Goal: Task Accomplishment & Management: Manage account settings

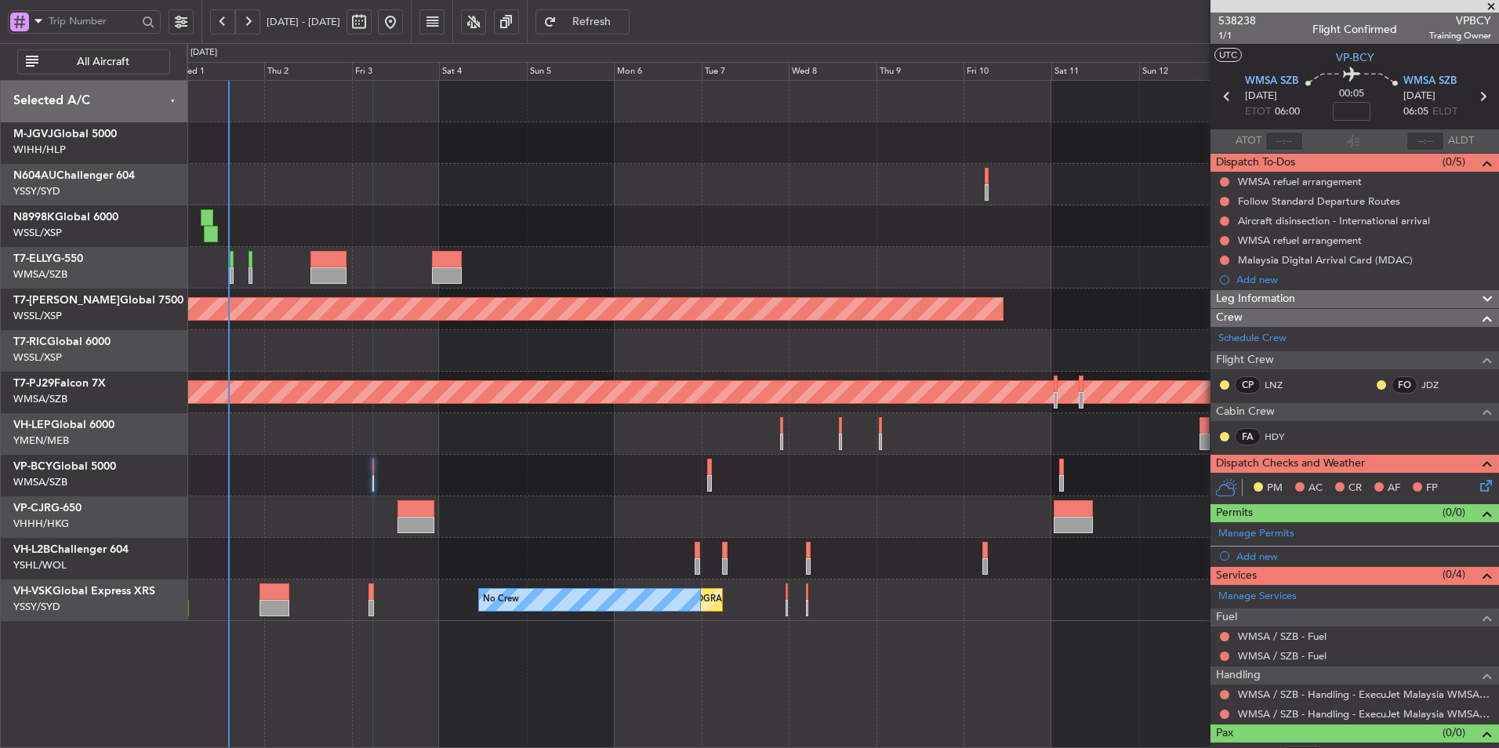
click at [691, 463] on div at bounding box center [843, 476] width 1312 height 42
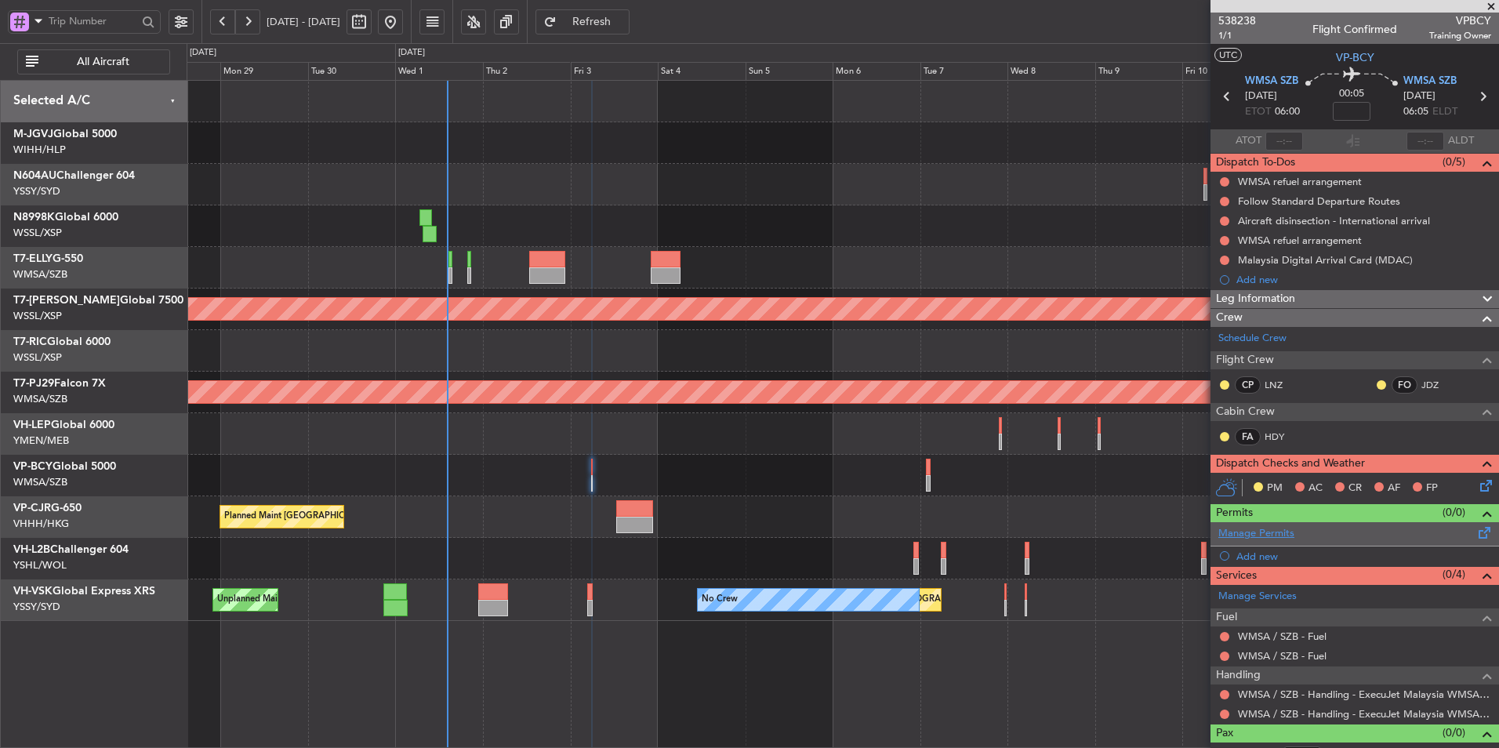
click at [1272, 529] on link "Manage Permits" at bounding box center [1256, 534] width 76 height 16
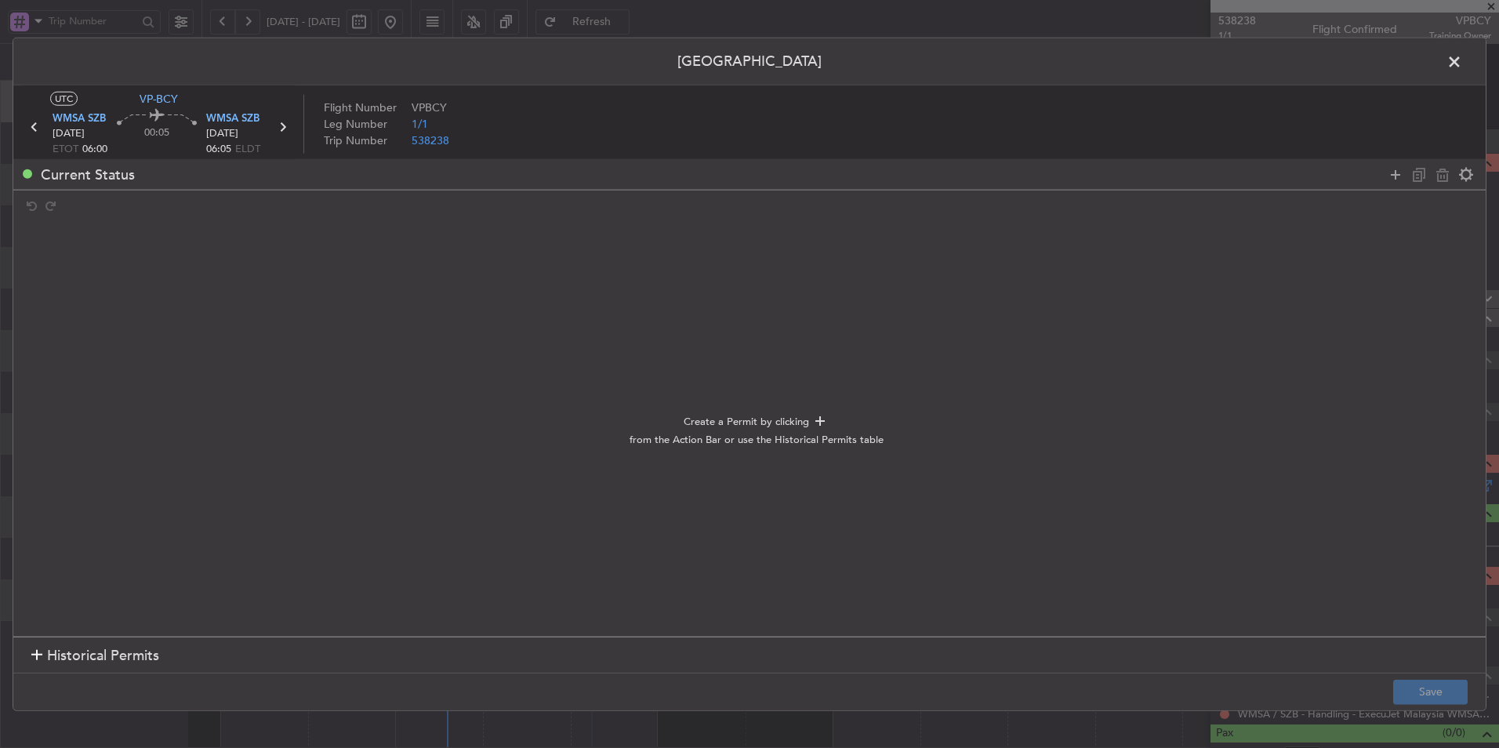
click at [132, 645] on section "Historical Permits" at bounding box center [749, 656] width 1473 height 38
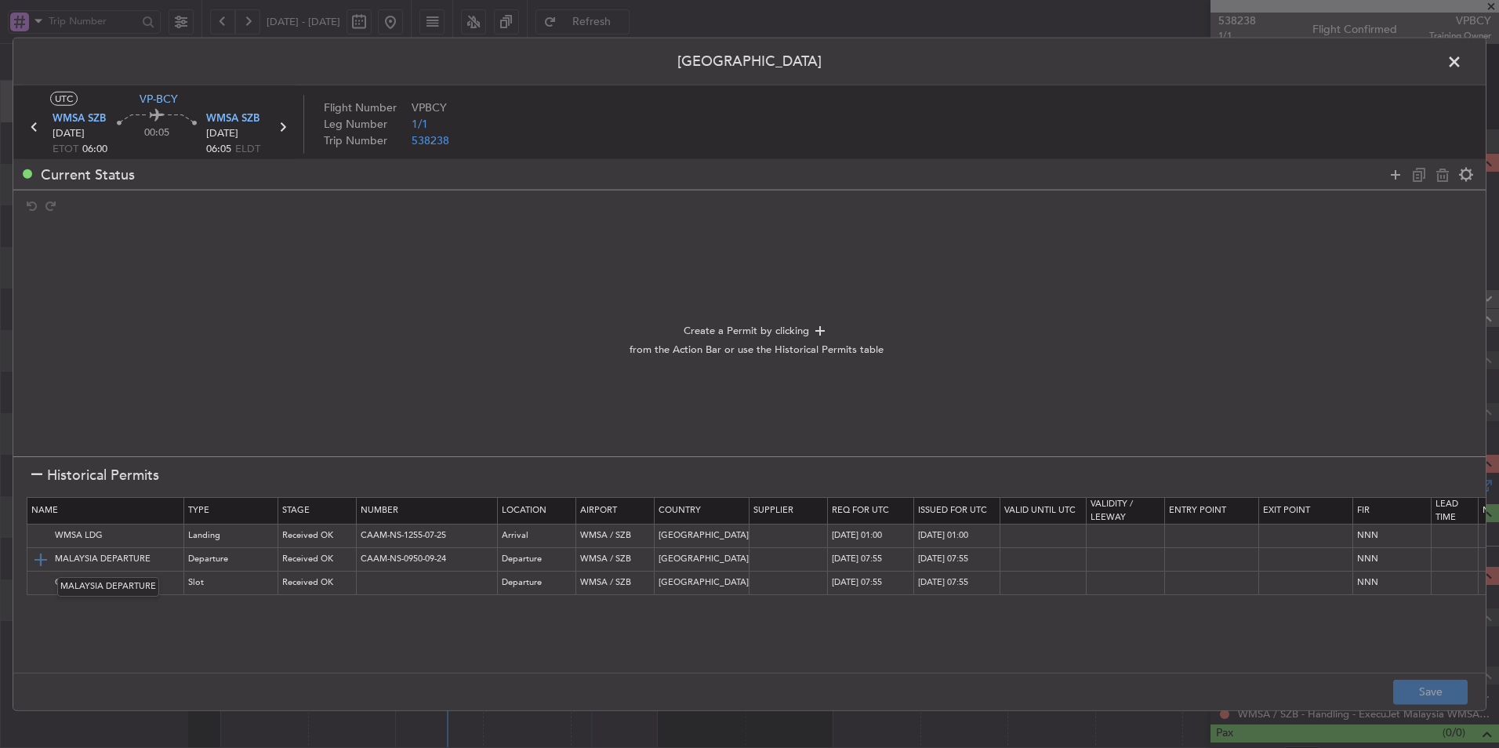
click at [40, 560] on img at bounding box center [40, 559] width 19 height 19
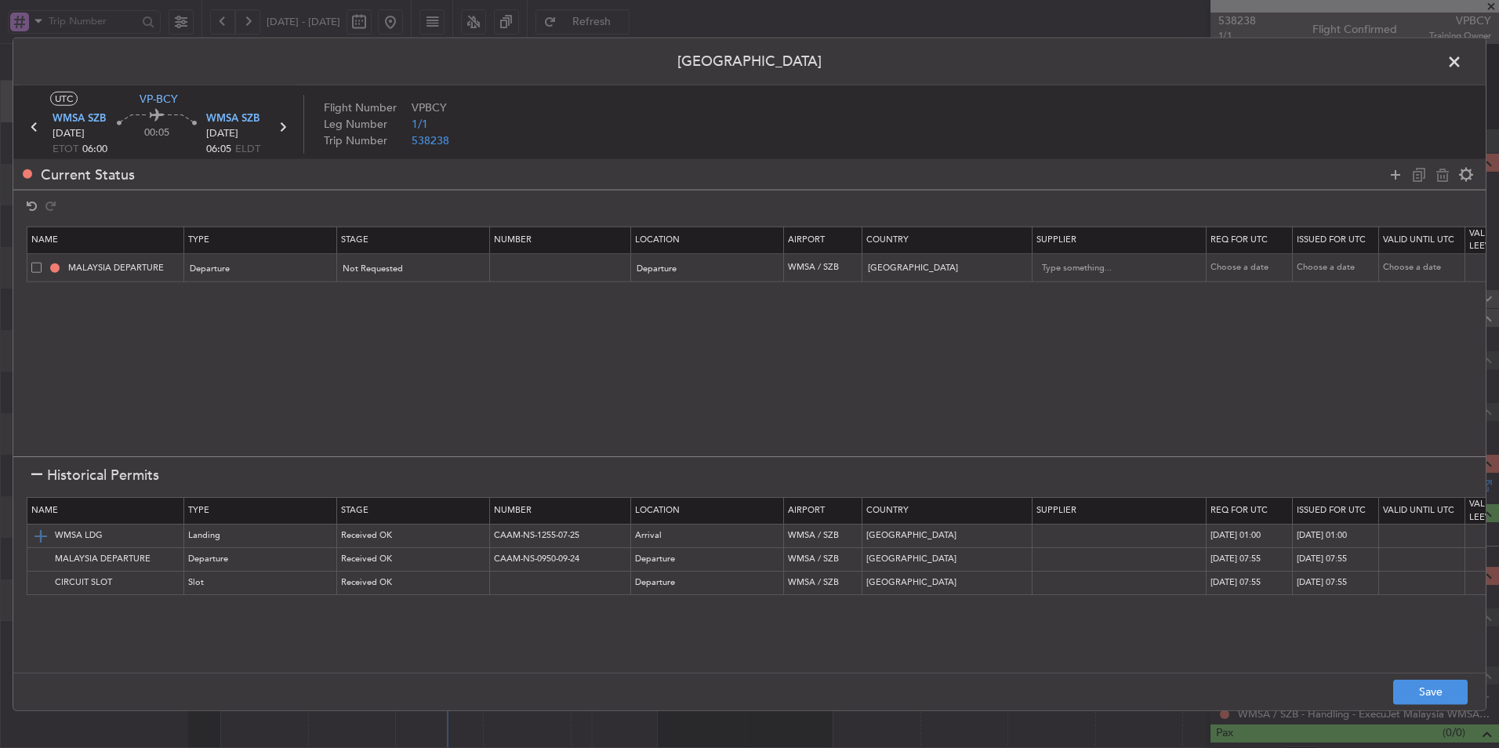
click at [38, 536] on img at bounding box center [40, 535] width 19 height 19
click at [1417, 682] on button "Save" at bounding box center [1430, 691] width 74 height 25
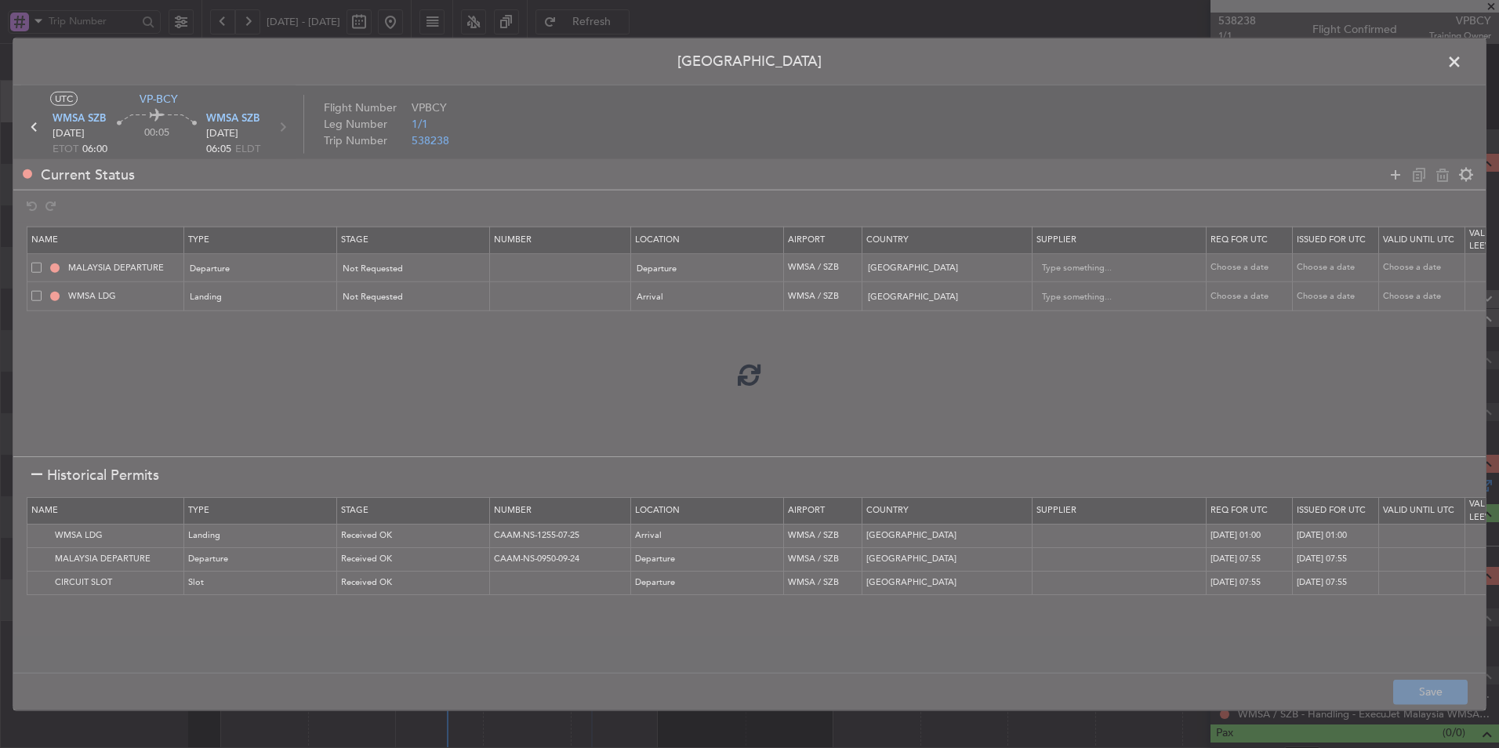
type input "NNN"
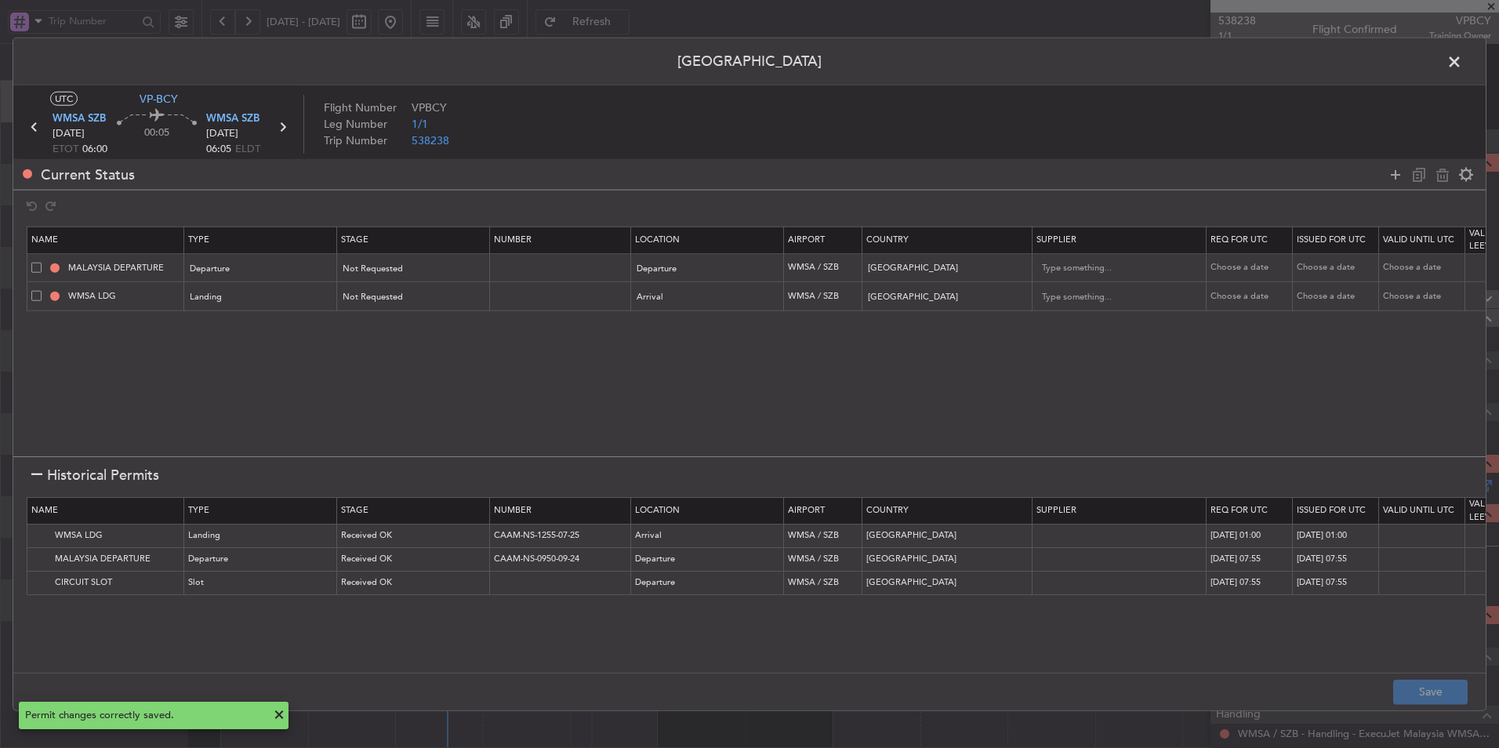
click at [1462, 67] on span at bounding box center [1462, 65] width 0 height 31
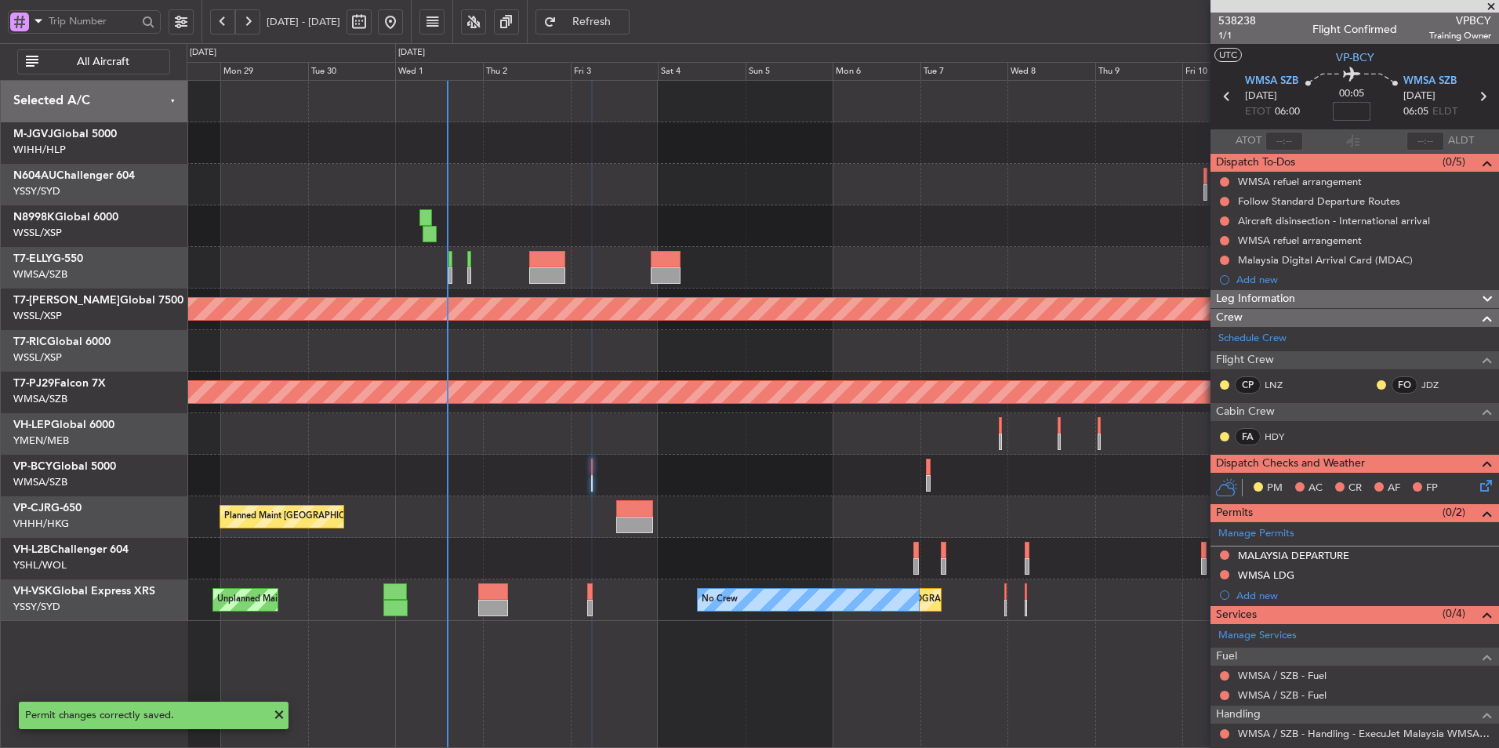
click at [1353, 110] on input at bounding box center [1352, 111] width 38 height 19
type input "+01:05"
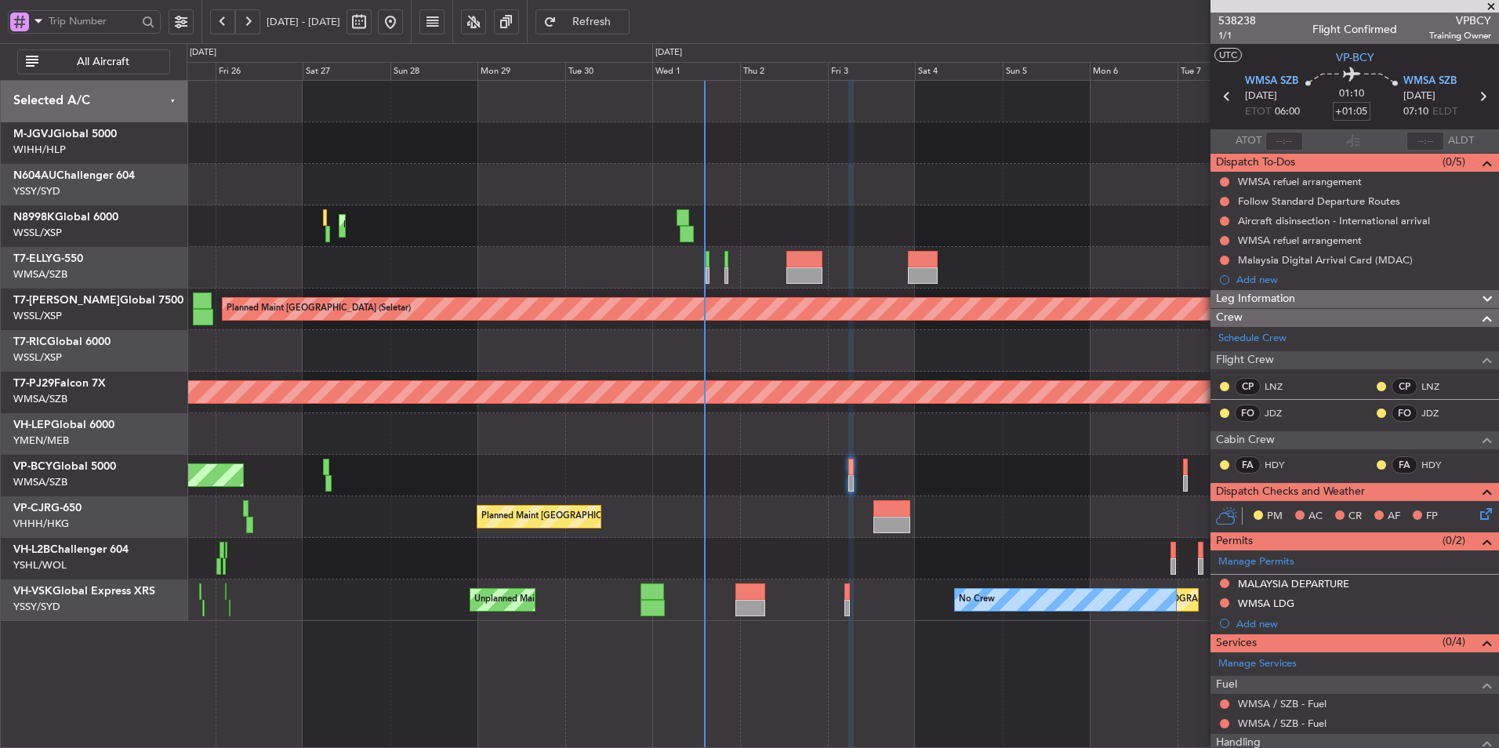
click at [520, 483] on div "Planned Maint [GEOGRAPHIC_DATA] ([GEOGRAPHIC_DATA] Intl) Planned Maint [GEOGRAP…" at bounding box center [843, 351] width 1312 height 540
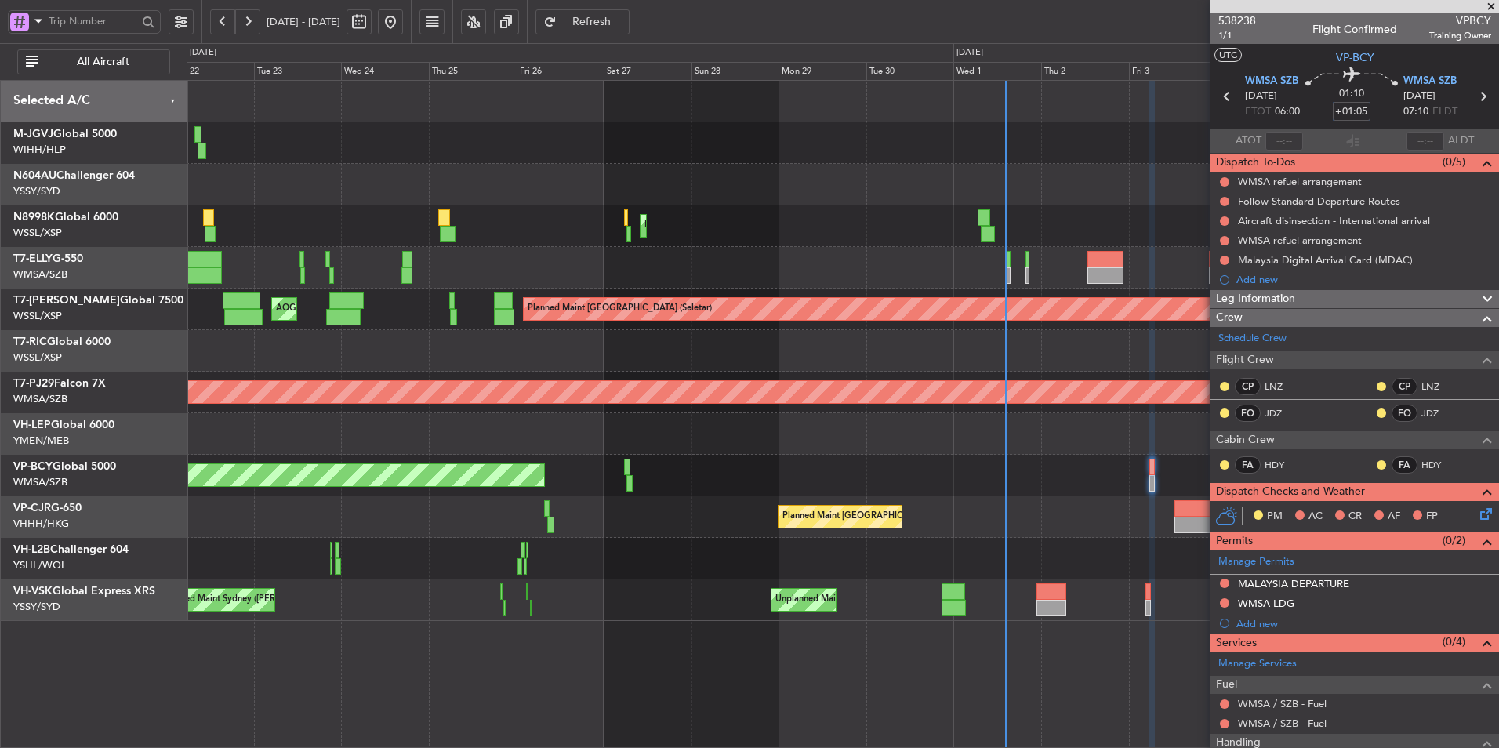
click at [572, 427] on div at bounding box center [843, 434] width 1312 height 42
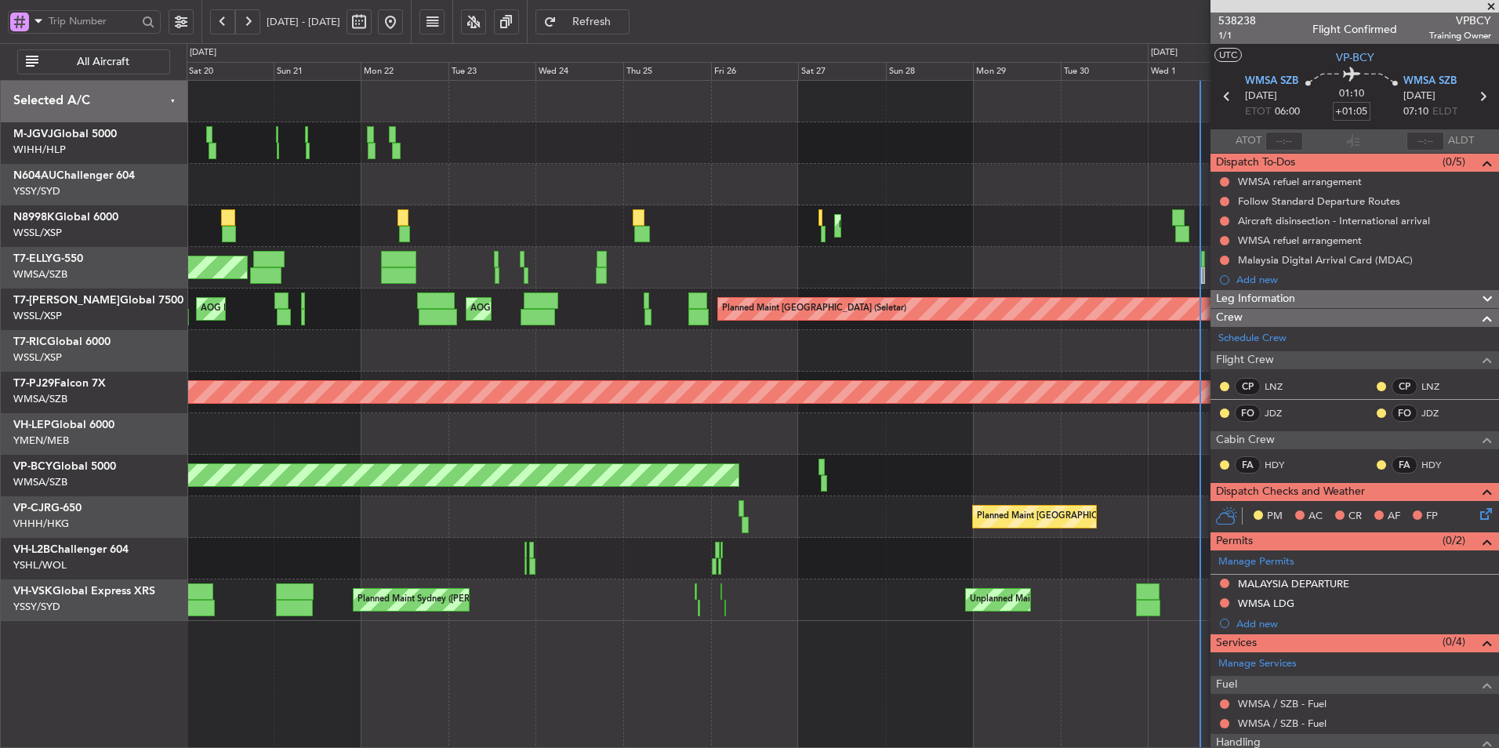
click at [705, 437] on div at bounding box center [843, 434] width 1312 height 42
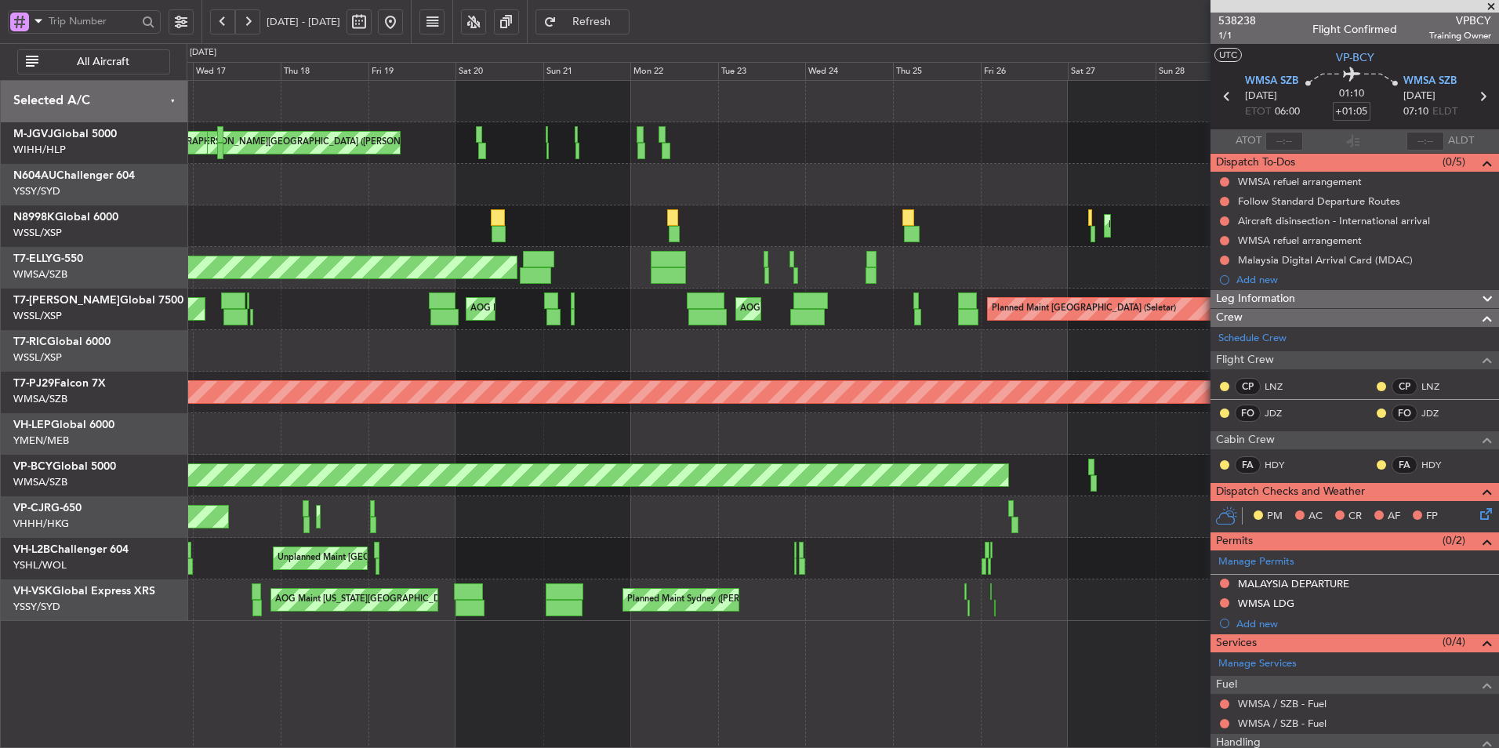
click at [691, 438] on div at bounding box center [843, 434] width 1312 height 42
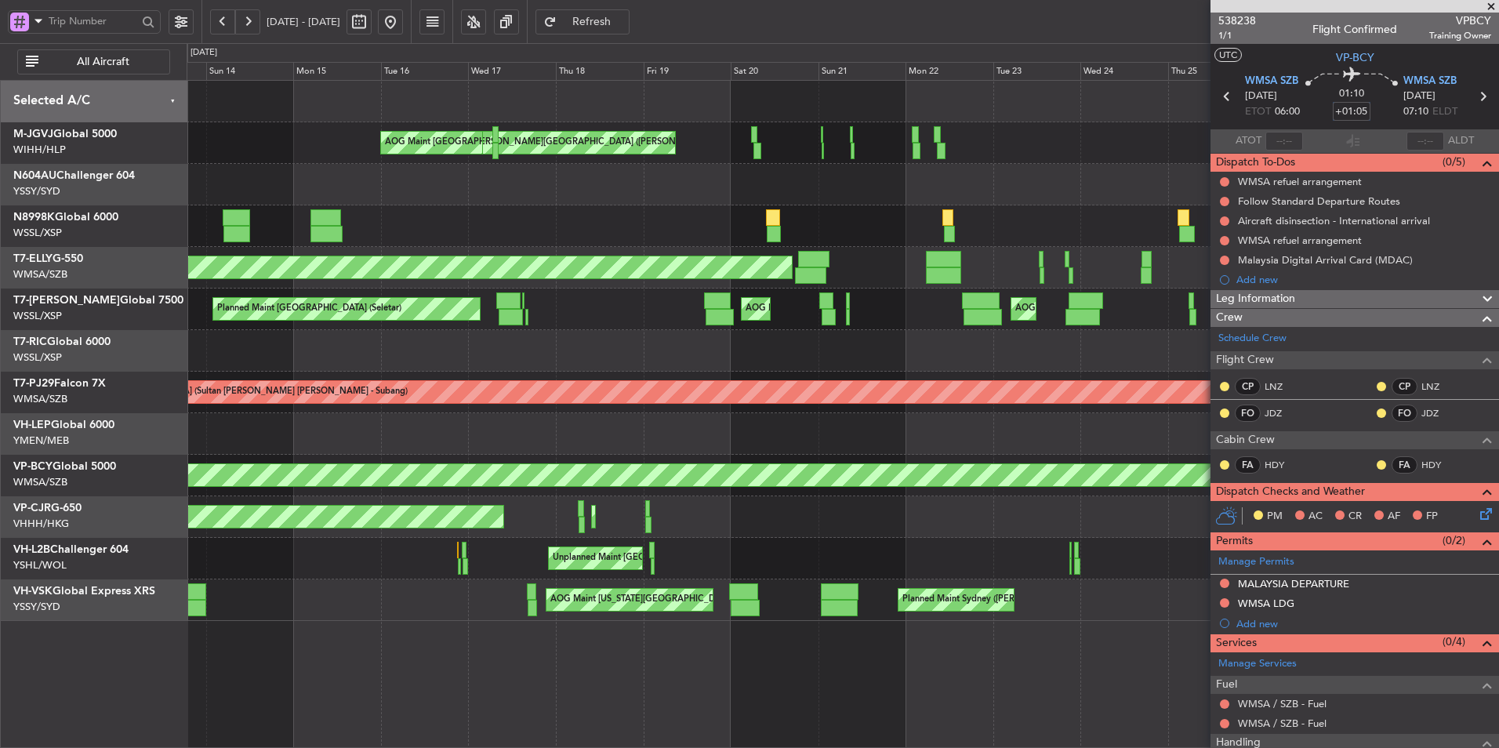
click at [619, 430] on div at bounding box center [843, 434] width 1312 height 42
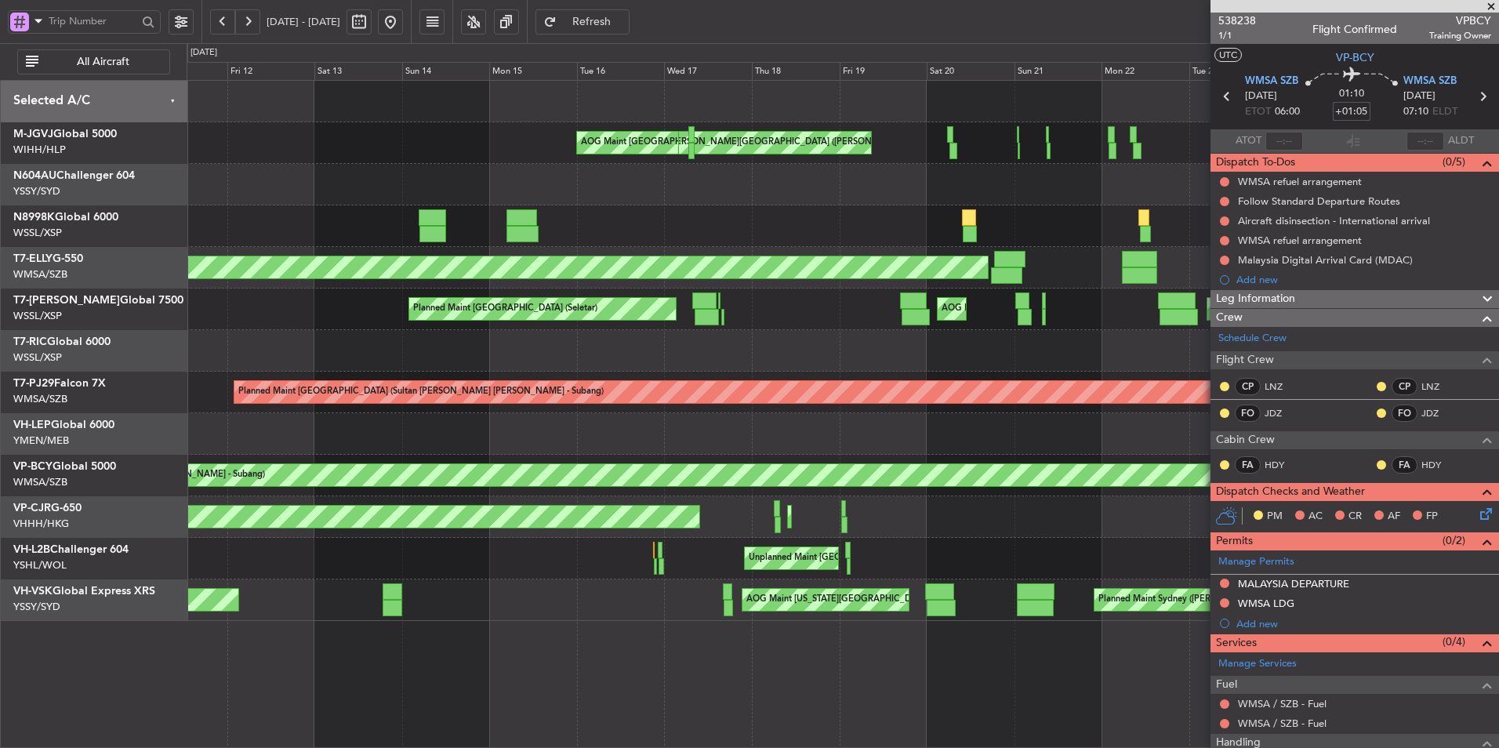
click at [600, 442] on div "Unplanned Maint Wichita (Wichita Mid-continent)" at bounding box center [843, 434] width 1312 height 42
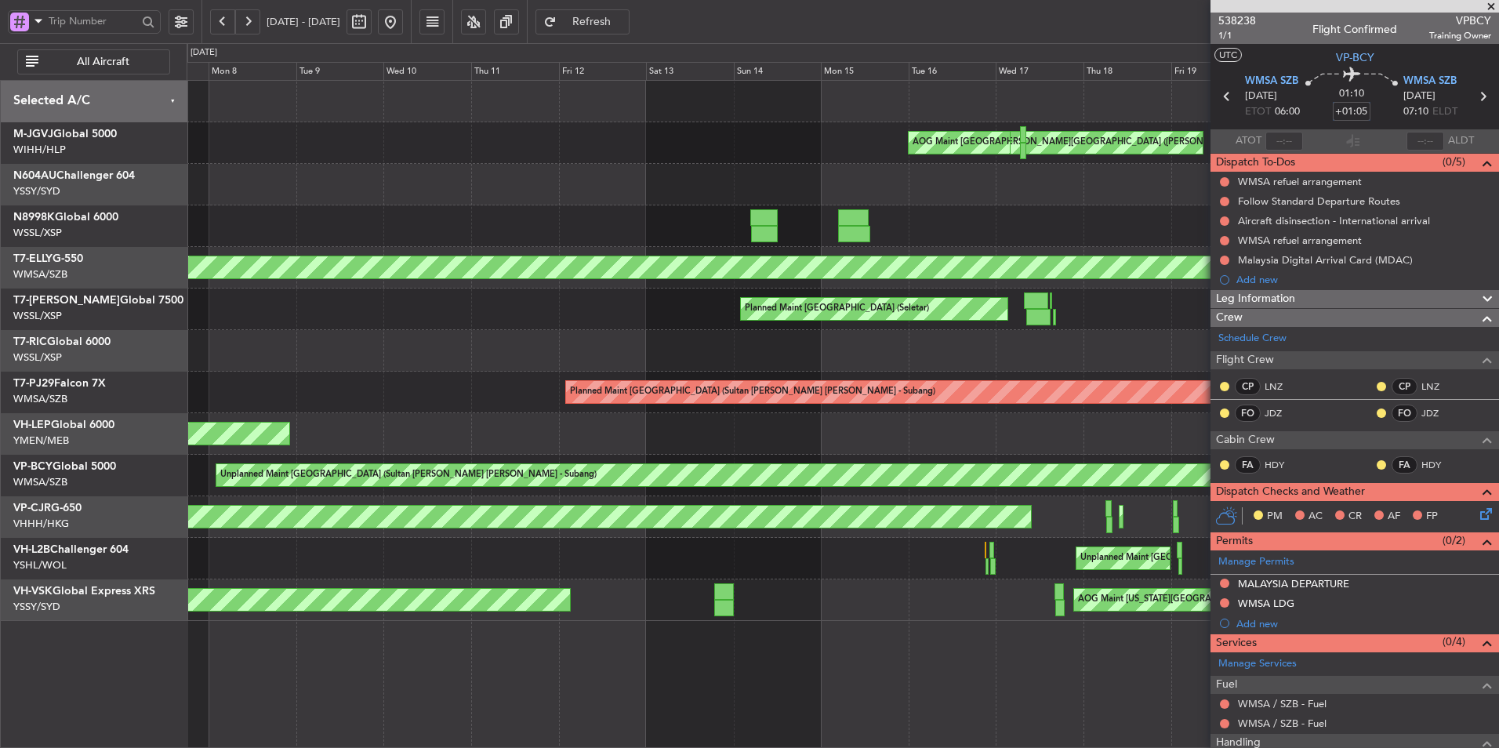
click at [691, 442] on div "Unplanned Maint Wichita (Wichita Mid-continent)" at bounding box center [843, 434] width 1312 height 42
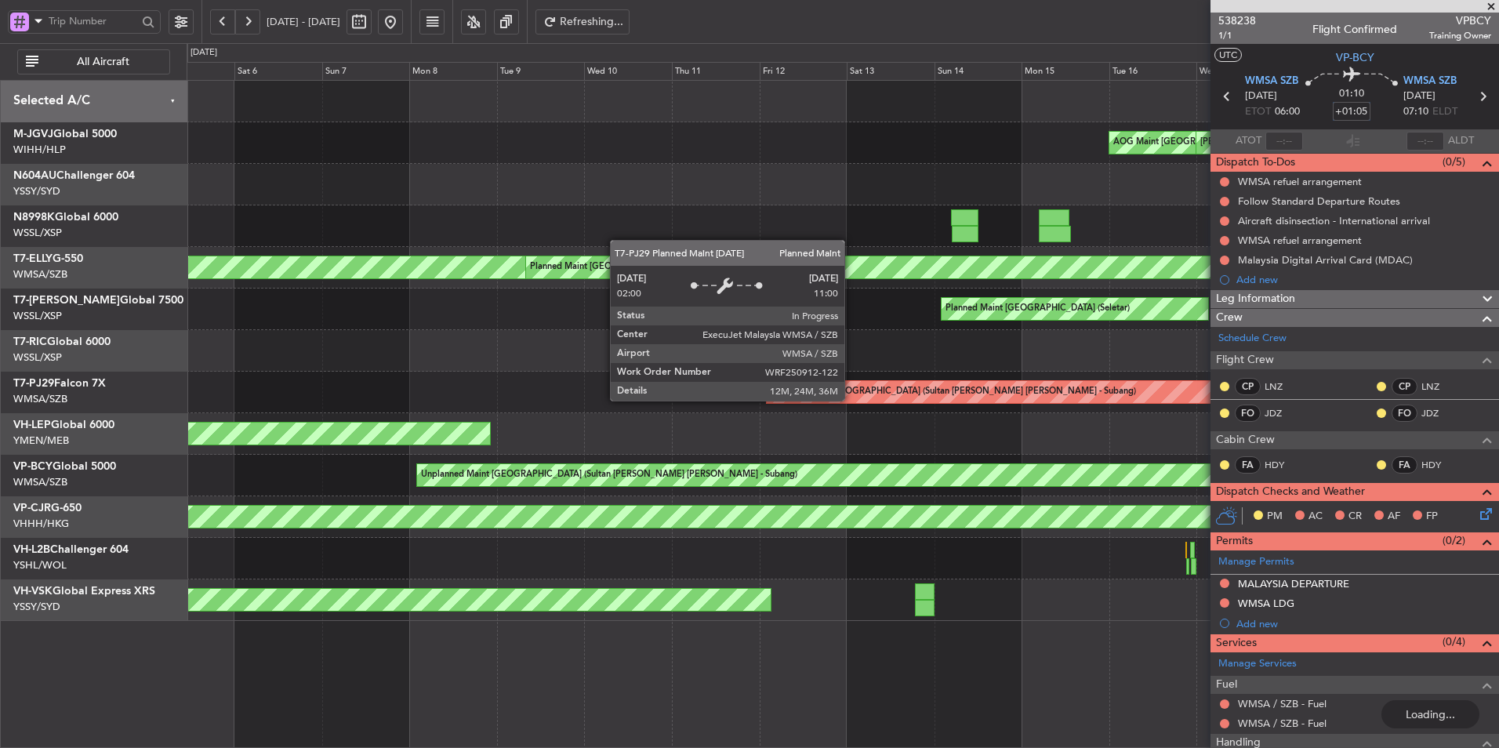
click at [771, 400] on div "Planned Maint [GEOGRAPHIC_DATA] (Sultan [PERSON_NAME] [PERSON_NAME] - Subang)" at bounding box center [953, 392] width 365 height 24
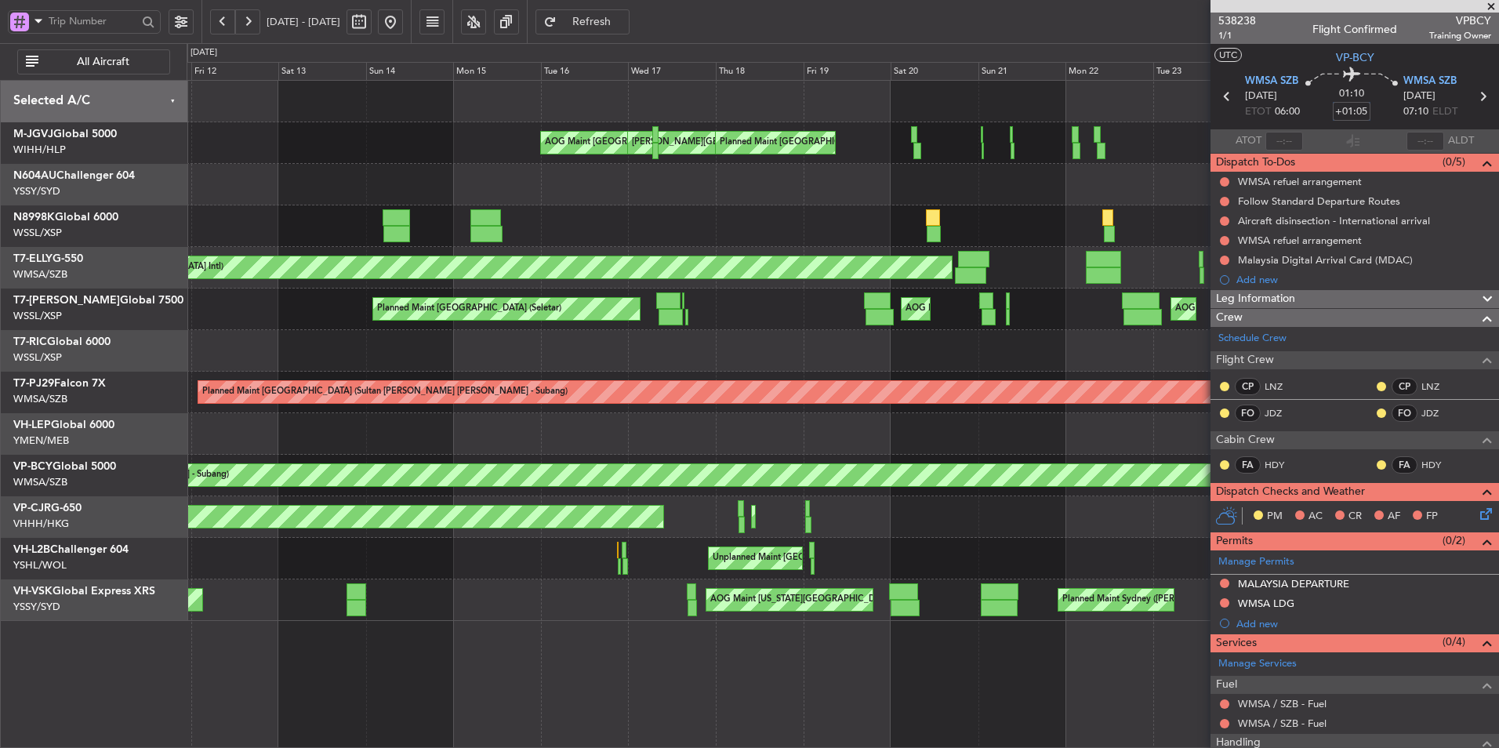
click at [225, 462] on div "Unplanned Maint [GEOGRAPHIC_DATA] (Sultan [PERSON_NAME] [PERSON_NAME] - Subang)" at bounding box center [843, 476] width 1312 height 42
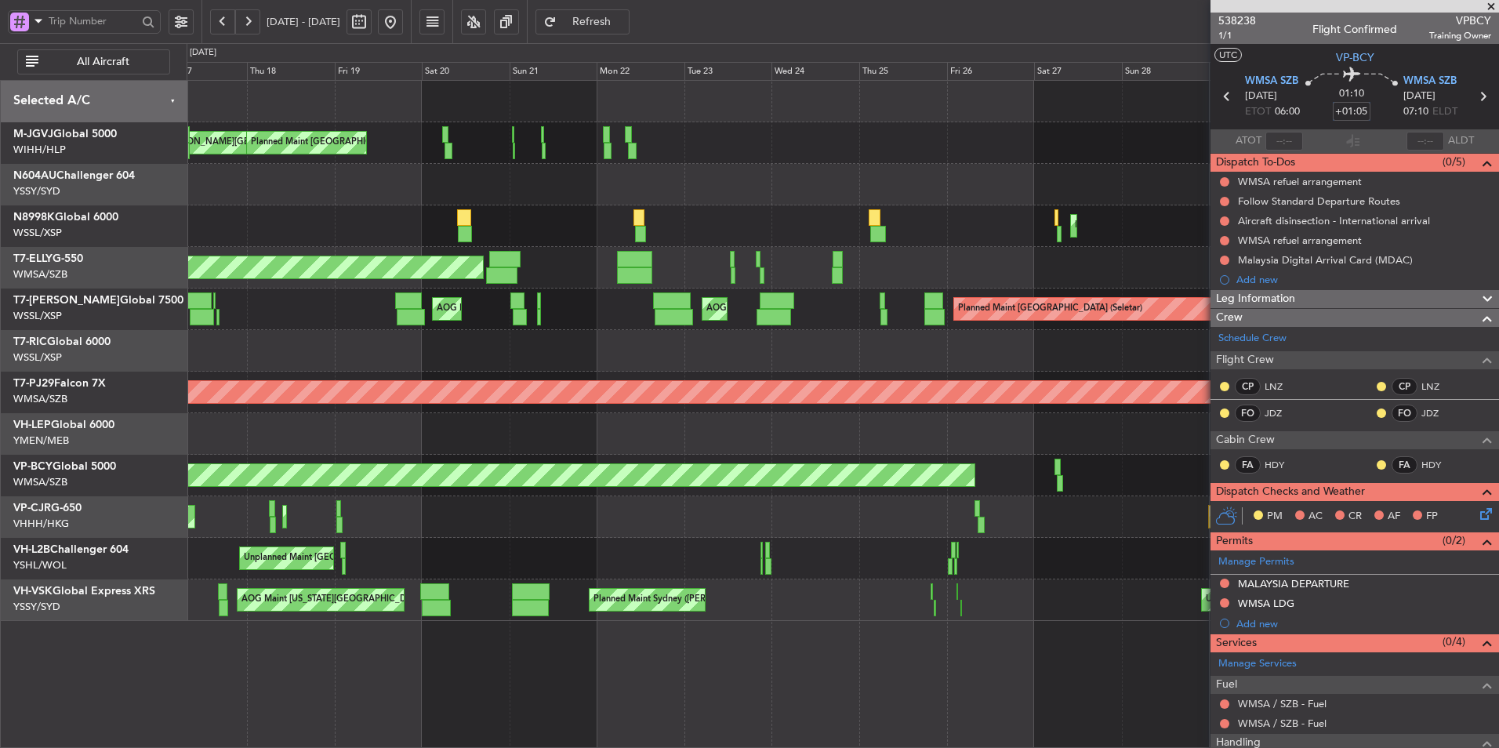
click at [227, 457] on div "Unplanned Maint [GEOGRAPHIC_DATA] (Sultan [PERSON_NAME] [PERSON_NAME] - Subang)" at bounding box center [843, 476] width 1312 height 42
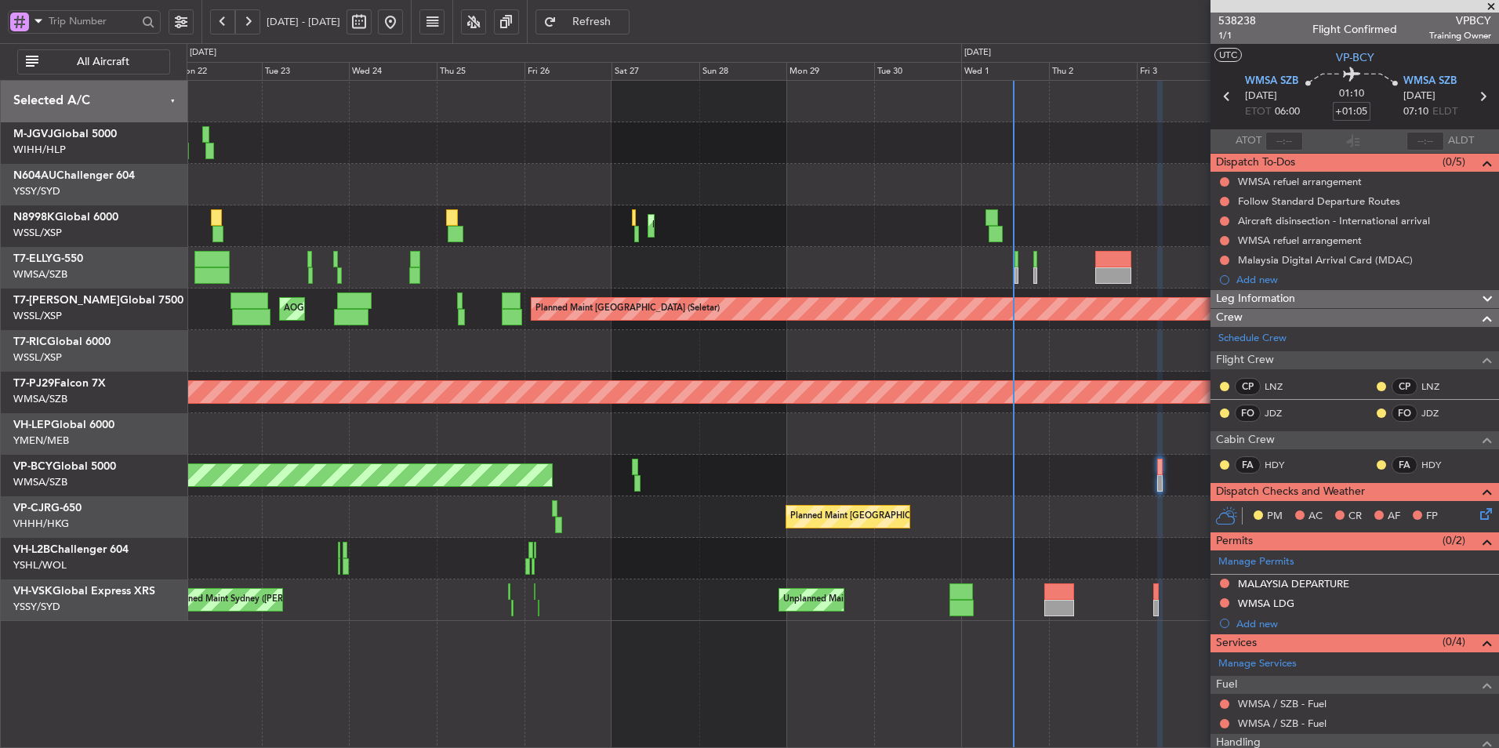
click at [469, 436] on div at bounding box center [843, 434] width 1312 height 42
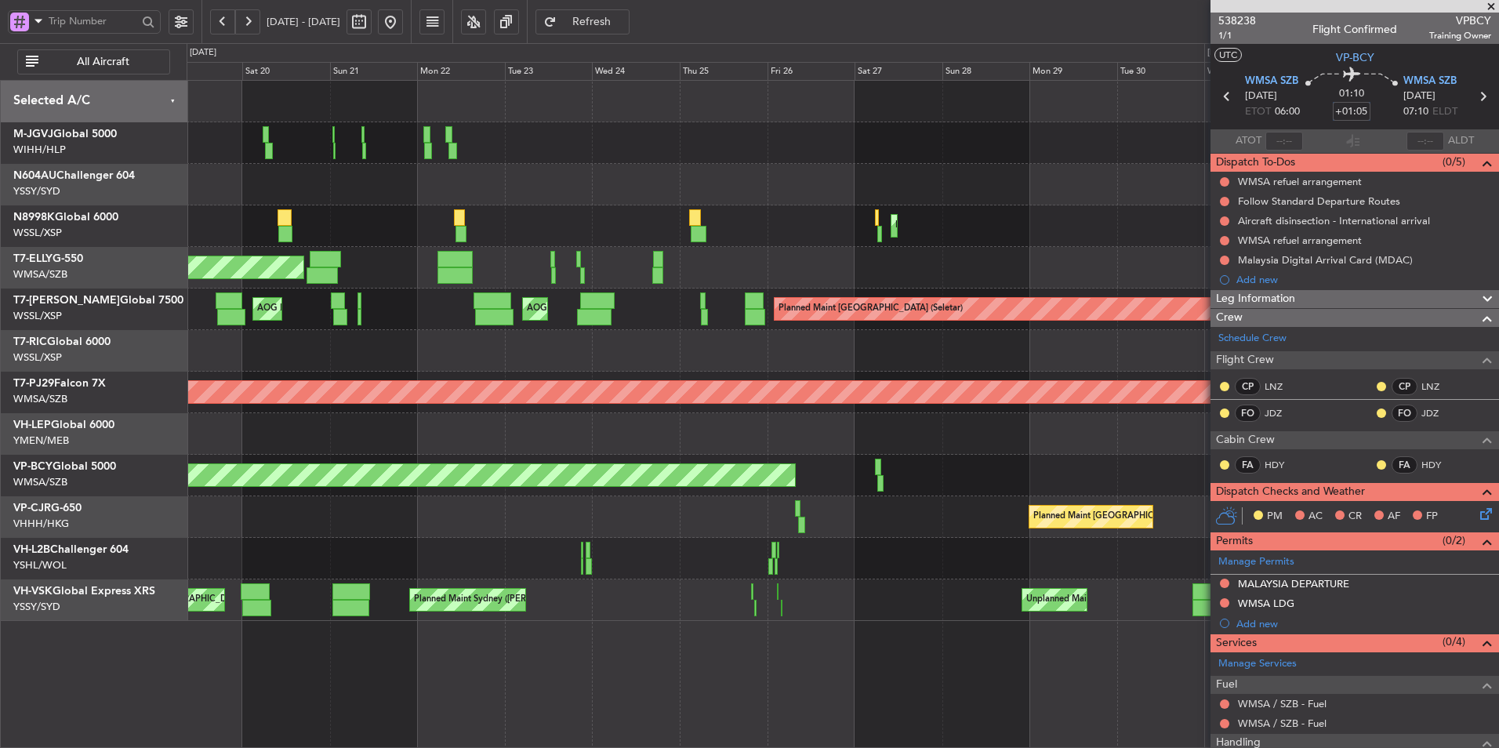
click at [507, 419] on div at bounding box center [843, 434] width 1312 height 42
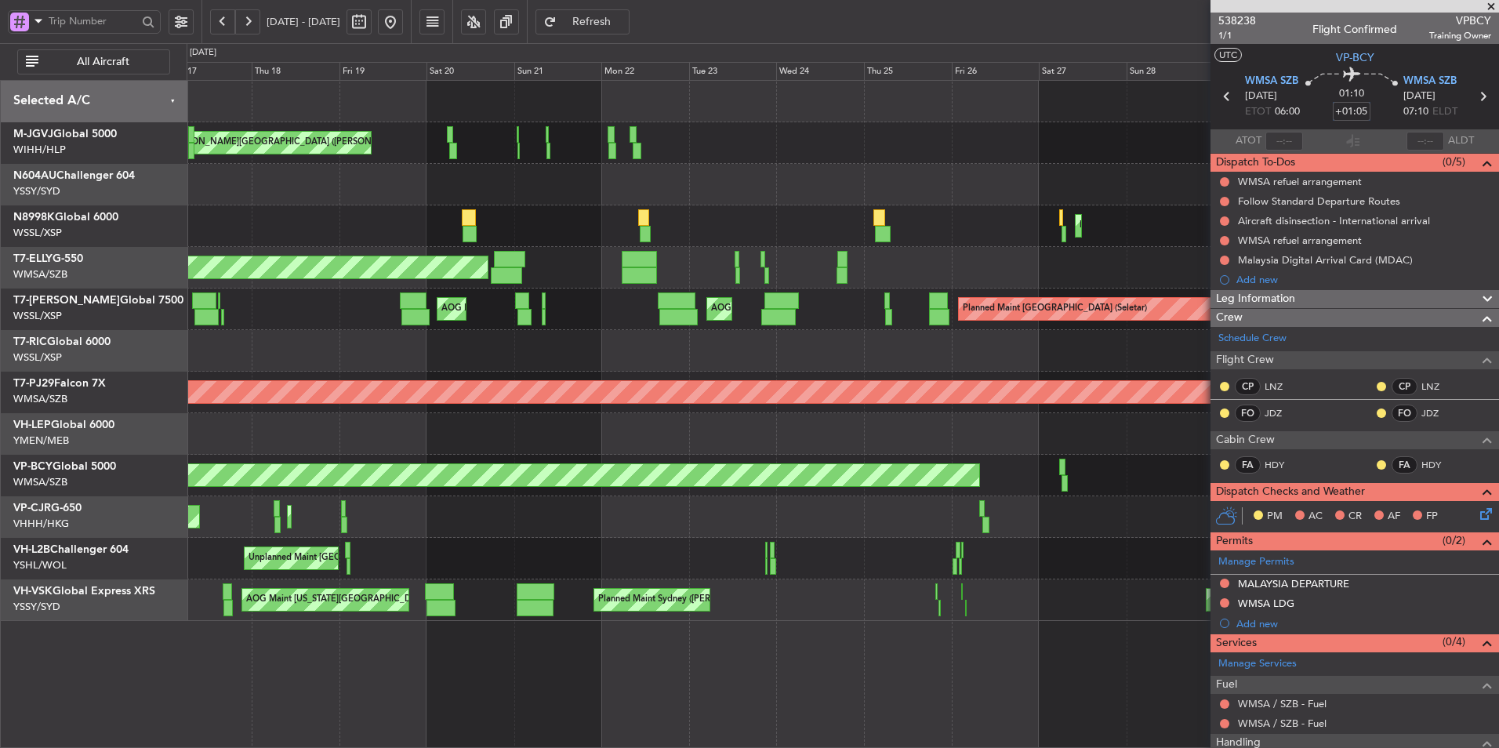
click at [629, 427] on div at bounding box center [843, 434] width 1312 height 42
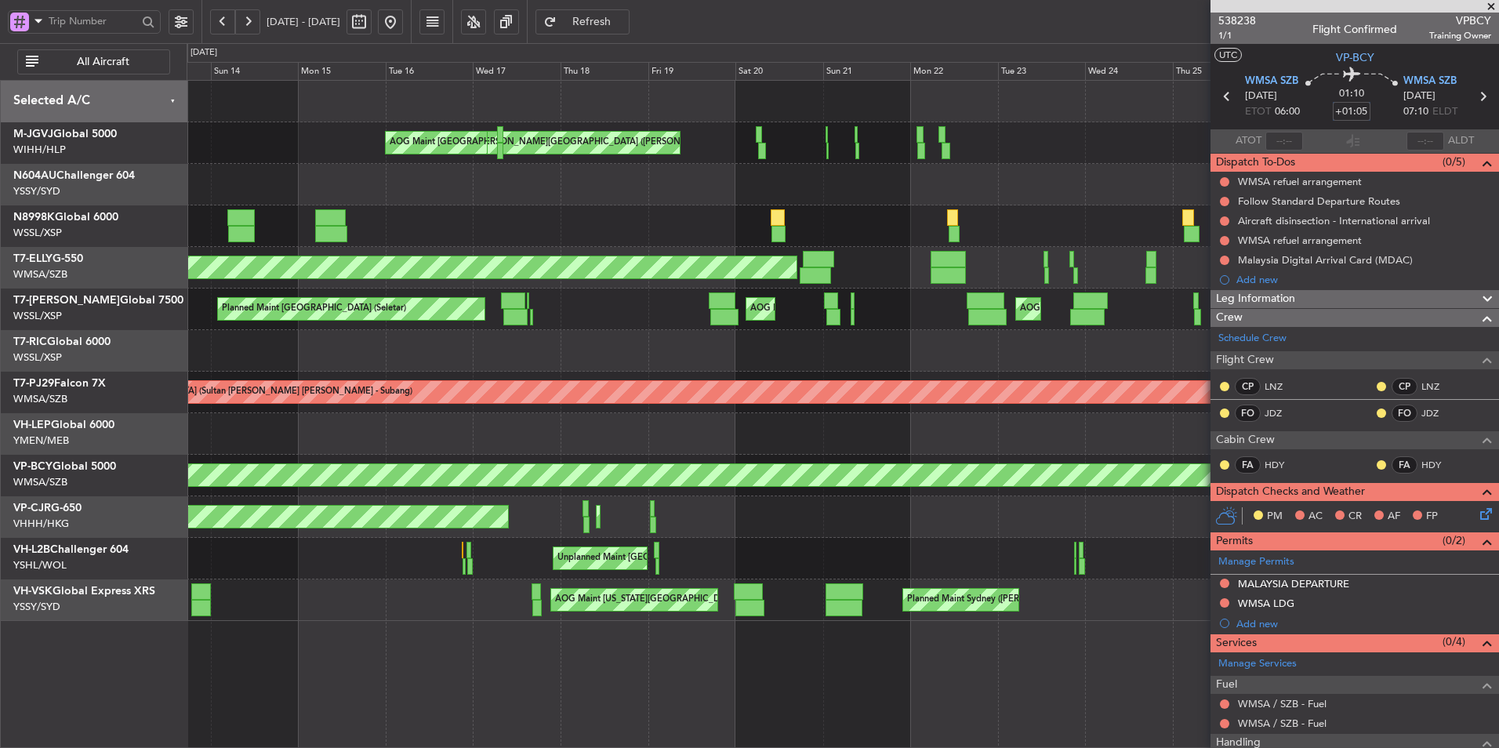
click at [625, 430] on div at bounding box center [843, 434] width 1312 height 42
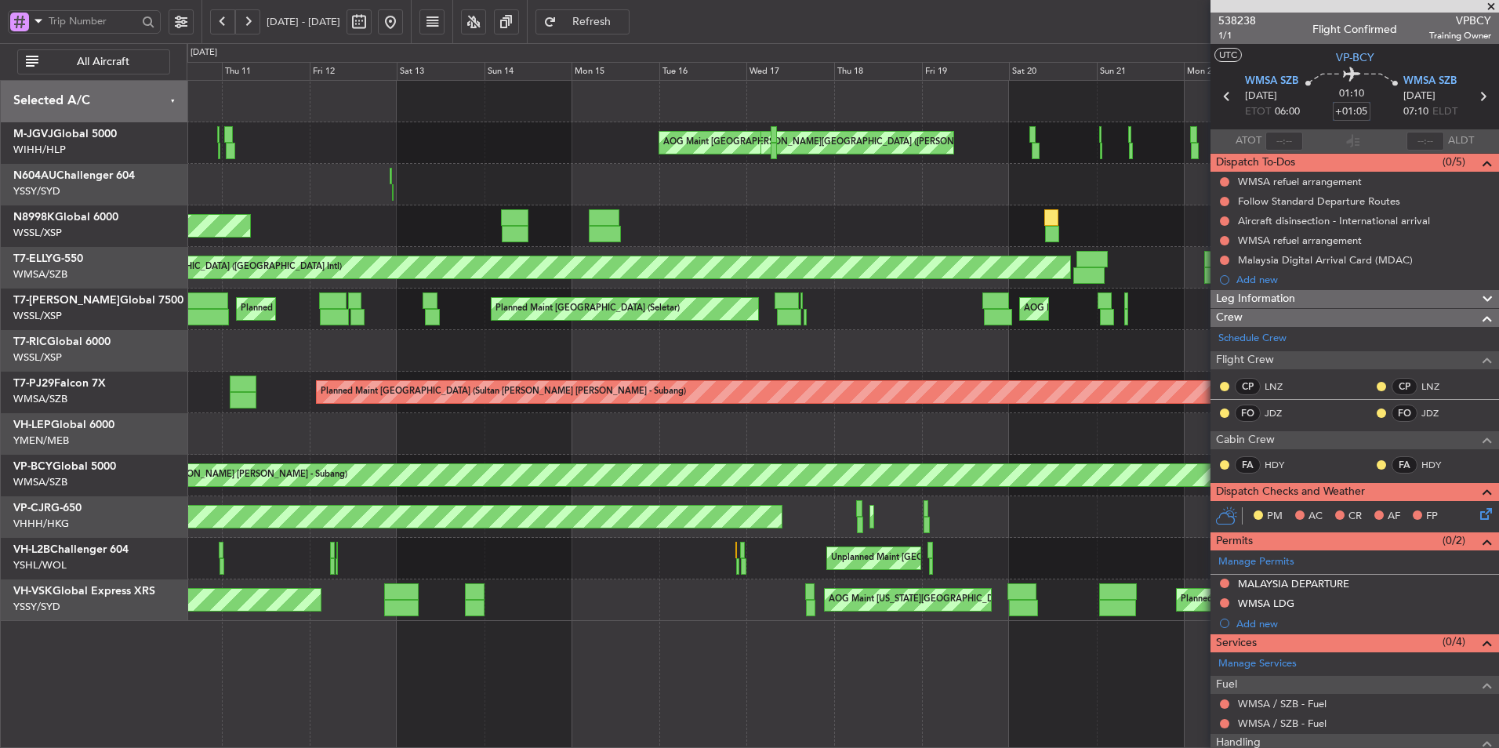
click at [572, 427] on div "Unplanned Maint Wichita (Wichita Mid-continent)" at bounding box center [843, 434] width 1312 height 42
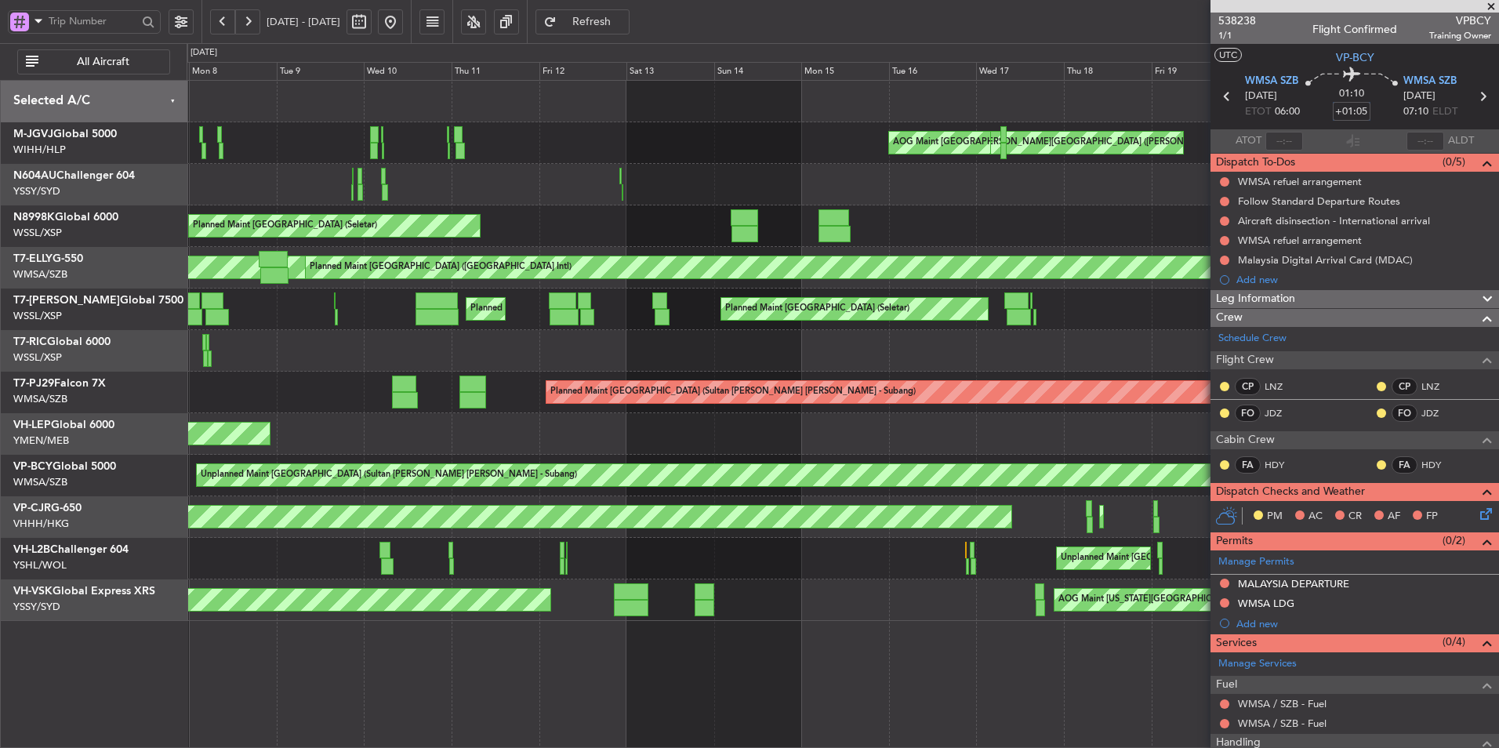
click at [589, 427] on div "Unplanned Maint Wichita (Wichita Mid-continent)" at bounding box center [843, 434] width 1312 height 42
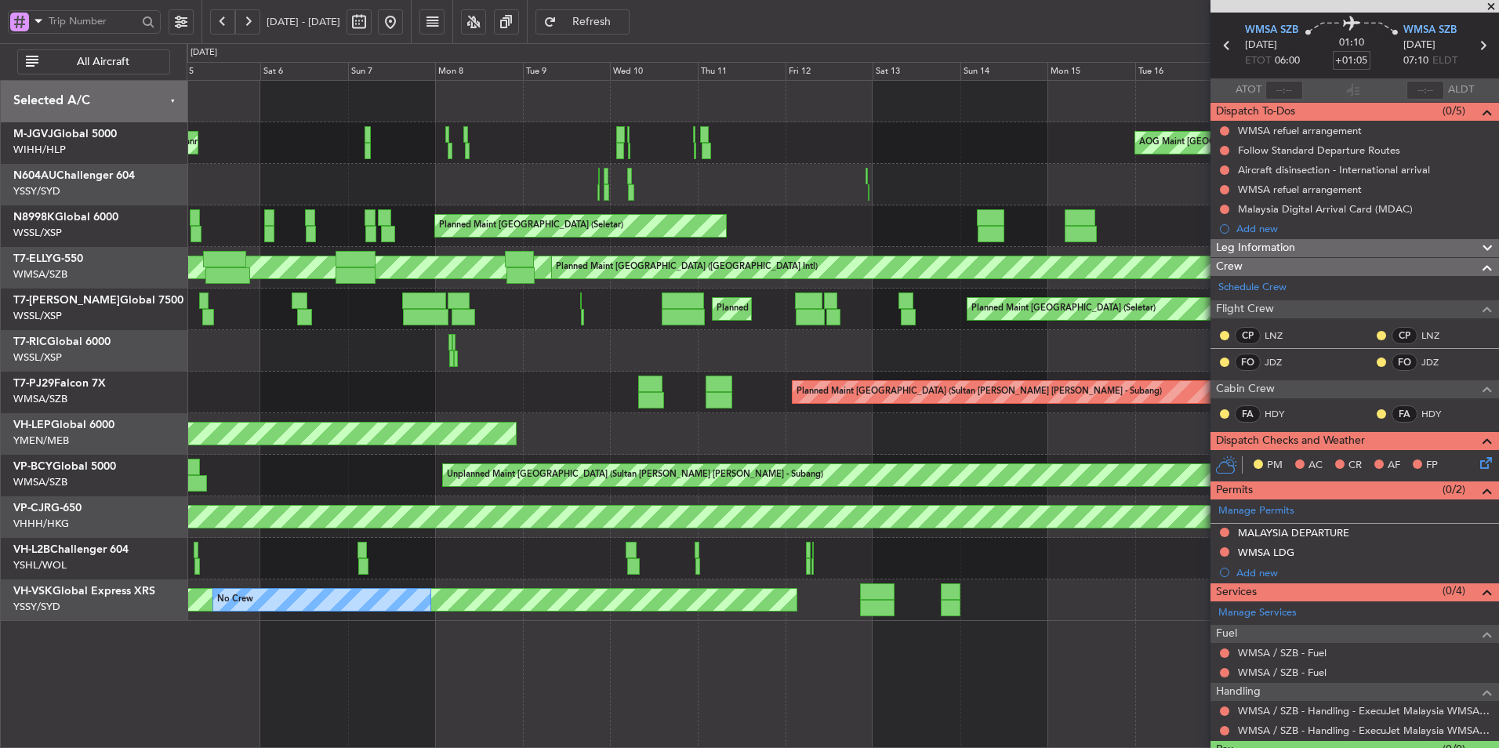
scroll to position [87, 0]
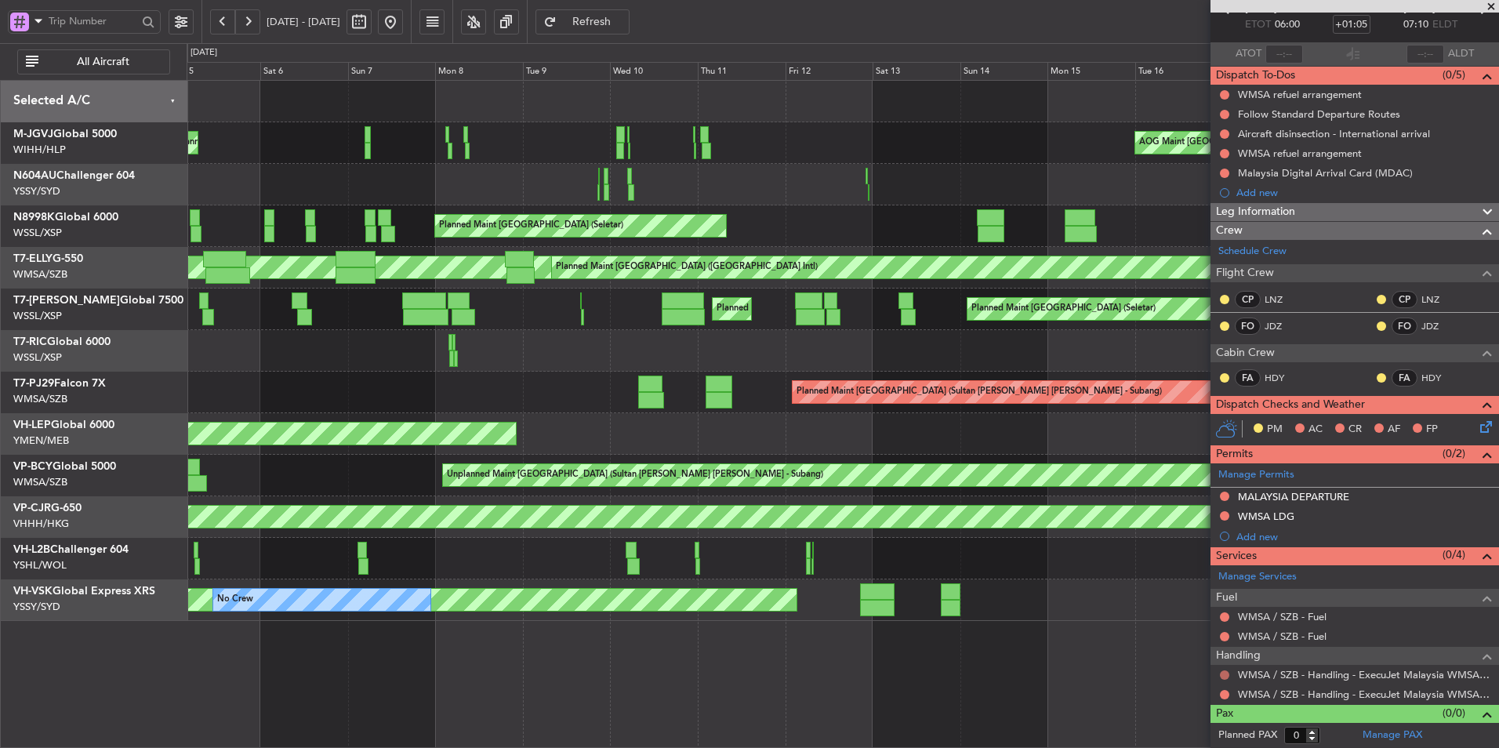
click at [1224, 674] on button at bounding box center [1224, 674] width 9 height 9
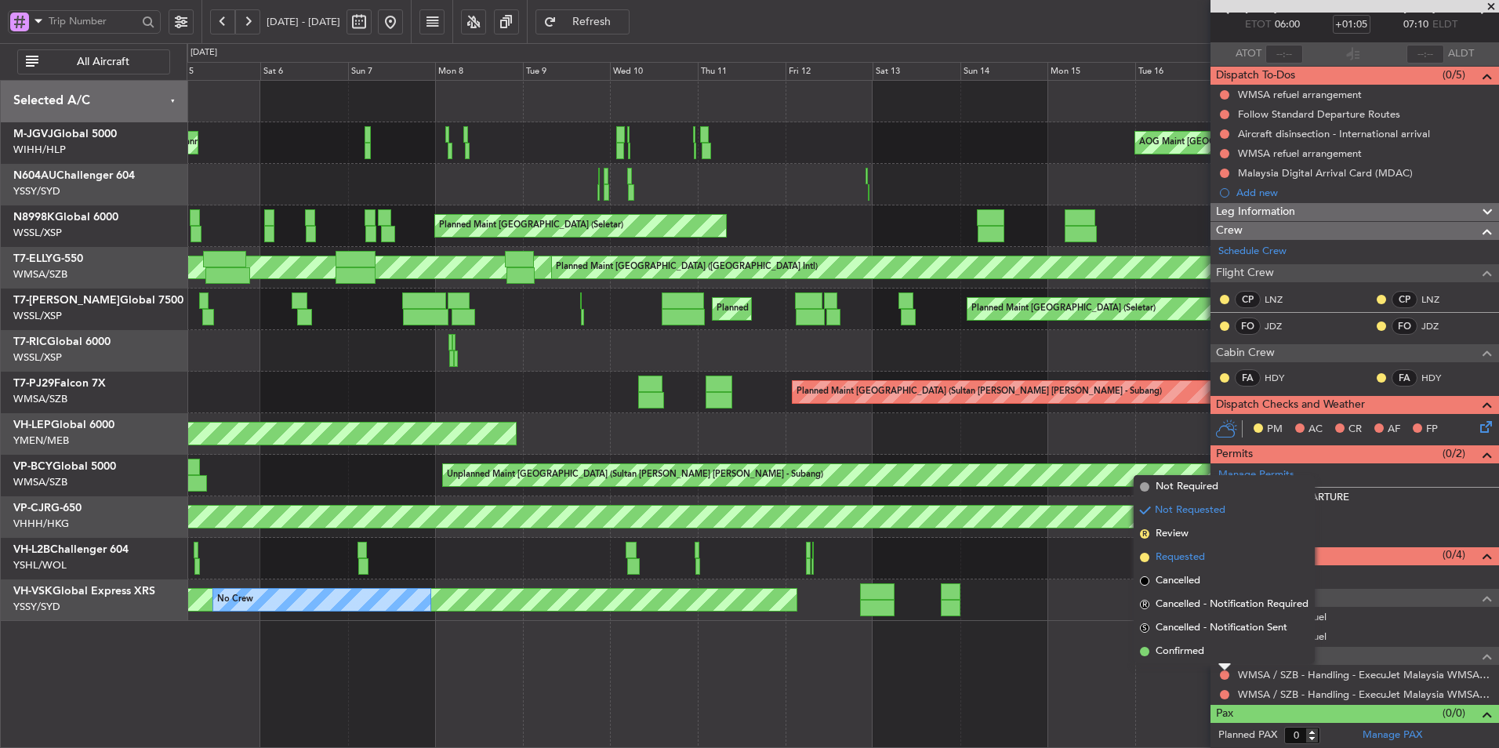
click at [1204, 557] on span "Requested" at bounding box center [1180, 558] width 49 height 16
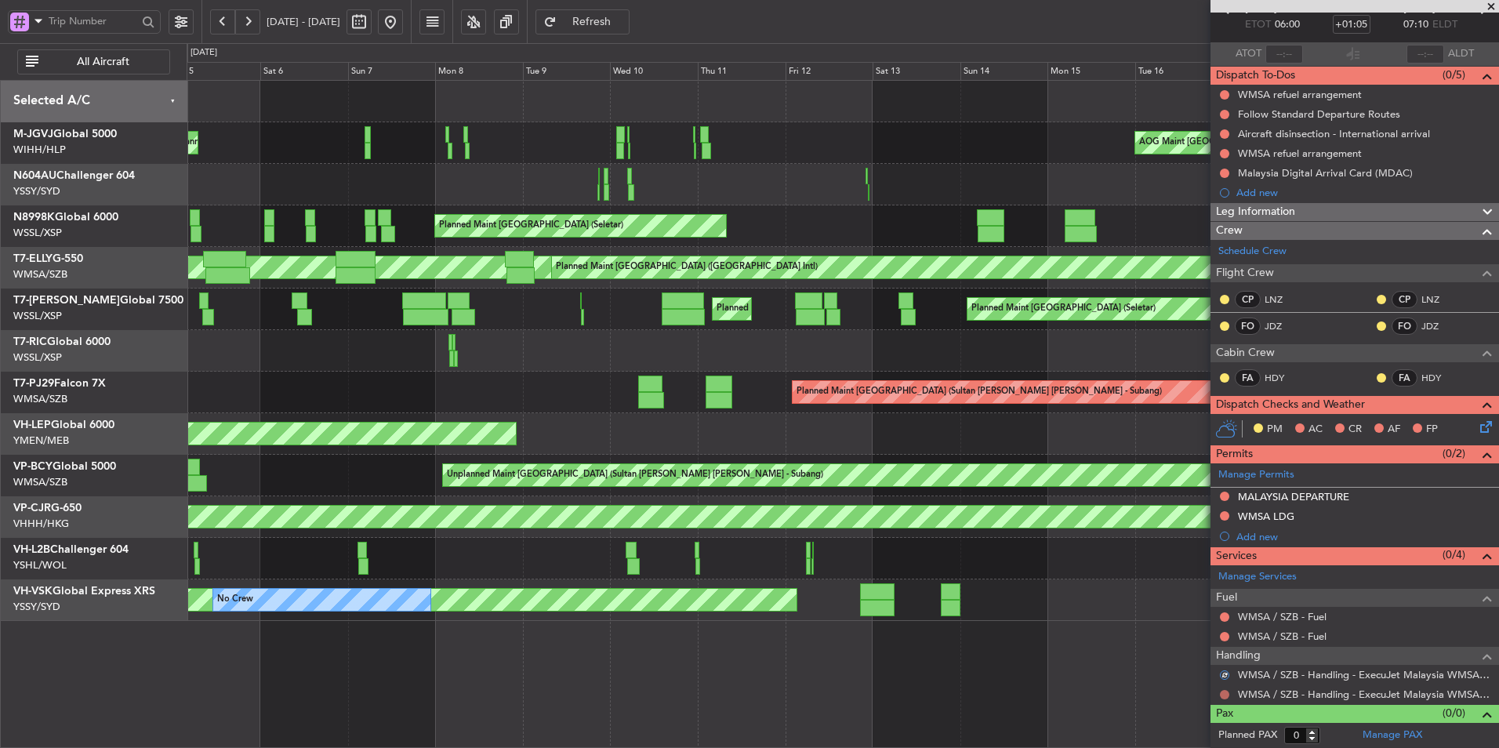
click at [1224, 696] on button at bounding box center [1224, 694] width 9 height 9
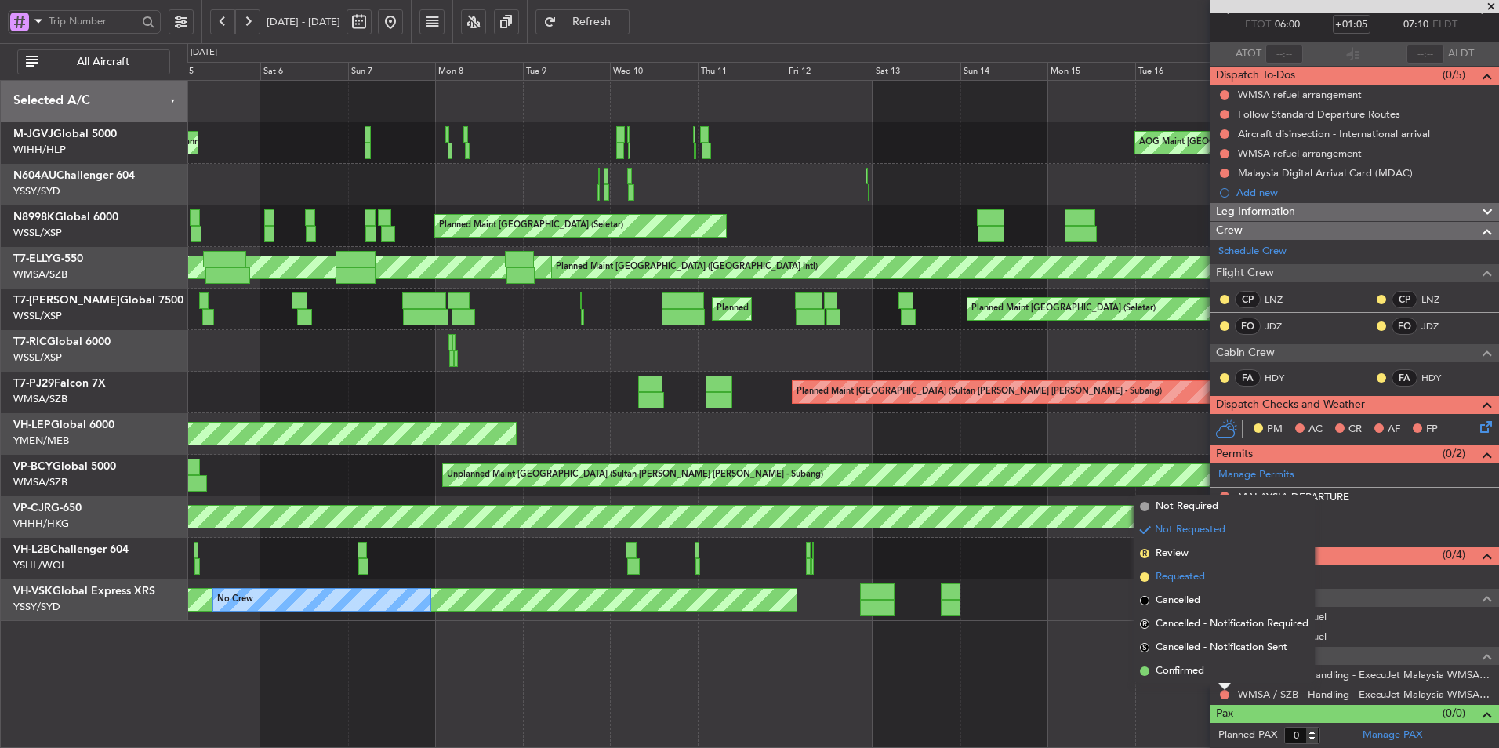
click at [1214, 580] on li "Requested" at bounding box center [1224, 577] width 181 height 24
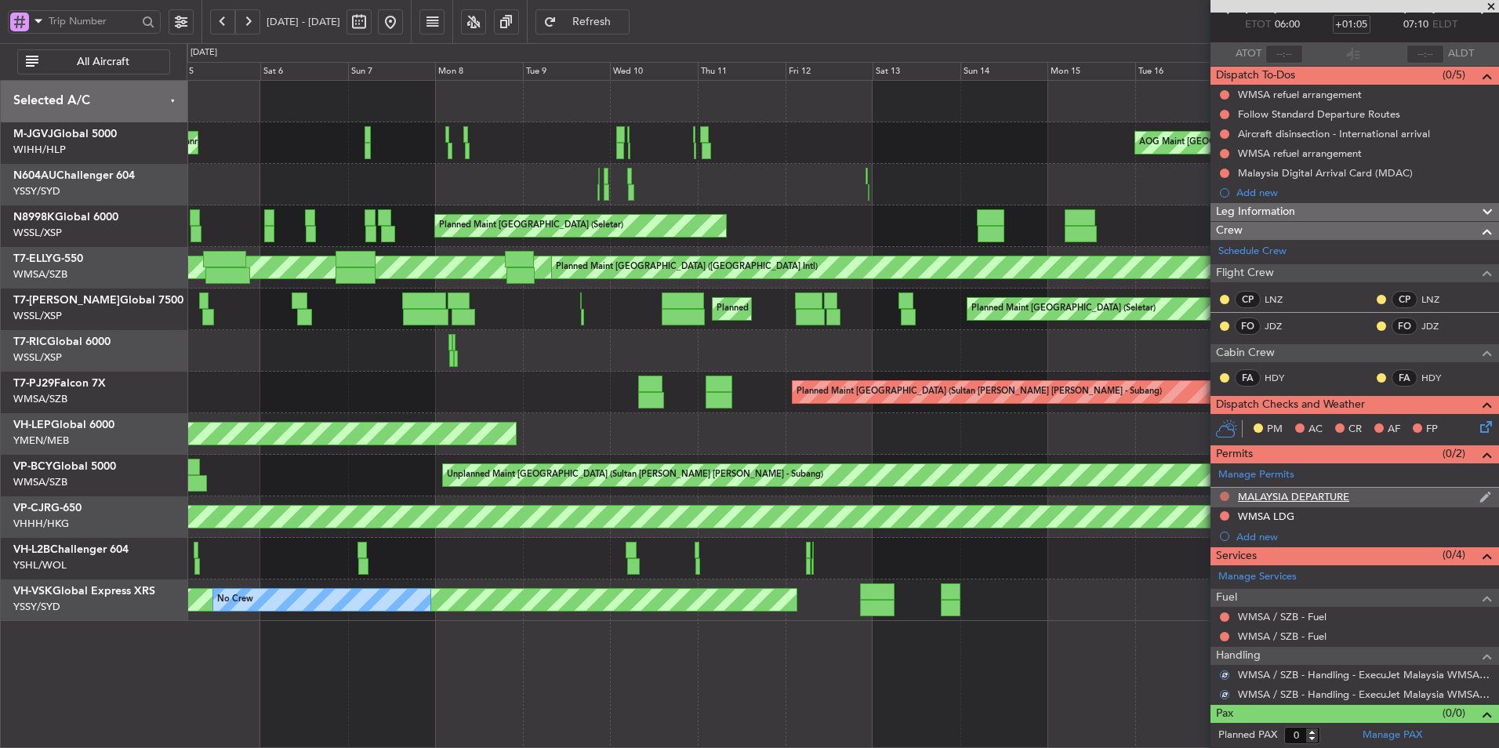
click at [1221, 495] on button at bounding box center [1224, 496] width 9 height 9
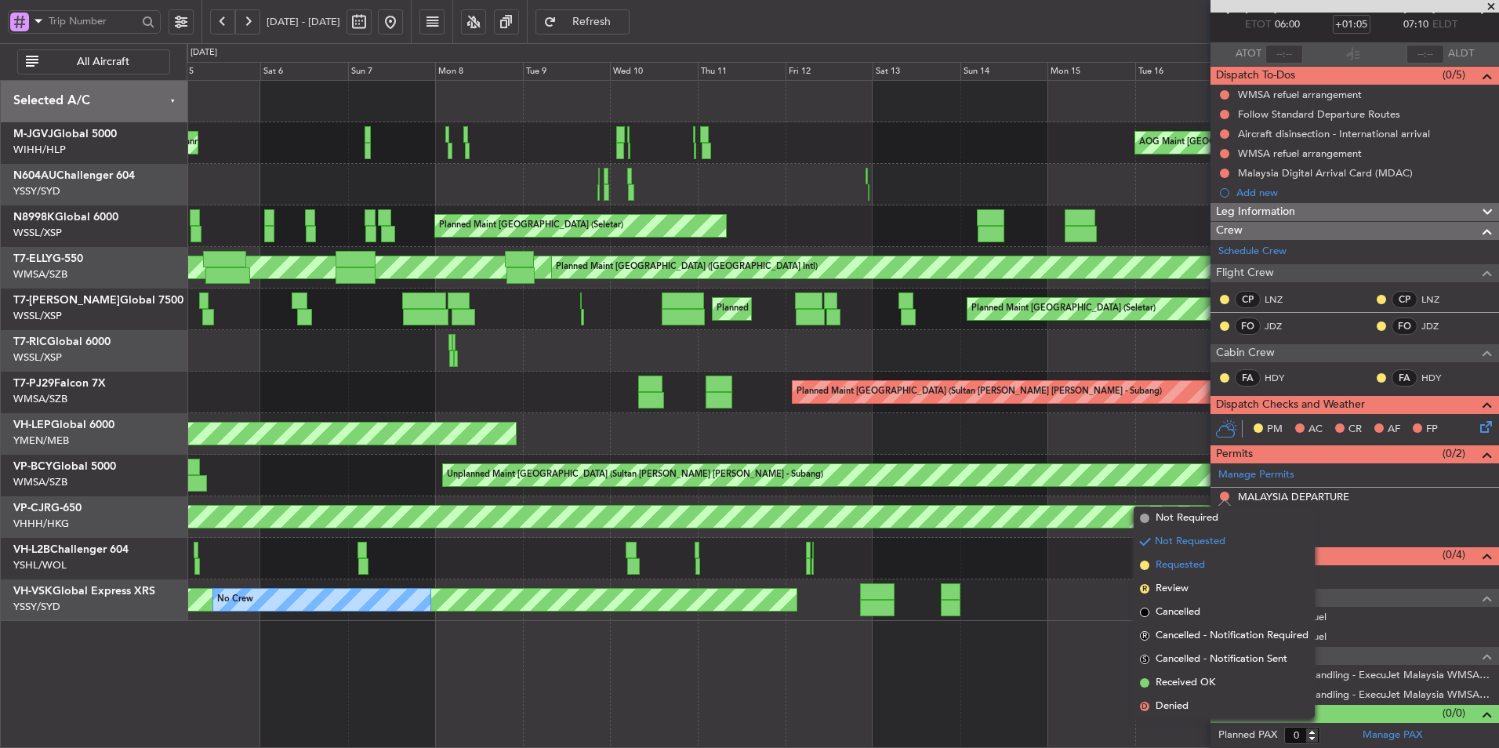
click at [1204, 564] on span "Requested" at bounding box center [1180, 565] width 49 height 16
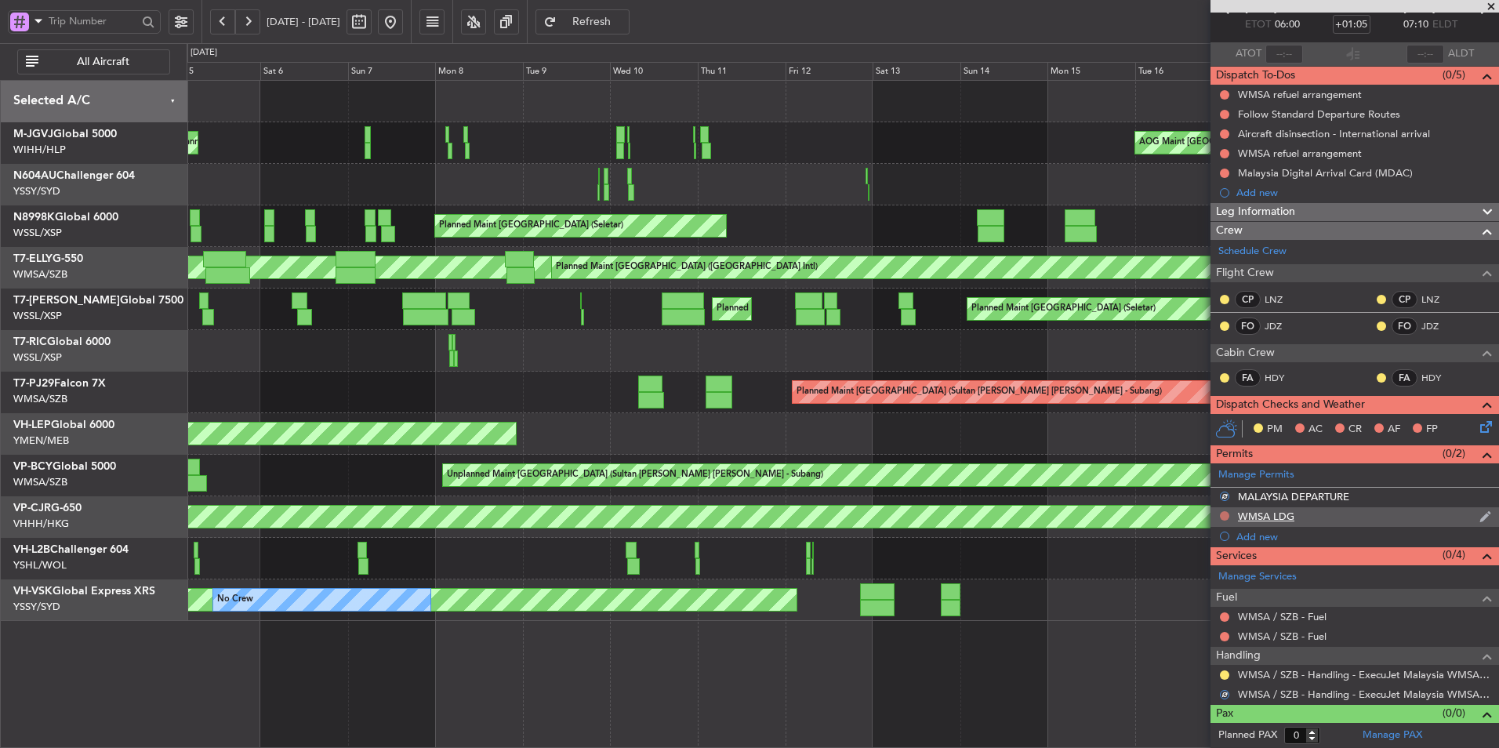
click at [1223, 518] on button at bounding box center [1224, 515] width 9 height 9
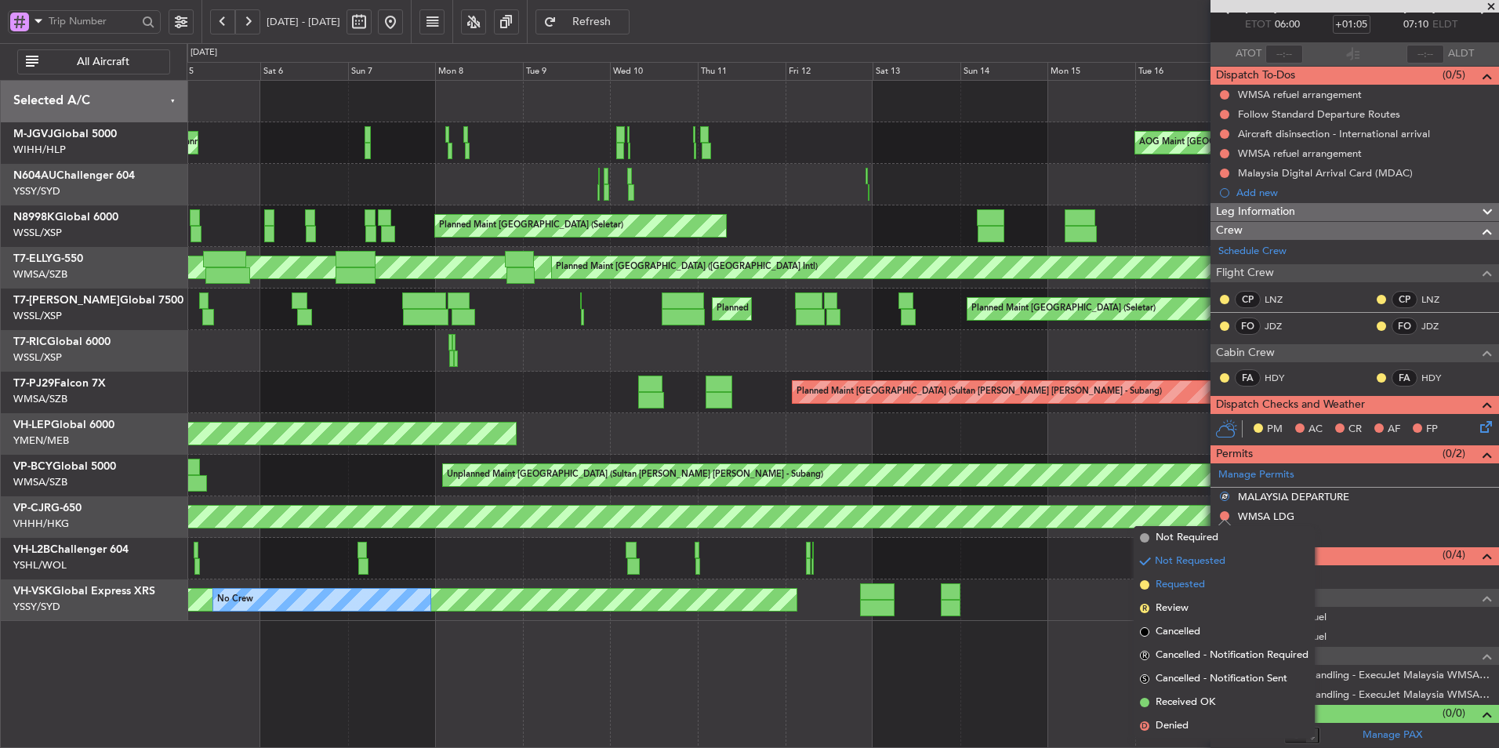
click at [1200, 579] on span "Requested" at bounding box center [1180, 585] width 49 height 16
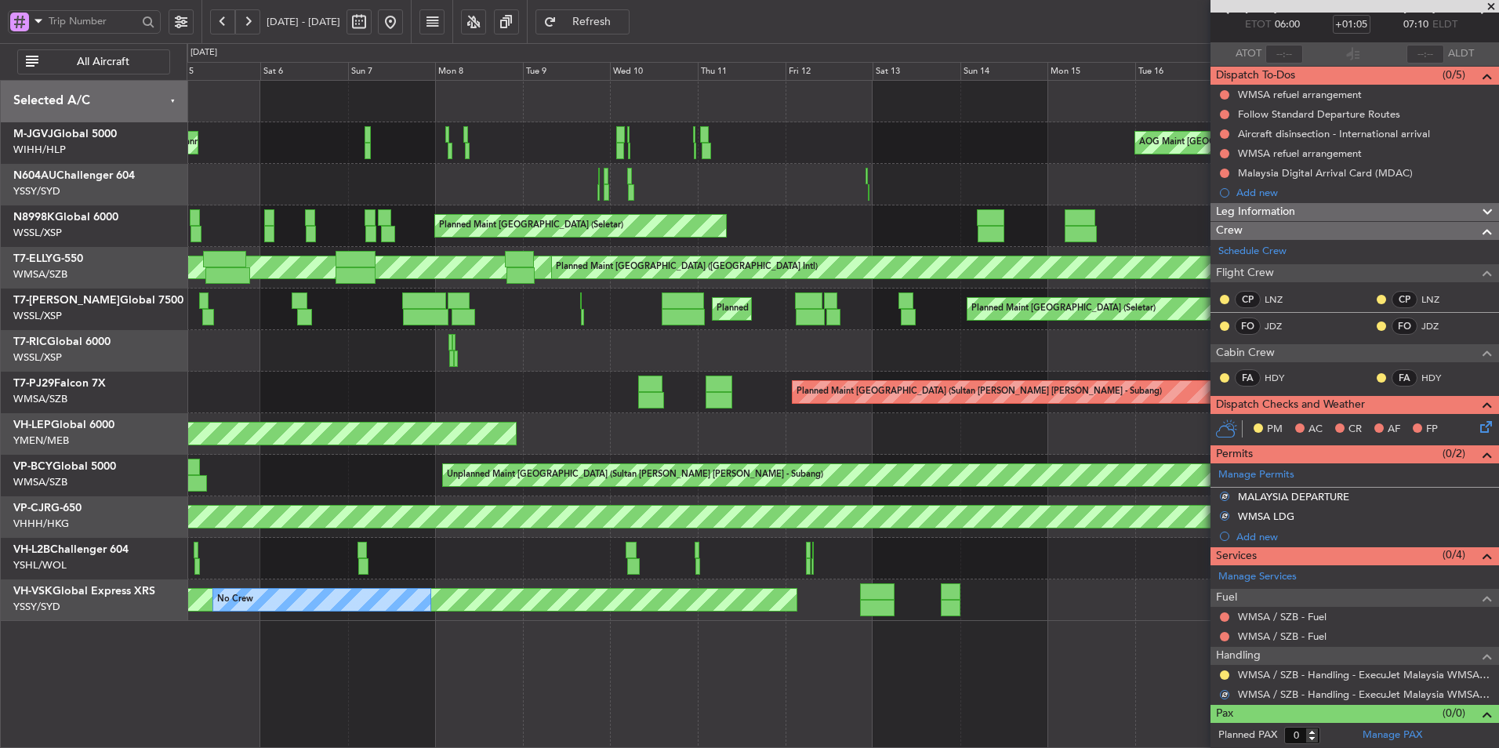
click at [670, 543] on div "AOG Maint [GEOGRAPHIC_DATA] (Halim Intl) [PERSON_NAME] Jakarta (Halim Intl) [PE…" at bounding box center [843, 351] width 1312 height 540
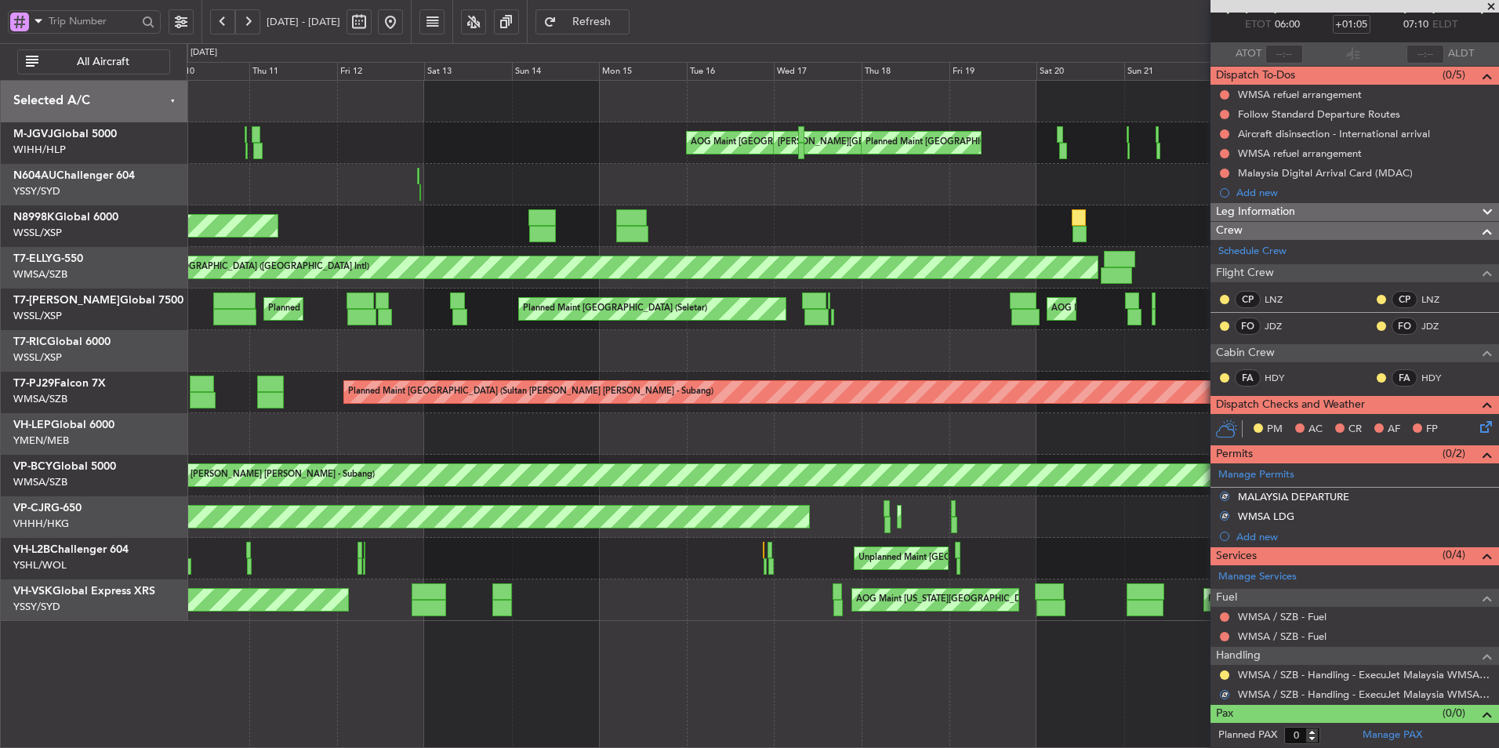
click at [459, 491] on div "AOG Maint [GEOGRAPHIC_DATA] (Halim Intl) [PERSON_NAME] Jakarta (Halim Intl) [PE…" at bounding box center [843, 351] width 1312 height 540
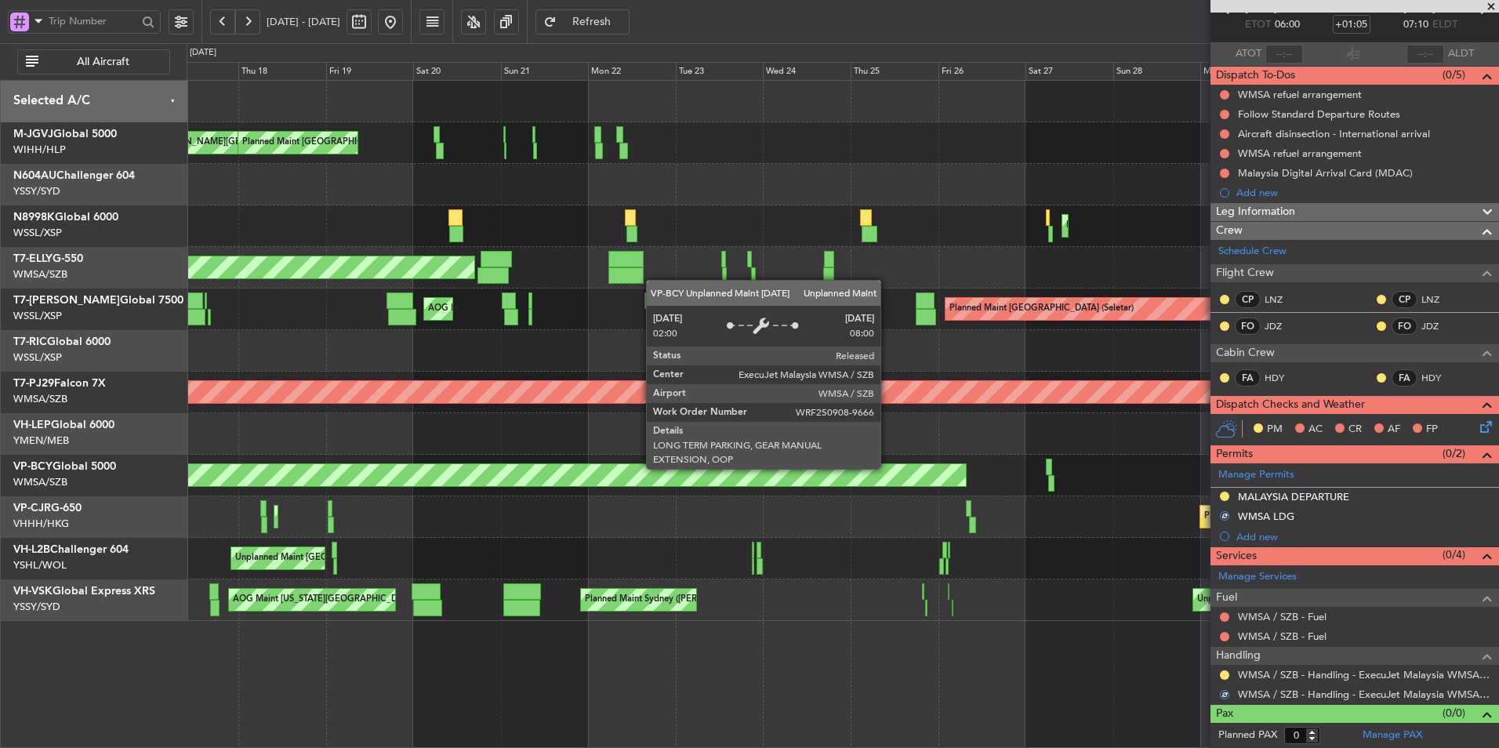
click at [387, 460] on div "Unplanned Maint [GEOGRAPHIC_DATA] (Sultan [PERSON_NAME] [PERSON_NAME] - Subang)" at bounding box center [843, 476] width 1312 height 42
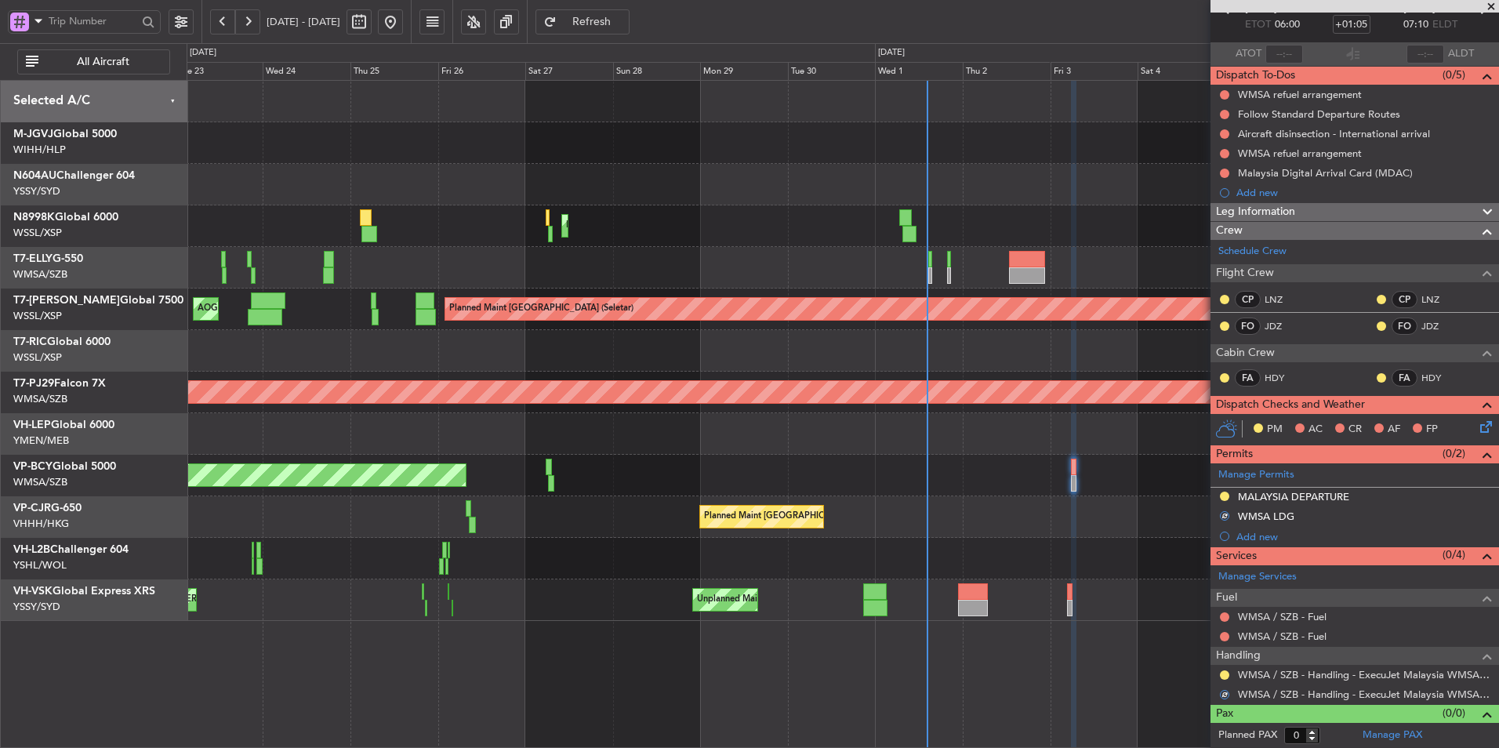
click at [752, 493] on div "Unplanned Maint [GEOGRAPHIC_DATA] (Sultan [PERSON_NAME] [PERSON_NAME] - Subang)" at bounding box center [843, 476] width 1312 height 42
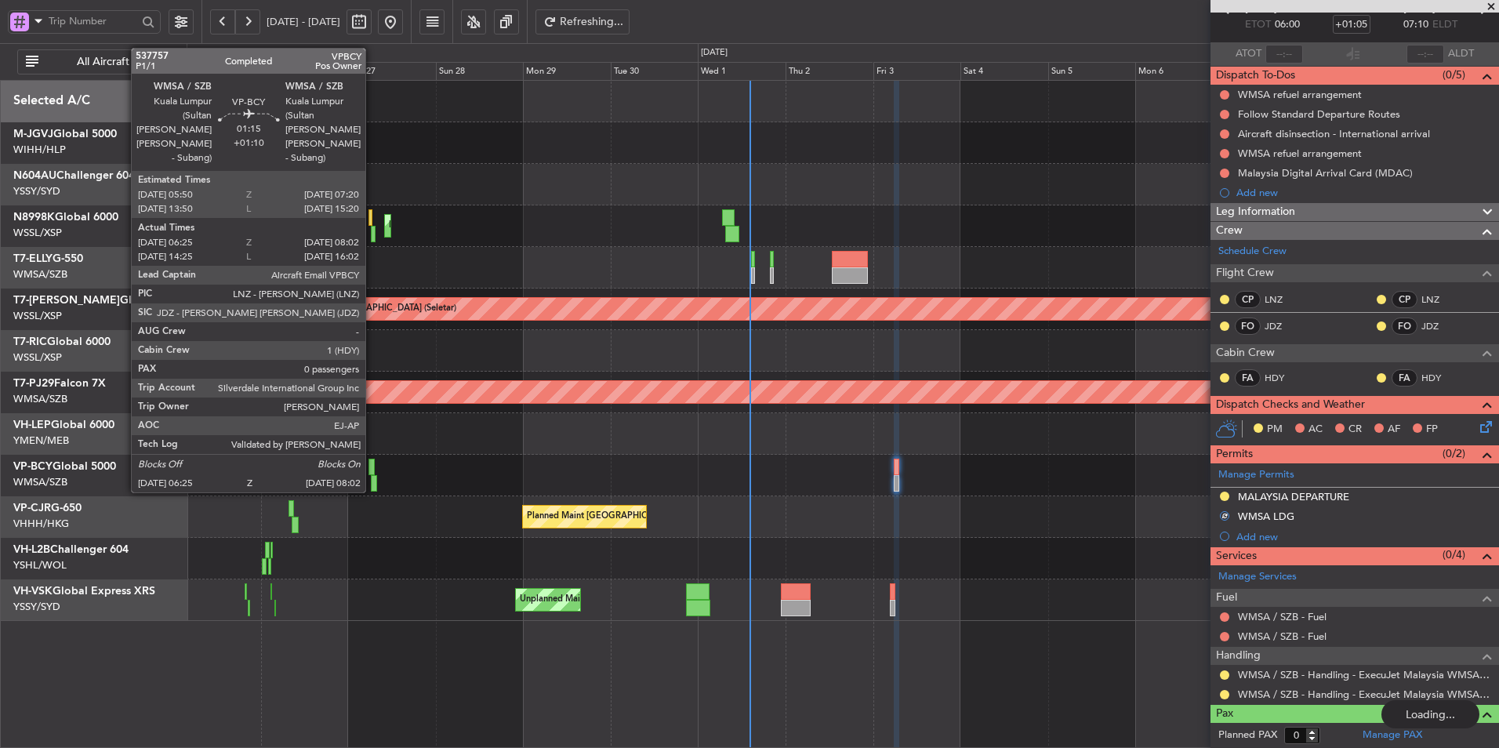
click at [372, 464] on div at bounding box center [371, 467] width 5 height 16
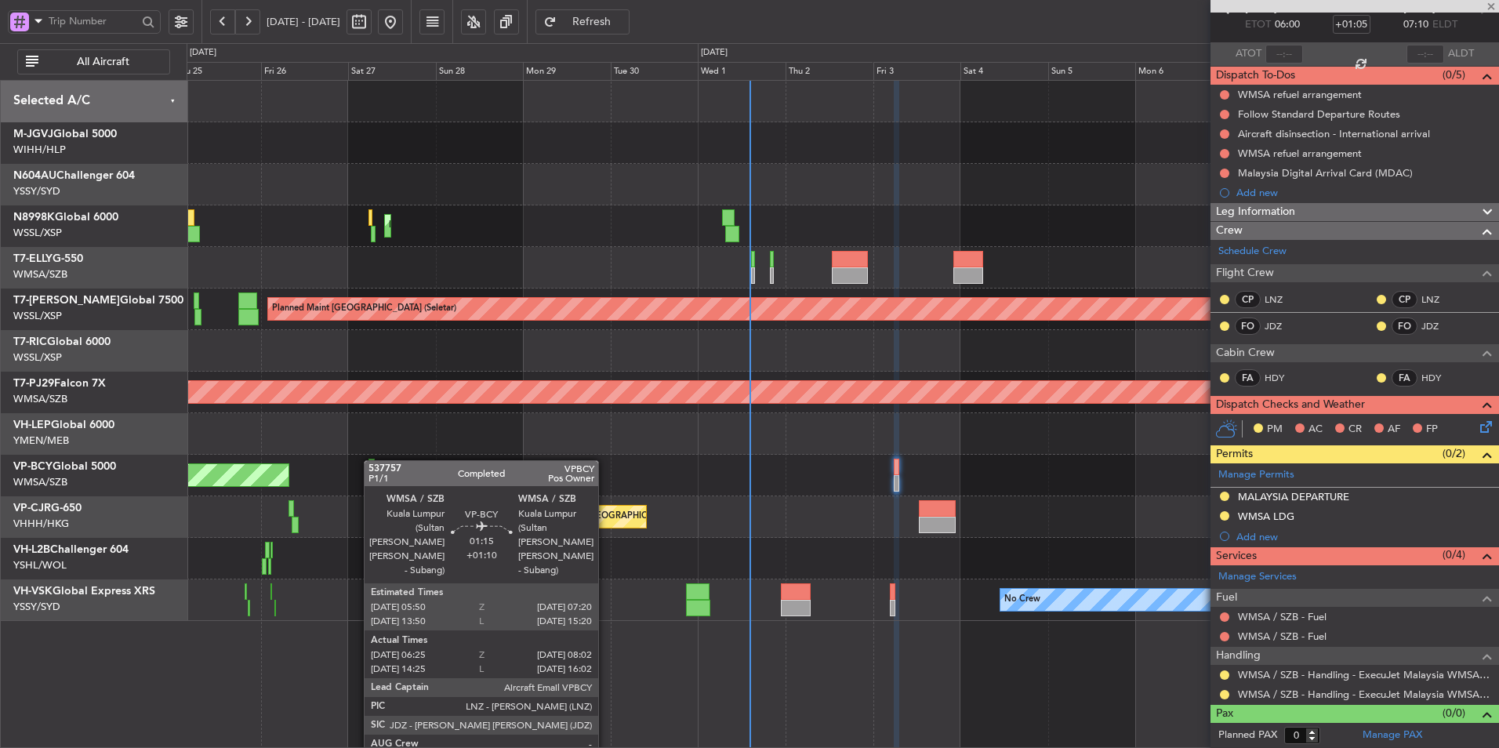
type input "+01:10"
type input "06:35"
type input "07:57"
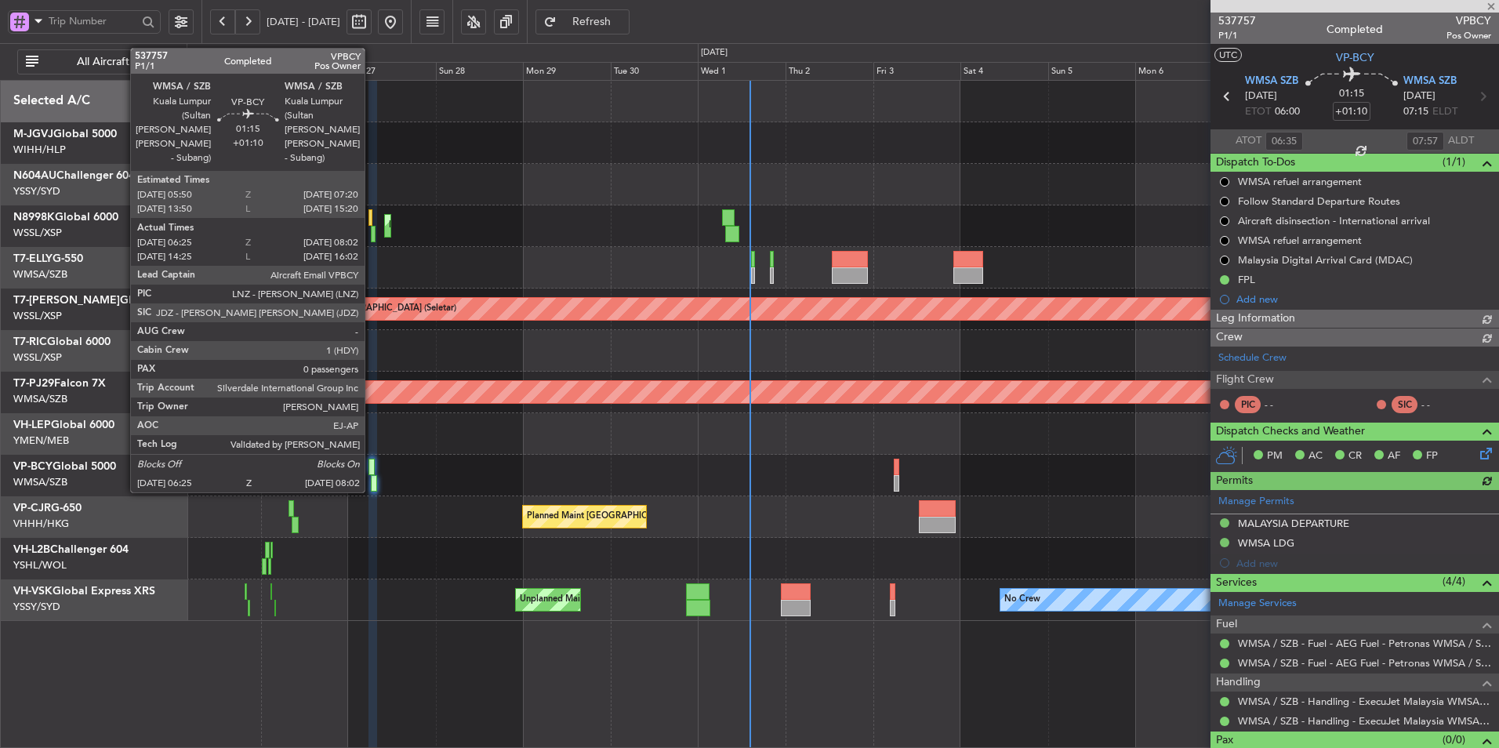
type input "[PERSON_NAME] (KYA)"
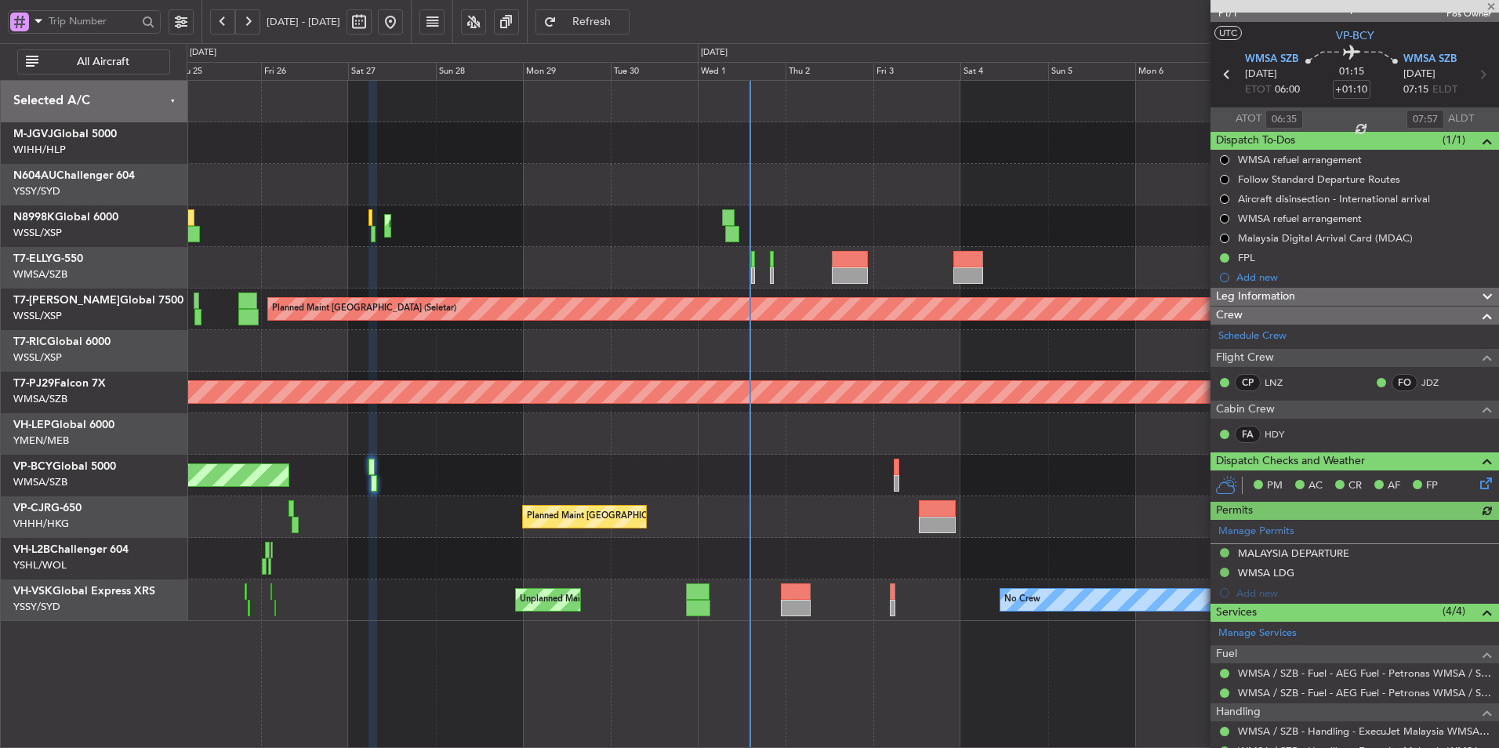
scroll to position [78, 0]
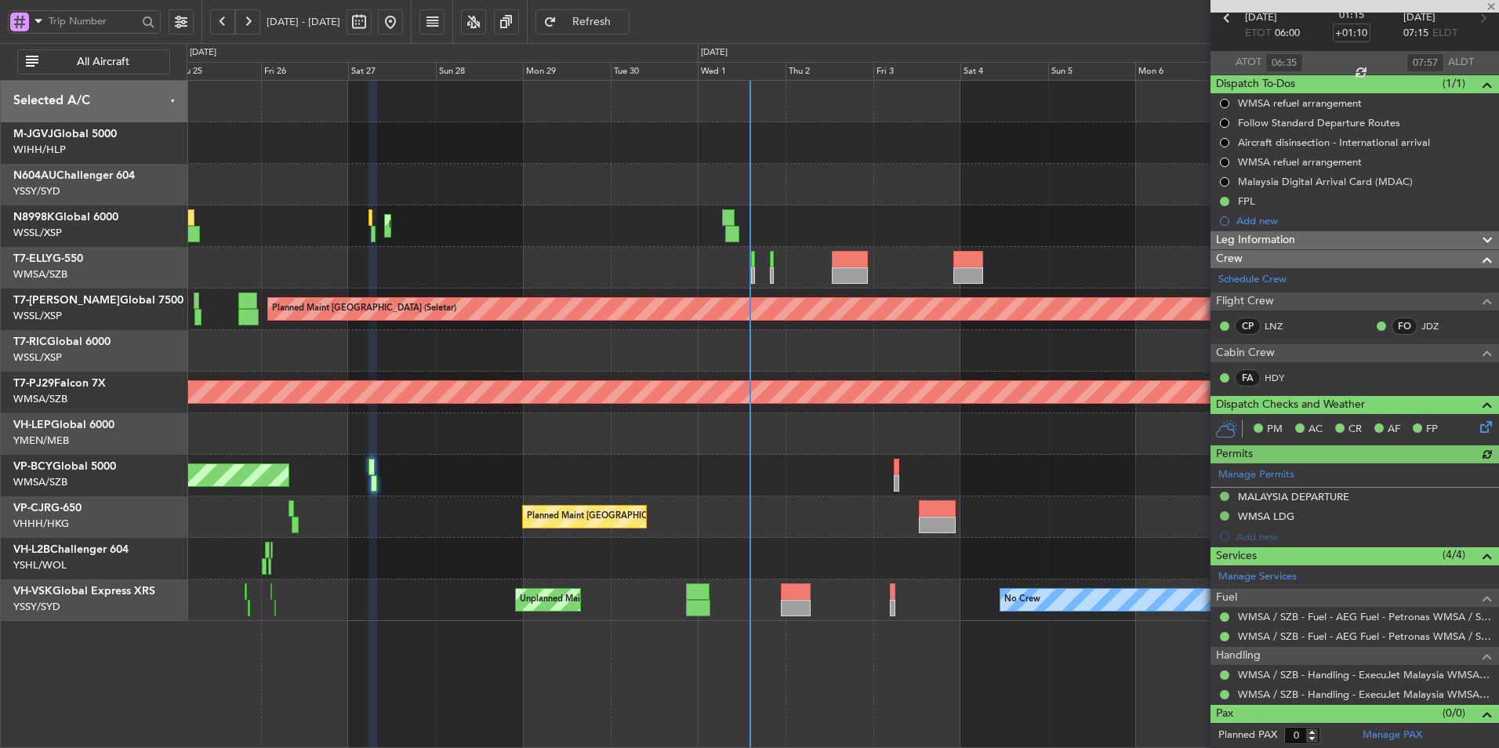
click at [899, 475] on div "Unplanned Maint [GEOGRAPHIC_DATA] (Sultan [PERSON_NAME] [PERSON_NAME] - Subang)" at bounding box center [843, 476] width 1312 height 42
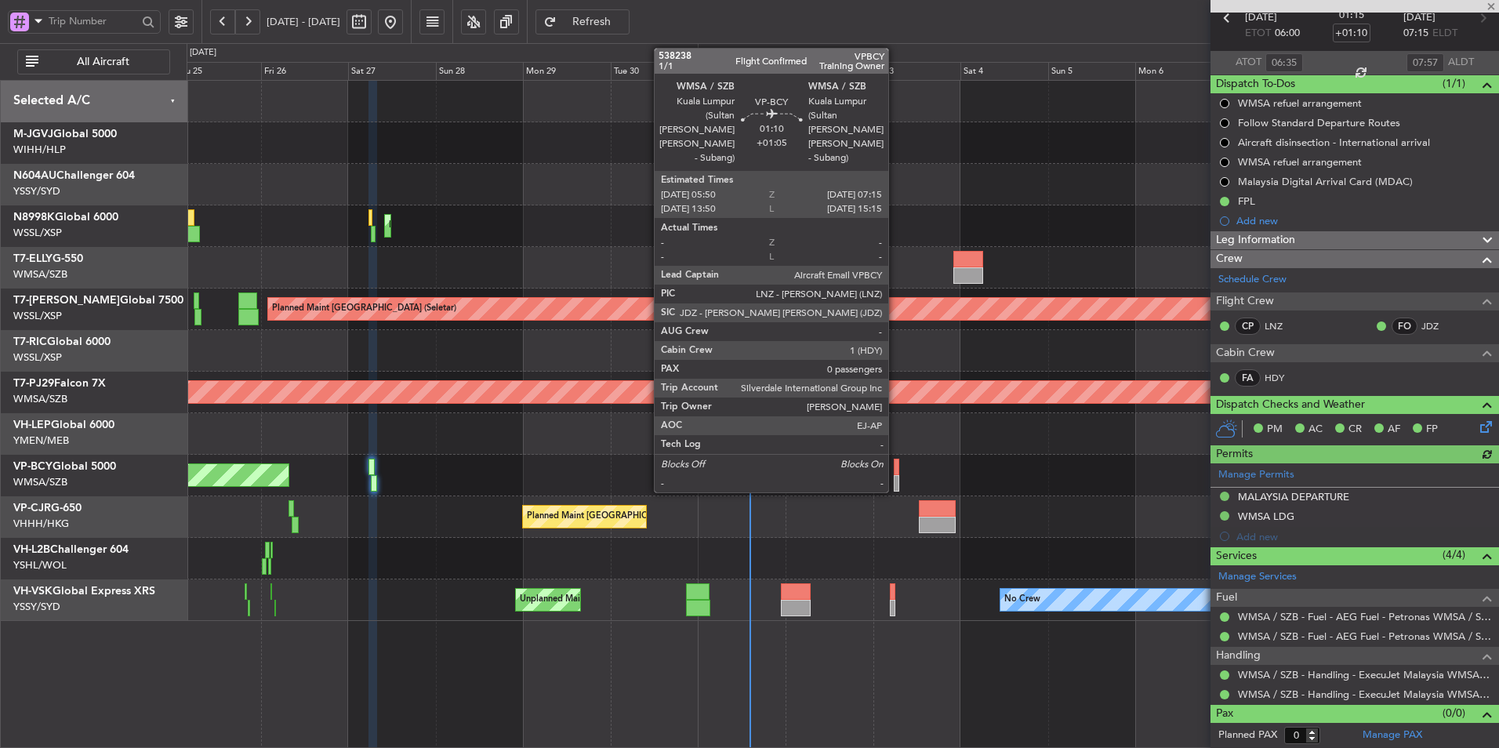
click at [895, 471] on div at bounding box center [896, 467] width 5 height 16
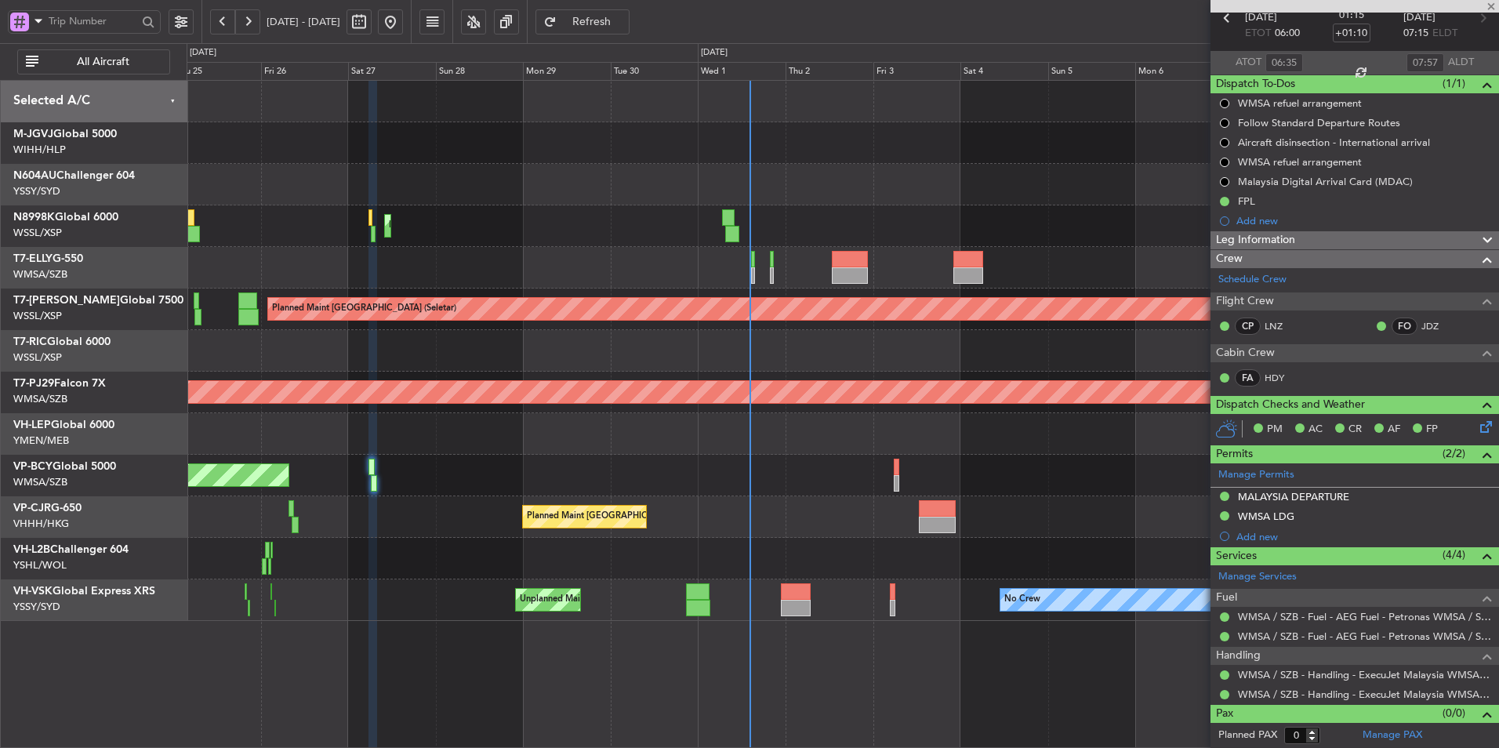
type input "+01:05"
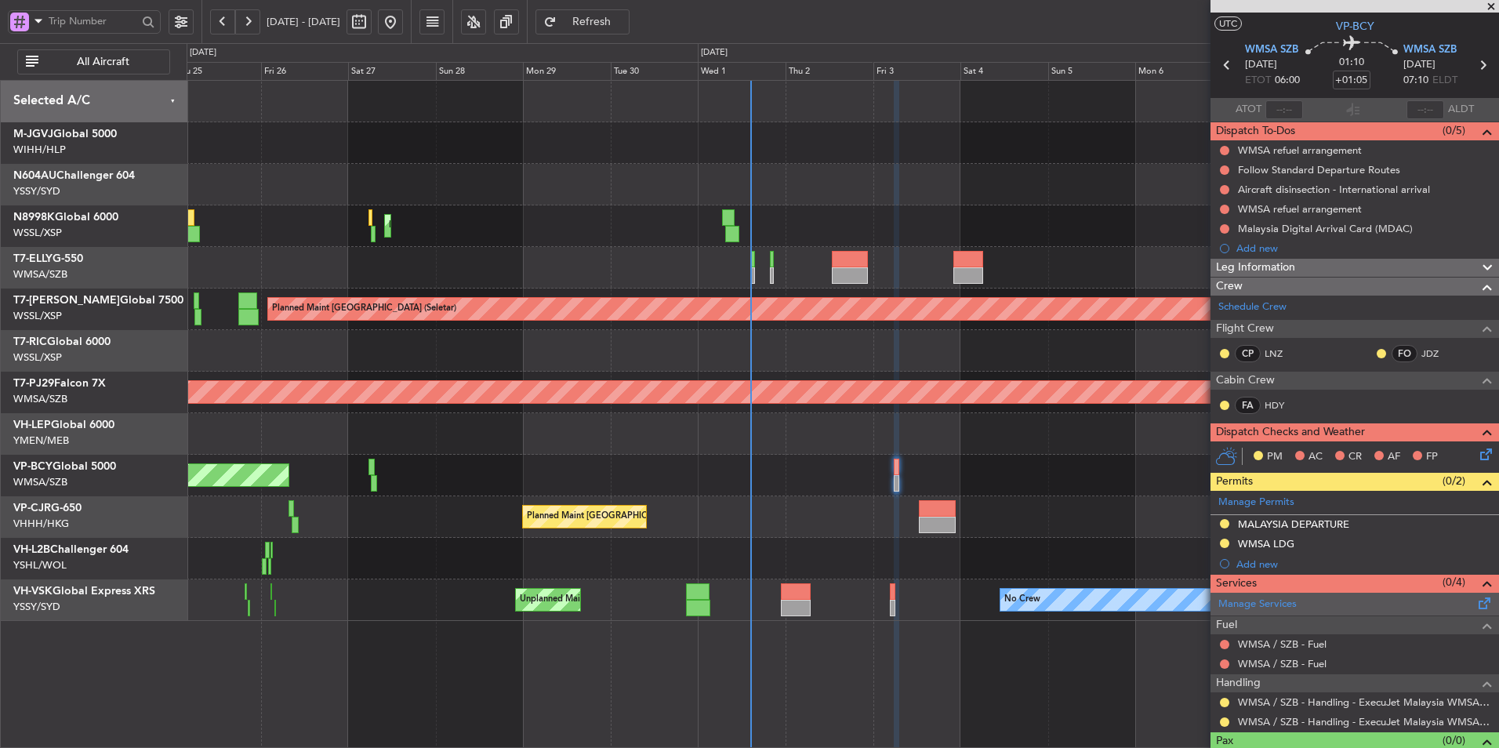
scroll to position [59, 0]
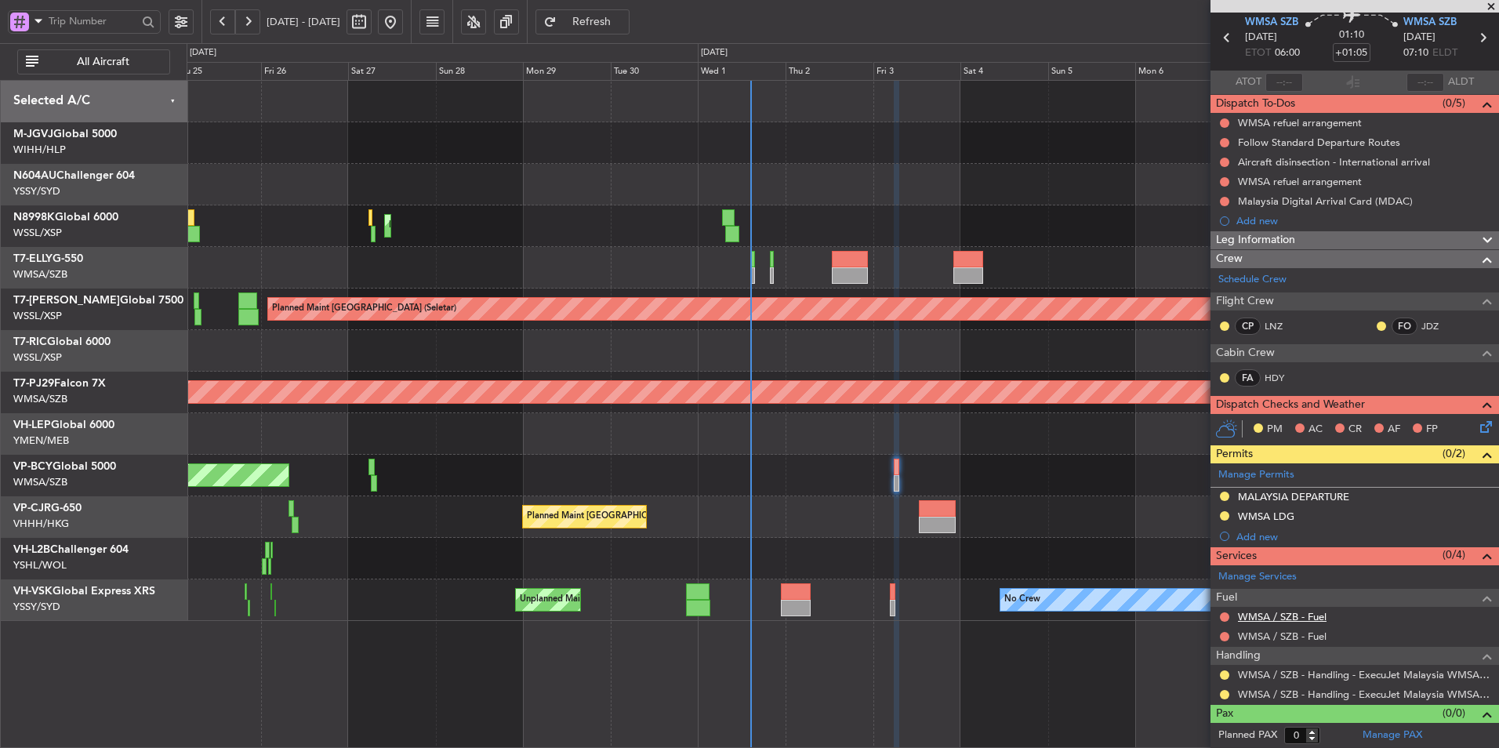
click at [1291, 617] on link "WMSA / SZB - Fuel" at bounding box center [1282, 616] width 89 height 13
click at [1311, 637] on link "WMSA / SZB - Fuel" at bounding box center [1282, 636] width 89 height 13
click at [624, 21] on span "Refresh" at bounding box center [592, 21] width 64 height 11
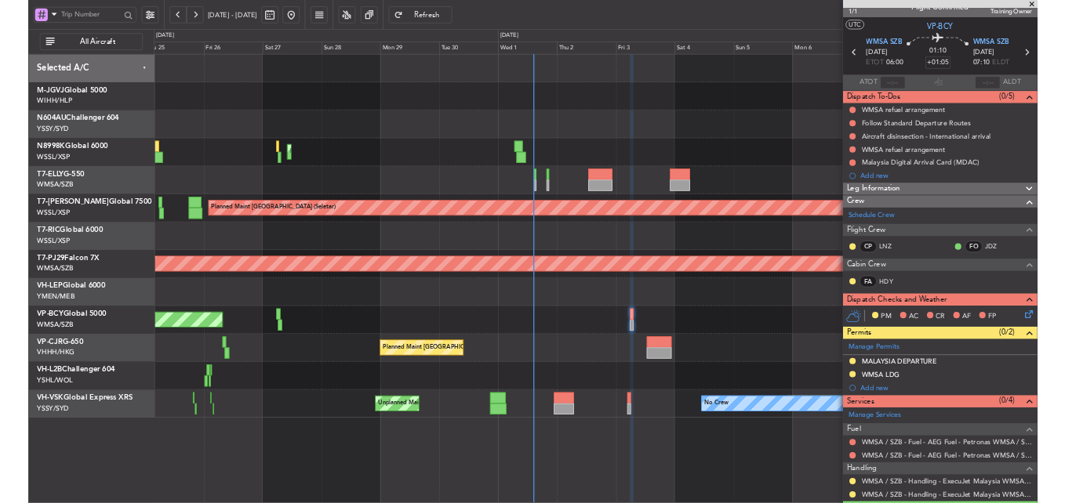
scroll to position [0, 0]
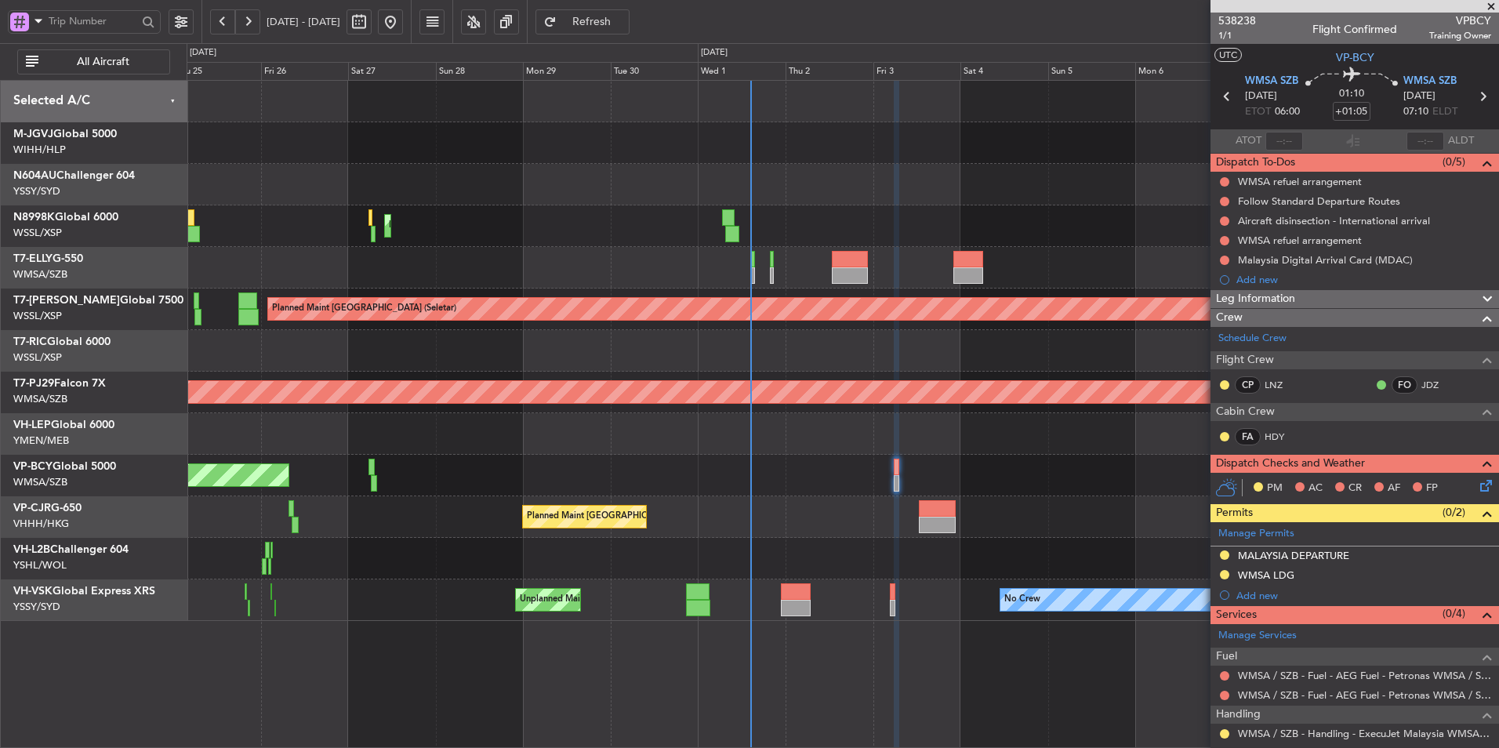
click at [1494, 6] on span at bounding box center [1491, 7] width 16 height 14
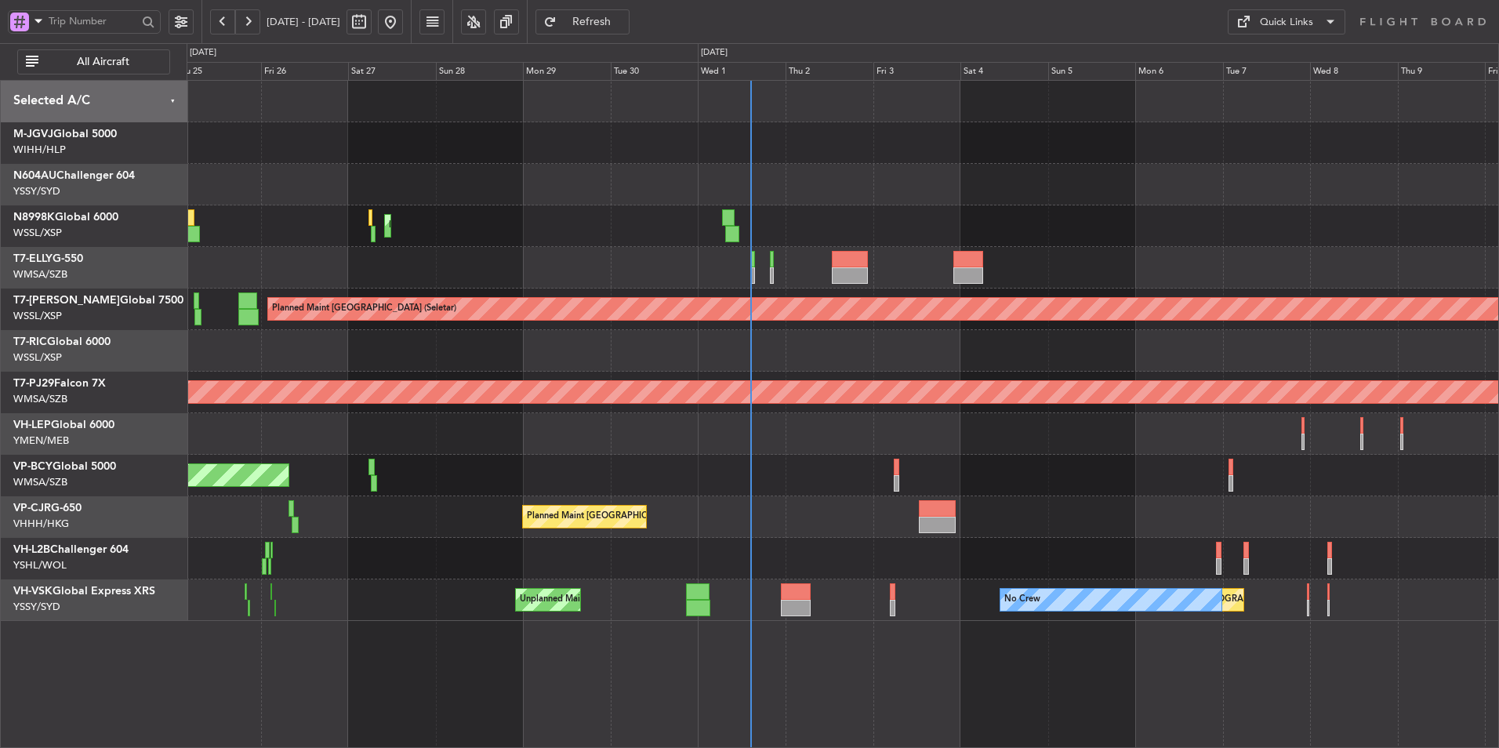
click at [1232, 193] on div at bounding box center [843, 185] width 1312 height 42
click at [1270, 33] on button "Quick Links" at bounding box center [1287, 21] width 118 height 25
click at [1284, 46] on button "Trip Builder" at bounding box center [1287, 60] width 118 height 38
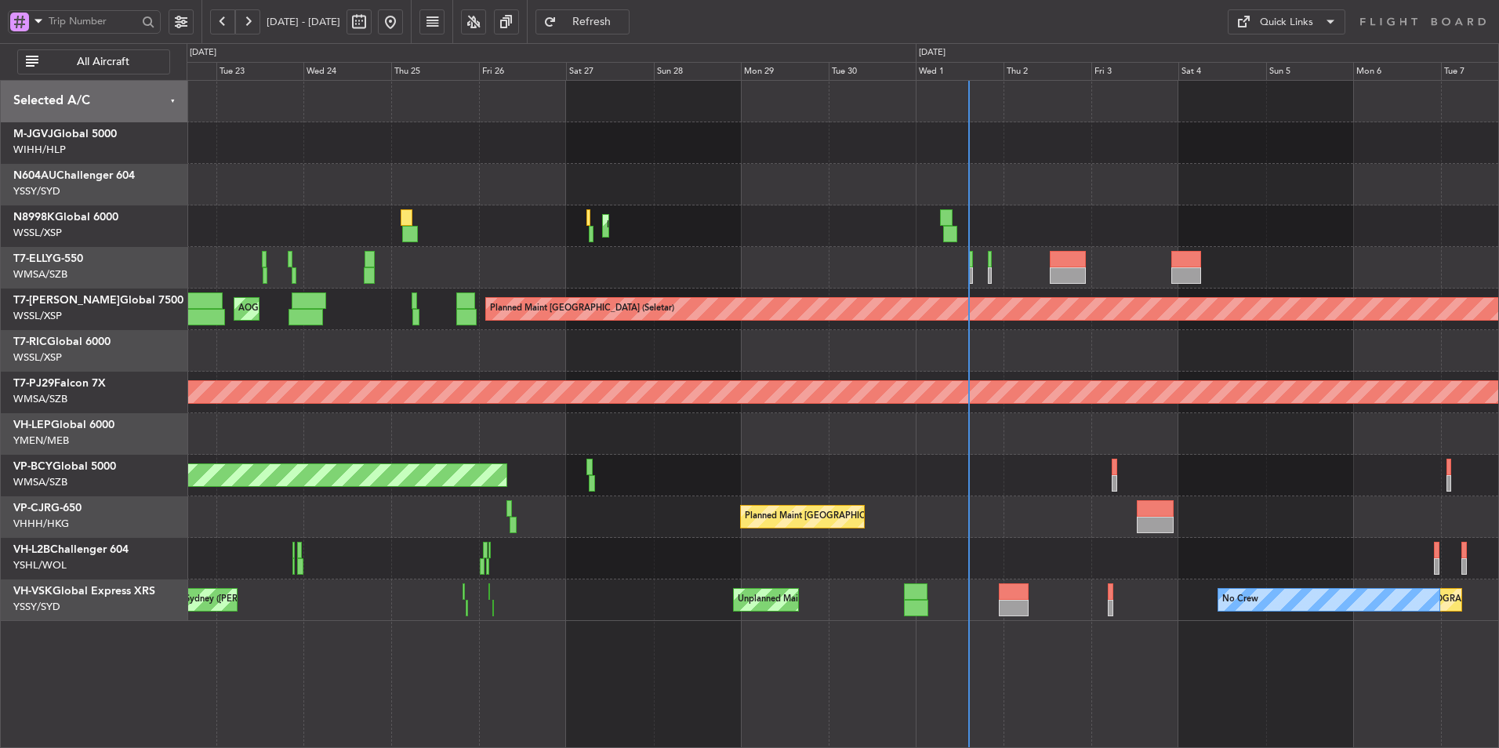
click at [891, 454] on div at bounding box center [843, 434] width 1312 height 42
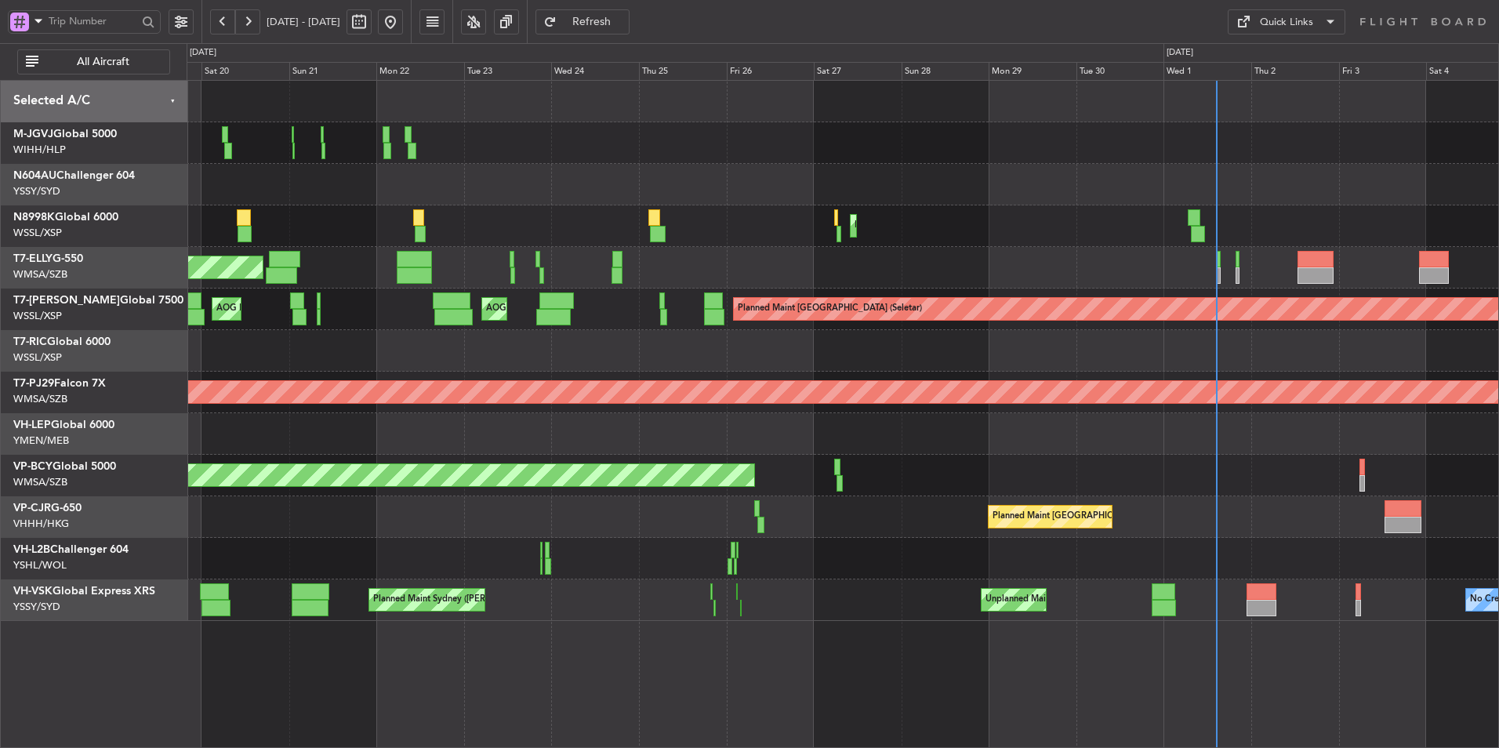
click at [772, 429] on div at bounding box center [843, 434] width 1312 height 42
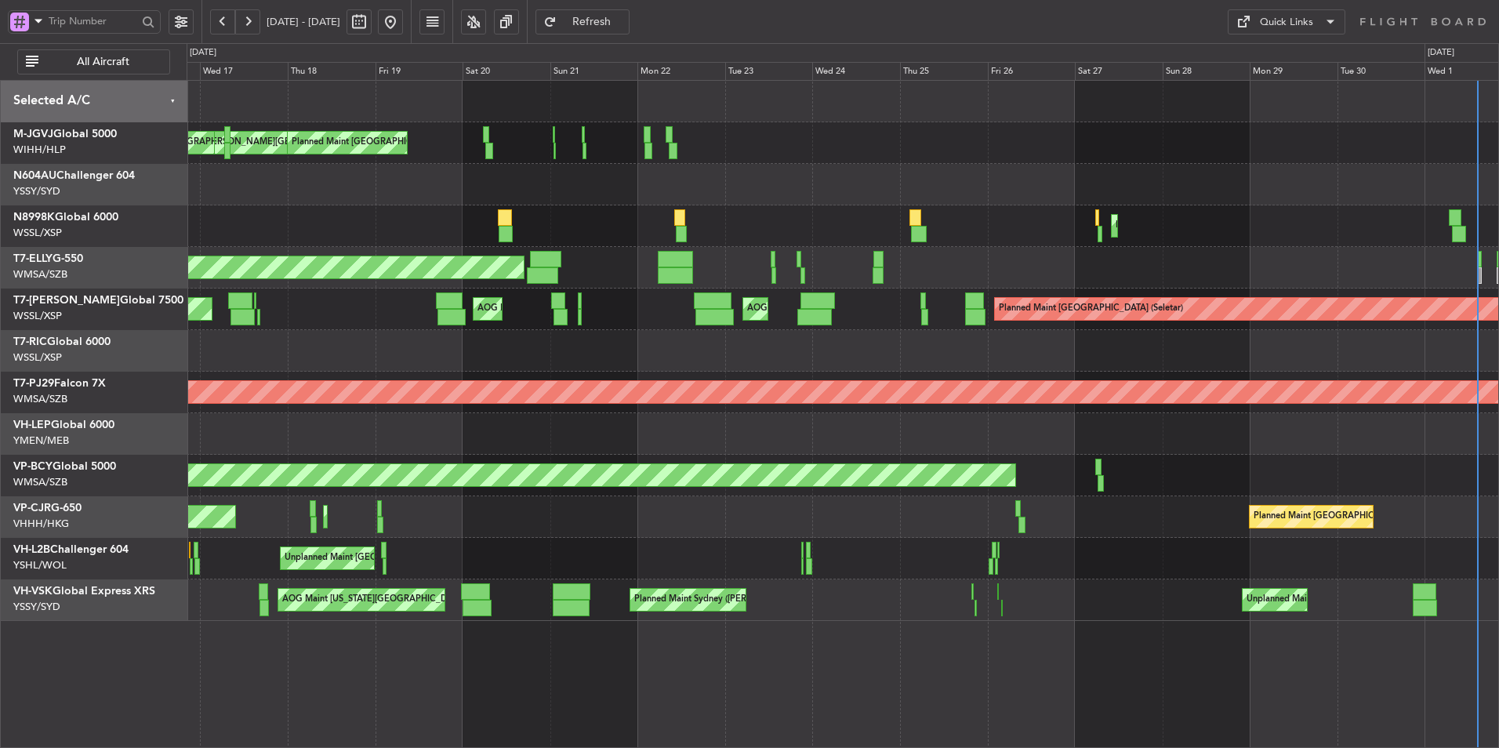
click at [819, 436] on div at bounding box center [843, 434] width 1312 height 42
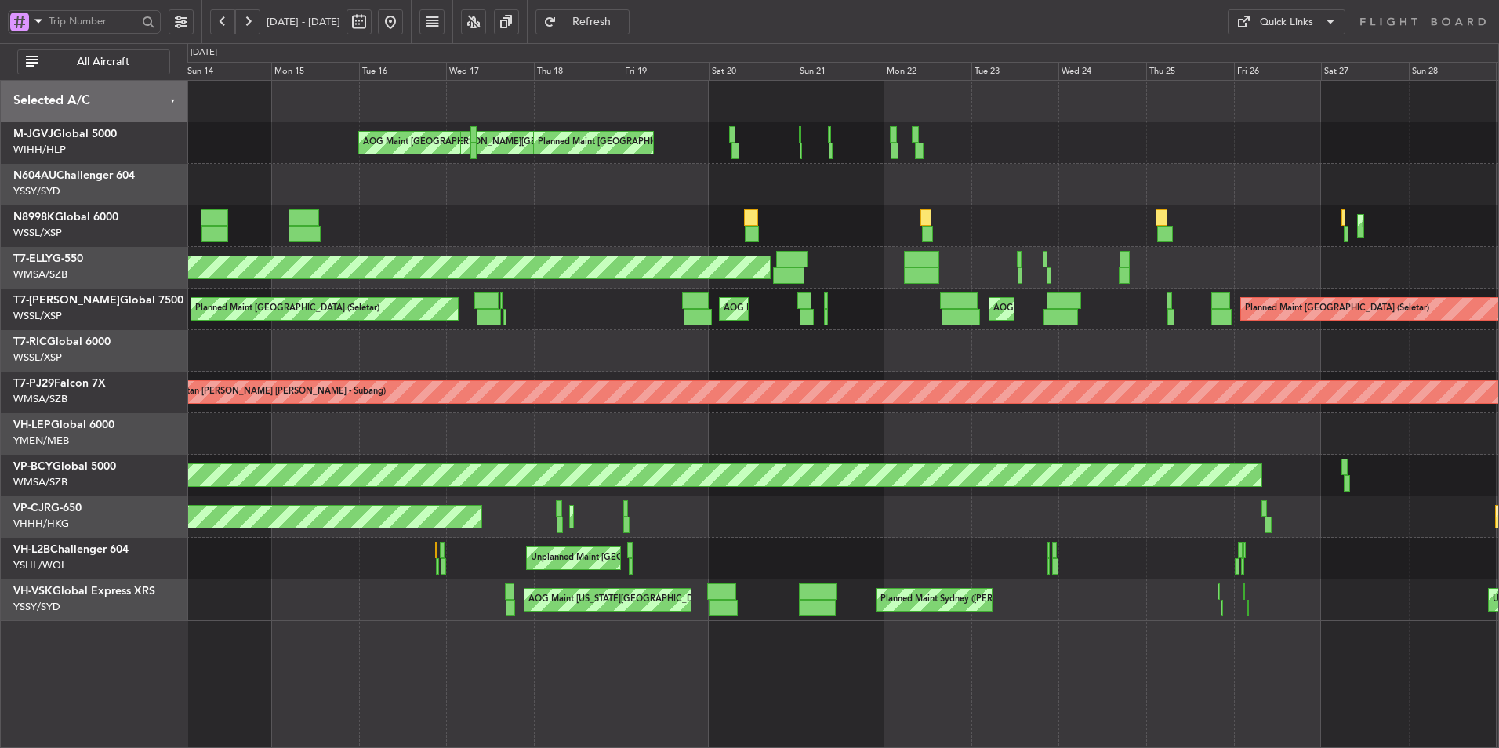
click at [750, 436] on div at bounding box center [843, 434] width 1312 height 42
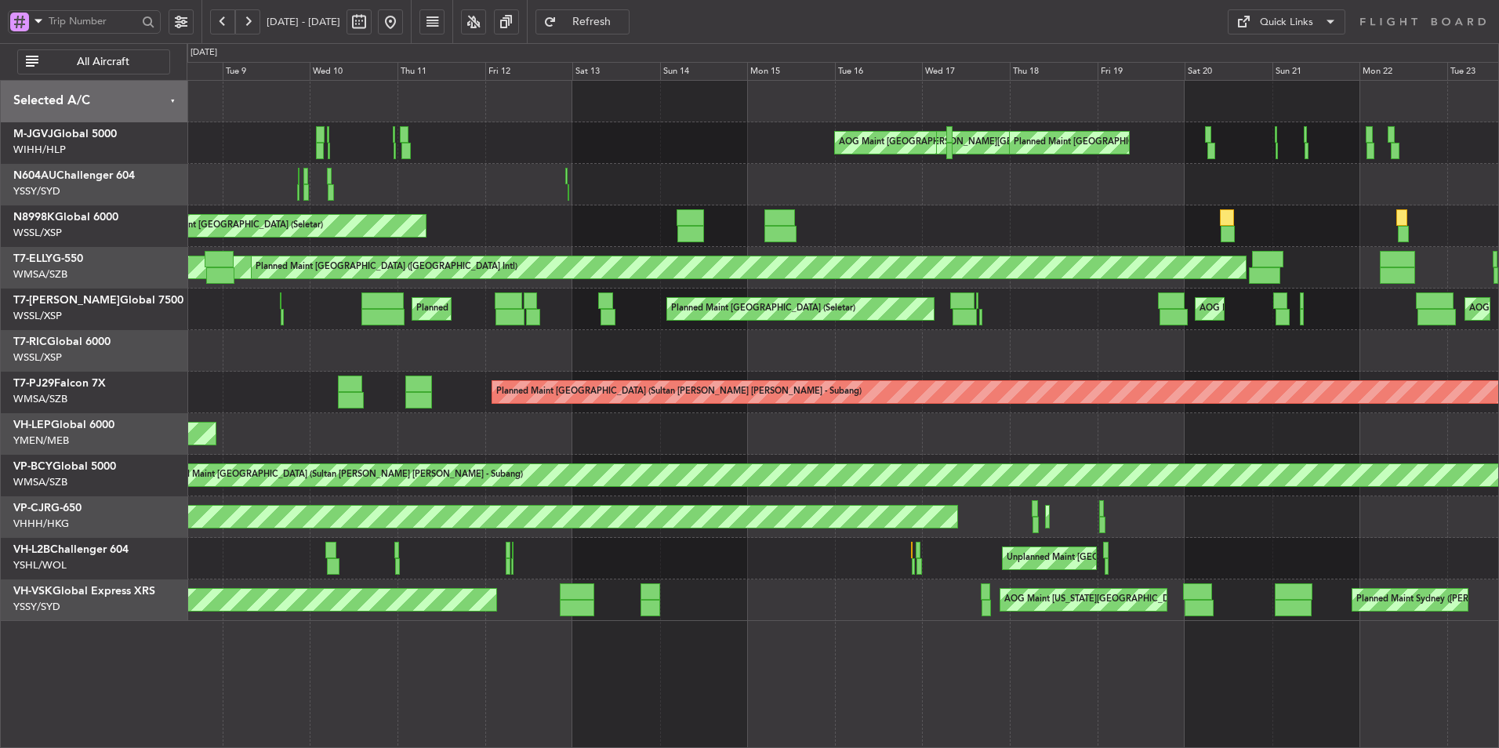
click at [865, 437] on div "Unplanned Maint Wichita (Wichita Mid-continent)" at bounding box center [843, 434] width 1312 height 42
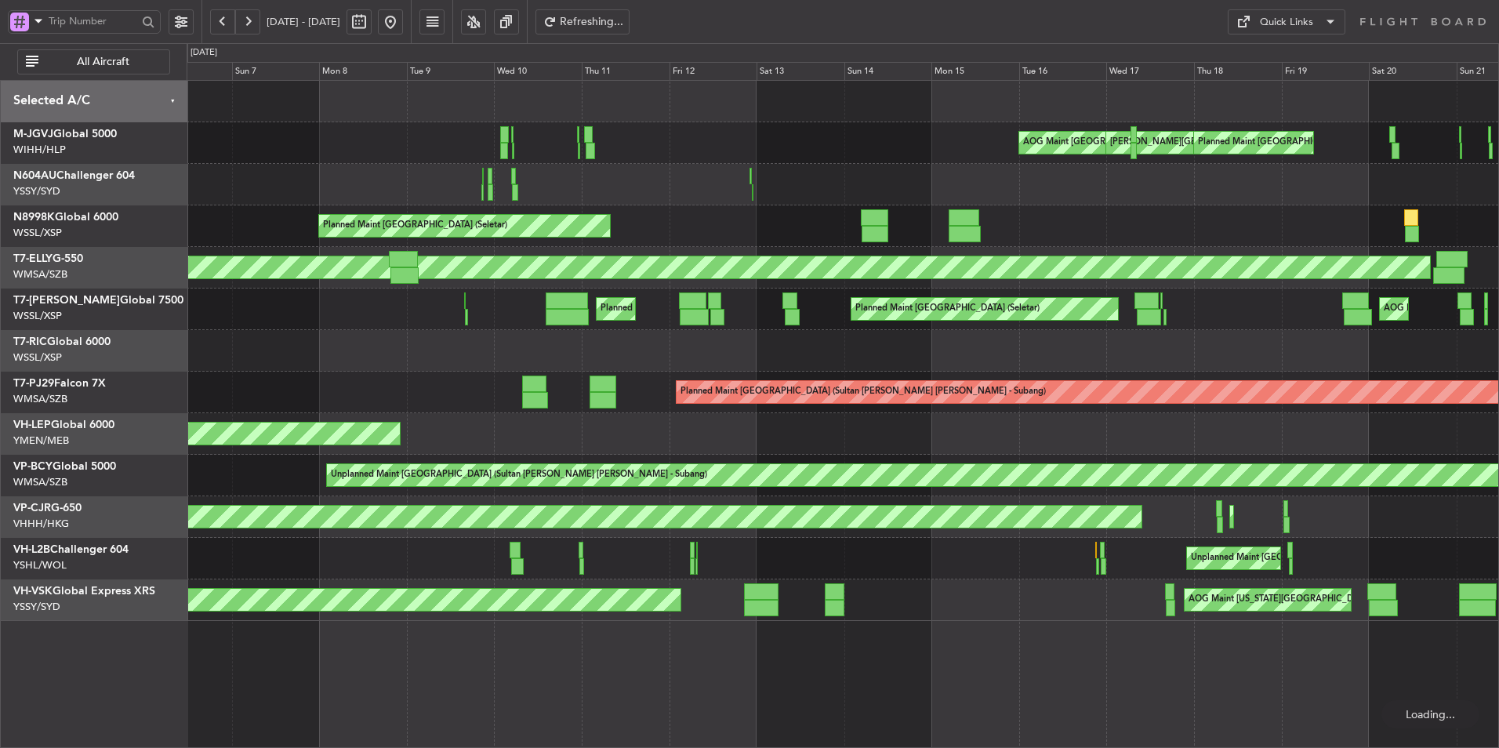
click at [792, 429] on div "Unplanned Maint Wichita (Wichita Mid-continent)" at bounding box center [843, 434] width 1312 height 42
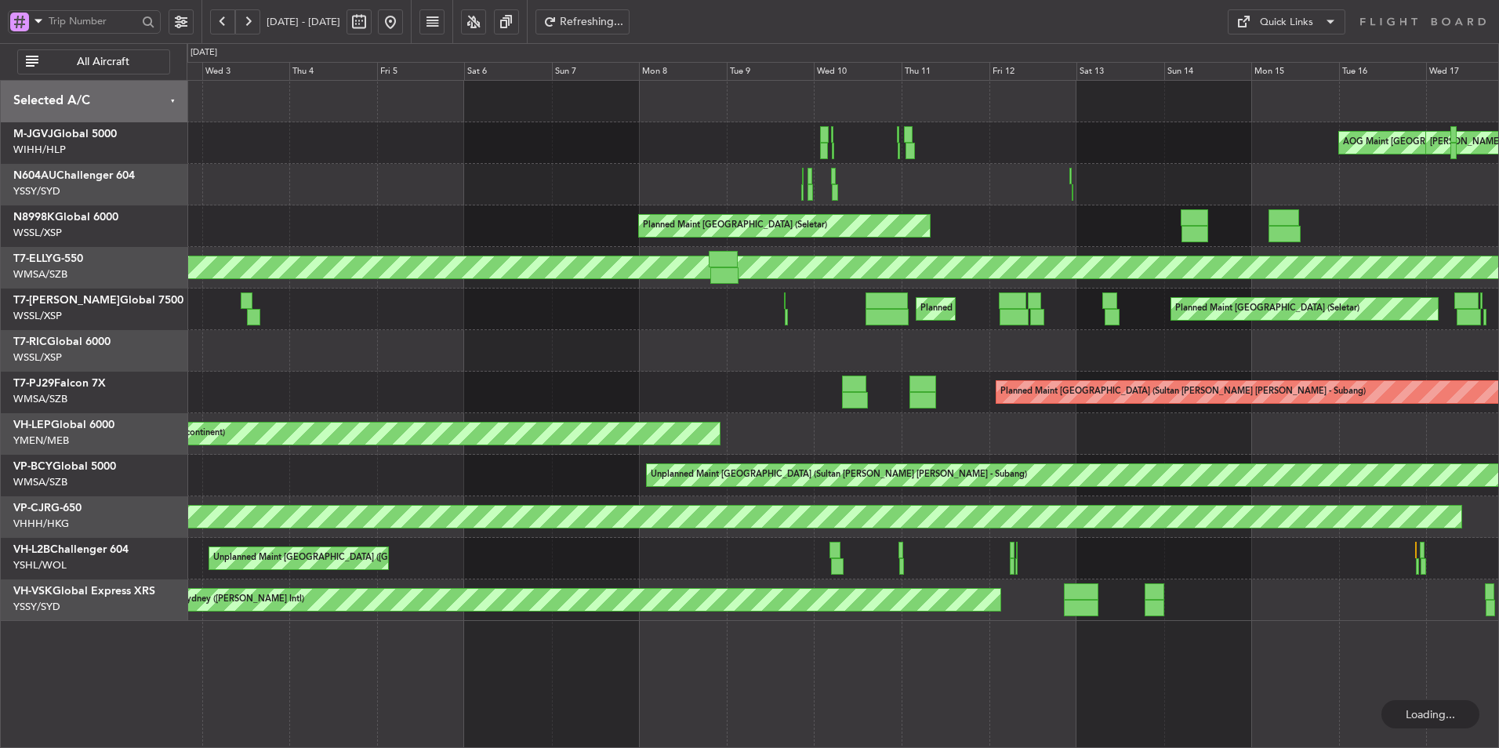
click at [1004, 405] on div "AOG Maint [GEOGRAPHIC_DATA] (Halim Intl) [PERSON_NAME] Jakarta (Halim Intl) [PE…" at bounding box center [843, 351] width 1312 height 540
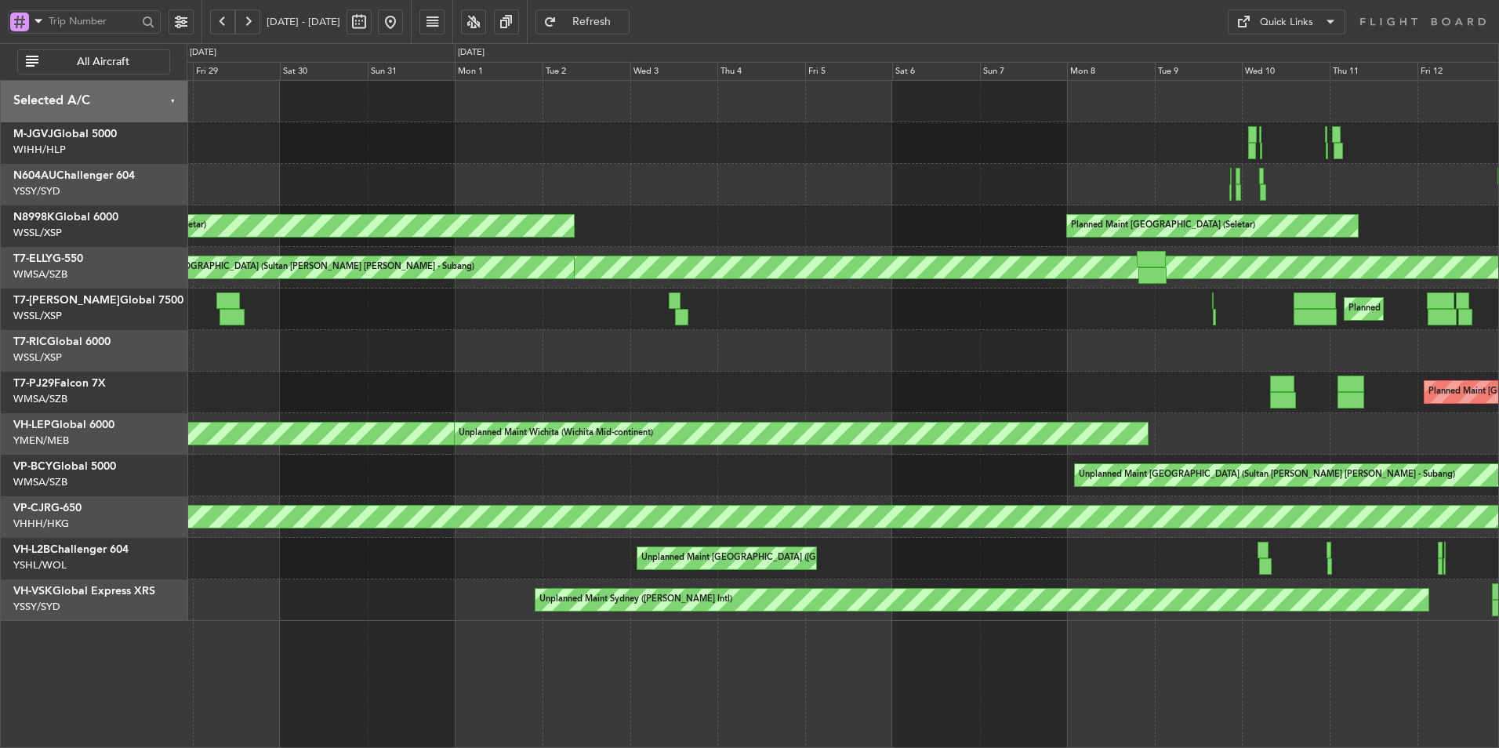
click at [1115, 395] on div "Planned Maint [GEOGRAPHIC_DATA] (Sultan [PERSON_NAME] [PERSON_NAME] - Subang)" at bounding box center [843, 393] width 1312 height 42
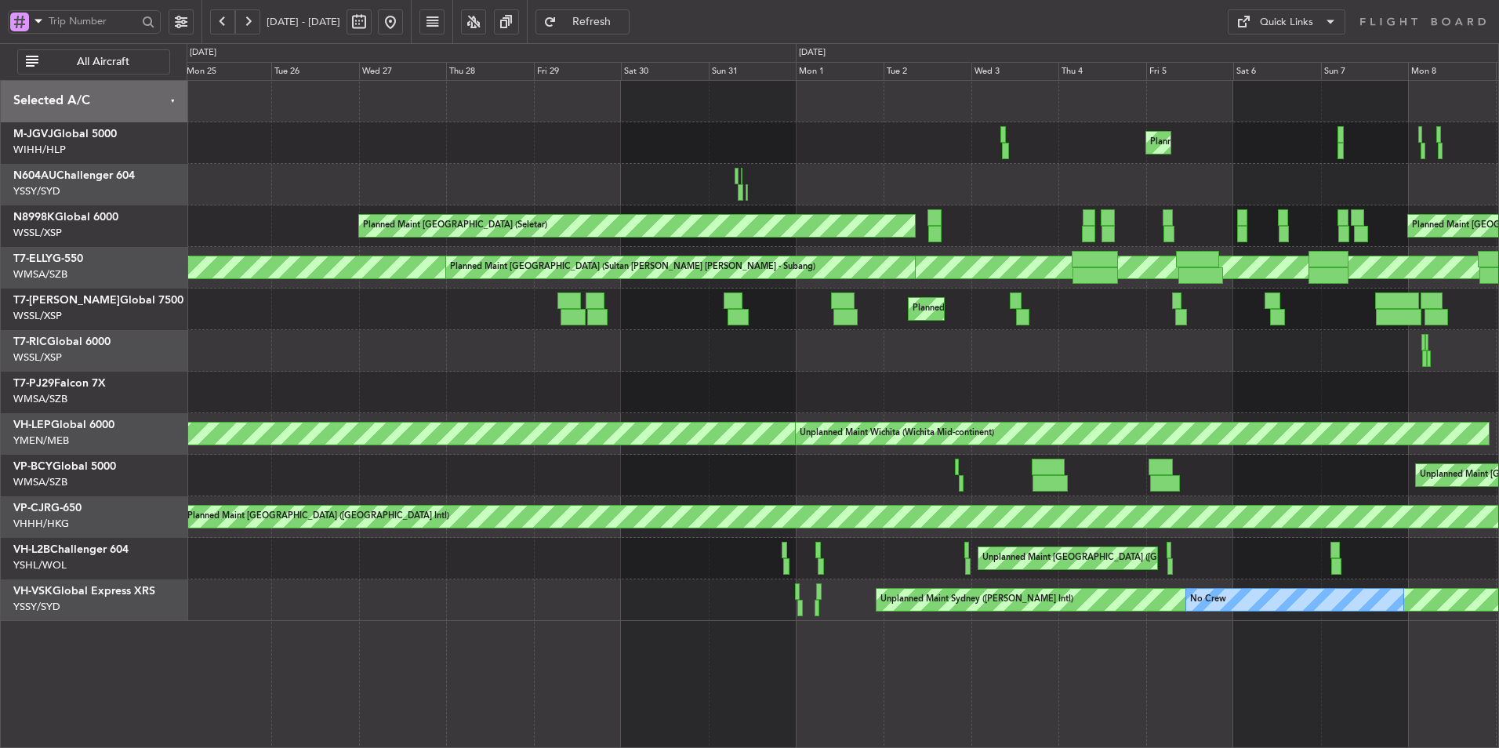
click at [1097, 379] on div "Planned Maint [GEOGRAPHIC_DATA] (Sultan [PERSON_NAME] [PERSON_NAME] - Subang)" at bounding box center [843, 393] width 1312 height 42
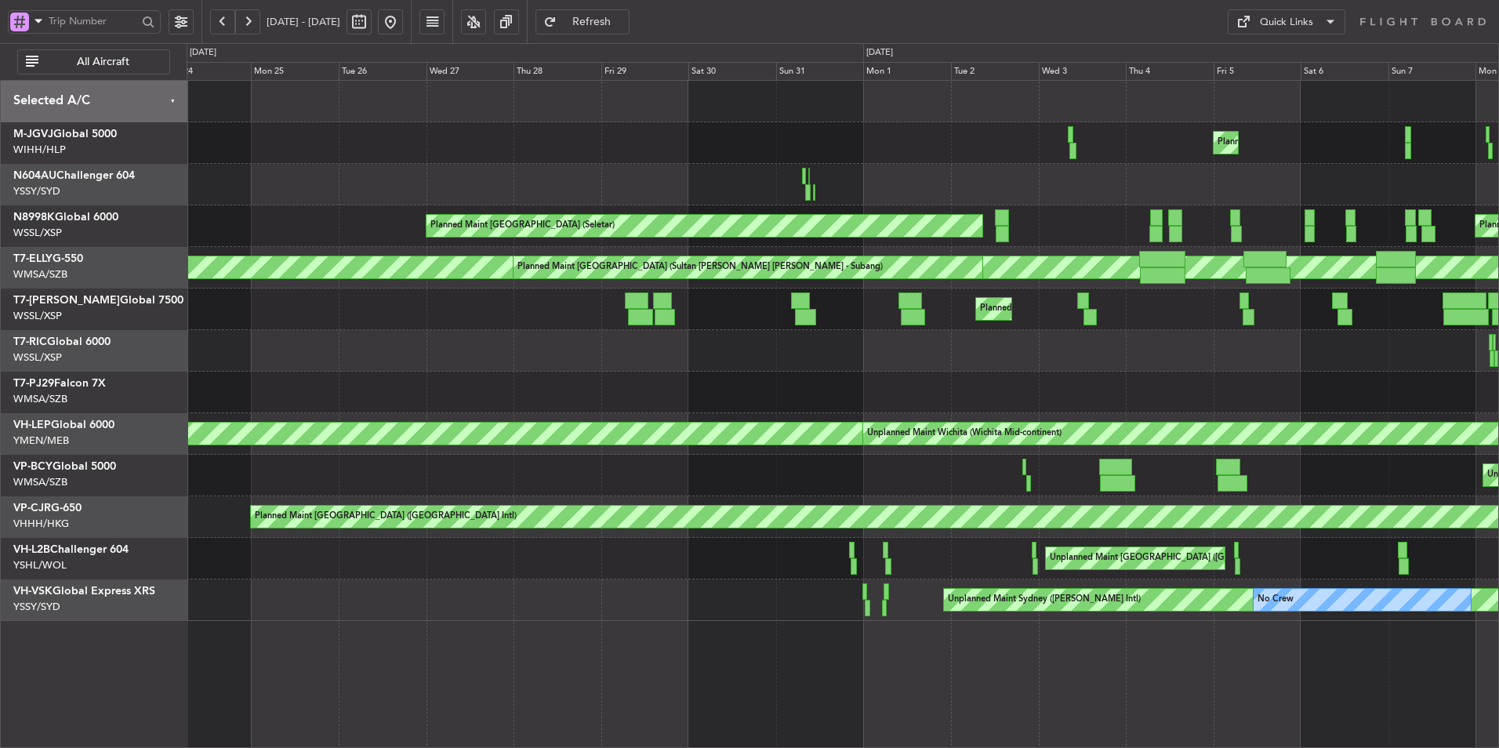
click at [685, 377] on div at bounding box center [843, 393] width 1312 height 42
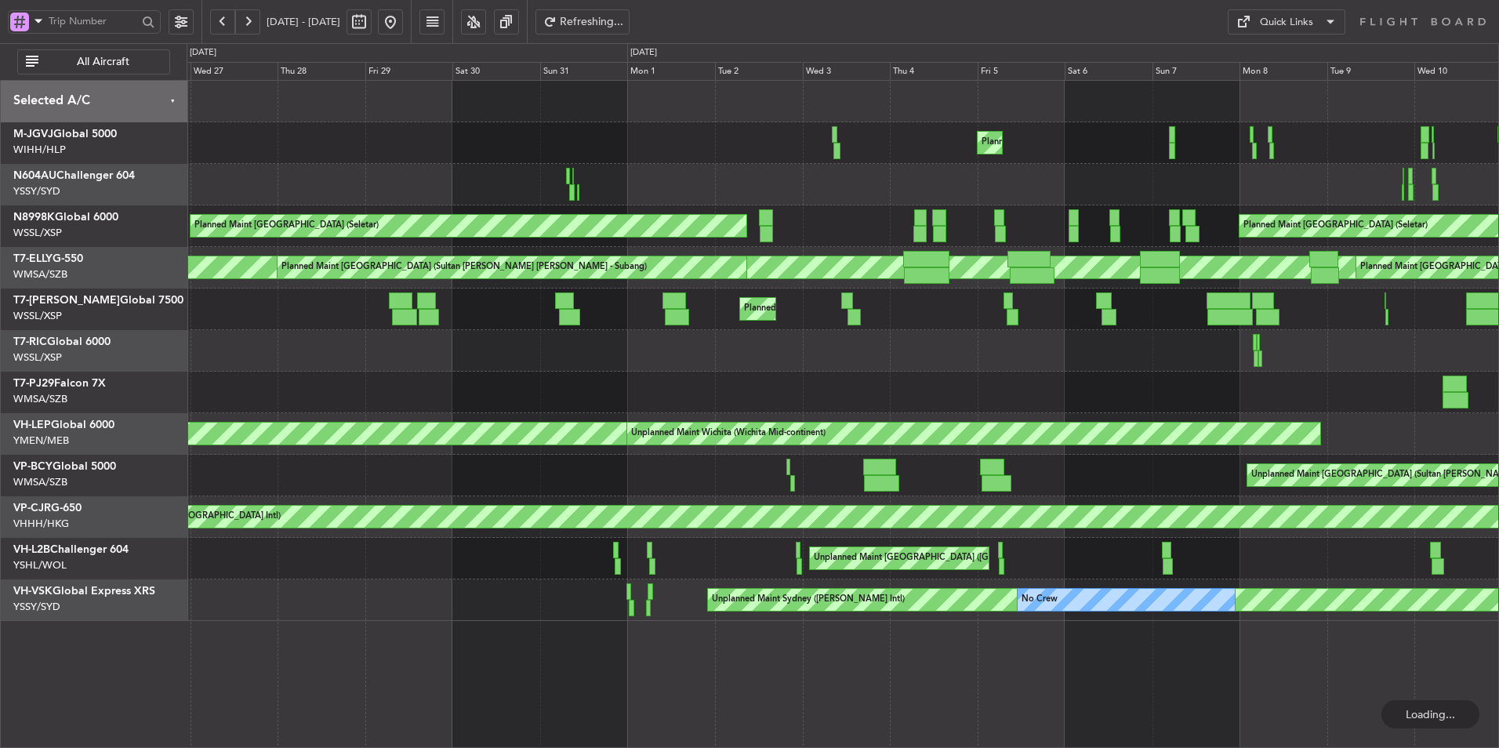
click at [1252, 341] on div at bounding box center [843, 351] width 1312 height 42
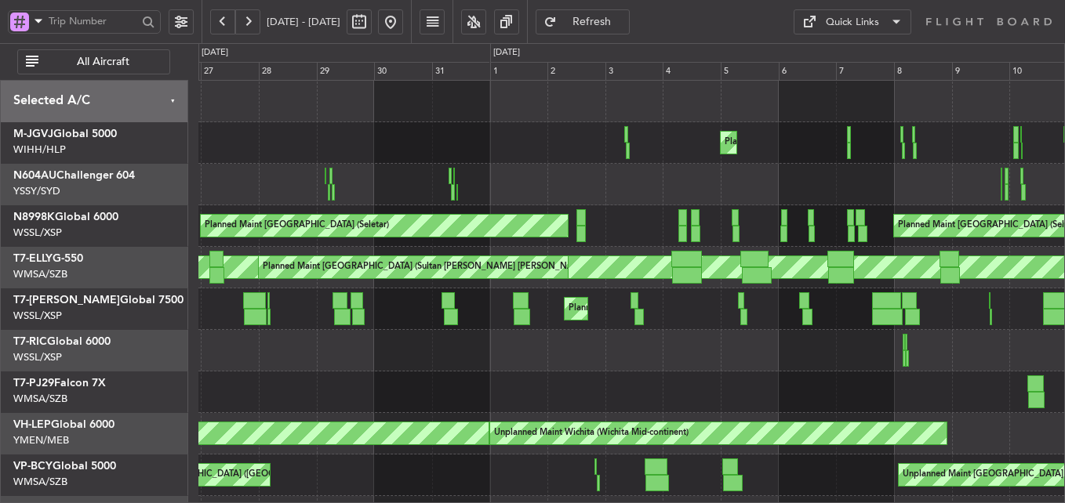
click at [412, 26] on fb-range-datepicker "[DATE] - [DATE]" at bounding box center [307, 21] width 210 height 43
click at [403, 23] on button at bounding box center [390, 21] width 25 height 25
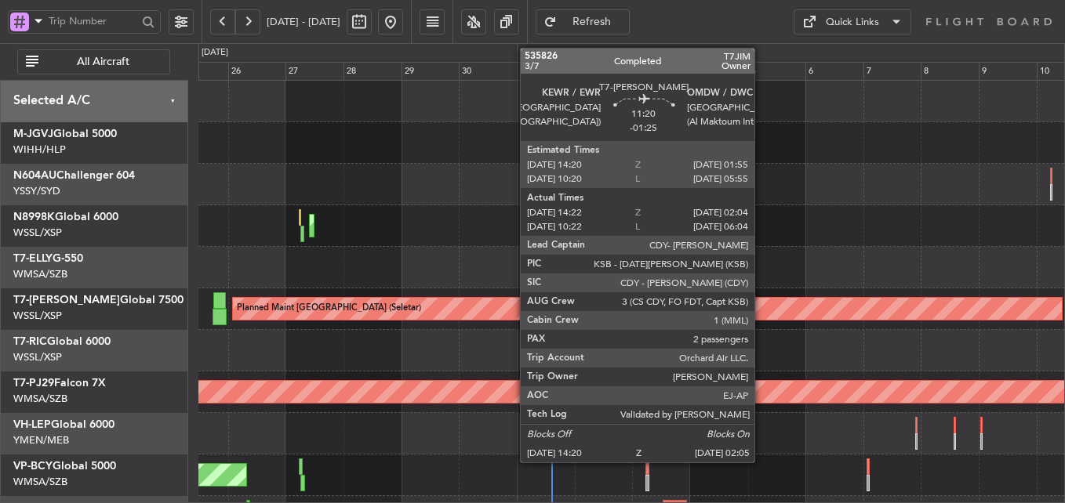
click at [863, 345] on div at bounding box center [631, 351] width 866 height 42
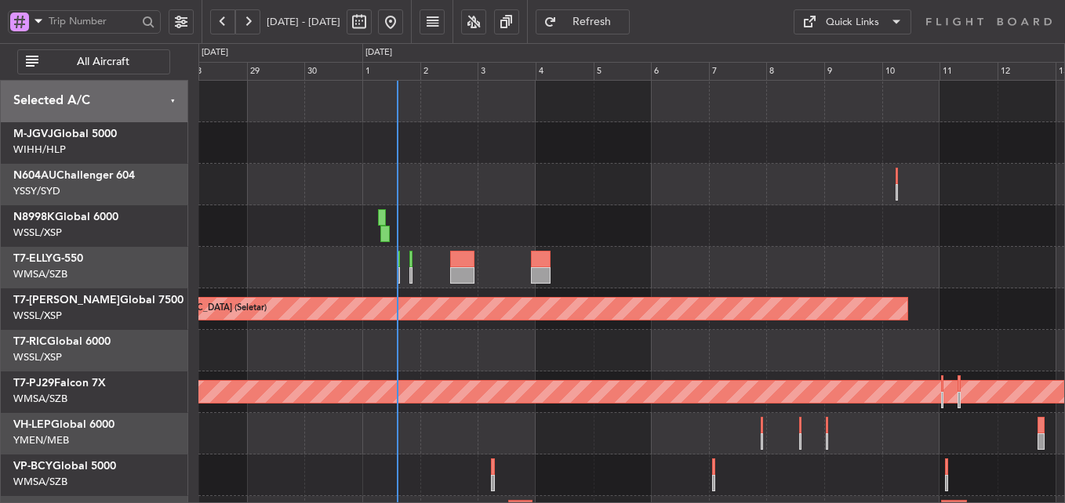
click at [576, 362] on div at bounding box center [631, 351] width 866 height 42
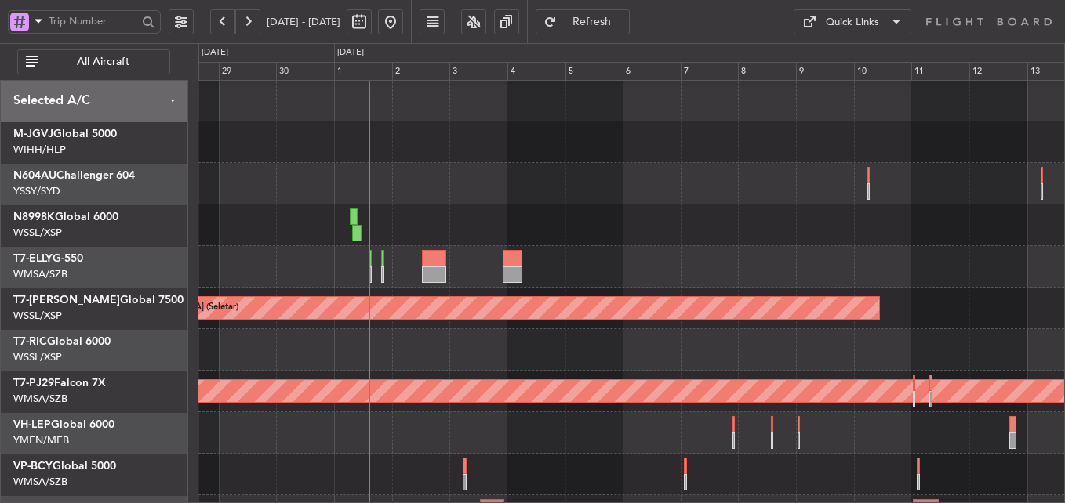
scroll to position [1, 0]
click at [597, 348] on div at bounding box center [631, 350] width 866 height 42
click at [624, 20] on span "Refresh" at bounding box center [592, 21] width 64 height 11
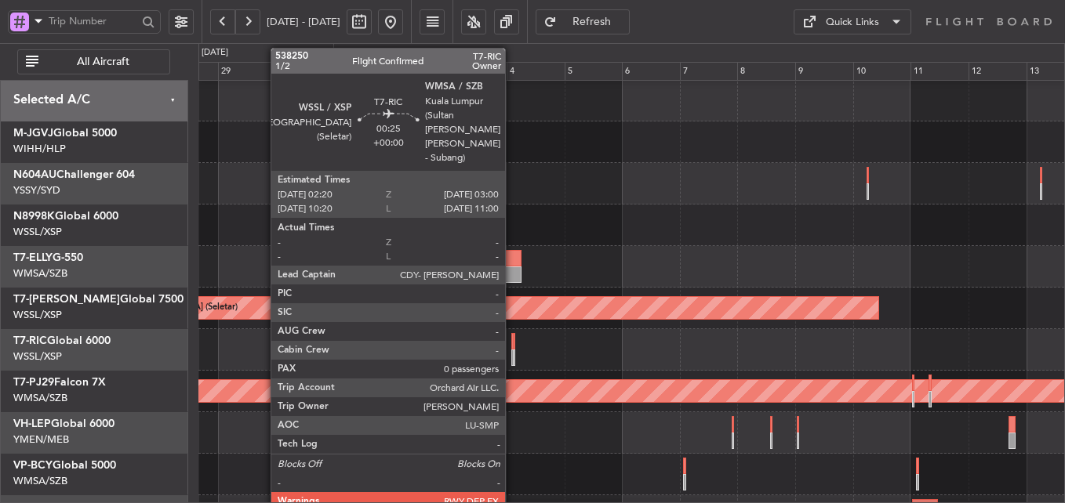
click at [512, 345] on div at bounding box center [512, 341] width 2 height 16
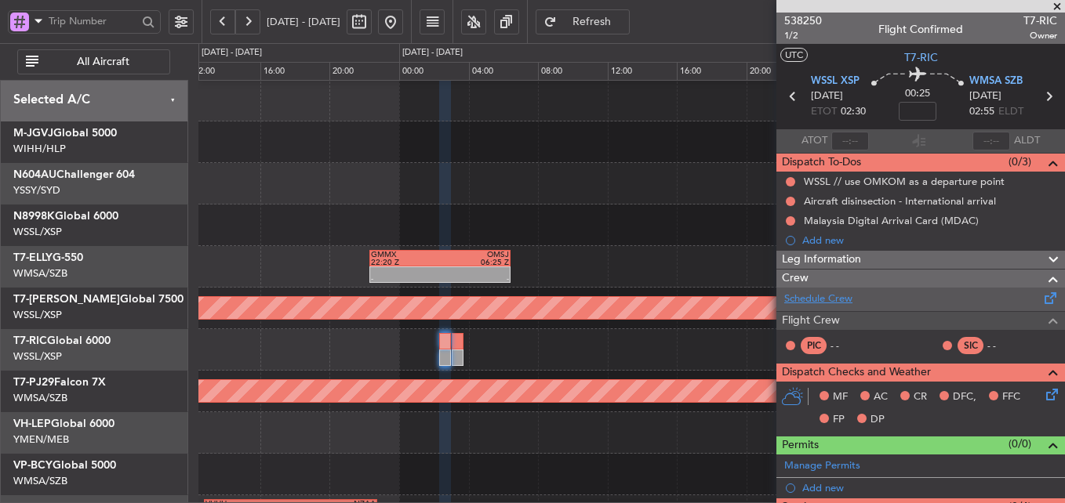
click at [821, 295] on link "Schedule Crew" at bounding box center [818, 300] width 68 height 16
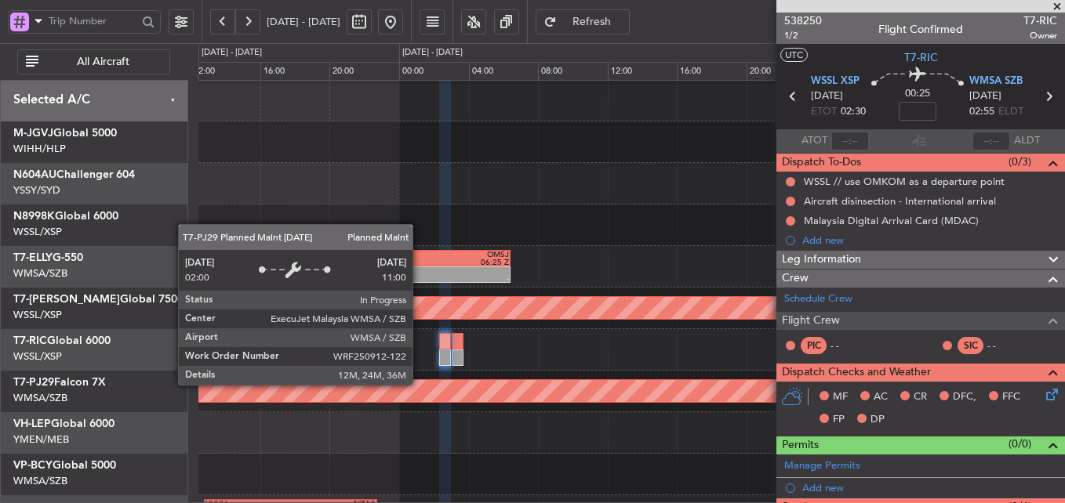
click at [582, 371] on div "Planned Maint [GEOGRAPHIC_DATA] (Sultan [PERSON_NAME] [PERSON_NAME] - Subang)" at bounding box center [631, 392] width 866 height 42
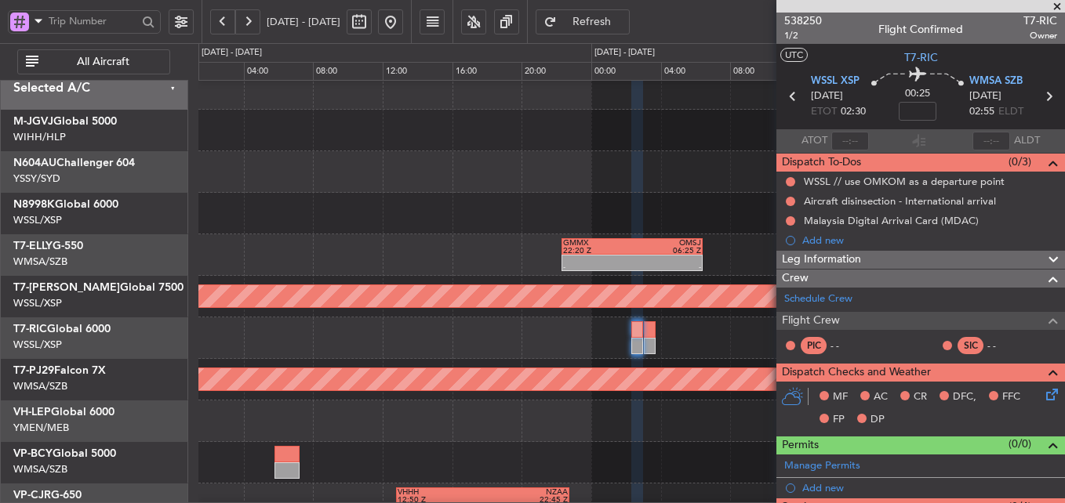
click at [666, 356] on div at bounding box center [631, 339] width 866 height 42
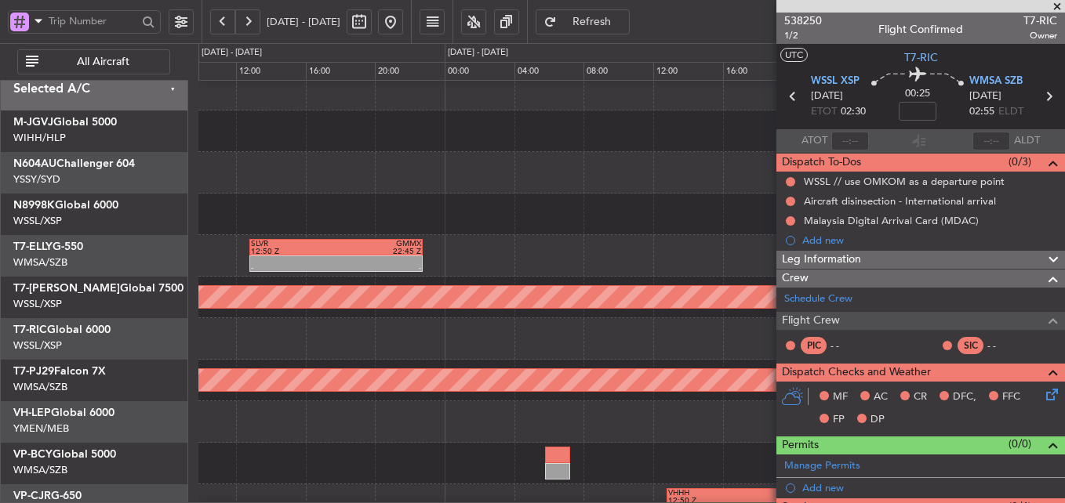
click at [619, 358] on div at bounding box center [631, 339] width 866 height 42
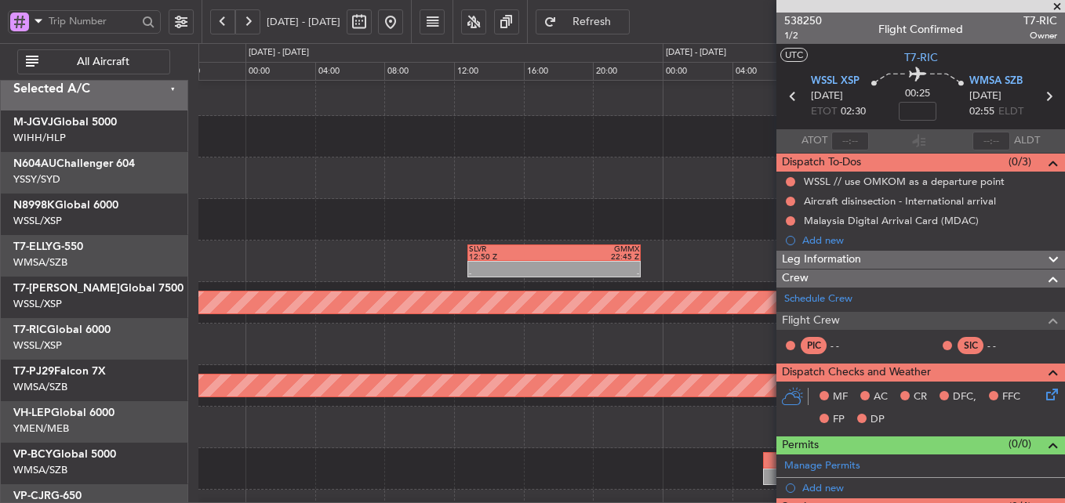
scroll to position [6, 0]
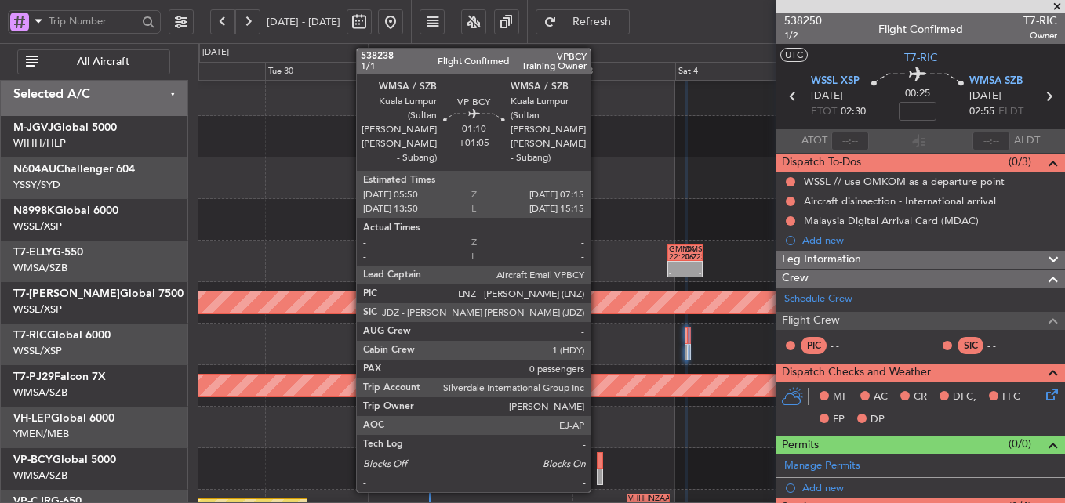
click at [597, 461] on div at bounding box center [600, 460] width 6 height 16
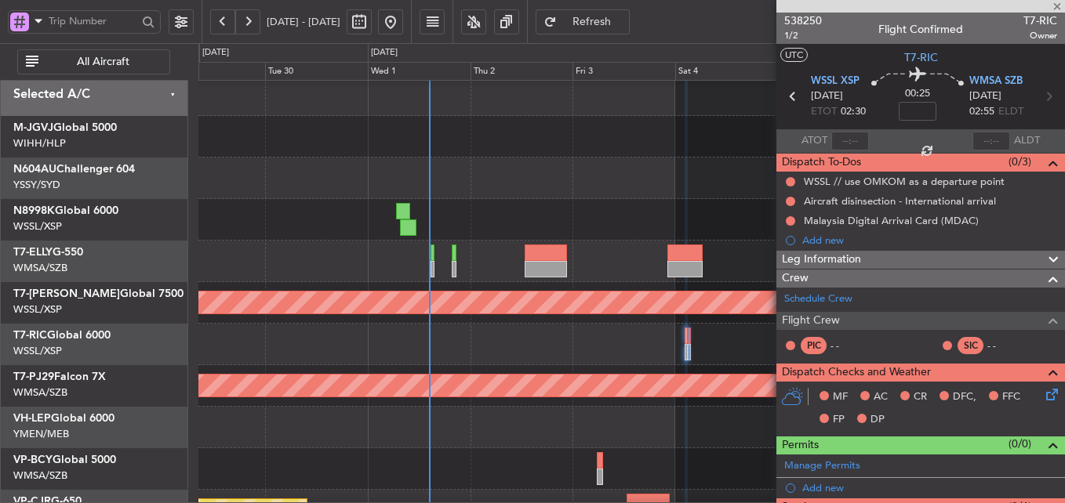
click at [576, 441] on div at bounding box center [631, 428] width 866 height 42
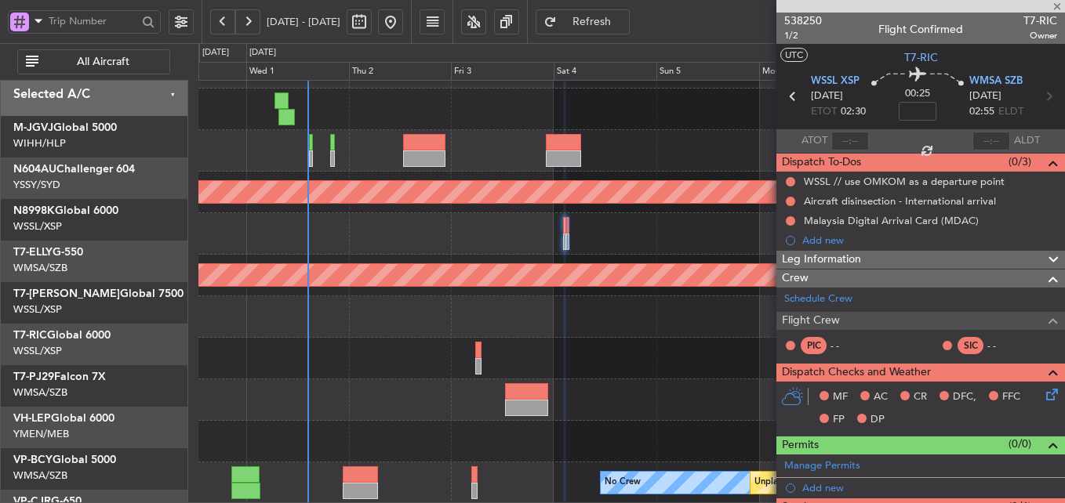
scroll to position [117, 0]
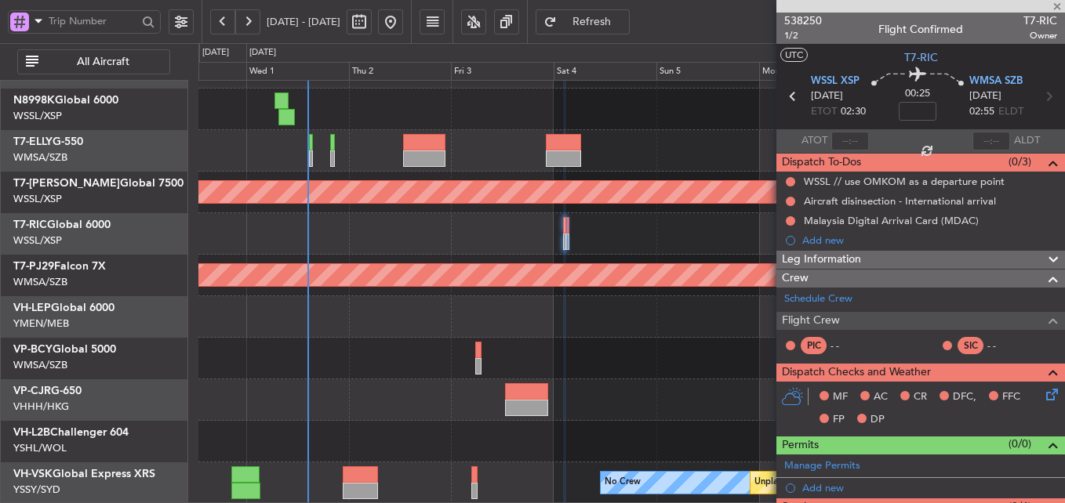
type input "+01:05"
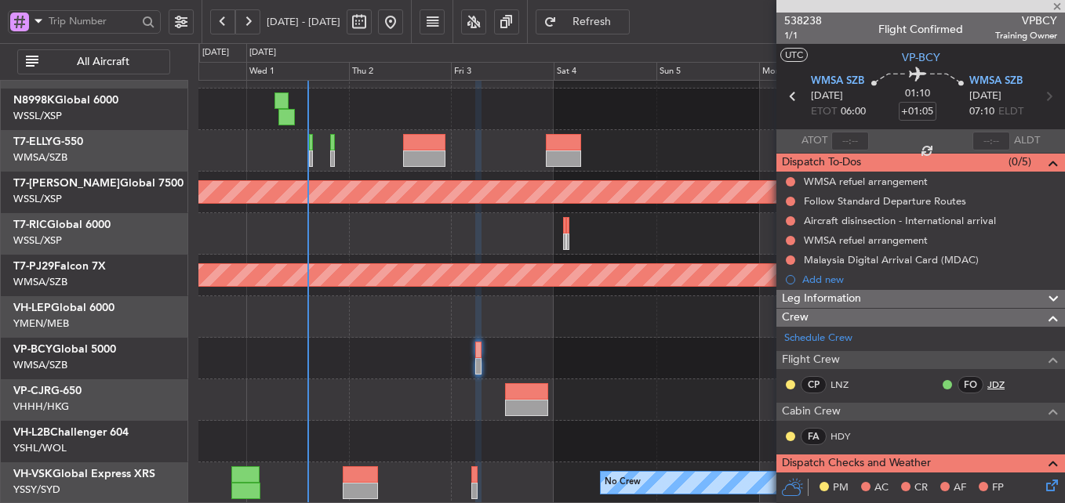
click at [987, 381] on link "JDZ" at bounding box center [1004, 385] width 35 height 14
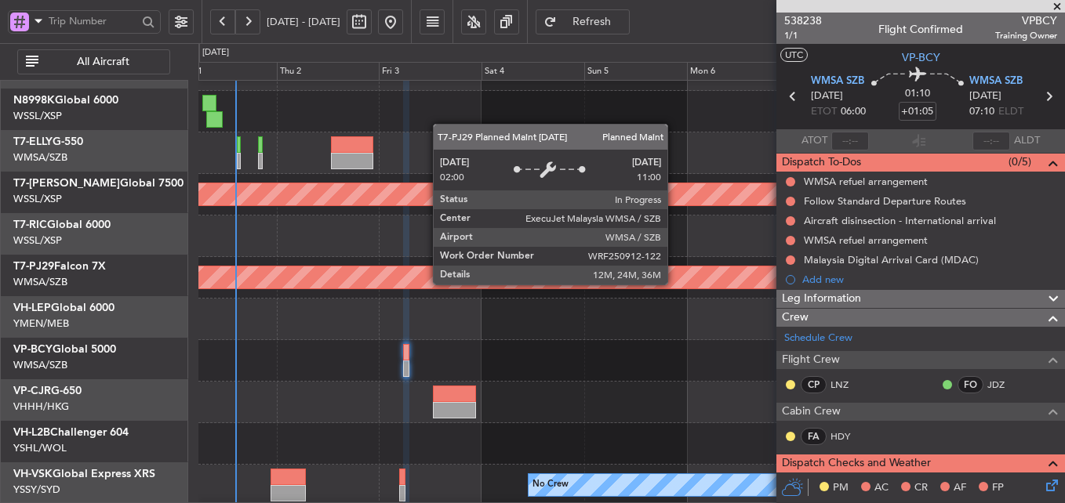
scroll to position [114, 0]
click at [583, 286] on div "Planned Maint [GEOGRAPHIC_DATA] (Sultan [PERSON_NAME] [PERSON_NAME] - Subang)" at bounding box center [632, 278] width 2596 height 22
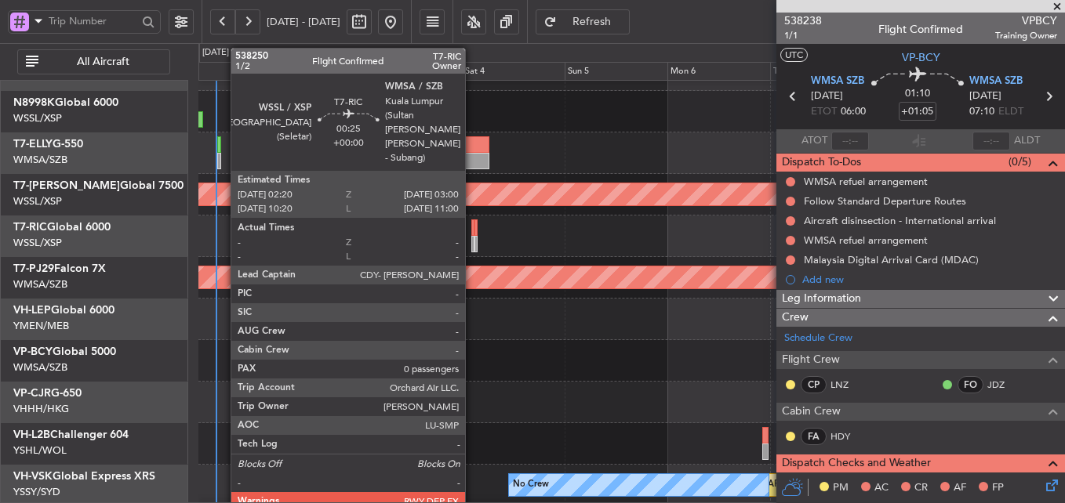
click at [472, 230] on div at bounding box center [472, 228] width 3 height 16
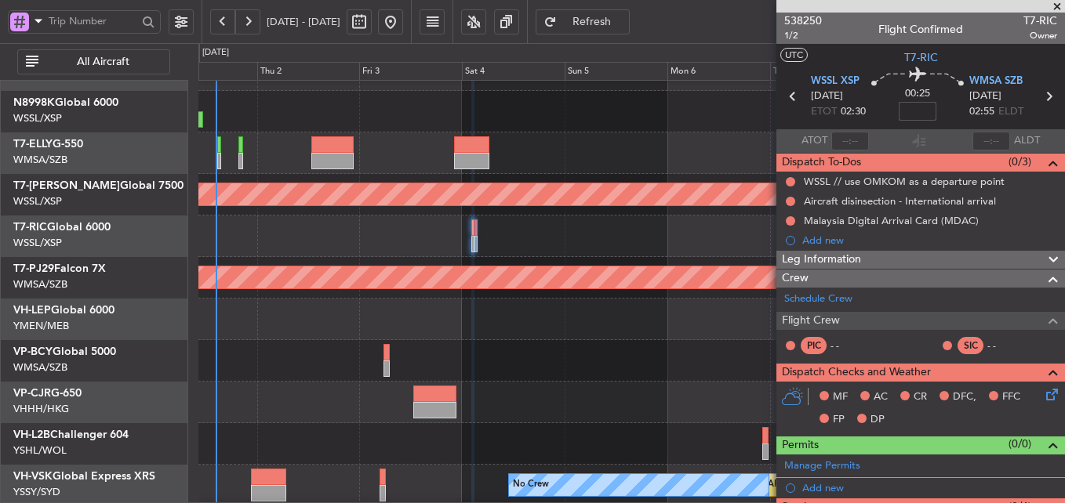
click at [917, 119] on input at bounding box center [918, 111] width 38 height 19
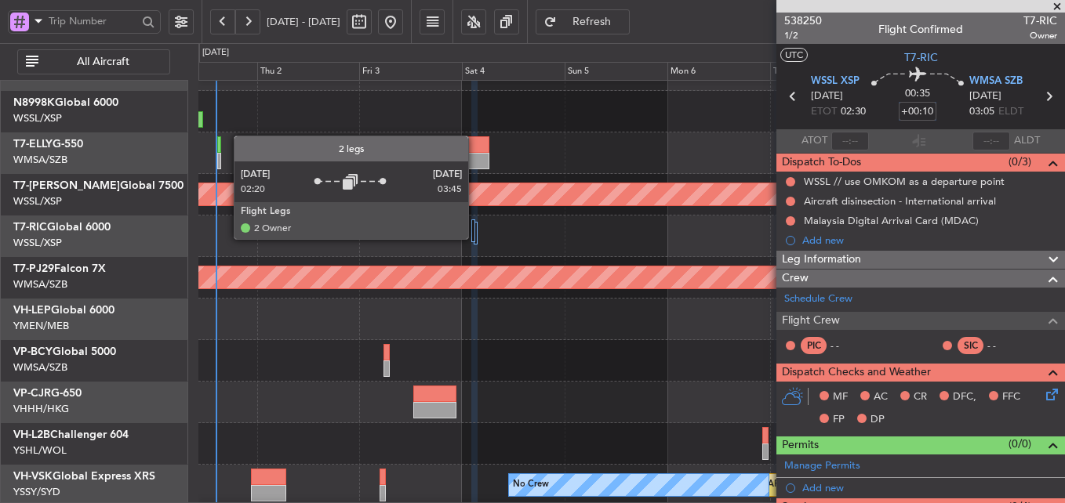
click at [474, 238] on div at bounding box center [473, 231] width 4 height 23
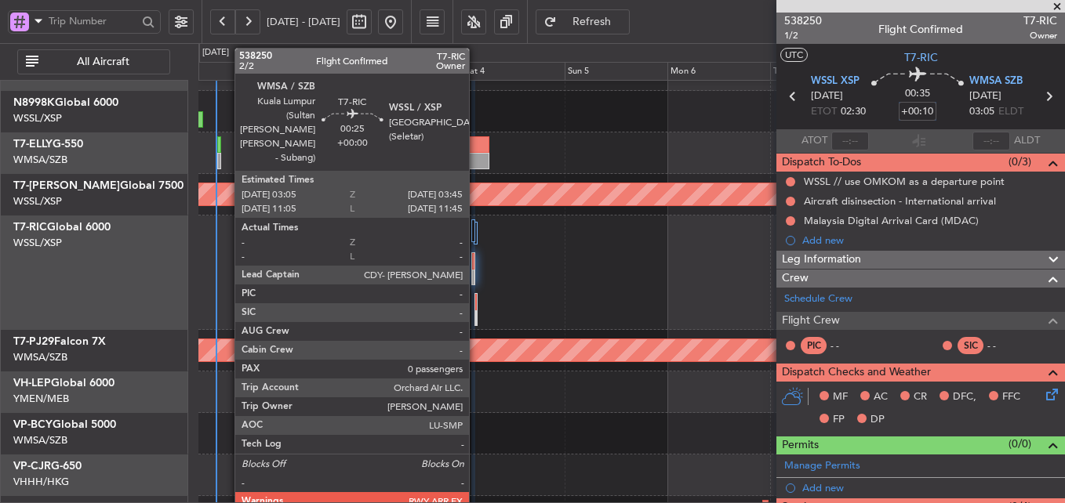
click at [474, 307] on div at bounding box center [475, 309] width 3 height 33
type input "+00:10"
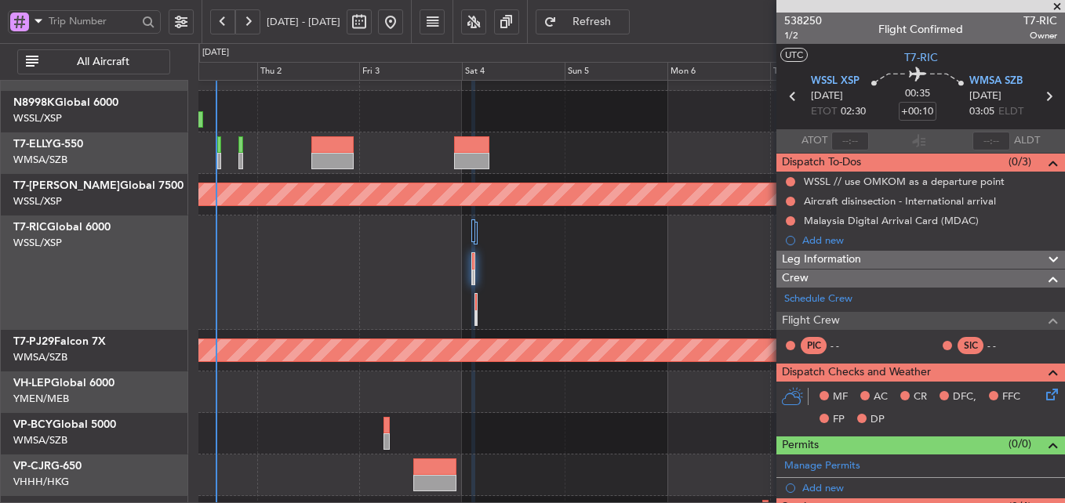
click at [624, 27] on span "Refresh" at bounding box center [592, 21] width 64 height 11
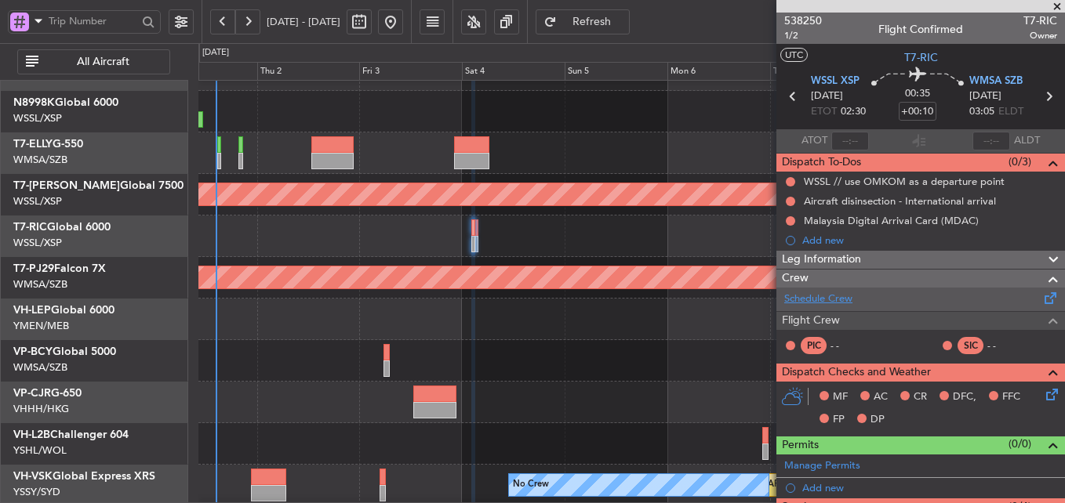
click at [832, 296] on link "Schedule Crew" at bounding box center [818, 300] width 68 height 16
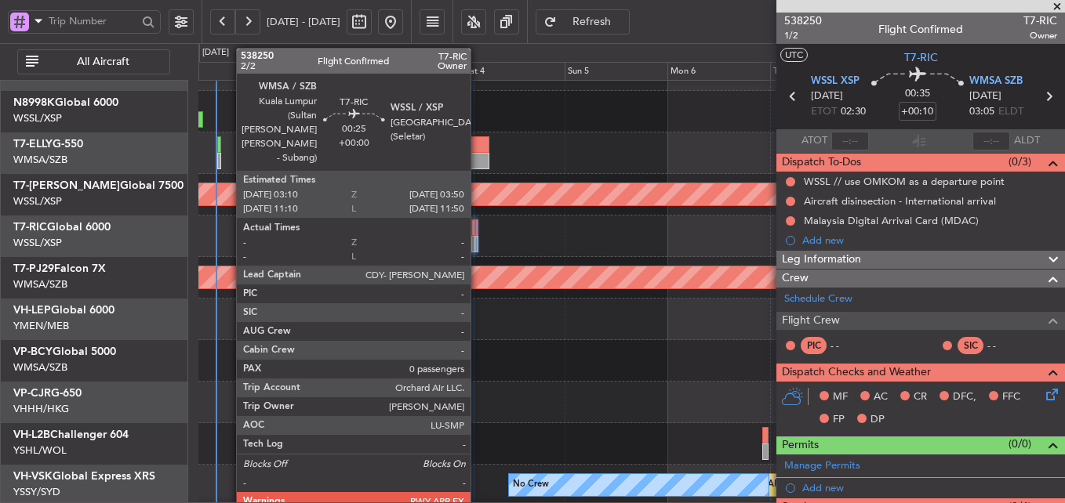
click at [478, 234] on div at bounding box center [476, 228] width 3 height 16
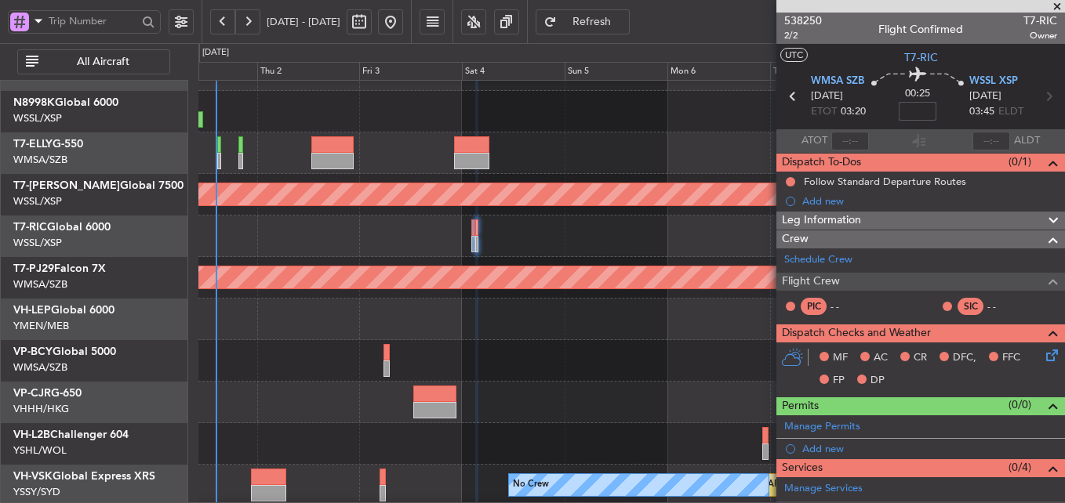
click at [913, 113] on input at bounding box center [918, 111] width 38 height 19
type input "+00:10"
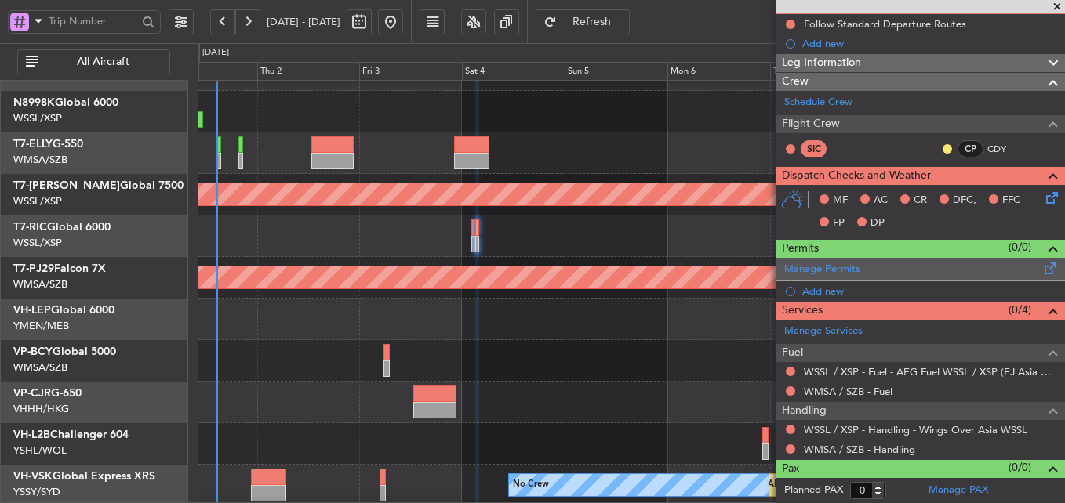
click at [847, 267] on link "Manage Permits" at bounding box center [822, 270] width 76 height 16
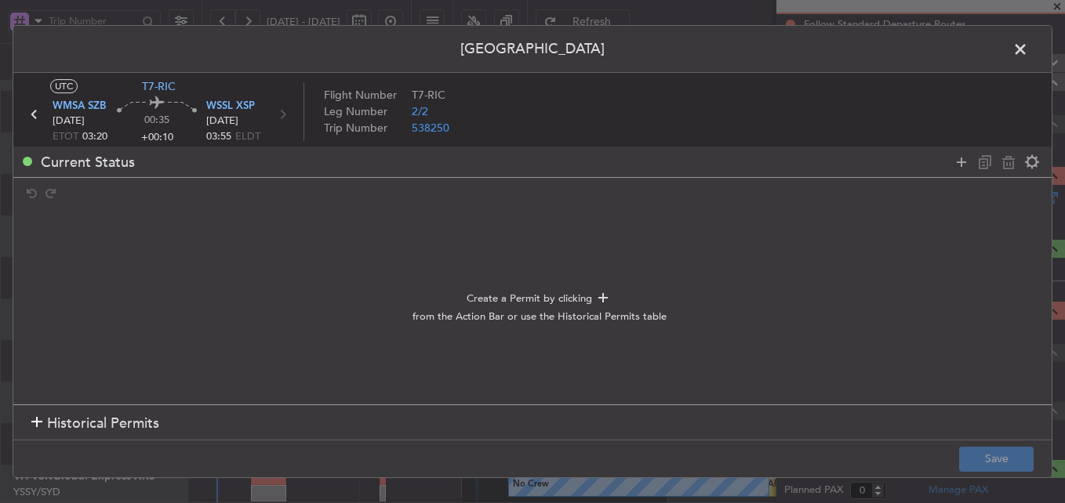
click at [129, 427] on span "Historical Permits" at bounding box center [103, 423] width 112 height 21
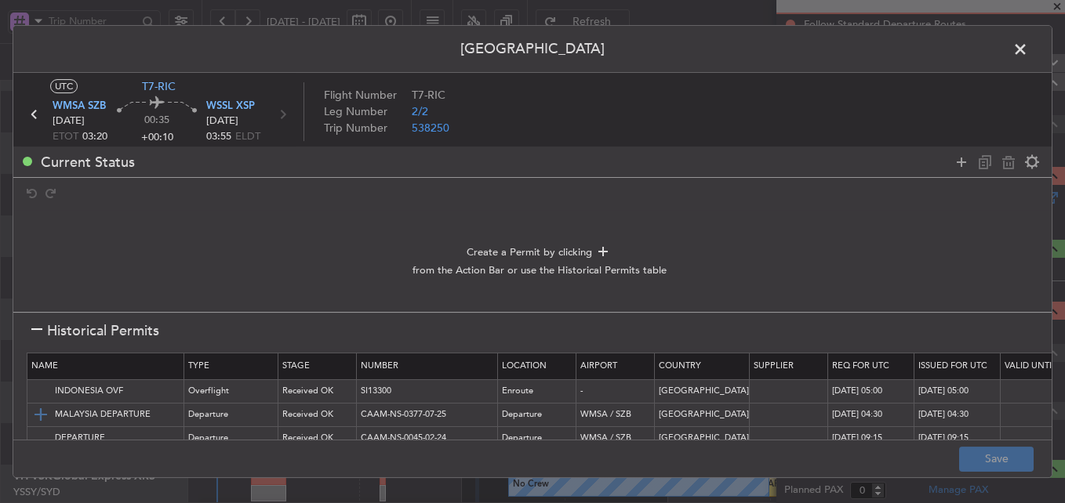
scroll to position [25, 0]
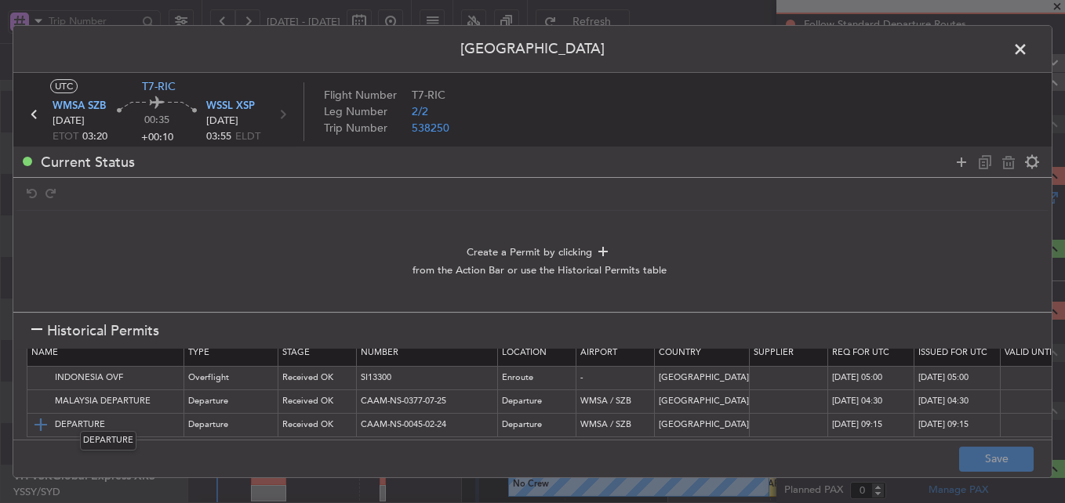
click at [38, 416] on img at bounding box center [40, 425] width 19 height 19
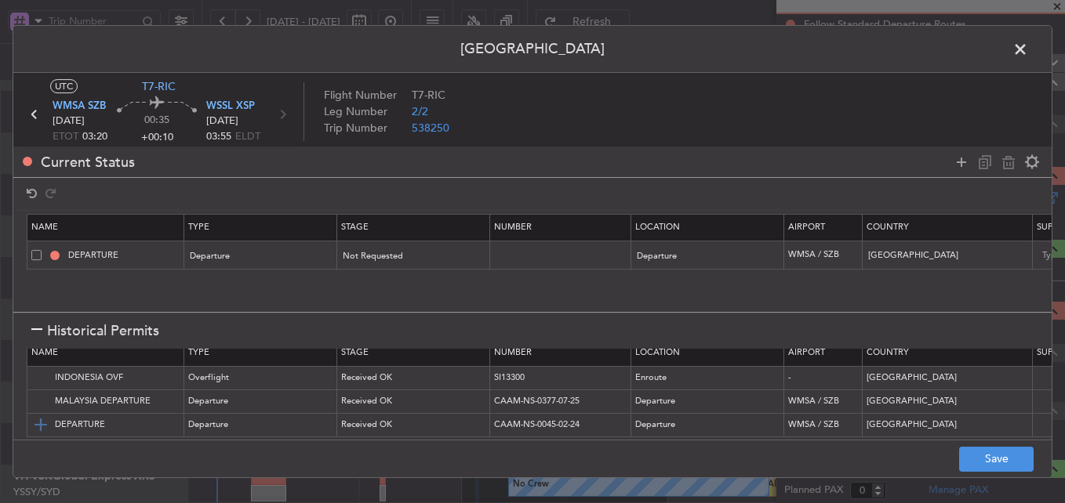
scroll to position [23, 0]
click at [1028, 48] on span at bounding box center [1028, 53] width 0 height 31
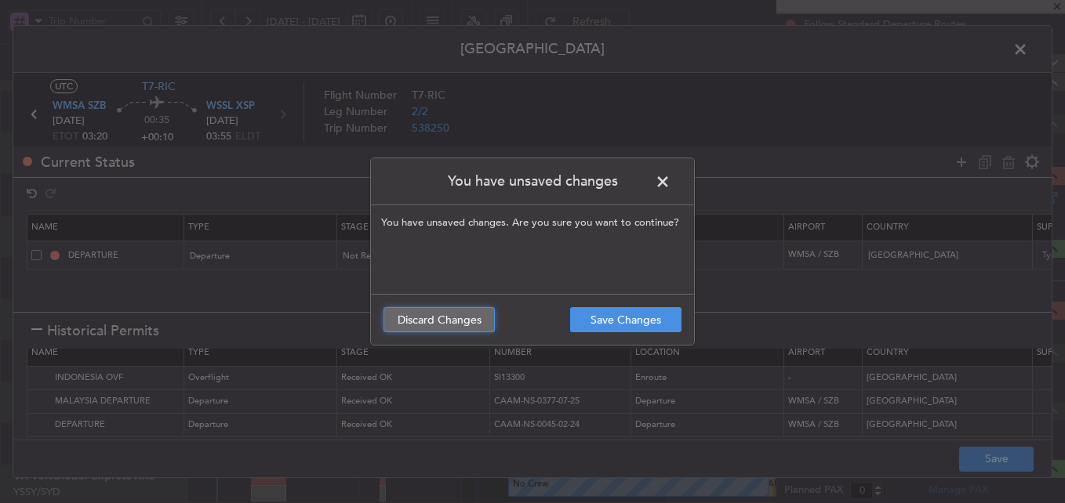
click at [451, 319] on button "Discard Changes" at bounding box center [438, 319] width 111 height 25
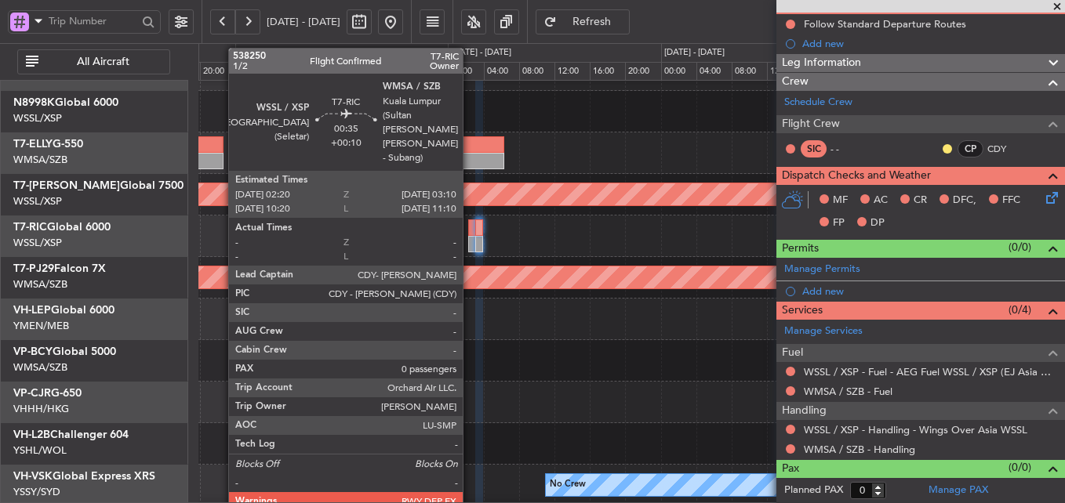
click at [470, 231] on div at bounding box center [472, 228] width 8 height 16
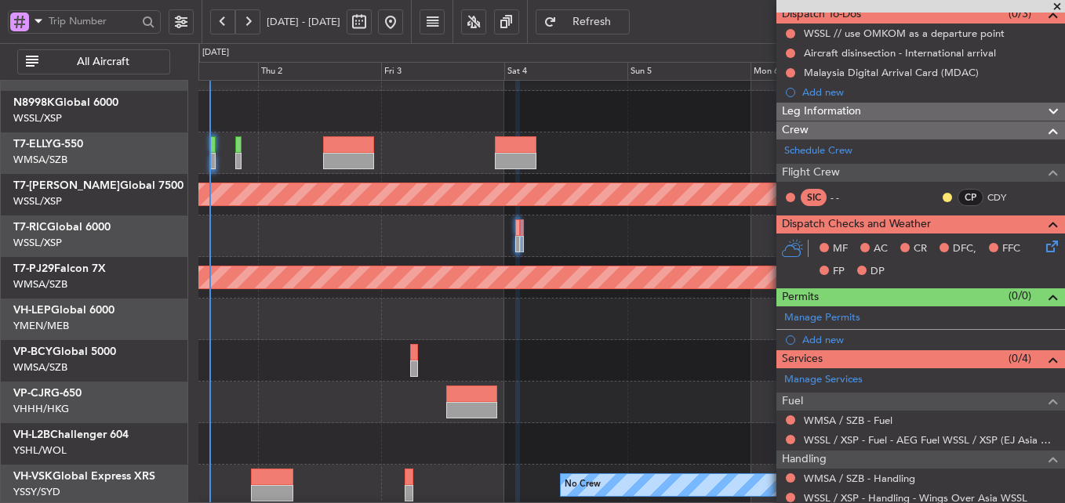
scroll to position [197, 0]
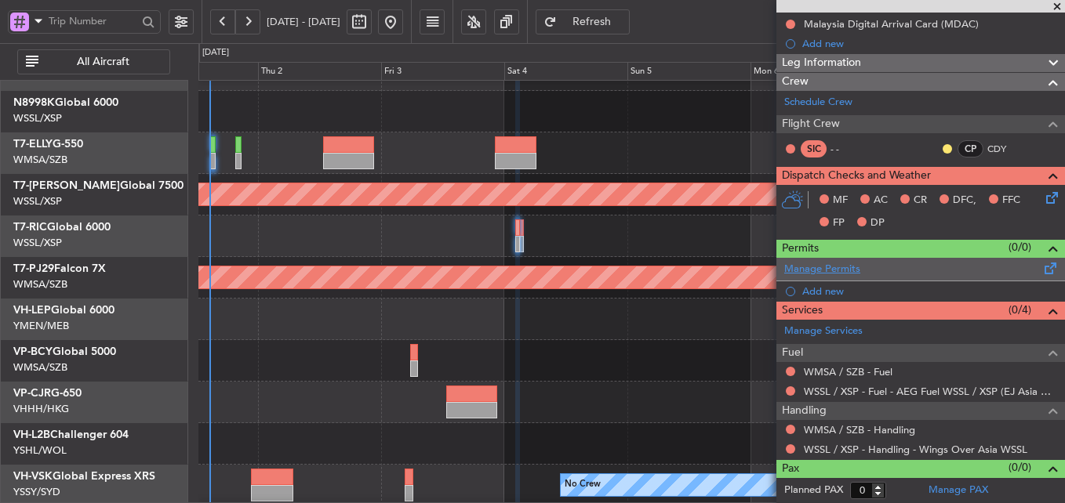
click at [848, 271] on link "Manage Permits" at bounding box center [822, 270] width 76 height 16
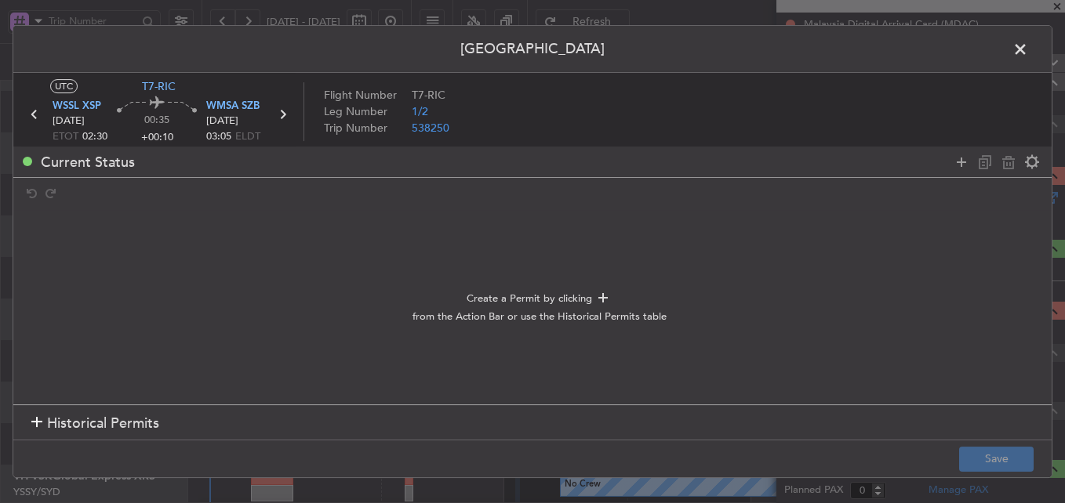
click at [88, 428] on span "Historical Permits" at bounding box center [103, 423] width 112 height 21
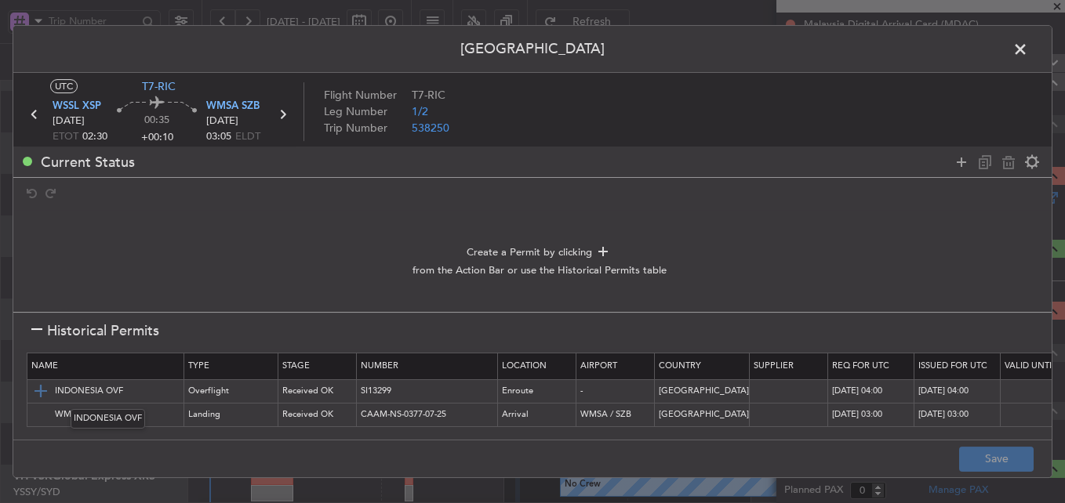
click at [41, 392] on img at bounding box center [40, 391] width 19 height 19
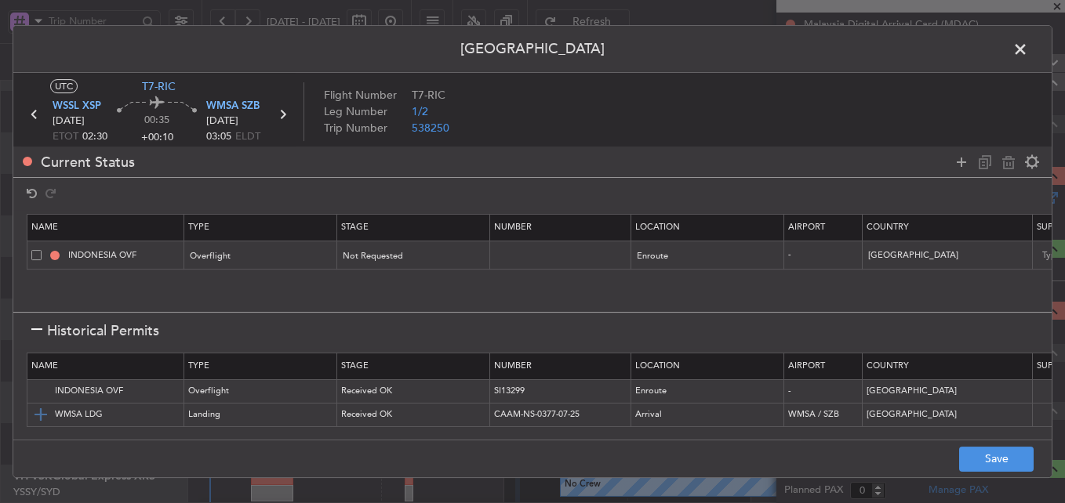
click at [39, 409] on img at bounding box center [40, 414] width 19 height 19
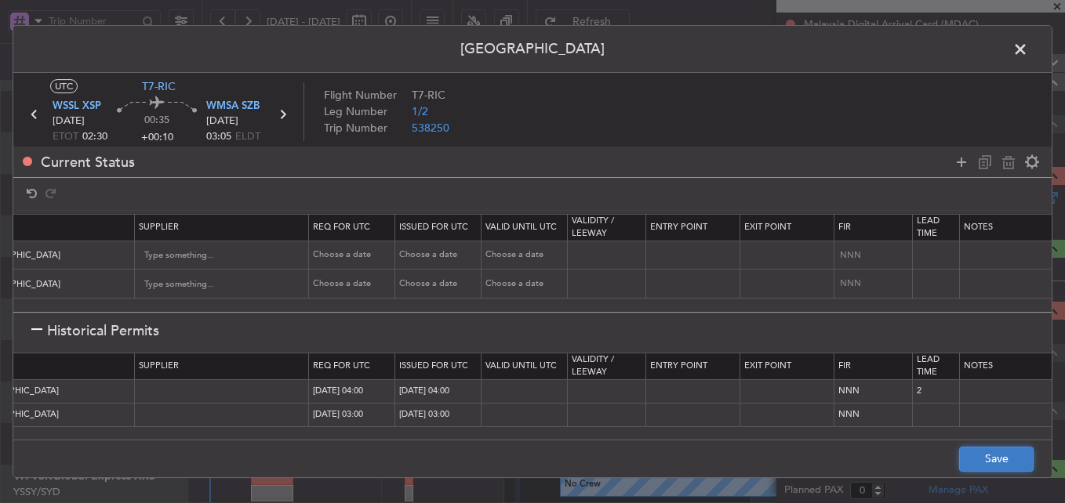
click at [982, 459] on button "Save" at bounding box center [996, 459] width 74 height 25
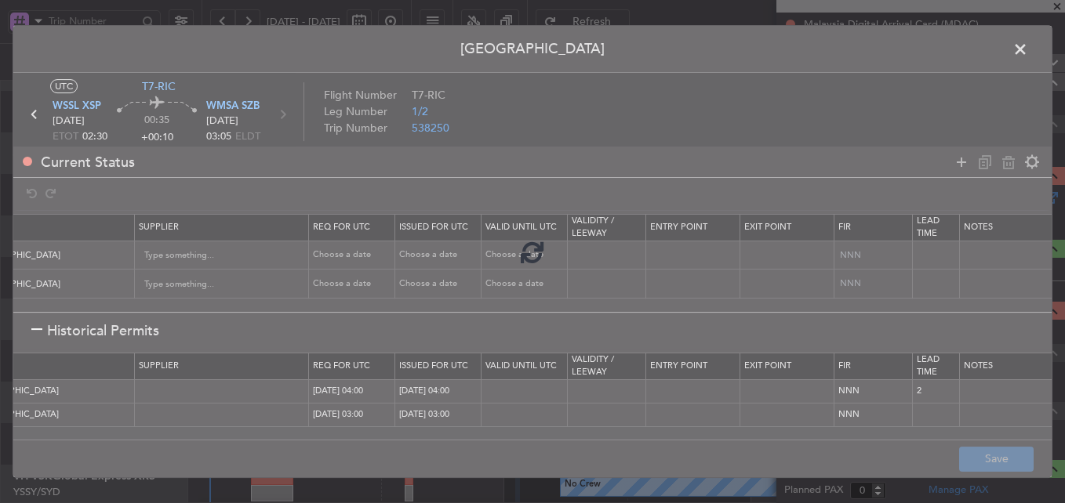
type input "NNN"
type input "2"
type input "NNN"
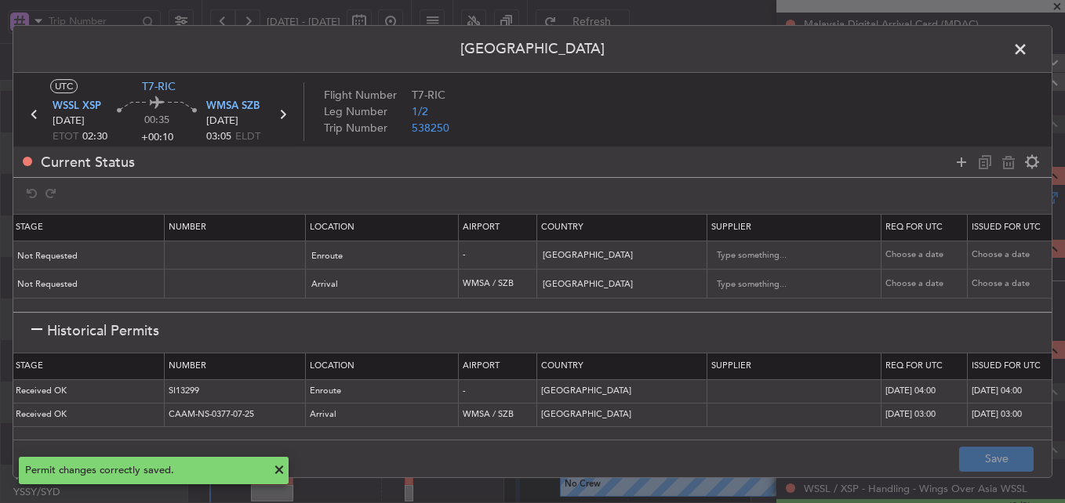
scroll to position [2, 194]
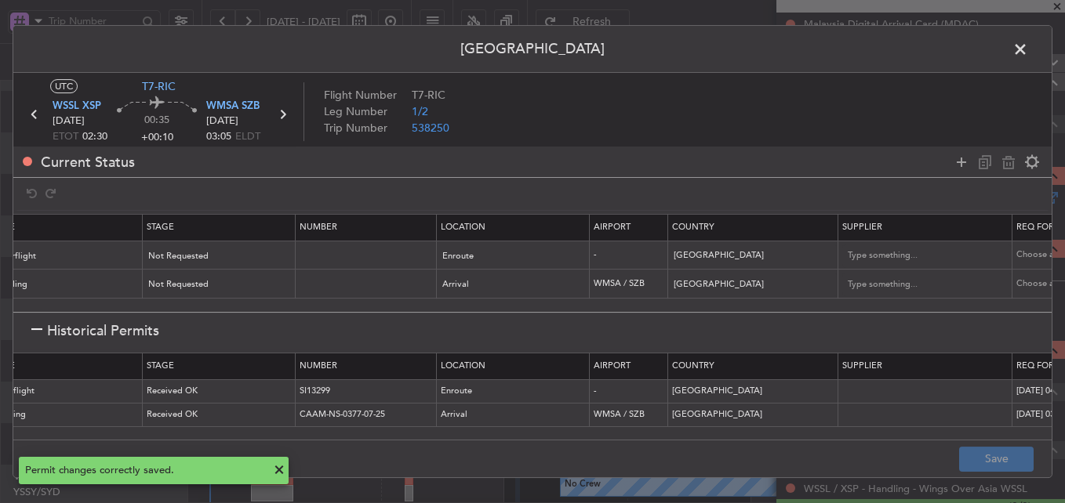
drag, startPoint x: 165, startPoint y: 438, endPoint x: 27, endPoint y: 434, distance: 138.1
click at [27, 434] on body "[DATE] - [DATE] Refresh Quick Links All Aircraft Planned Maint [GEOGRAPHIC_DATA…" at bounding box center [532, 251] width 1065 height 503
click at [243, 403] on td "Received OK" at bounding box center [219, 415] width 153 height 24
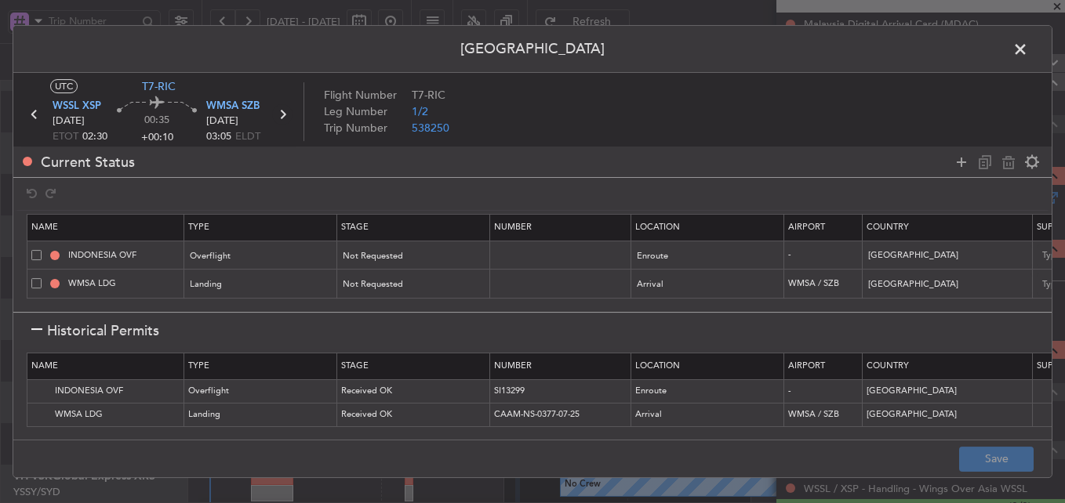
click at [280, 120] on icon at bounding box center [282, 114] width 20 height 20
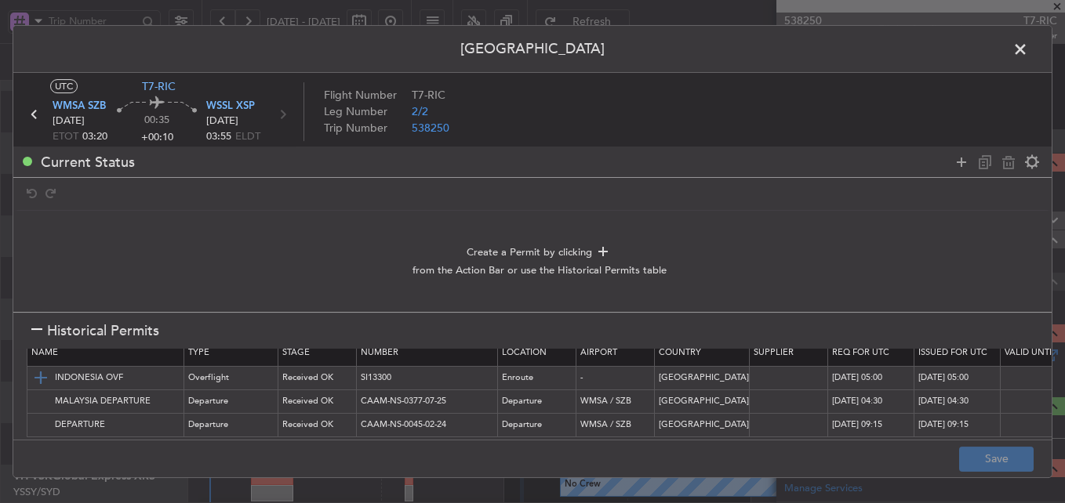
scroll to position [25, 0]
click at [41, 392] on img at bounding box center [40, 401] width 19 height 19
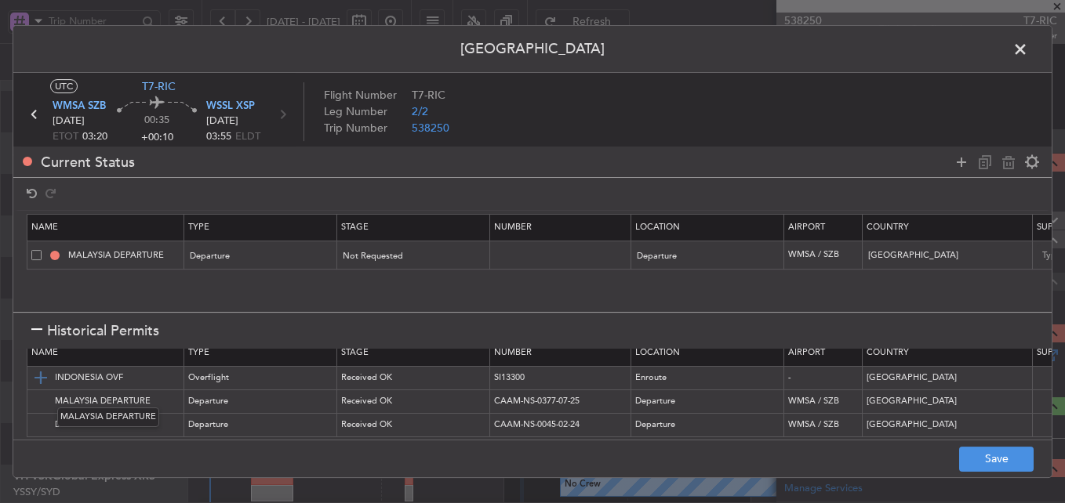
scroll to position [0, 0]
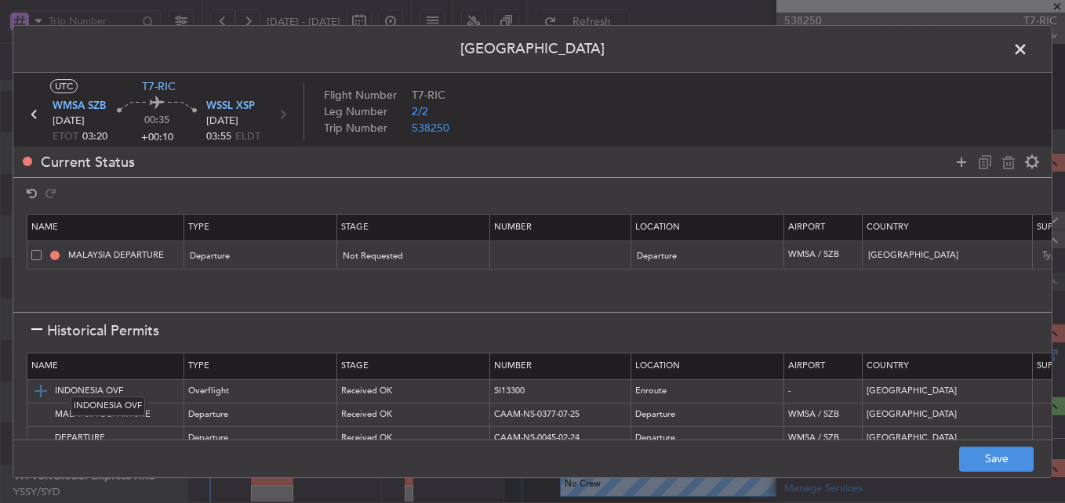
click at [43, 386] on img at bounding box center [40, 391] width 19 height 19
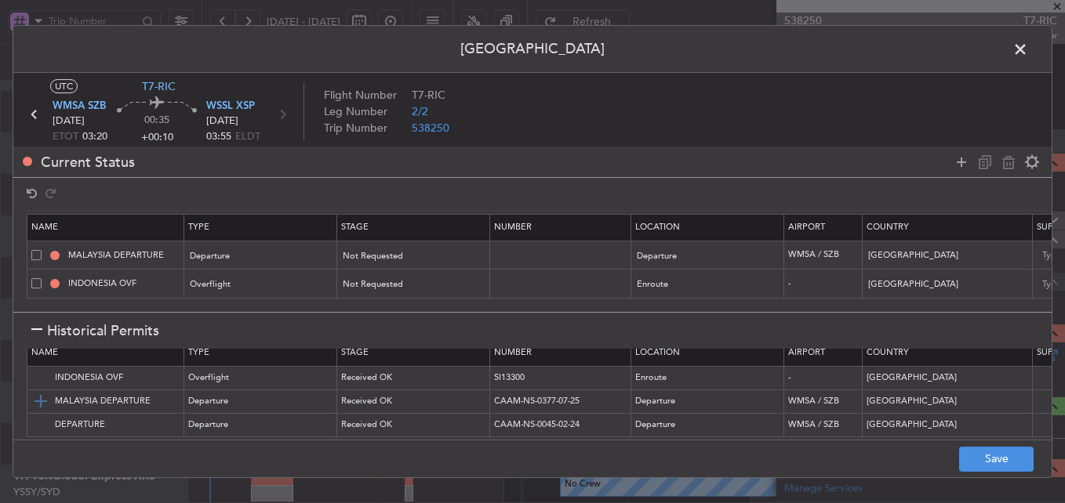
scroll to position [25, 0]
click at [973, 453] on button "Save" at bounding box center [996, 459] width 74 height 25
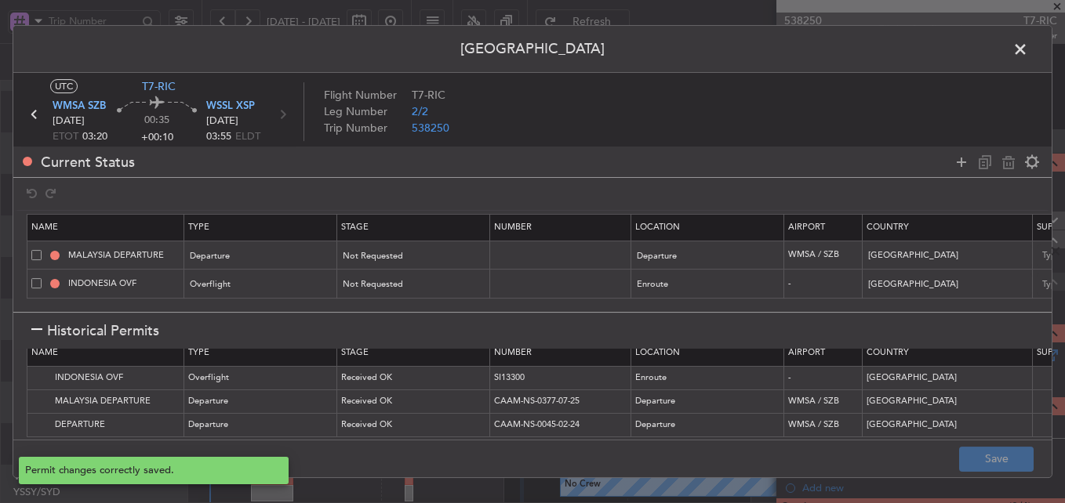
type input "NNN"
type input "2"
click at [1028, 52] on span at bounding box center [1028, 53] width 0 height 31
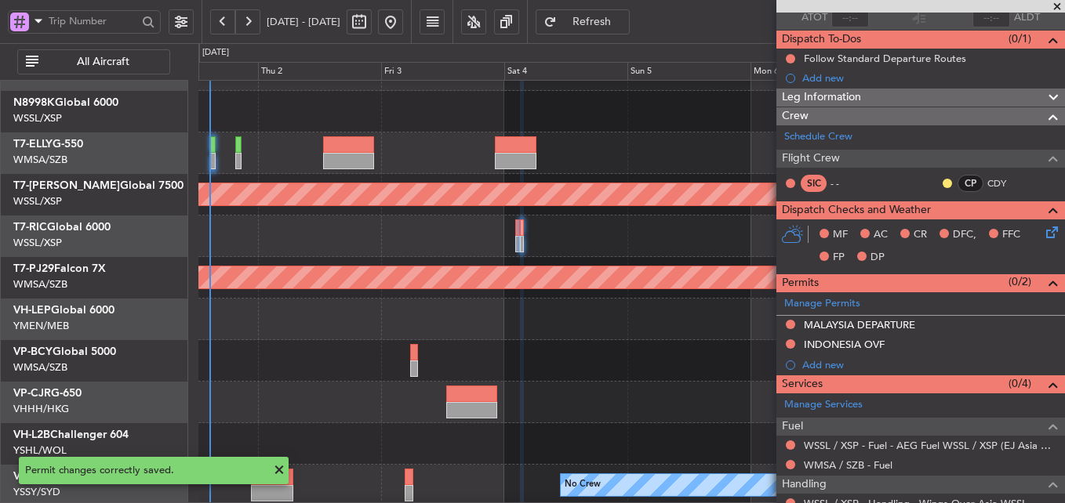
scroll to position [197, 0]
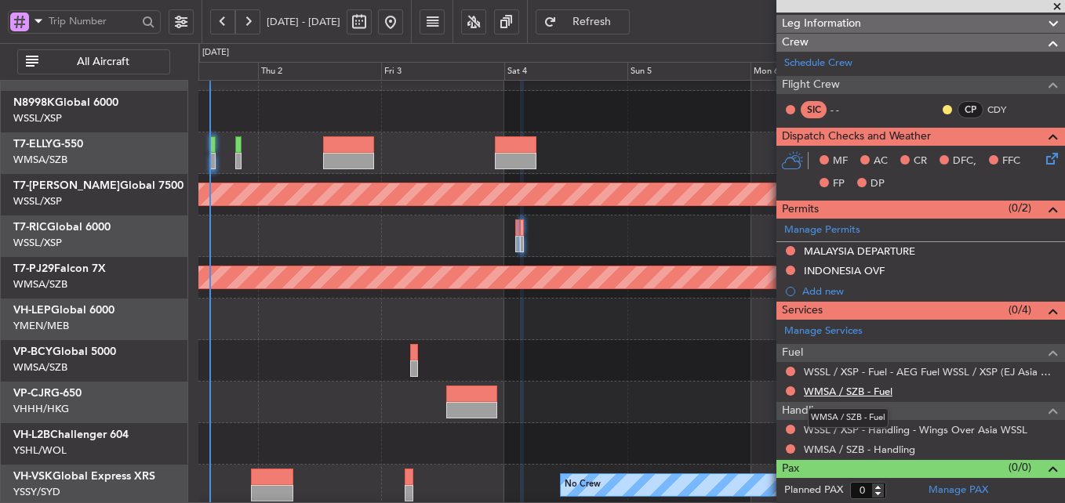
click at [856, 394] on link "WMSA / SZB - Fuel" at bounding box center [848, 391] width 89 height 13
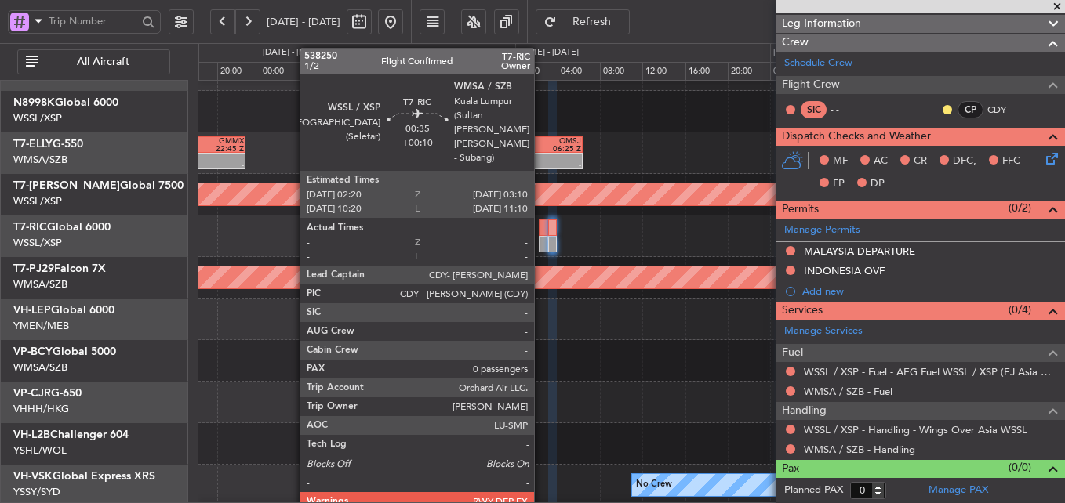
click at [541, 237] on div at bounding box center [543, 244] width 9 height 16
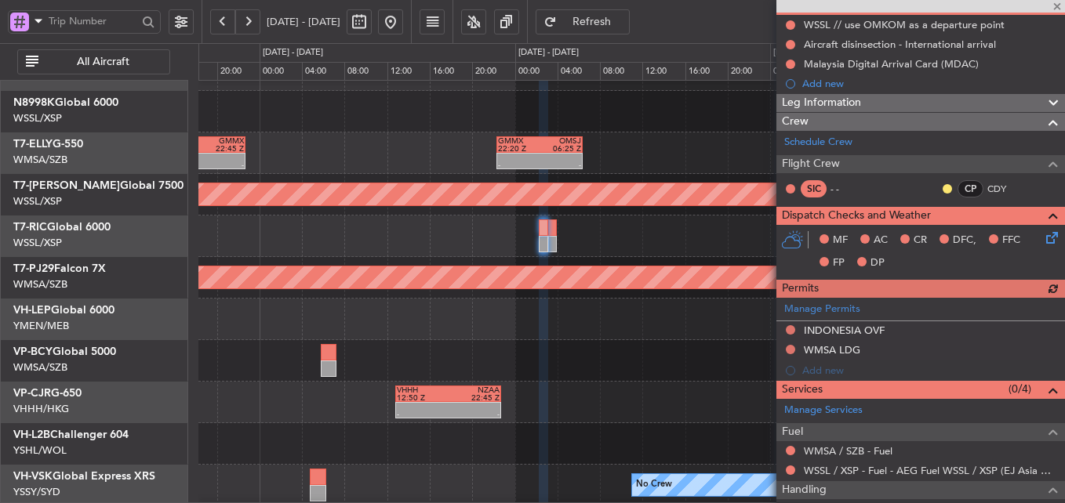
scroll to position [236, 0]
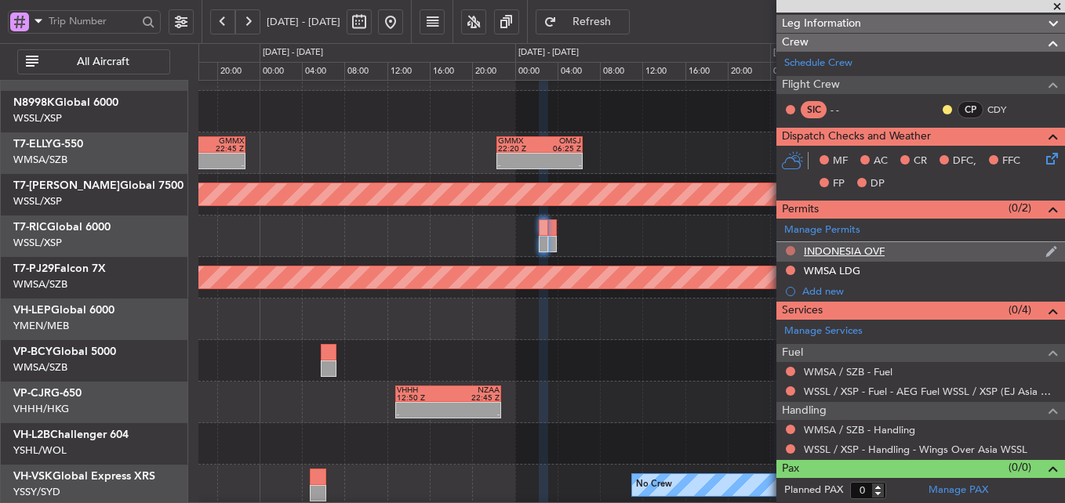
click at [788, 247] on button at bounding box center [790, 250] width 9 height 9
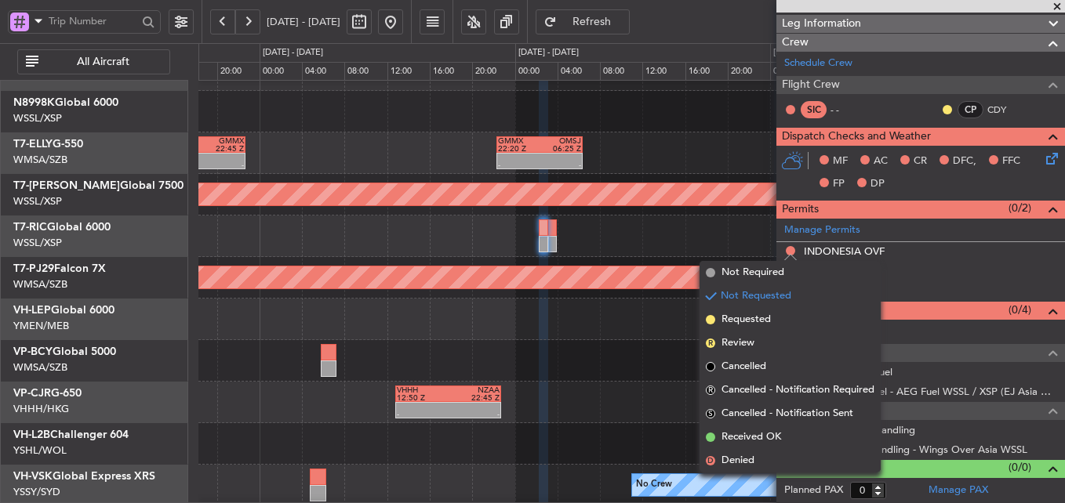
click at [883, 209] on div "Permits (0/2)" at bounding box center [920, 210] width 289 height 18
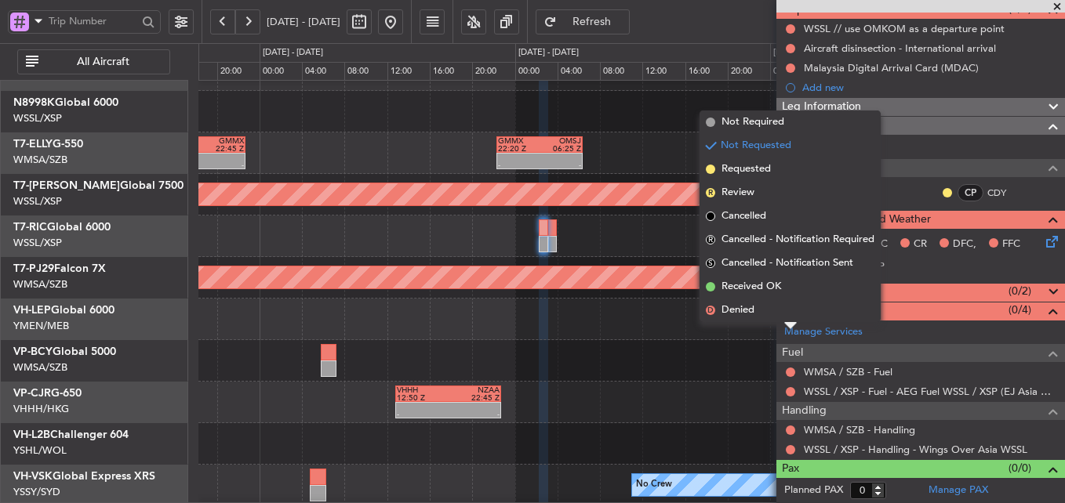
click at [931, 291] on div "Permits (0/2)" at bounding box center [920, 293] width 289 height 18
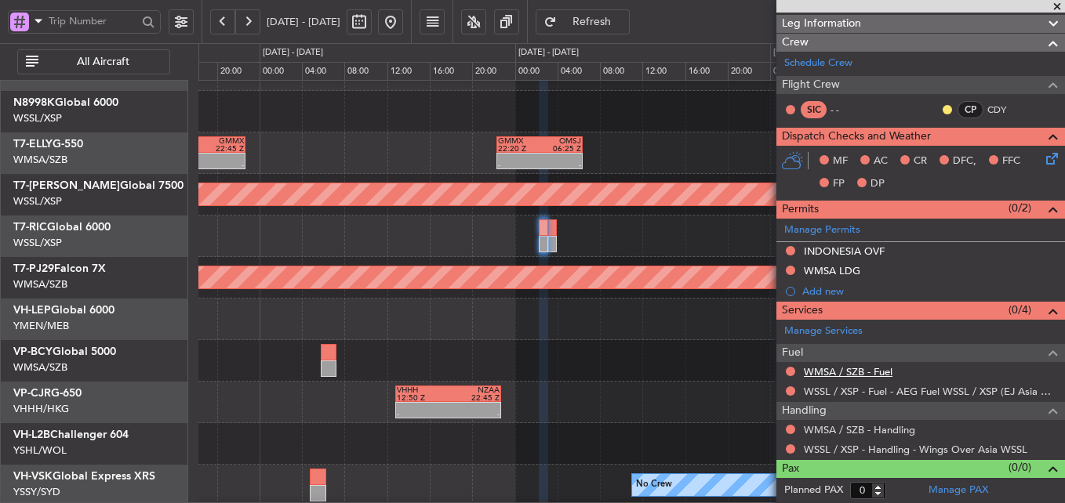
click at [866, 372] on link "WMSA / SZB - Fuel" at bounding box center [848, 371] width 89 height 13
click at [609, 27] on span "Refresh" at bounding box center [592, 21] width 64 height 11
click at [881, 431] on link "WMSA / SZB - Handling" at bounding box center [859, 429] width 111 height 13
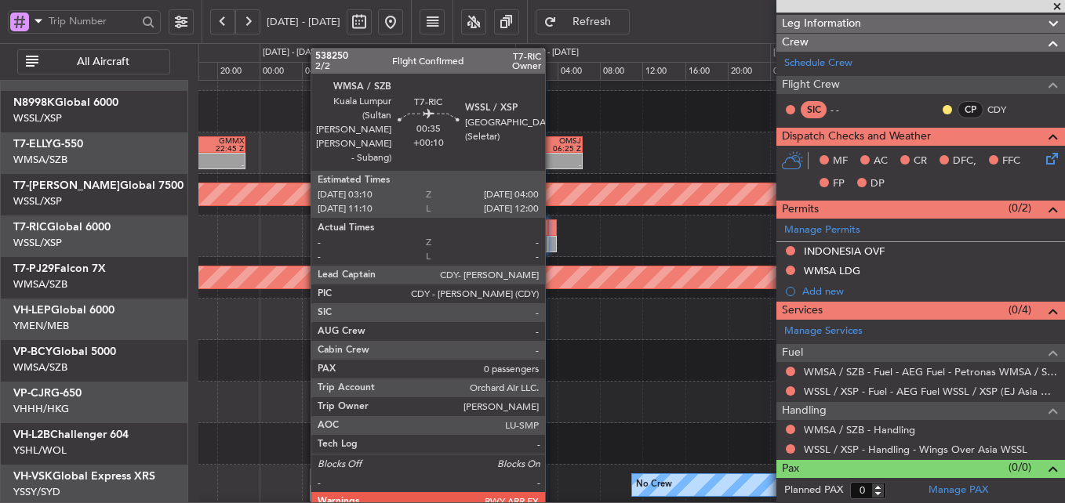
click at [552, 232] on div at bounding box center [552, 228] width 9 height 16
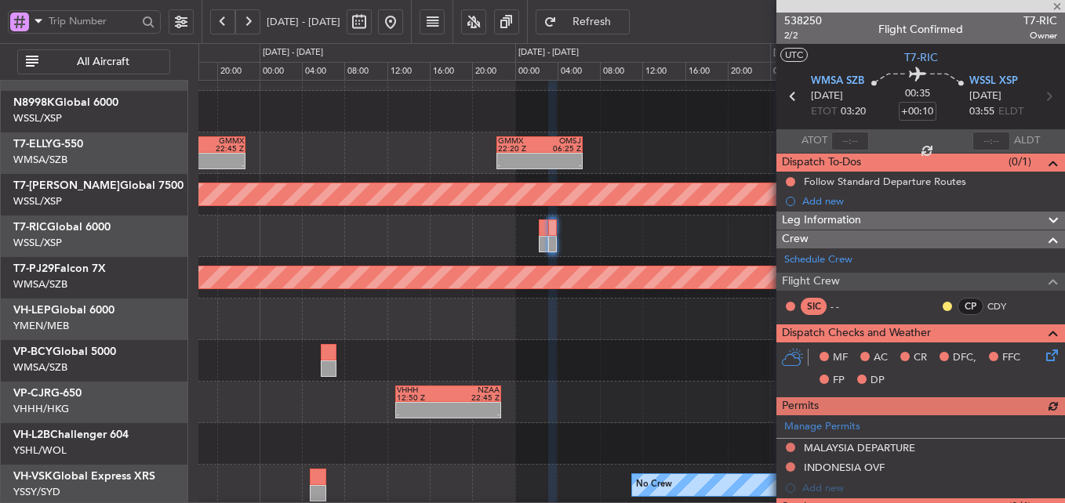
scroll to position [197, 0]
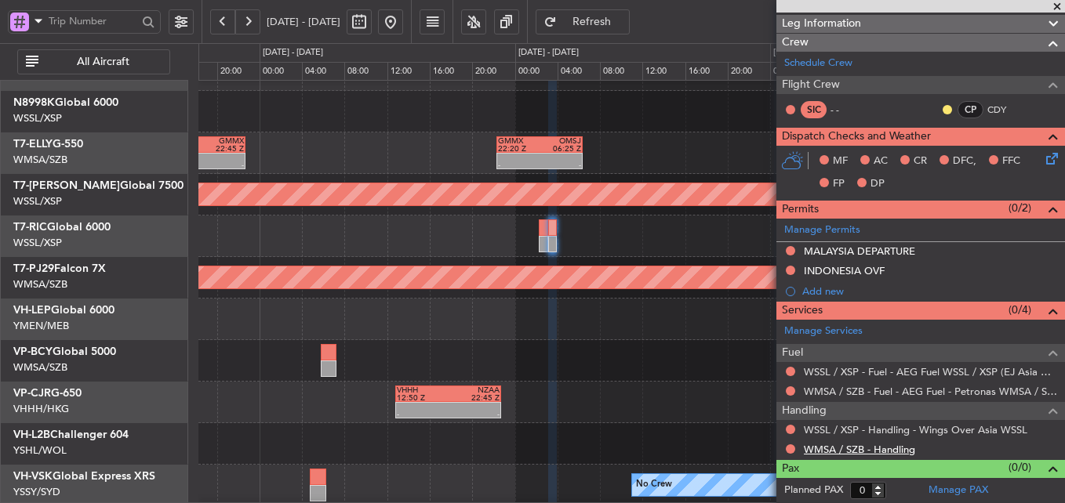
click at [888, 450] on link "WMSA / SZB - Handling" at bounding box center [859, 449] width 111 height 13
click at [403, 20] on button at bounding box center [390, 21] width 25 height 25
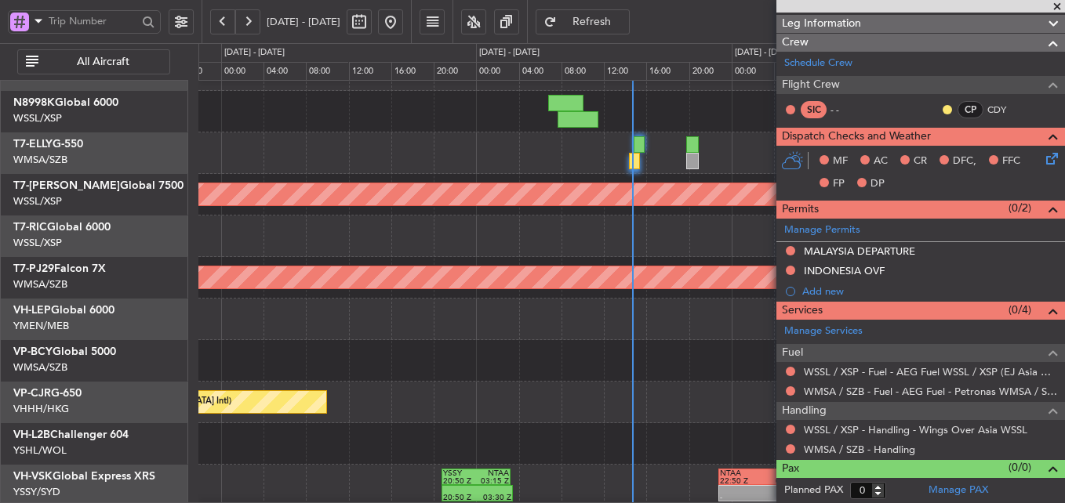
click at [464, 315] on div at bounding box center [631, 320] width 866 height 42
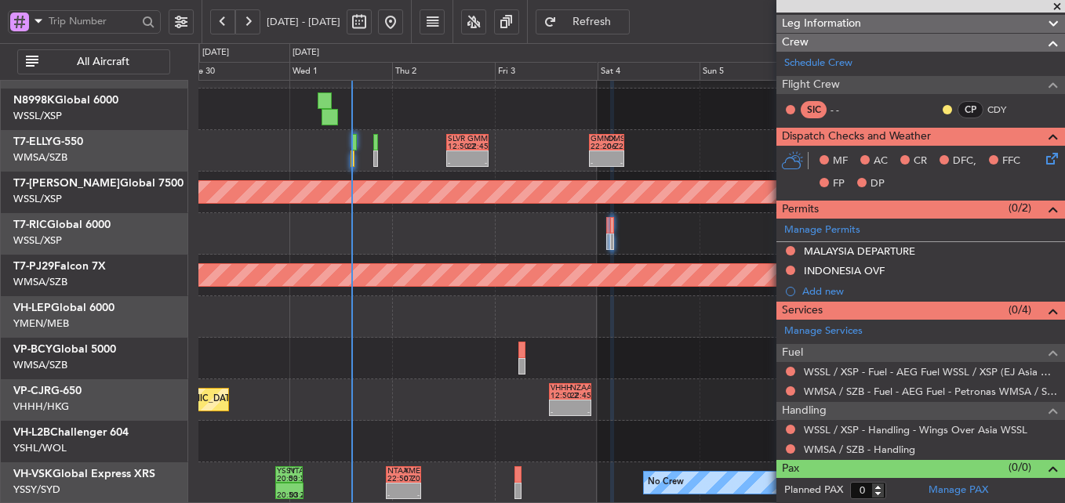
click at [525, 344] on div at bounding box center [631, 359] width 866 height 42
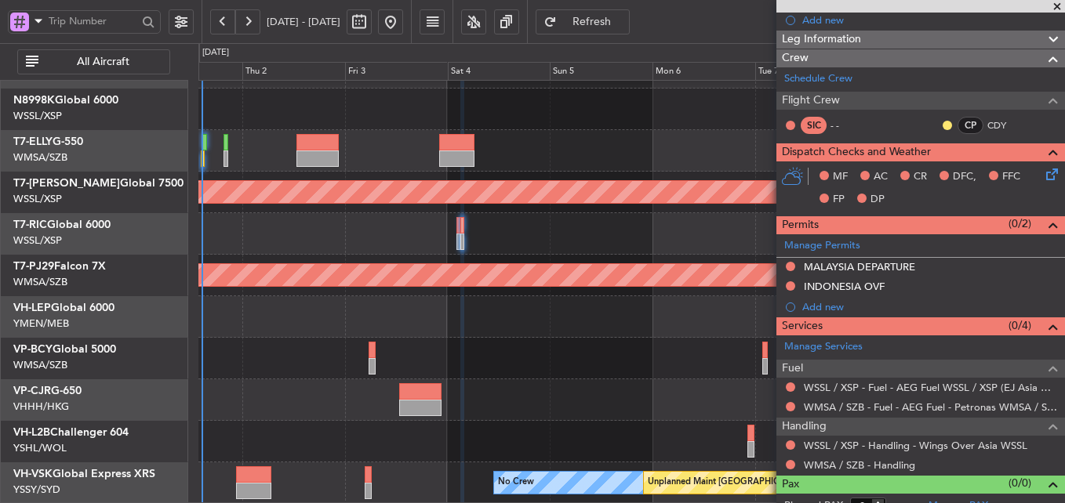
scroll to position [197, 0]
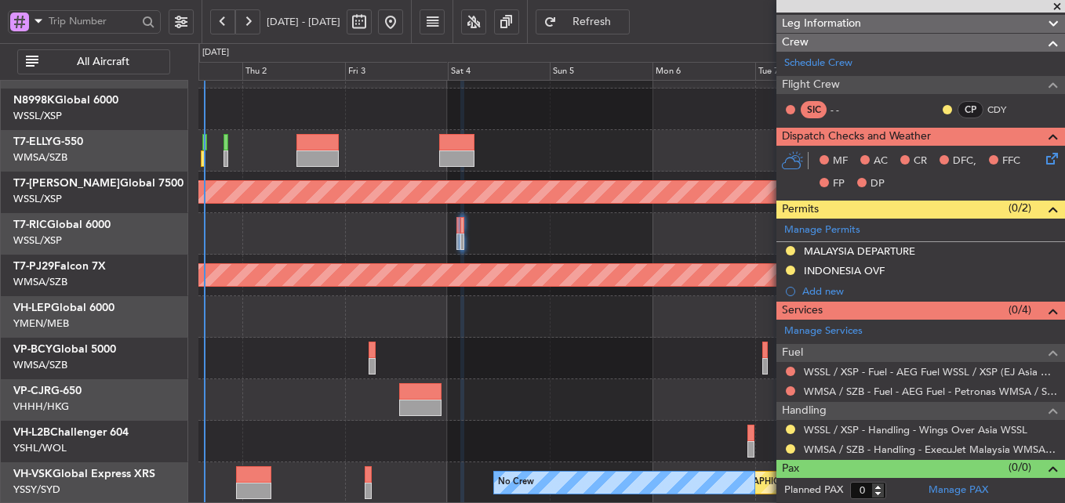
click at [616, 16] on span "Refresh" at bounding box center [592, 21] width 64 height 11
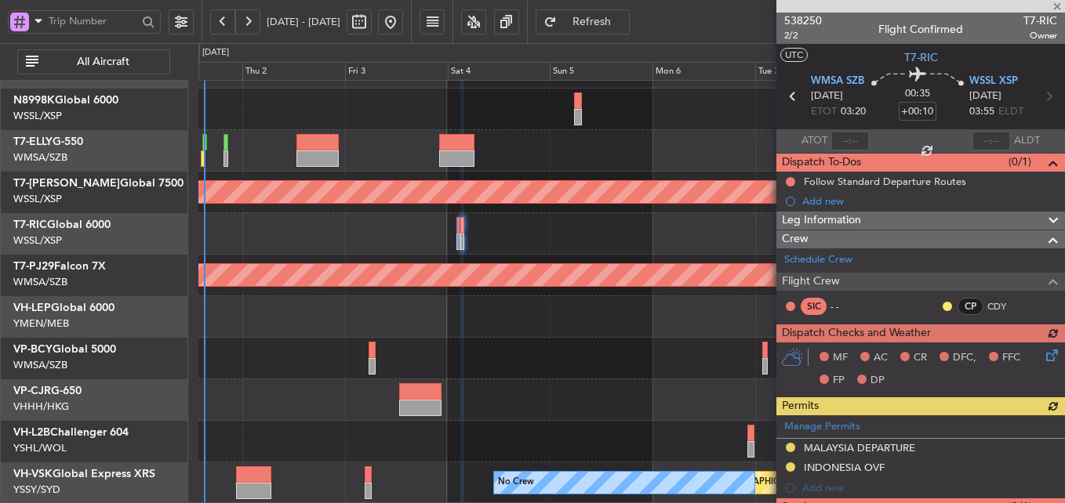
scroll to position [0, 0]
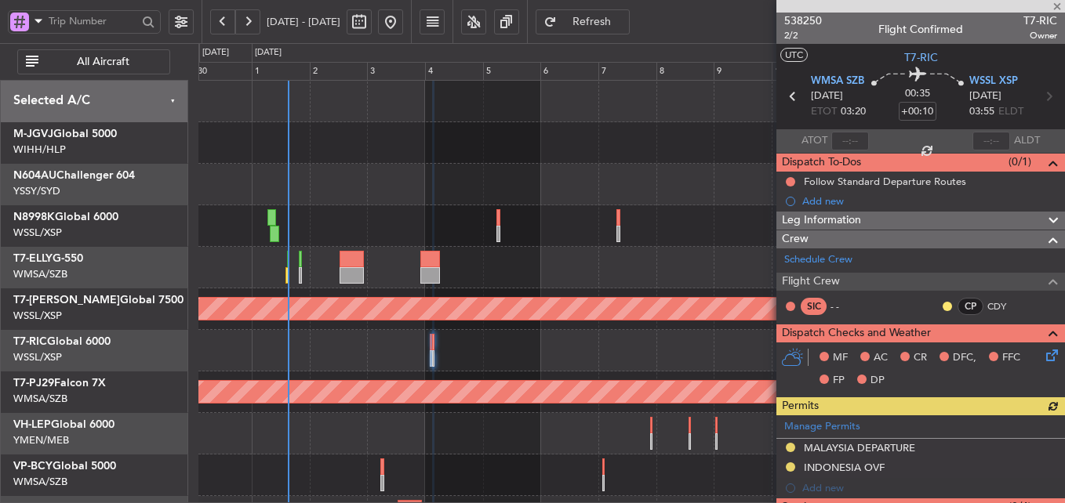
click at [527, 244] on div "Planned Maint [GEOGRAPHIC_DATA] ([GEOGRAPHIC_DATA] Intl)" at bounding box center [631, 226] width 866 height 42
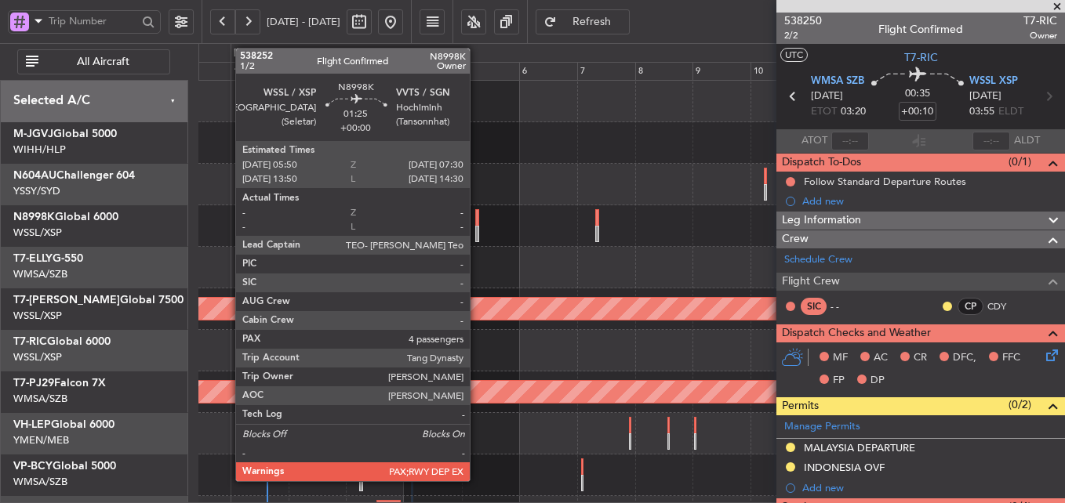
click at [477, 225] on div at bounding box center [477, 217] width 5 height 16
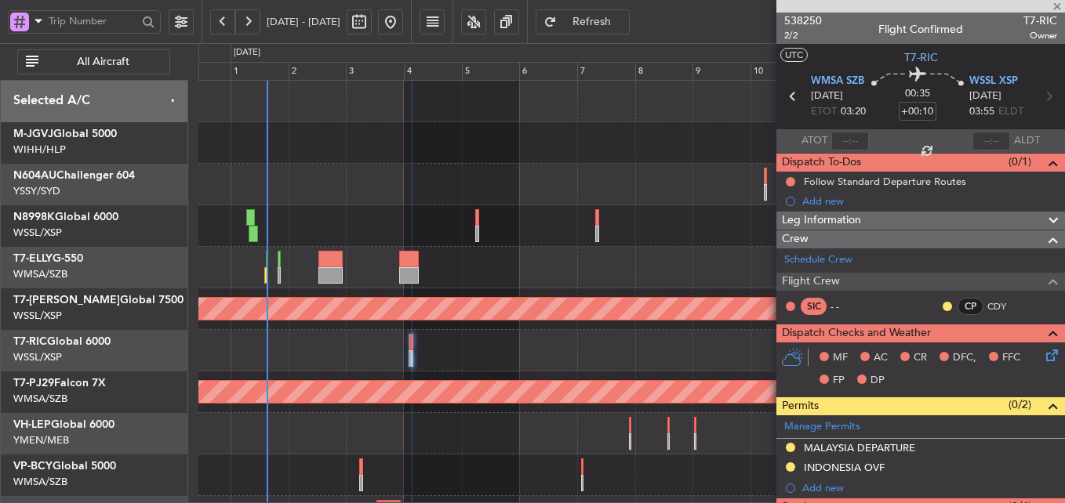
type input "4"
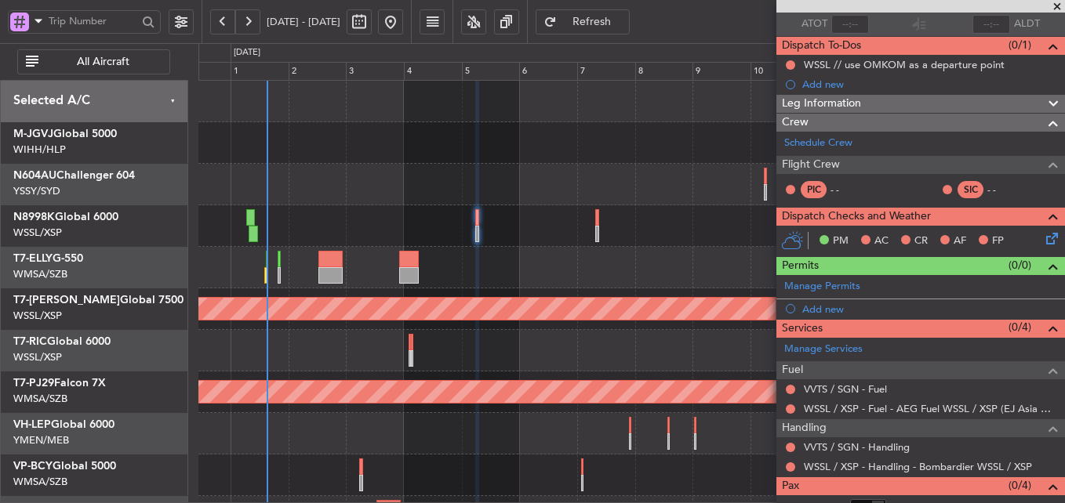
scroll to position [154, 0]
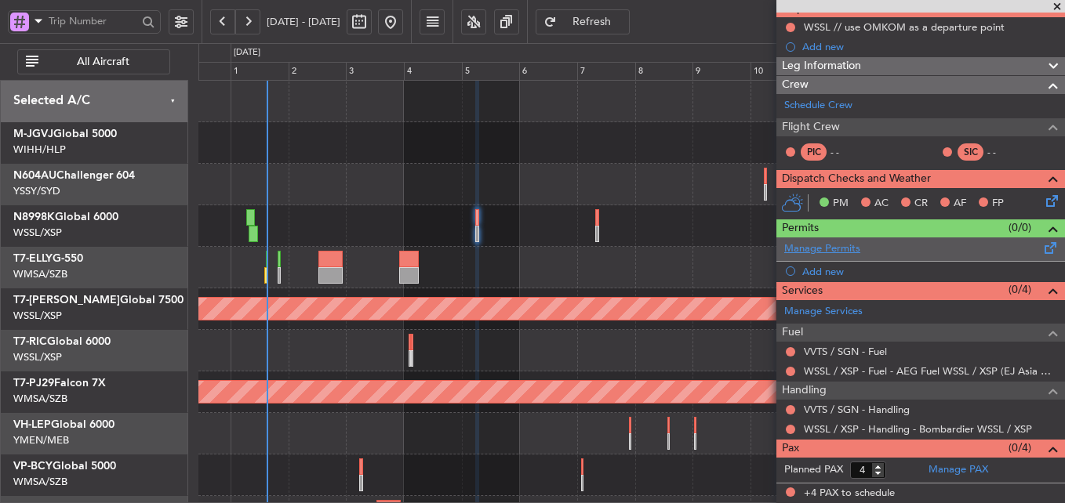
click at [848, 245] on link "Manage Permits" at bounding box center [822, 249] width 76 height 16
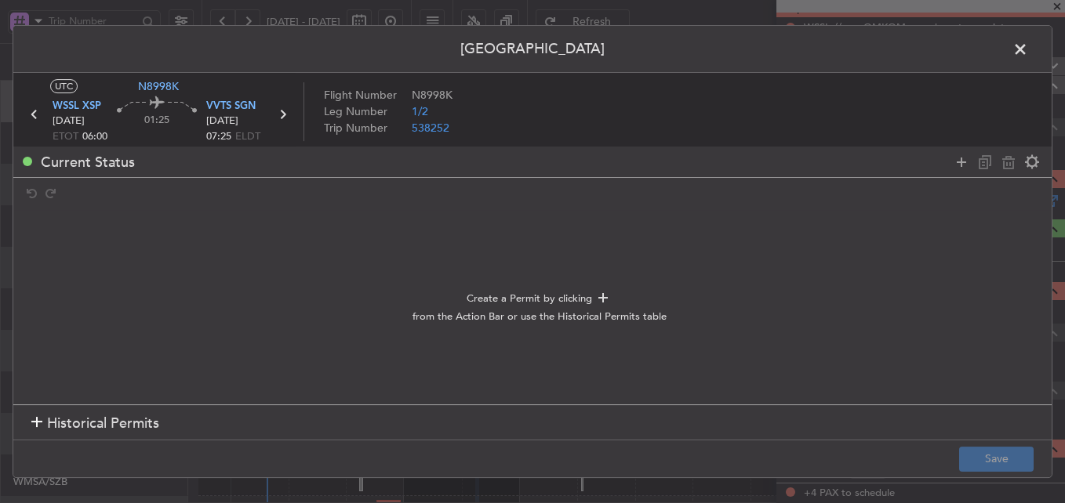
click at [97, 431] on span "Historical Permits" at bounding box center [103, 423] width 112 height 21
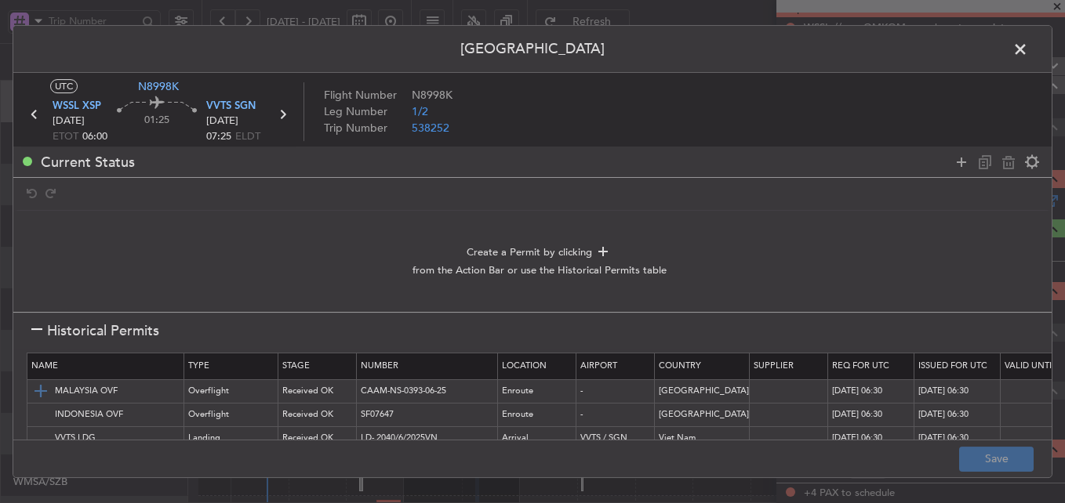
scroll to position [25, 0]
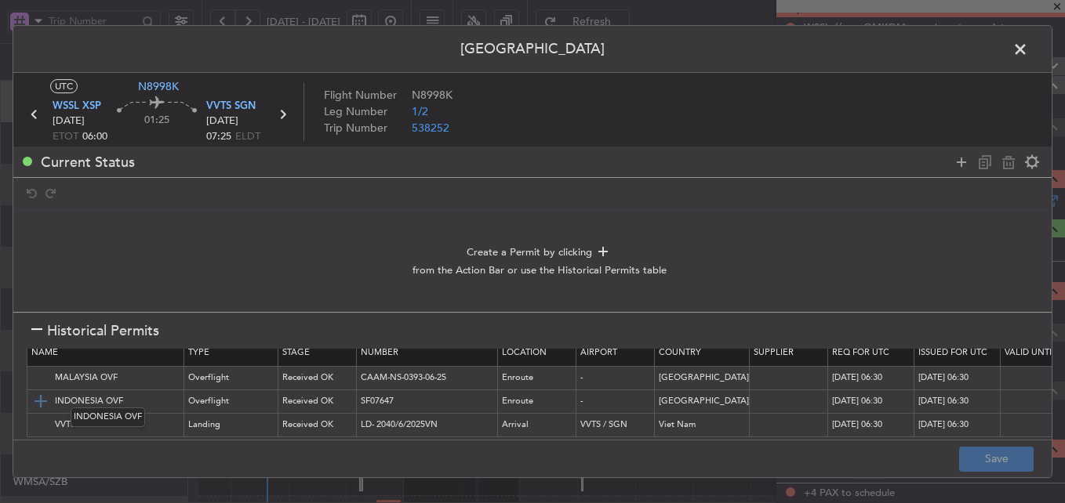
click at [34, 392] on img at bounding box center [40, 401] width 19 height 19
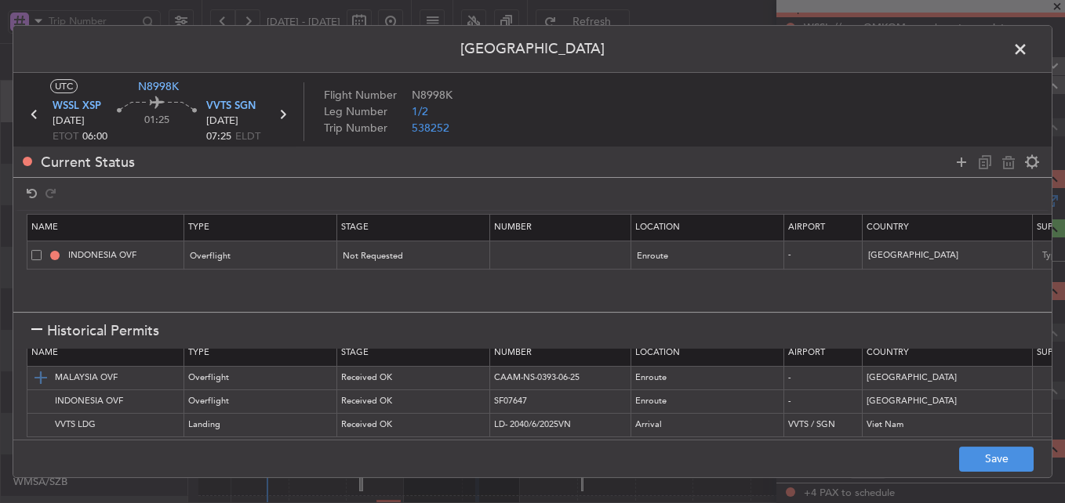
click at [38, 369] on img at bounding box center [40, 378] width 19 height 19
click at [44, 416] on img at bounding box center [40, 425] width 19 height 19
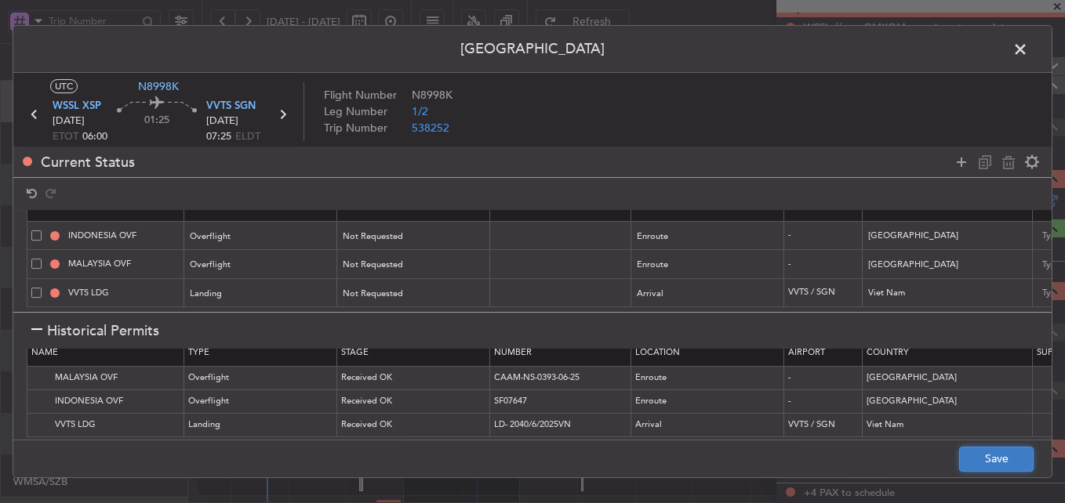
click at [990, 455] on button "Save" at bounding box center [996, 459] width 74 height 25
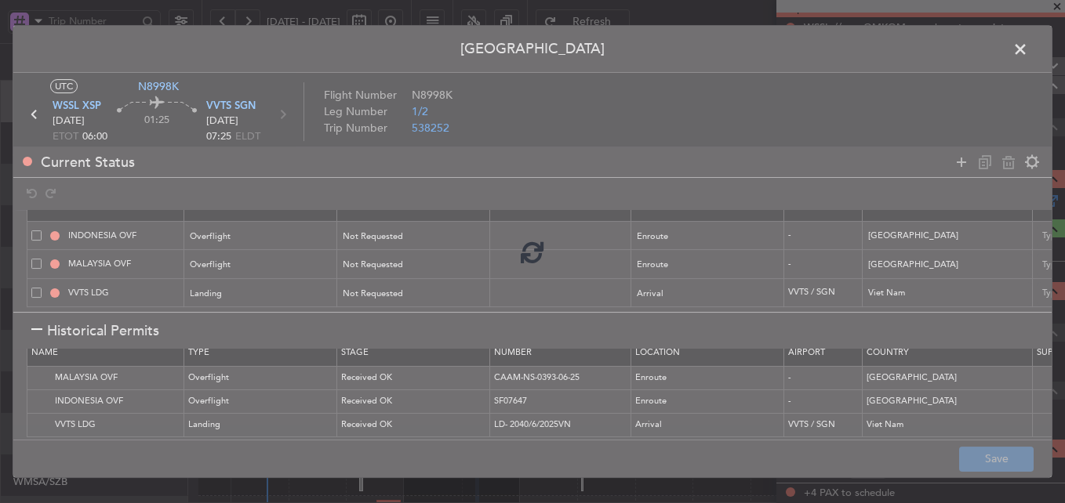
type input "NNN"
type input "2"
type input "NNN"
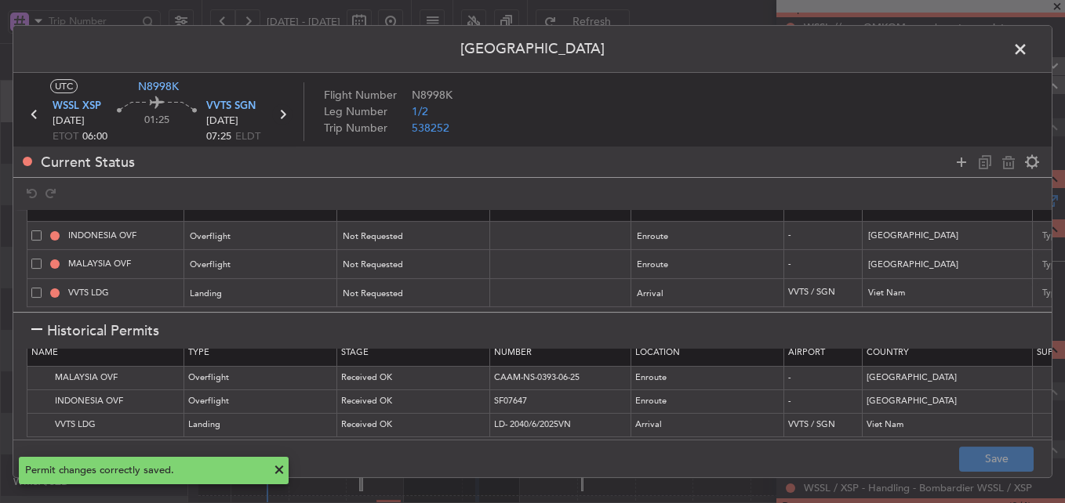
click at [285, 115] on icon at bounding box center [282, 114] width 20 height 20
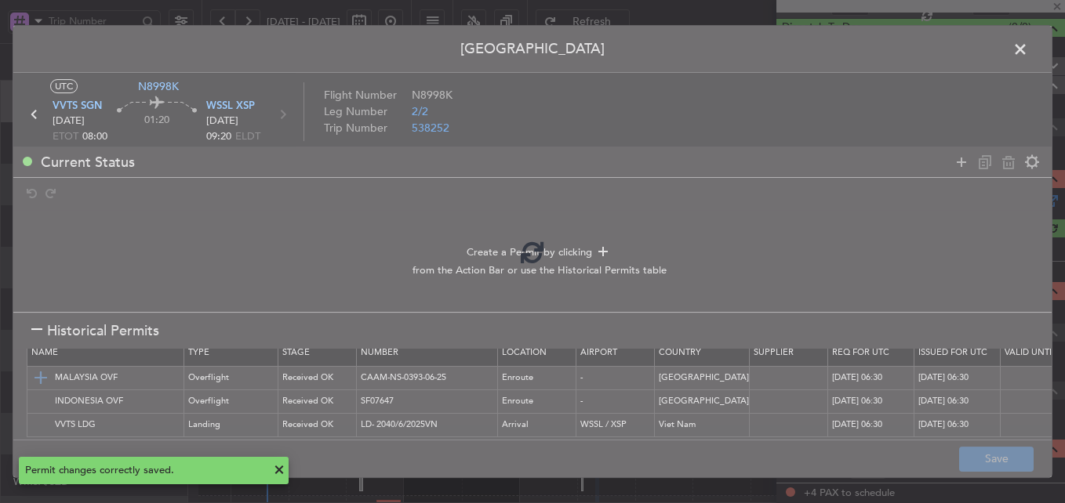
scroll to position [2, 0]
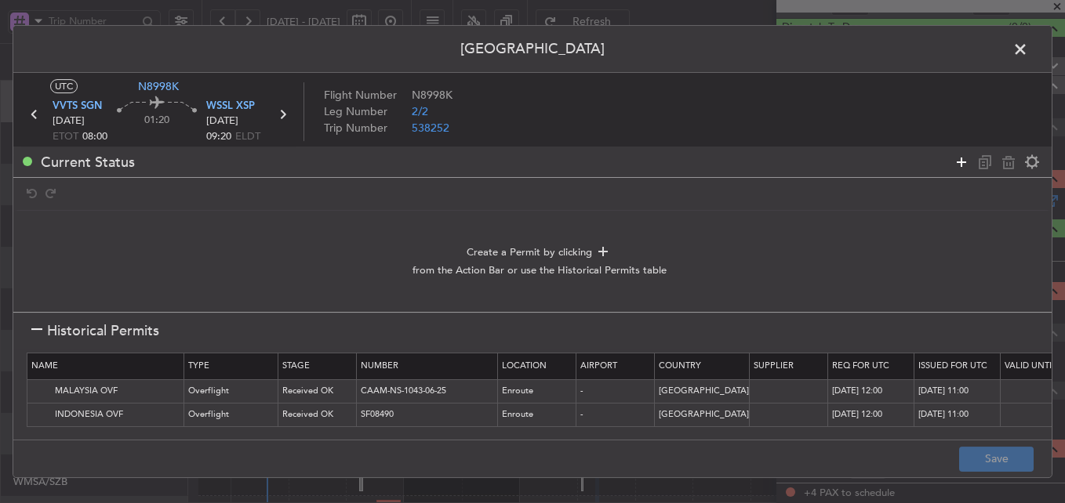
click at [953, 161] on icon at bounding box center [961, 162] width 19 height 19
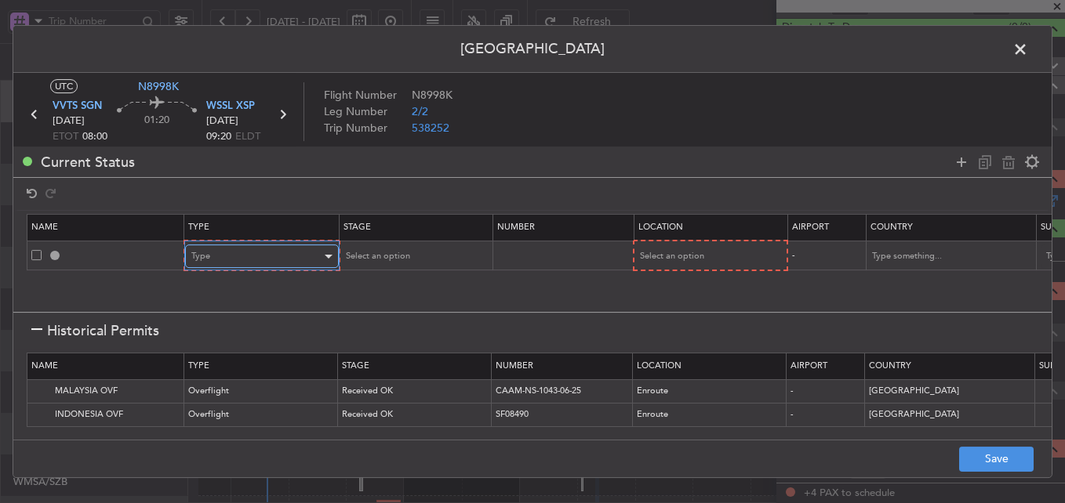
click at [273, 267] on div "Type" at bounding box center [256, 257] width 130 height 24
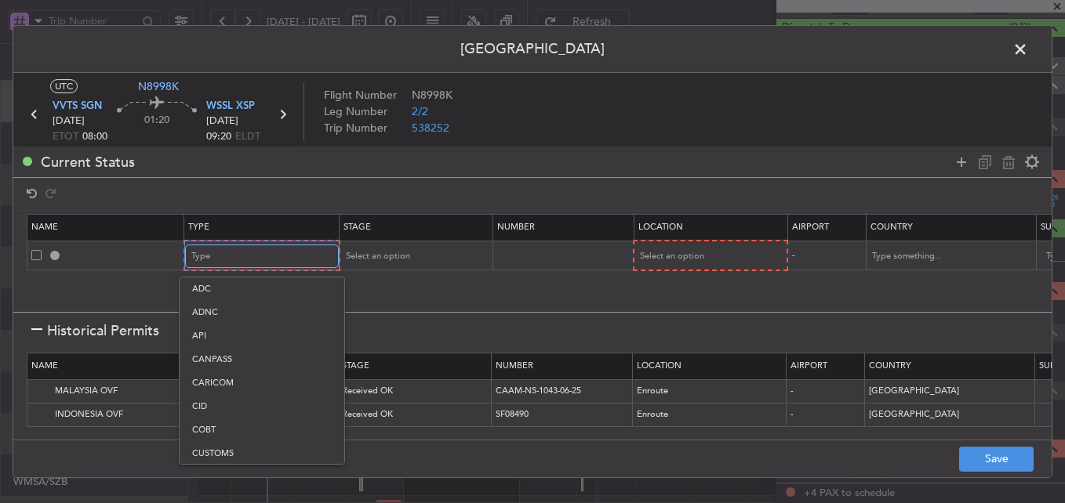
scroll to position [32, 0]
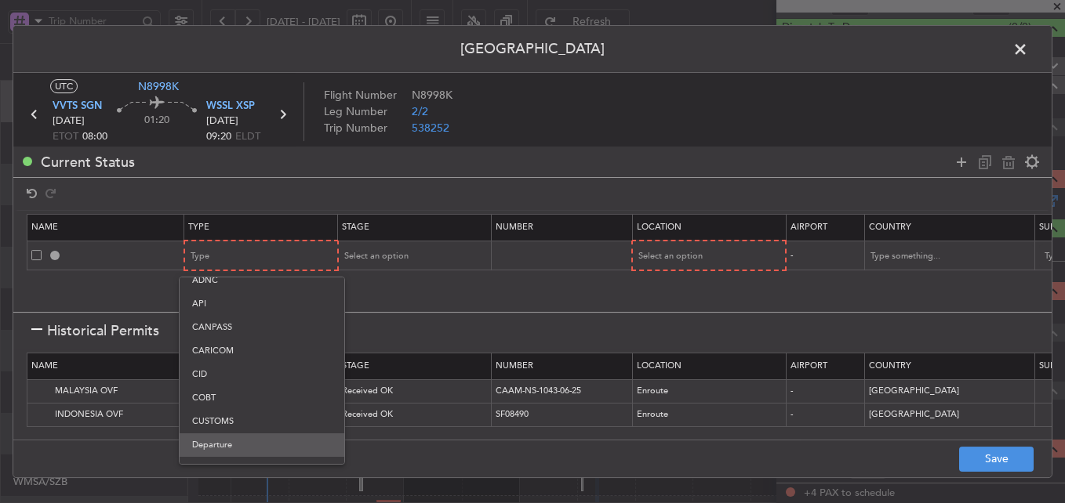
click at [251, 443] on span "Departure" at bounding box center [262, 446] width 140 height 24
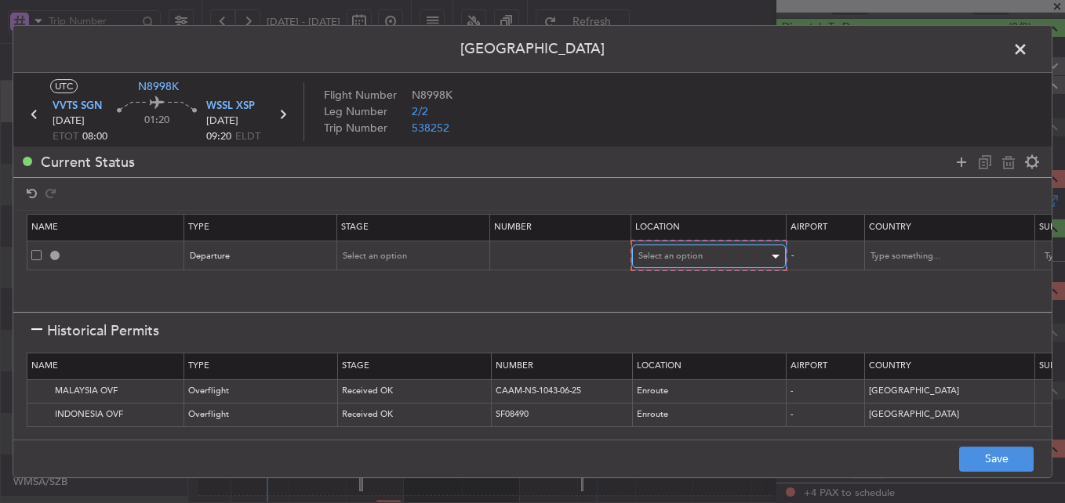
click at [660, 262] on span "Select an option" at bounding box center [670, 256] width 64 height 12
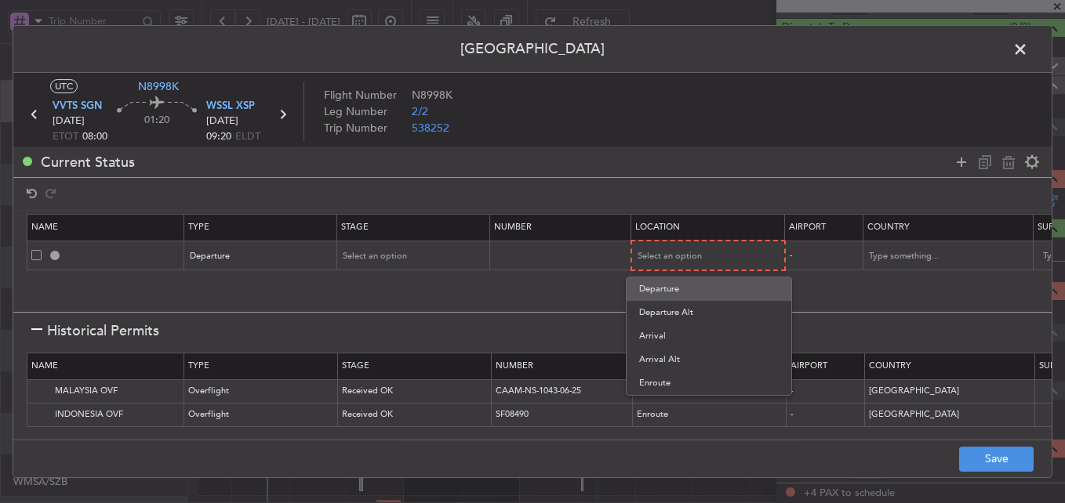
click at [662, 286] on span "Departure" at bounding box center [709, 290] width 140 height 24
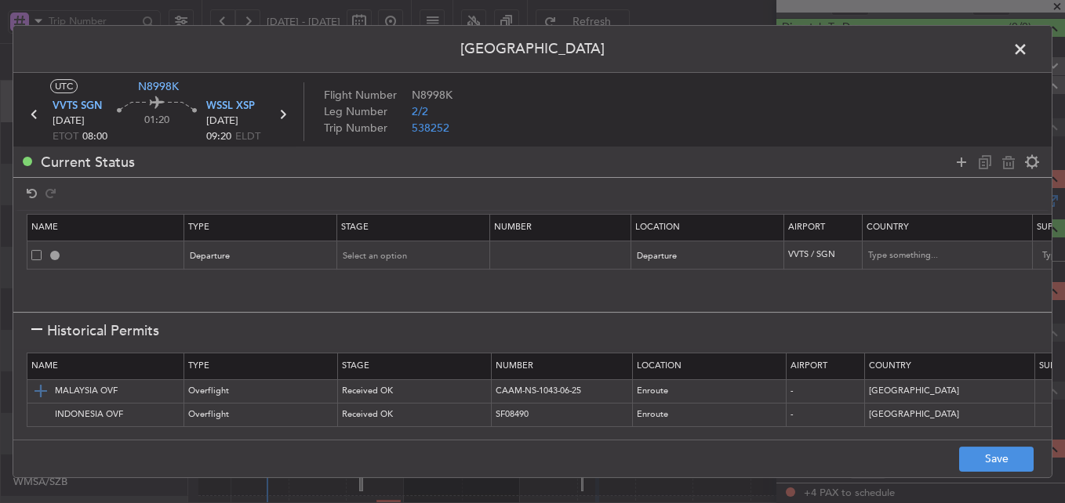
click at [39, 391] on img at bounding box center [40, 391] width 19 height 19
click at [45, 411] on img at bounding box center [40, 414] width 19 height 19
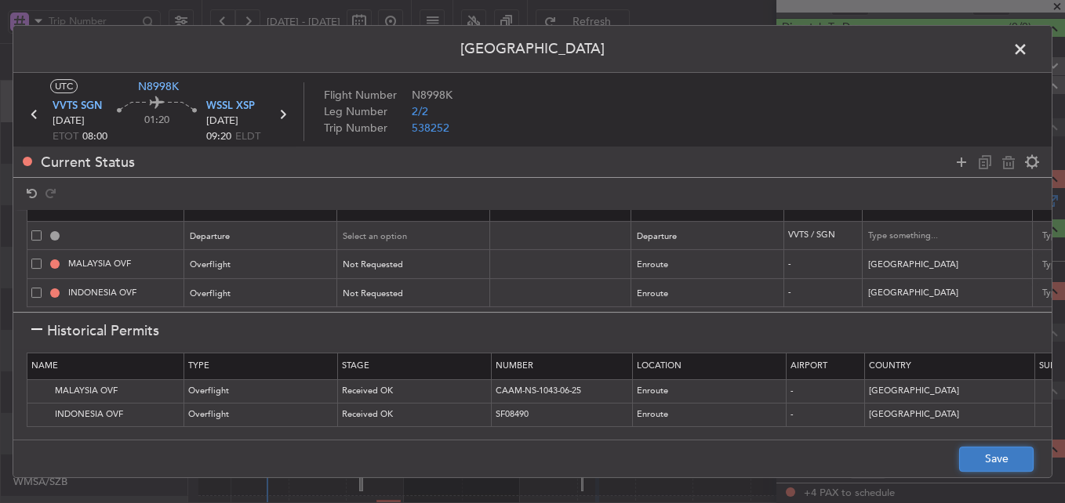
click at [974, 448] on button "Save" at bounding box center [996, 459] width 74 height 25
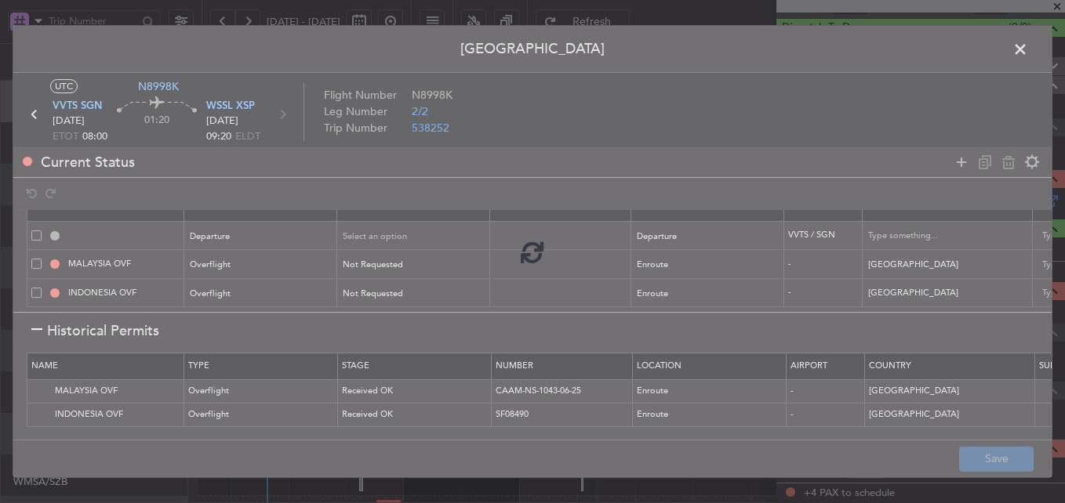
type input "DEPARTURE"
type input "Viet Nam"
type input "NNN"
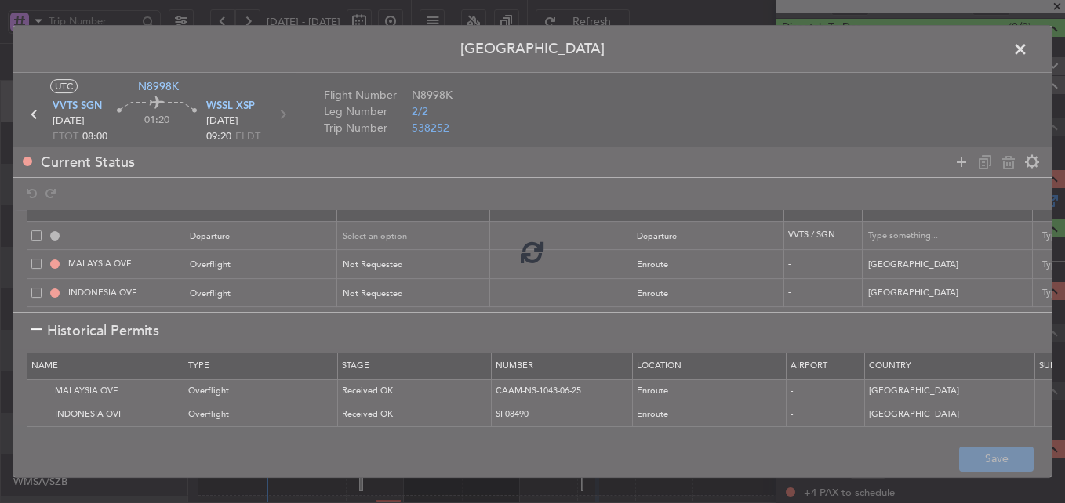
type input "2"
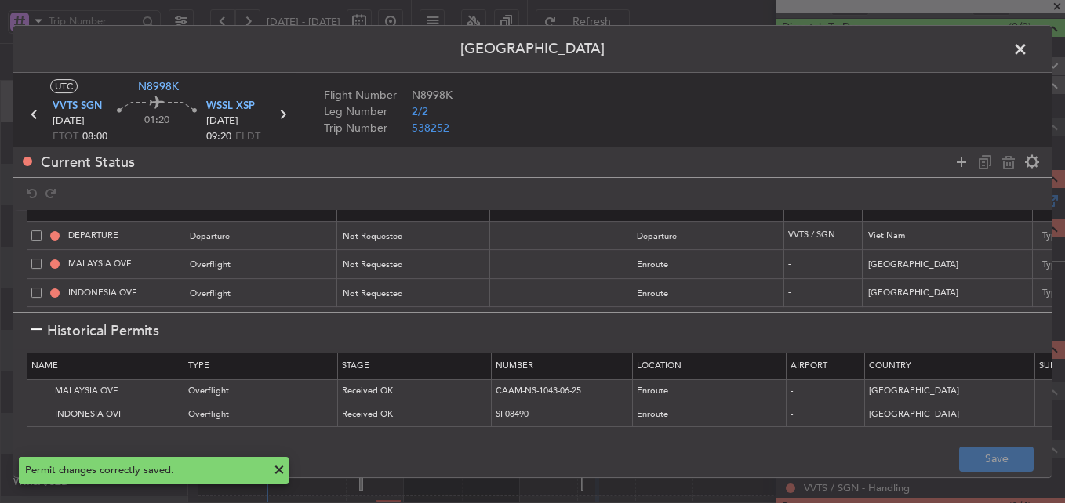
click at [1028, 51] on span at bounding box center [1028, 53] width 0 height 31
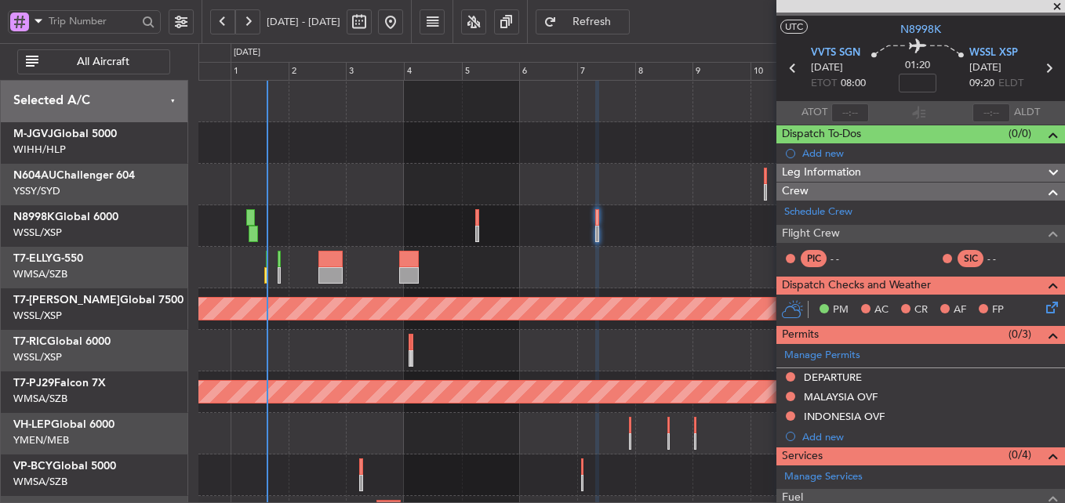
scroll to position [0, 0]
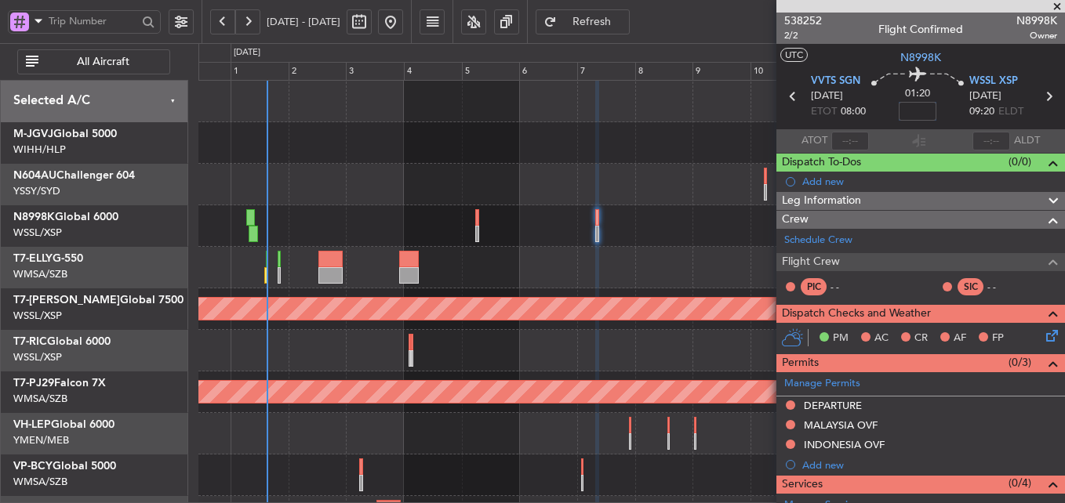
click at [922, 107] on input at bounding box center [918, 111] width 38 height 19
type input "+00:10"
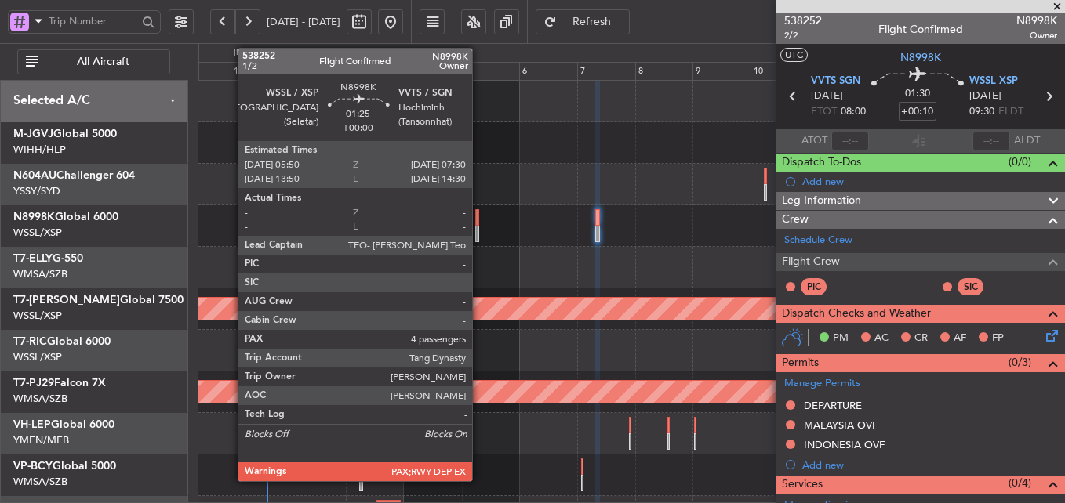
click at [479, 227] on div at bounding box center [477, 234] width 5 height 16
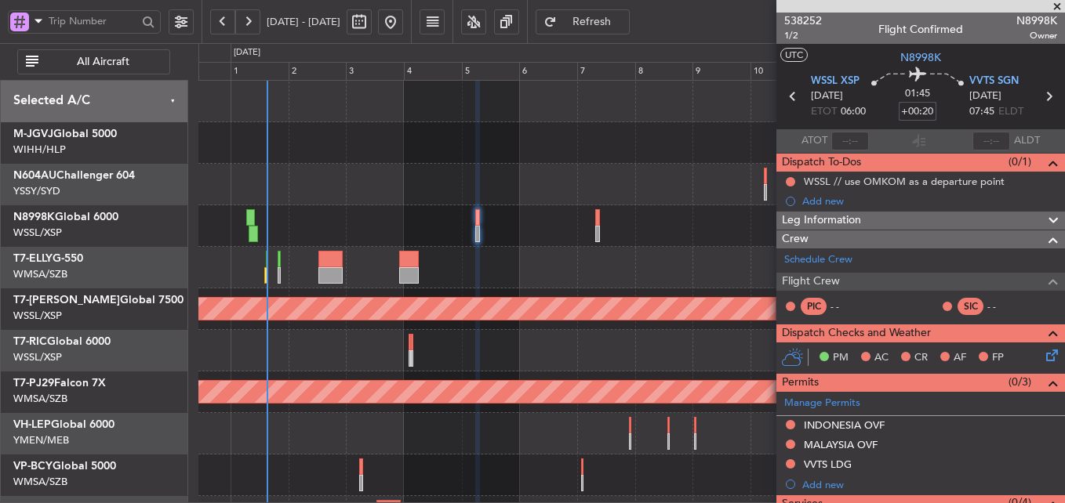
type input "+00:20"
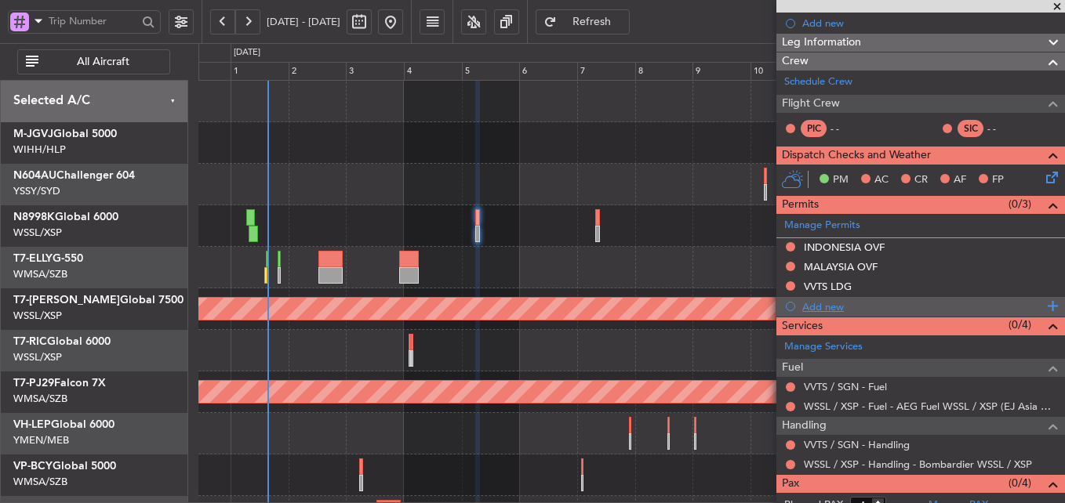
scroll to position [213, 0]
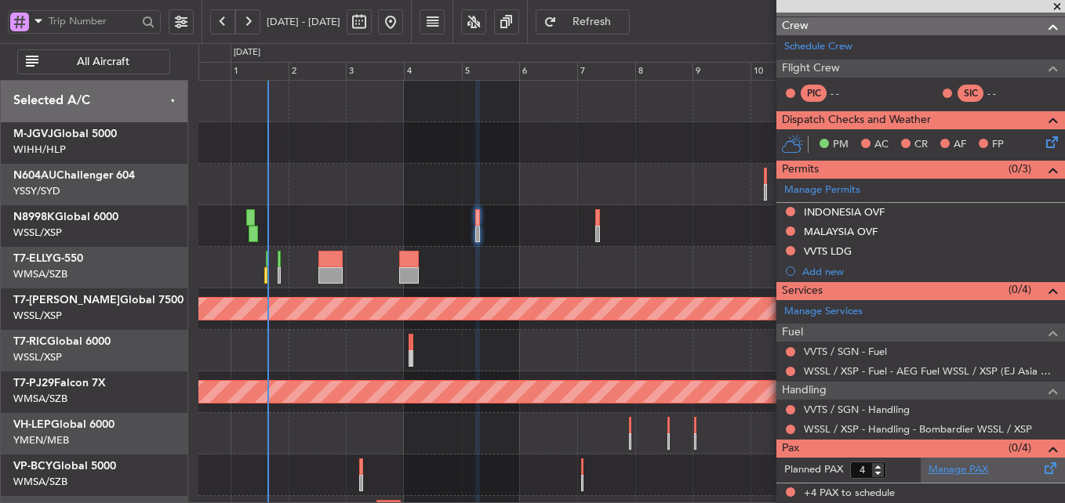
click at [951, 463] on link "Manage PAX" at bounding box center [958, 471] width 60 height 16
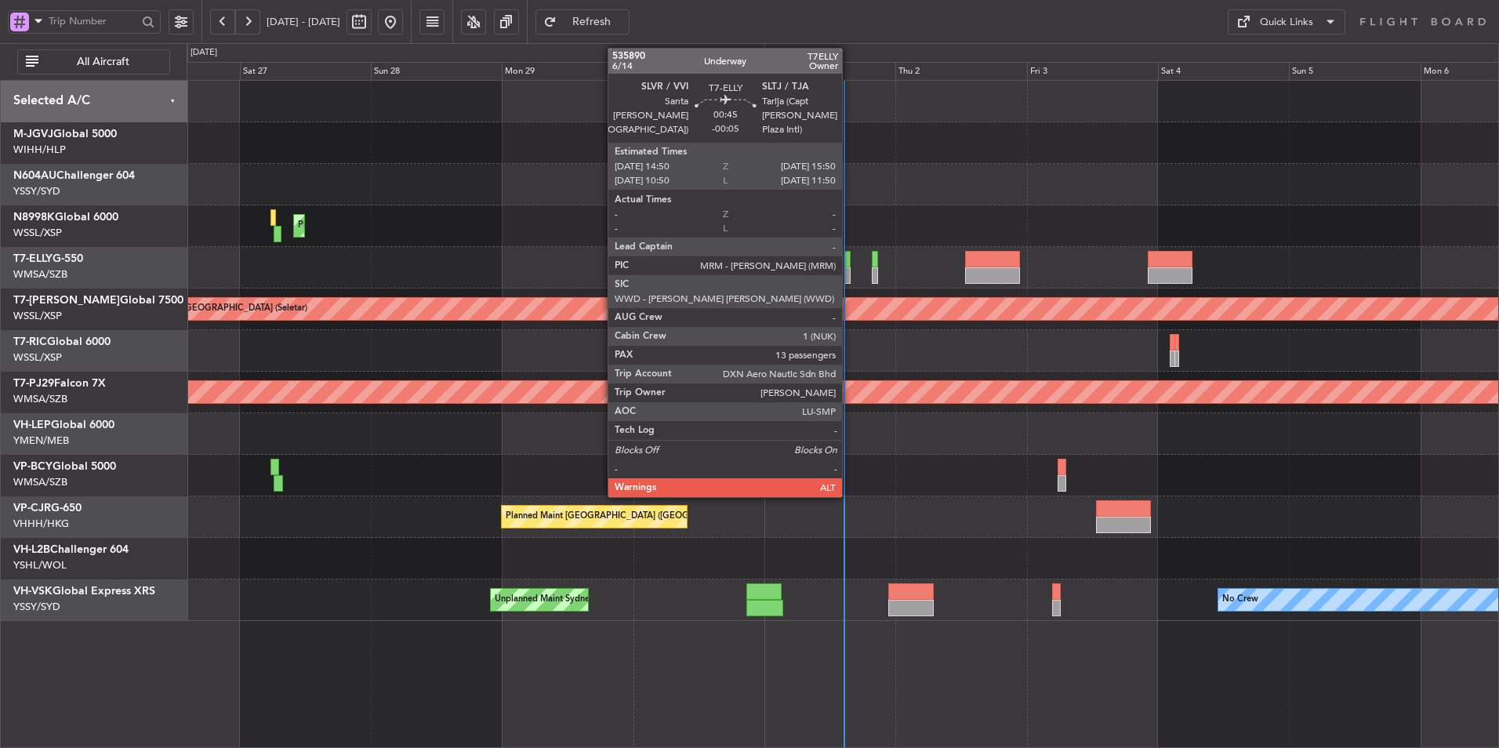
click at [849, 267] on div at bounding box center [846, 259] width 5 height 16
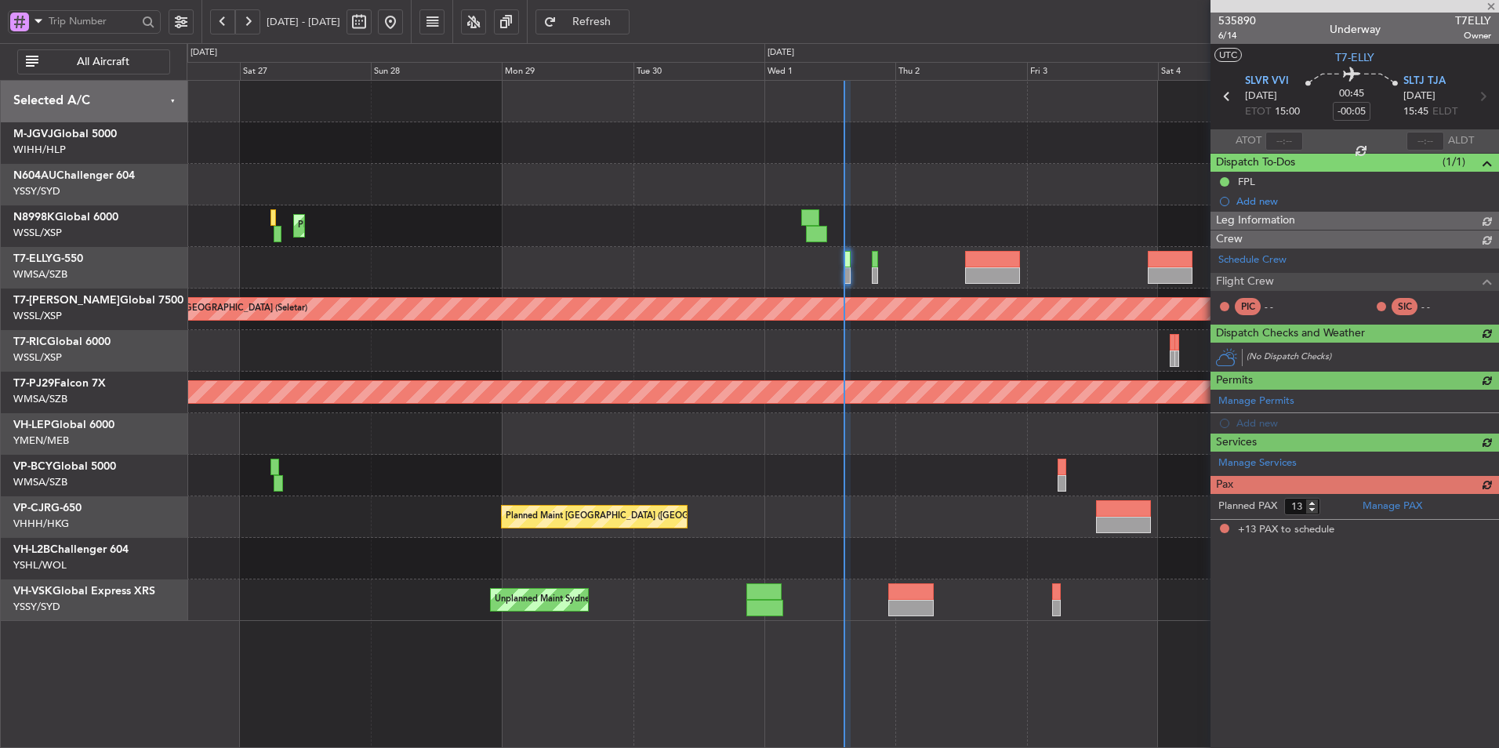
type input "[PERSON_NAME] (KYA)"
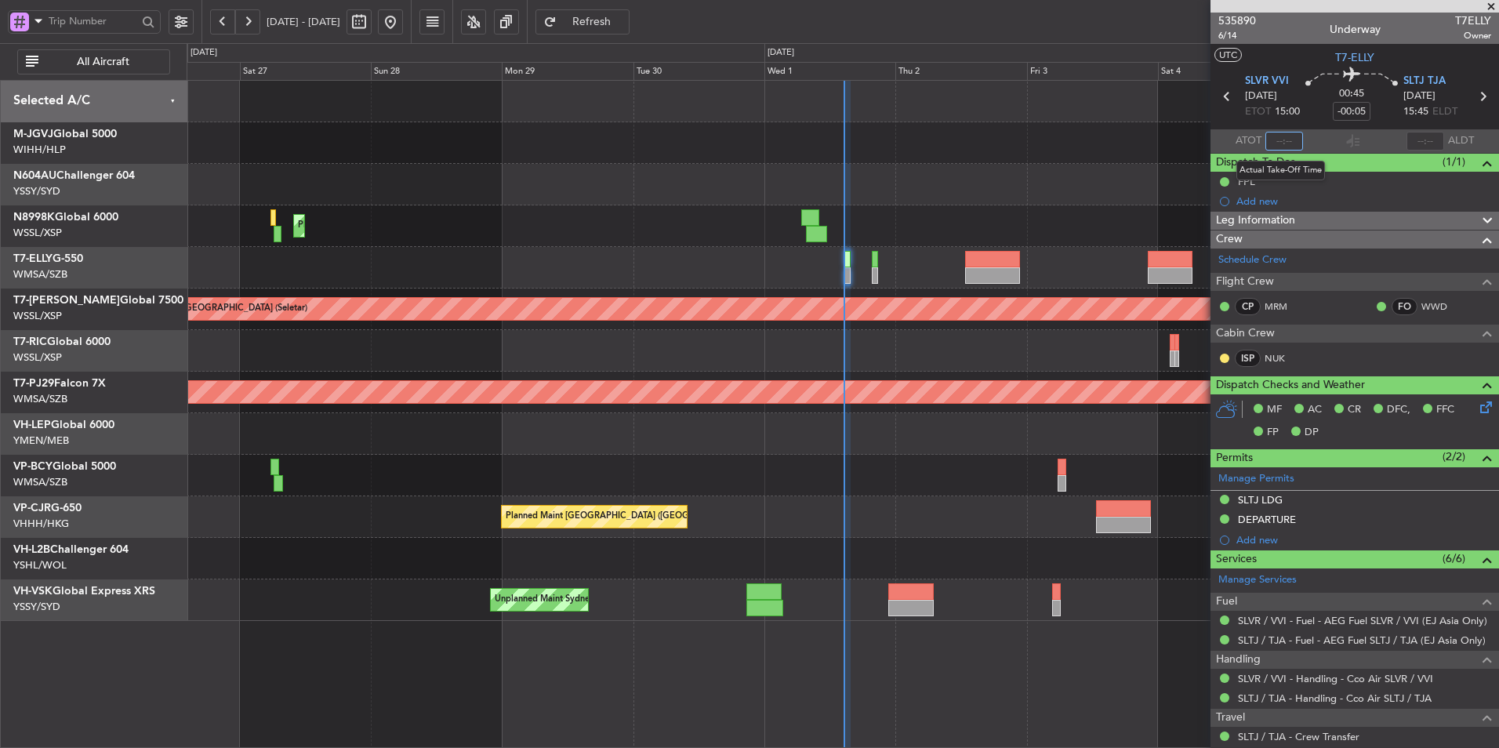
click at [1287, 141] on input "text" at bounding box center [1285, 141] width 38 height 19
type input "14:35"
type input "Kennis Yau (KYA)"
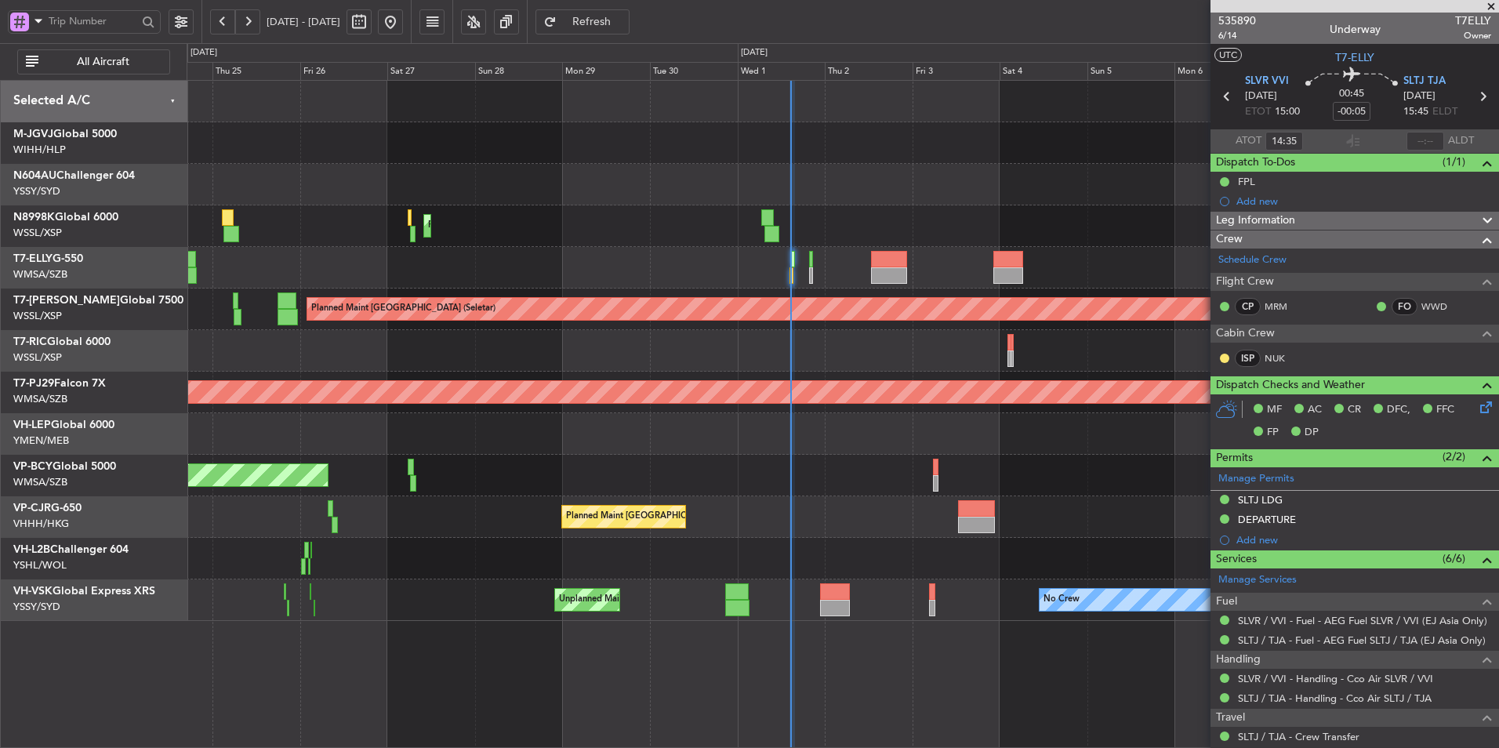
click at [623, 452] on div "Planned Maint [GEOGRAPHIC_DATA] ([GEOGRAPHIC_DATA] Intl) Planned Maint [GEOGRAP…" at bounding box center [843, 351] width 1312 height 540
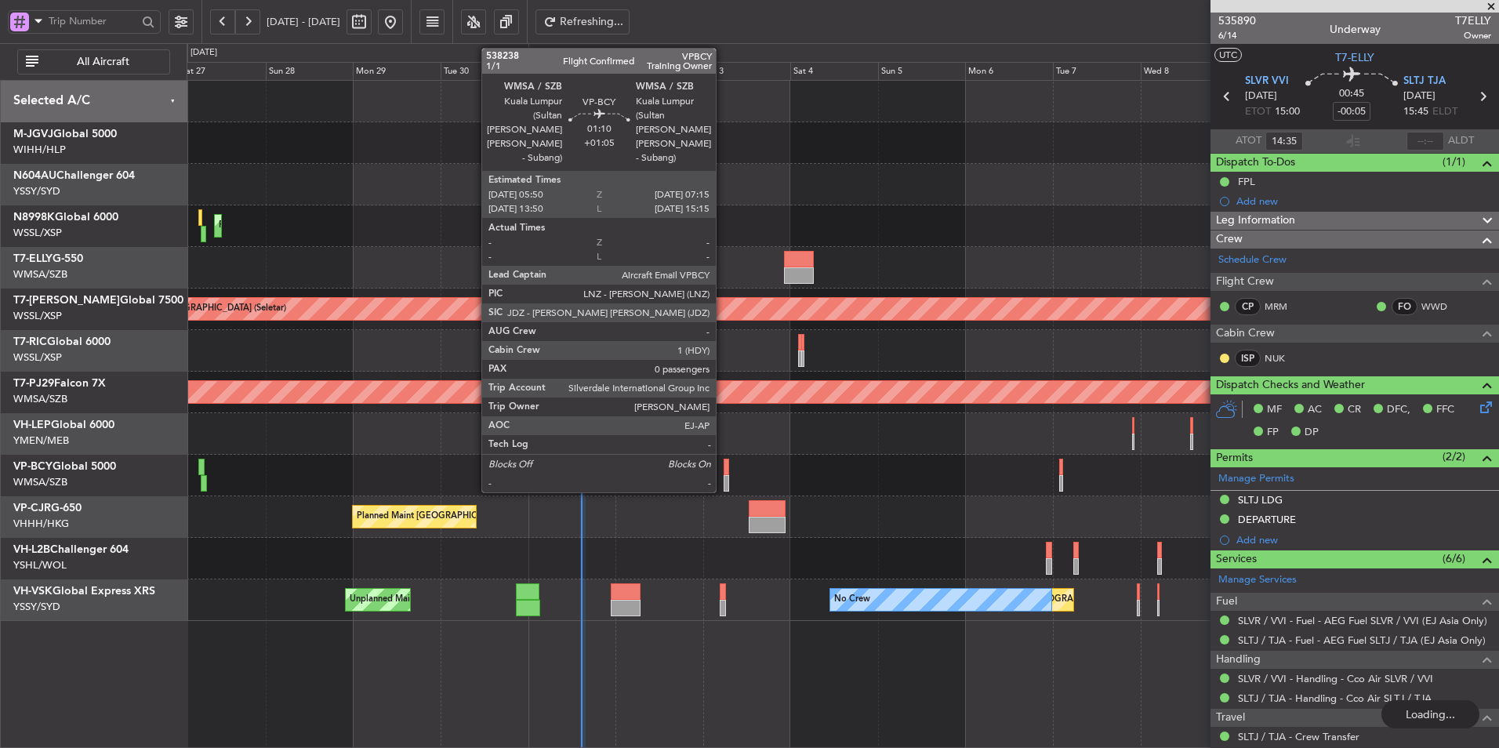
click at [724, 469] on div at bounding box center [726, 467] width 5 height 16
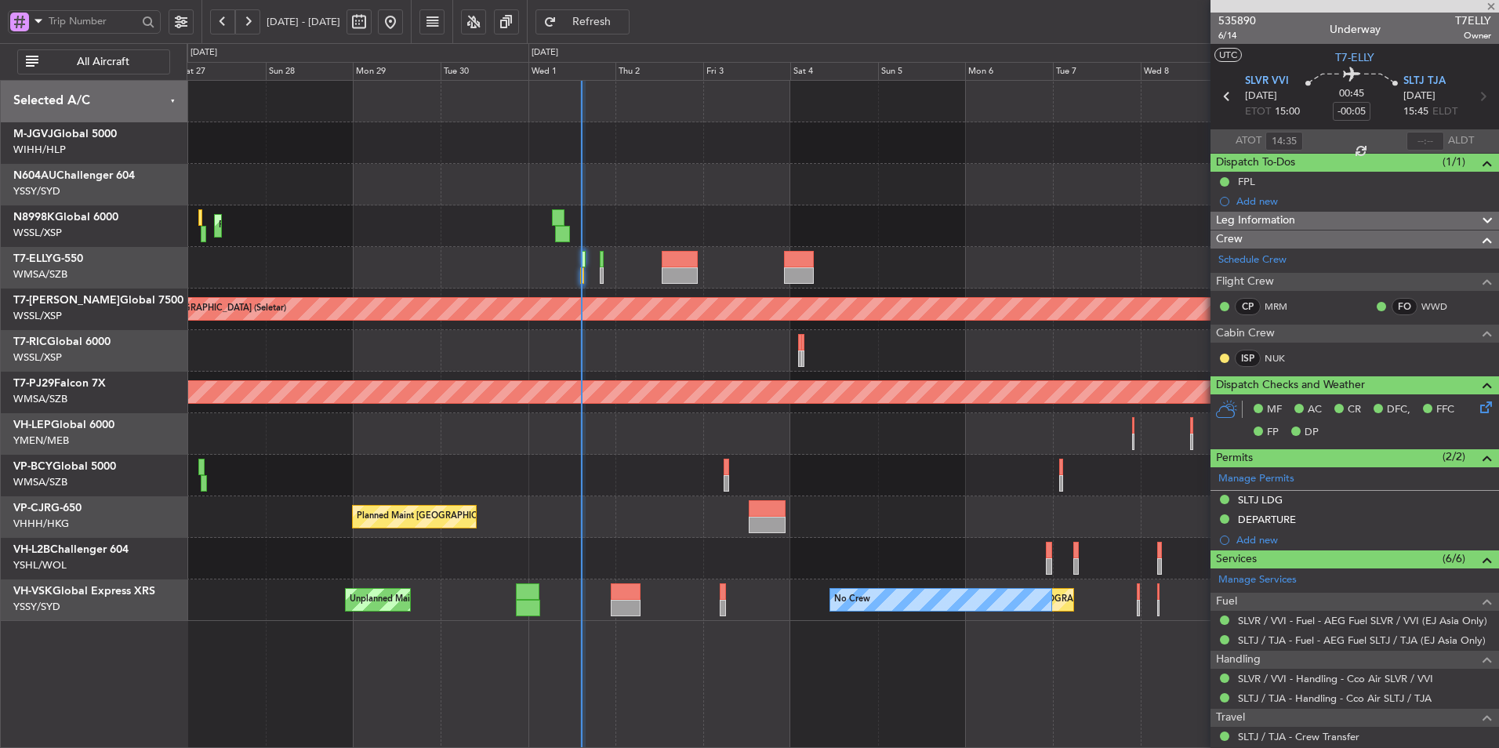
type input "+01:05"
type input "0"
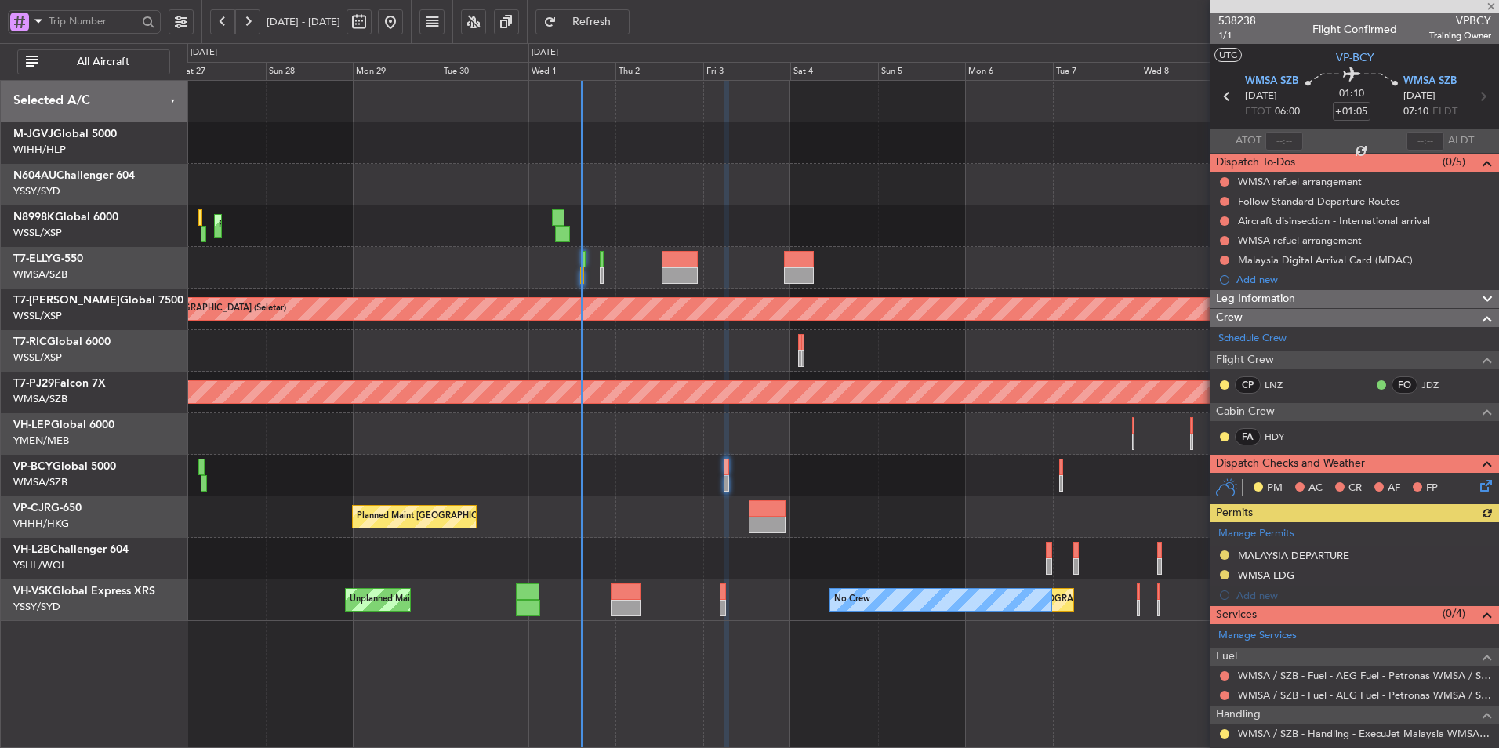
scroll to position [59, 0]
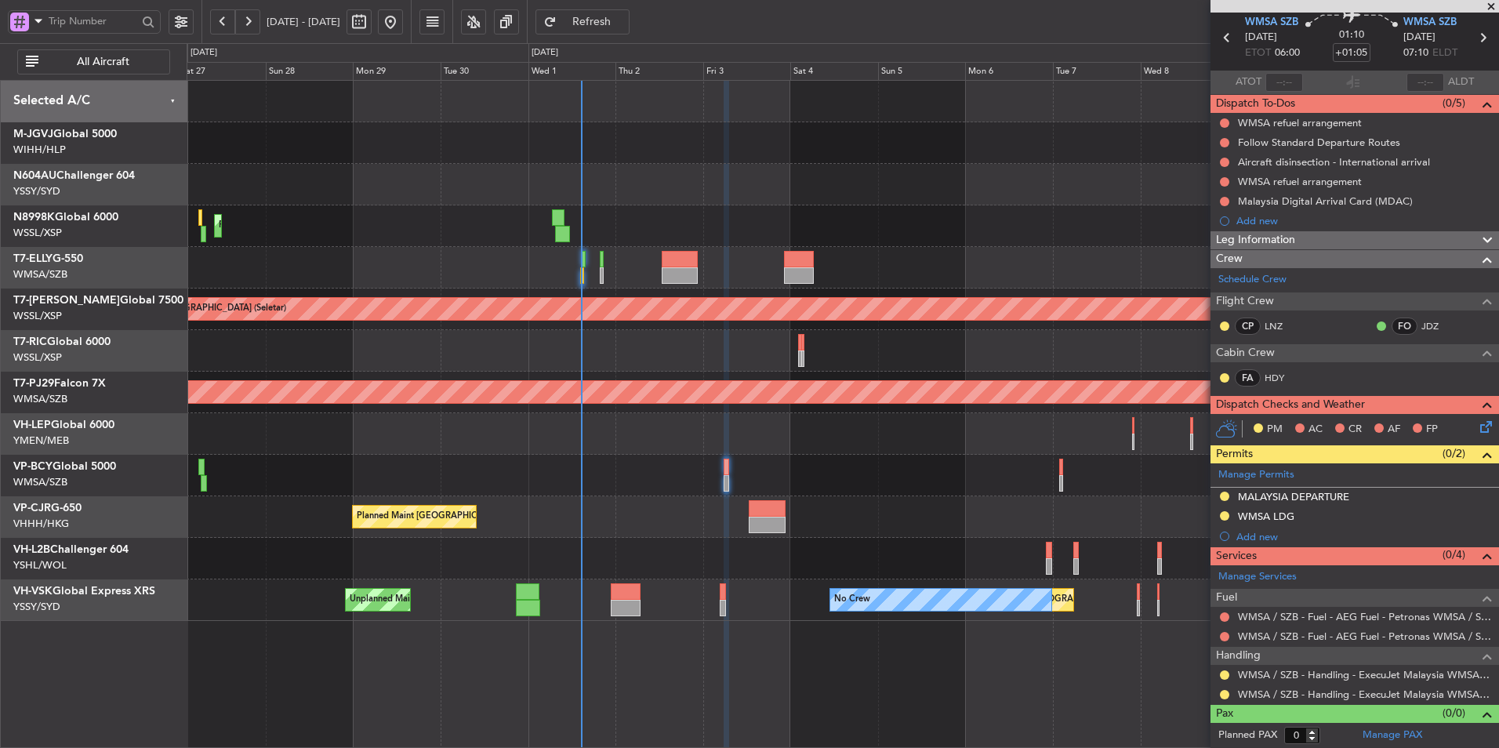
click at [1365, 608] on div "WMSA / SZB - Fuel - AEG Fuel - Petronas WMSA / SZB (EJ Asia Only)" at bounding box center [1355, 617] width 289 height 20
click at [1359, 615] on link "WMSA / SZB - Fuel - AEG Fuel - Petronas WMSA / SZB (EJ Asia Only)" at bounding box center [1364, 616] width 253 height 13
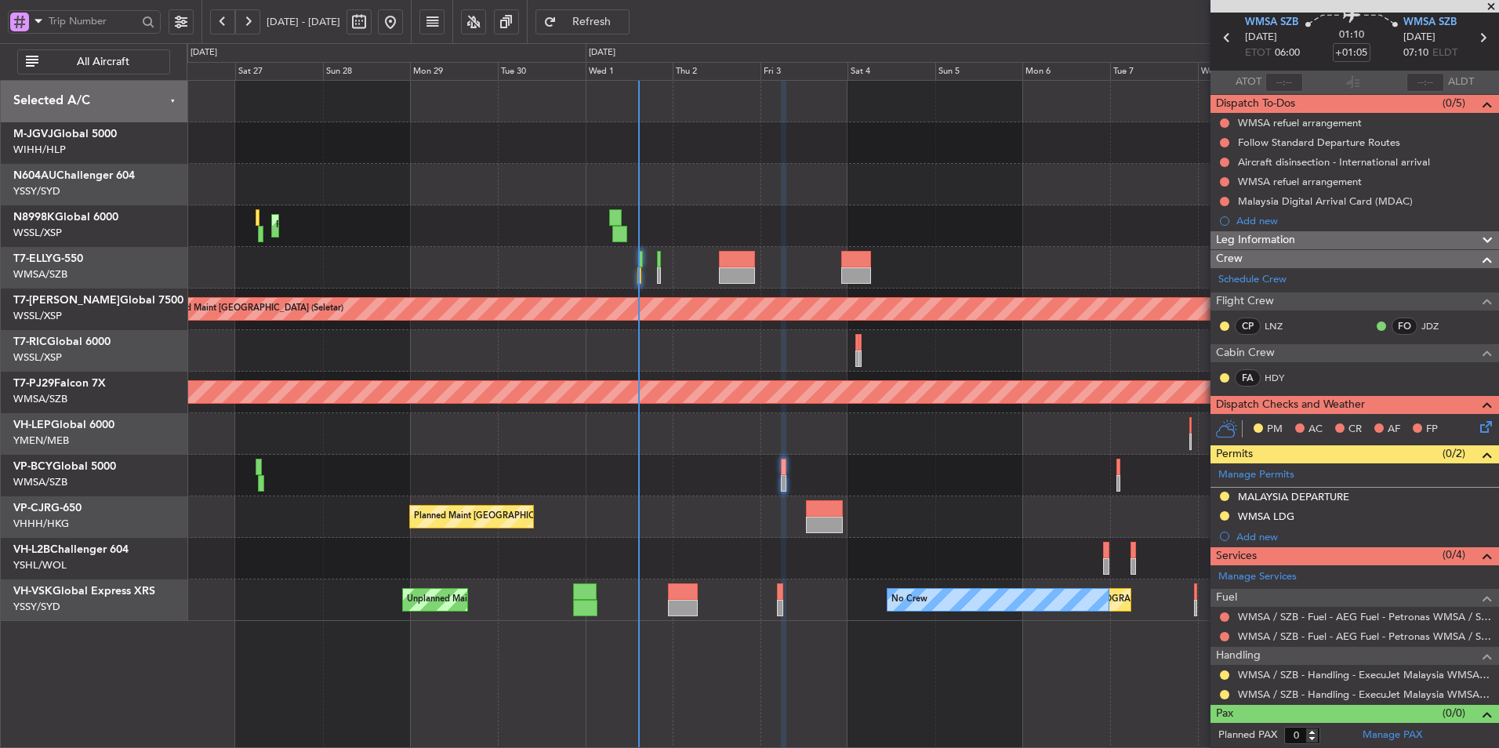
click at [858, 485] on div "Planned Maint [GEOGRAPHIC_DATA] ([GEOGRAPHIC_DATA] Intl) Planned Maint [GEOGRAP…" at bounding box center [843, 351] width 1312 height 540
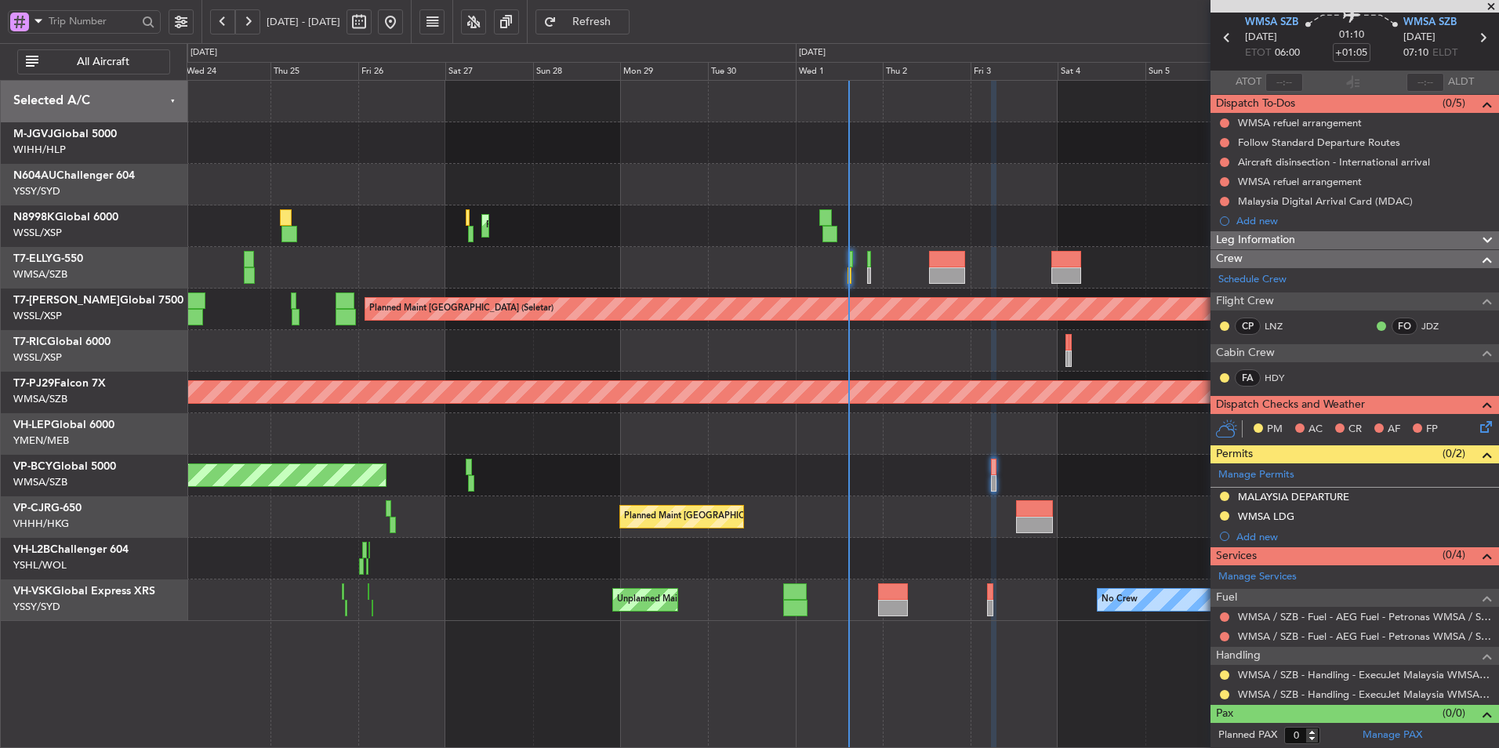
click at [785, 442] on div at bounding box center [843, 434] width 1312 height 42
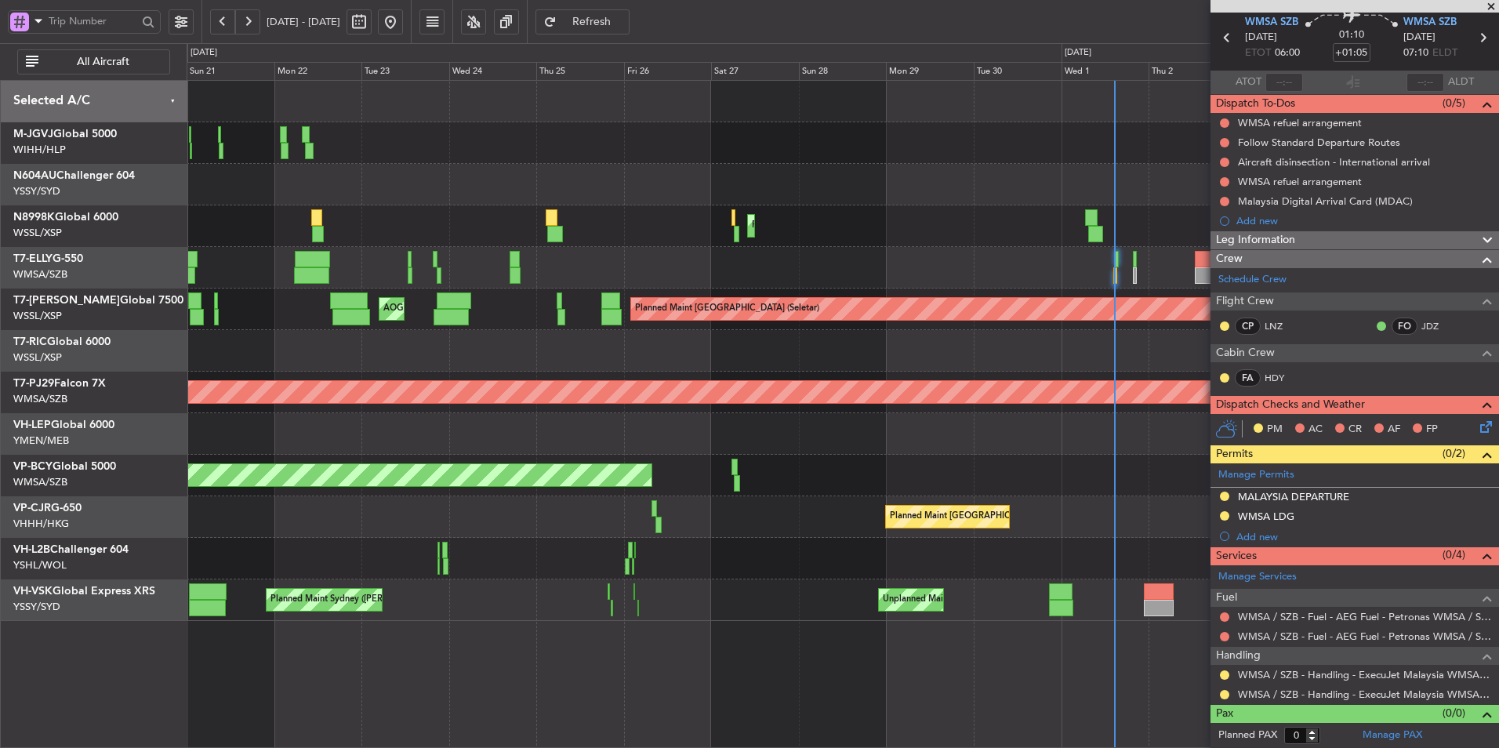
click at [745, 420] on div at bounding box center [843, 434] width 1312 height 42
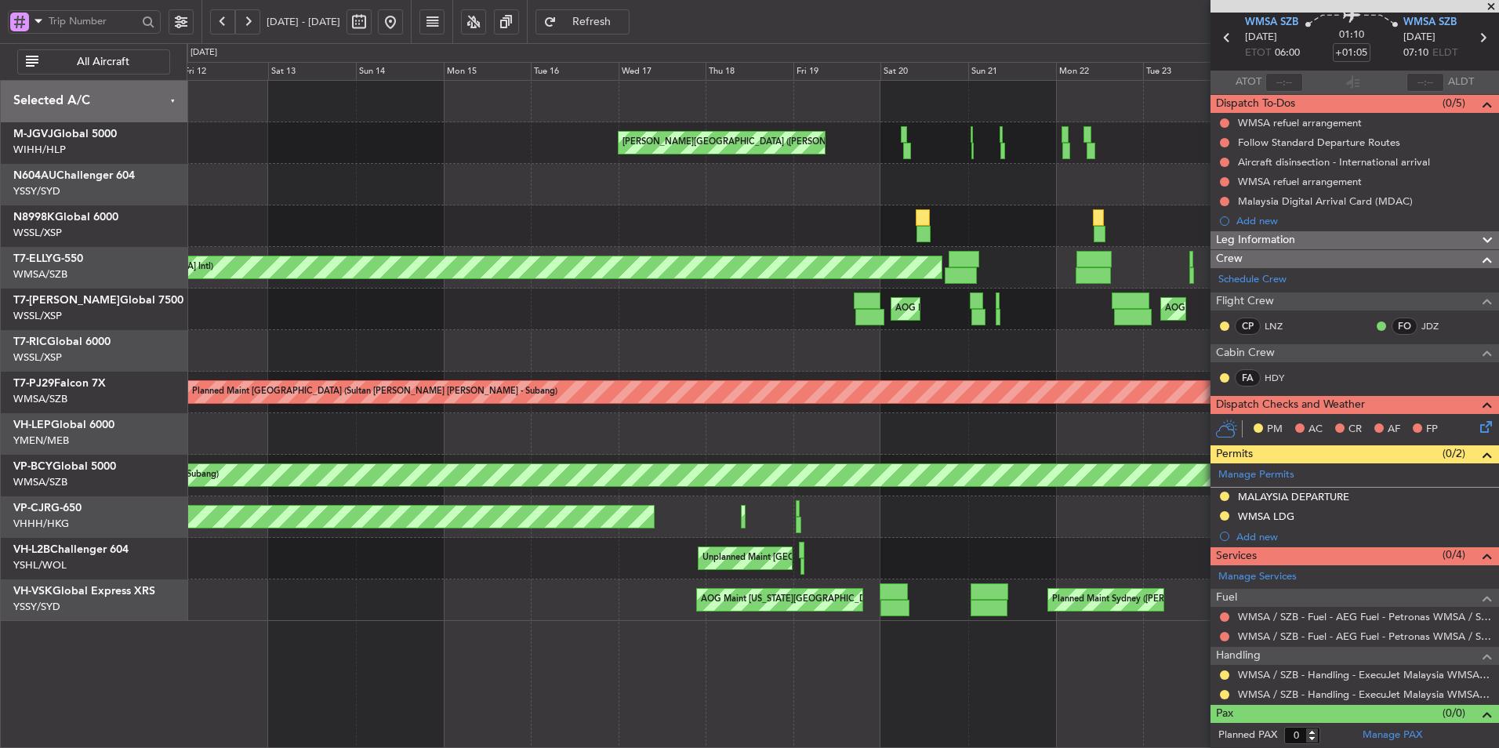
click at [864, 415] on div "Planned Maint Singapore (Seletar) MEL Jakarta (Halim Intl) MEL Jakarta (Halim I…" at bounding box center [843, 351] width 1312 height 540
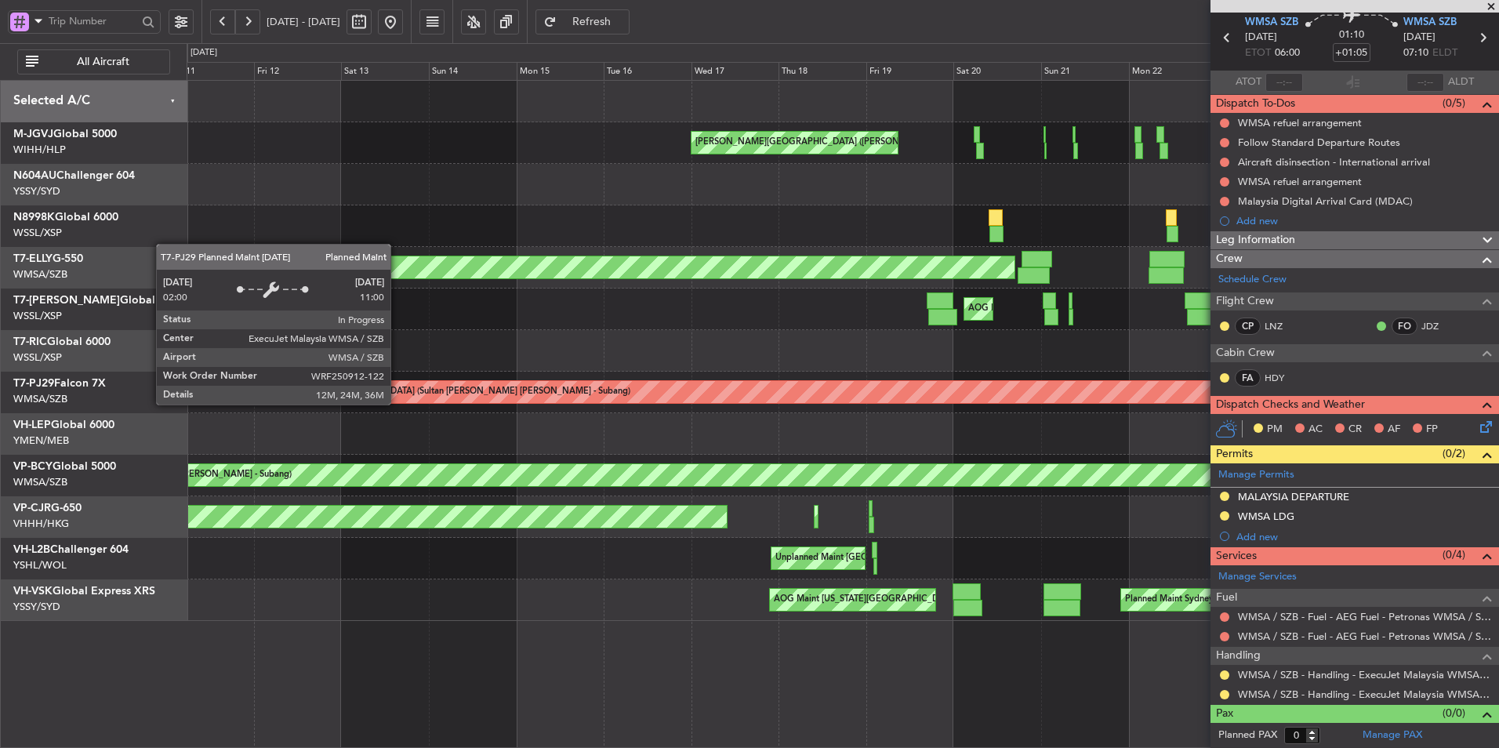
click at [784, 411] on div "Planned Maint [GEOGRAPHIC_DATA] (Sultan [PERSON_NAME] [PERSON_NAME] - Subang)" at bounding box center [843, 393] width 1312 height 42
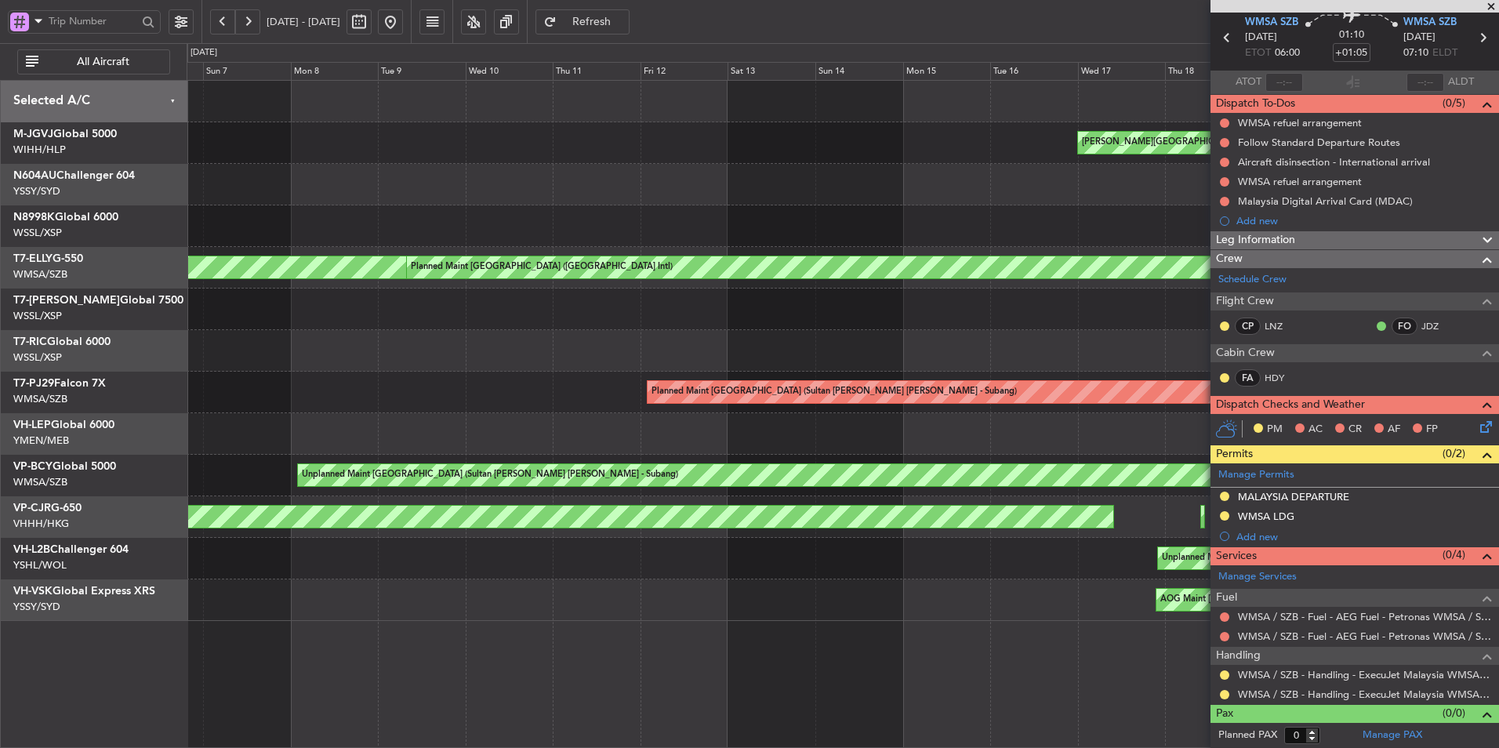
click at [958, 423] on div "Planned Maint Singapore (Seletar) MEL Jakarta (Halim Intl) MEL Jakarta (Halim I…" at bounding box center [843, 351] width 1312 height 540
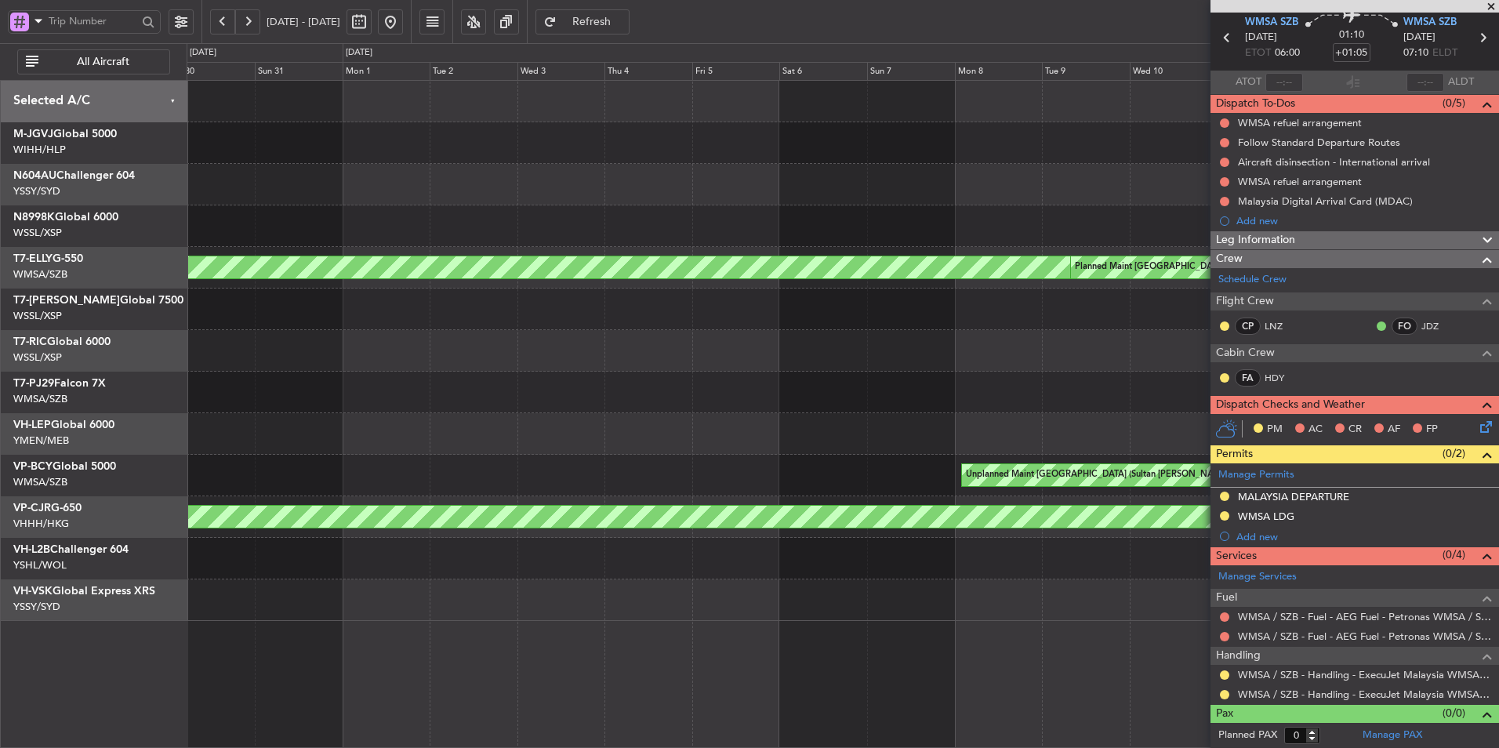
click at [1051, 405] on div "Planned Maint [GEOGRAPHIC_DATA] (Sultan [PERSON_NAME] [PERSON_NAME] - Subang)" at bounding box center [843, 393] width 1312 height 42
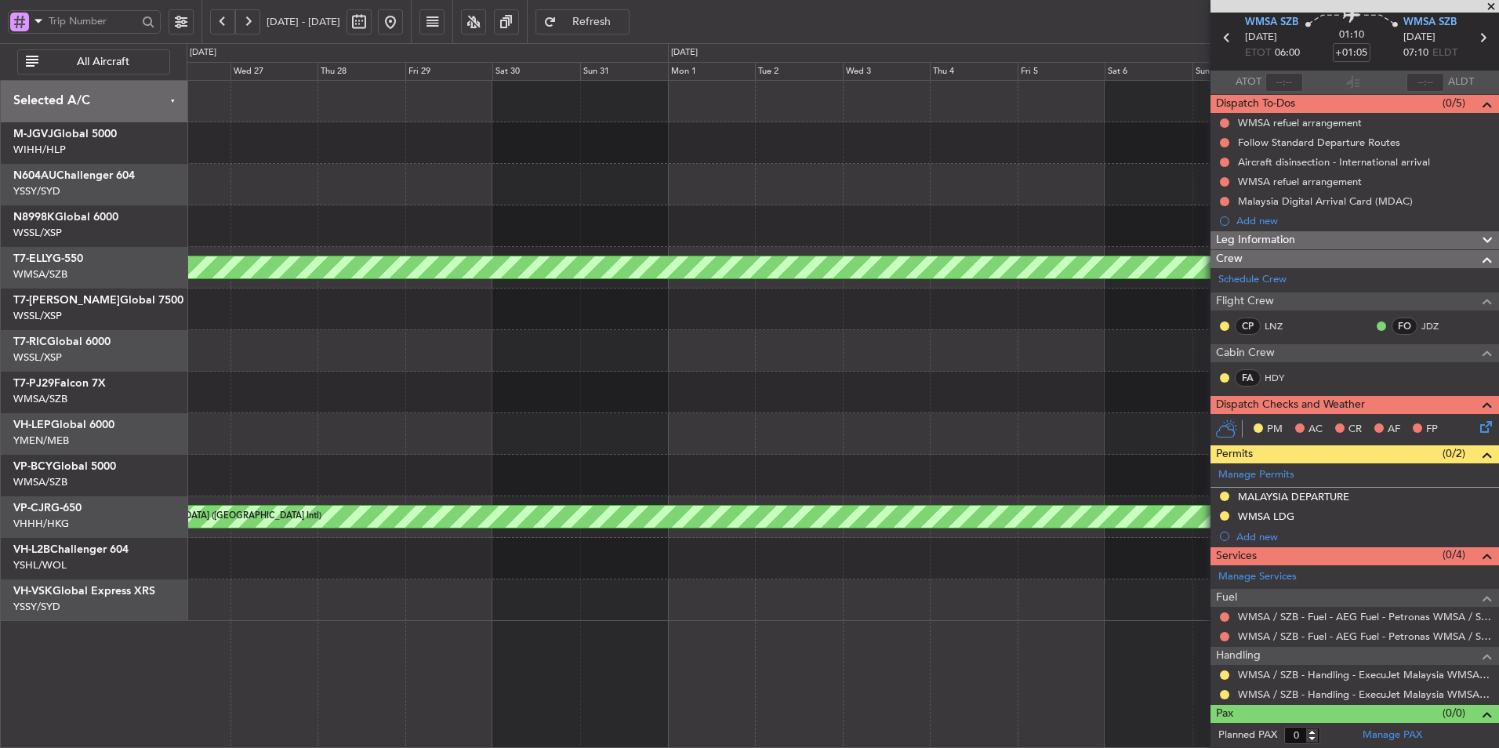
click at [996, 411] on div "MEL Dubai (Dubai Intl) Planned Maint Dubai (Dubai Intl) Planned Maint Kuala Lum…" at bounding box center [843, 351] width 1312 height 540
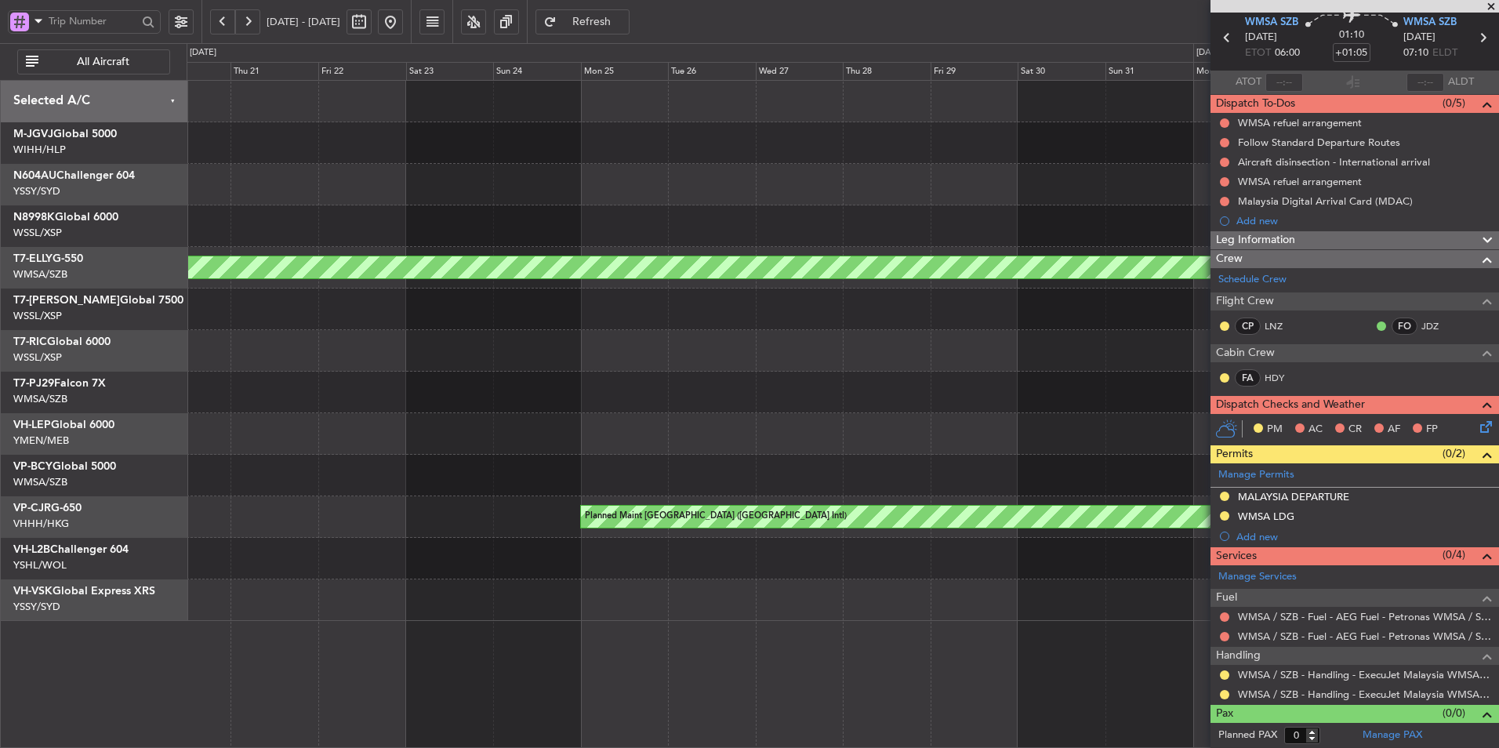
click at [1100, 416] on div "MEL Dubai (Dubai Intl) Unplanned Maint Kuala Lumpur (Sultan Abdul Aziz Shah - S…" at bounding box center [843, 351] width 1312 height 540
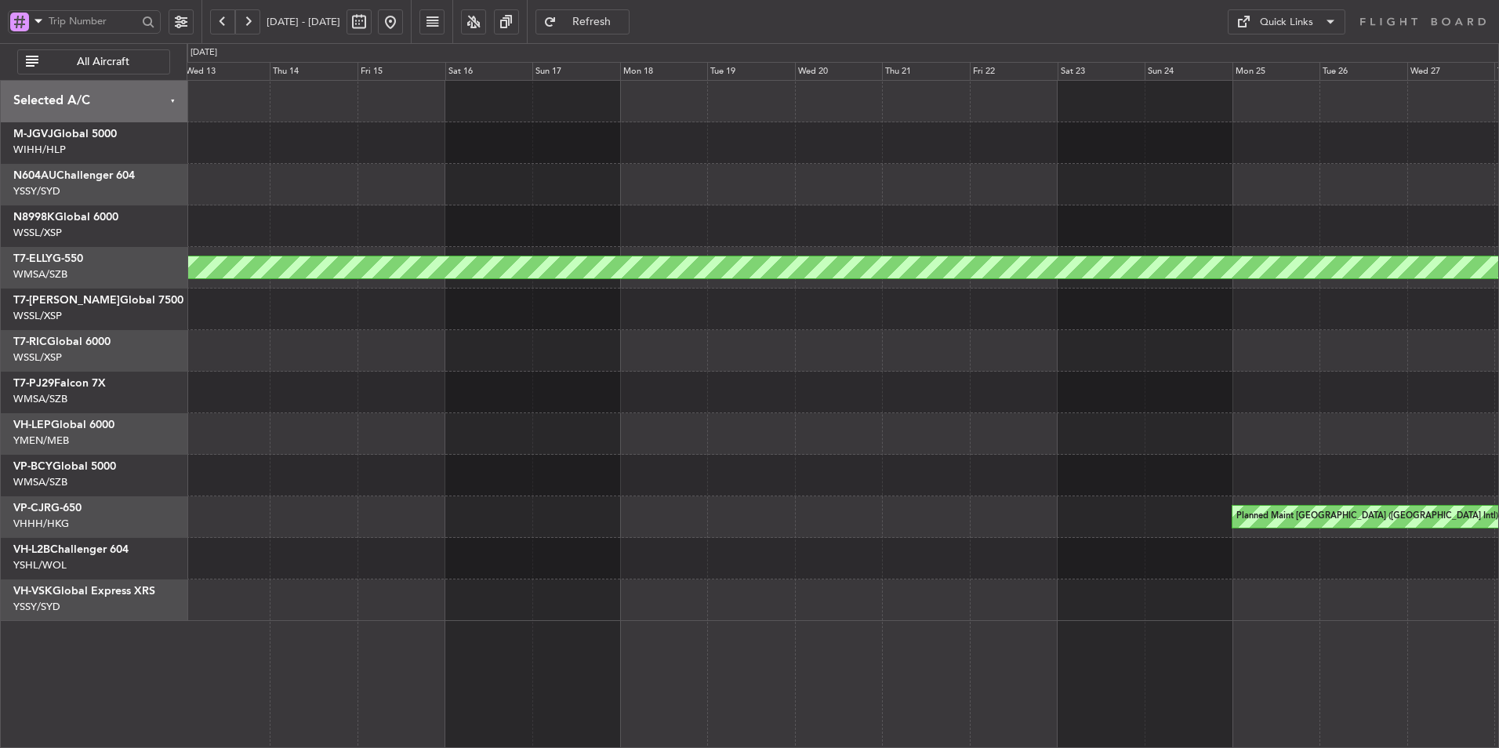
scroll to position [0, 0]
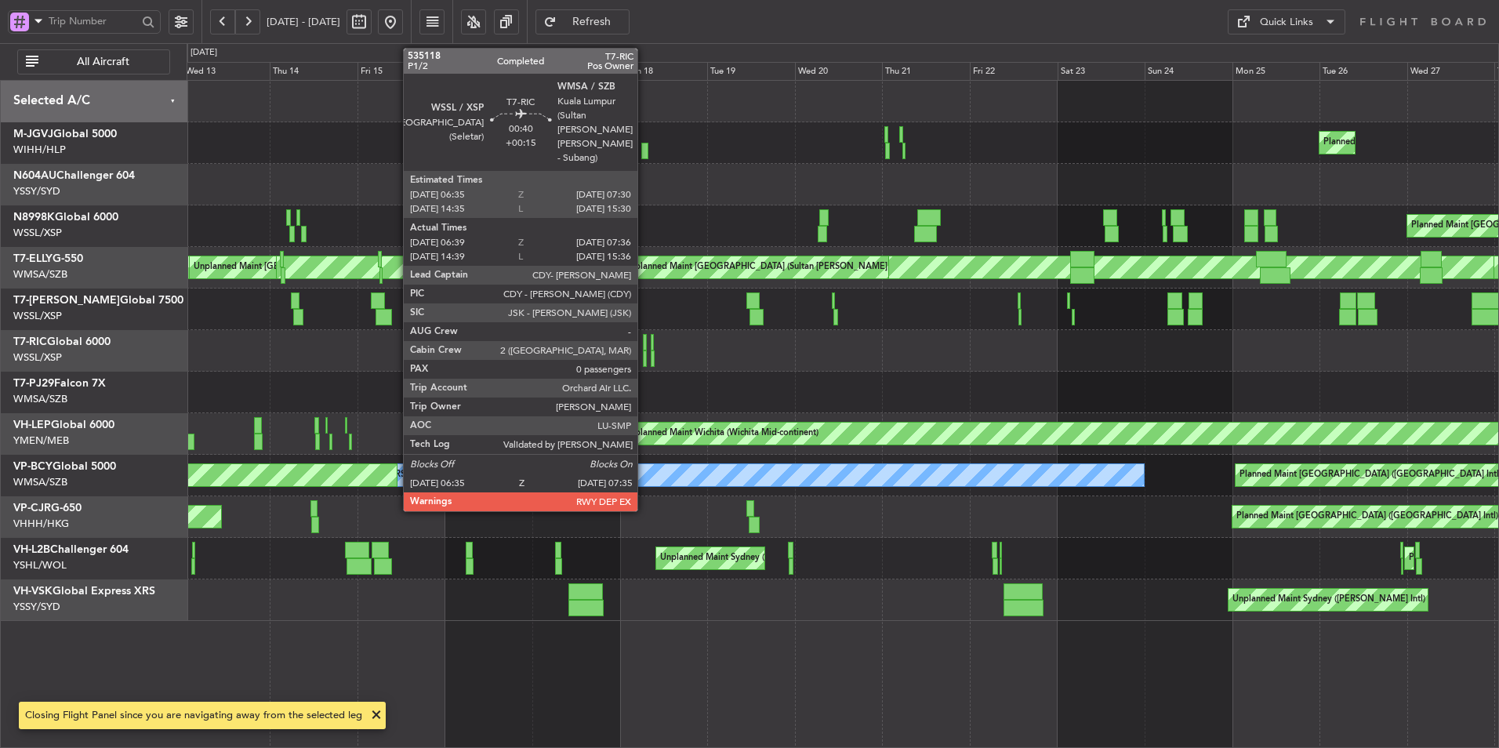
click at [645, 345] on div at bounding box center [645, 342] width 4 height 16
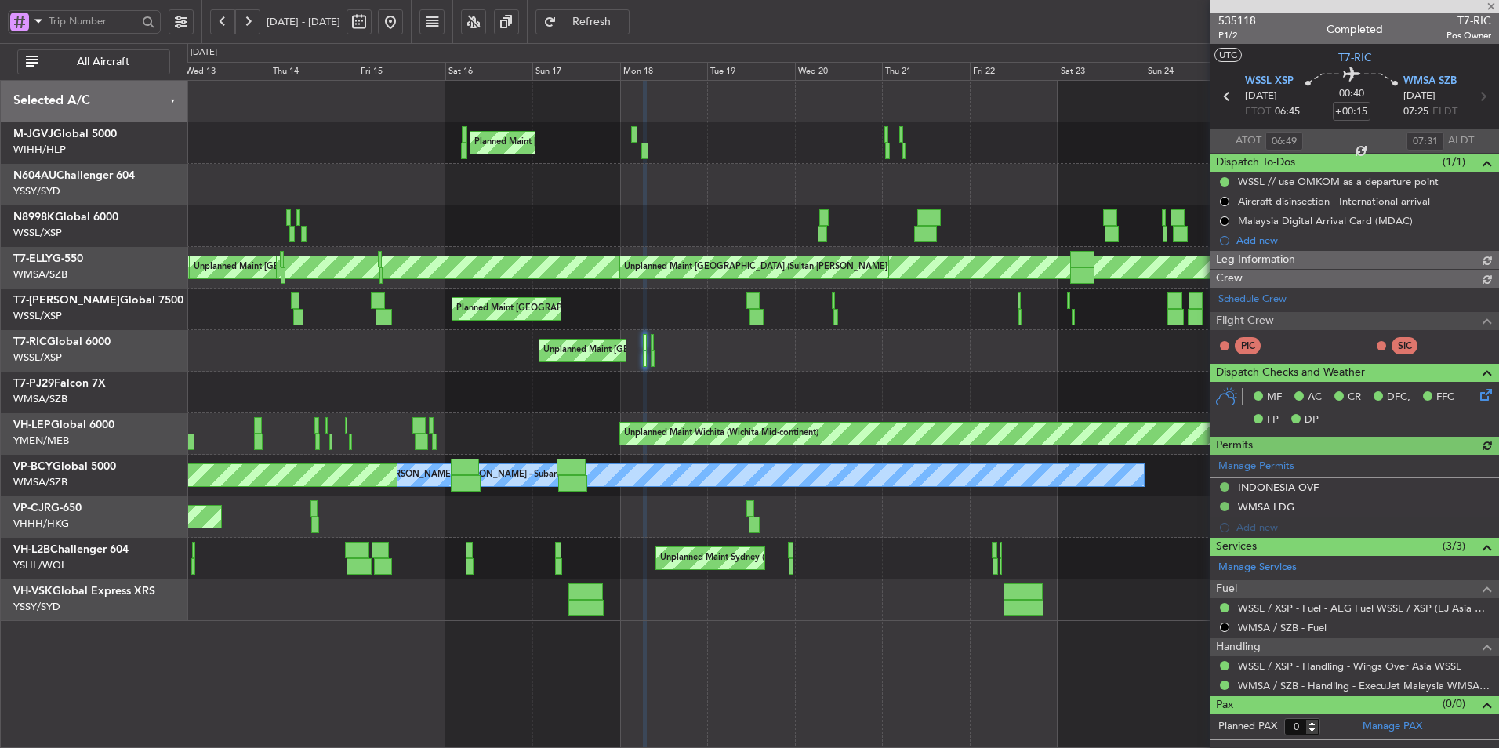
type input "Edmond Yuen (EYU)"
type input "A0727"
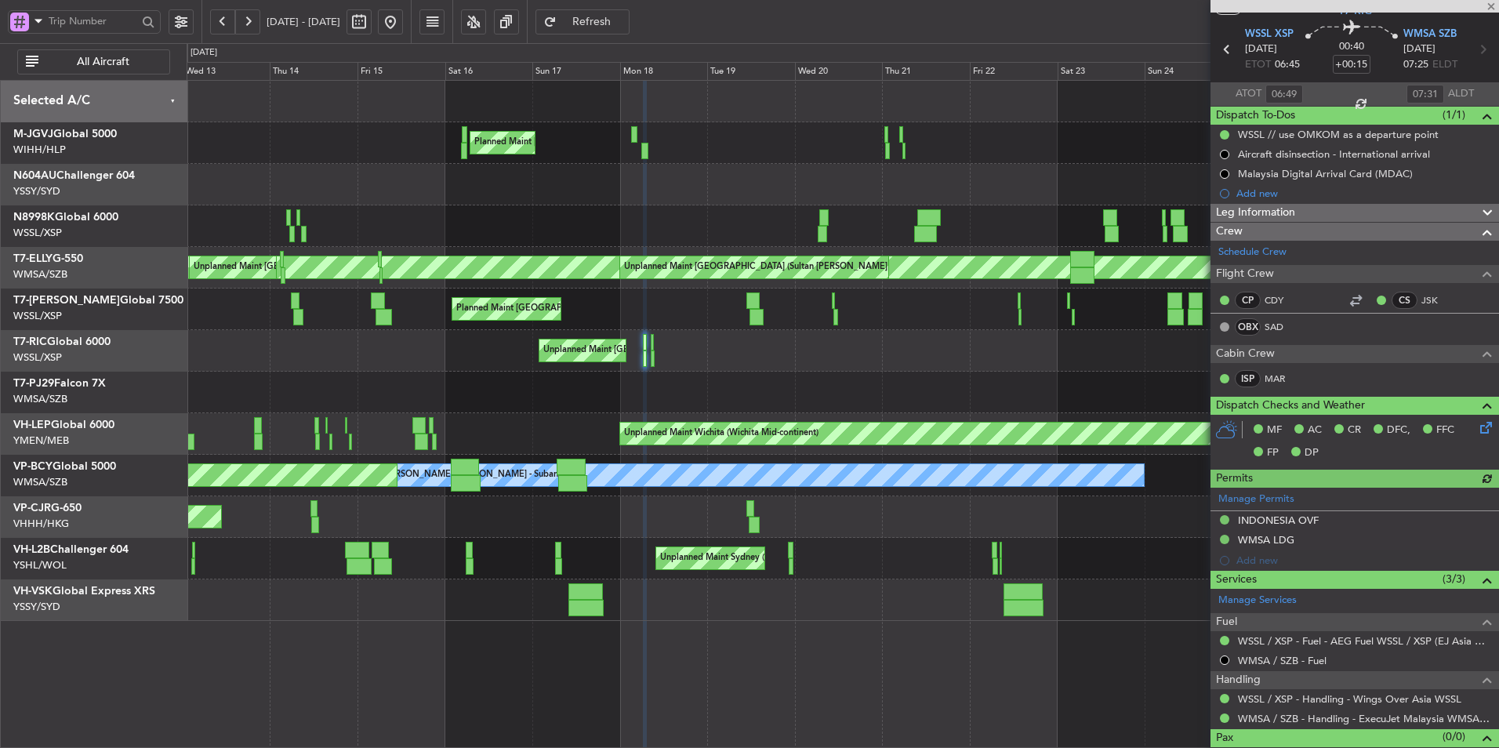
scroll to position [71, 0]
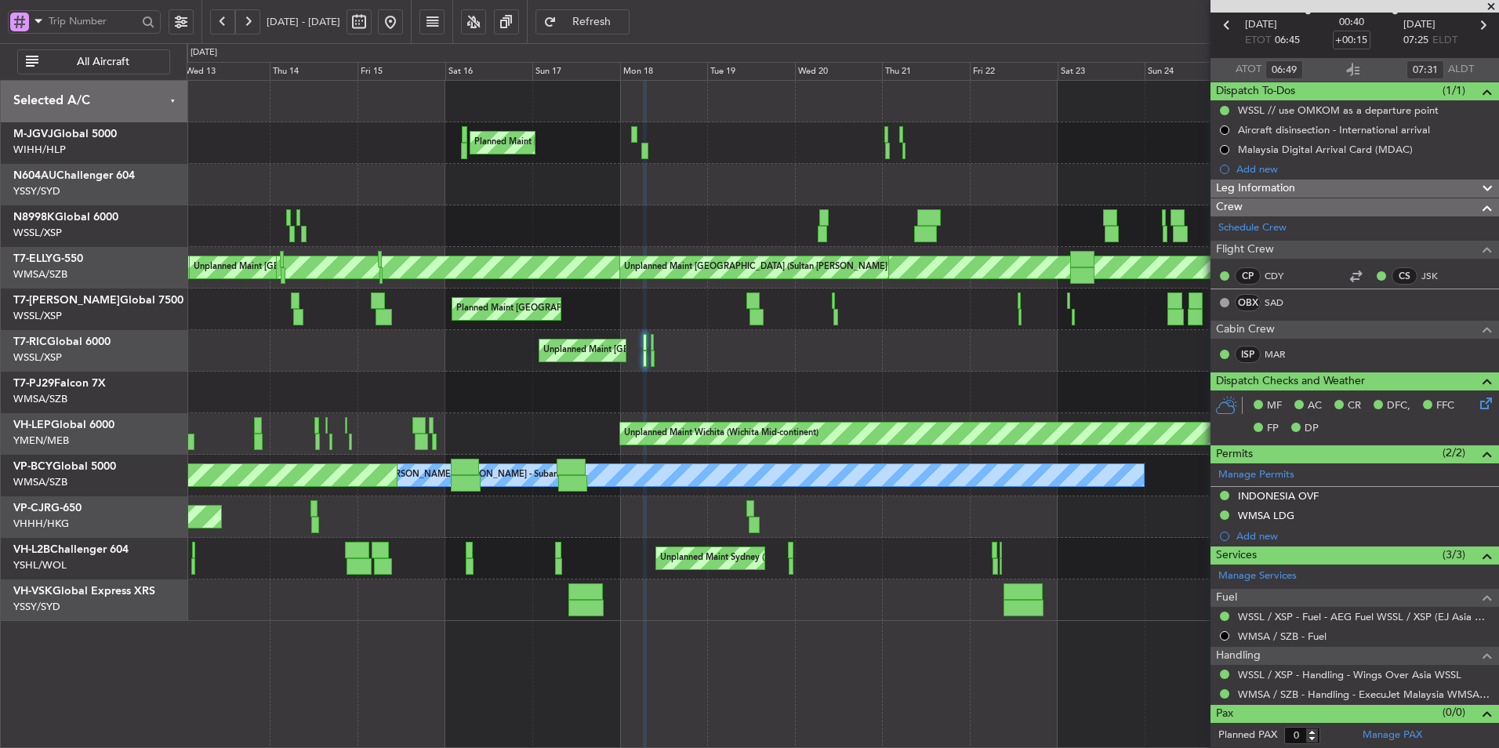
click at [403, 19] on button at bounding box center [390, 21] width 25 height 25
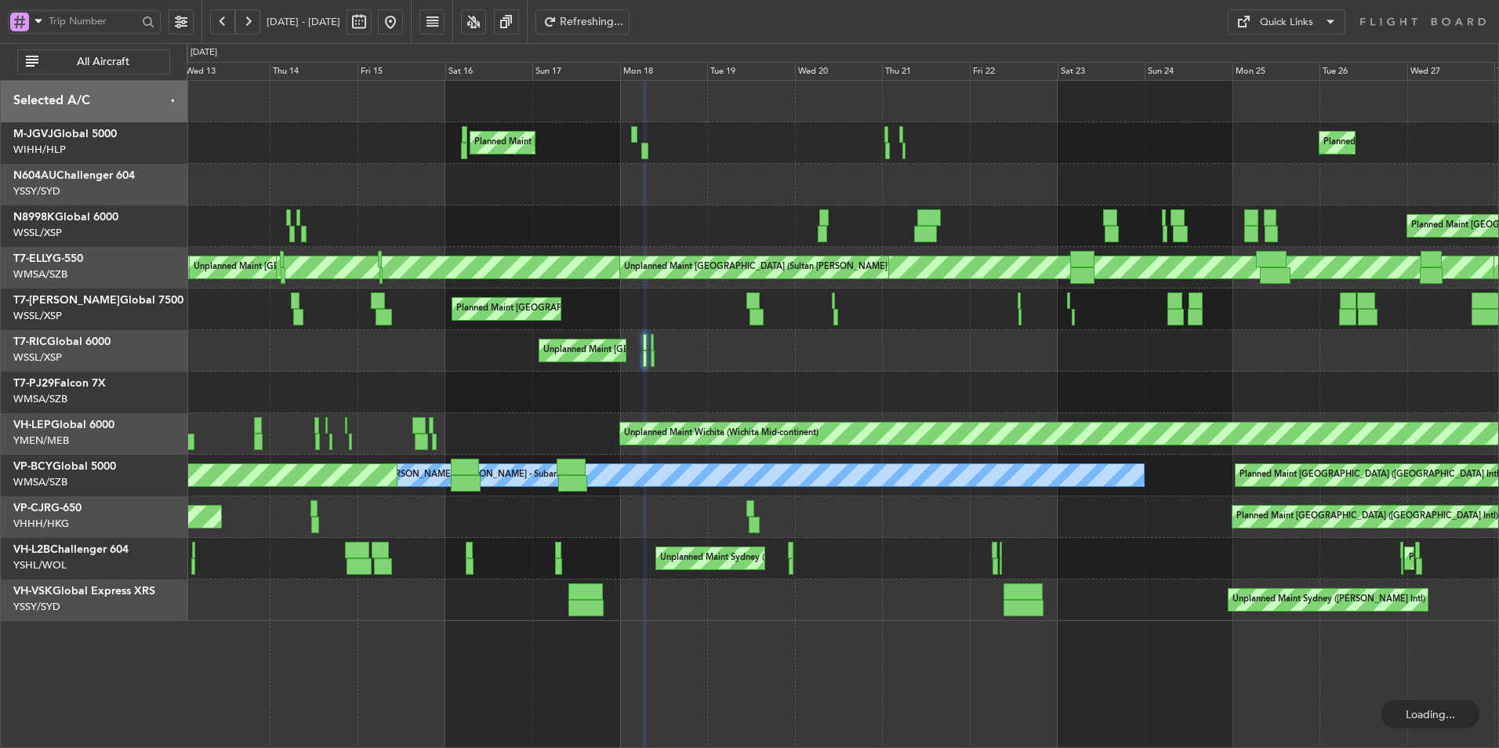
scroll to position [0, 0]
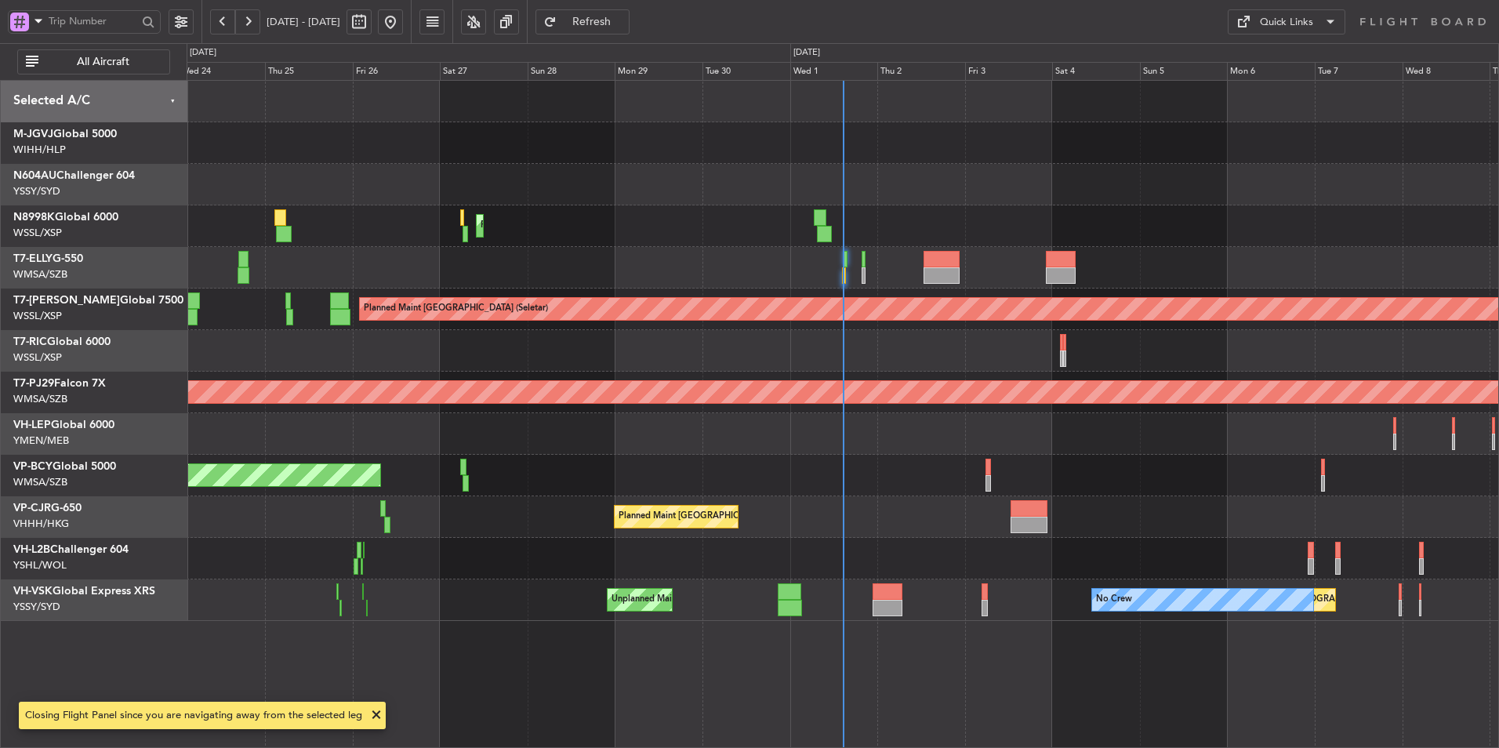
click at [814, 370] on div at bounding box center [843, 351] width 1312 height 42
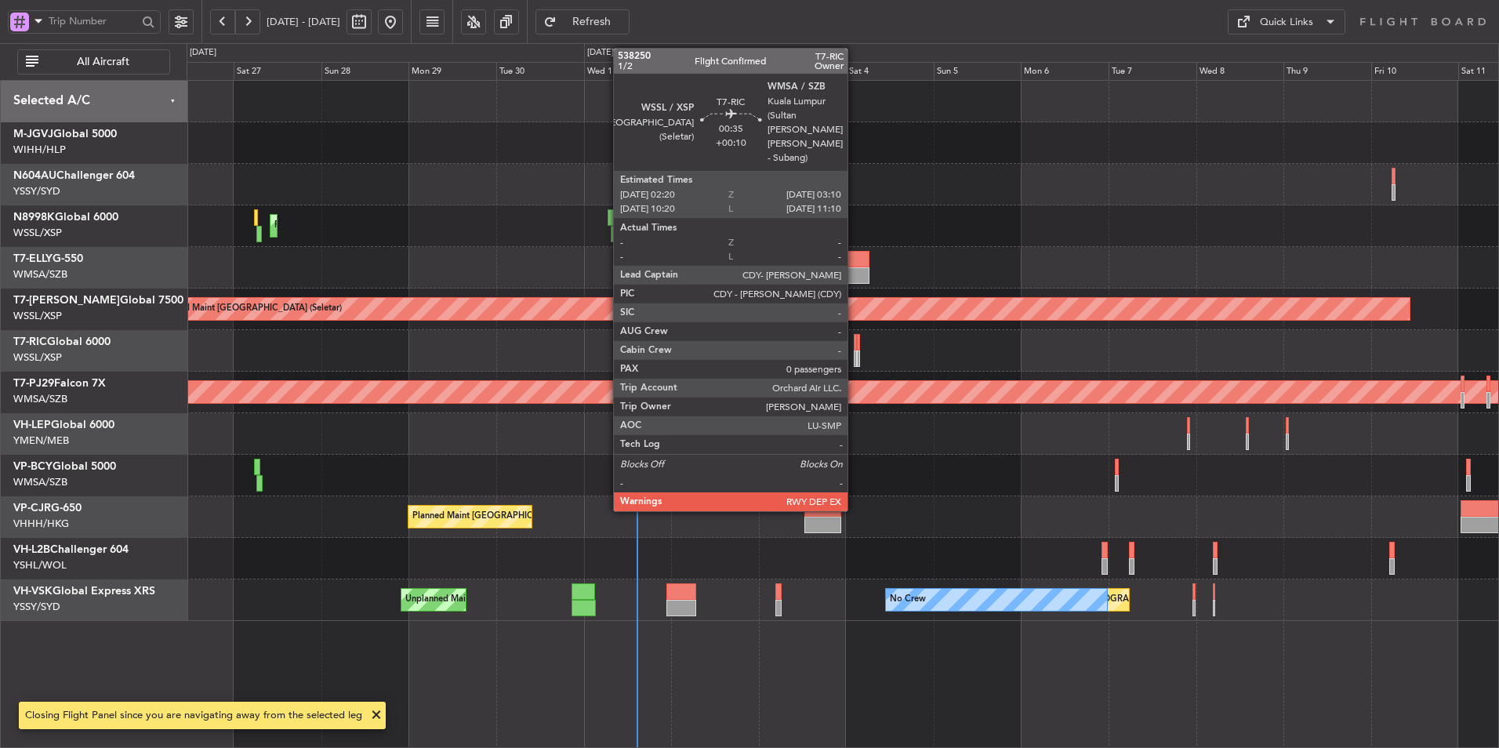
click at [855, 348] on div at bounding box center [855, 342] width 3 height 16
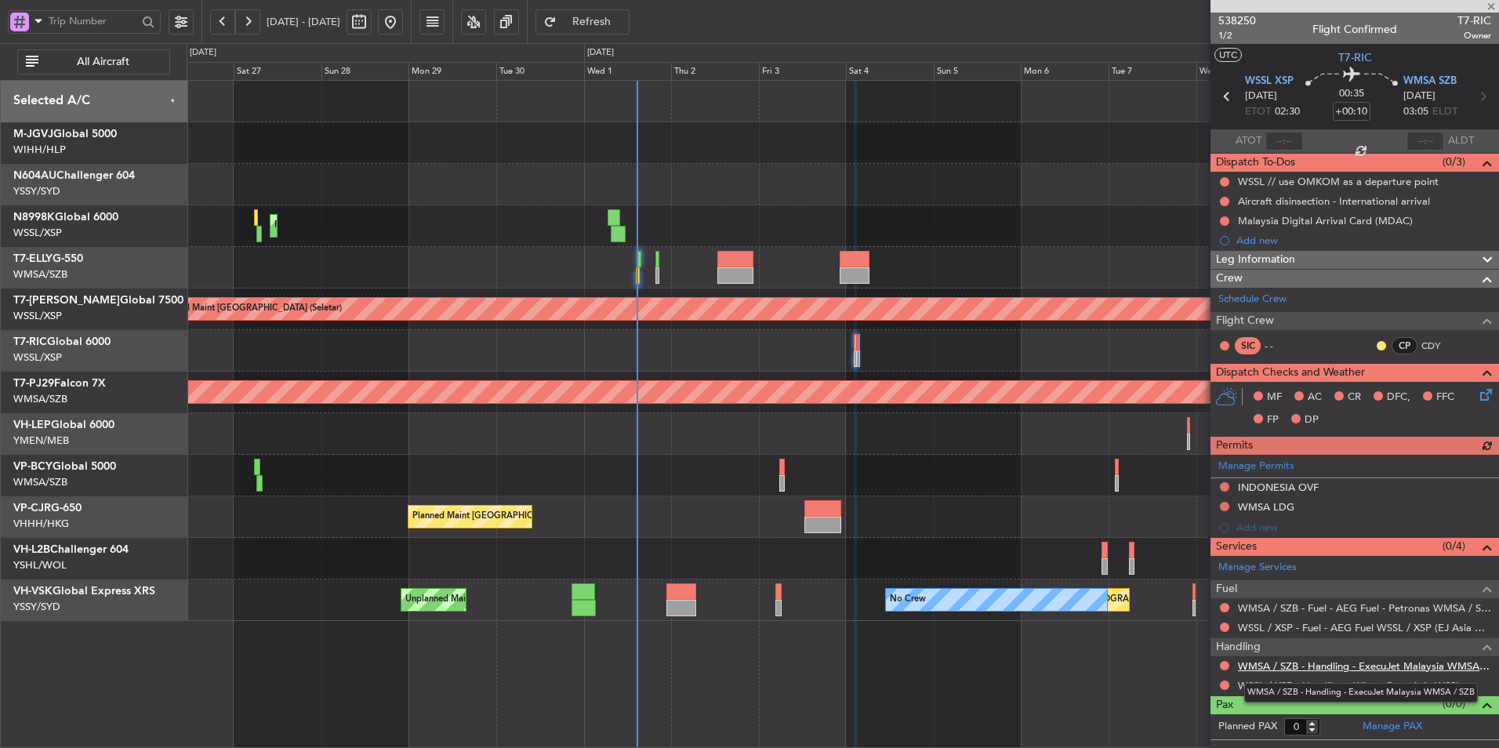
click at [1344, 667] on link "WMSA / SZB - Handling - ExecuJet Malaysia WMSA / SZB" at bounding box center [1364, 665] width 253 height 13
click at [778, 475] on div "Unplanned Maint [GEOGRAPHIC_DATA] (Sultan [PERSON_NAME] [PERSON_NAME] - Subang)" at bounding box center [843, 476] width 1312 height 42
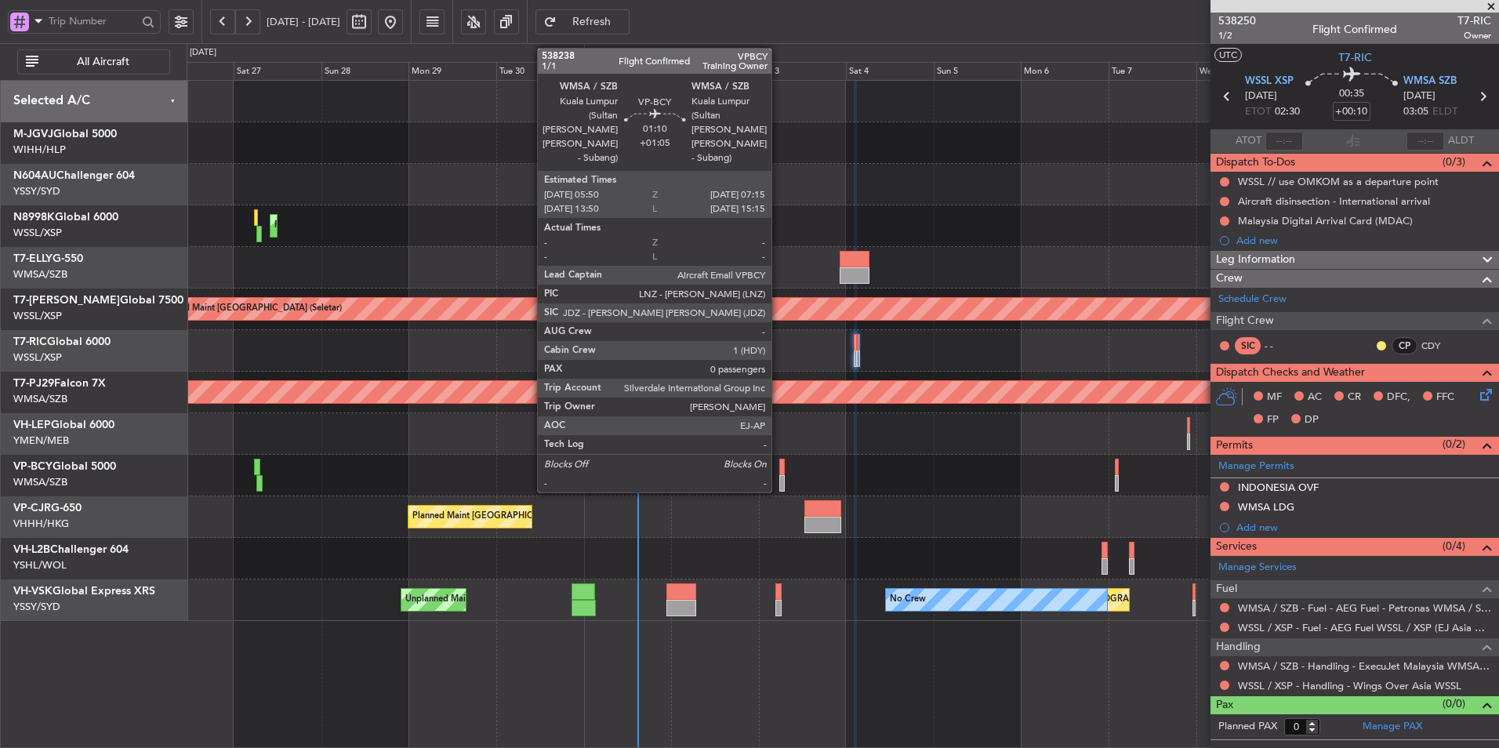
click at [779, 475] on div at bounding box center [781, 483] width 5 height 16
click at [781, 470] on div at bounding box center [781, 467] width 5 height 16
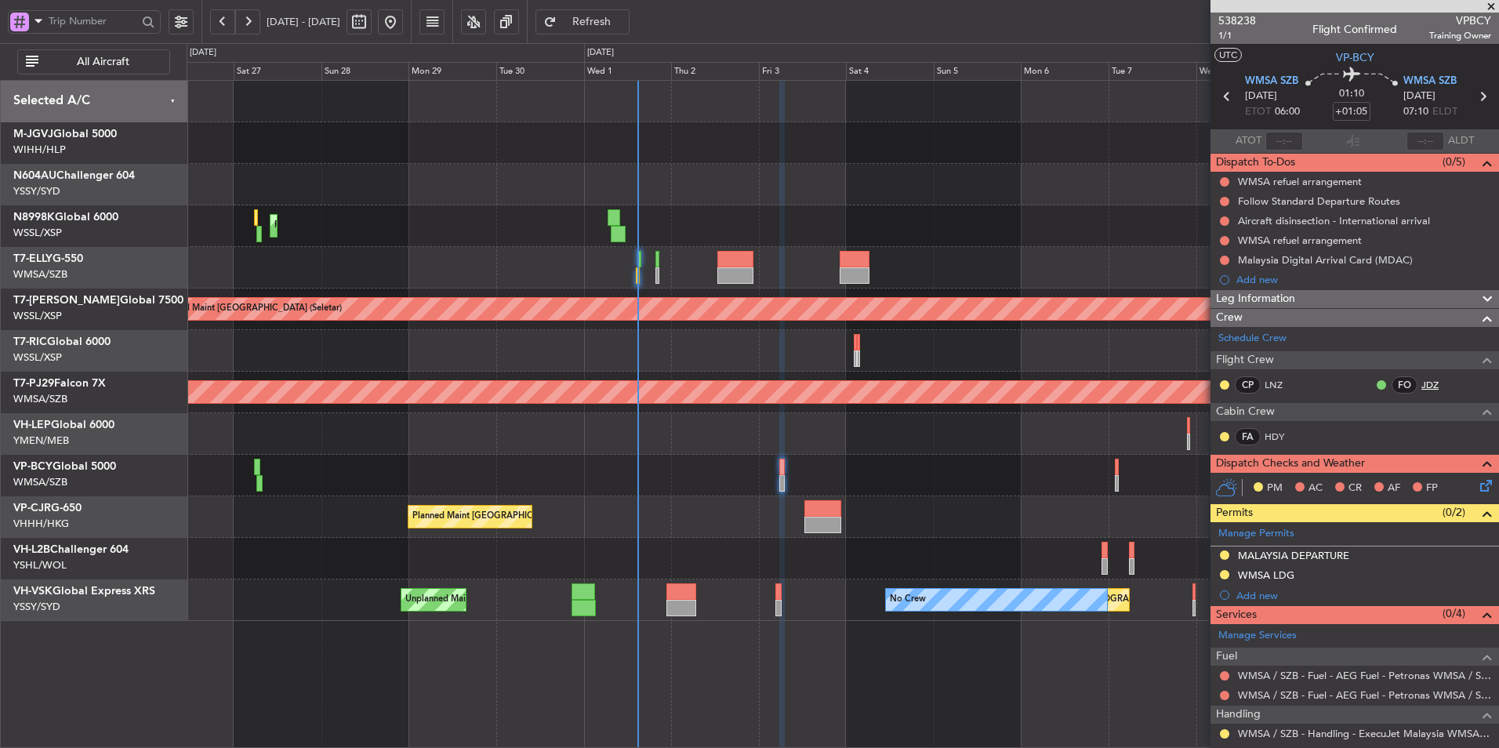
click at [1422, 384] on link "JDZ" at bounding box center [1439, 385] width 35 height 14
click at [852, 343] on div at bounding box center [843, 351] width 1312 height 42
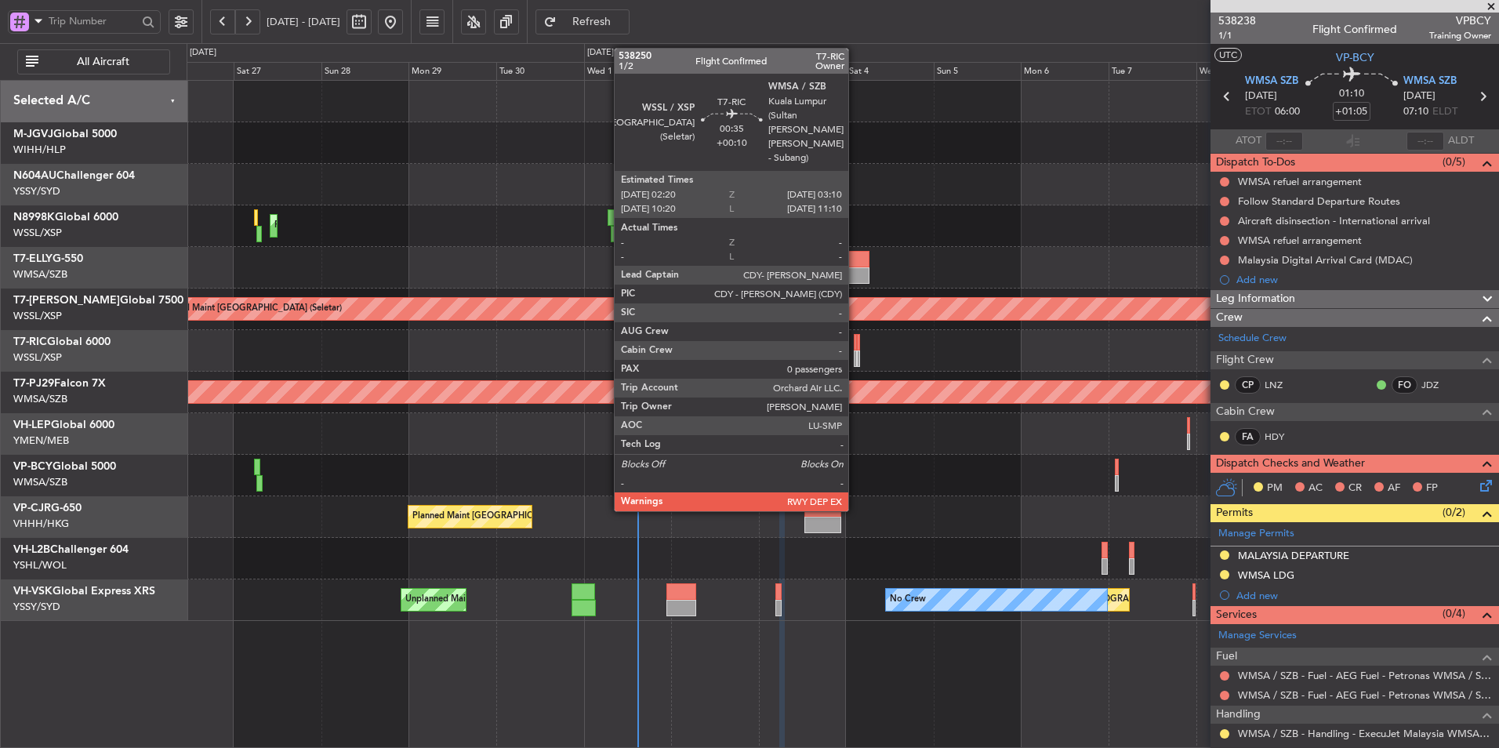
click at [855, 347] on div at bounding box center [855, 342] width 3 height 16
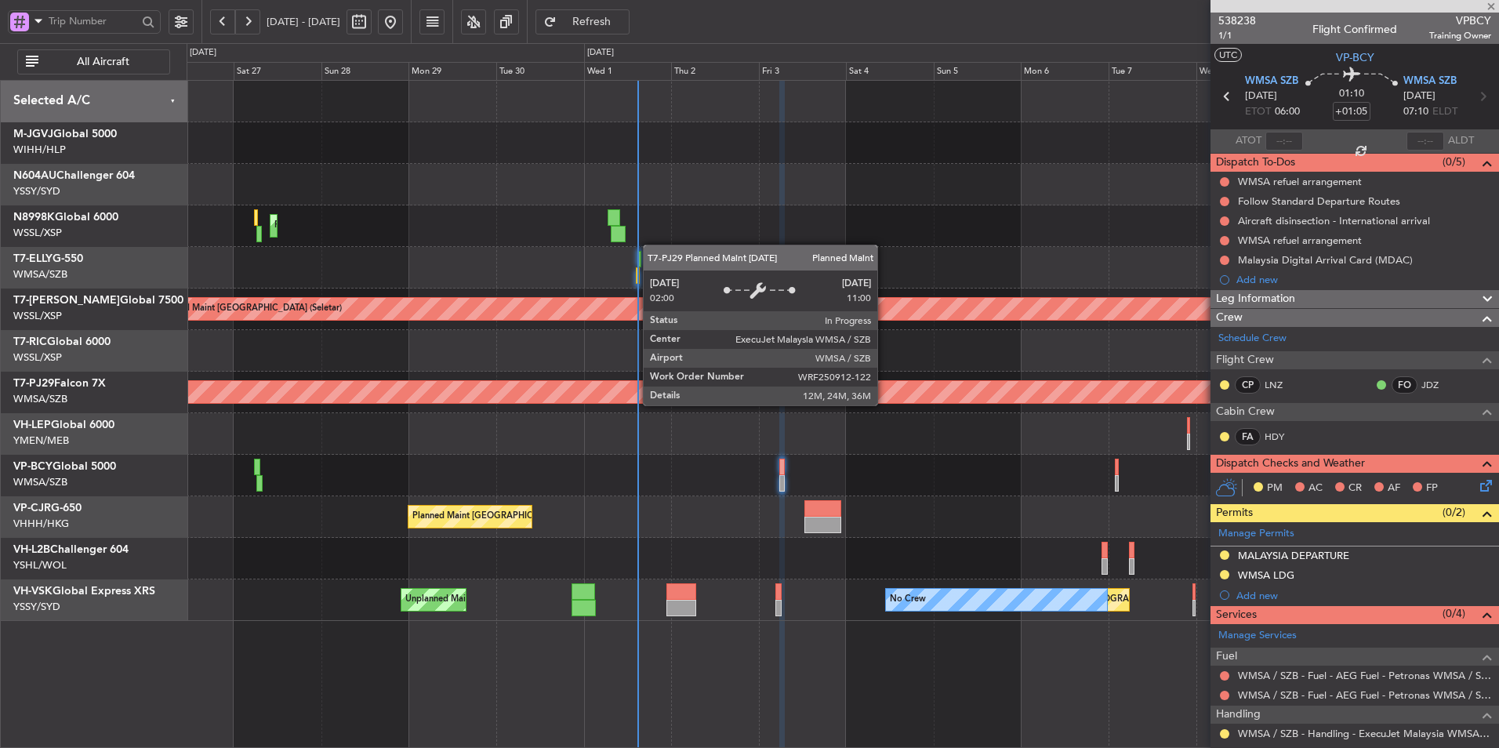
type input "+00:10"
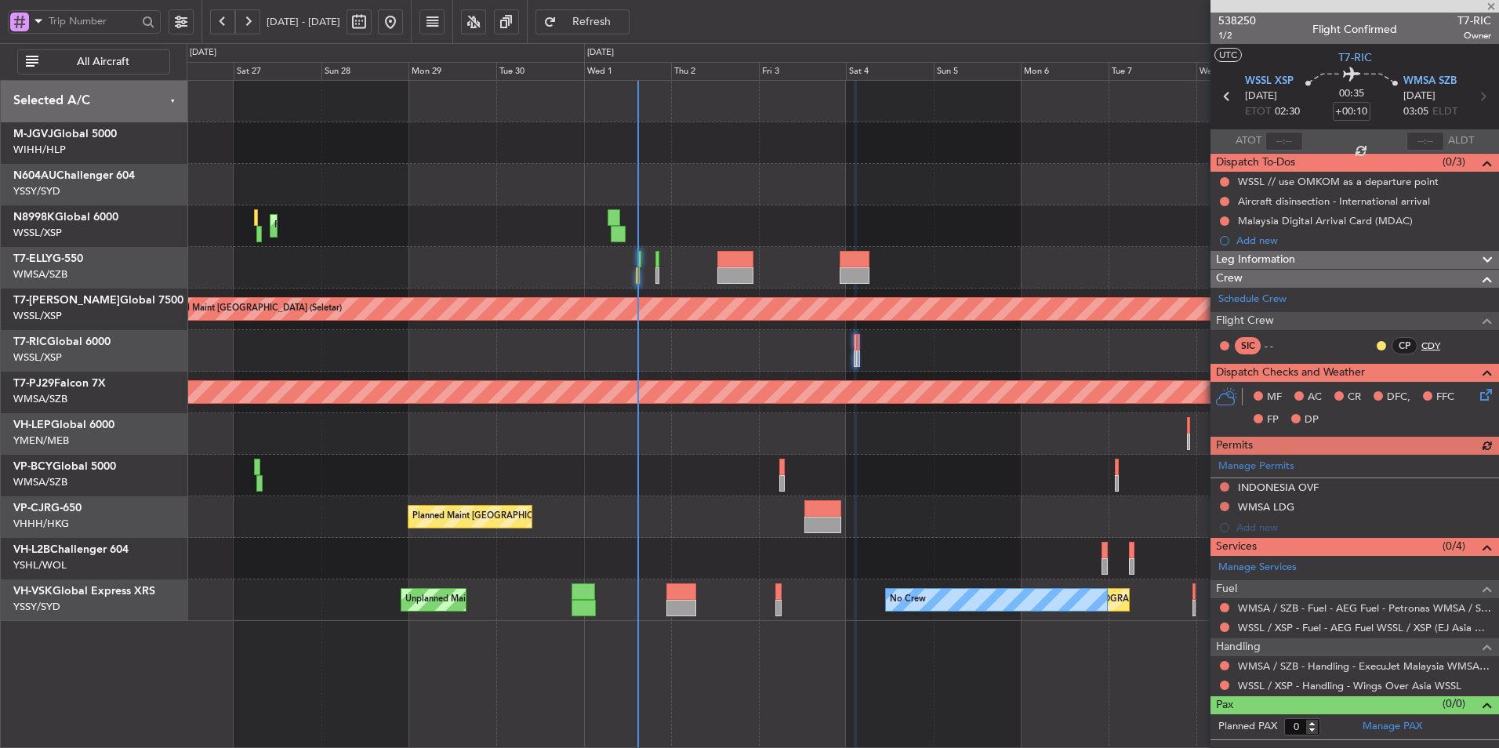
click at [1433, 349] on link "CDY" at bounding box center [1439, 346] width 35 height 14
click at [1225, 506] on button at bounding box center [1224, 506] width 9 height 9
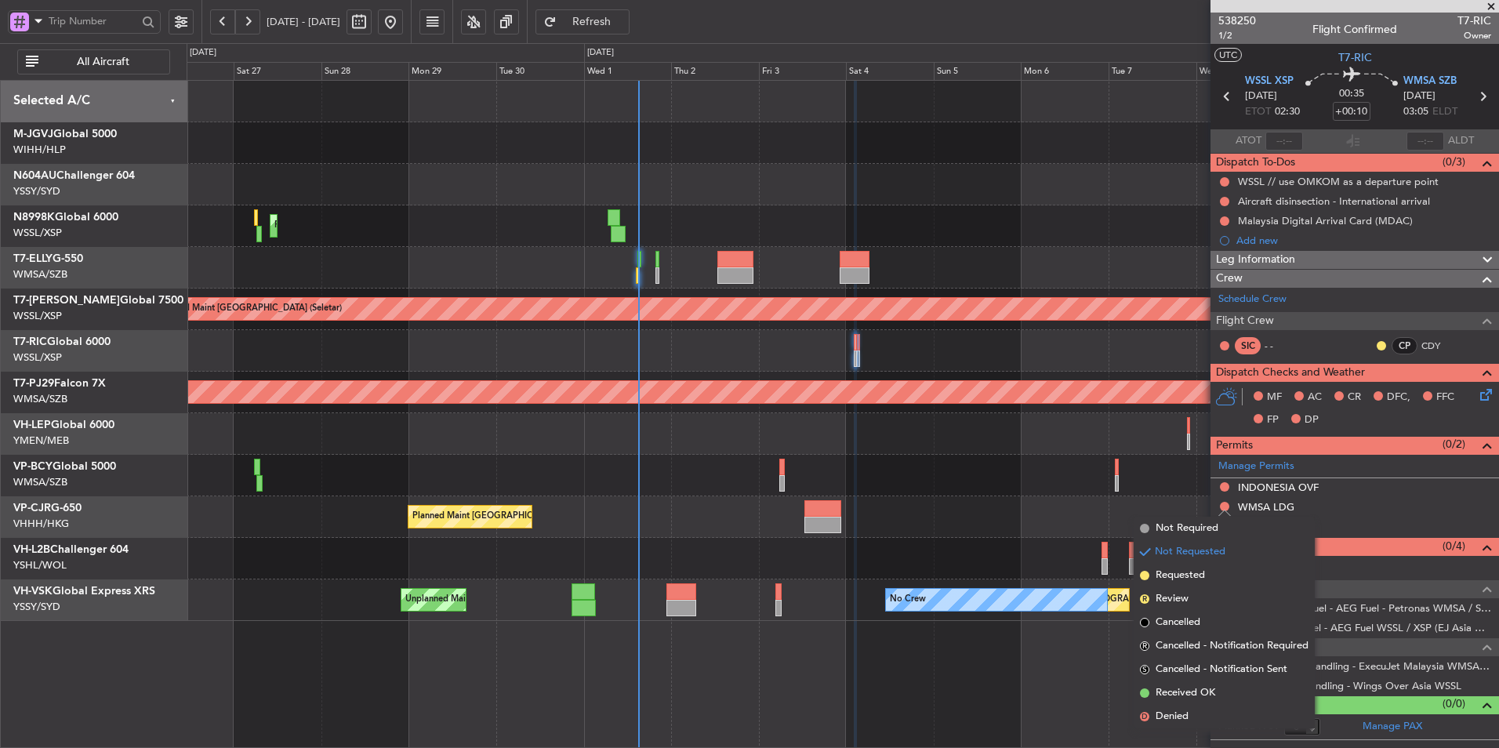
click at [1187, 571] on span "Requested" at bounding box center [1180, 576] width 49 height 16
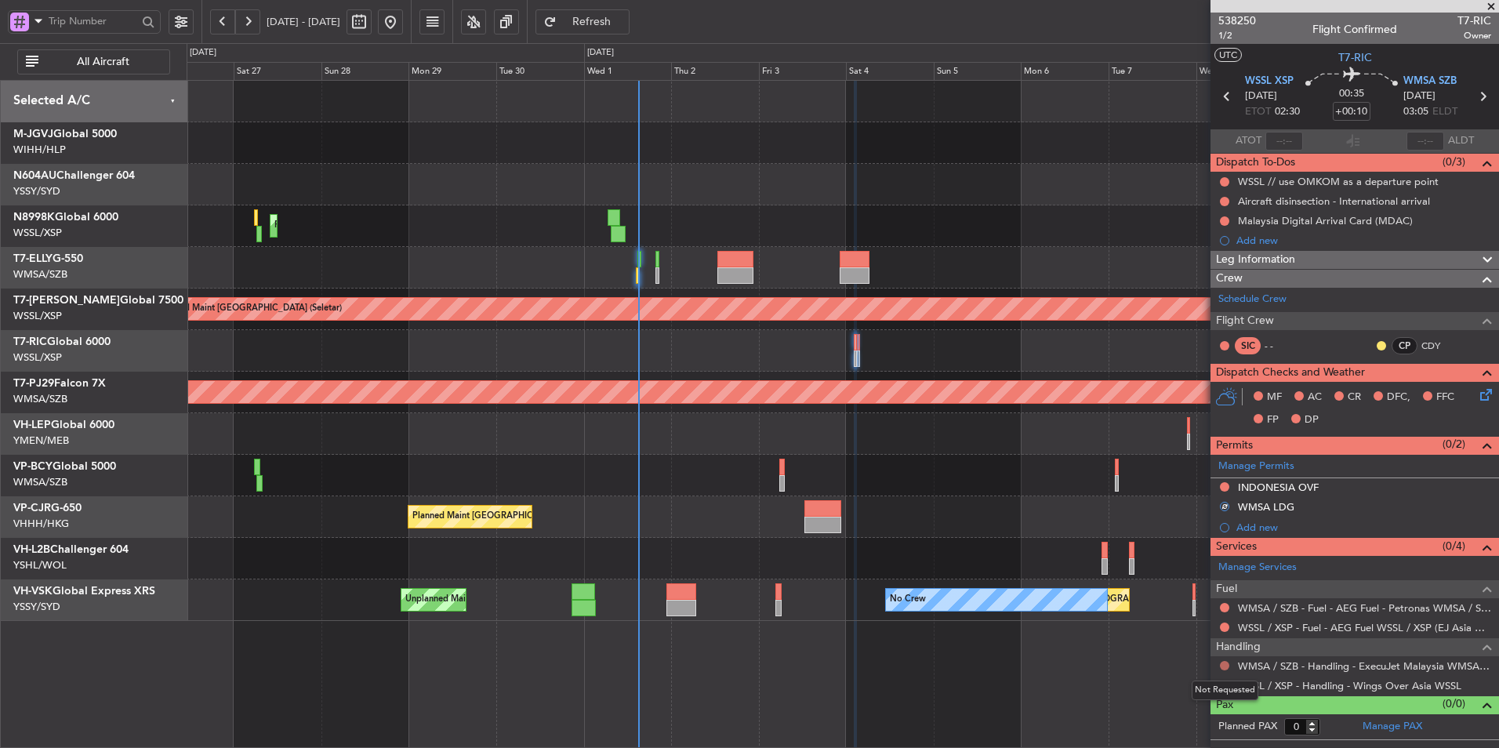
click at [1225, 667] on button at bounding box center [1224, 665] width 9 height 9
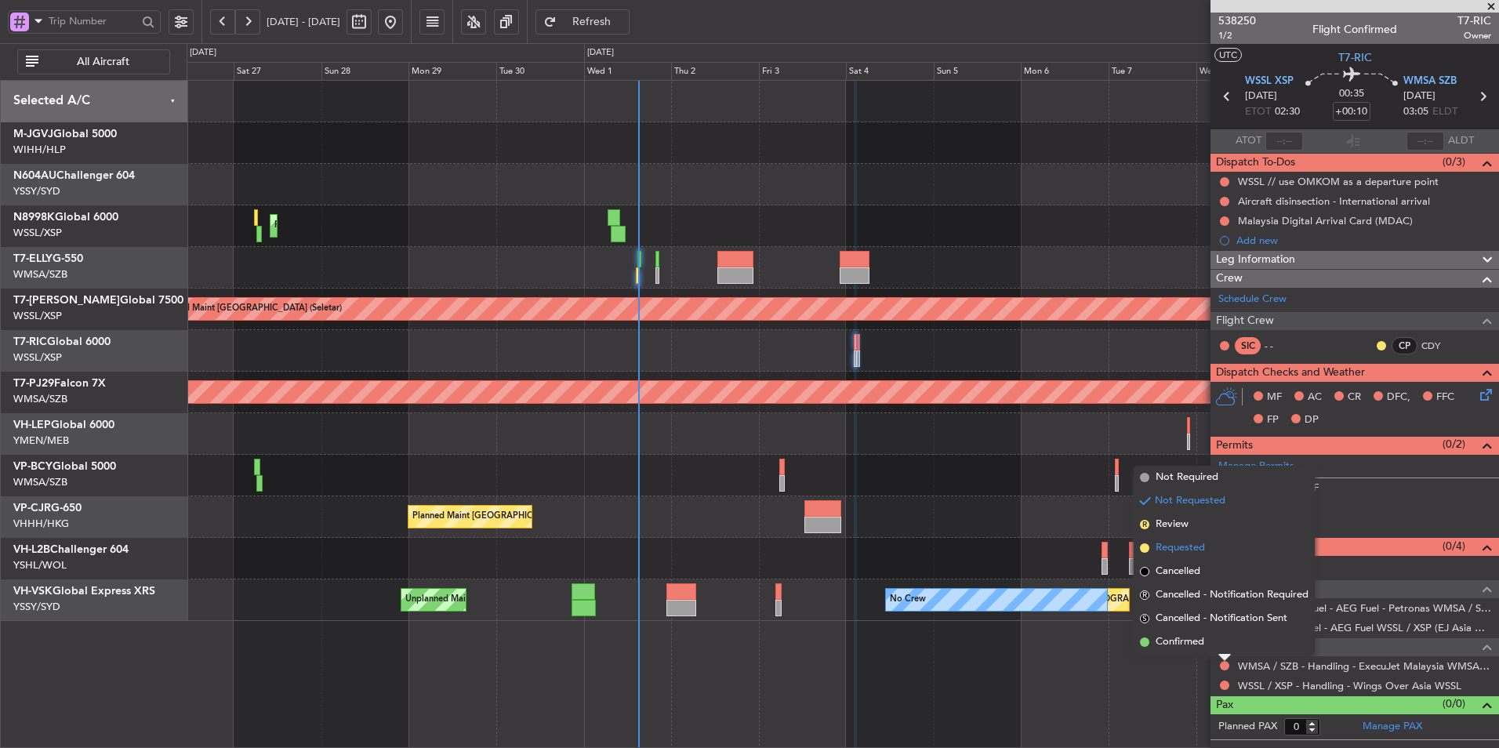
click at [1197, 550] on span "Requested" at bounding box center [1180, 548] width 49 height 16
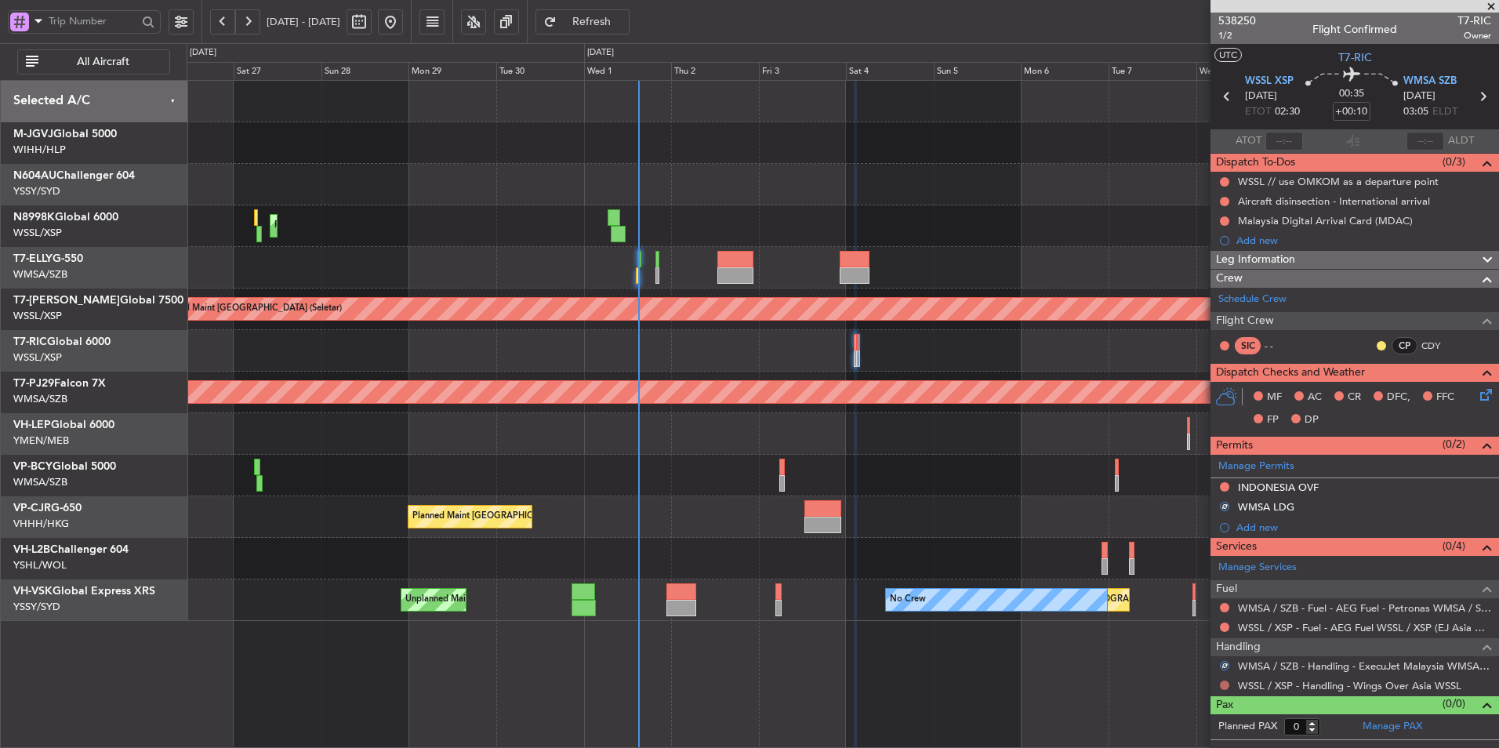
click at [1224, 683] on button at bounding box center [1224, 685] width 9 height 9
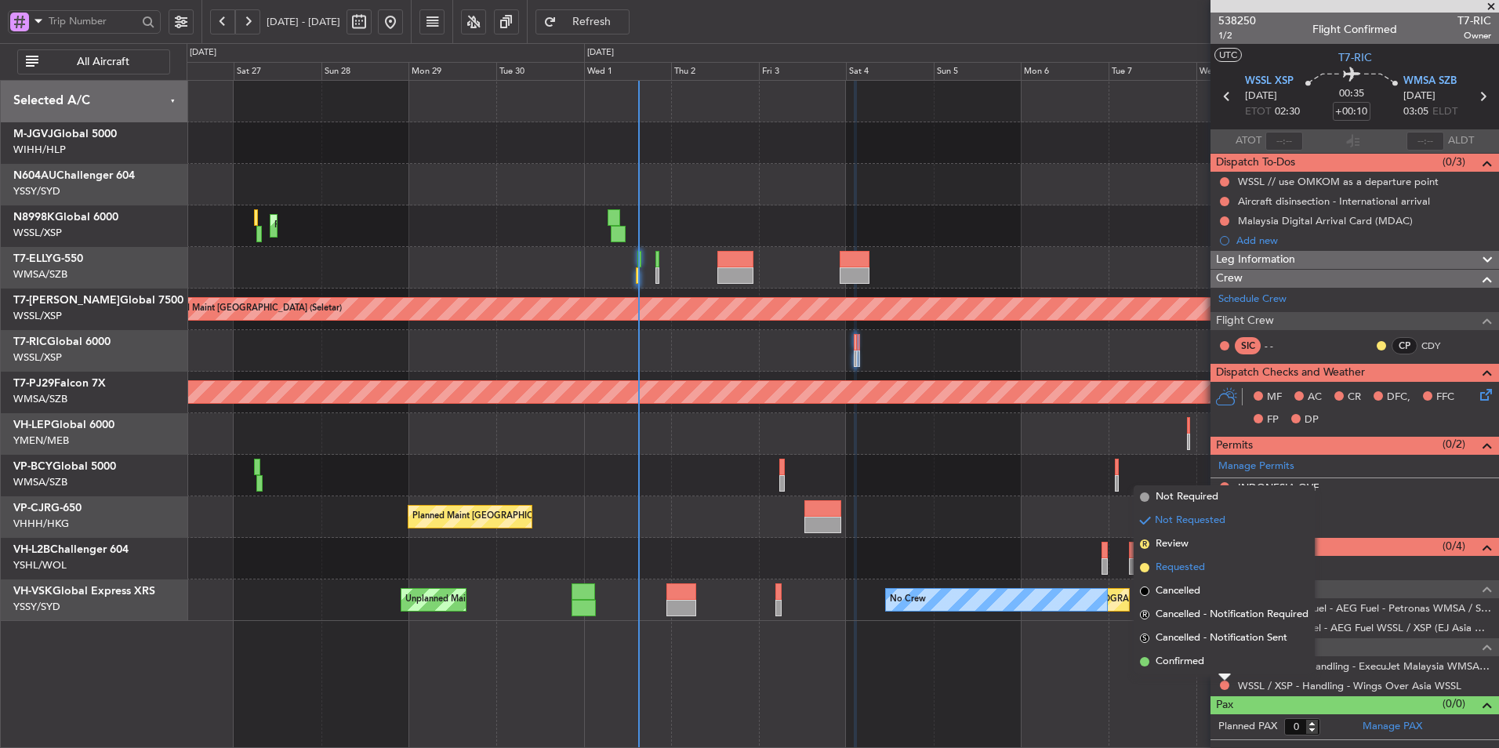
click at [1204, 572] on span "Requested" at bounding box center [1180, 568] width 49 height 16
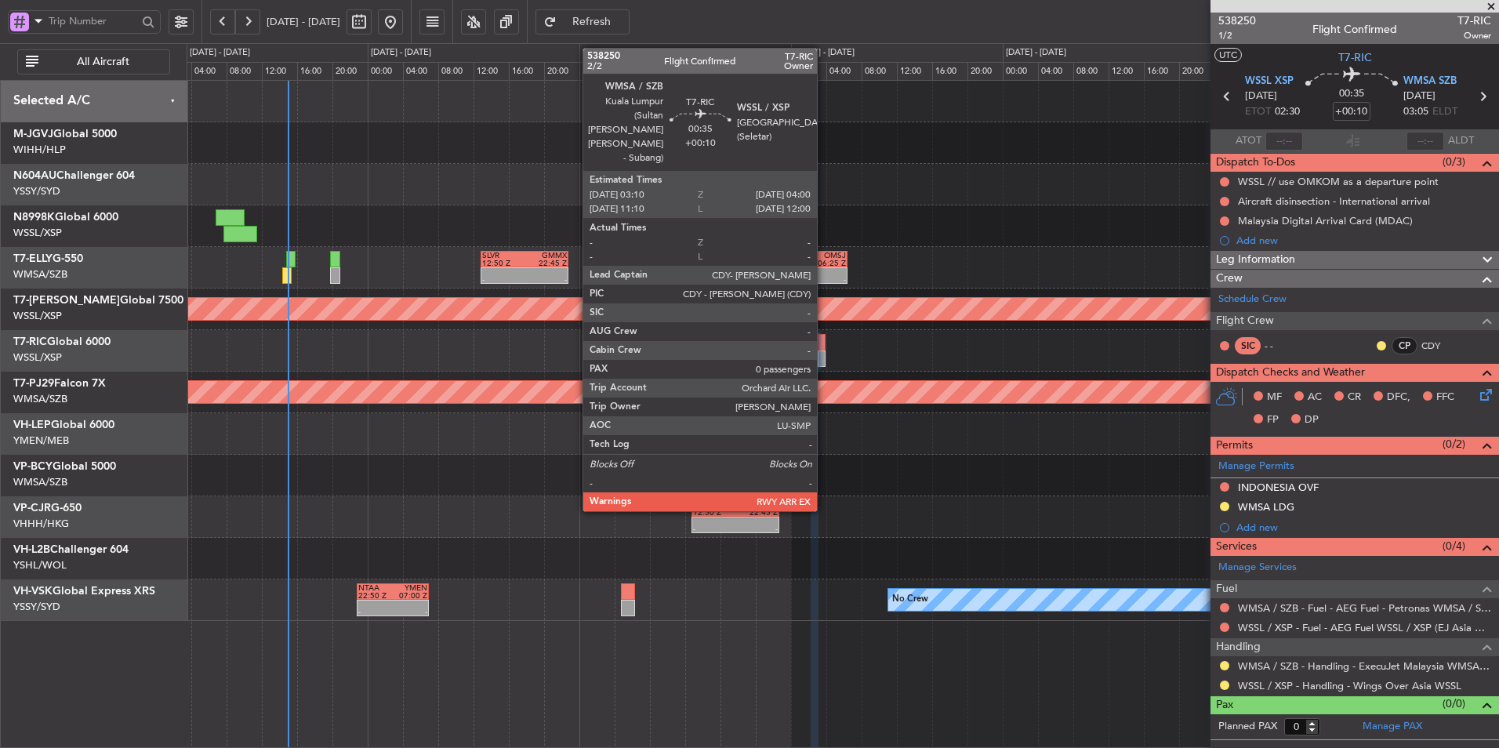
click at [824, 343] on div at bounding box center [823, 342] width 8 height 16
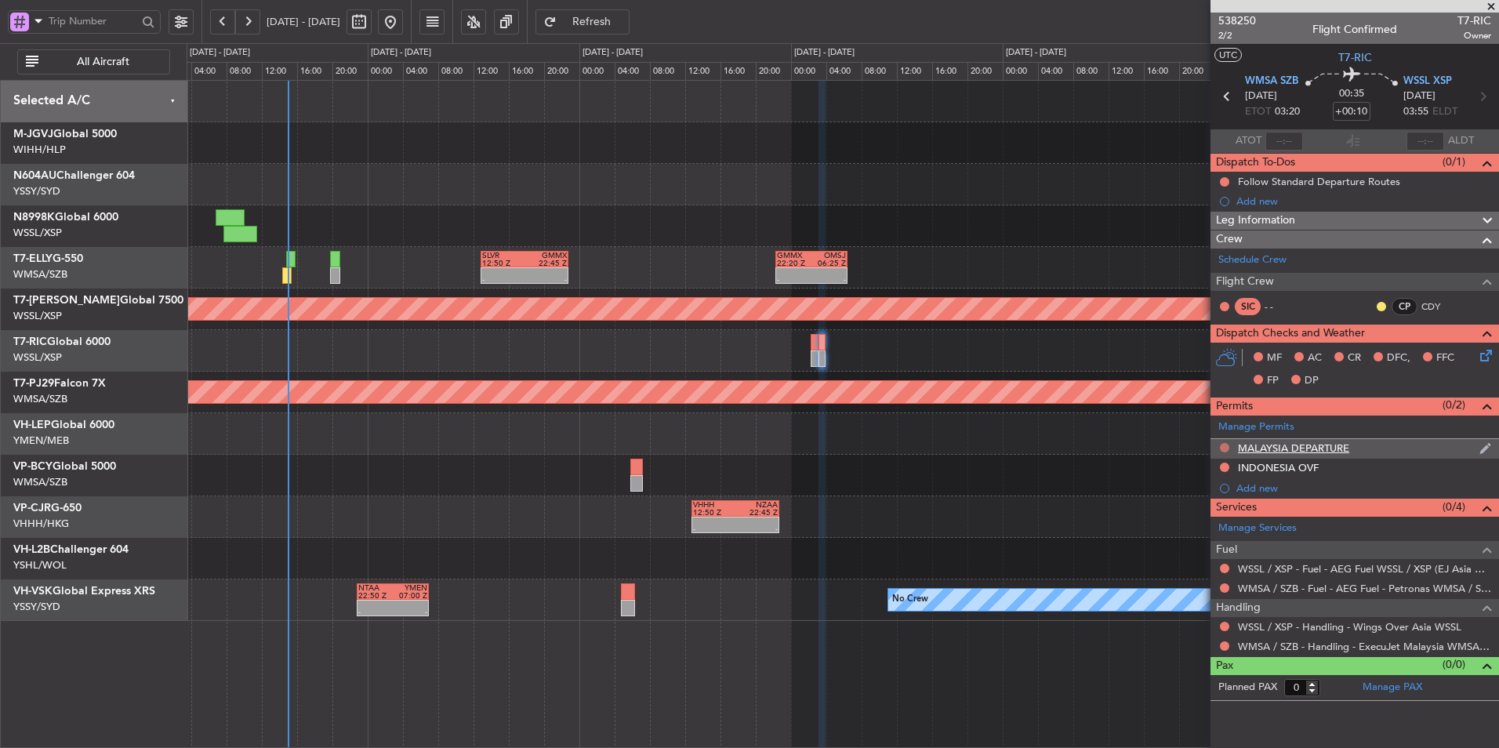
click at [1222, 445] on button at bounding box center [1224, 447] width 9 height 9
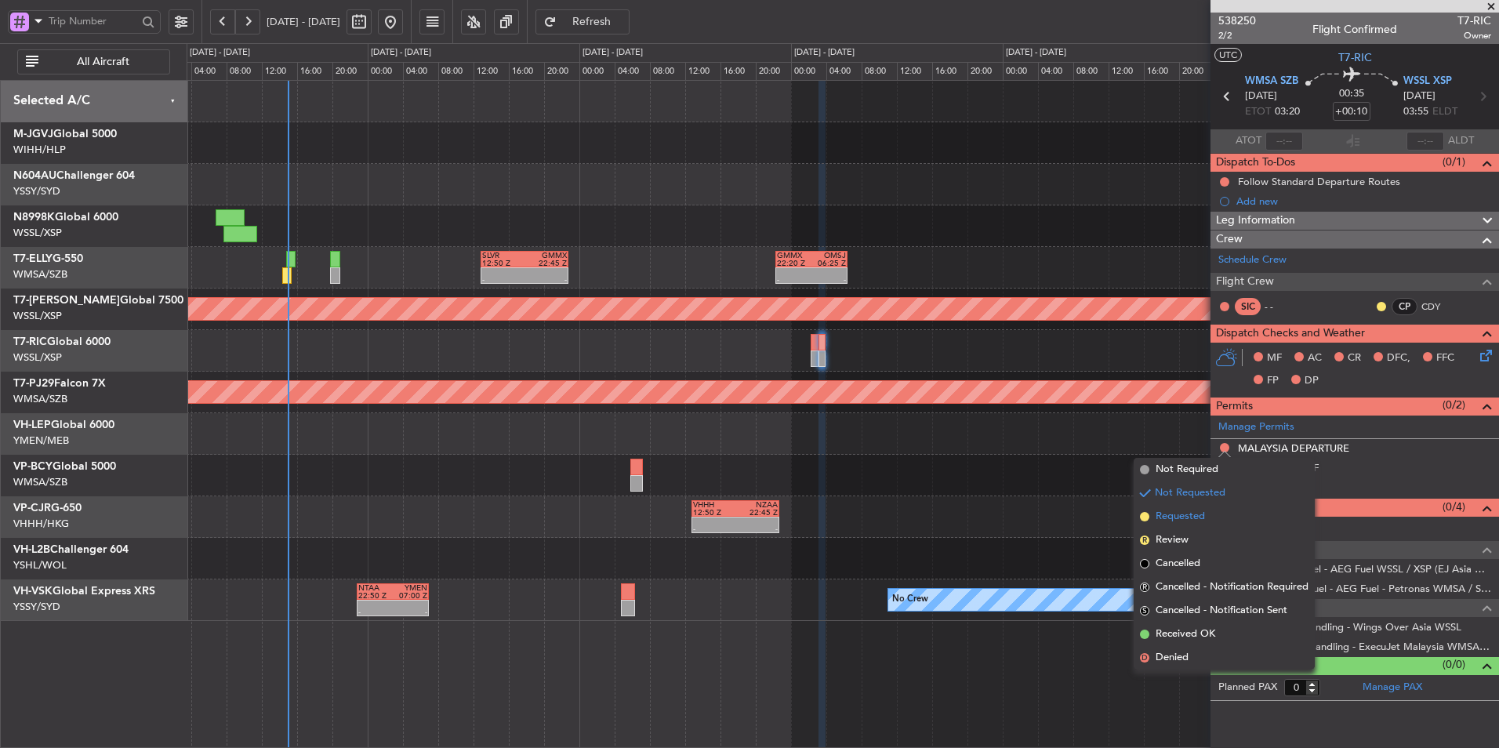
click at [1176, 515] on span "Requested" at bounding box center [1180, 517] width 49 height 16
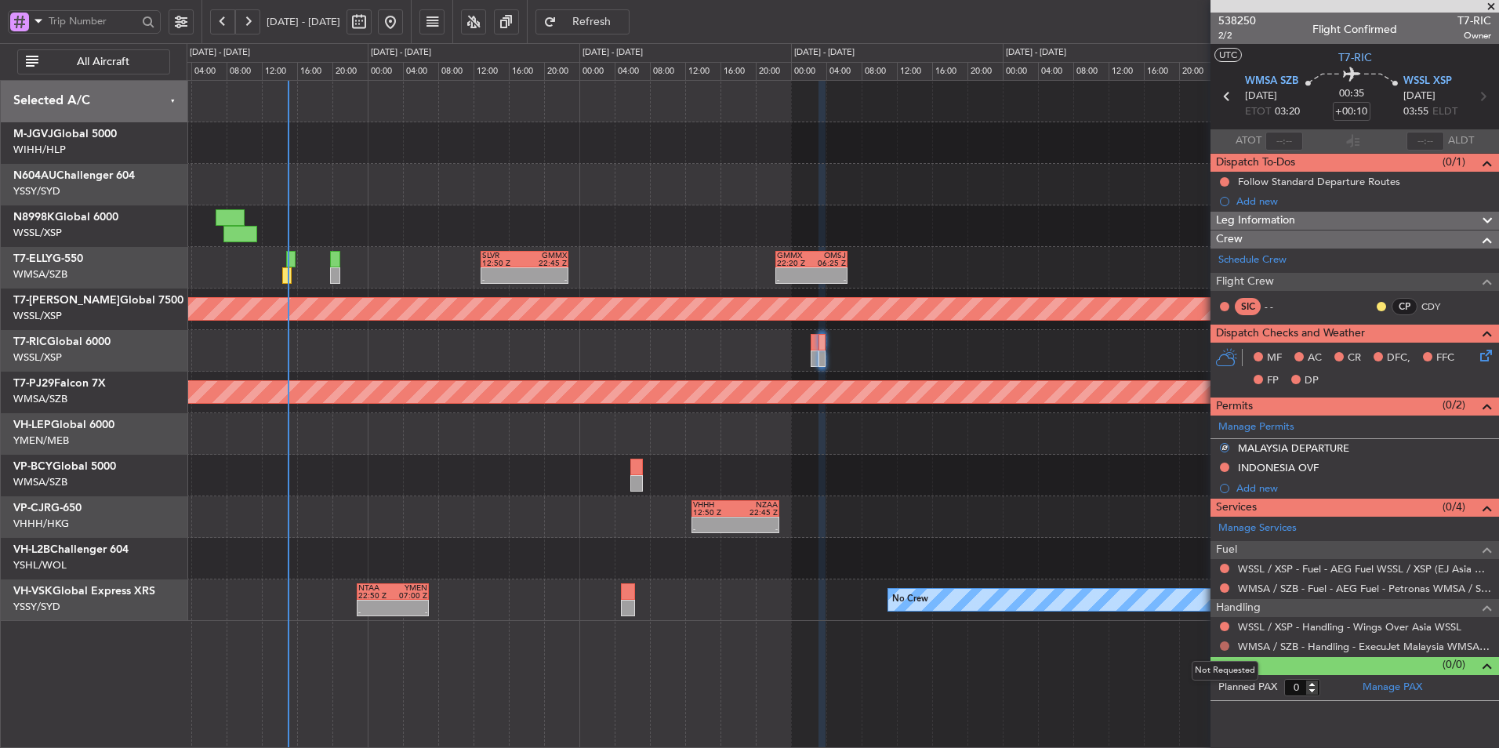
click at [1225, 645] on button at bounding box center [1224, 645] width 9 height 9
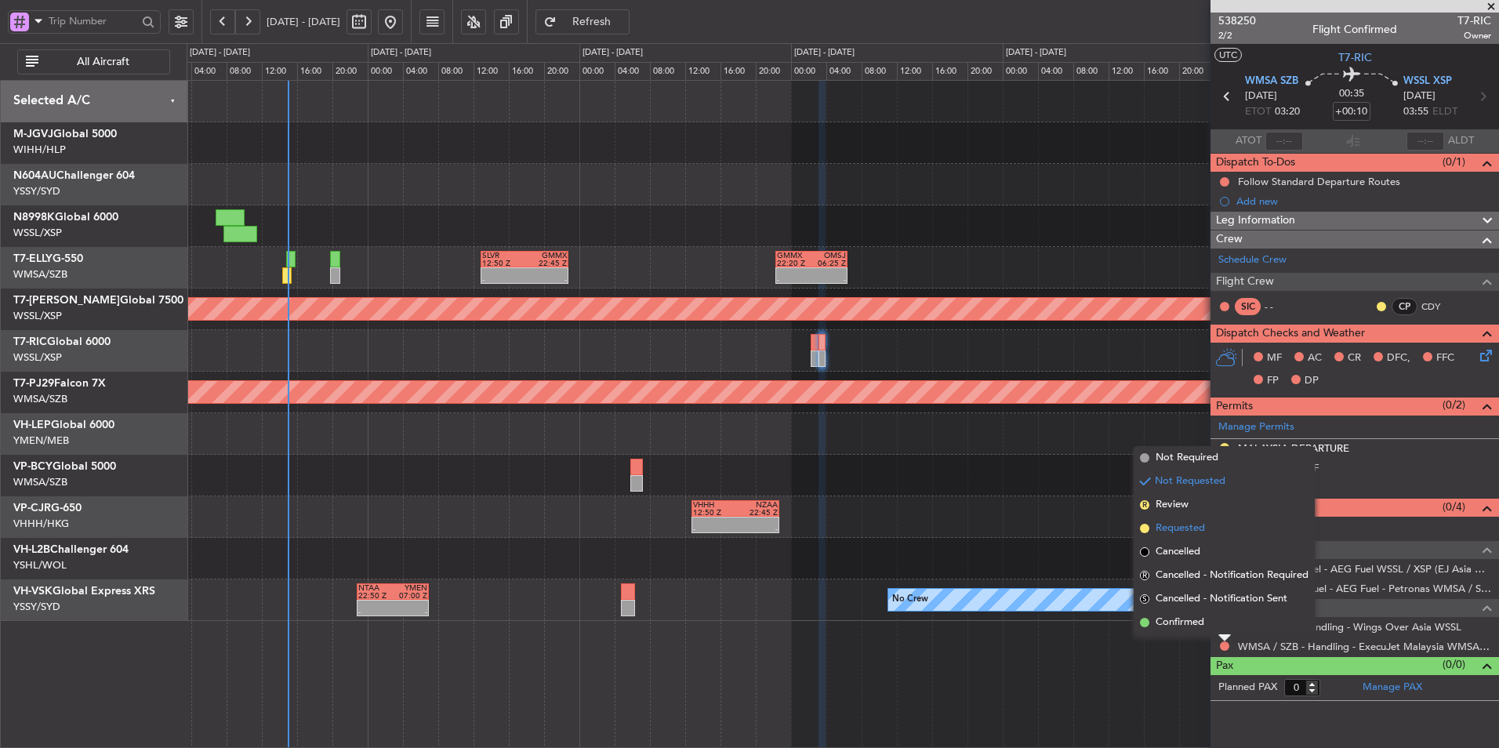
click at [1181, 520] on li "Requested" at bounding box center [1224, 529] width 181 height 24
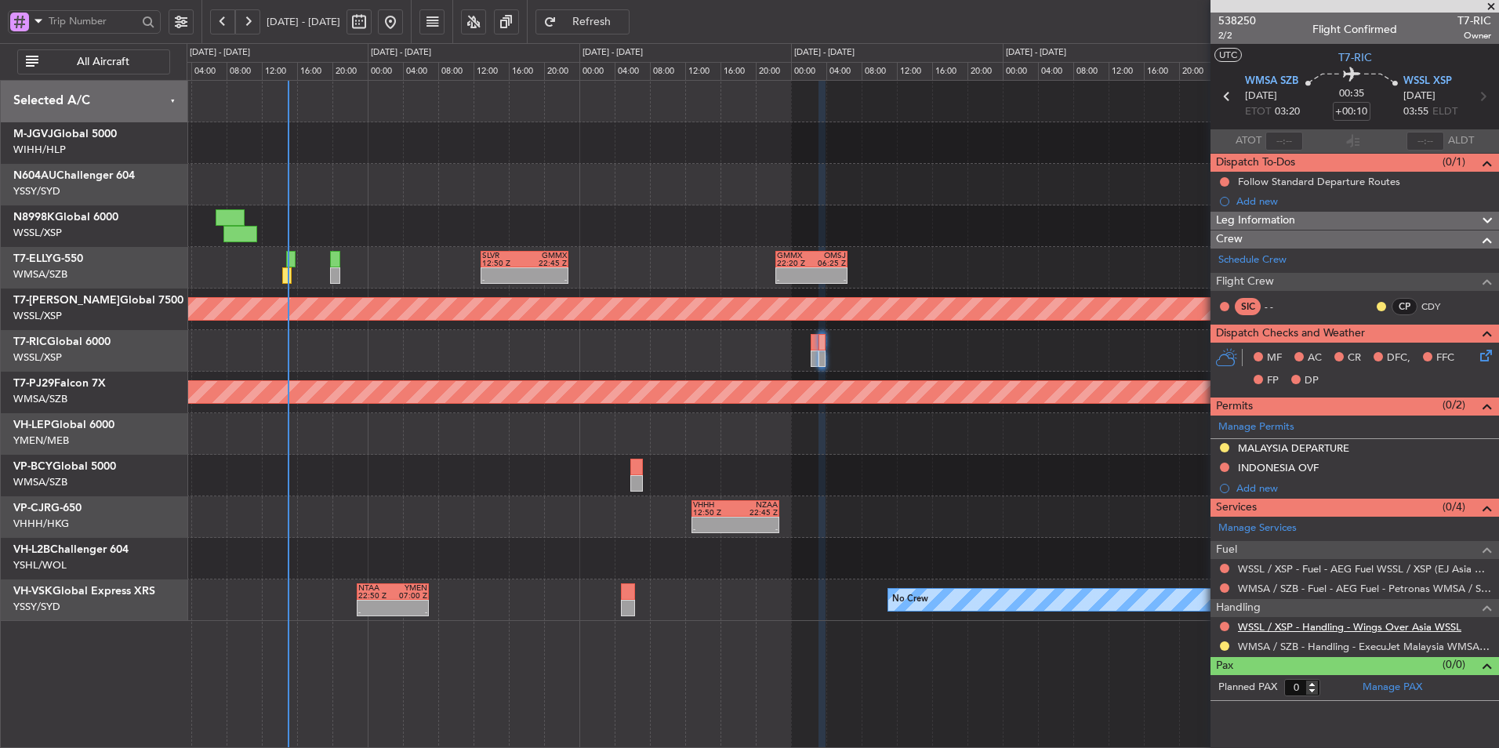
click at [1322, 630] on link "WSSL / XSP - Handling - Wings Over Asia WSSL" at bounding box center [1349, 626] width 223 height 13
click at [1226, 623] on button at bounding box center [1224, 626] width 9 height 9
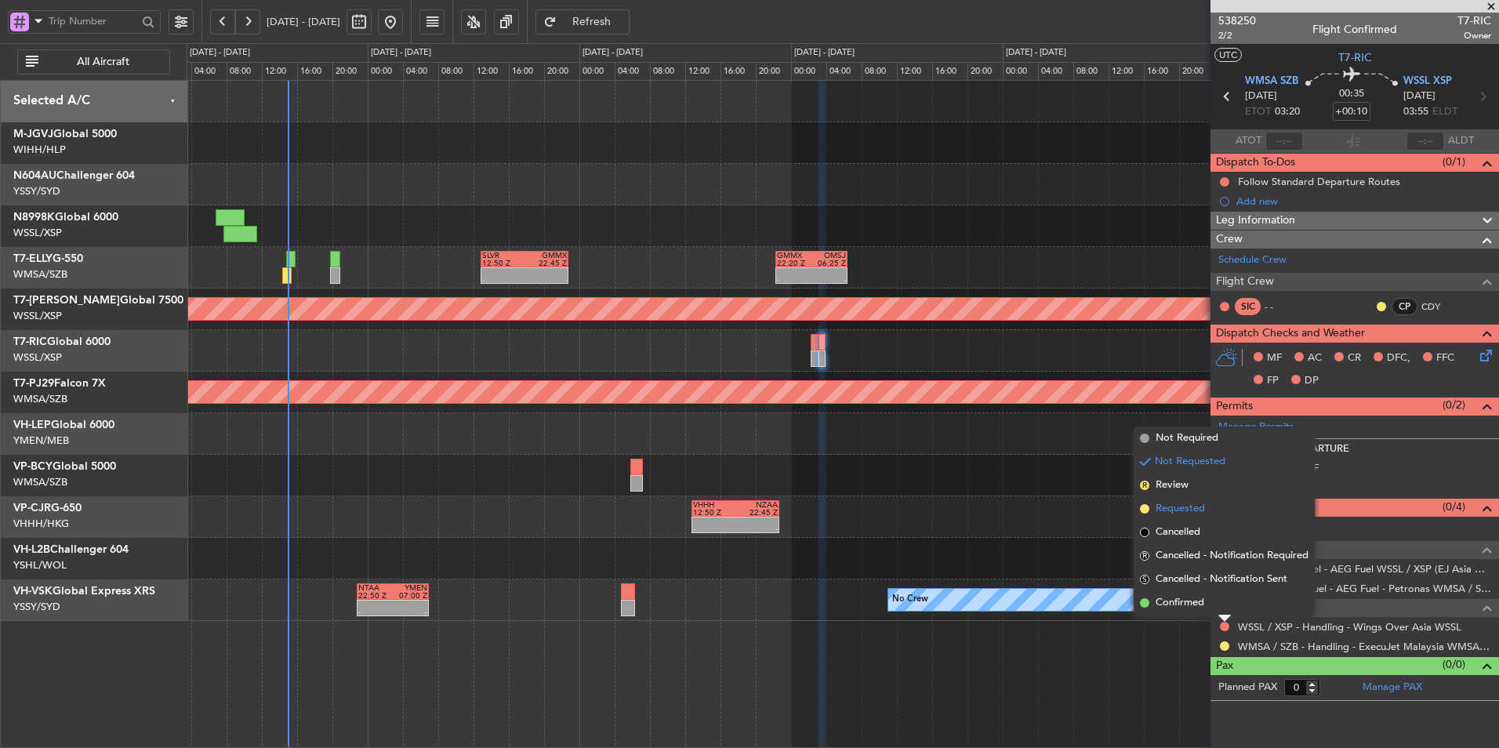
click at [1185, 515] on span "Requested" at bounding box center [1180, 509] width 49 height 16
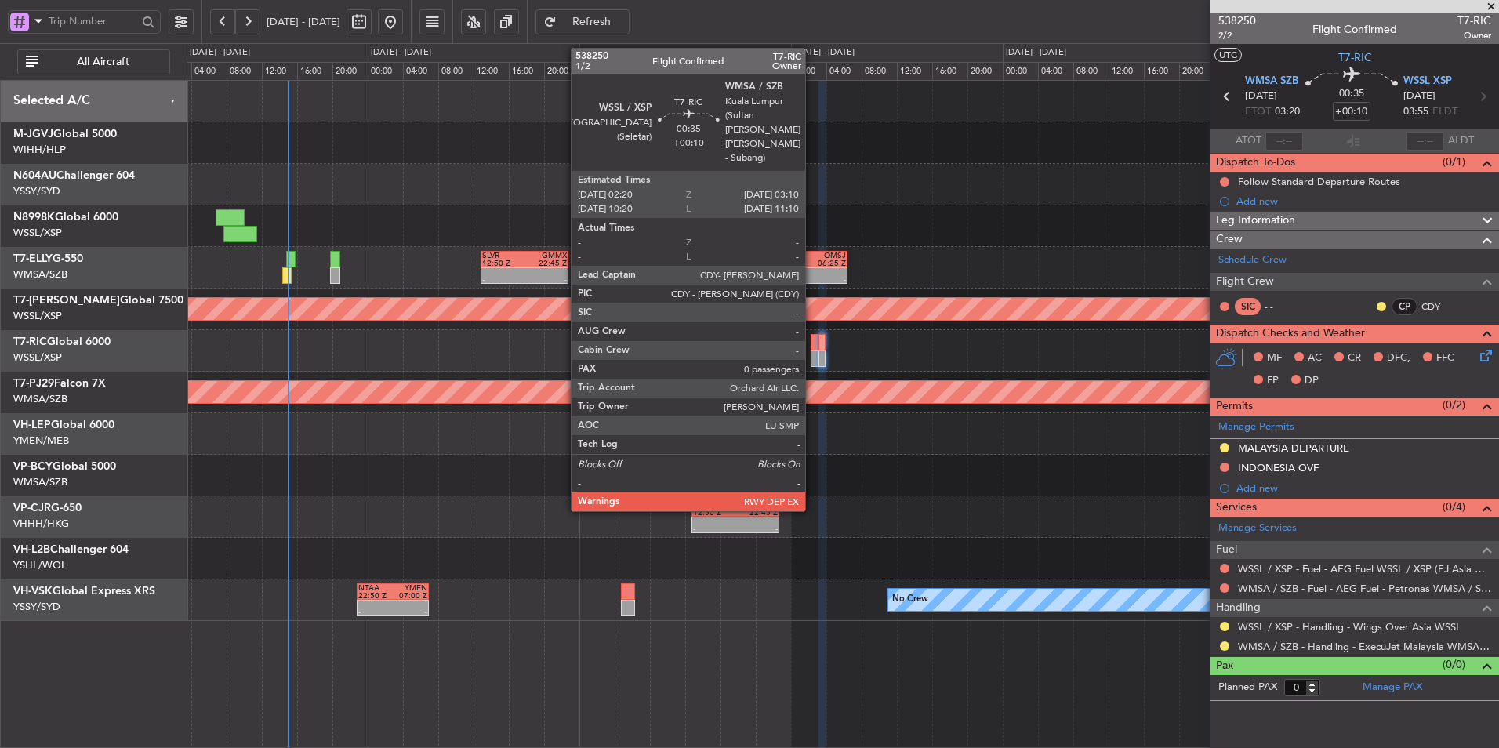
click at [812, 350] on div at bounding box center [815, 358] width 8 height 16
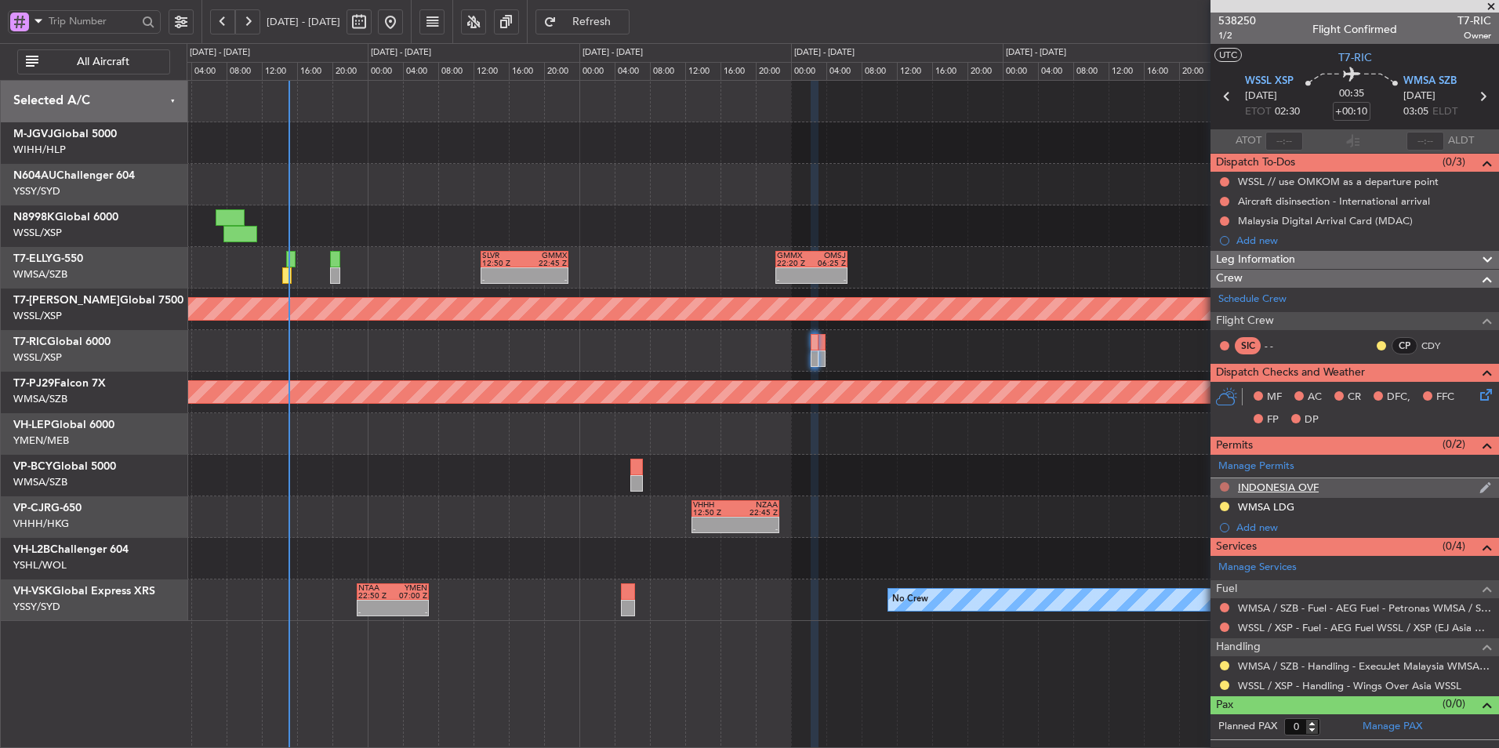
click at [1225, 482] on button at bounding box center [1224, 486] width 9 height 9
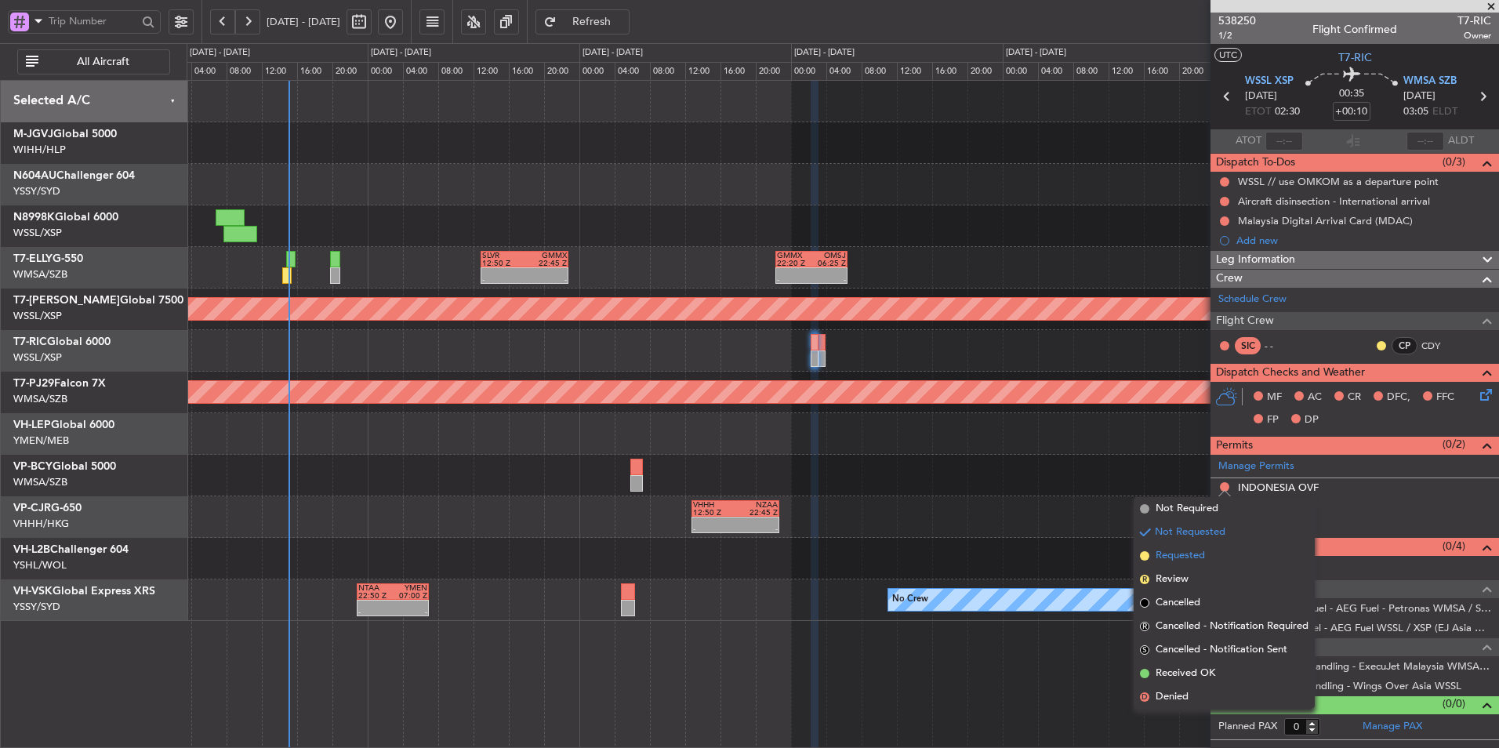
click at [1195, 550] on span "Requested" at bounding box center [1180, 556] width 49 height 16
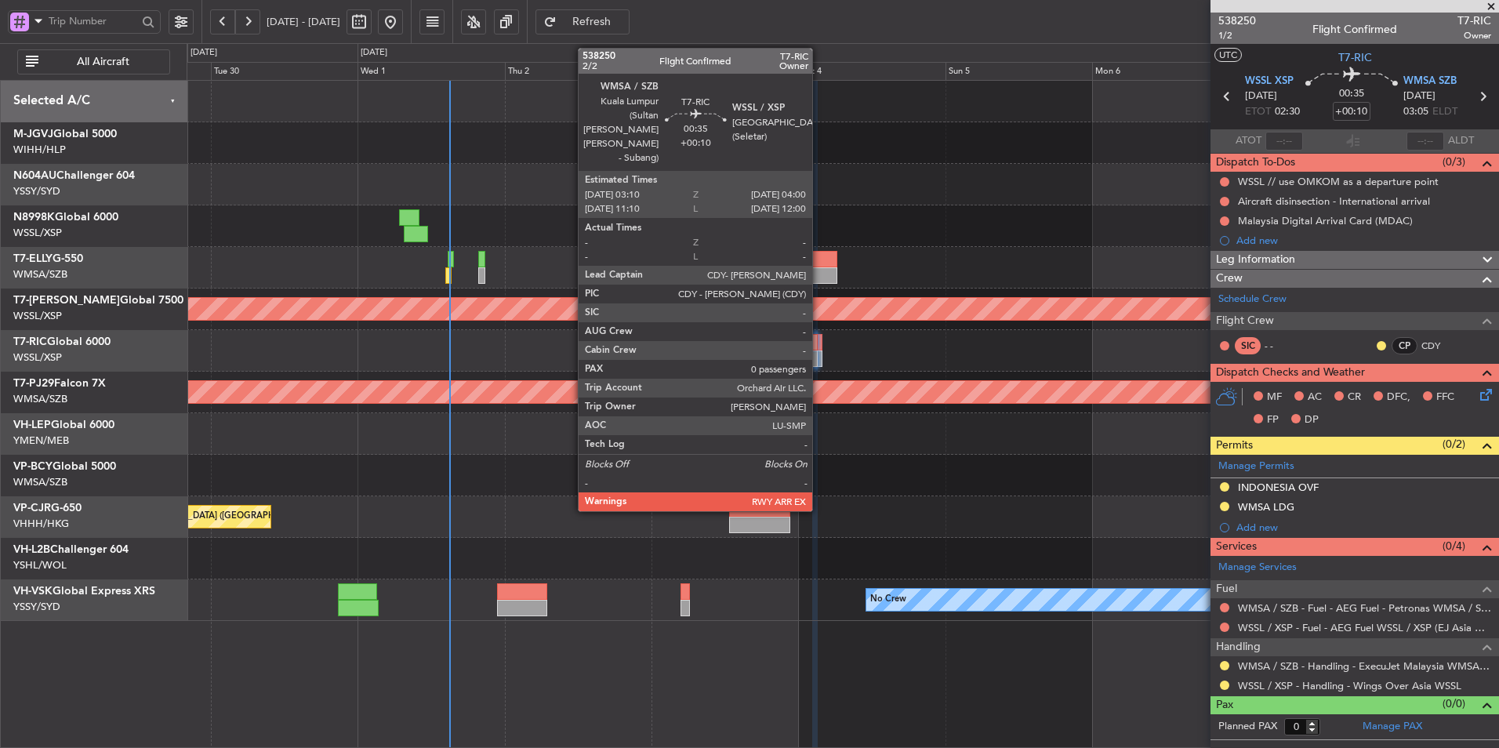
click at [819, 343] on div at bounding box center [819, 342] width 5 height 16
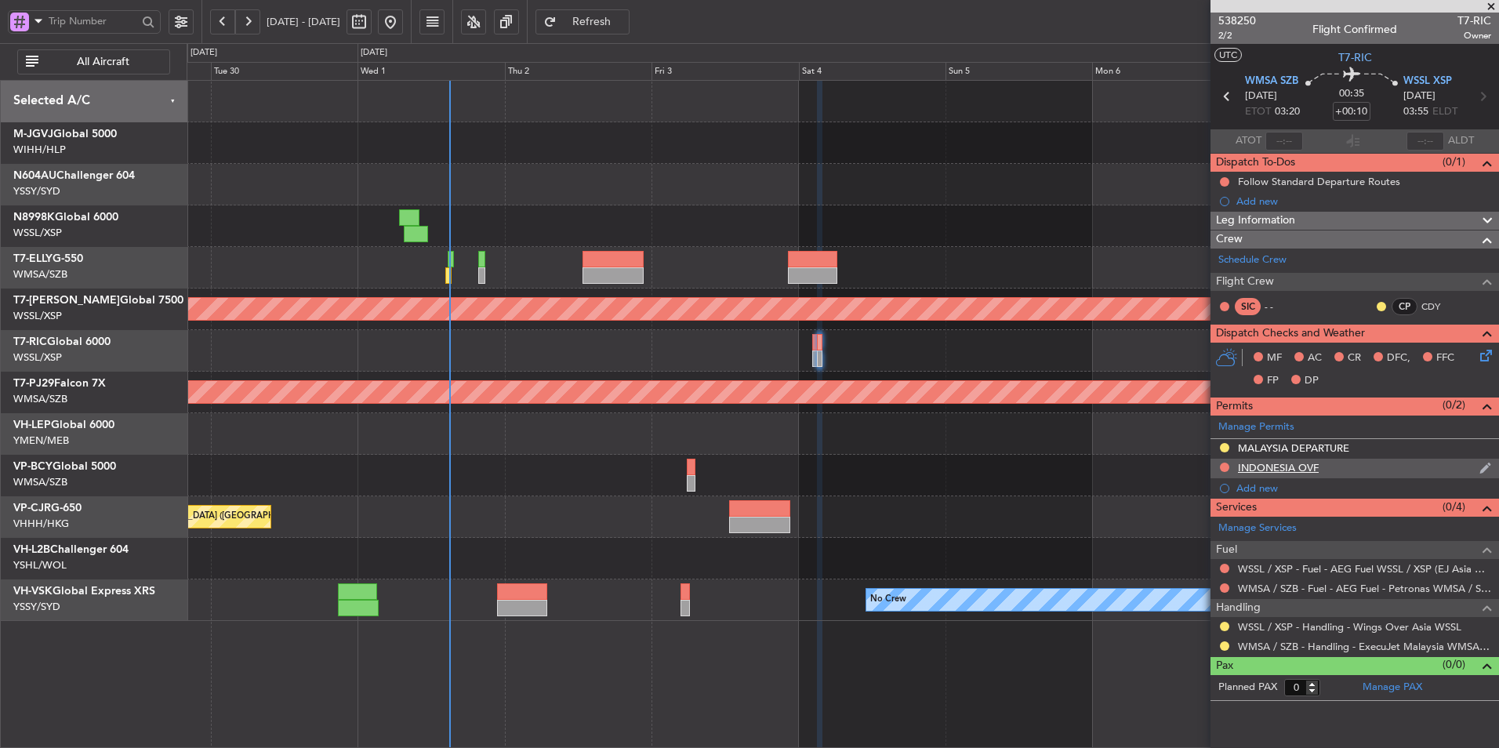
click at [1218, 463] on nimbus-traffic-light at bounding box center [1224, 468] width 13 height 15
click at [1224, 467] on button at bounding box center [1224, 467] width 9 height 9
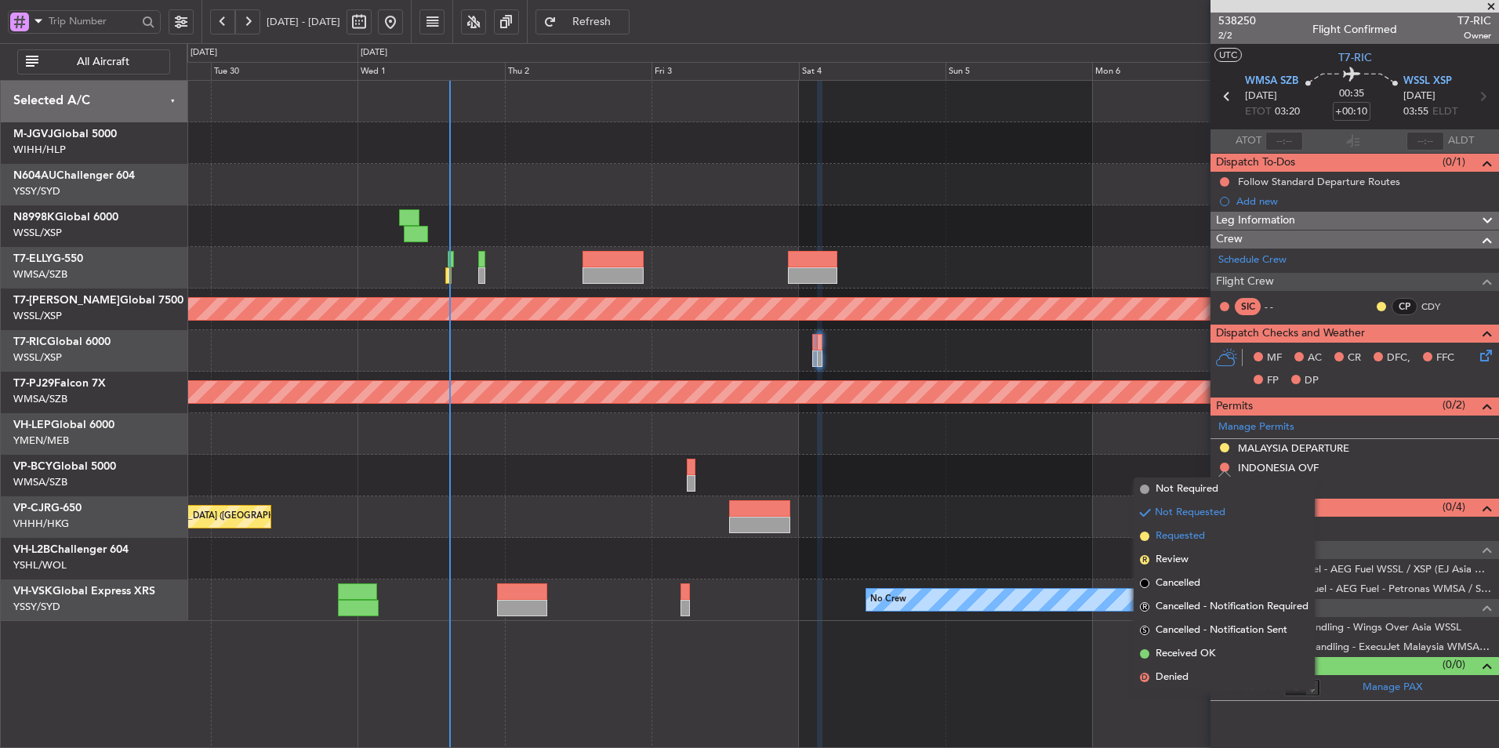
click at [1211, 530] on li "Requested" at bounding box center [1224, 537] width 181 height 24
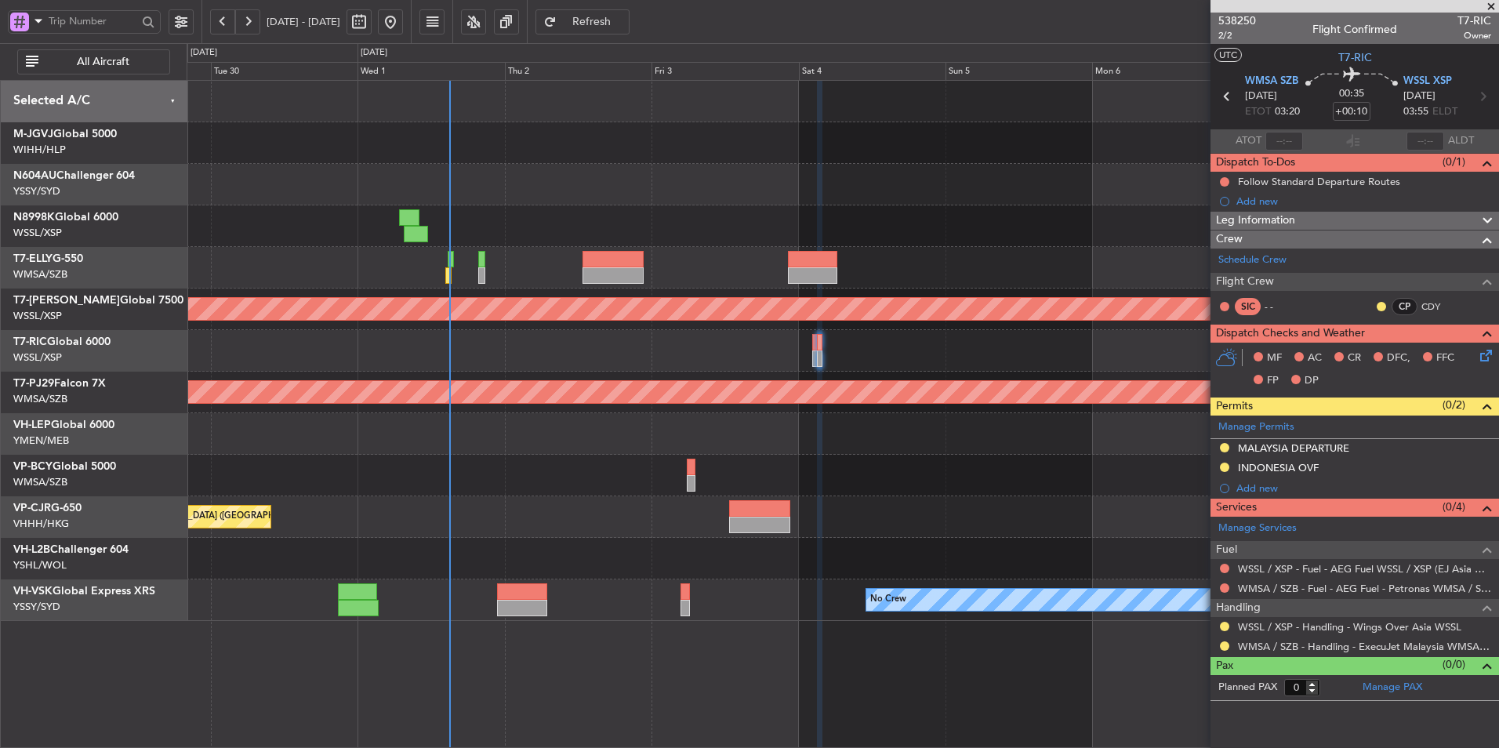
click at [870, 205] on div at bounding box center [843, 226] width 1312 height 42
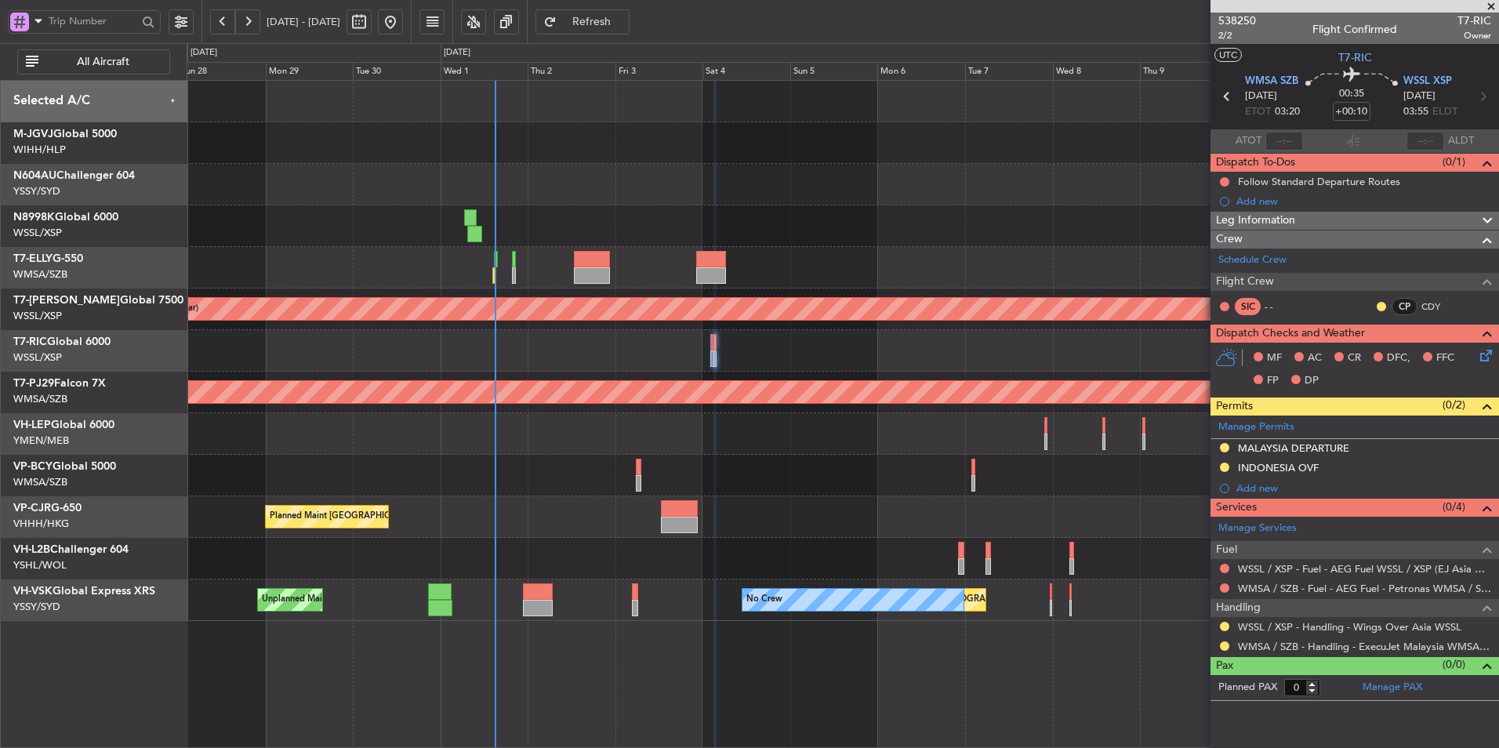
click at [1491, 4] on span at bounding box center [1491, 7] width 16 height 14
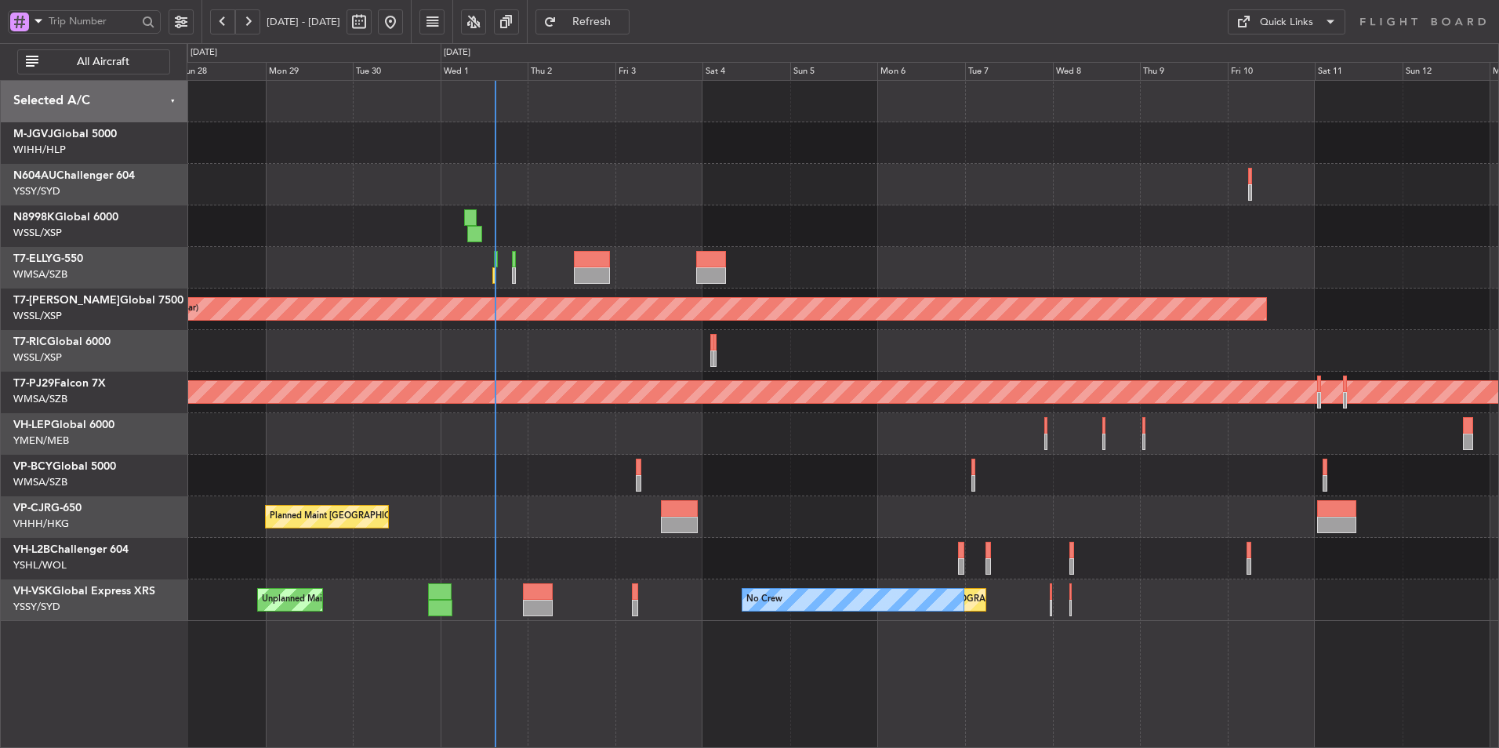
click at [1331, 34] on button "Quick Links" at bounding box center [1287, 21] width 118 height 25
click at [1323, 51] on button "Trip Builder" at bounding box center [1287, 60] width 118 height 38
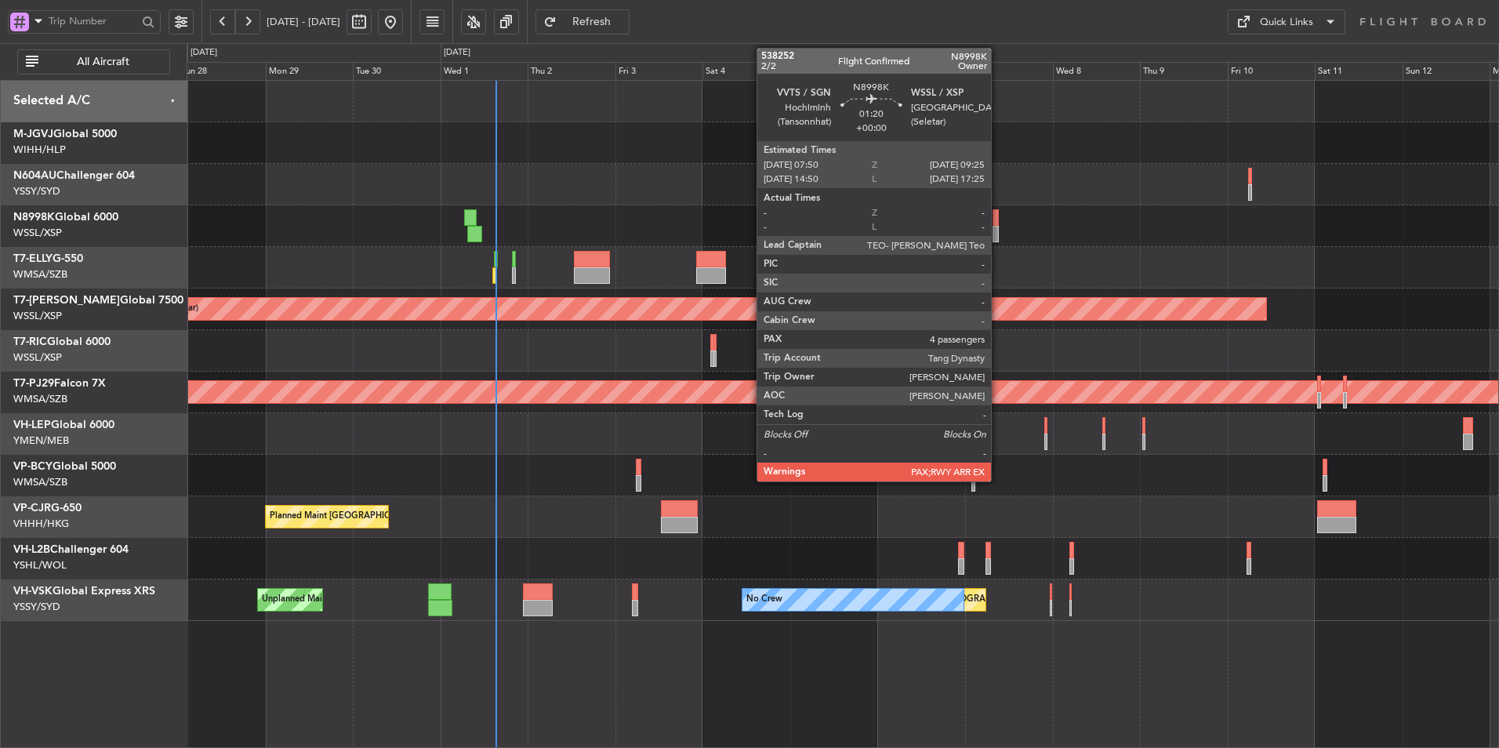
click at [998, 220] on div at bounding box center [996, 217] width 6 height 16
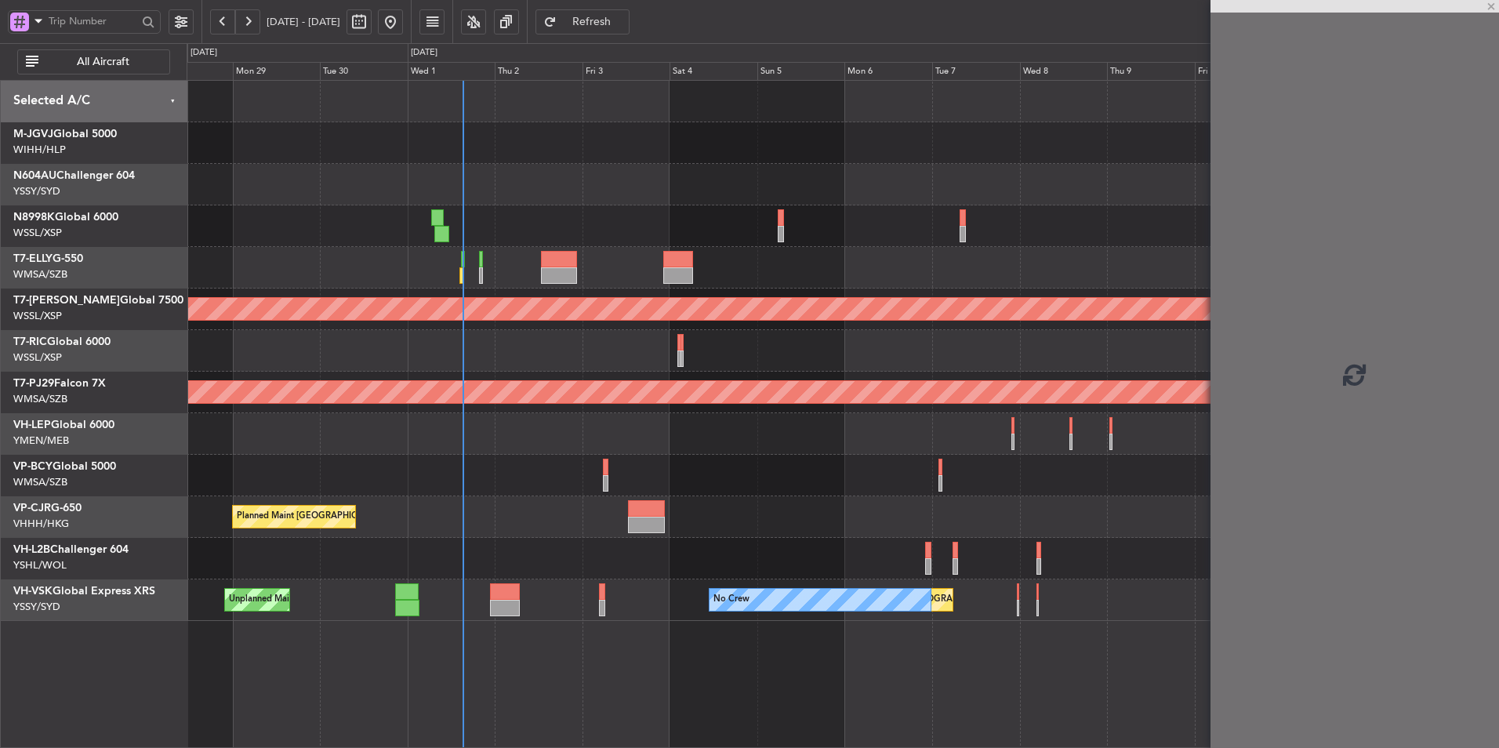
click at [965, 218] on div "Planned Maint [GEOGRAPHIC_DATA] ([GEOGRAPHIC_DATA] Intl)" at bounding box center [843, 226] width 1312 height 42
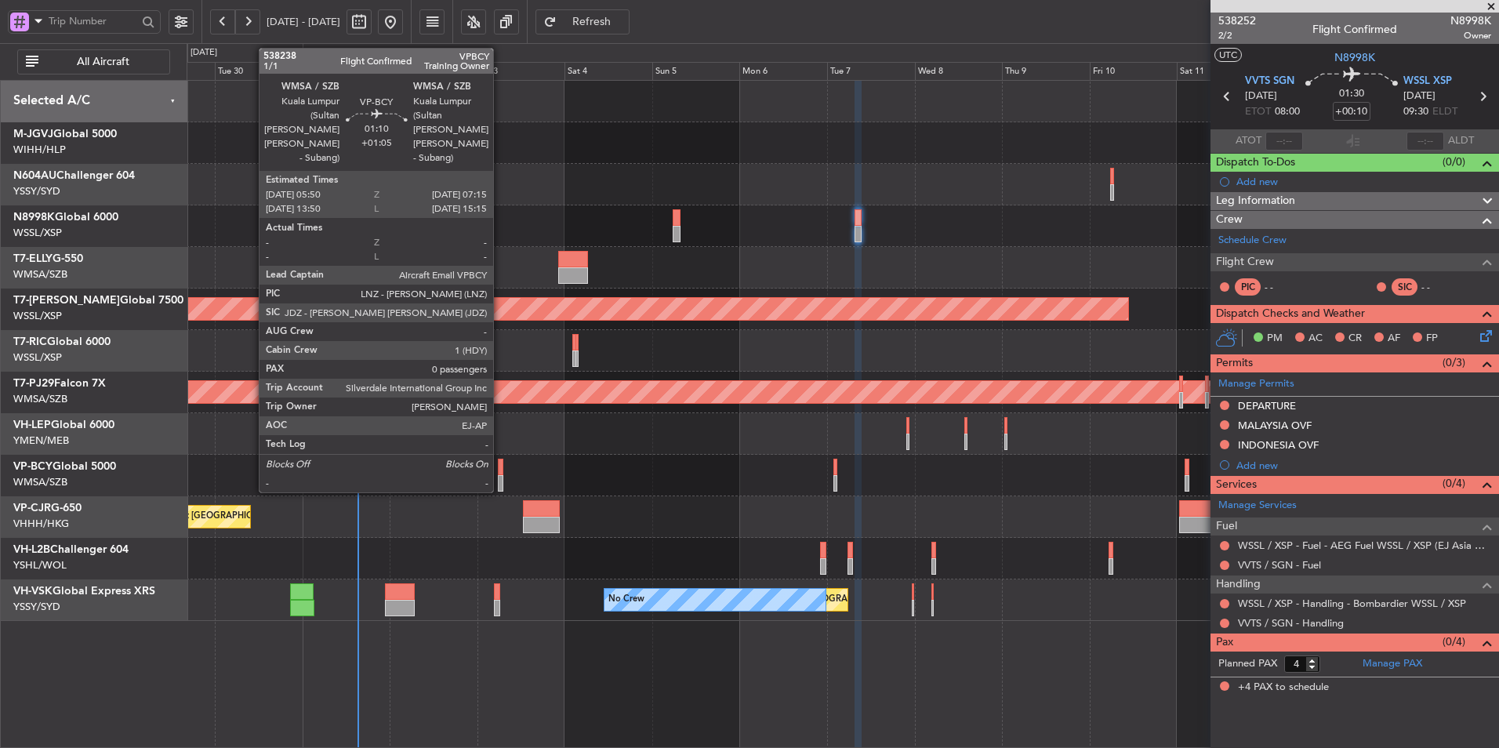
click at [500, 477] on div at bounding box center [500, 483] width 5 height 16
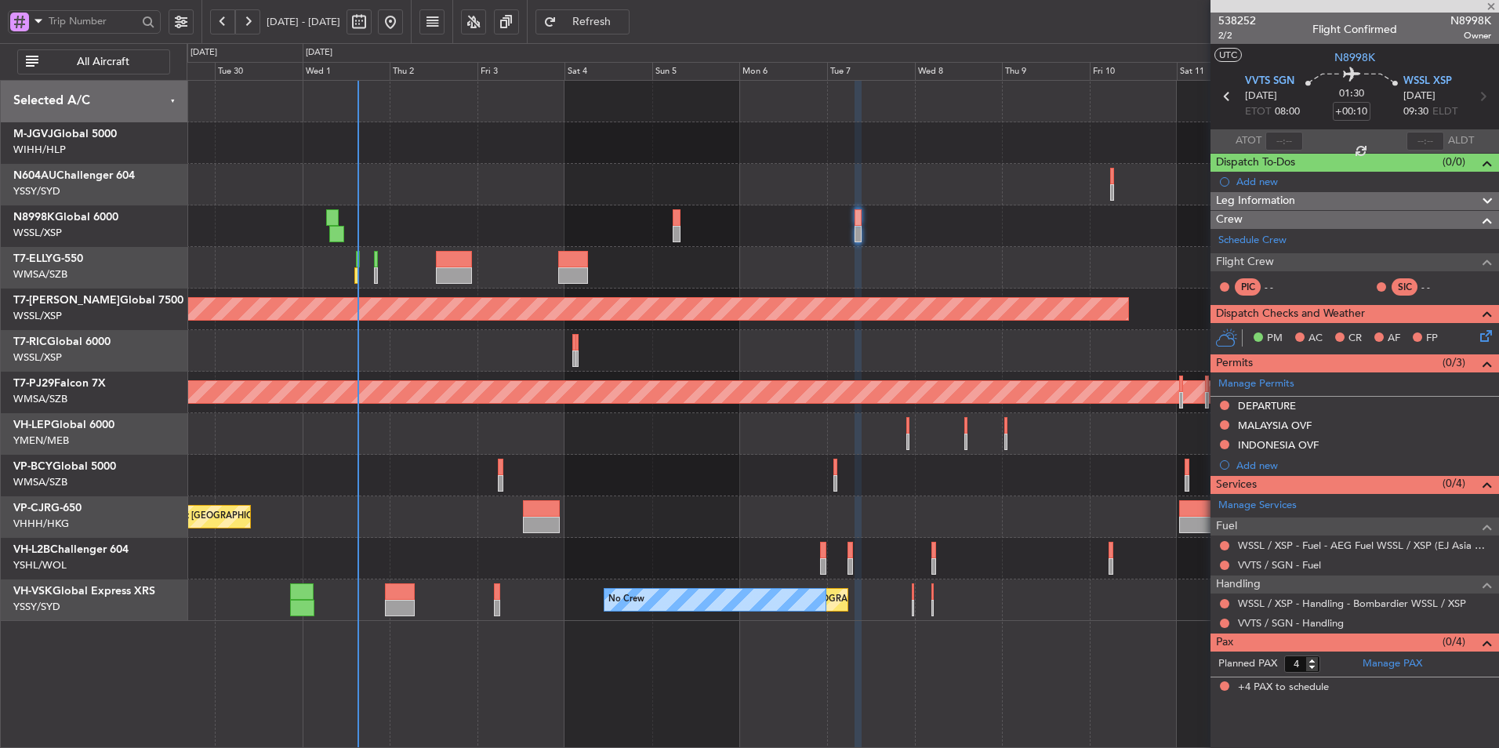
click at [671, 332] on div at bounding box center [843, 351] width 1312 height 42
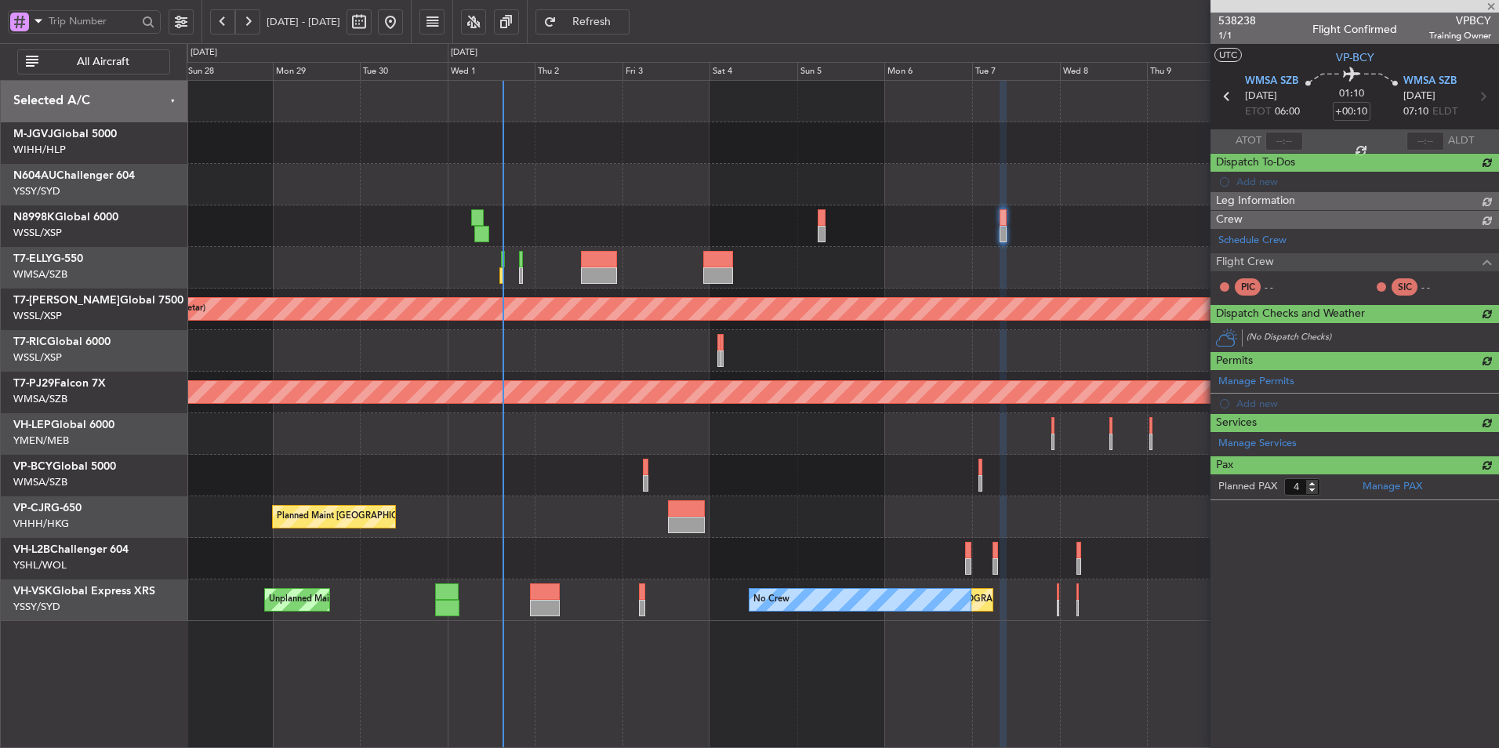
type input "+01:05"
type input "0"
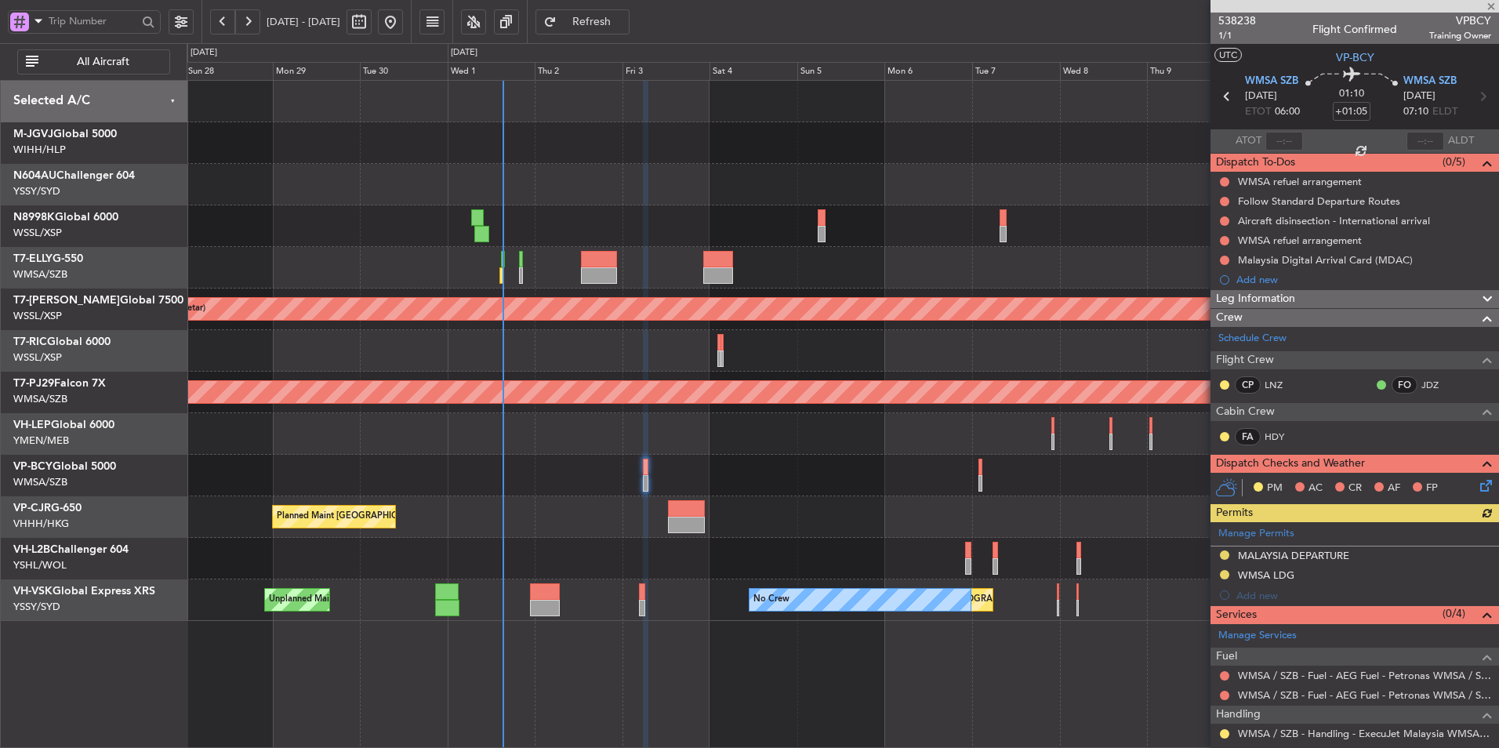
click at [710, 353] on div at bounding box center [843, 351] width 1312 height 42
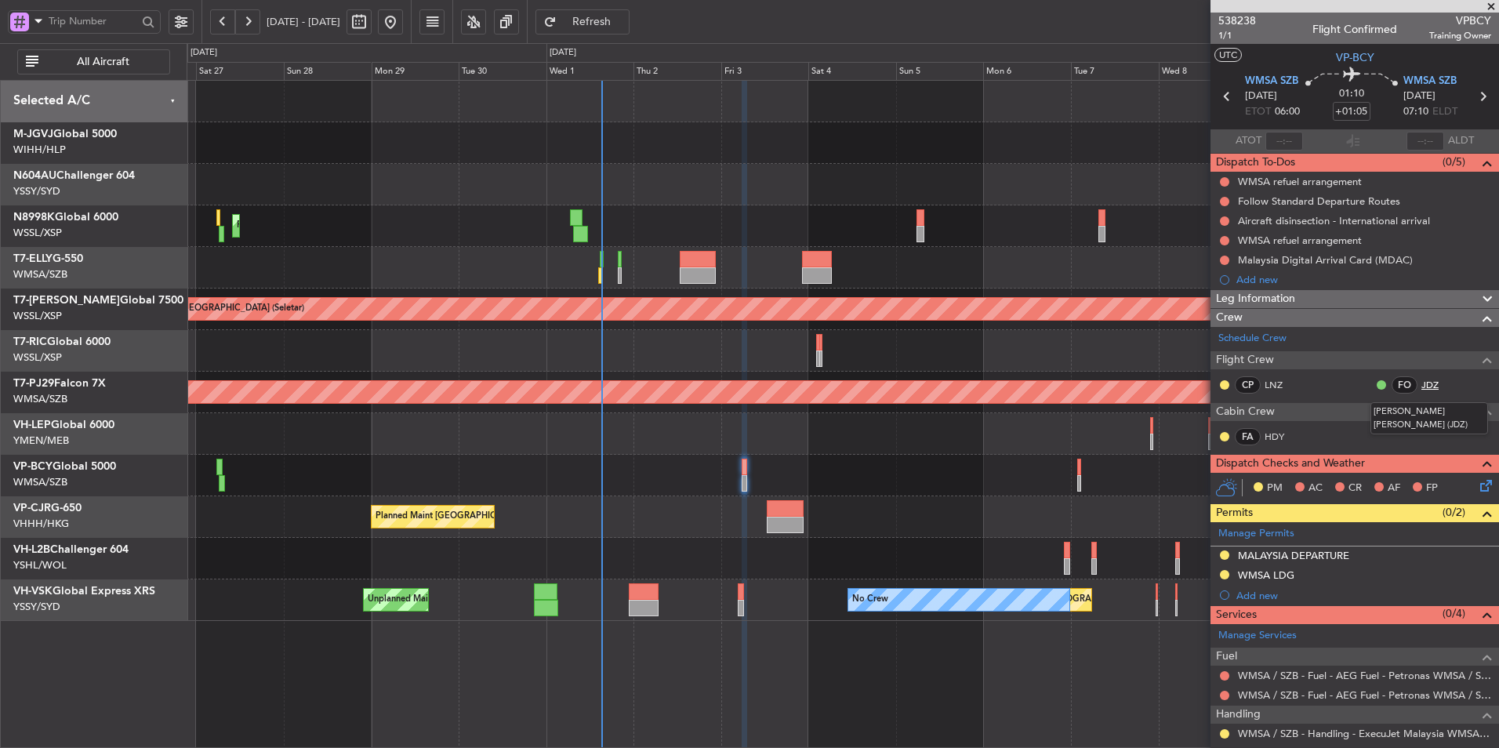
click at [1425, 386] on link "JDZ" at bounding box center [1439, 385] width 35 height 14
click at [1422, 383] on link "JDZ" at bounding box center [1439, 385] width 35 height 14
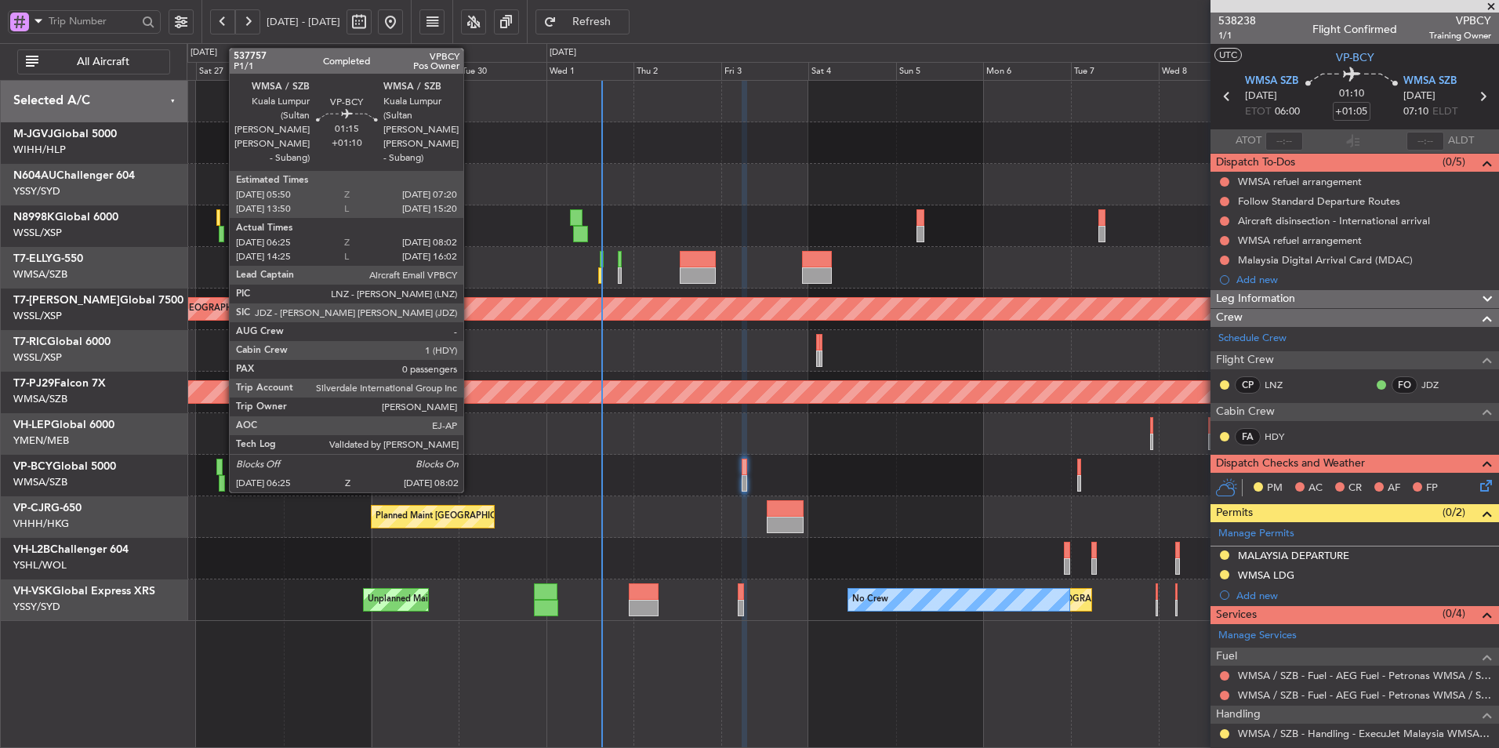
click at [221, 474] on div at bounding box center [218, 467] width 5 height 16
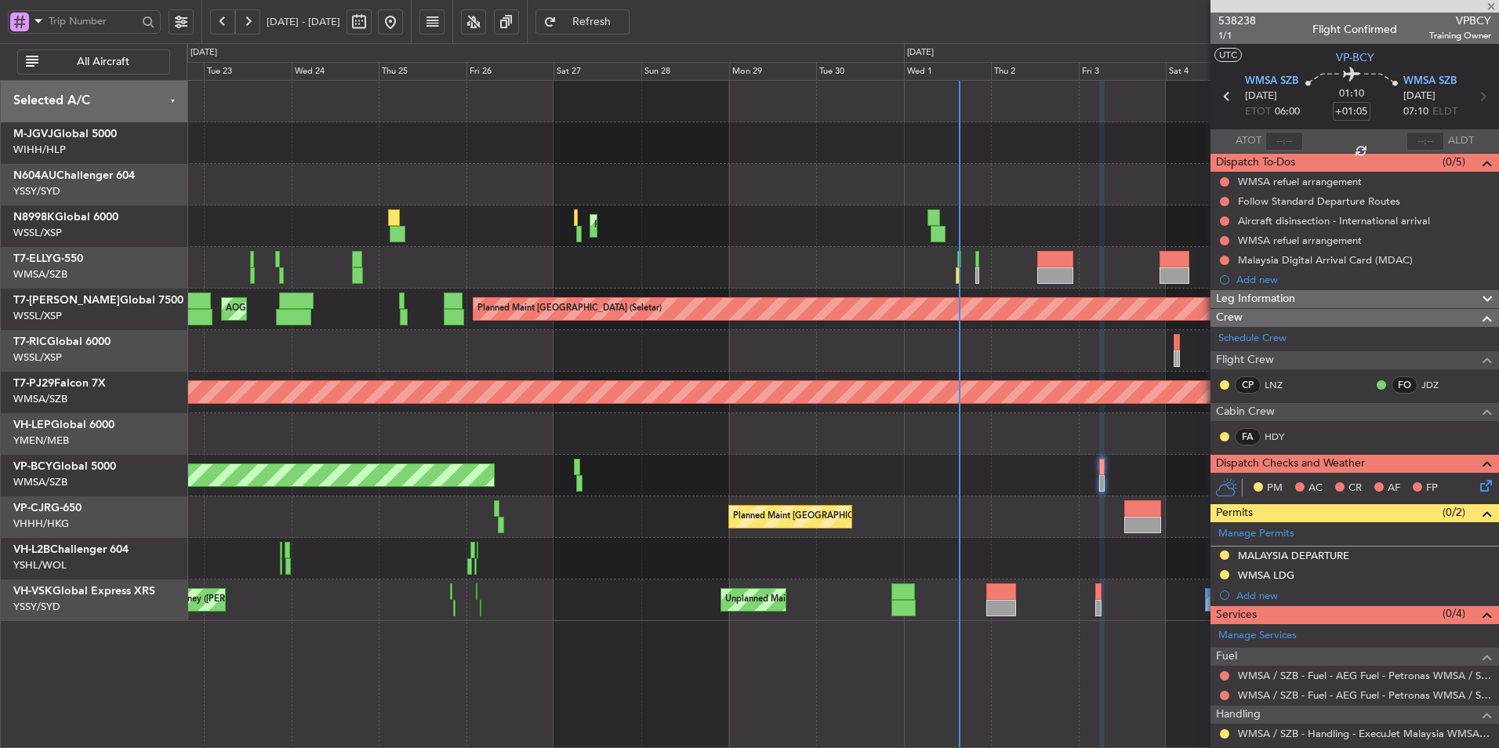
click at [641, 465] on div "Unplanned Maint [GEOGRAPHIC_DATA] (Sultan [PERSON_NAME] [PERSON_NAME] - Subang)" at bounding box center [843, 476] width 1312 height 42
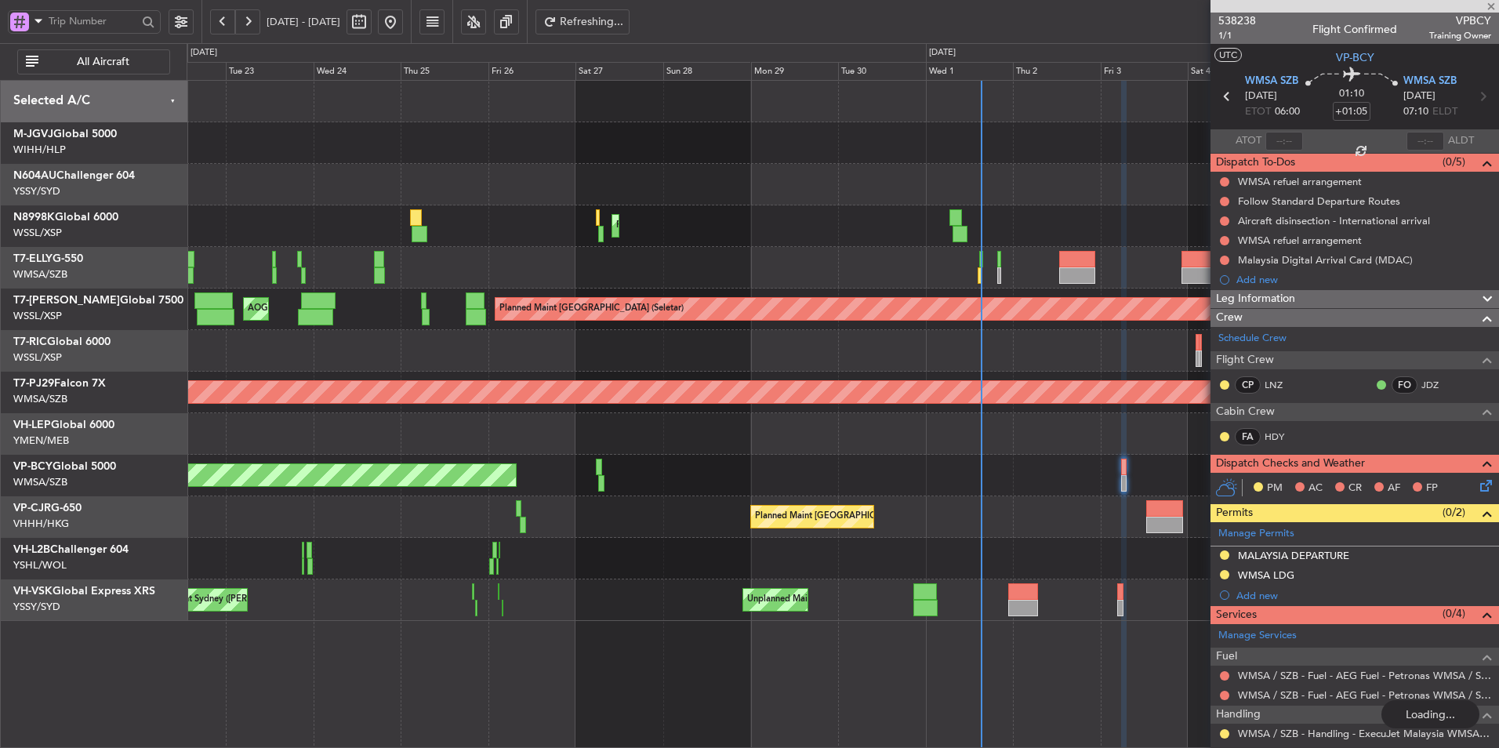
type input "+01:10"
type input "06:35"
type input "07:57"
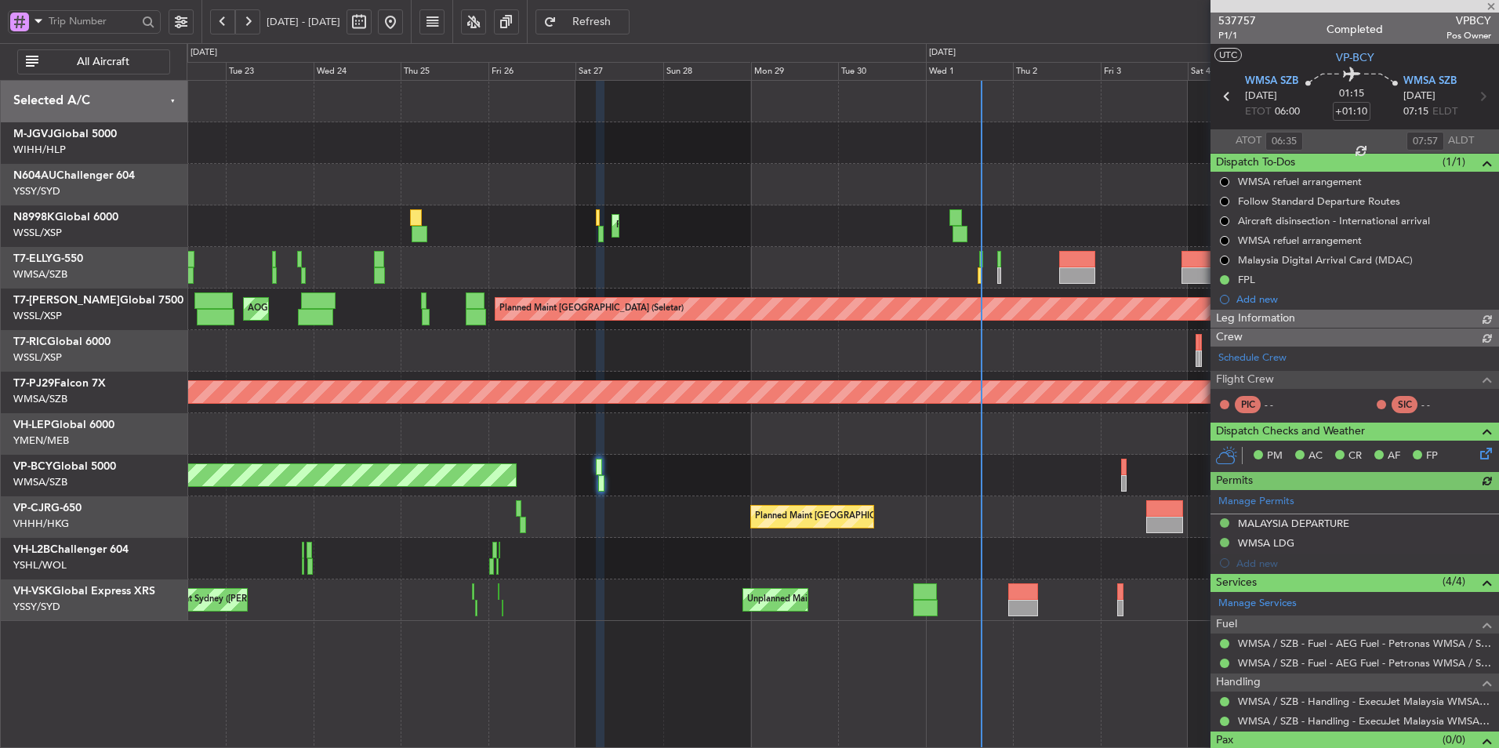
type input "[PERSON_NAME] (KYA)"
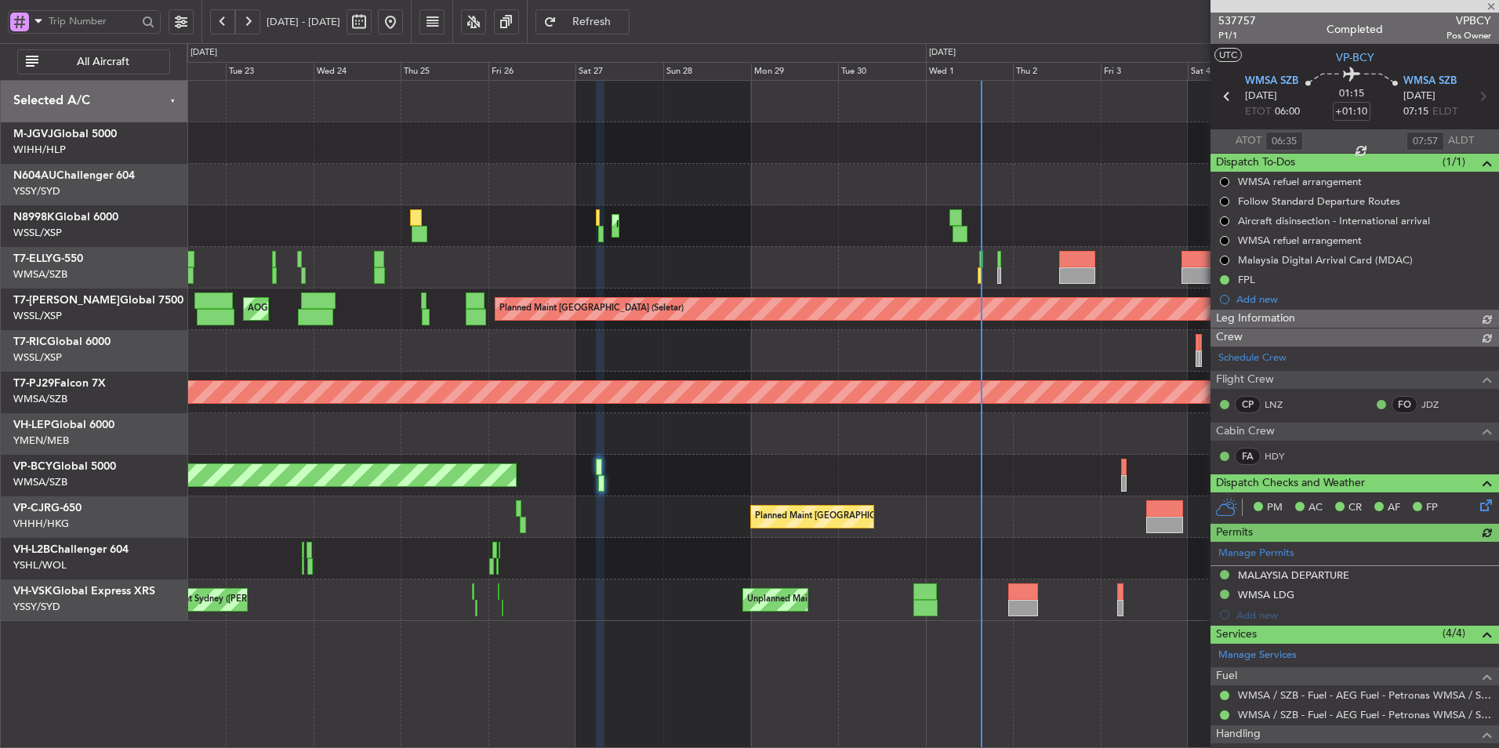
type input "[PERSON_NAME] (KYA)"
click at [819, 468] on div "Unplanned Maint [GEOGRAPHIC_DATA] (Sultan [PERSON_NAME] [PERSON_NAME] - Subang)" at bounding box center [843, 476] width 1312 height 42
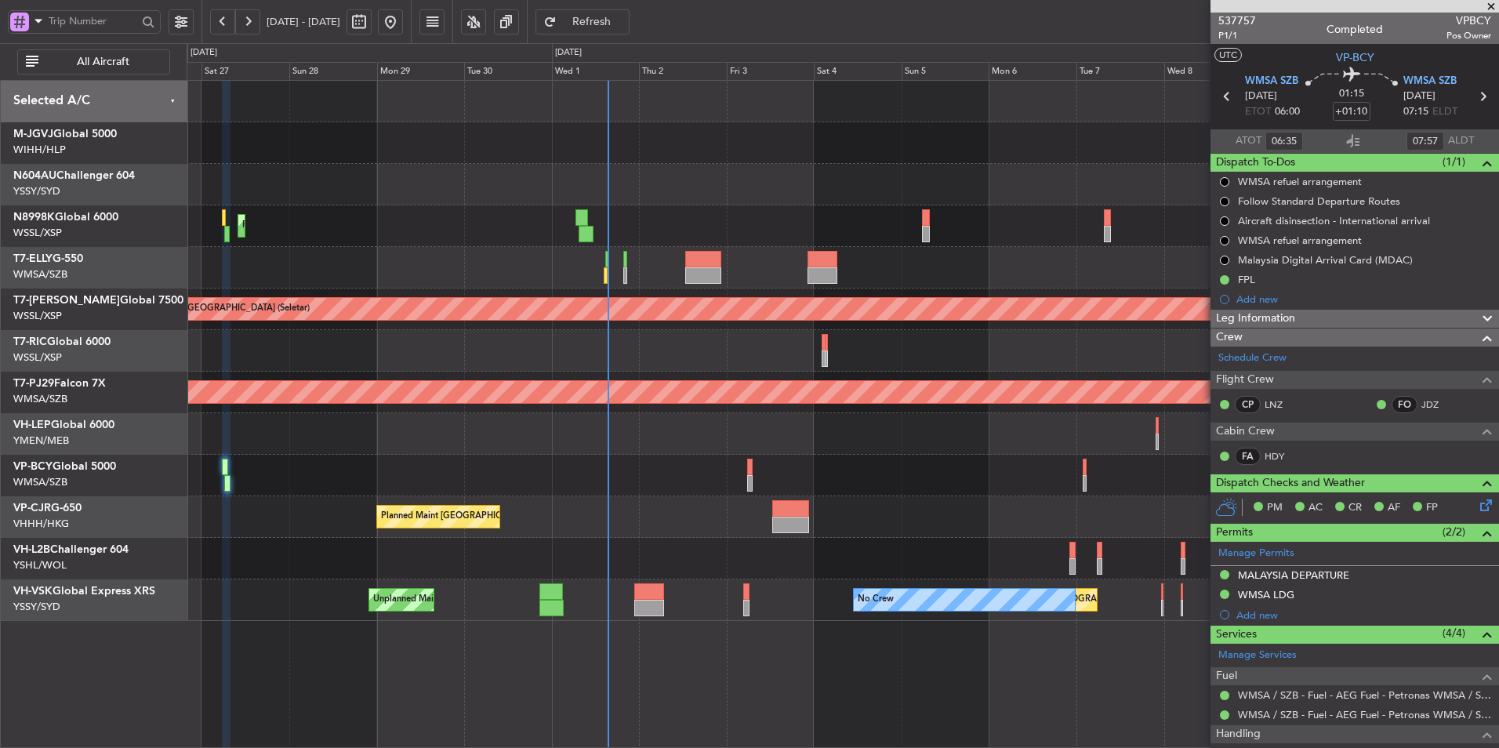
click at [457, 350] on div at bounding box center [843, 351] width 1312 height 42
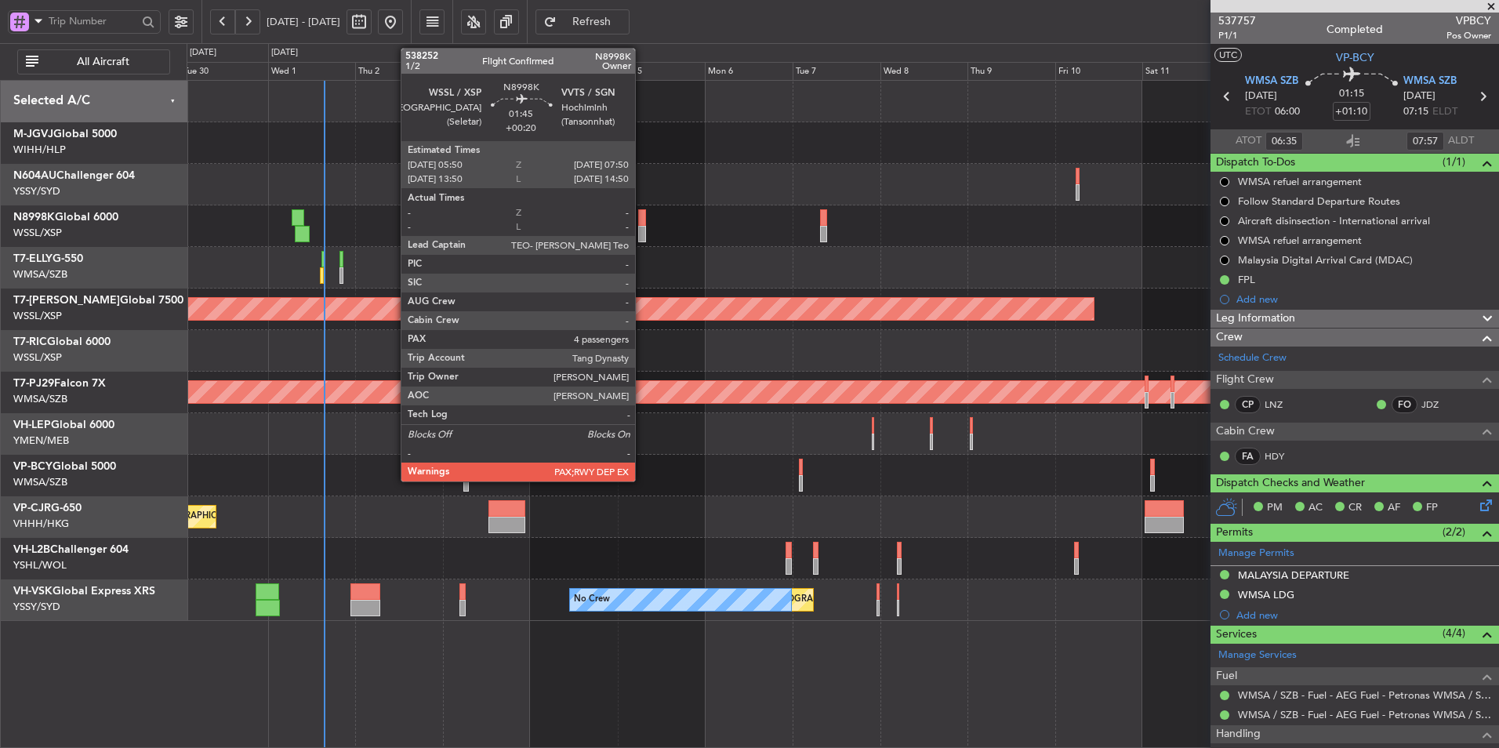
click at [642, 220] on div at bounding box center [642, 217] width 8 height 16
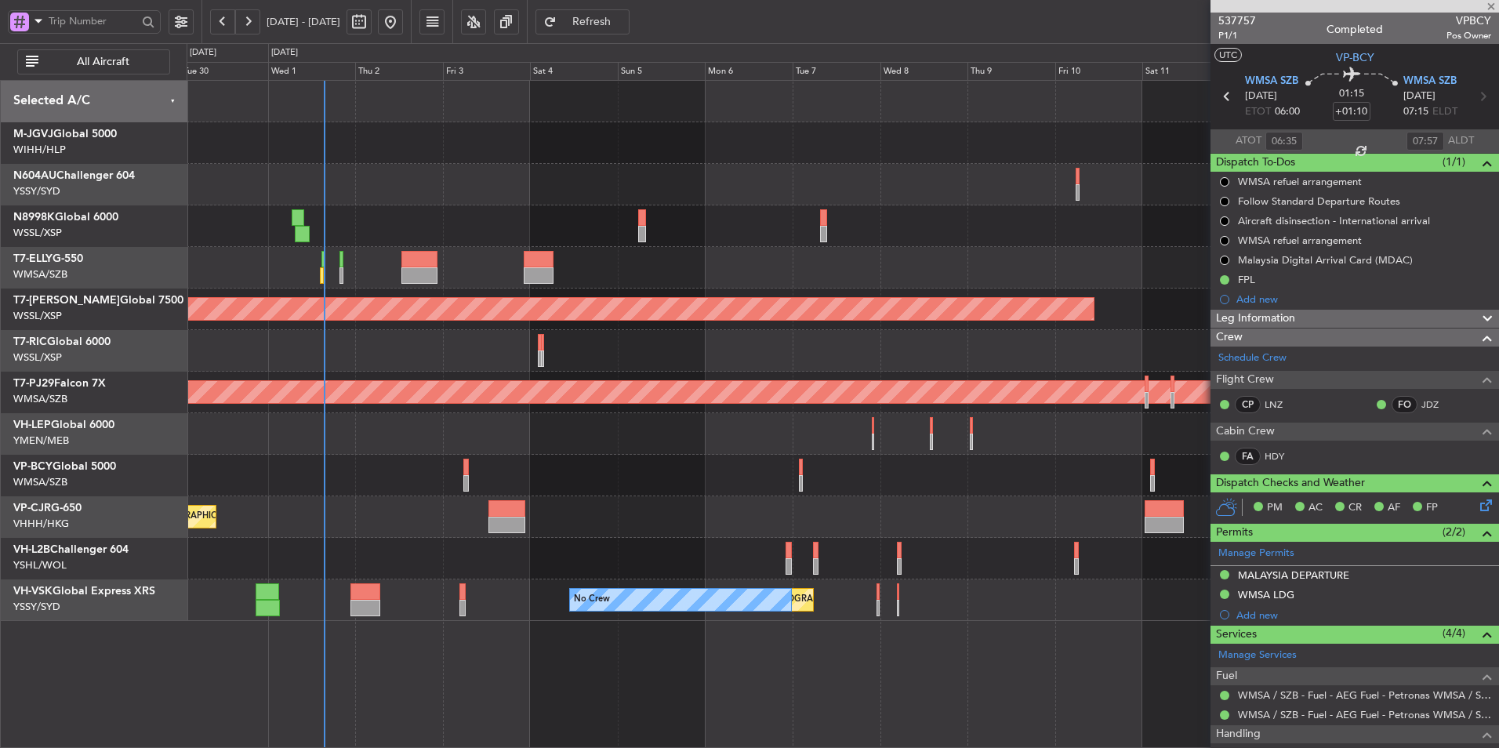
type input "+00:20"
type input "4"
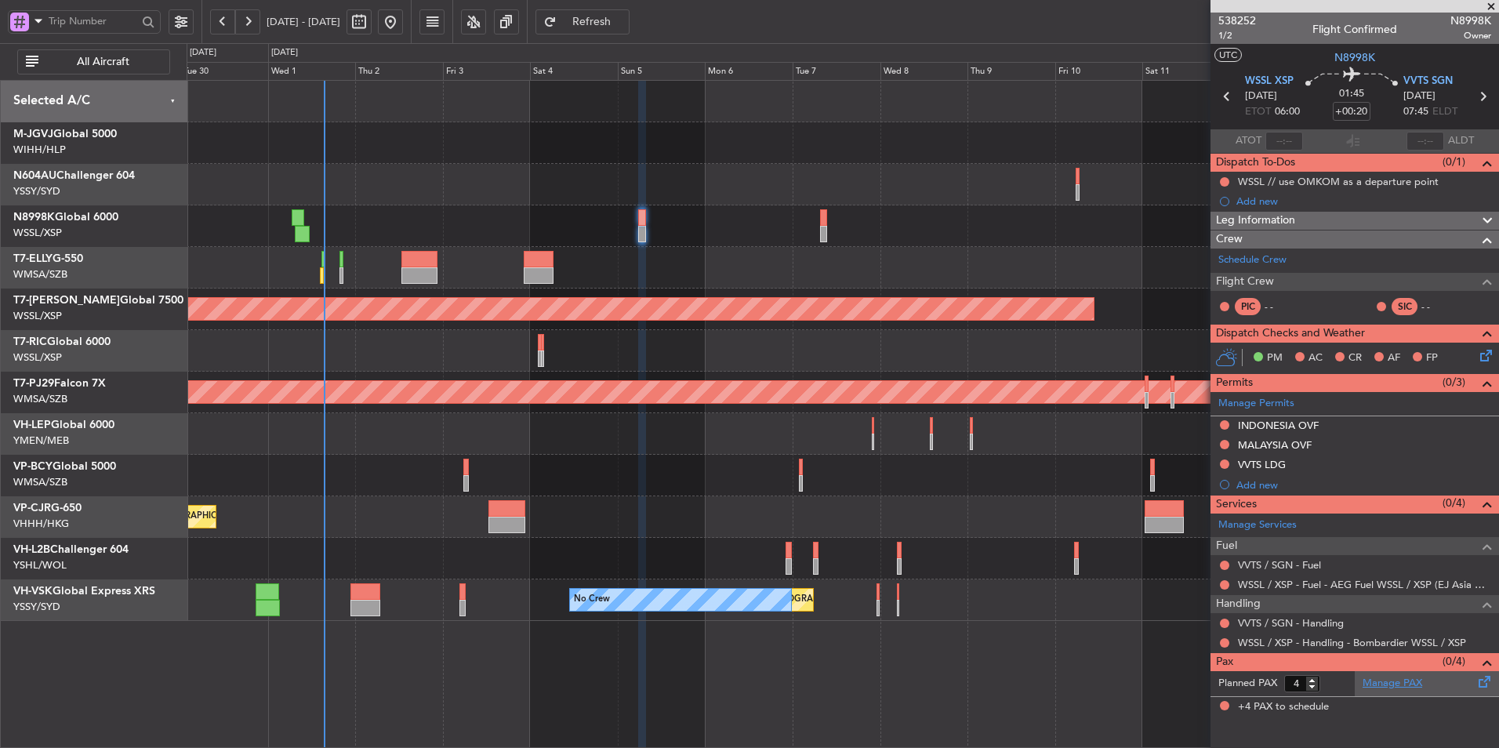
click at [1402, 688] on link "Manage PAX" at bounding box center [1393, 684] width 60 height 16
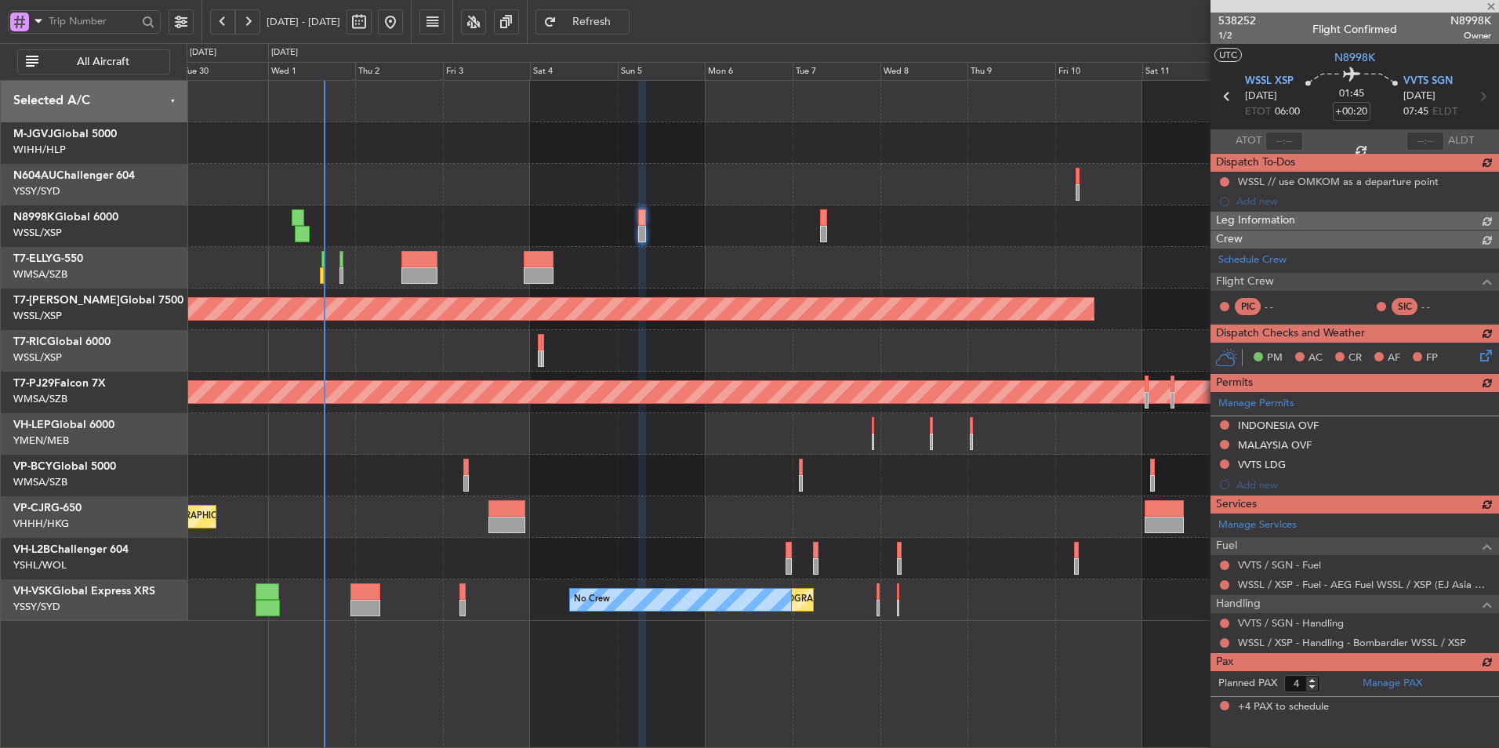
click at [624, 16] on span "Refresh" at bounding box center [592, 21] width 64 height 11
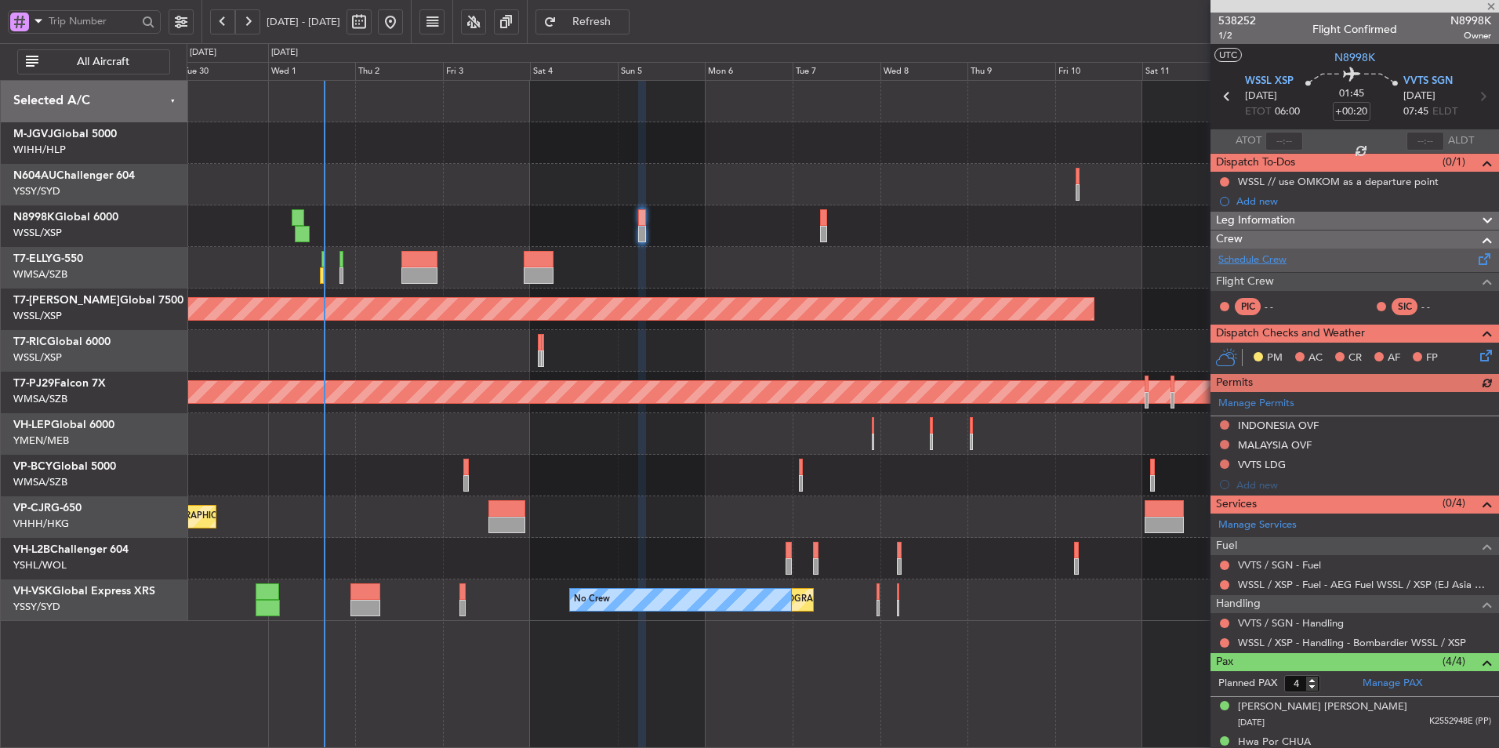
click at [1258, 260] on link "Schedule Crew" at bounding box center [1252, 260] width 68 height 16
click at [575, 526] on div "Planned Maint [GEOGRAPHIC_DATA] ([GEOGRAPHIC_DATA] Intl)" at bounding box center [843, 517] width 1312 height 42
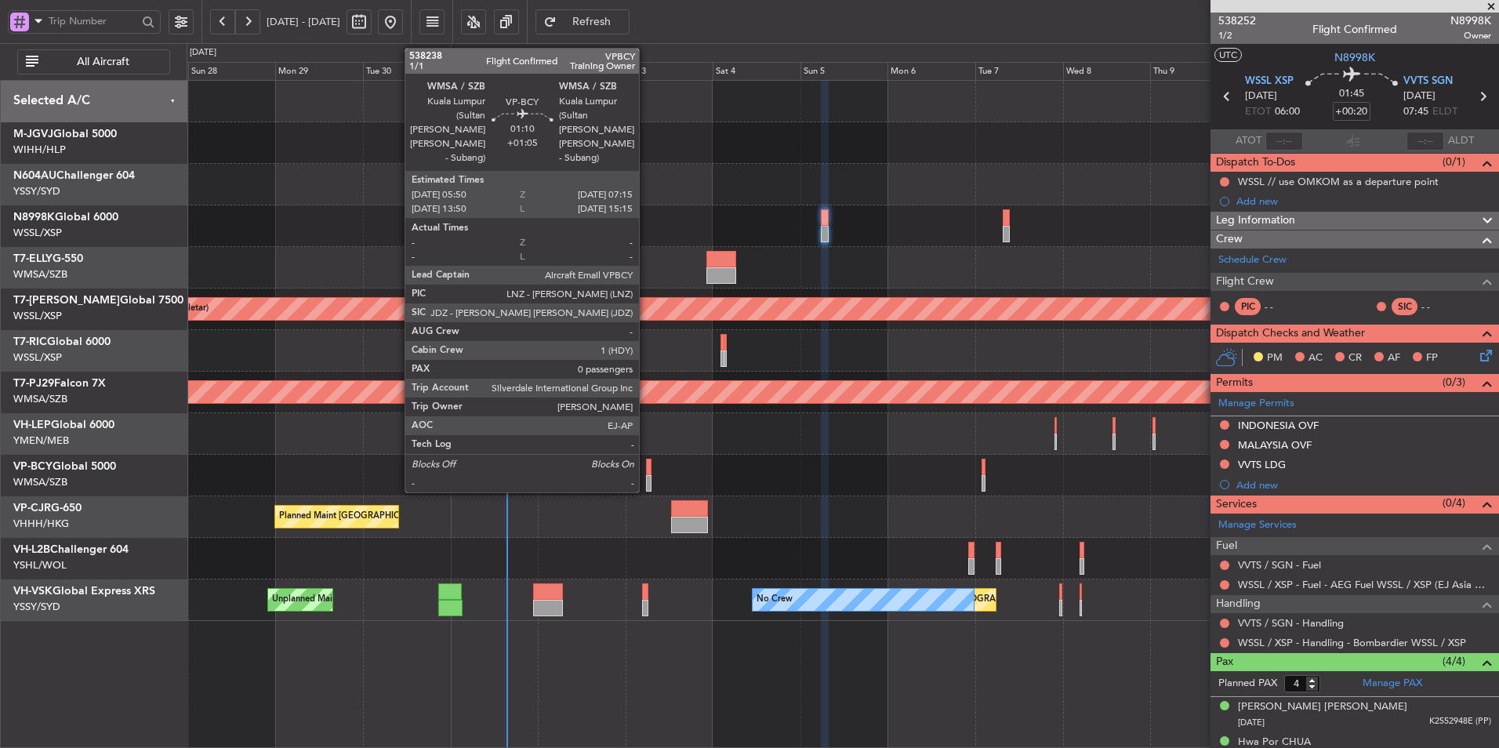
click at [646, 474] on div at bounding box center [648, 467] width 5 height 16
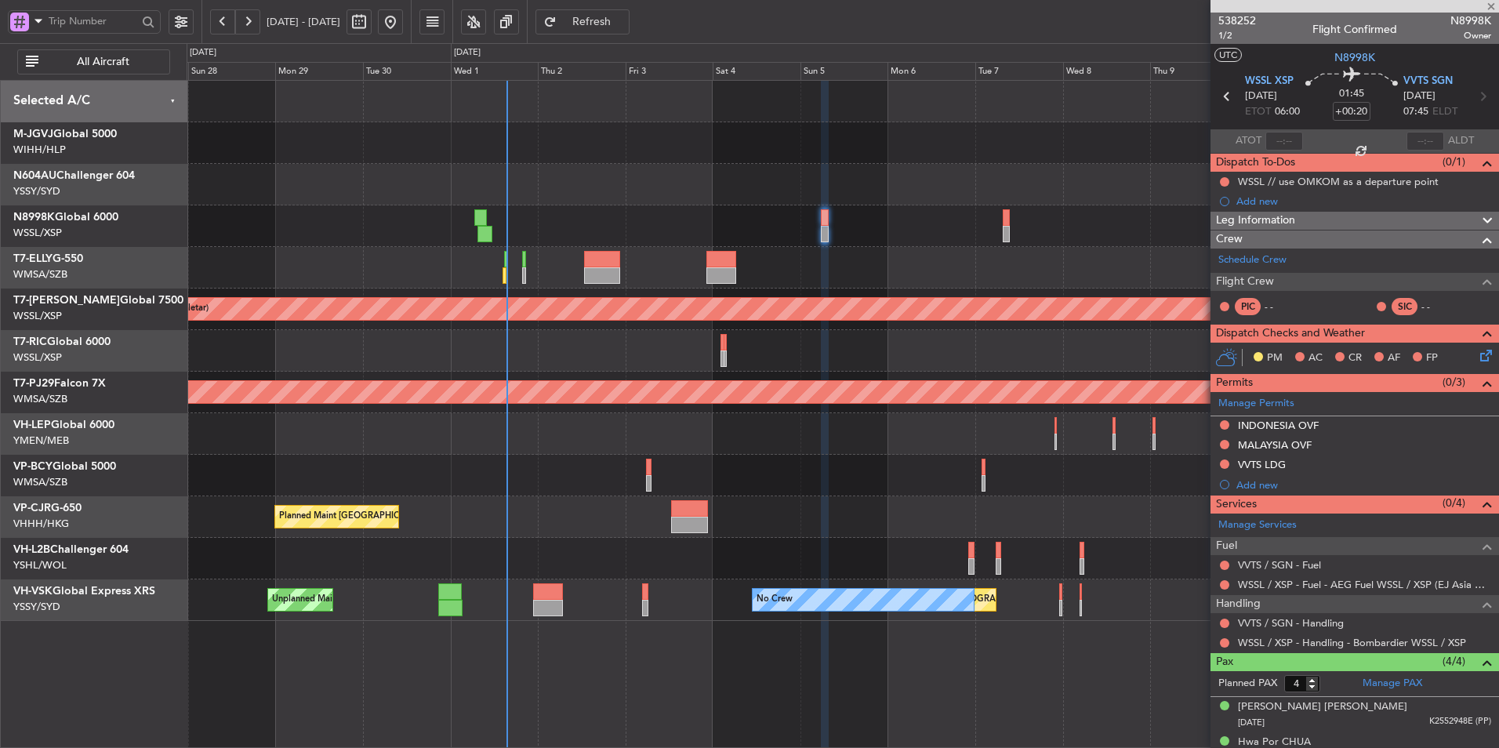
type input "+01:05"
type input "0"
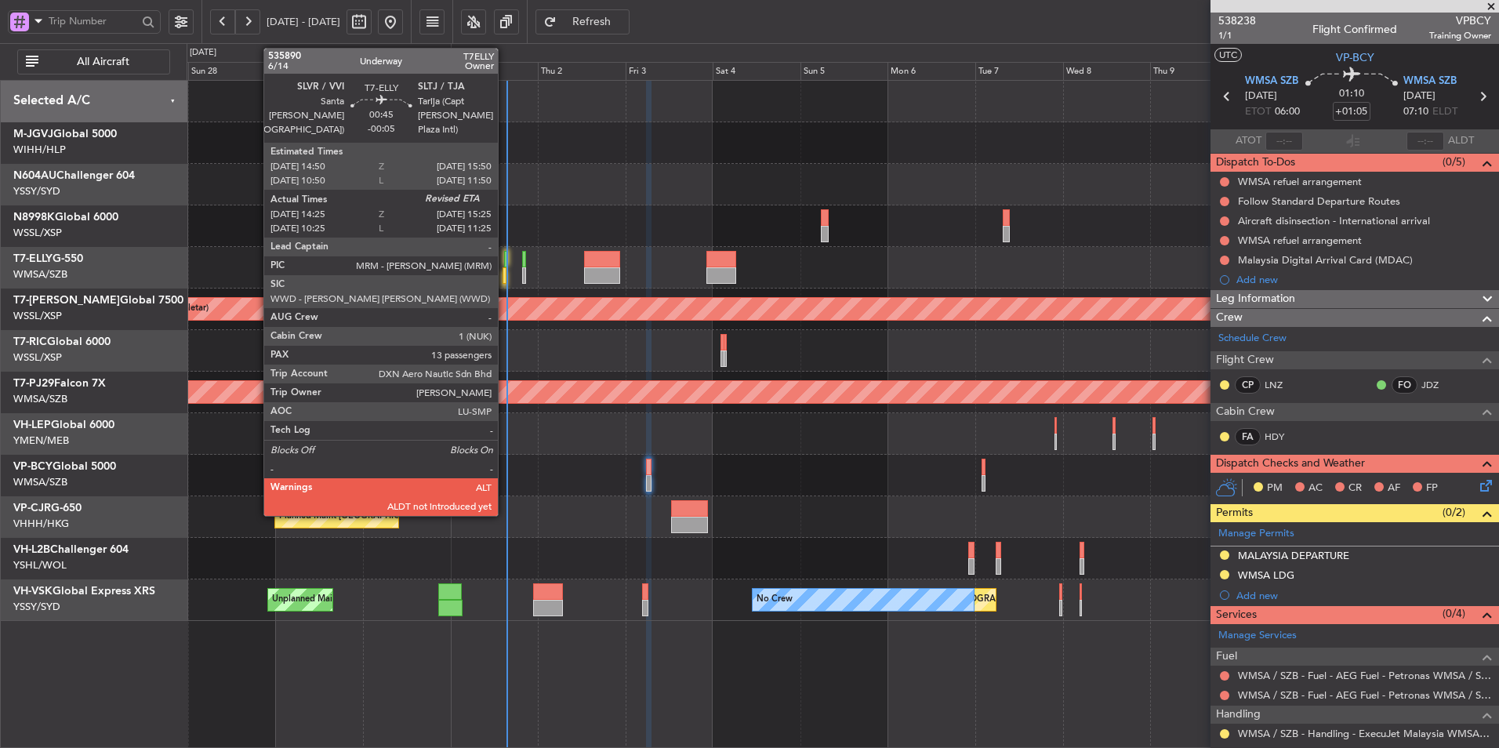
click at [505, 263] on div at bounding box center [506, 259] width 4 height 16
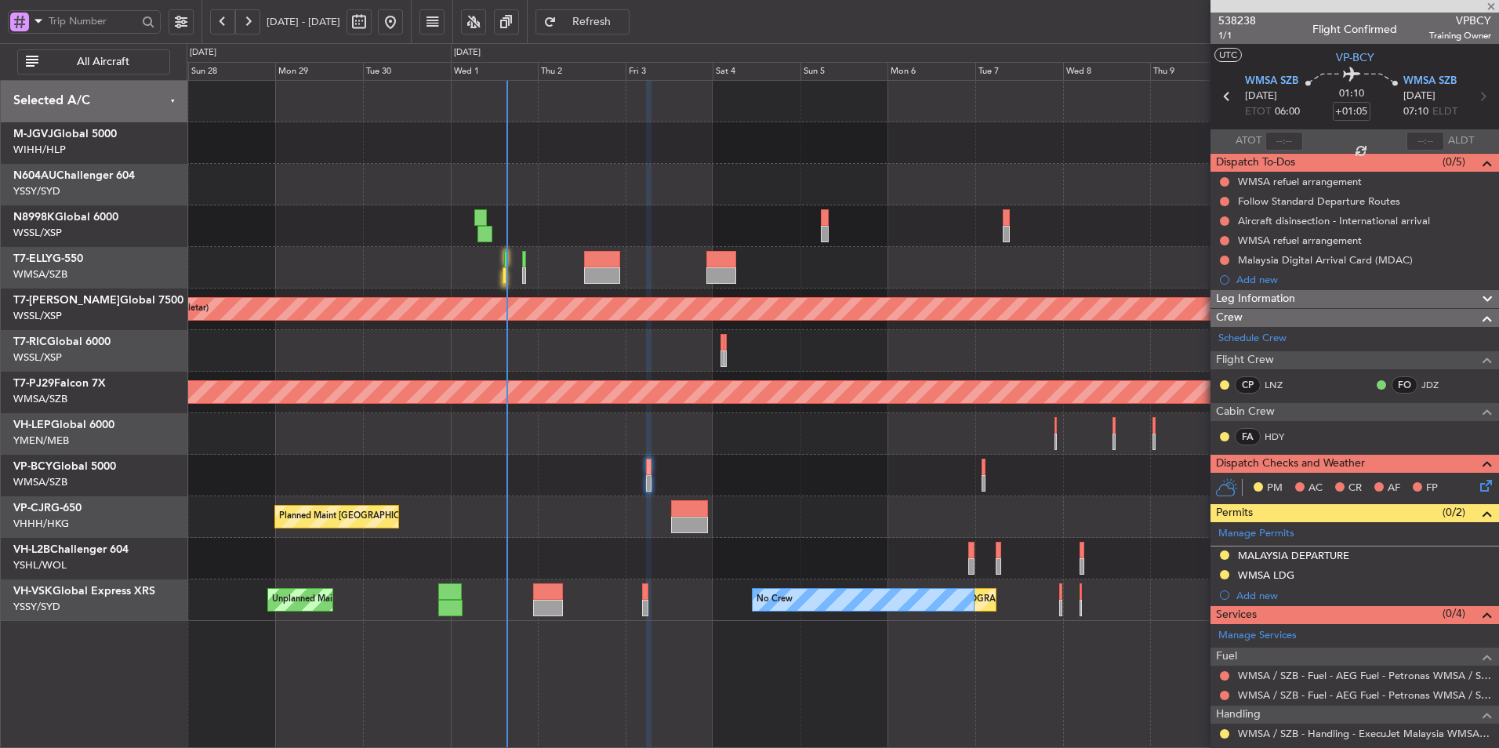
type input "-00:05"
type input "14:35"
type input "13"
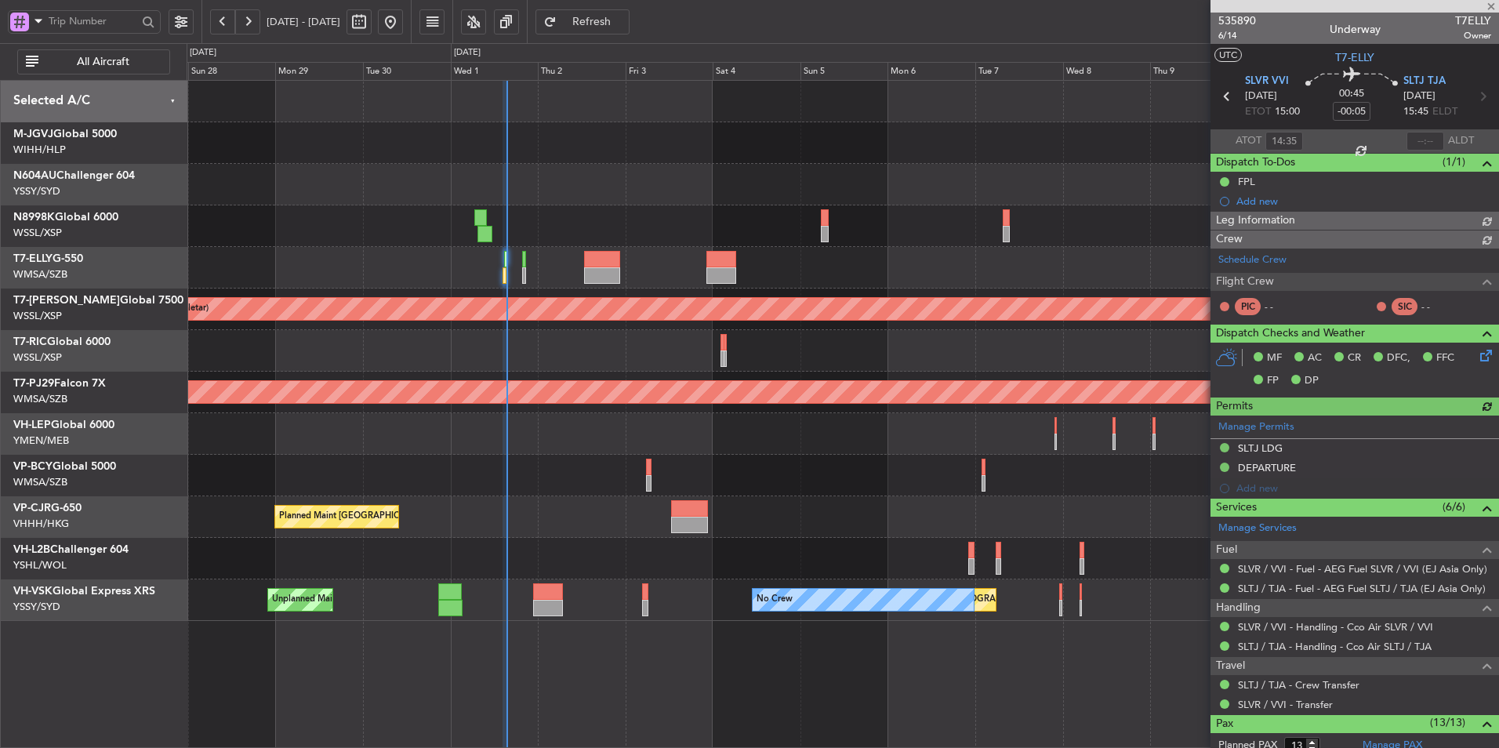
type input "[PERSON_NAME] (KYA)"
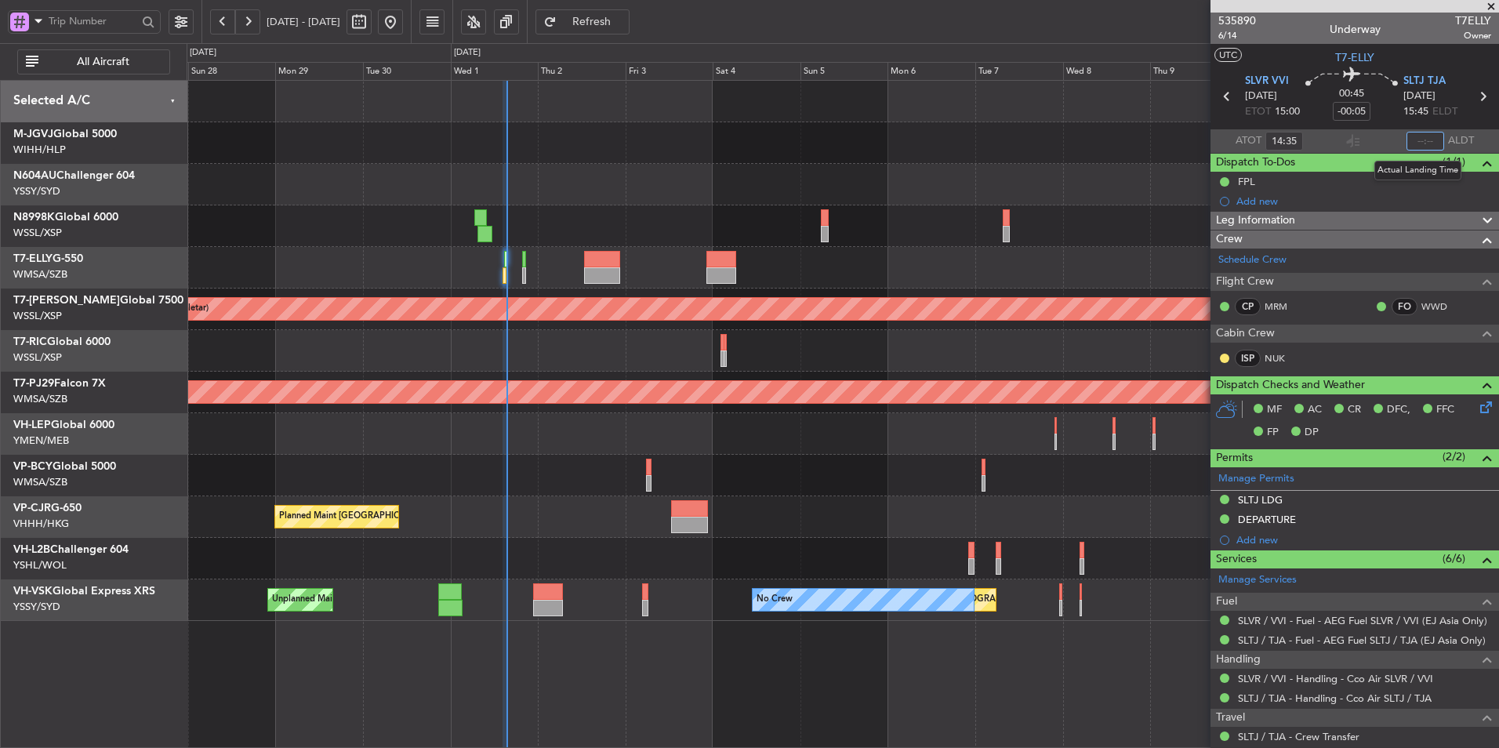
click at [1419, 143] on input "text" at bounding box center [1426, 141] width 38 height 19
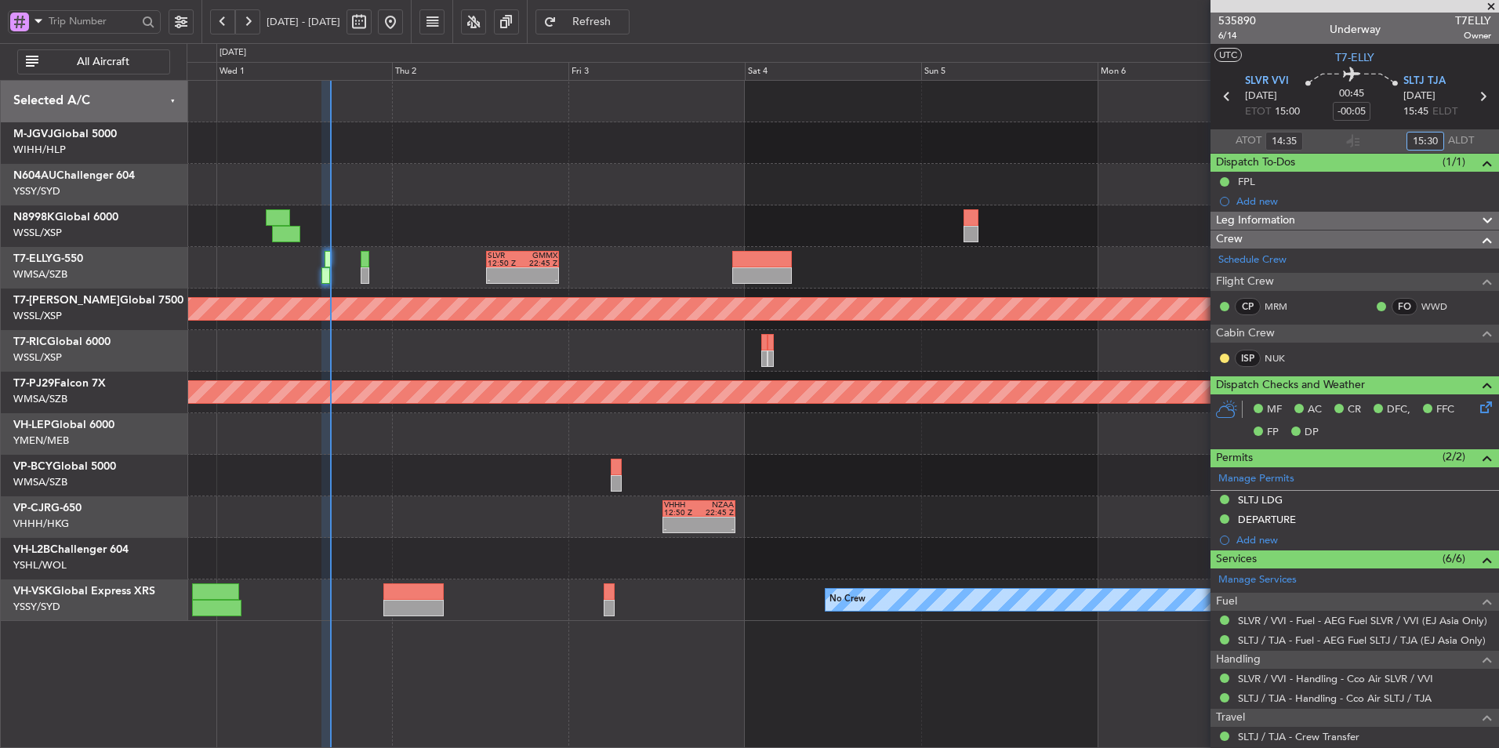
type input "15:30"
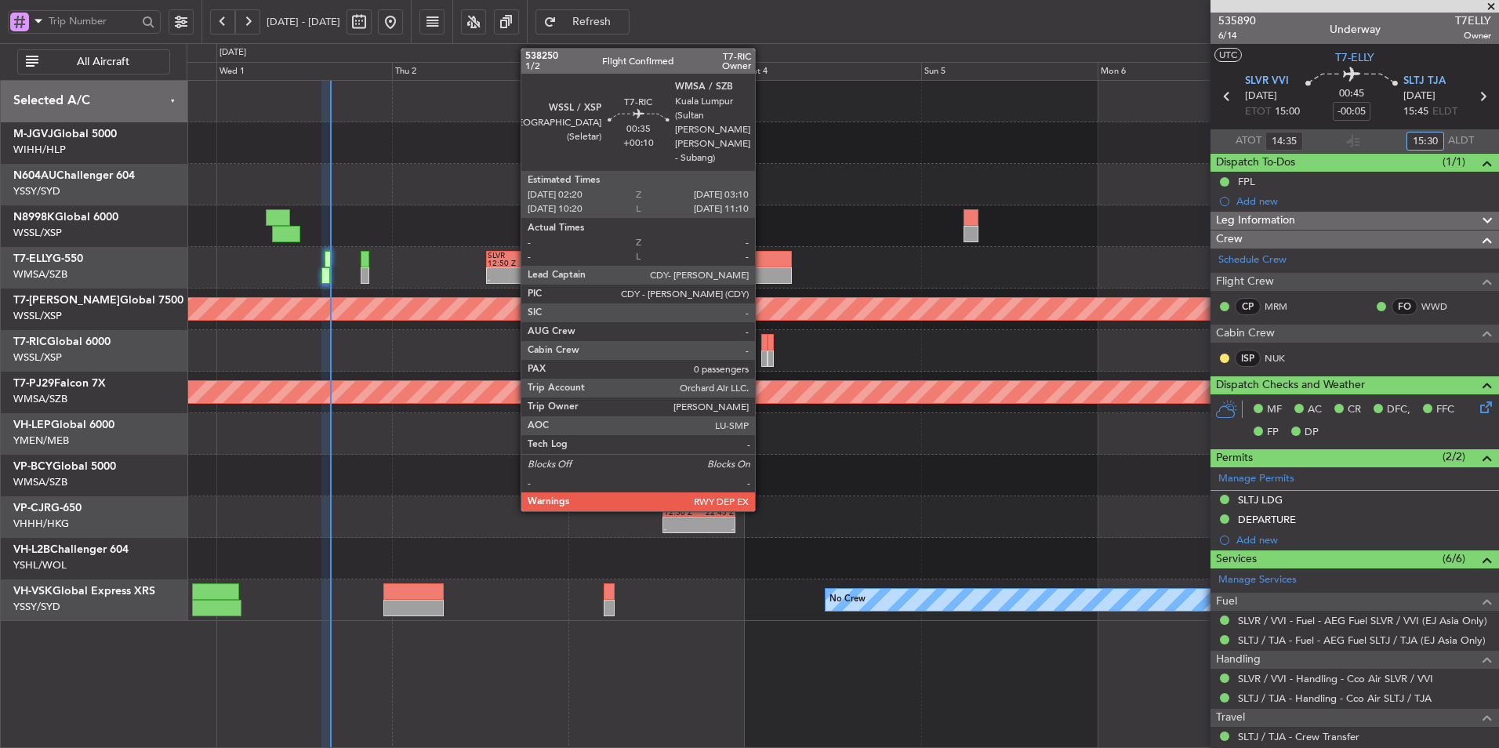
click at [762, 354] on div at bounding box center [764, 358] width 6 height 16
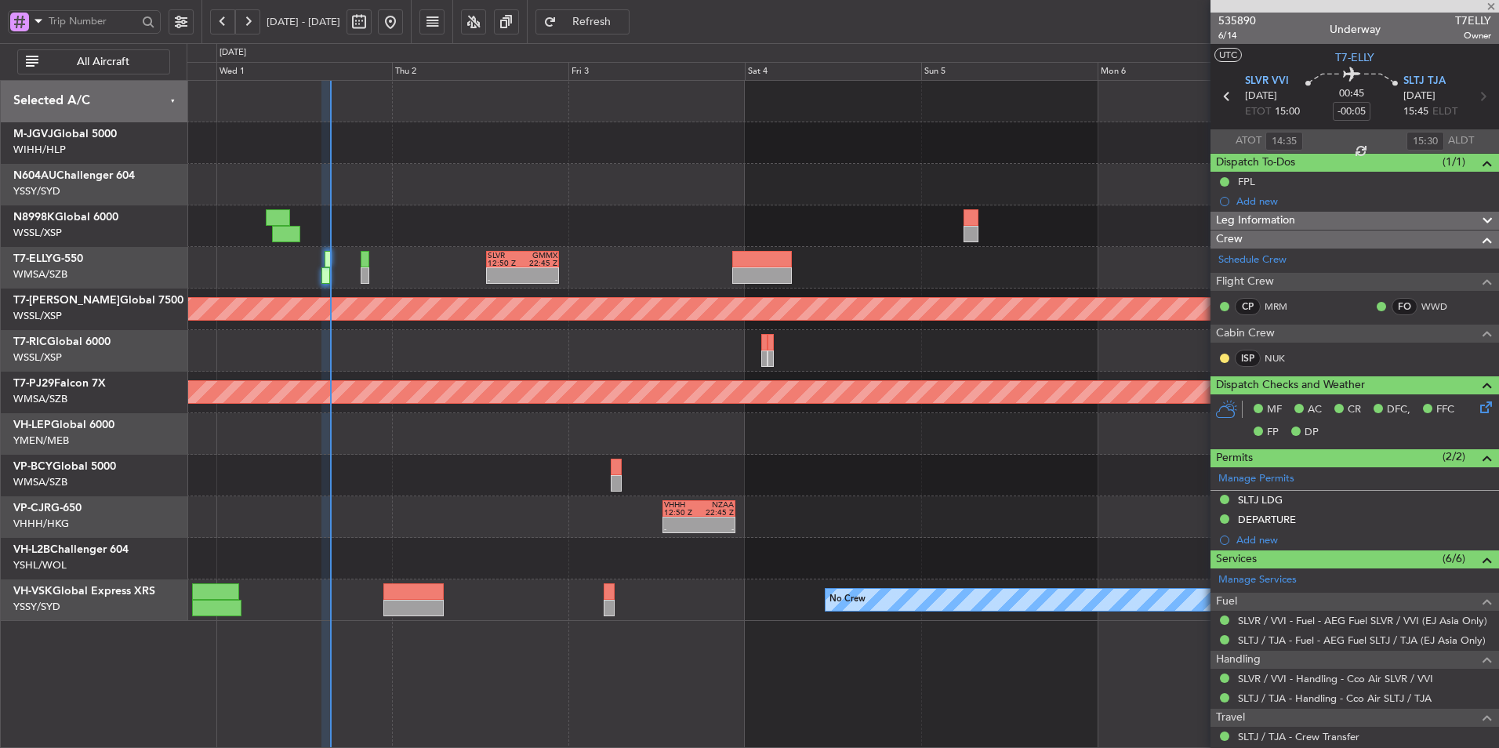
type input "+00:10"
type input "0"
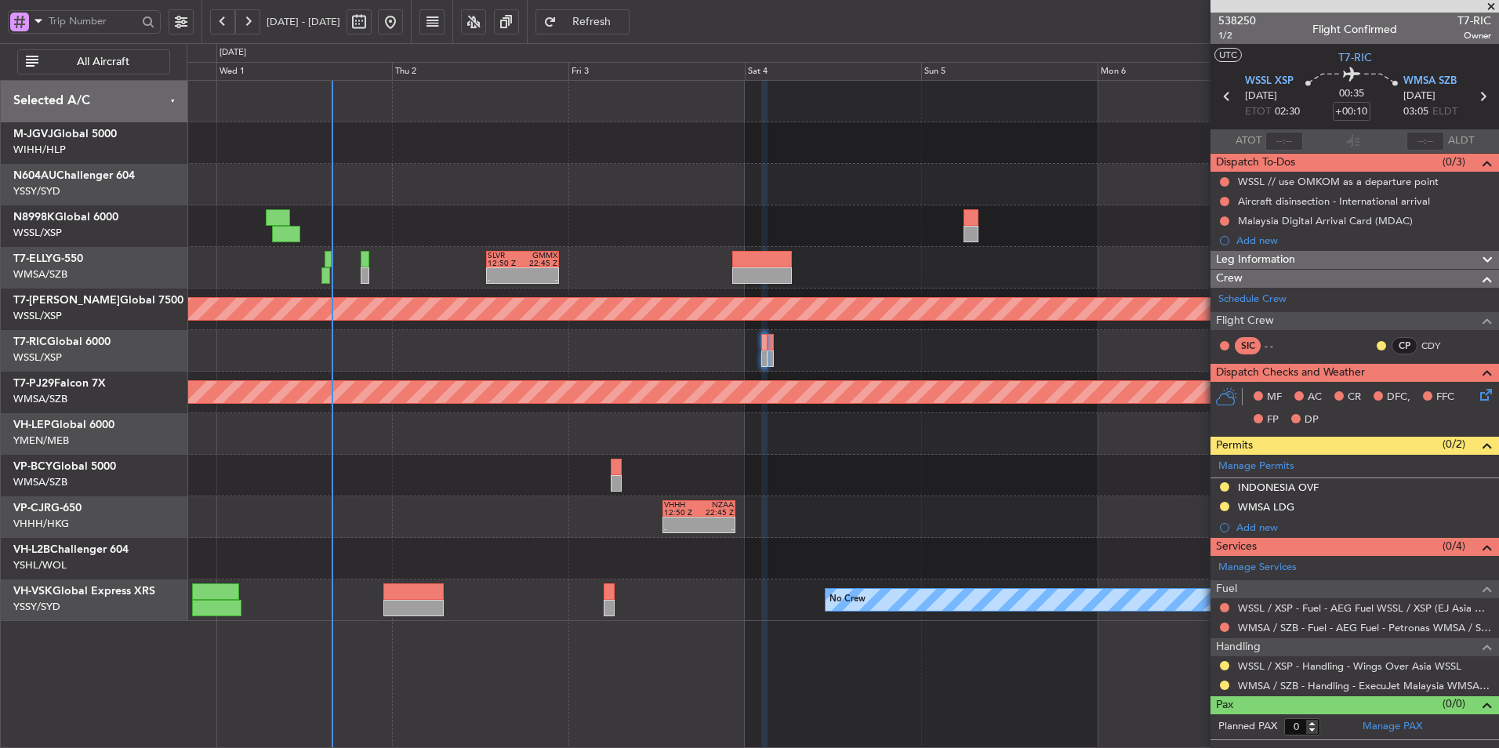
click at [624, 20] on span "Refresh" at bounding box center [592, 21] width 64 height 11
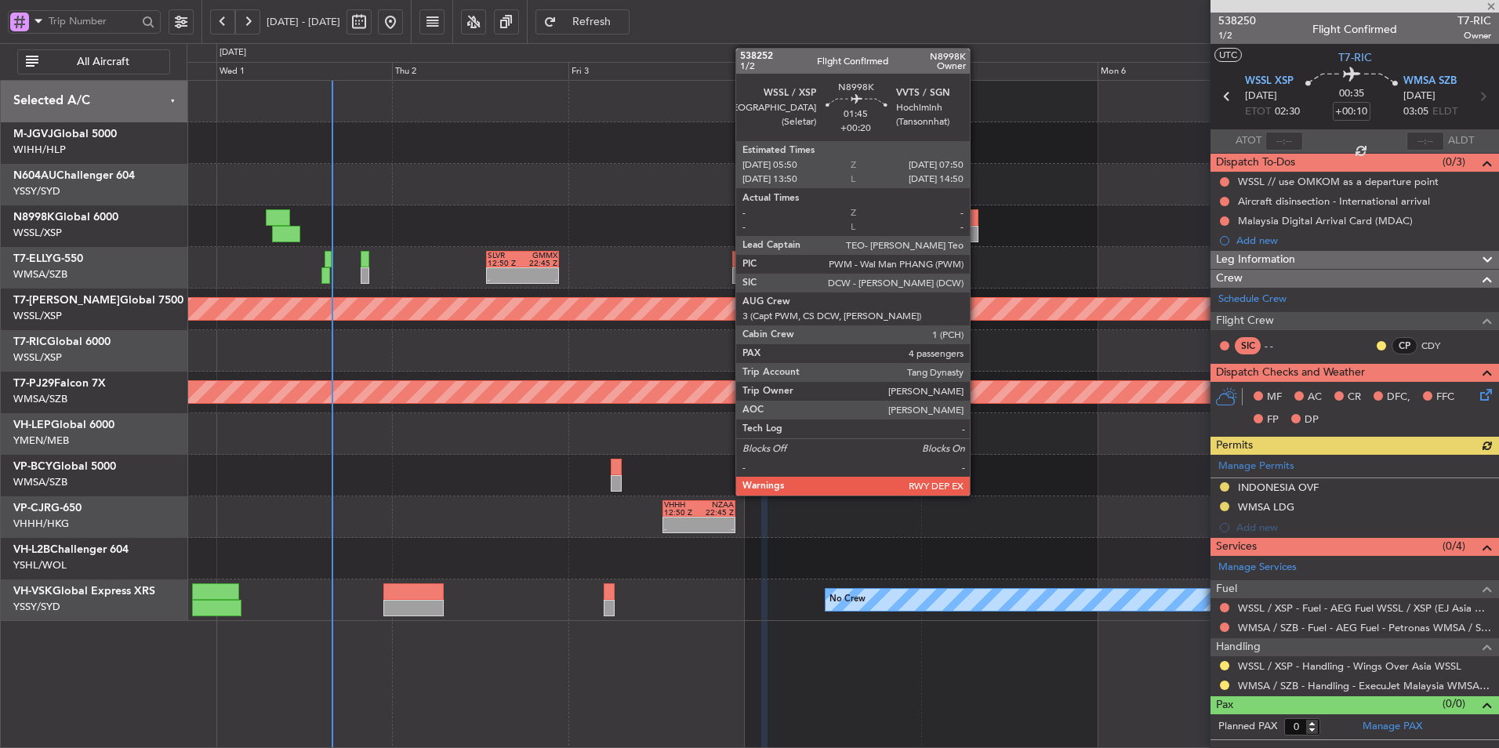
click at [977, 224] on div at bounding box center [971, 217] width 15 height 16
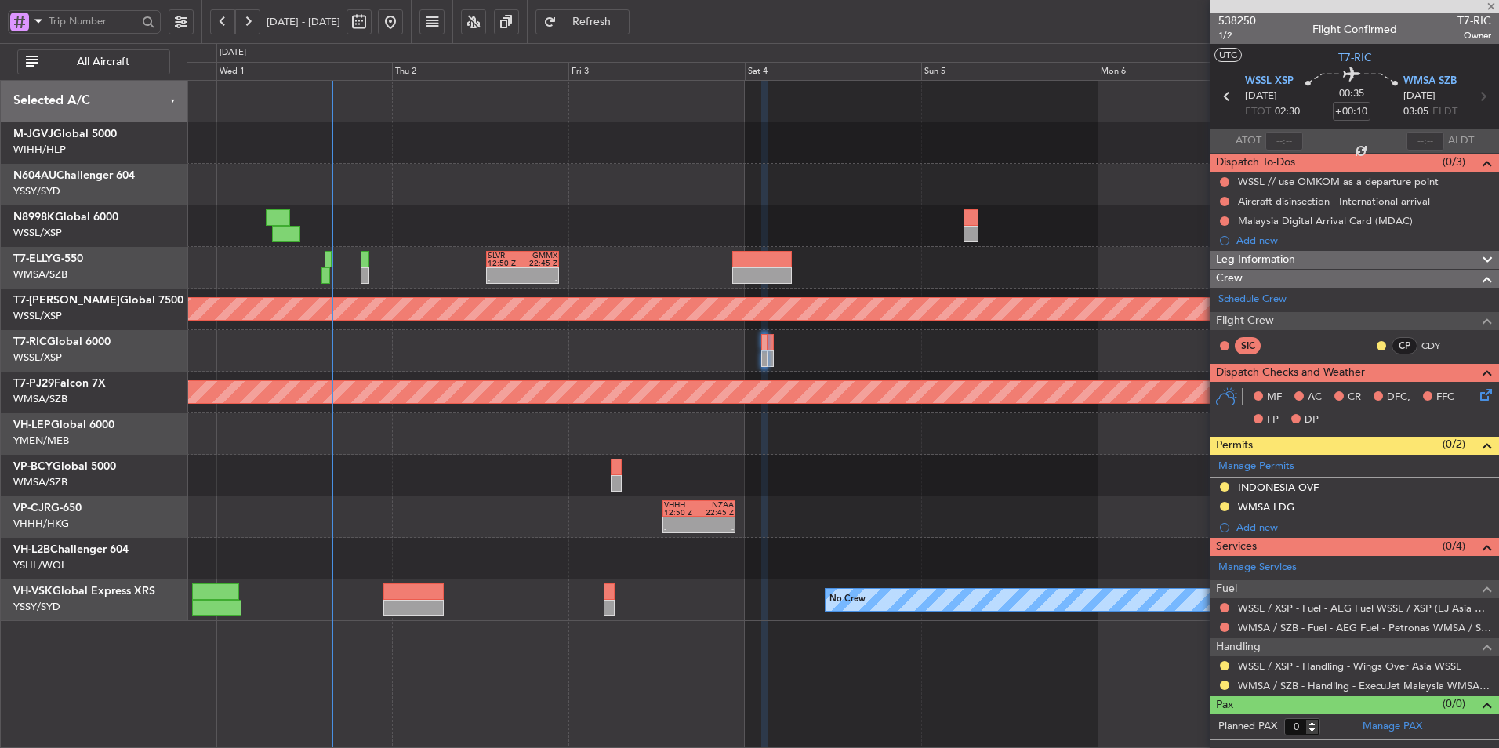
type input "+00:20"
type input "4"
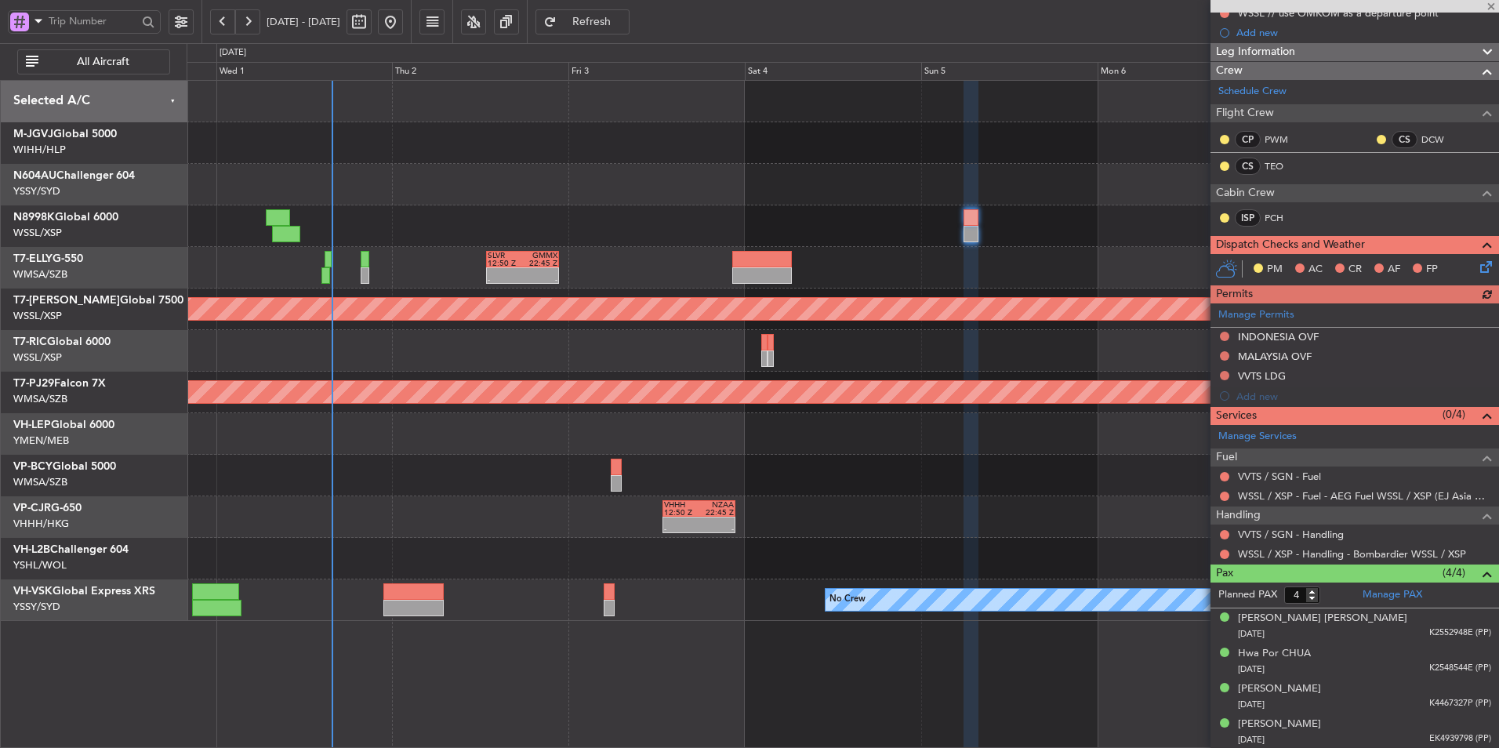
scroll to position [169, 0]
click at [1291, 536] on link "VVTS / SGN - Handling" at bounding box center [1291, 533] width 106 height 13
click at [619, 11] on button "Refresh" at bounding box center [583, 21] width 94 height 25
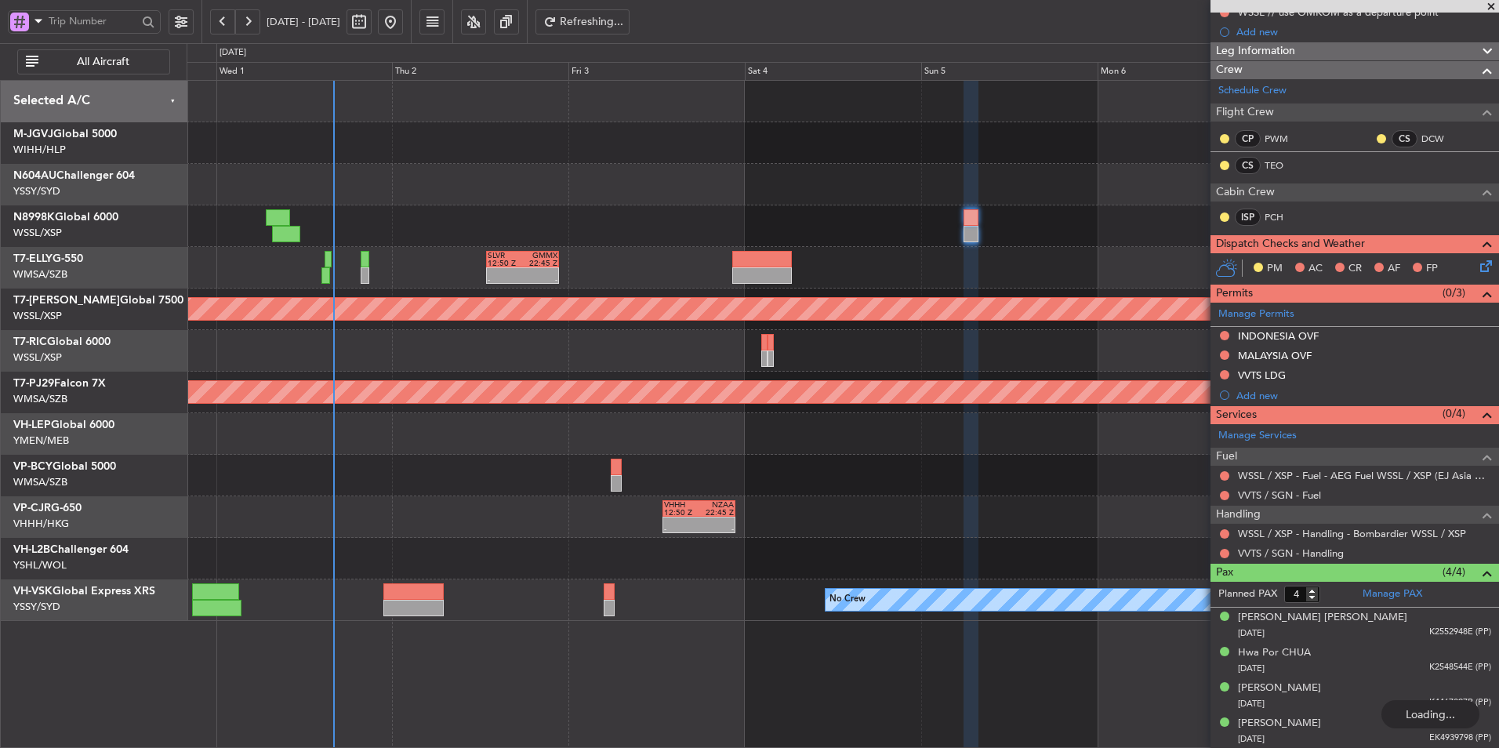
click at [695, 270] on div "- - SLVR 12:50 Z GMMX 22:45 Z" at bounding box center [843, 268] width 1312 height 42
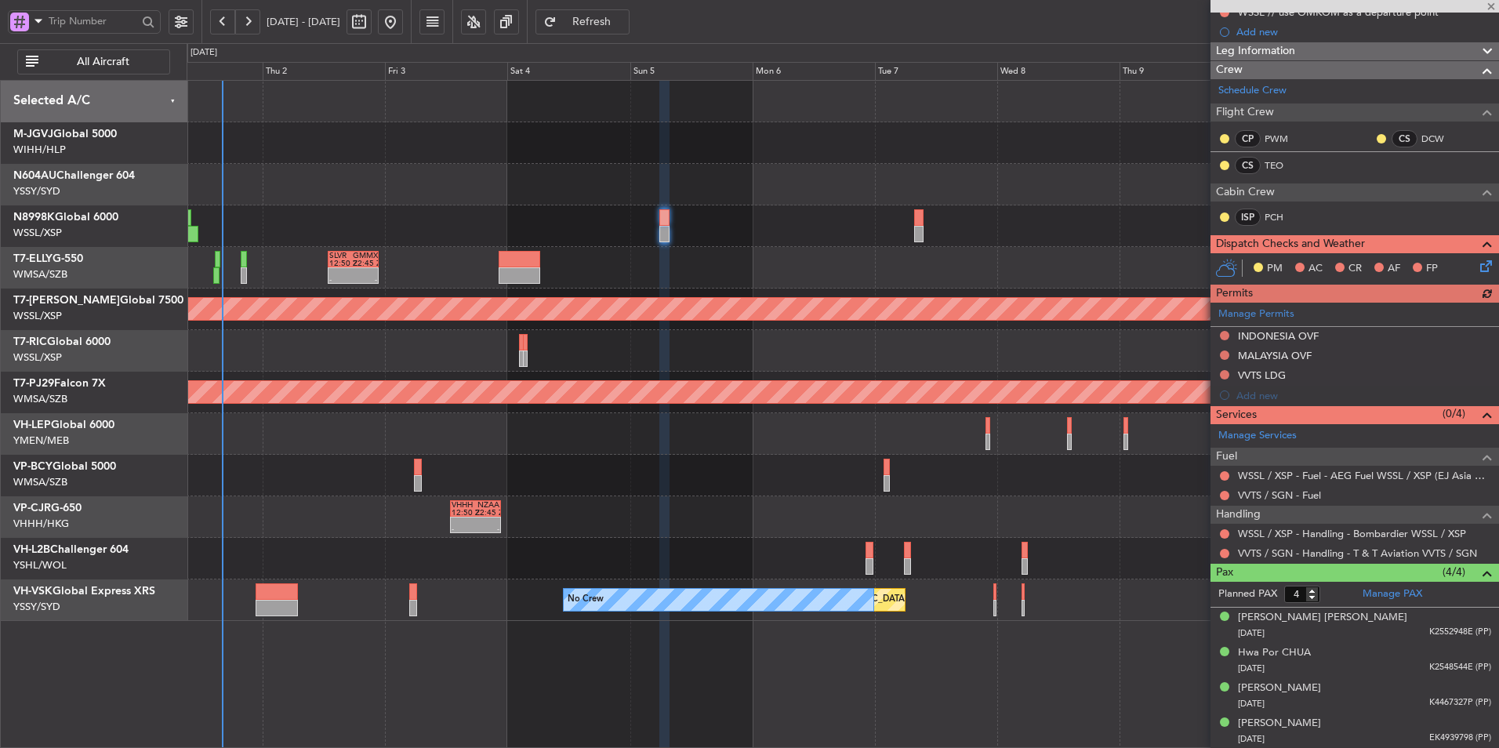
click at [685, 269] on div "- - SLVR 12:50 Z GMMX 22:45 Z" at bounding box center [843, 268] width 1312 height 42
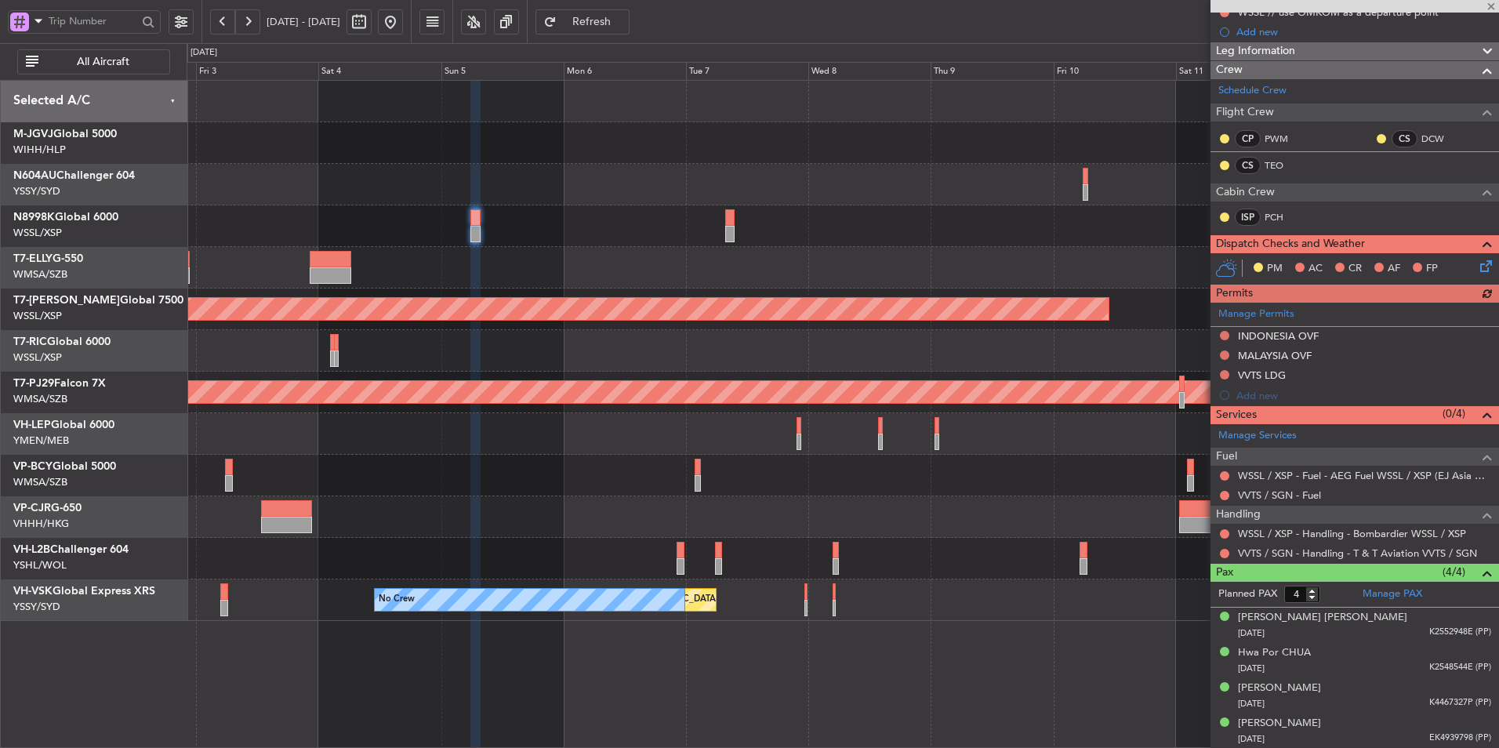
click at [728, 281] on div at bounding box center [843, 268] width 1312 height 42
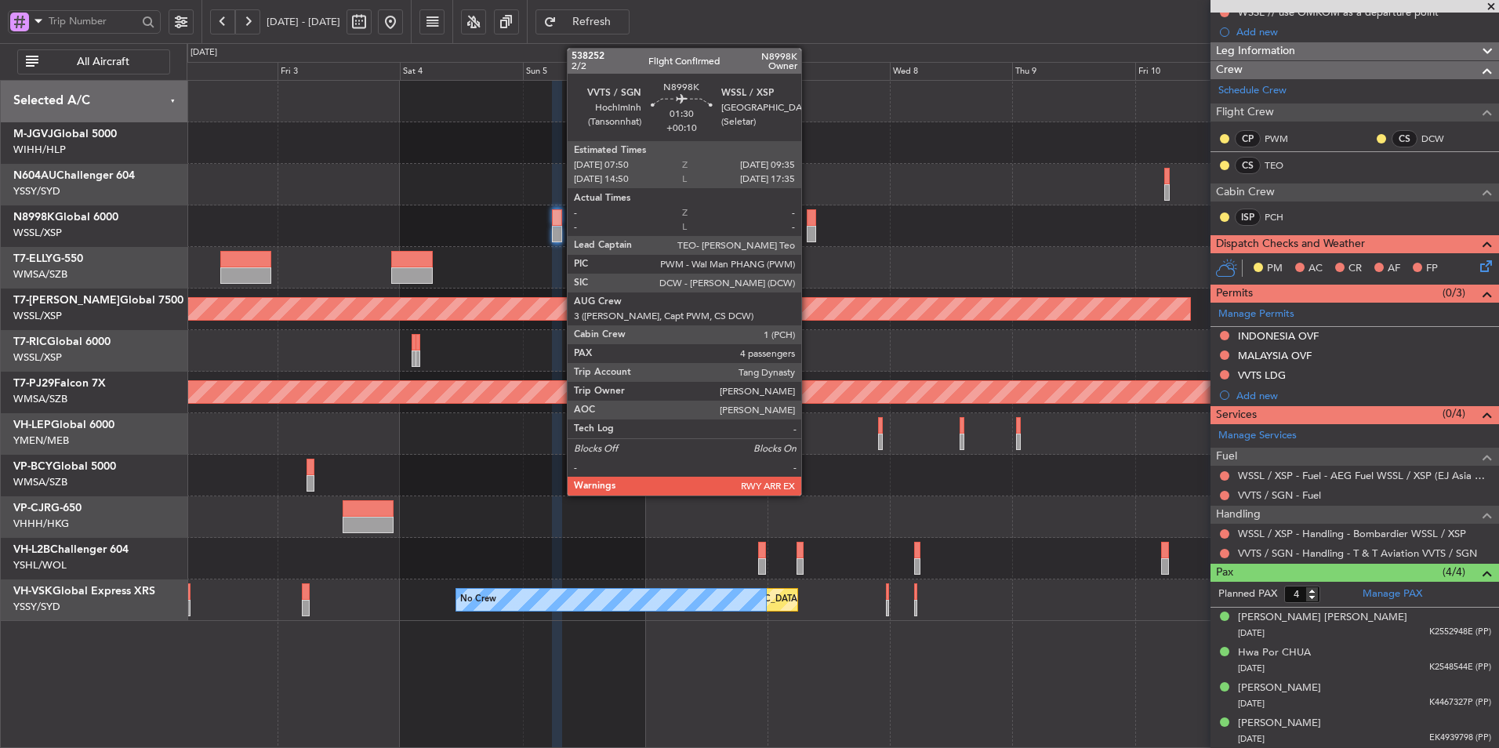
click at [808, 221] on div at bounding box center [811, 217] width 9 height 16
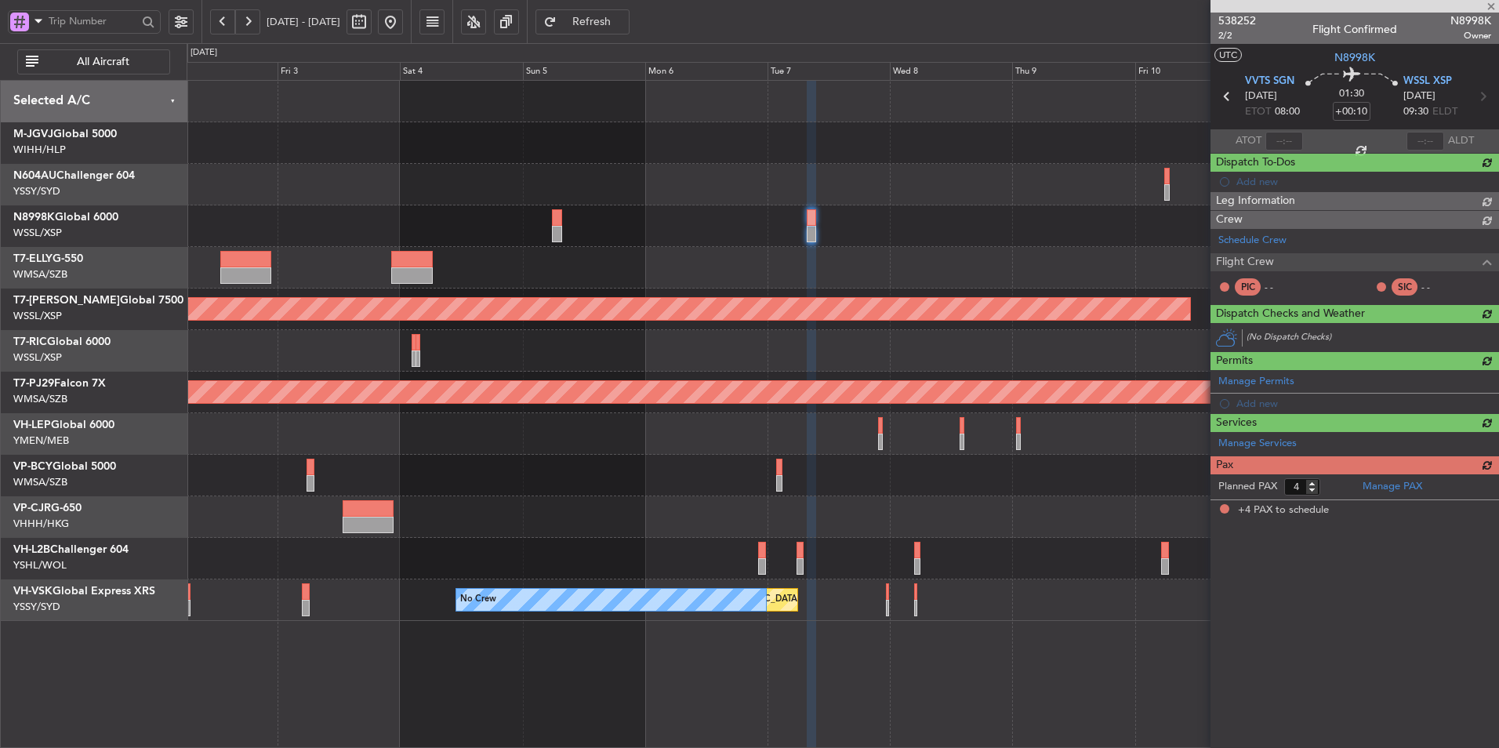
scroll to position [0, 0]
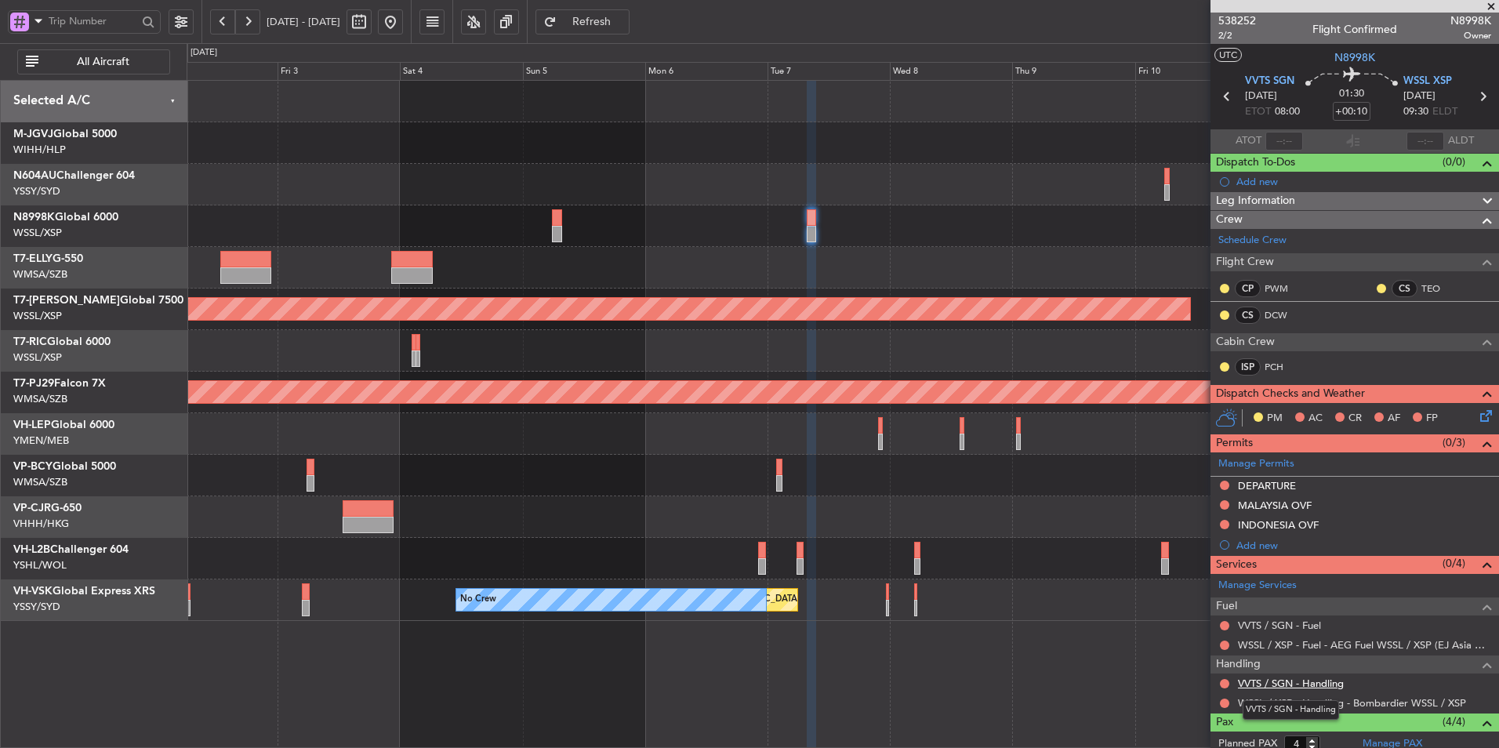
click at [1324, 683] on link "VVTS / SGN - Handling" at bounding box center [1291, 683] width 106 height 13
click at [752, 425] on div "Planned Maint Singapore (Seletar) Planned Maint Kuala Lumpur (Sultan Abdul Aziz…" at bounding box center [843, 351] width 1312 height 540
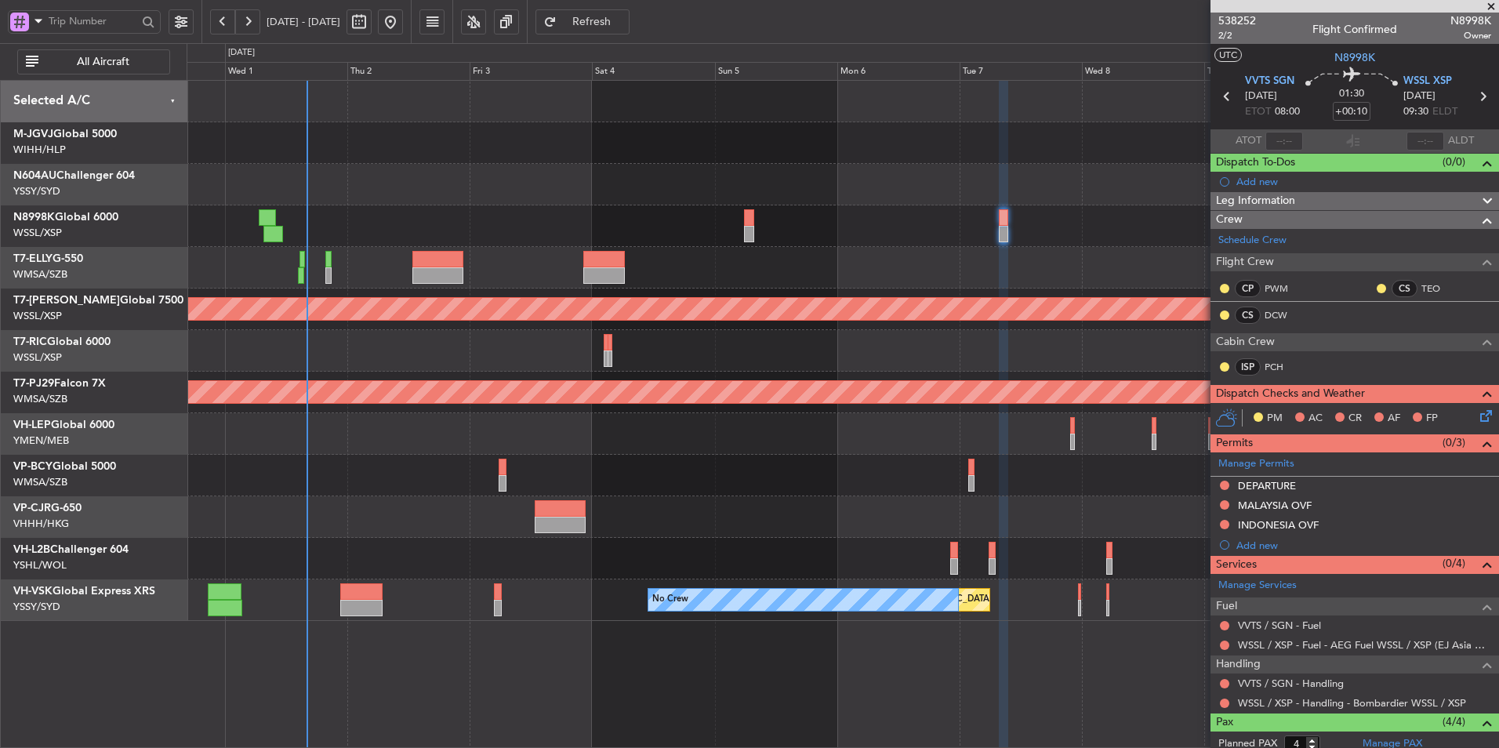
click at [783, 439] on div at bounding box center [843, 434] width 1312 height 42
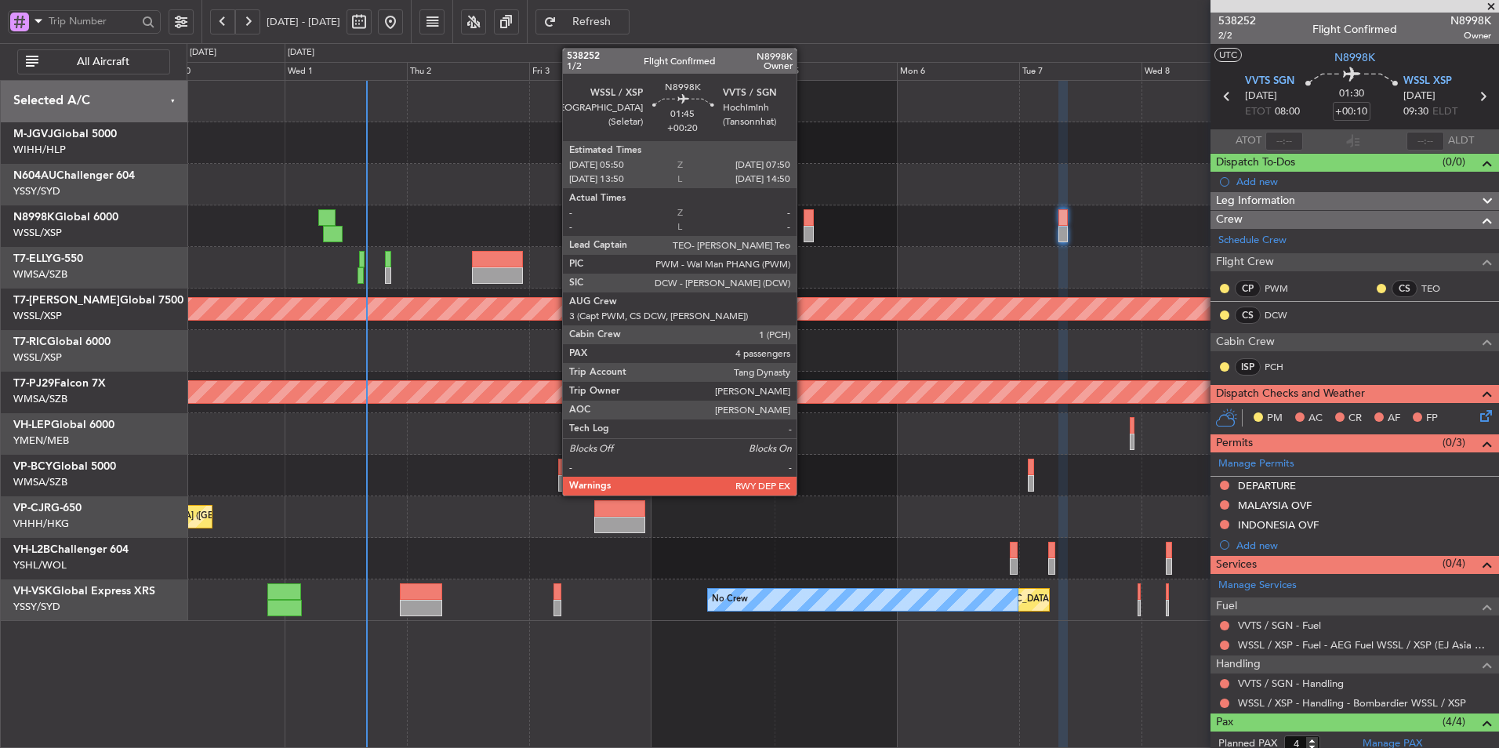
click at [804, 231] on div at bounding box center [809, 234] width 11 height 16
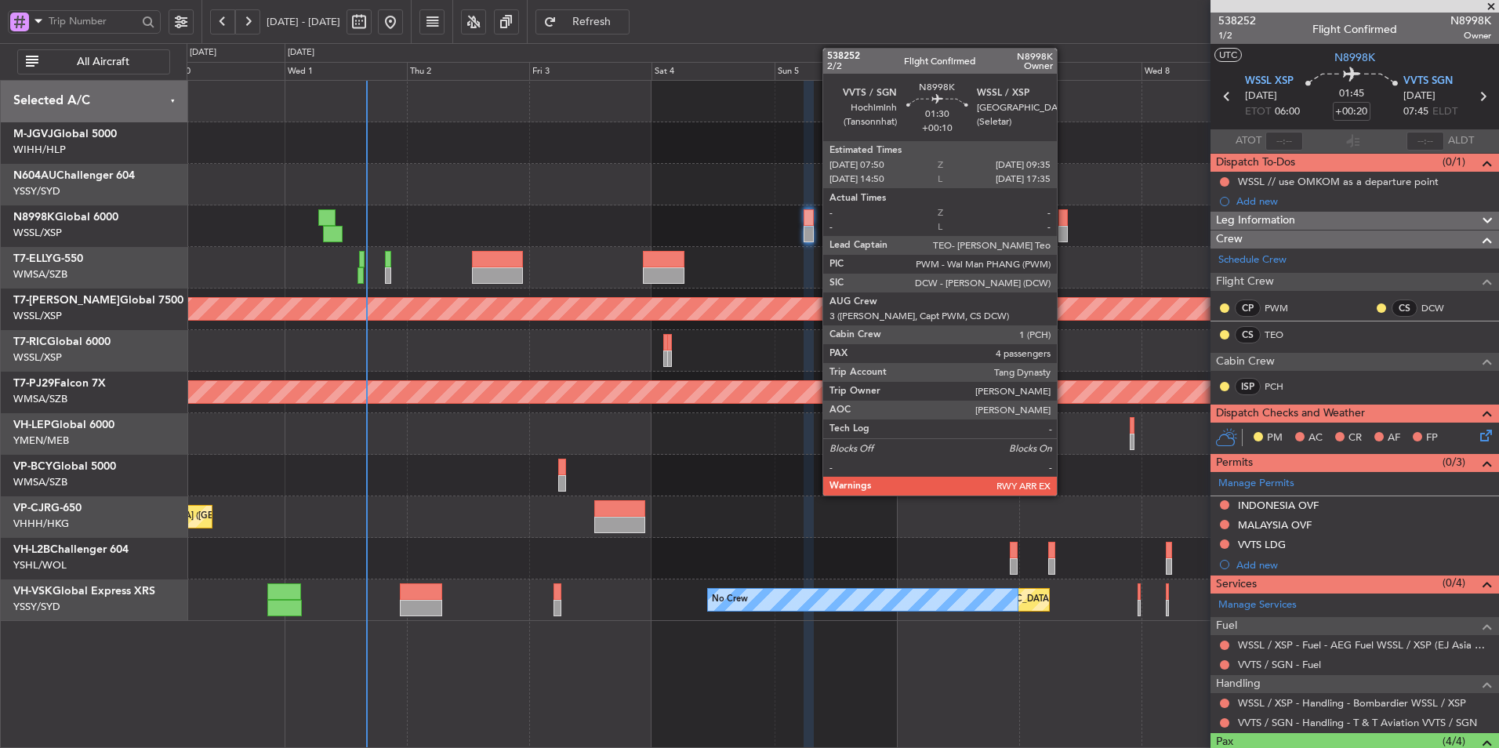
click at [1063, 223] on div at bounding box center [1063, 217] width 9 height 16
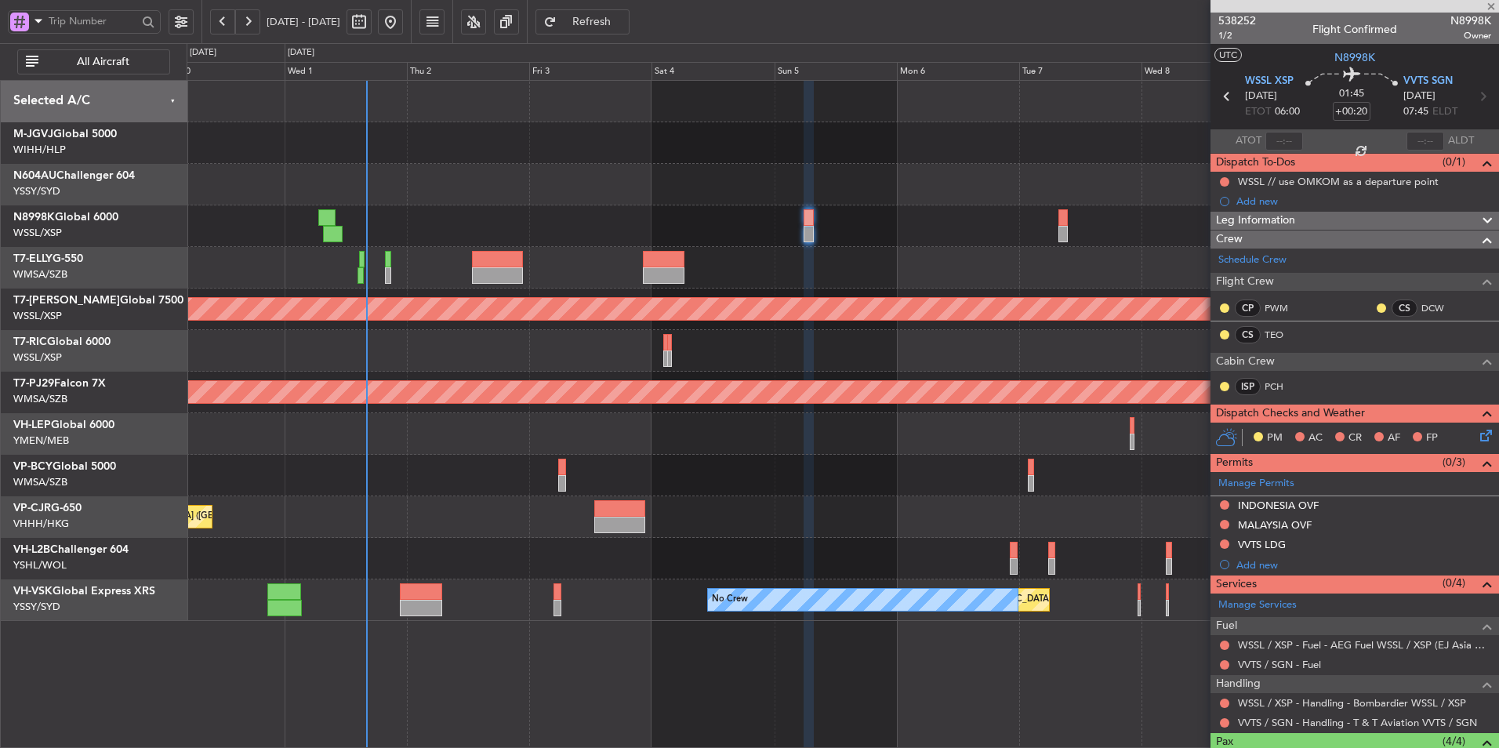
type input "+00:10"
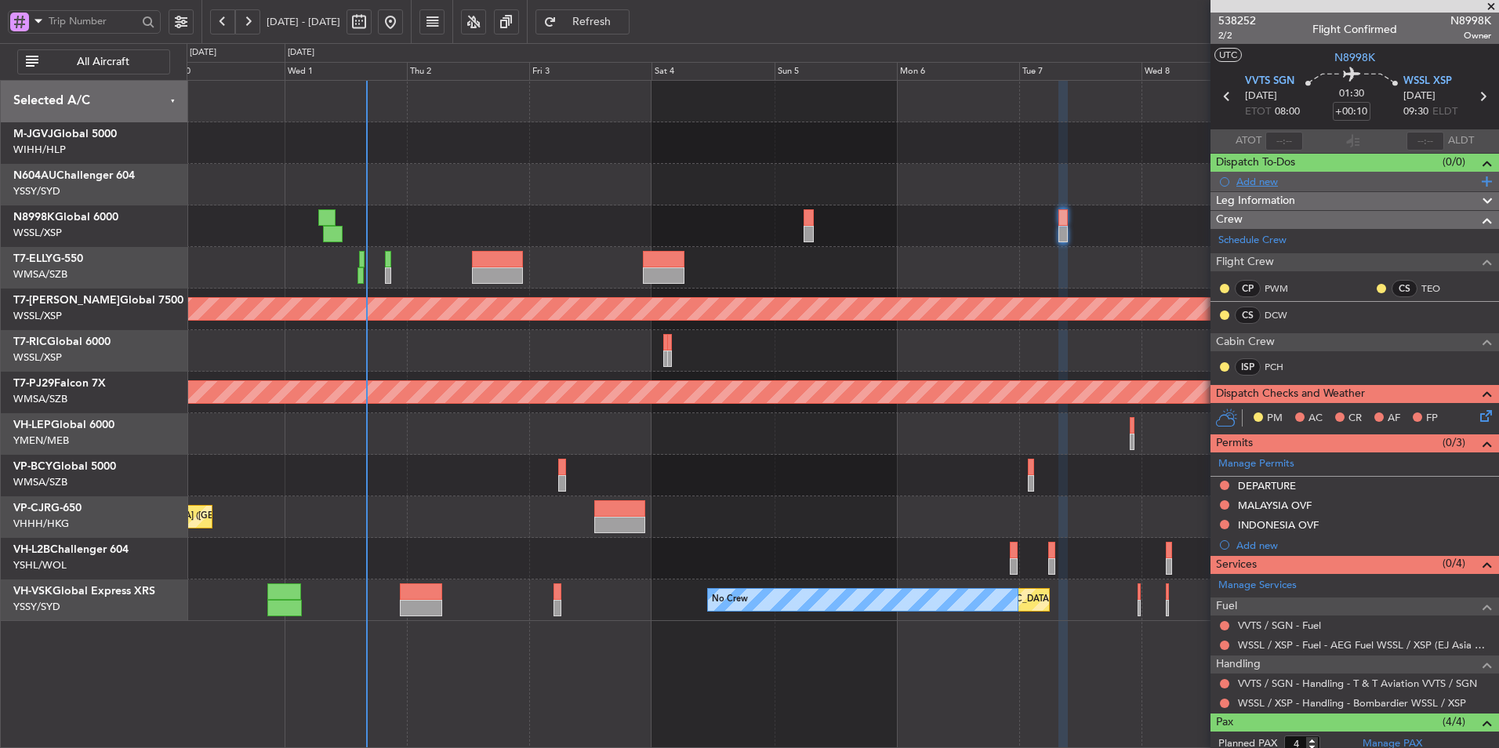
click at [1268, 183] on div "Add new" at bounding box center [1357, 181] width 241 height 13
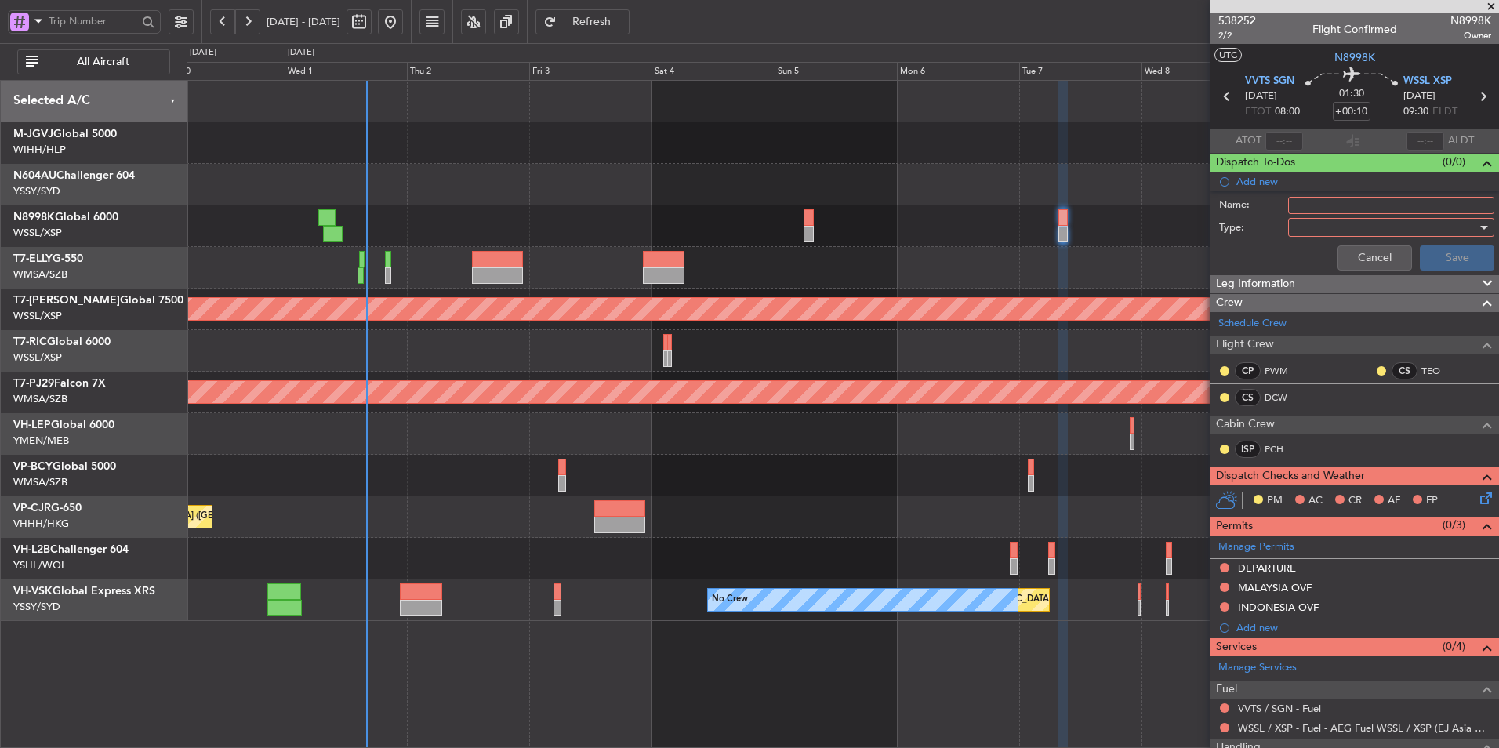
click at [1313, 197] on input "Name:" at bounding box center [1391, 205] width 206 height 17
type input "SGAC"
click at [1314, 234] on div at bounding box center [1386, 228] width 183 height 24
click at [1314, 248] on span "Generic" at bounding box center [1383, 260] width 183 height 24
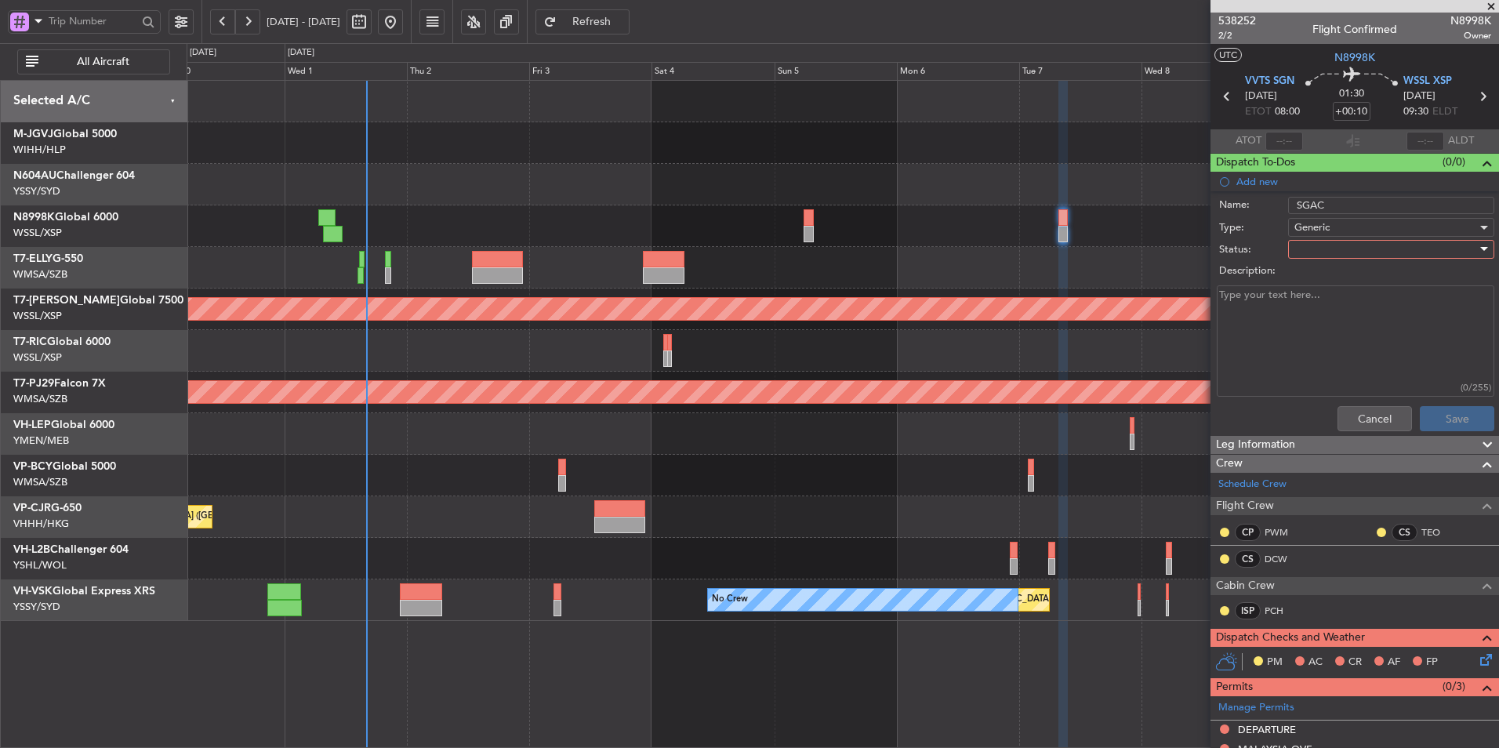
drag, startPoint x: 1314, startPoint y: 234, endPoint x: 1315, endPoint y: 248, distance: 14.1
click at [1315, 248] on div at bounding box center [1386, 250] width 183 height 24
click at [1328, 276] on span "Not Started" at bounding box center [1383, 281] width 183 height 24
click at [1442, 424] on button "Save" at bounding box center [1457, 418] width 74 height 25
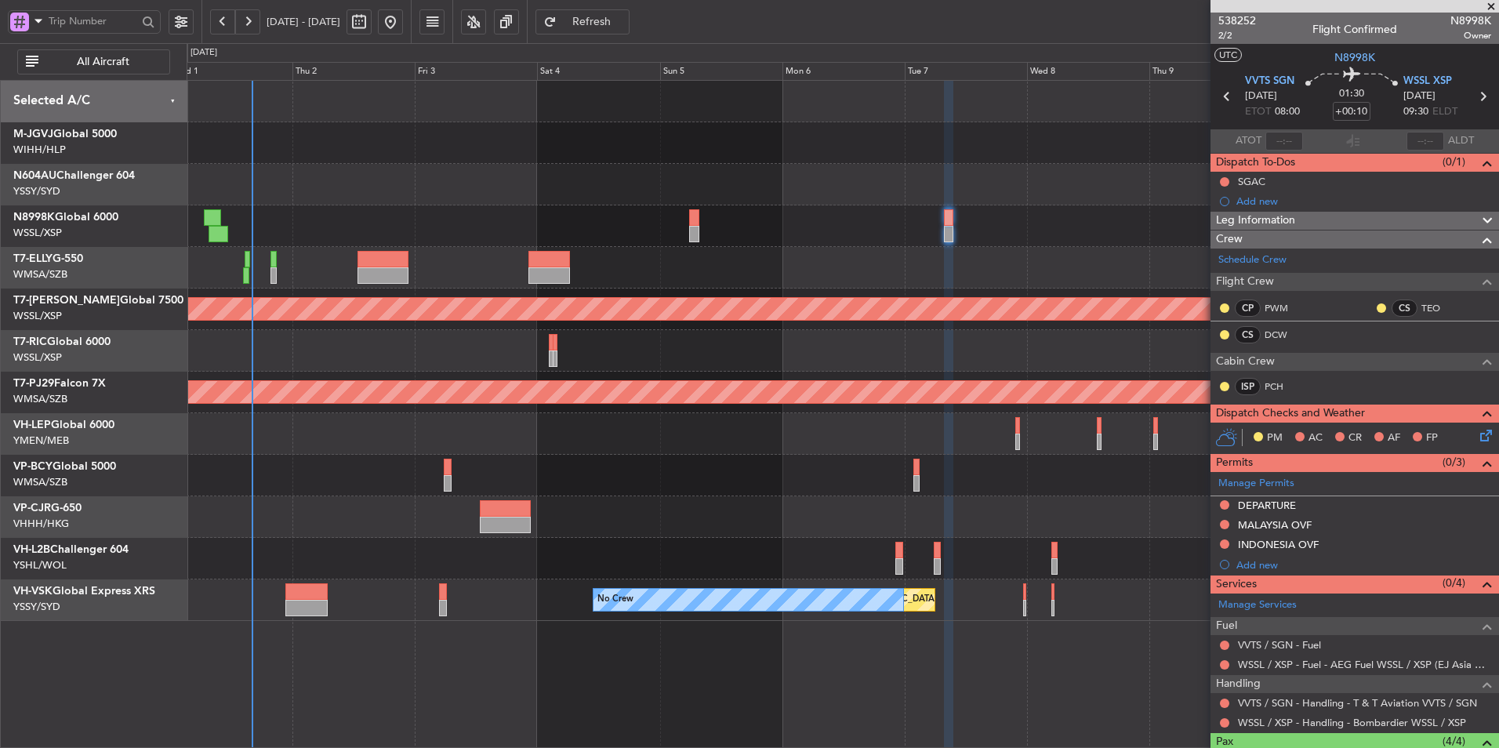
click at [850, 229] on div at bounding box center [843, 226] width 1312 height 42
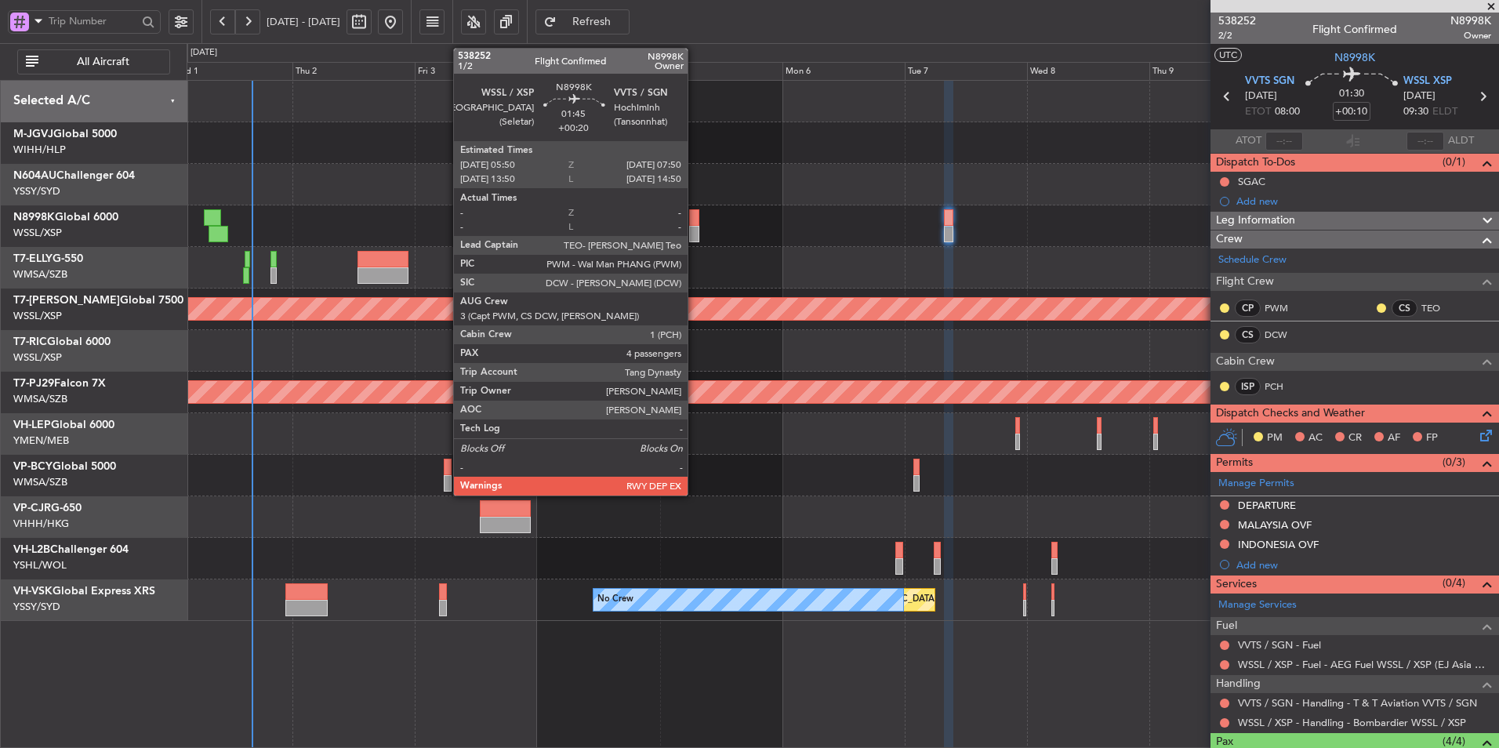
click at [695, 221] on div at bounding box center [694, 217] width 11 height 16
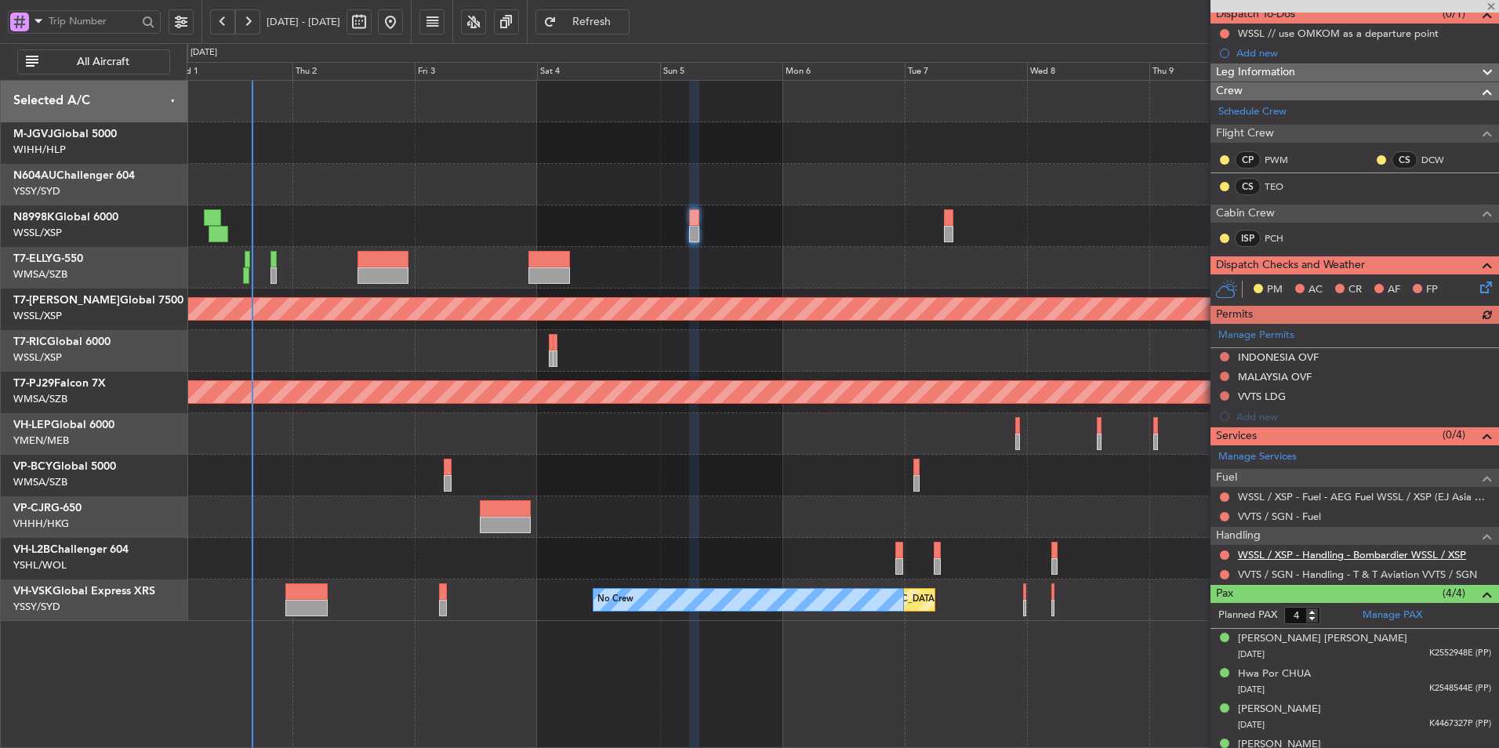
scroll to position [169, 0]
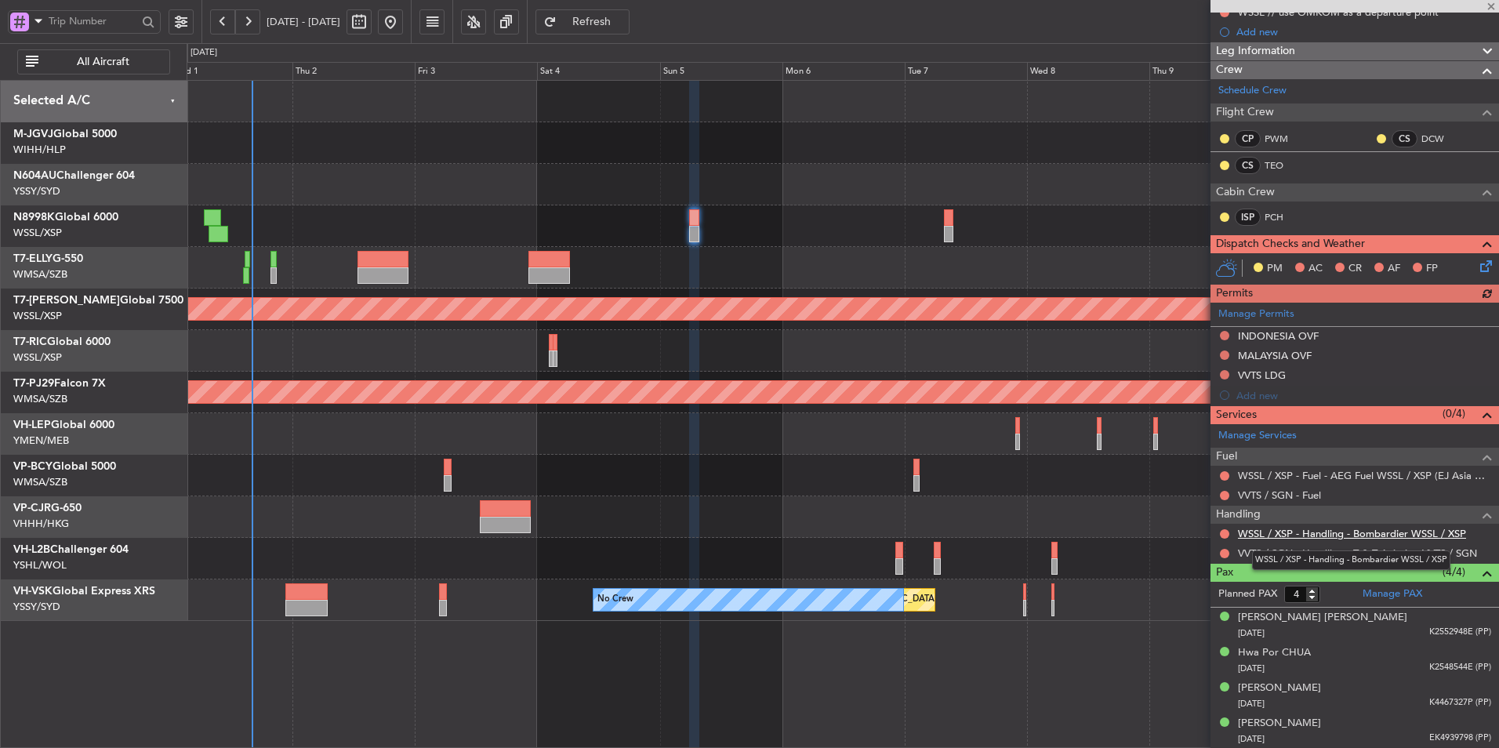
click at [1276, 532] on link "WSSL / XSP - Handling - Bombardier WSSL / XSP" at bounding box center [1352, 533] width 228 height 13
click at [624, 23] on span "Refresh" at bounding box center [592, 21] width 64 height 11
click at [1364, 550] on link "VVTS / SGN - Handling - T & T Aviation VVTS / SGN" at bounding box center [1357, 553] width 239 height 13
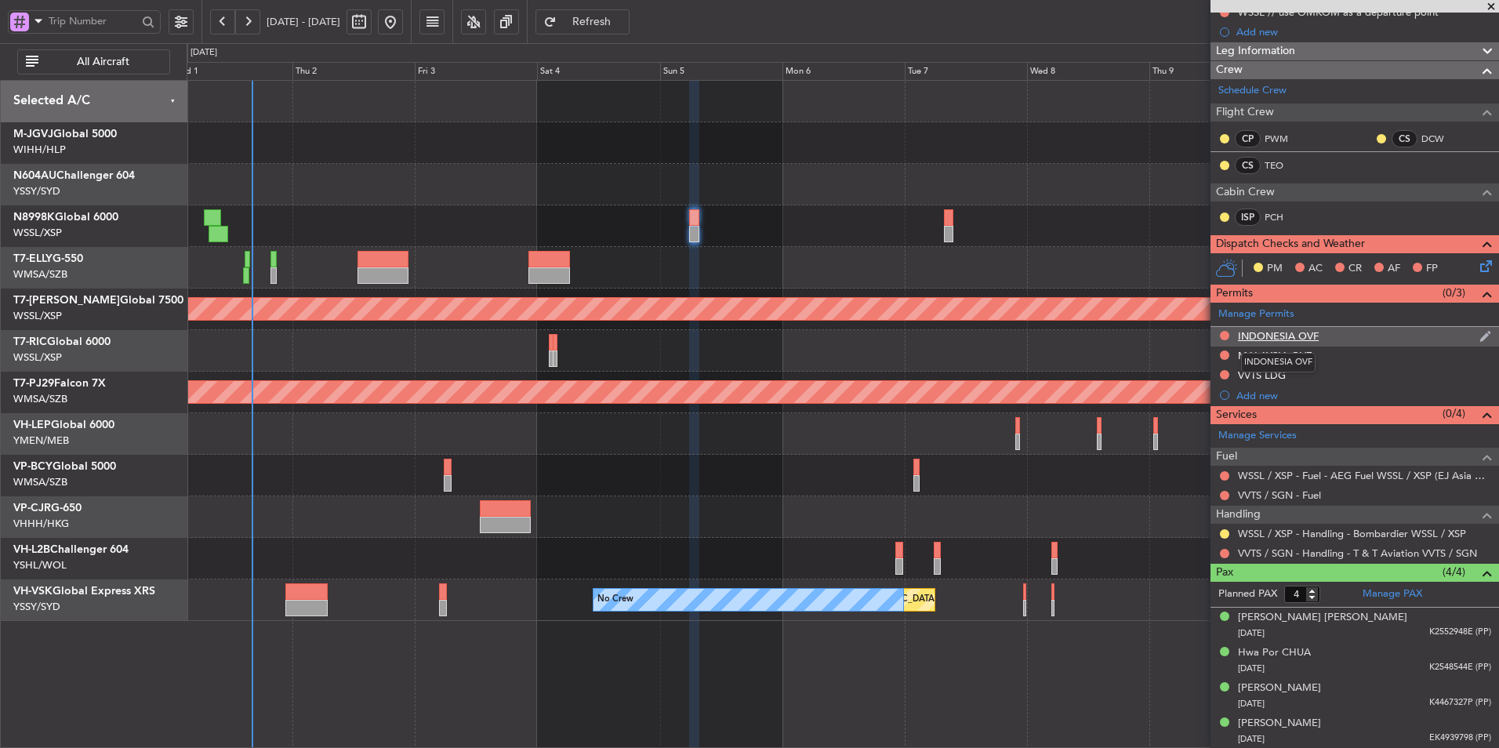
click at [1269, 336] on div "INDONESIA OVF" at bounding box center [1278, 335] width 81 height 13
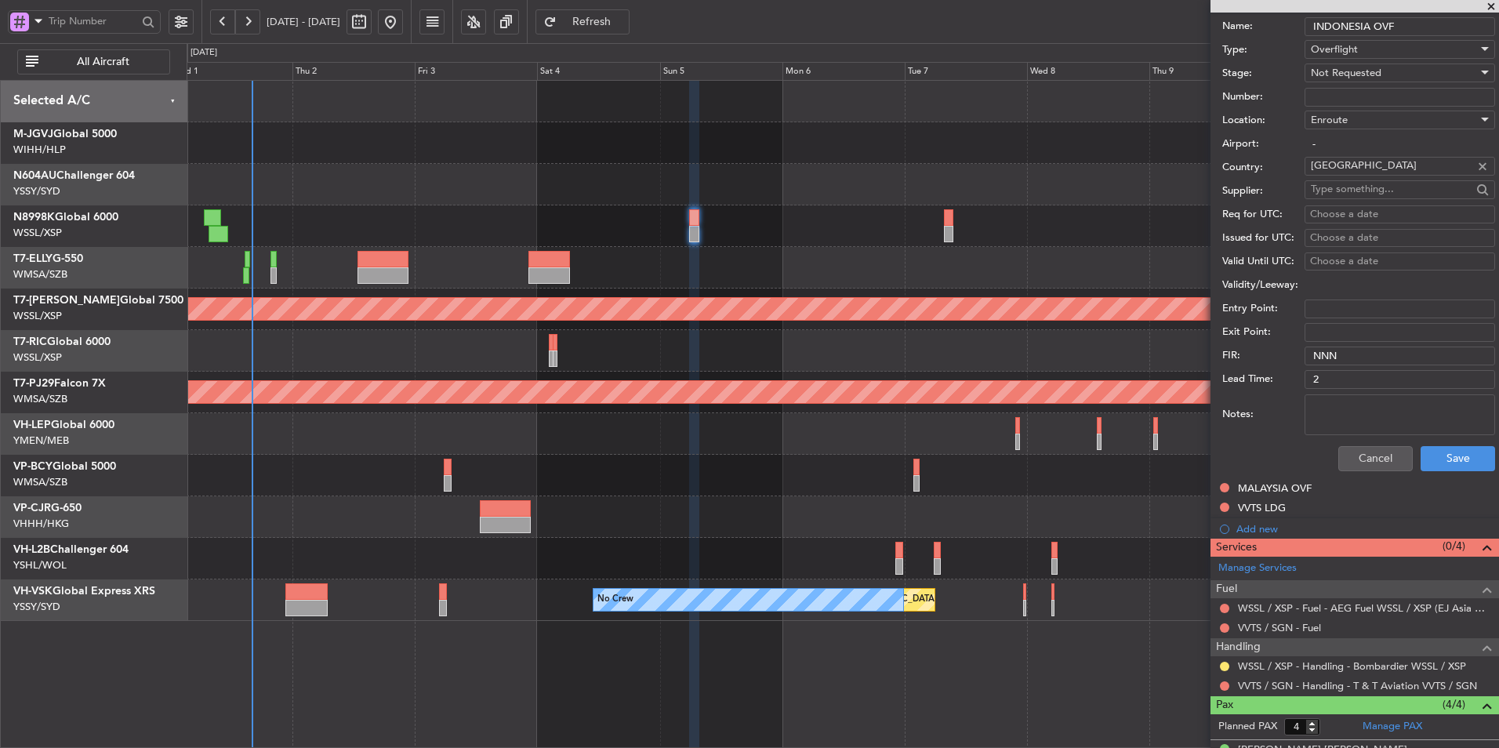
scroll to position [637, 0]
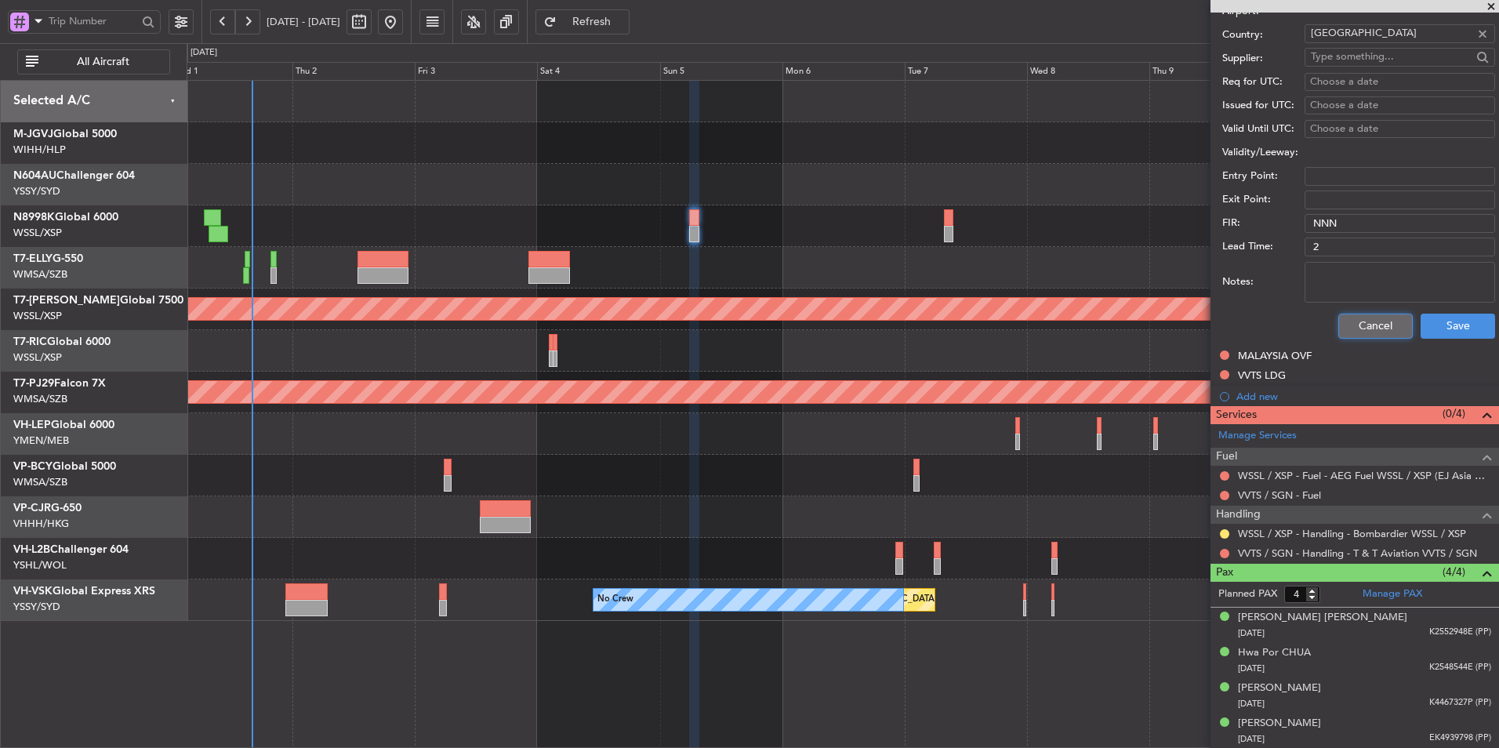
click at [1353, 329] on button "Cancel" at bounding box center [1375, 326] width 74 height 25
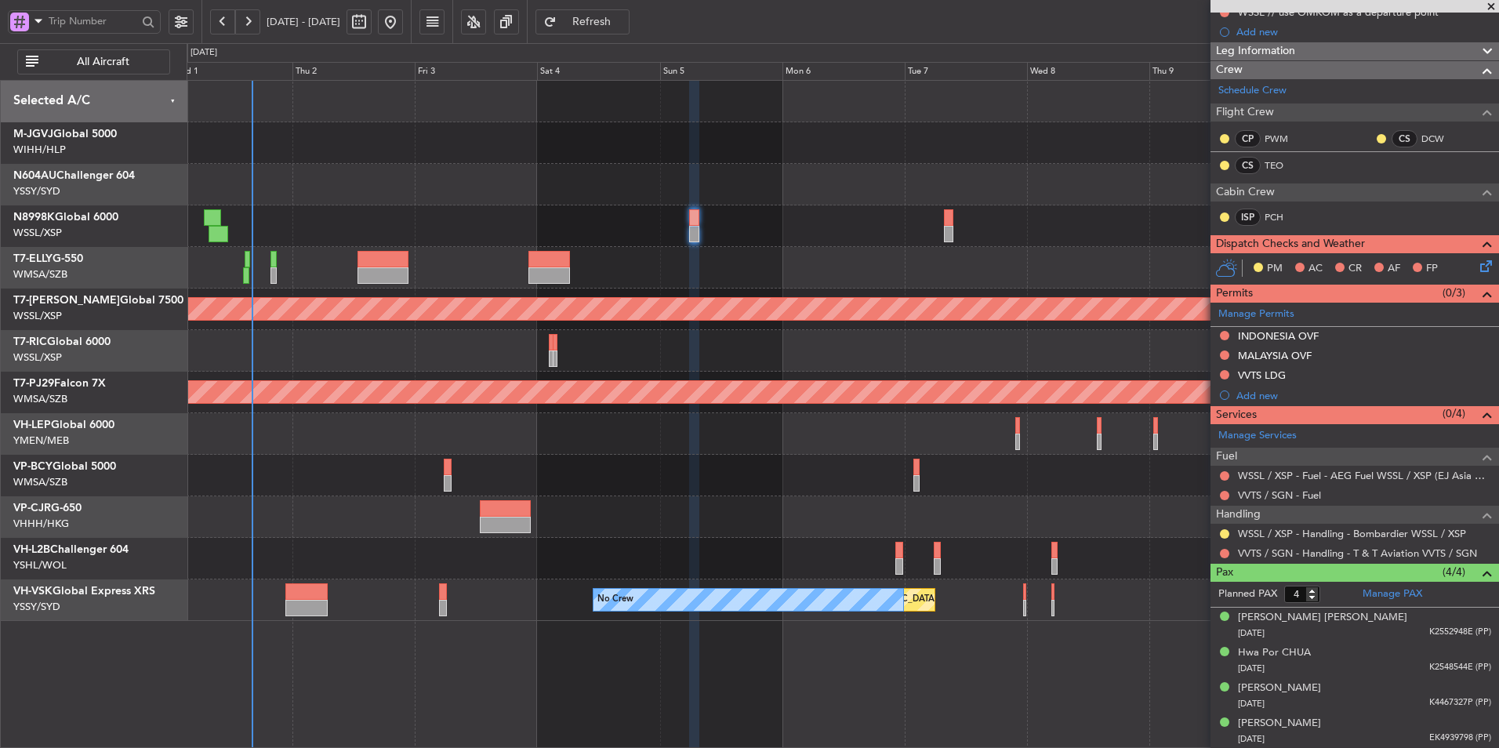
click at [624, 22] on span "Refresh" at bounding box center [592, 21] width 64 height 11
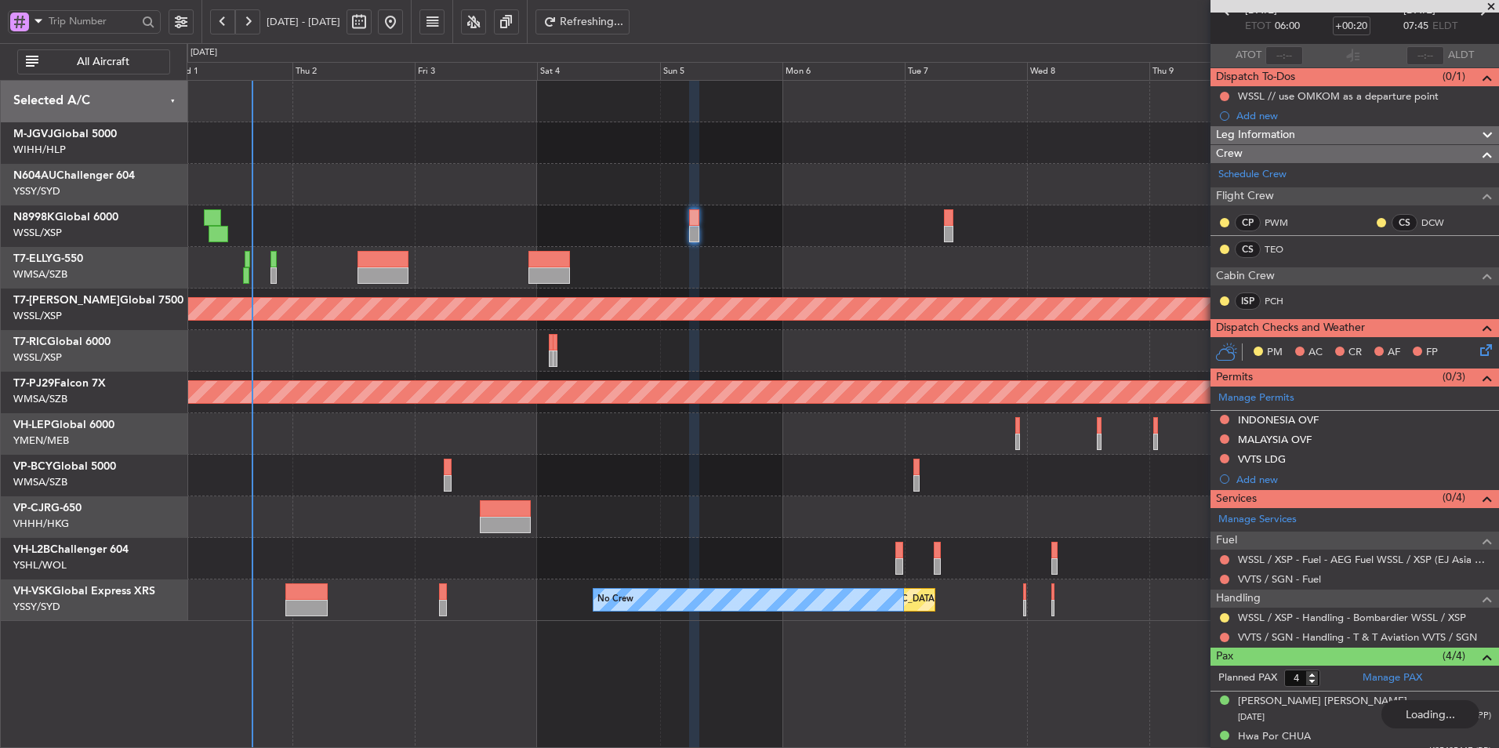
scroll to position [13, 0]
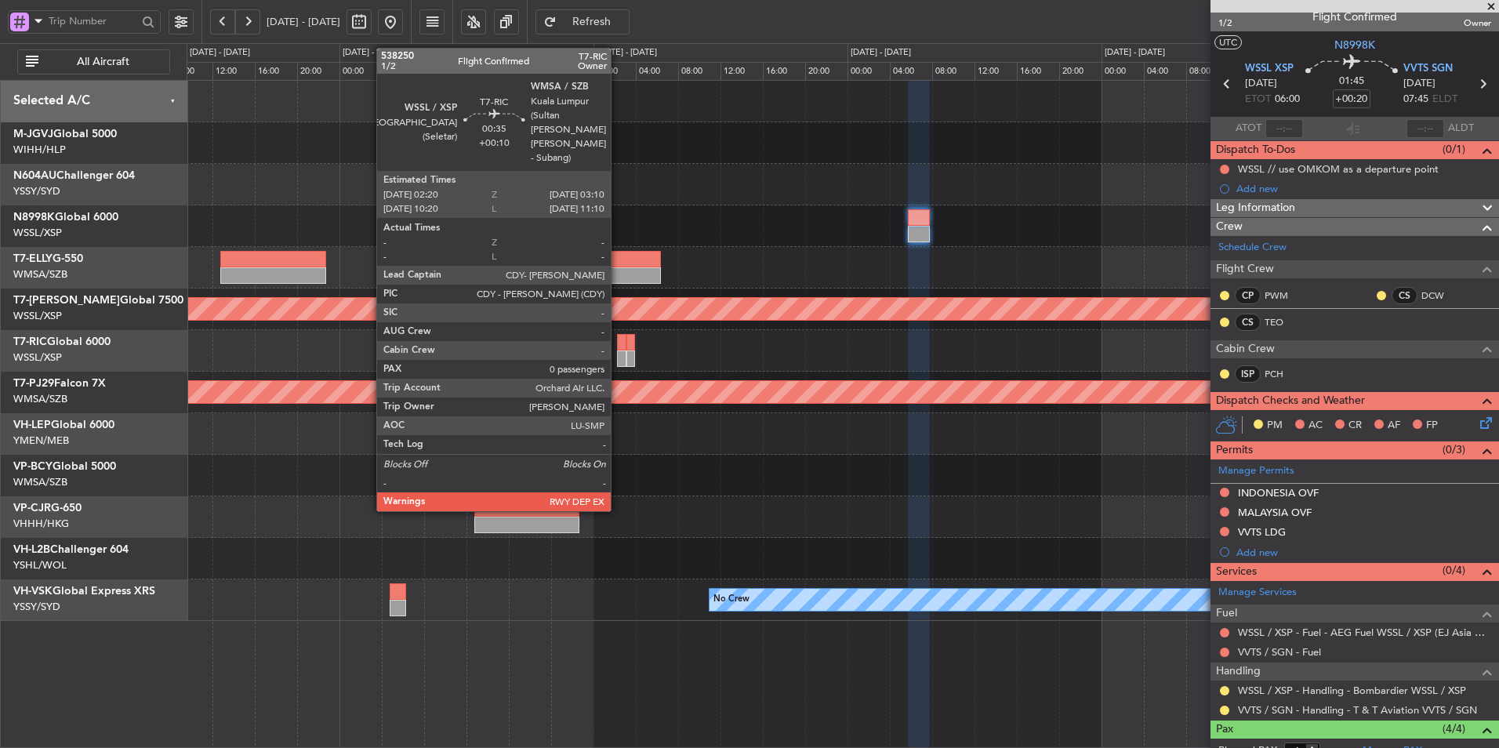
click at [620, 347] on div at bounding box center [621, 342] width 9 height 16
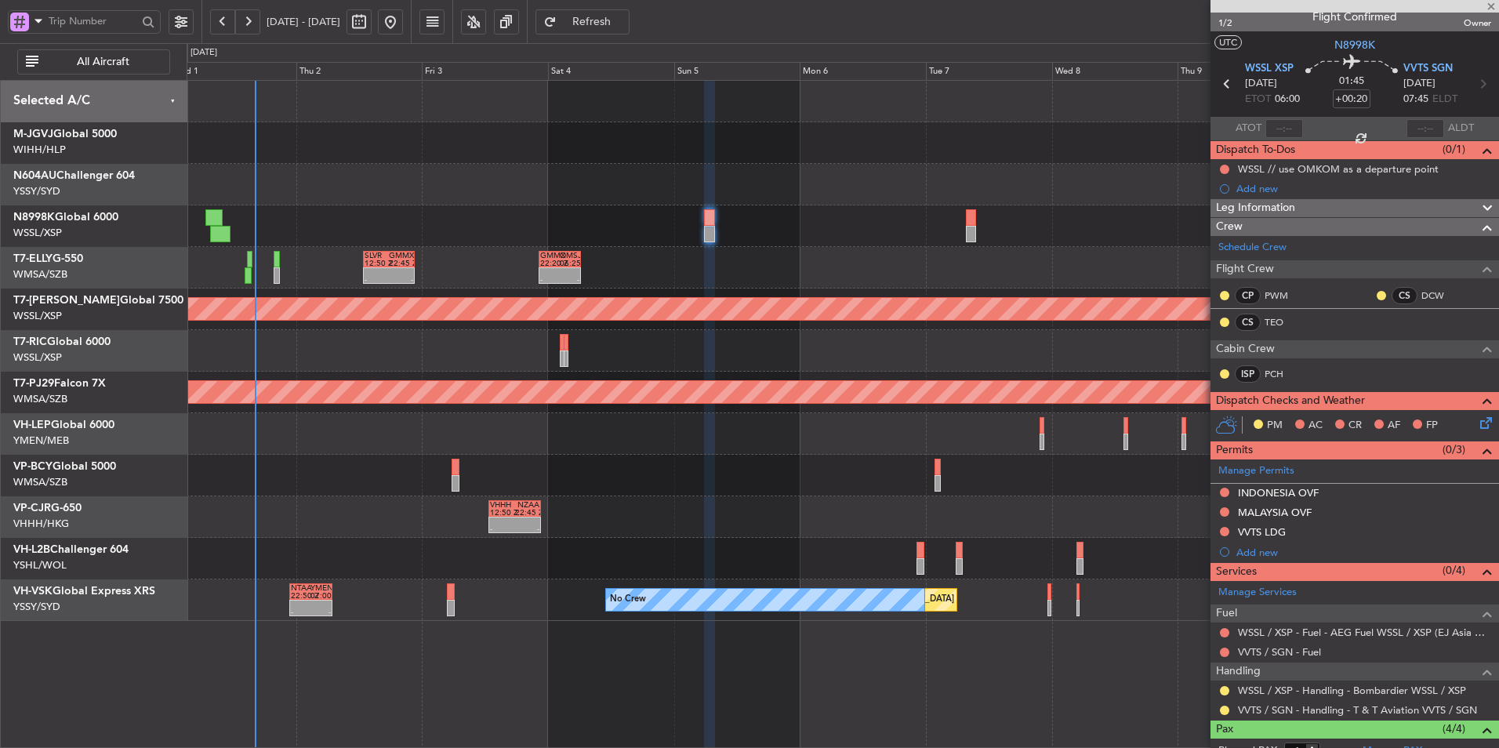
click at [678, 422] on div at bounding box center [843, 434] width 1312 height 42
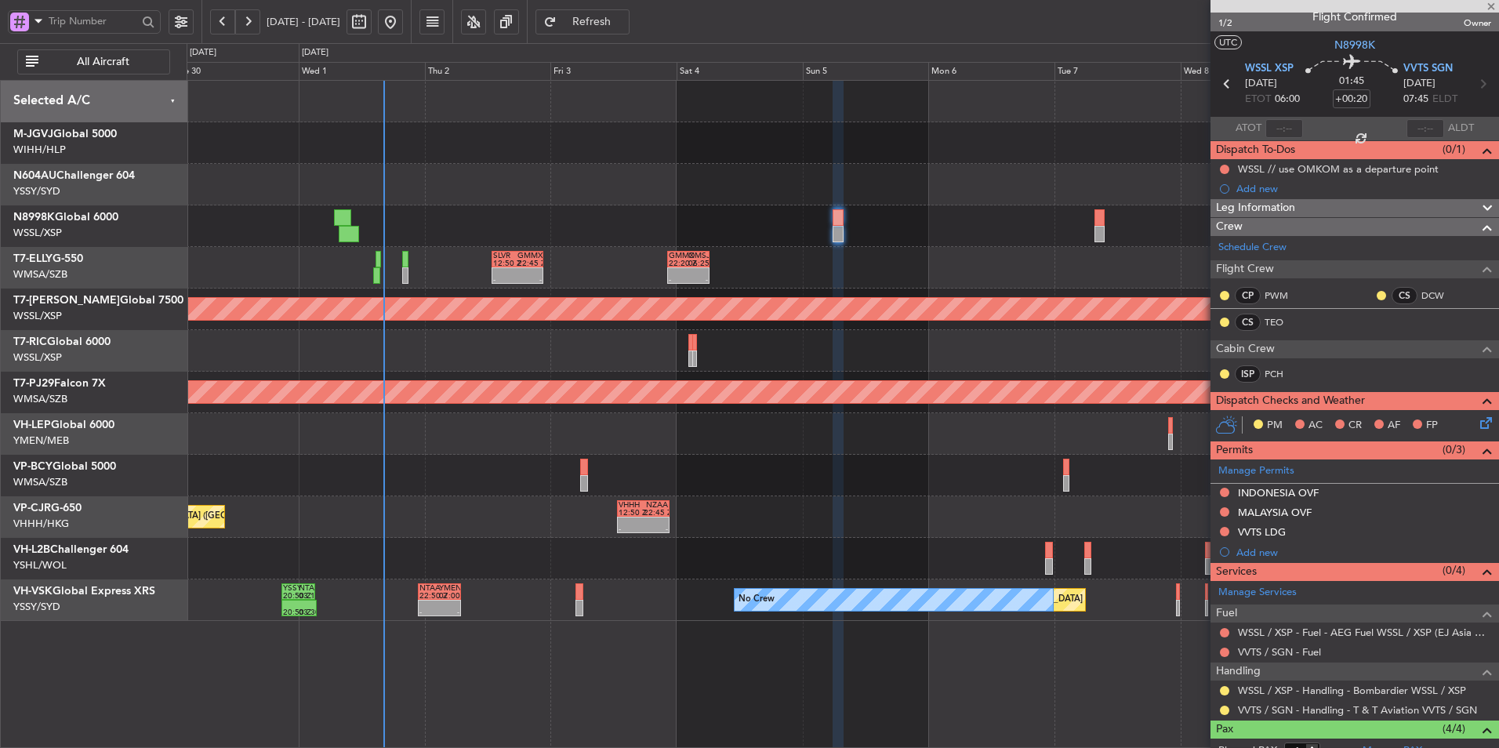
type input "+00:10"
type input "0"
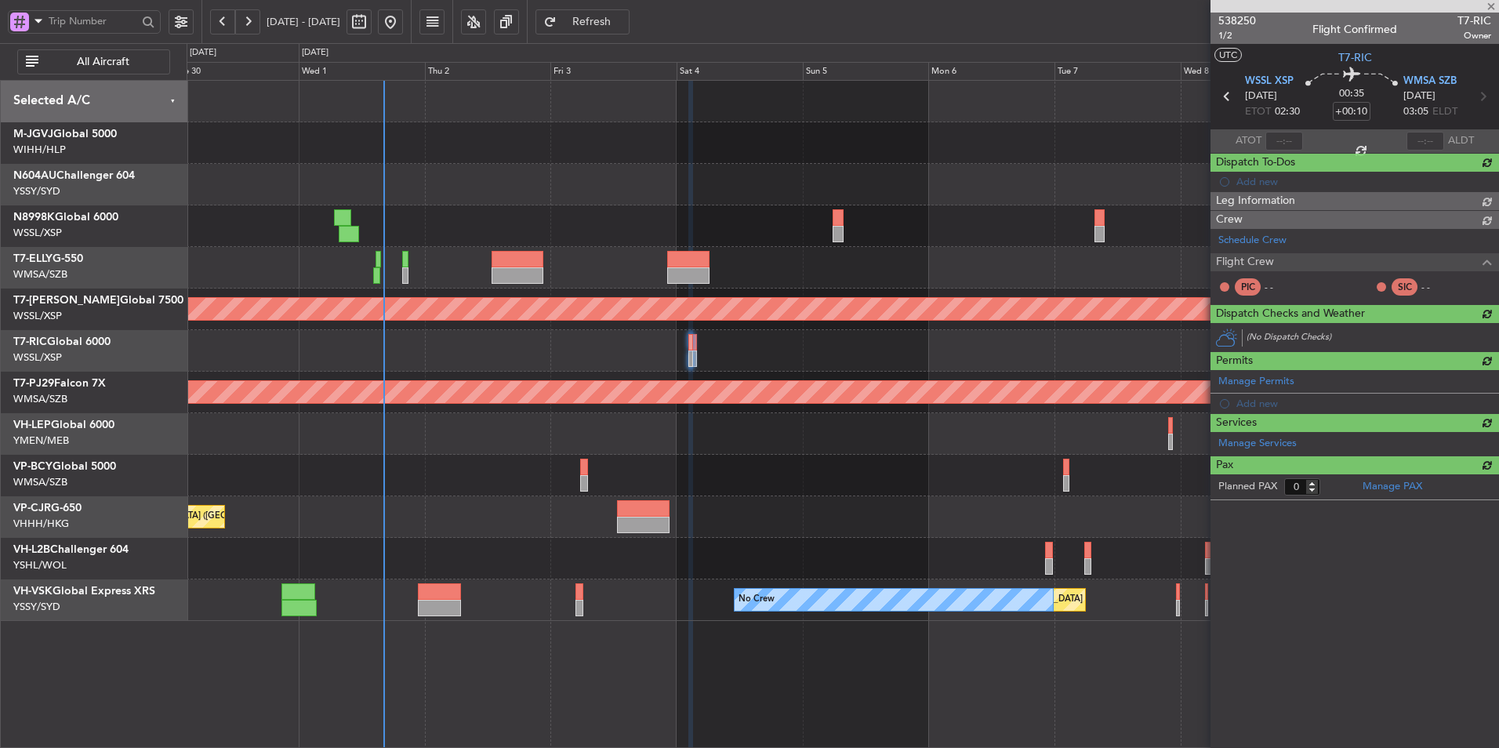
scroll to position [0, 0]
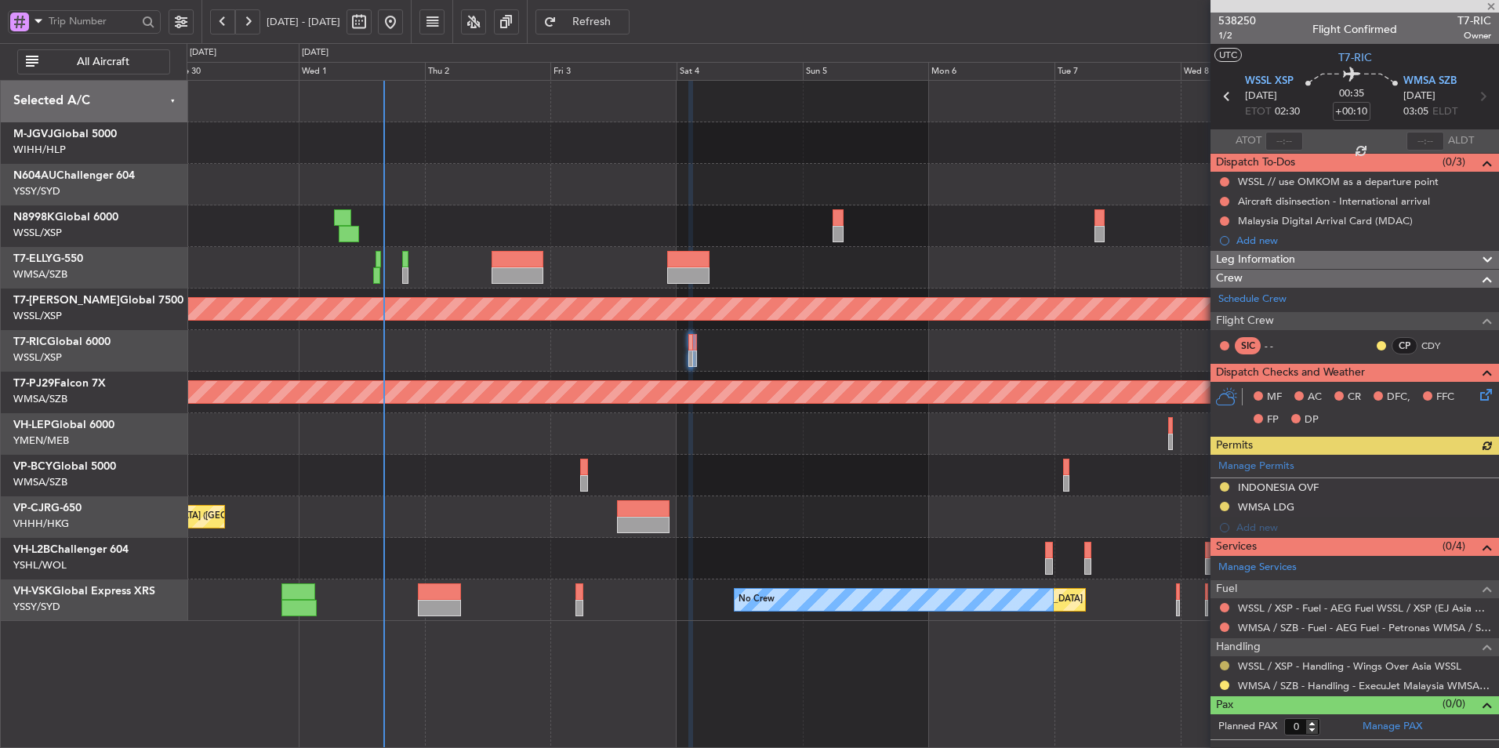
click at [1226, 663] on button at bounding box center [1224, 665] width 9 height 9
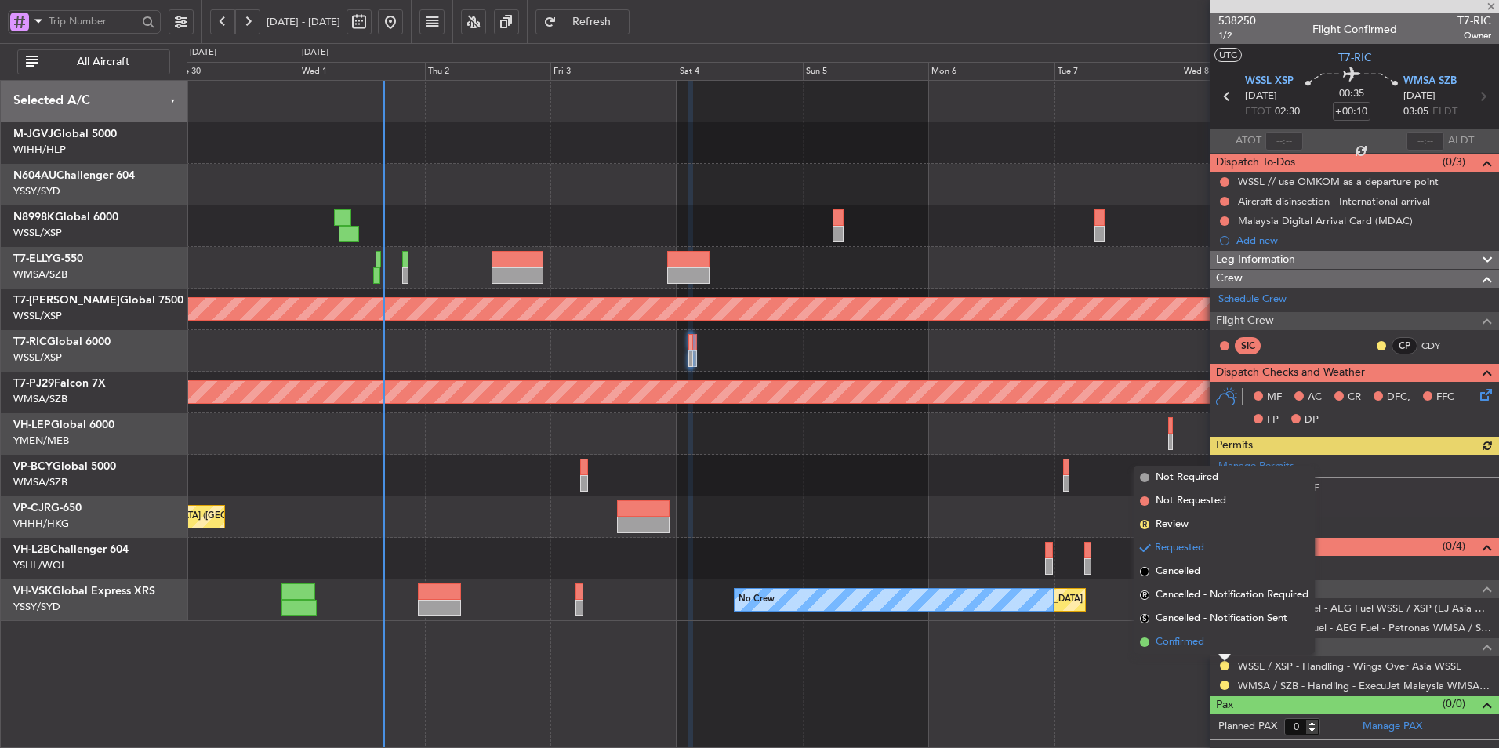
click at [1204, 648] on span "Confirmed" at bounding box center [1180, 642] width 49 height 16
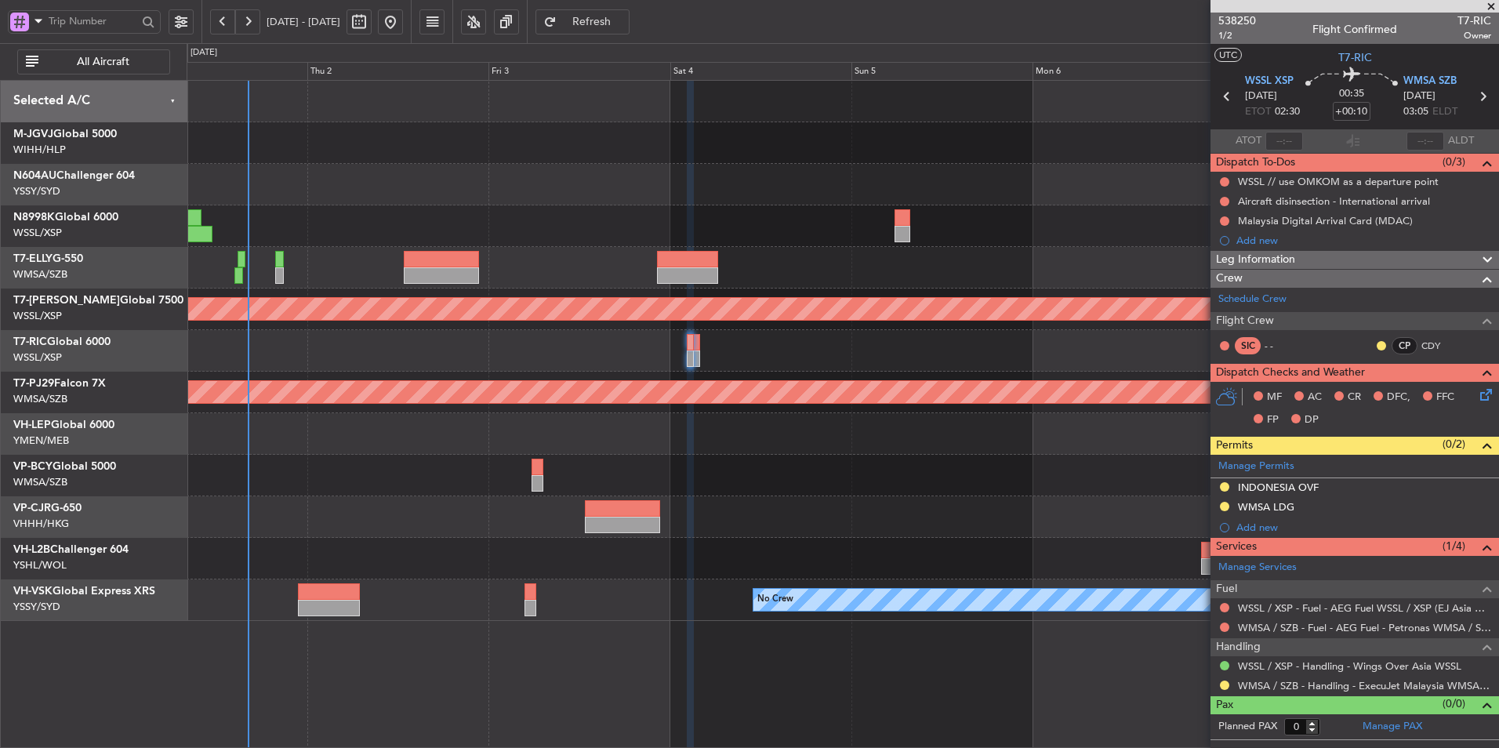
click at [700, 340] on div at bounding box center [843, 351] width 1312 height 42
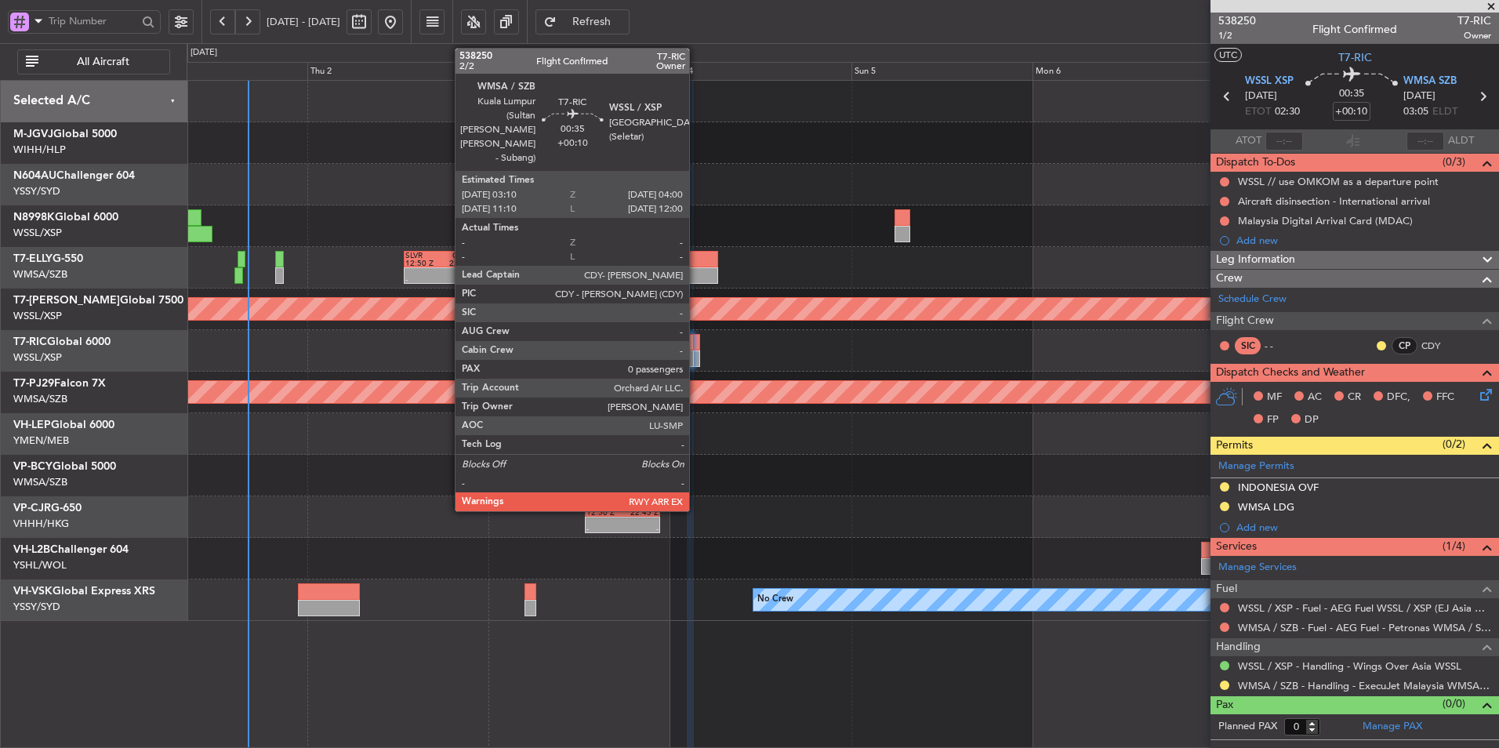
click at [696, 348] on div at bounding box center [696, 342] width 7 height 16
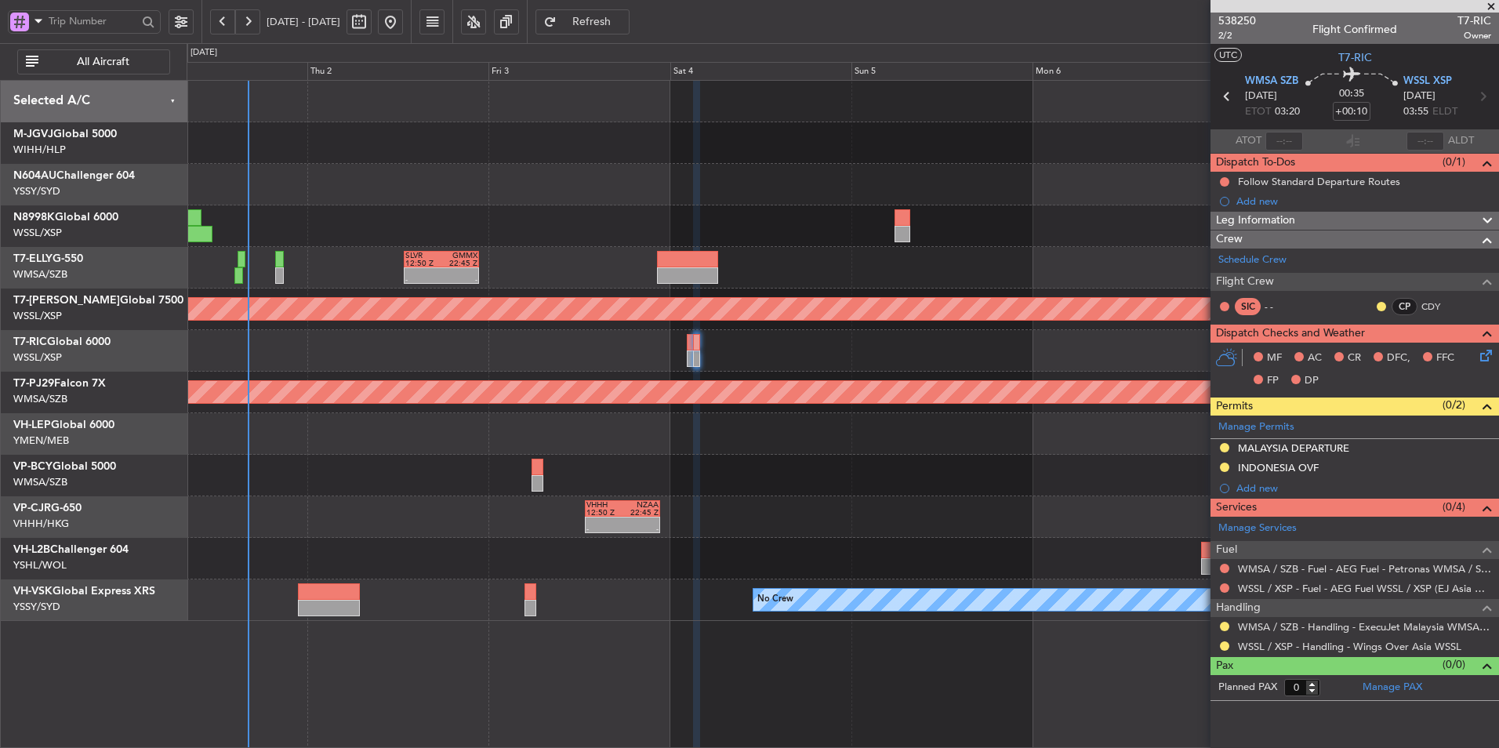
click at [816, 469] on div at bounding box center [843, 476] width 1312 height 42
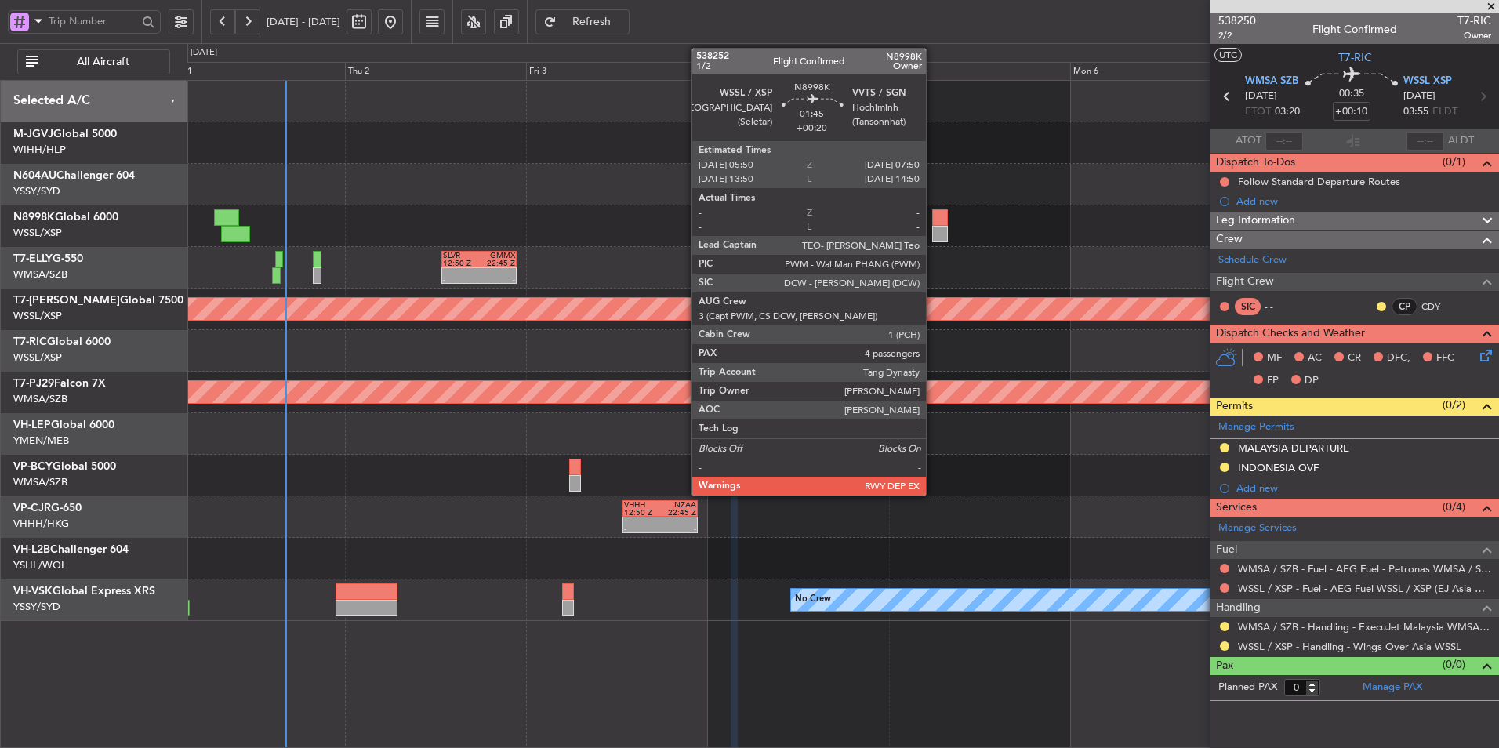
click at [934, 226] on div at bounding box center [940, 234] width 16 height 16
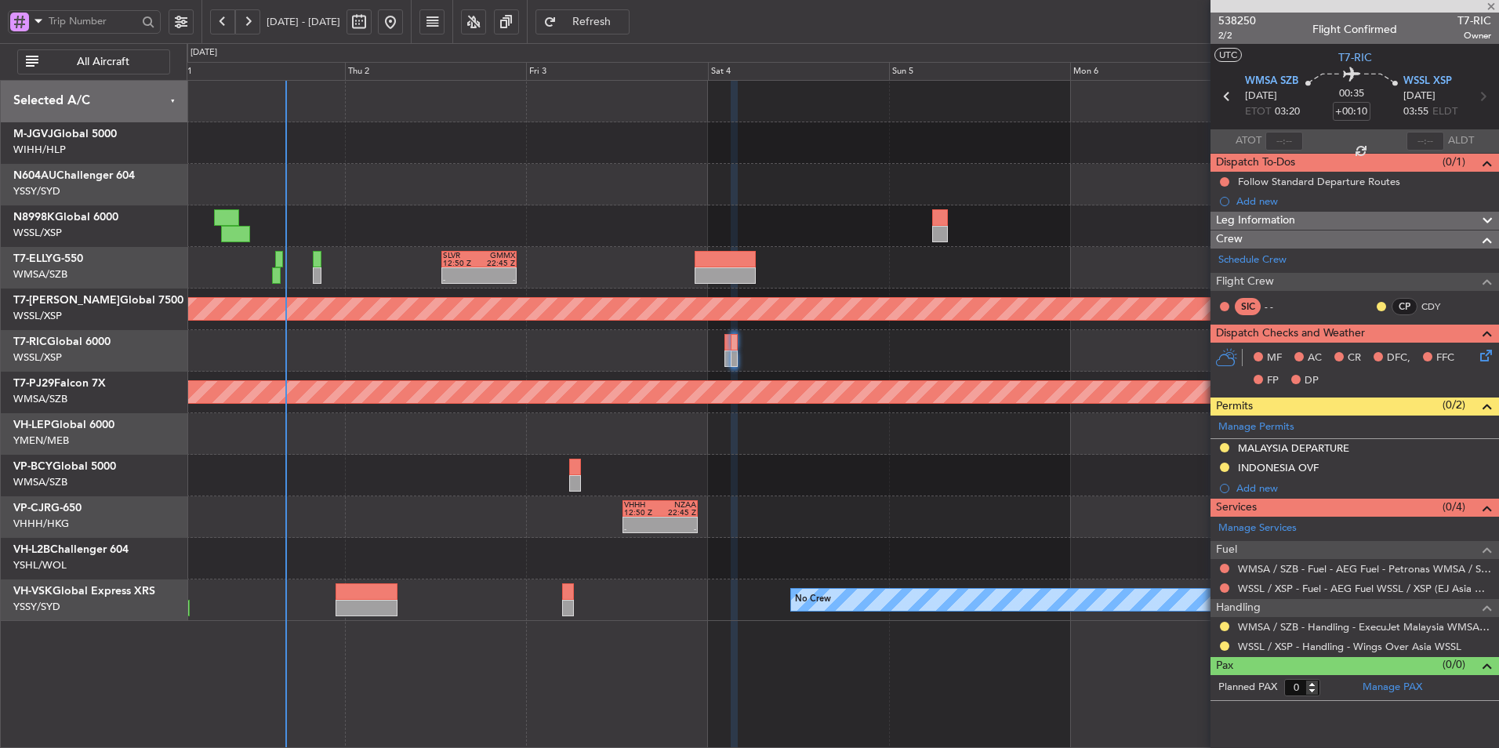
click at [760, 249] on div "- - SLVR 12:50 Z GMMX 22:45 Z Planned Maint Singapore (Seletar) Planned Maint K…" at bounding box center [843, 351] width 1312 height 540
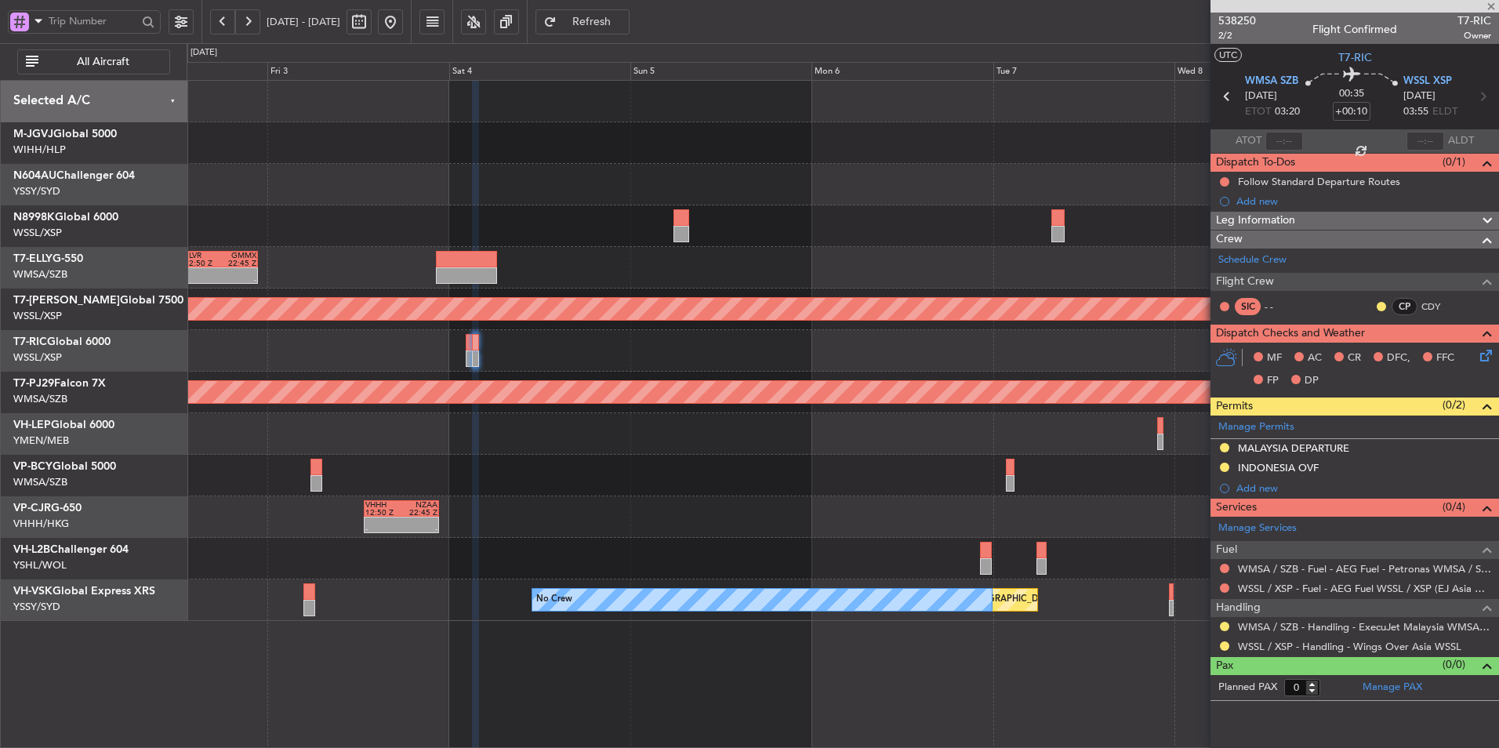
click at [561, 274] on div "- - SLVR 12:50 Z GMMX 22:45 Z" at bounding box center [843, 268] width 1312 height 42
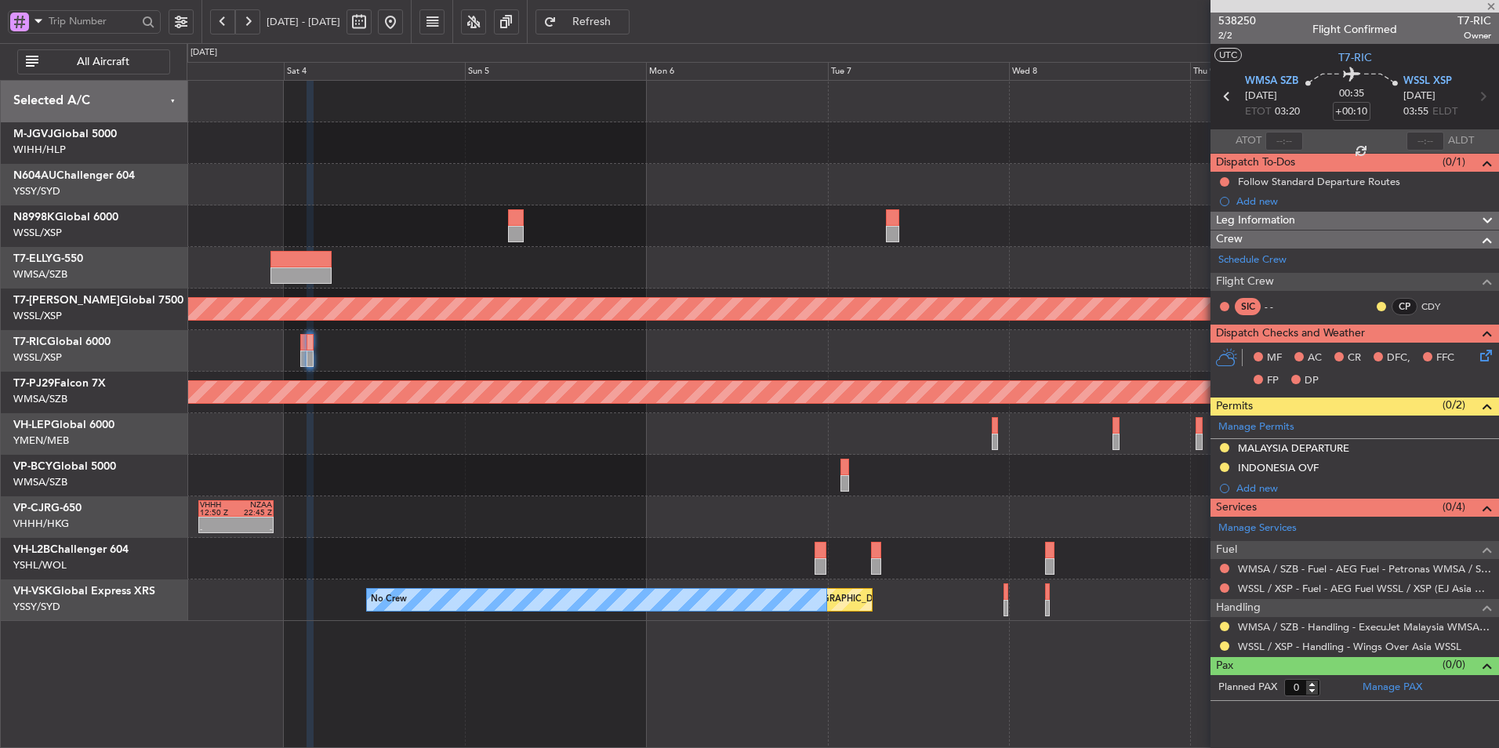
type input "+00:20"
type input "4"
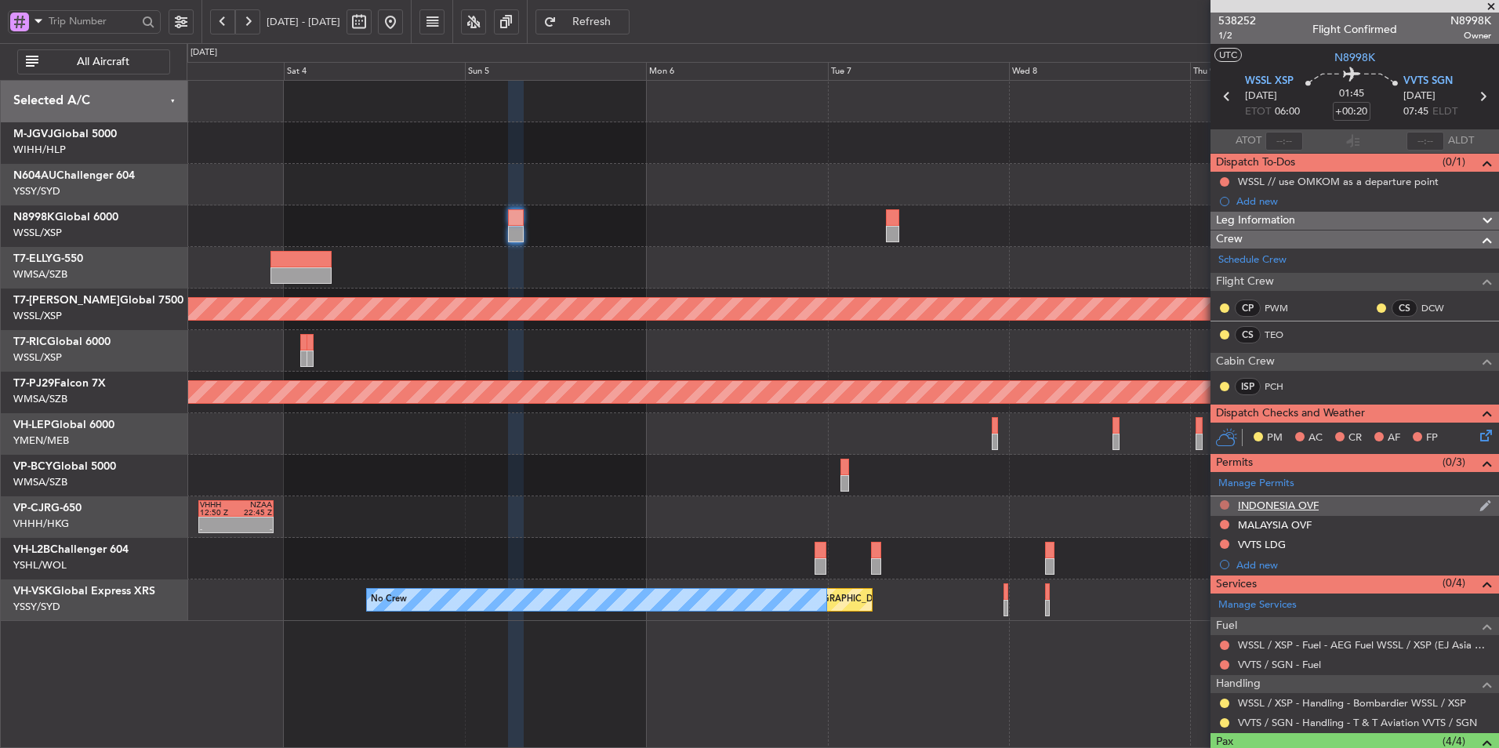
click at [1223, 503] on button at bounding box center [1224, 504] width 9 height 9
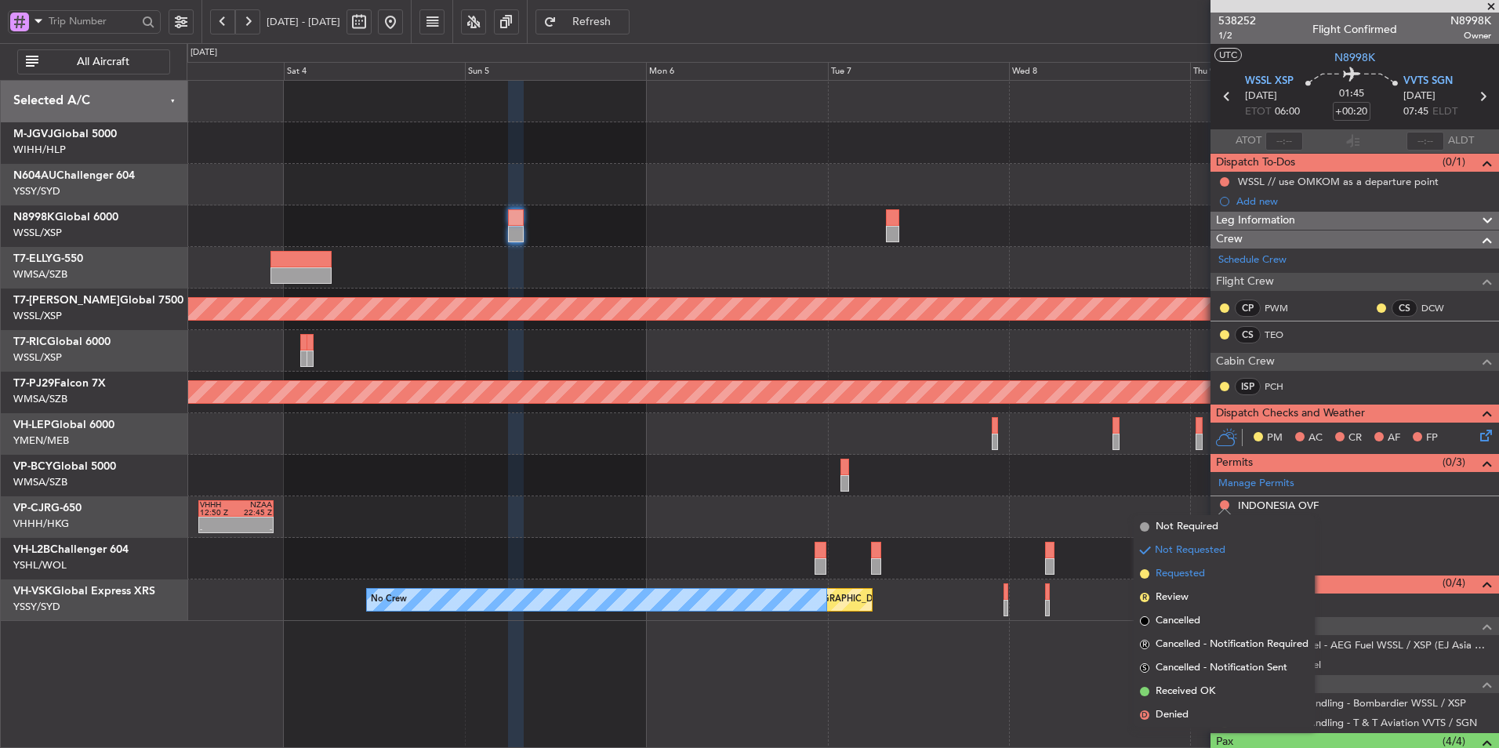
click at [1194, 569] on span "Requested" at bounding box center [1180, 574] width 49 height 16
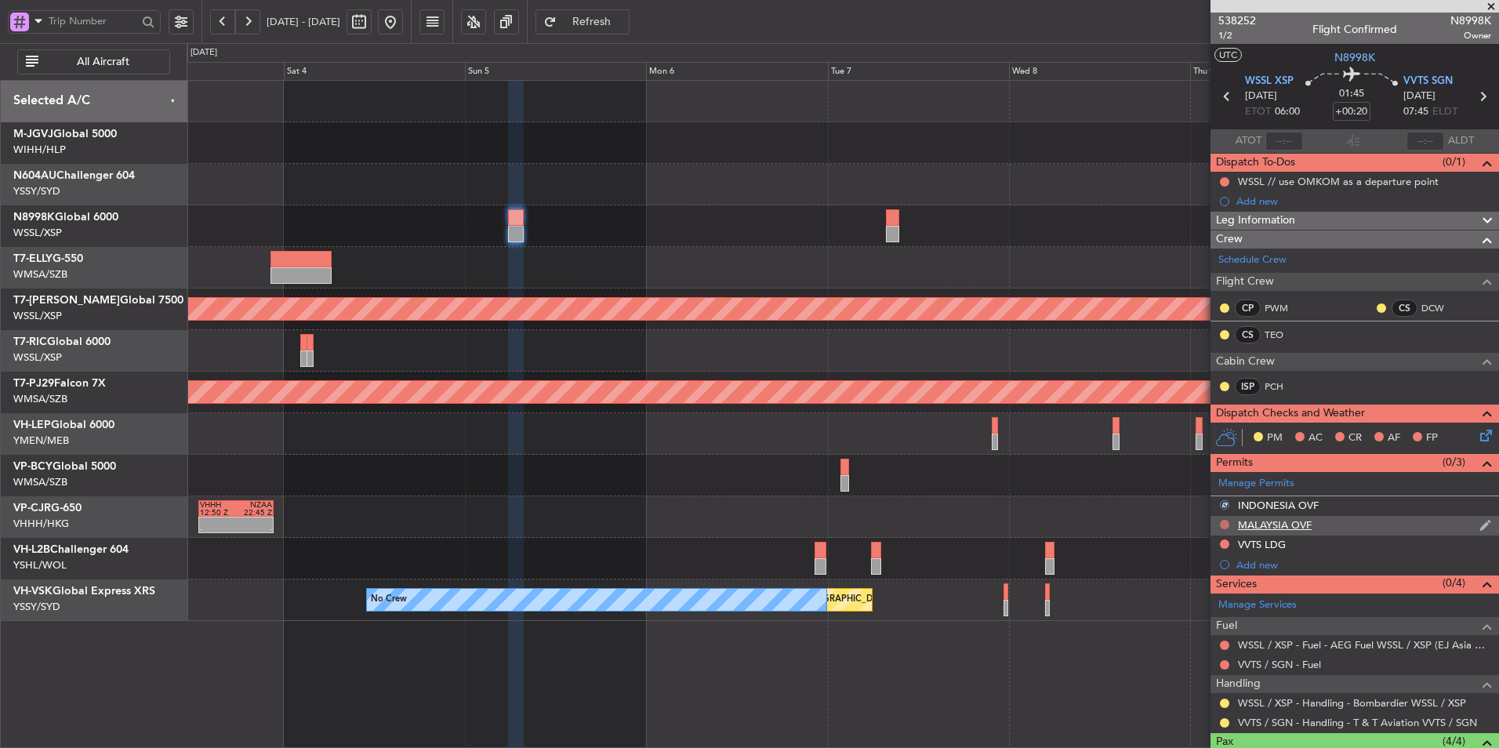
click at [1221, 525] on button at bounding box center [1224, 524] width 9 height 9
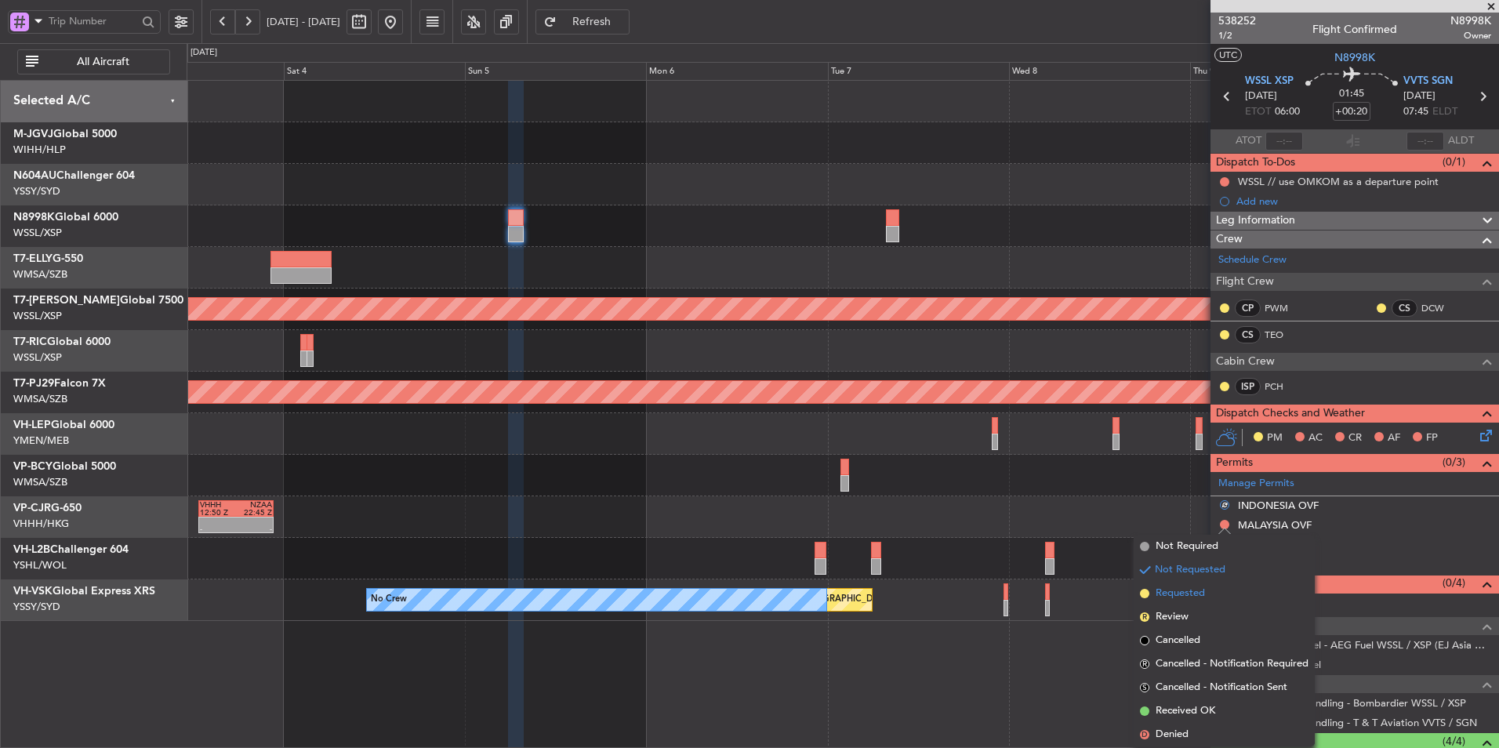
click at [1202, 595] on span "Requested" at bounding box center [1180, 594] width 49 height 16
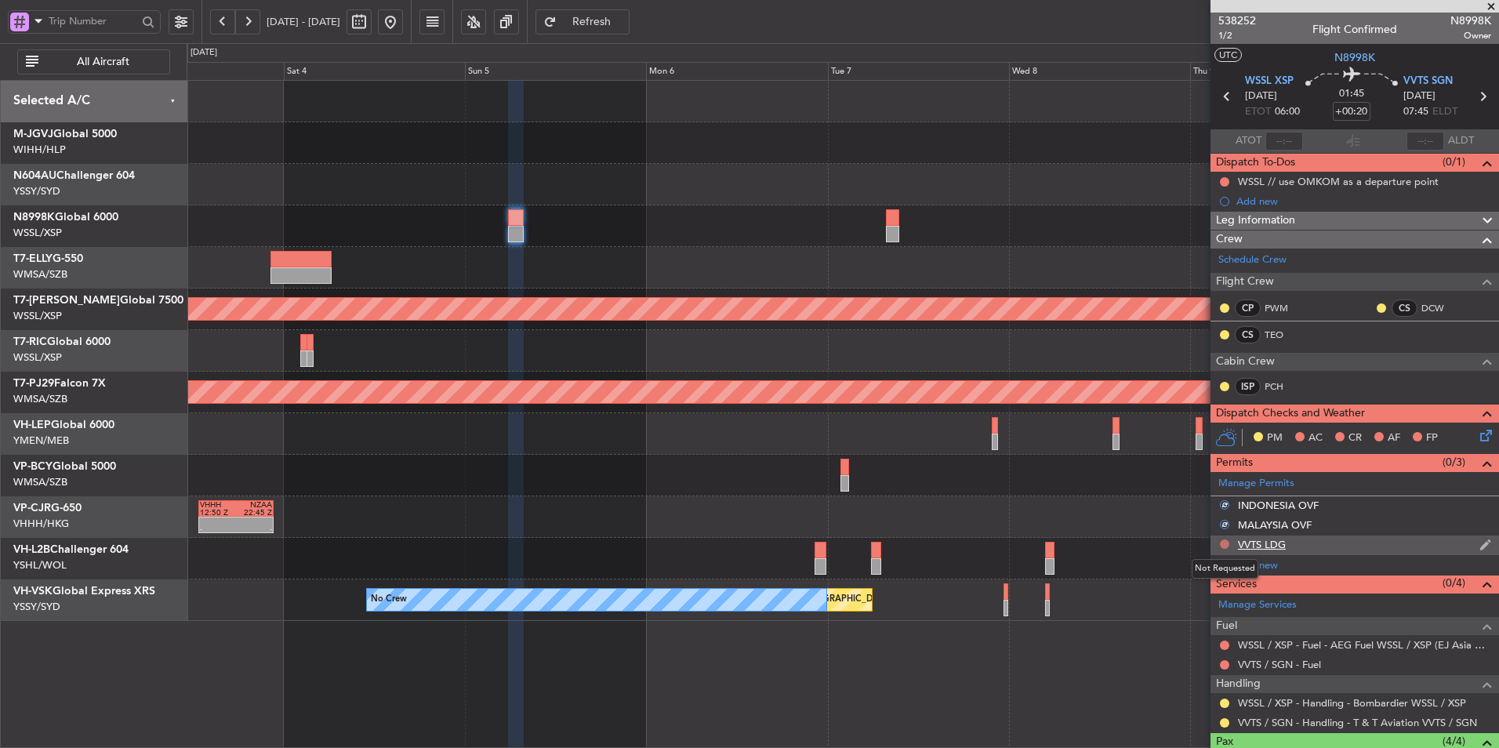
click at [1222, 543] on button at bounding box center [1224, 543] width 9 height 9
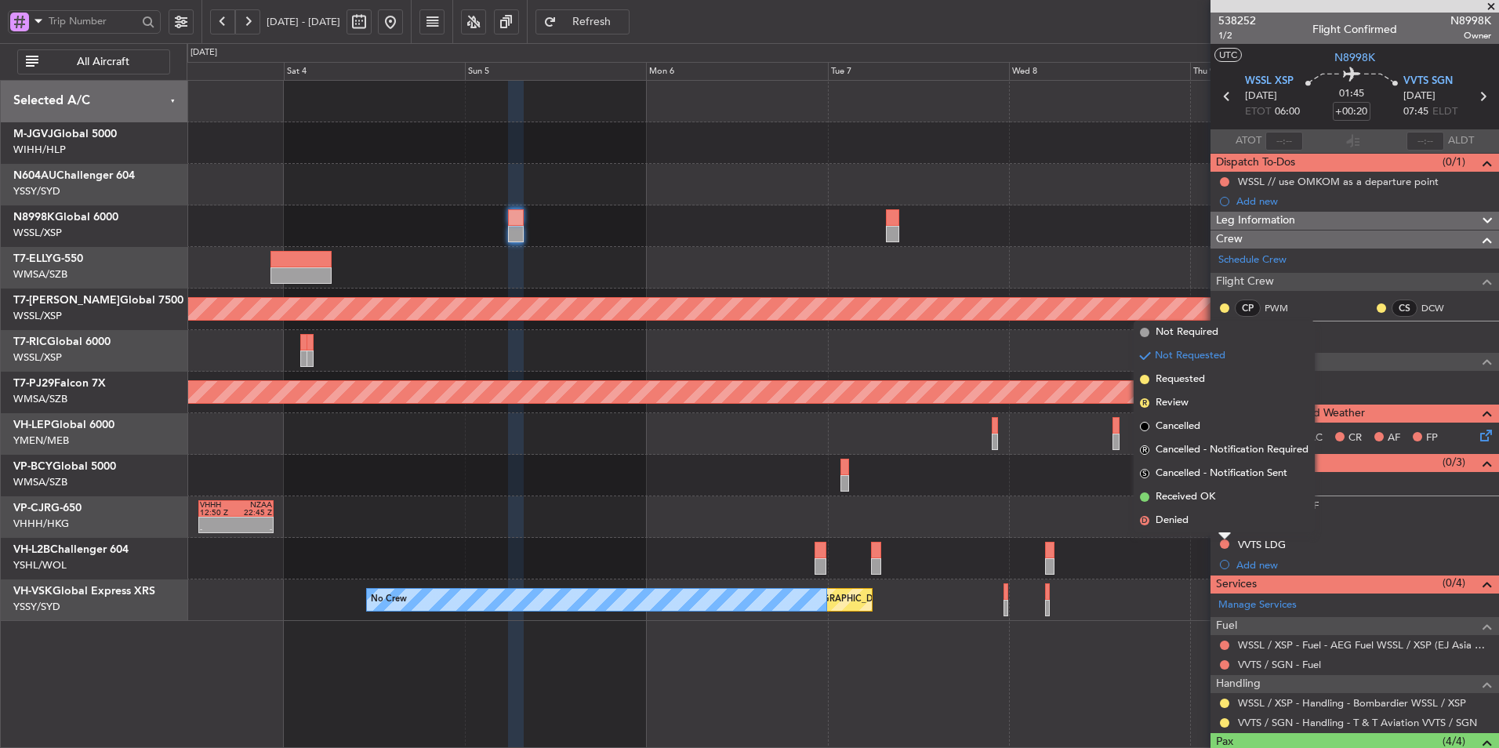
click at [1191, 377] on span "Requested" at bounding box center [1180, 380] width 49 height 16
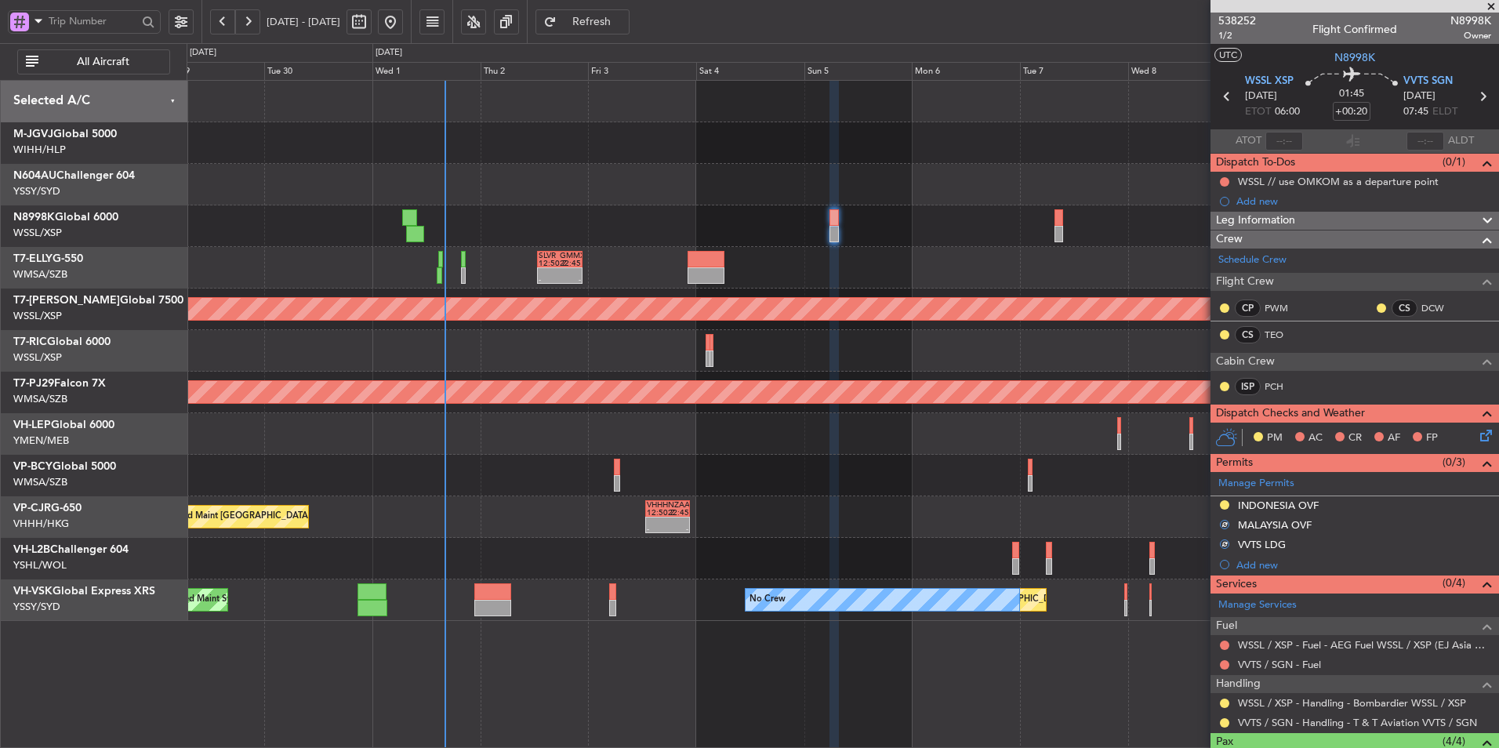
click at [830, 477] on div "Unplanned Maint [GEOGRAPHIC_DATA] (Sultan [PERSON_NAME] [PERSON_NAME] - Subang)" at bounding box center [843, 476] width 1312 height 42
click at [780, 476] on div "Unplanned Maint [GEOGRAPHIC_DATA] (Sultan [PERSON_NAME] [PERSON_NAME] - Subang)" at bounding box center [843, 476] width 1312 height 42
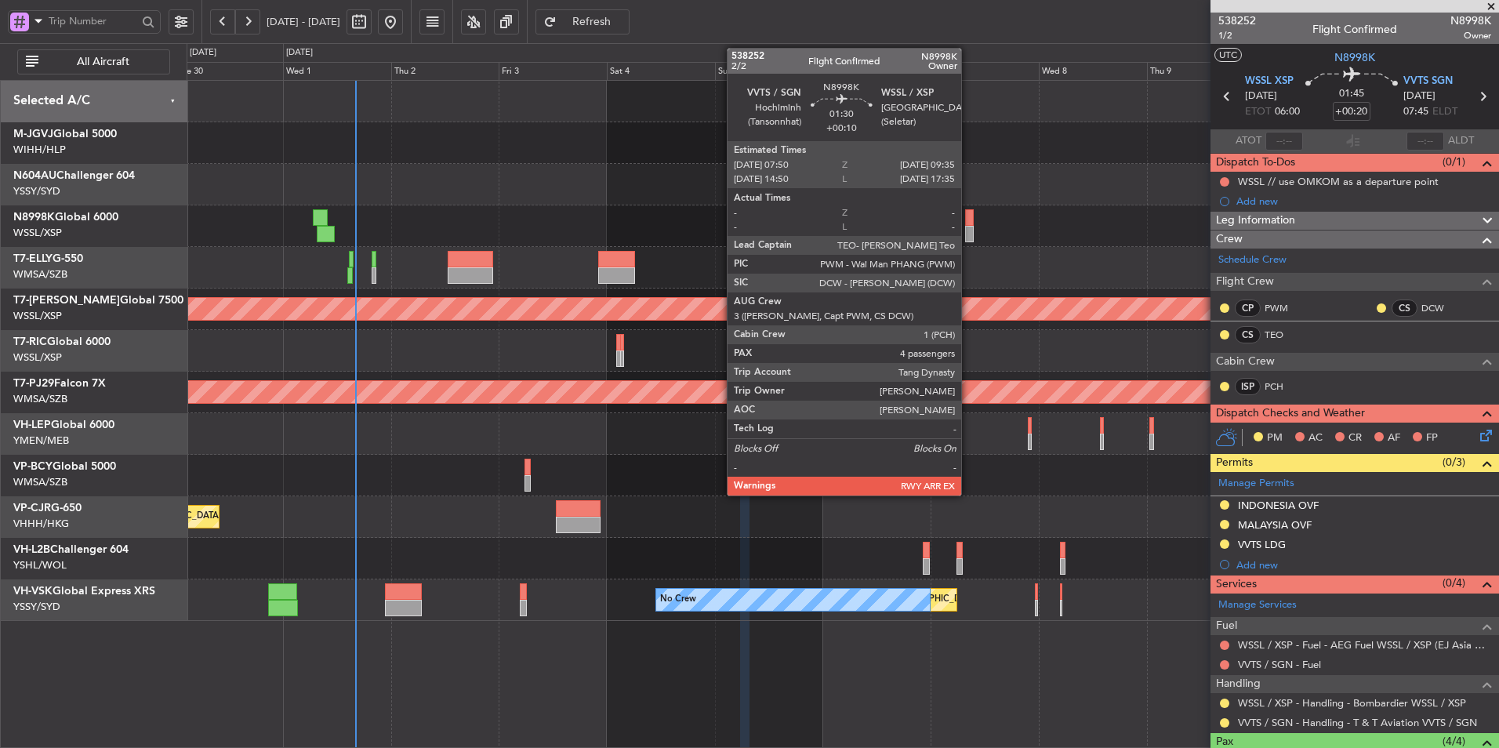
click at [968, 218] on div at bounding box center [969, 217] width 9 height 16
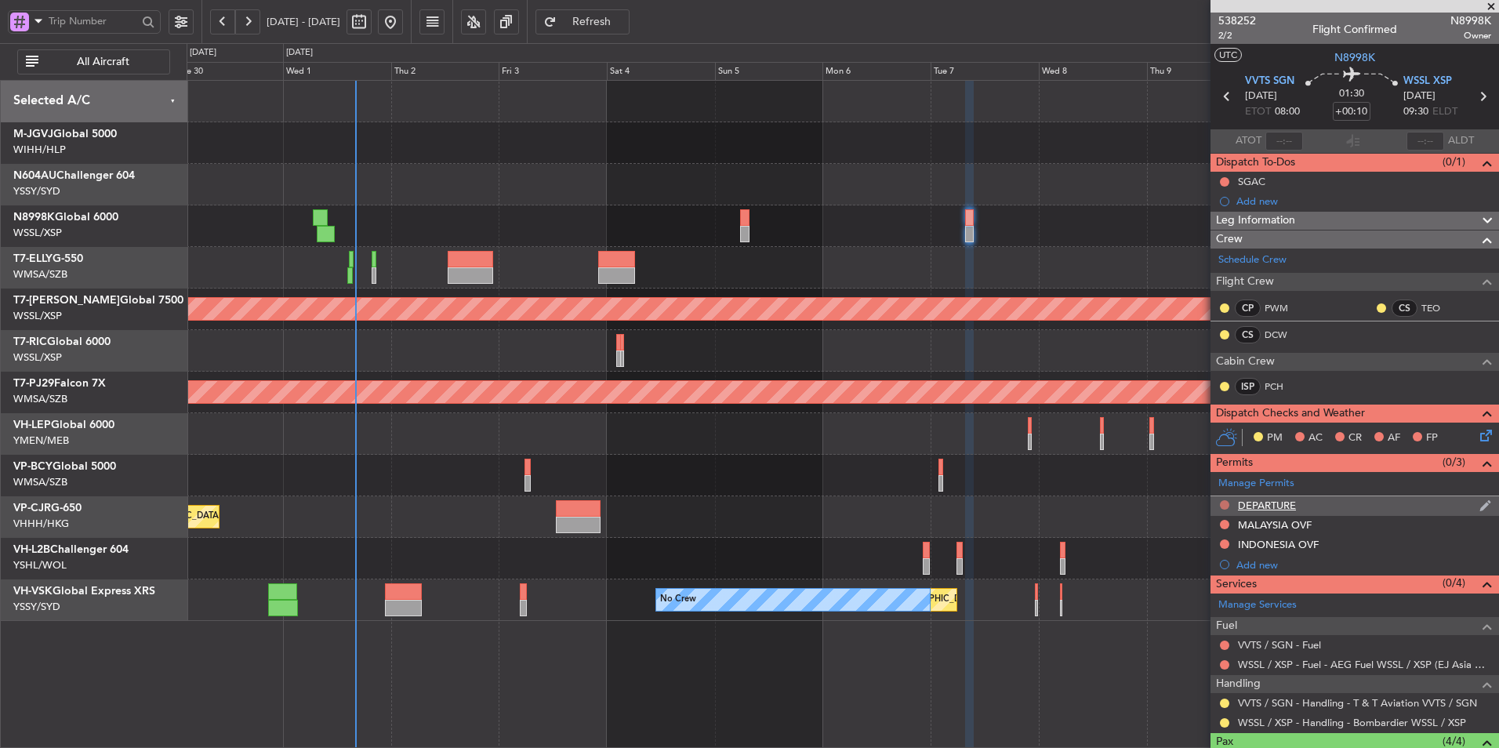
click at [1225, 503] on button at bounding box center [1224, 504] width 9 height 9
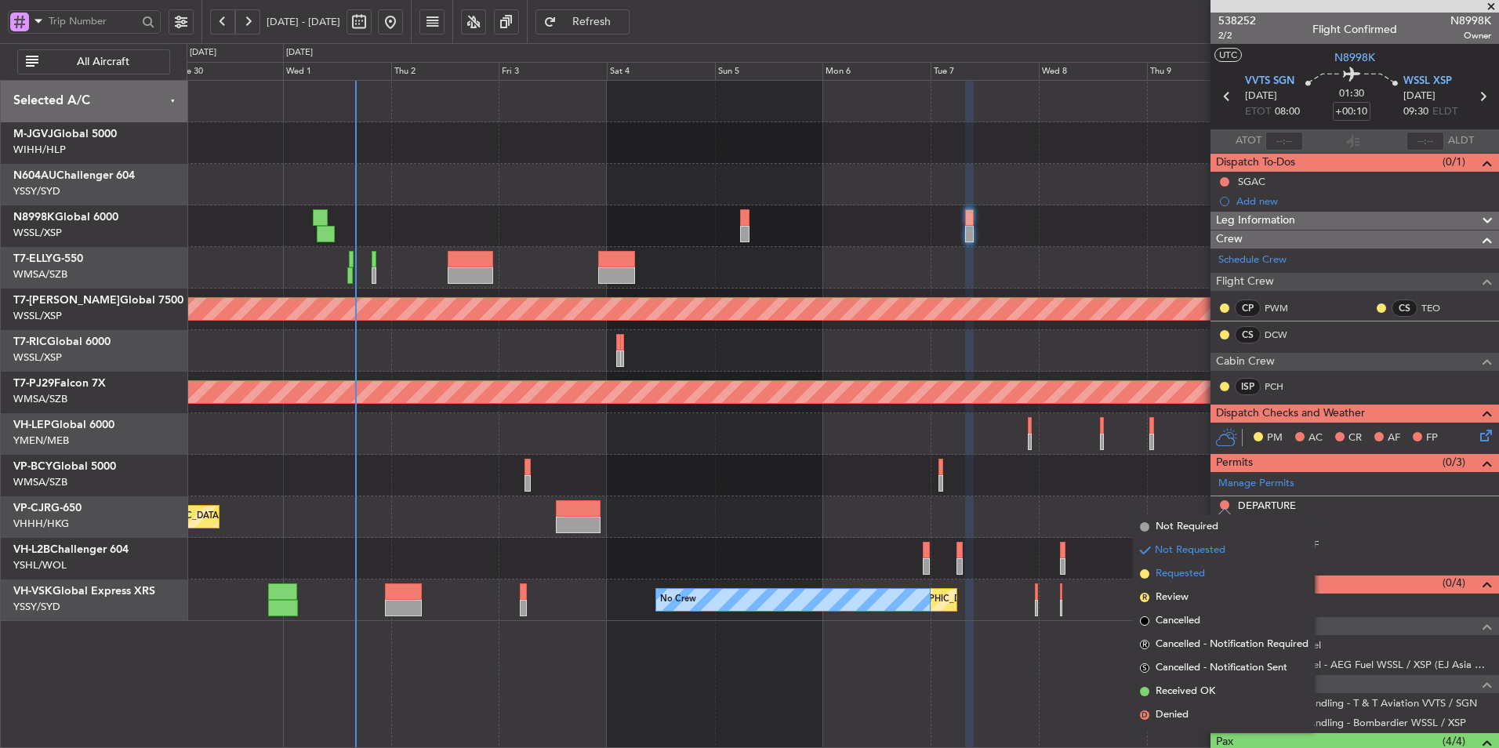
click at [1193, 567] on span "Requested" at bounding box center [1180, 574] width 49 height 16
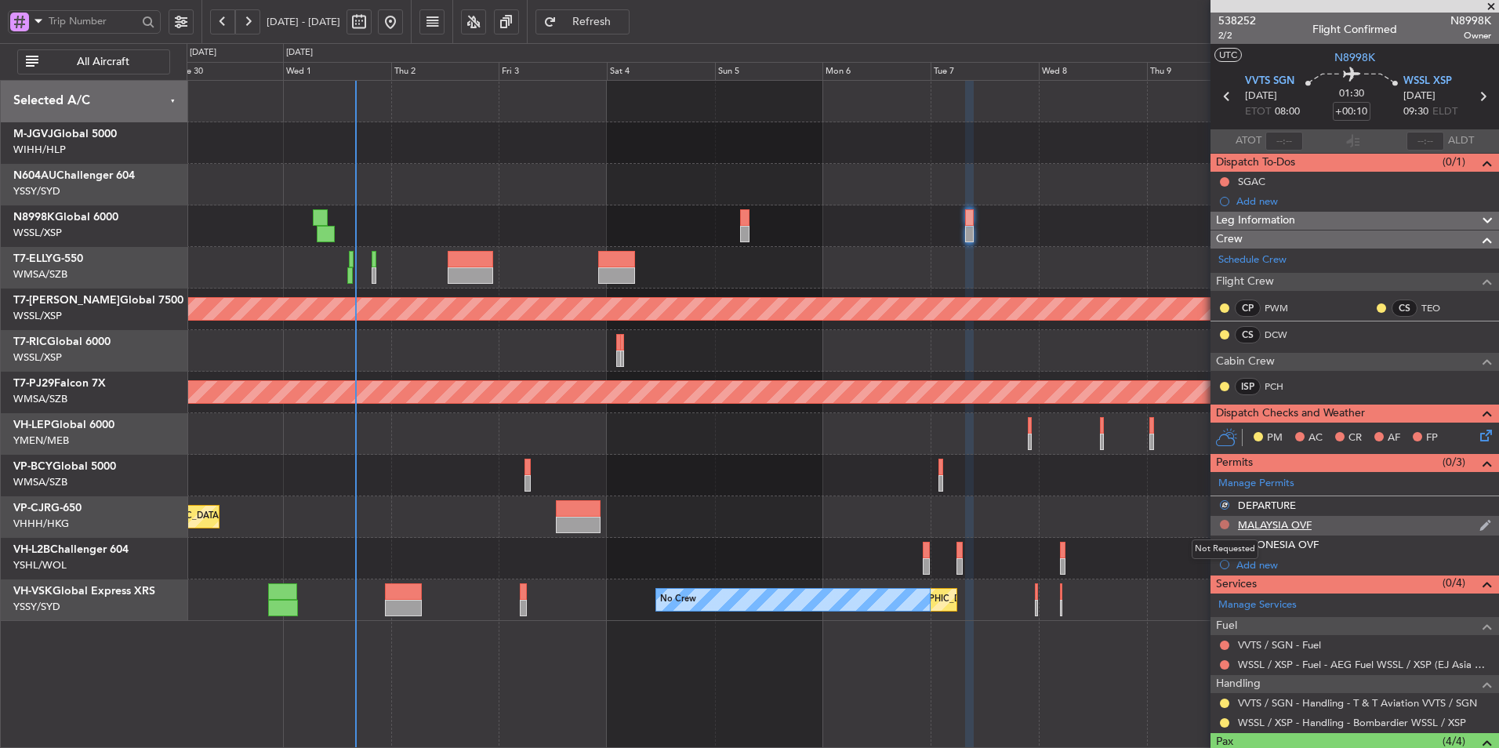
click at [1224, 524] on button at bounding box center [1224, 524] width 9 height 9
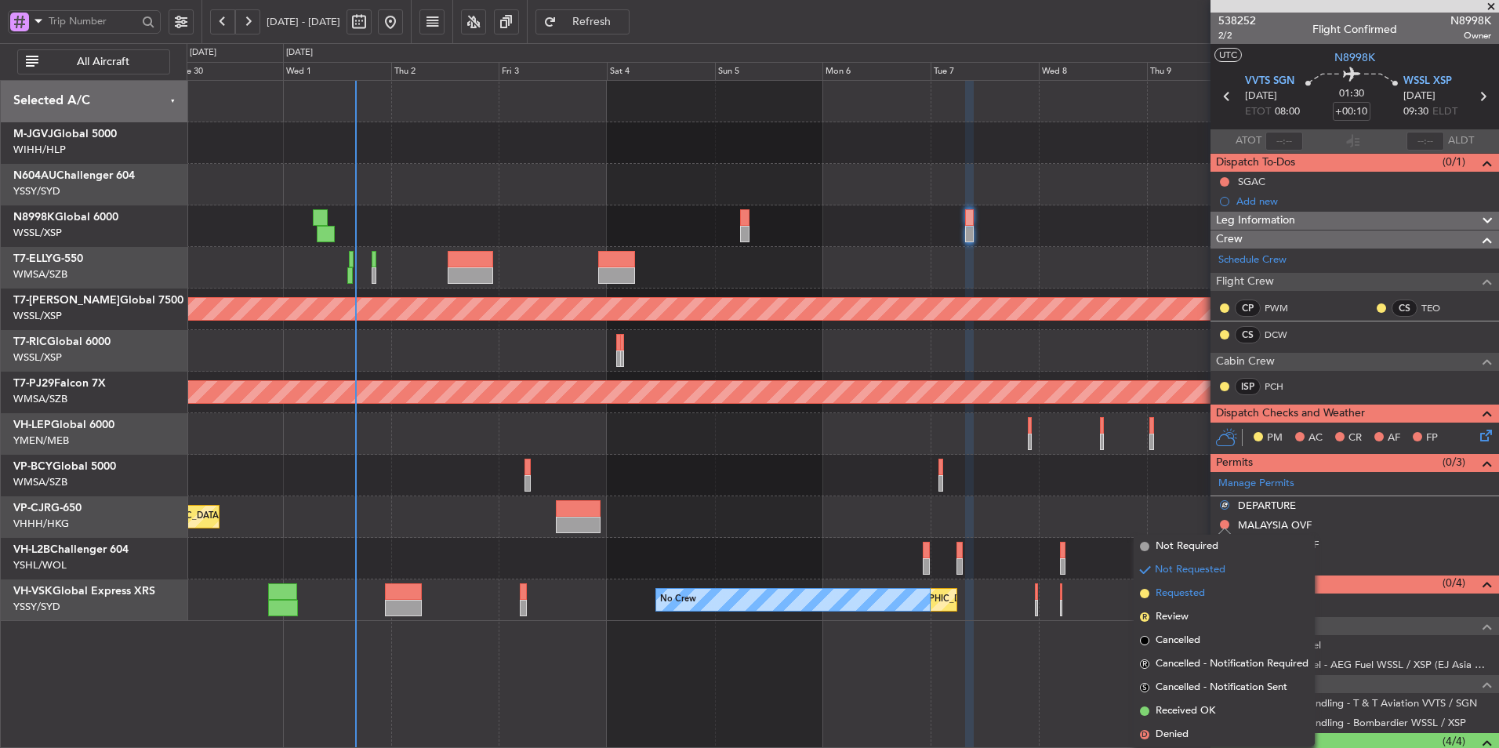
click at [1194, 586] on span "Requested" at bounding box center [1180, 594] width 49 height 16
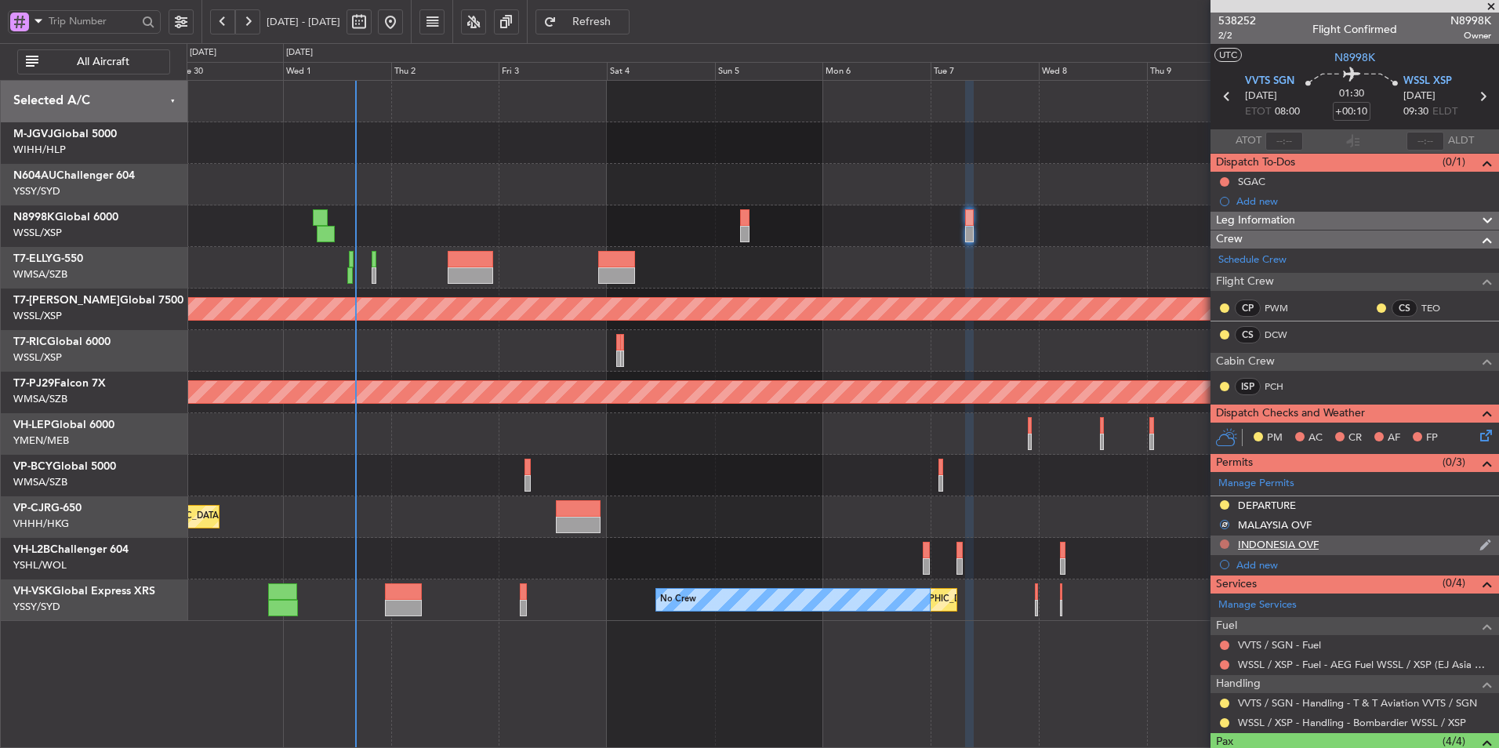
click at [1225, 543] on button at bounding box center [1224, 543] width 9 height 9
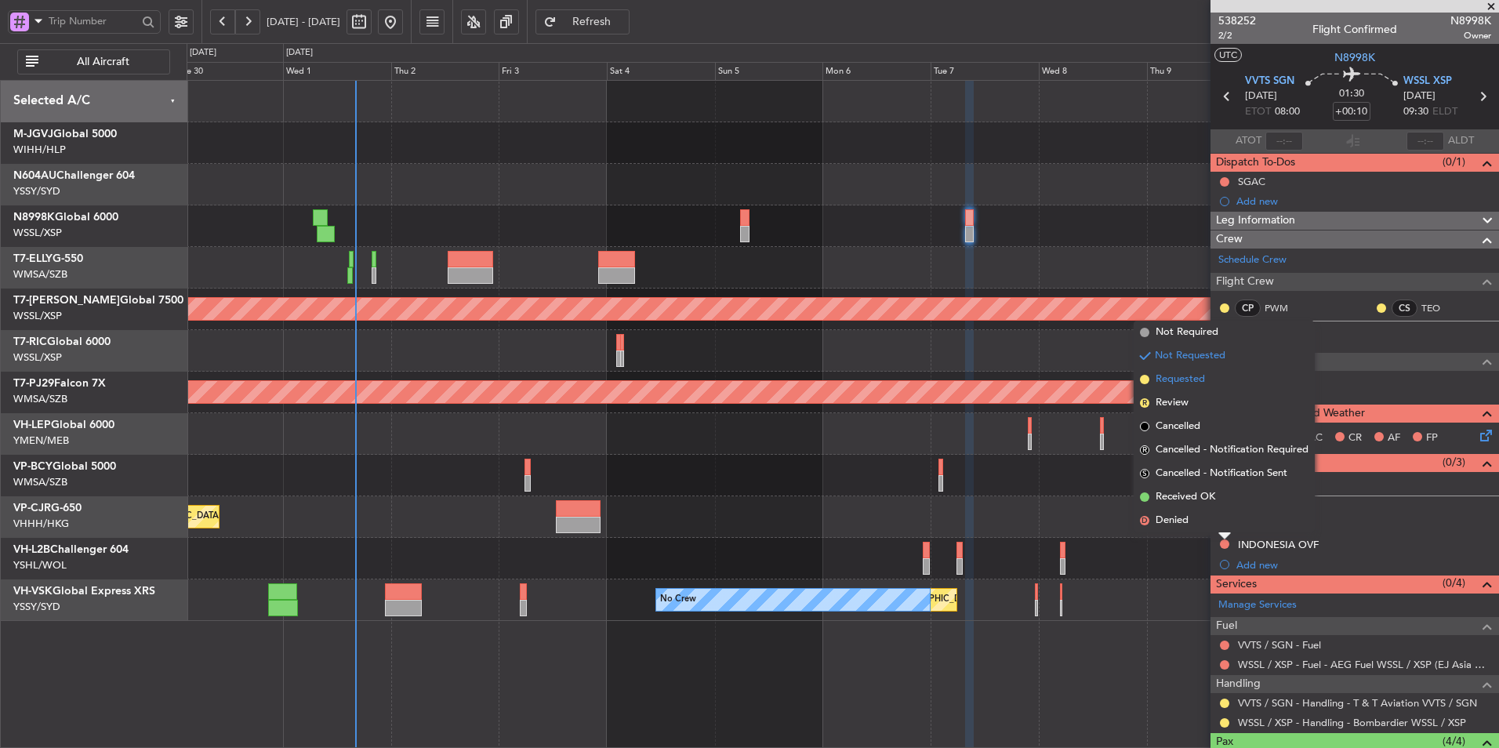
click at [1182, 386] on span "Requested" at bounding box center [1180, 380] width 49 height 16
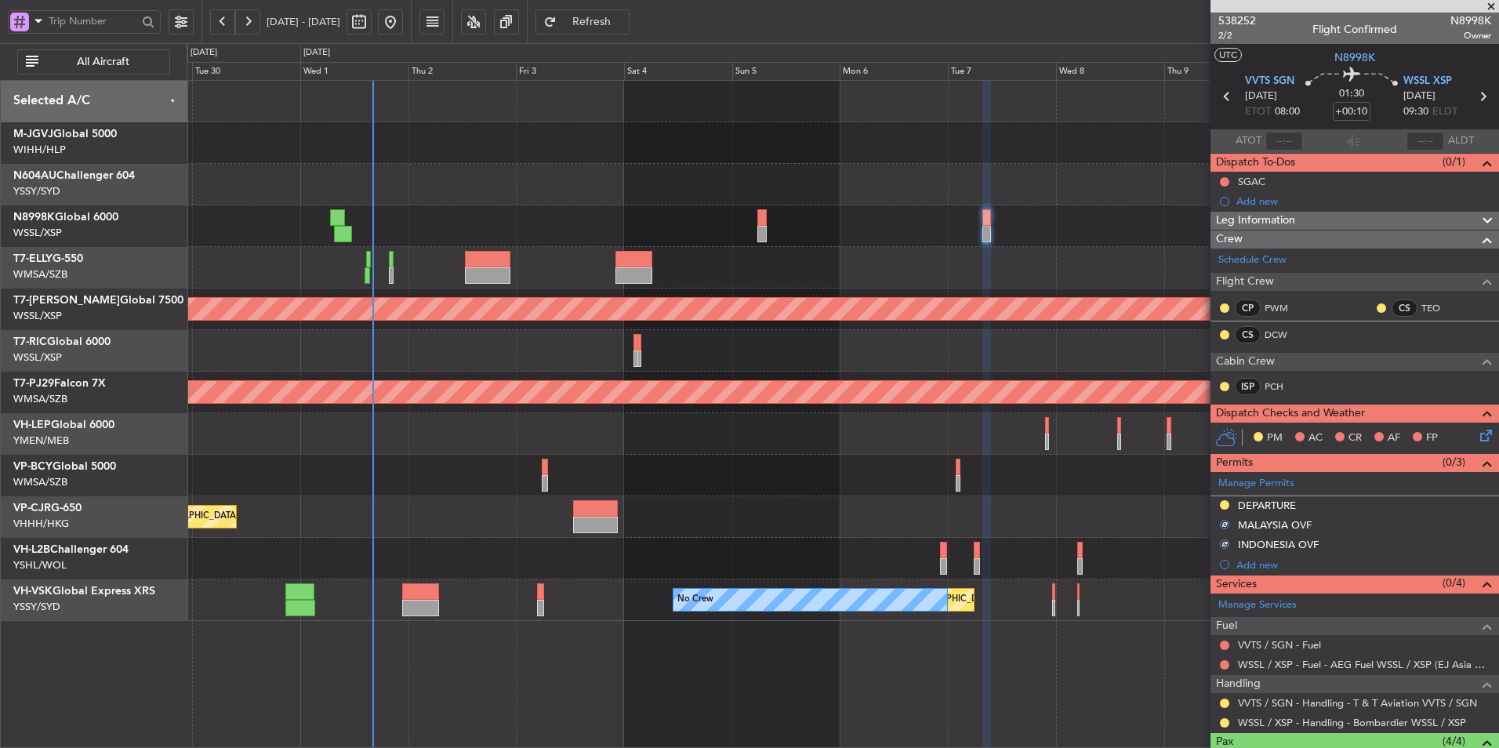
click at [1025, 624] on div "Planned Maint Hong Kong (Hong Kong Intl) Planned Maint Singapore (Seletar) Plan…" at bounding box center [843, 414] width 1313 height 668
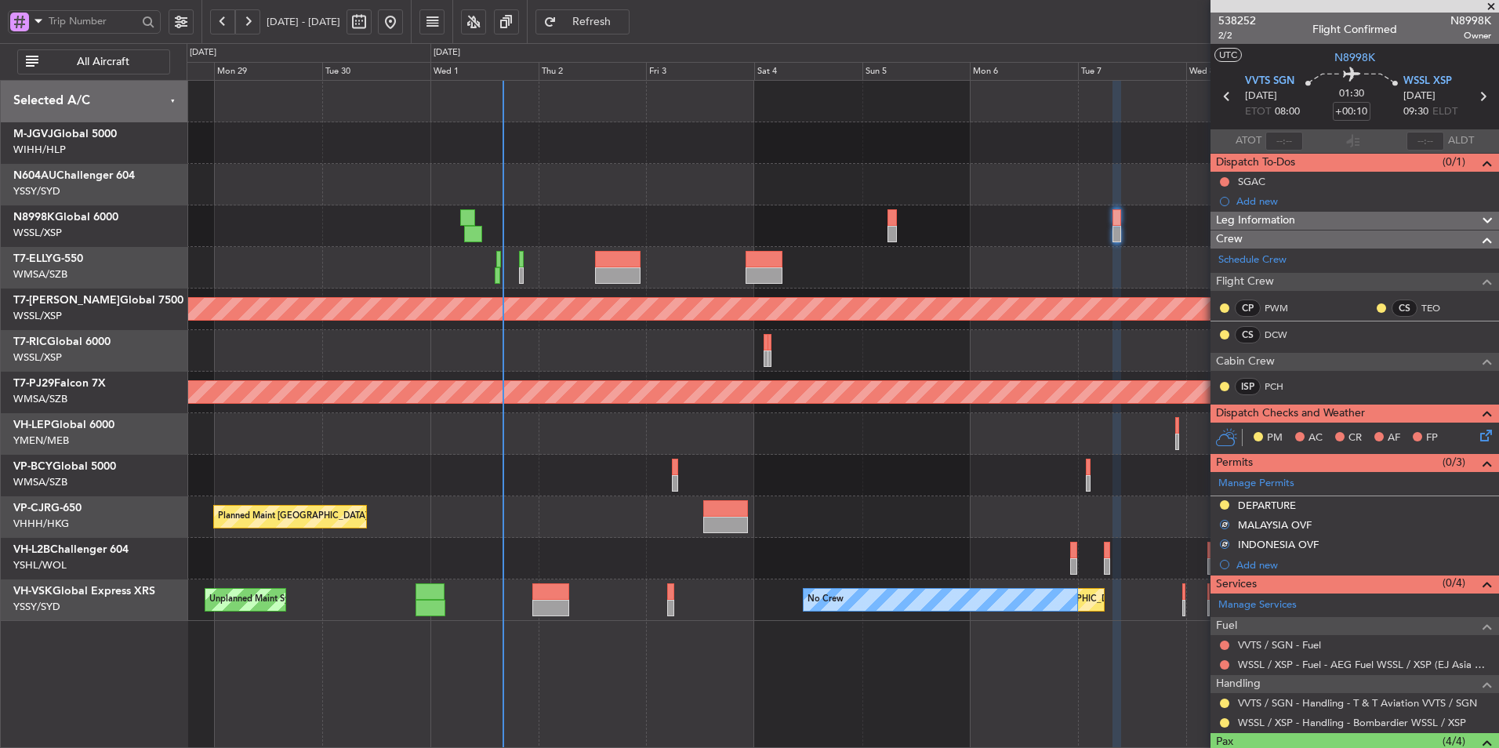
click at [863, 650] on div "Planned Maint Hong Kong (Hong Kong Intl) Planned Maint Singapore (Seletar) Plan…" at bounding box center [843, 414] width 1313 height 668
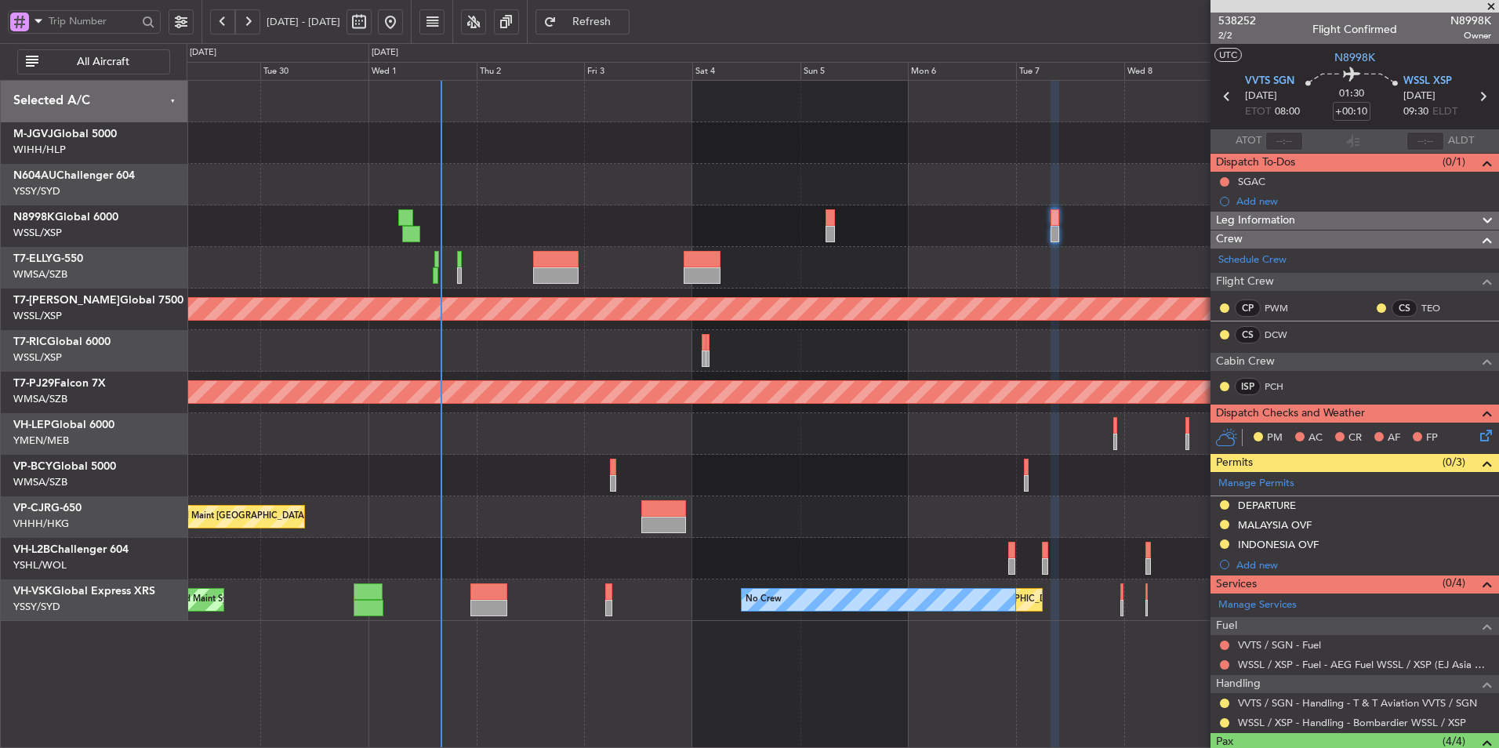
click at [821, 469] on div "Planned Maint Hong Kong (Hong Kong Intl) Planned Maint Singapore (Seletar) Plan…" at bounding box center [843, 351] width 1312 height 540
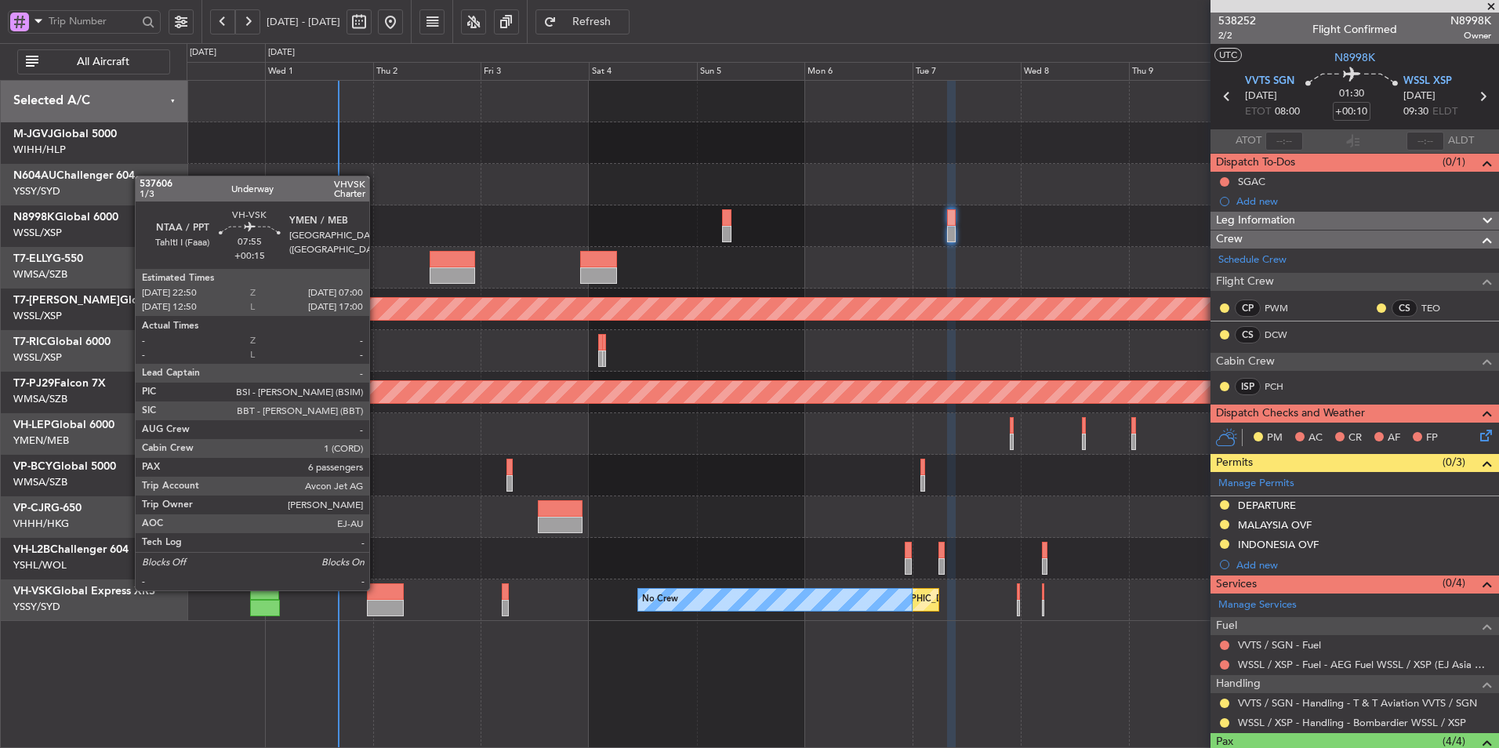
click at [376, 589] on div at bounding box center [385, 591] width 37 height 16
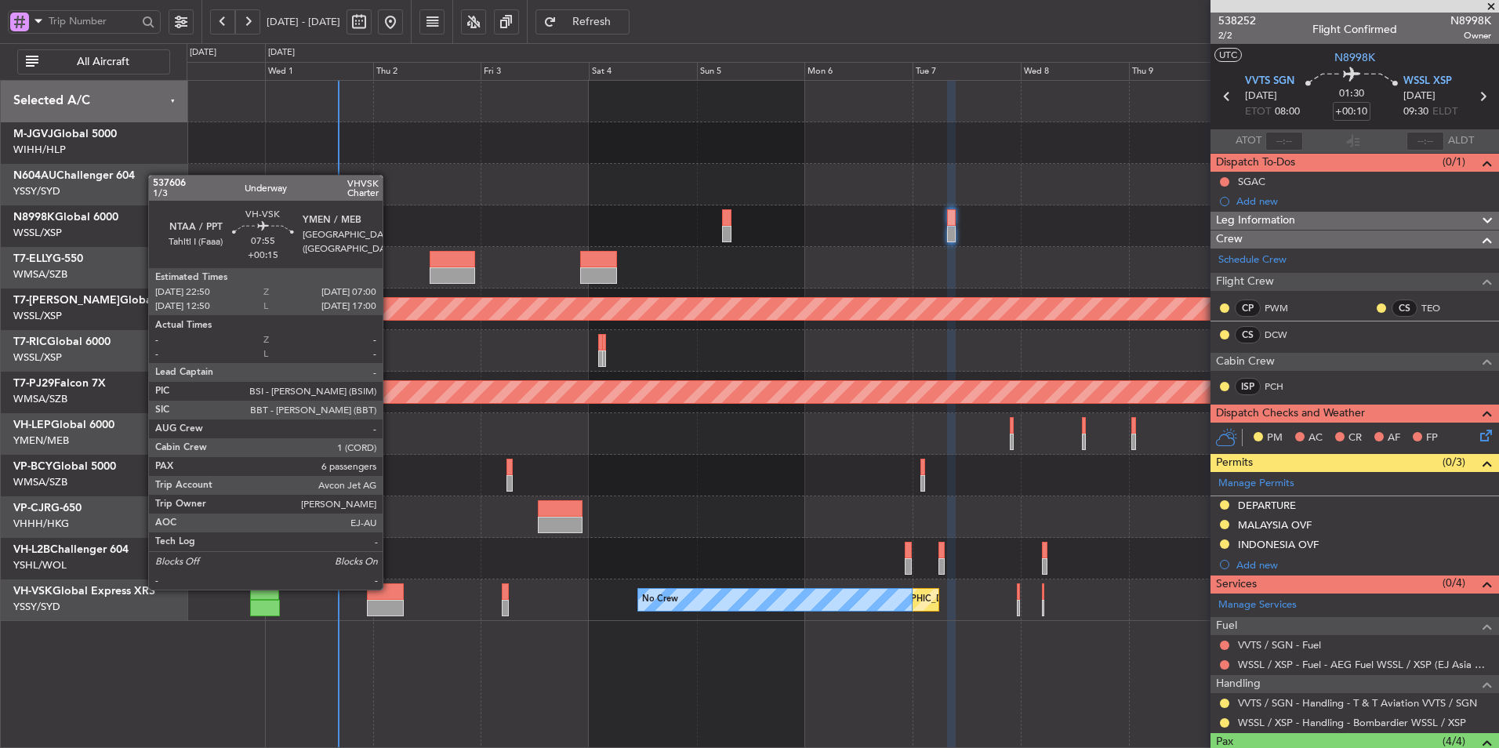
click at [390, 588] on div at bounding box center [385, 591] width 37 height 16
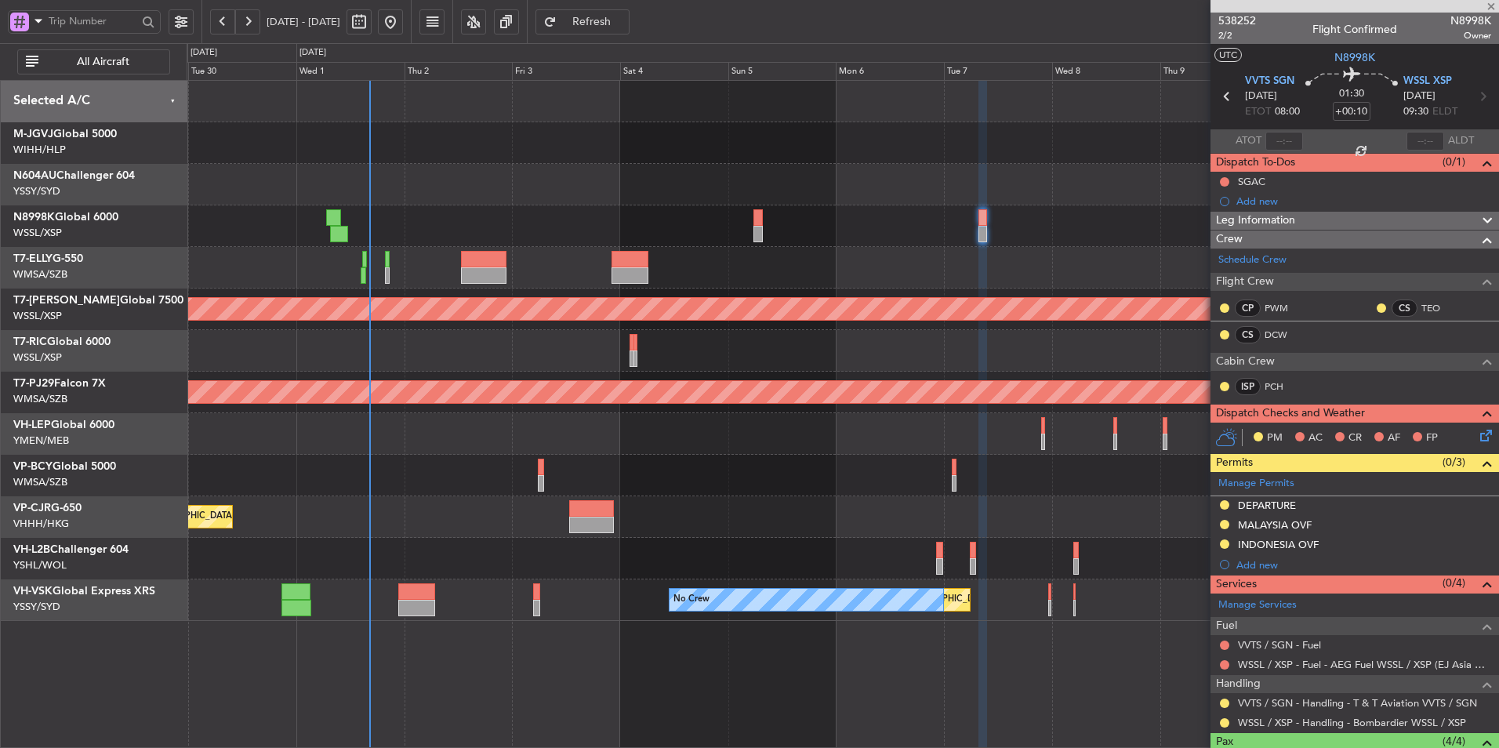
click at [525, 503] on div "Planned Maint [GEOGRAPHIC_DATA] ([GEOGRAPHIC_DATA] Intl)" at bounding box center [843, 517] width 1312 height 42
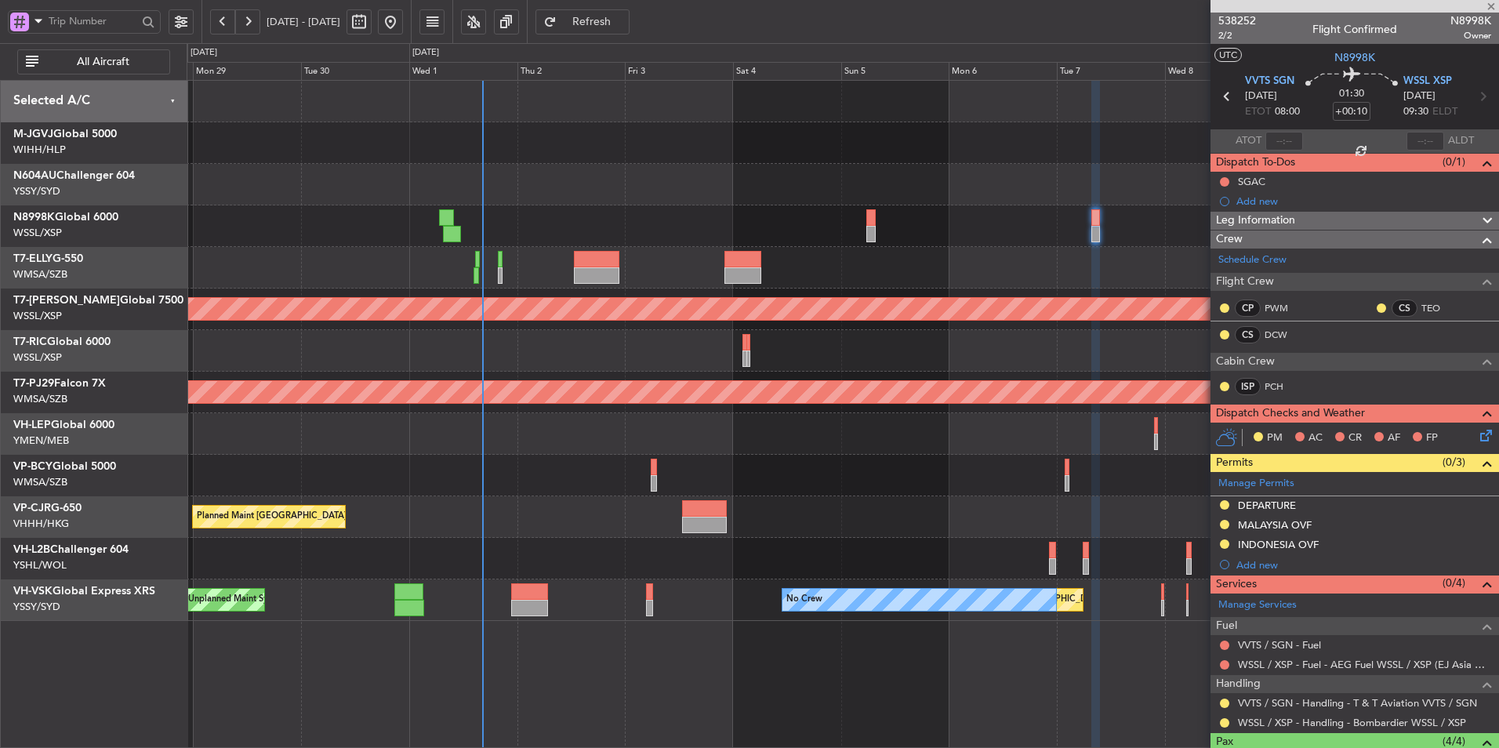
type input "+00:15"
type input "6"
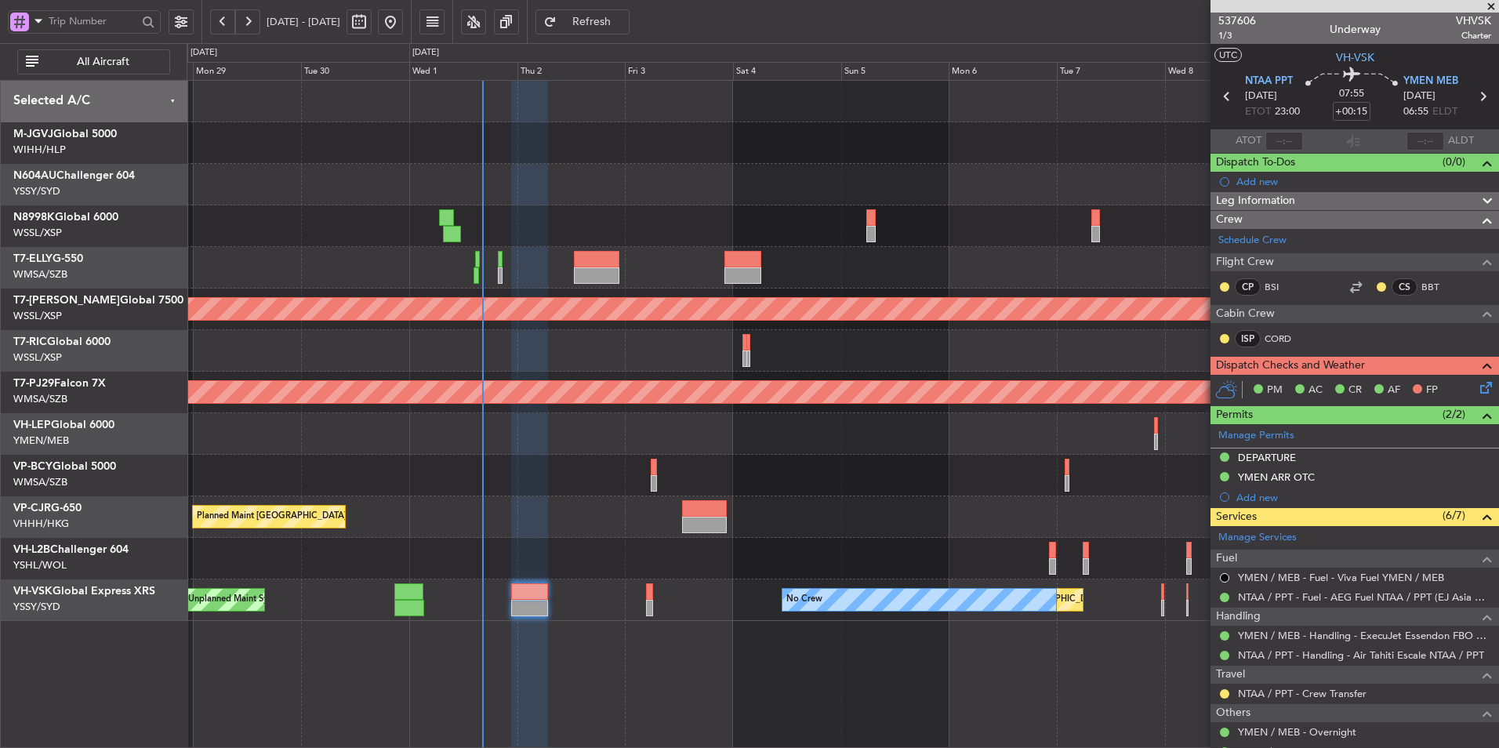
click at [863, 264] on div at bounding box center [843, 268] width 1312 height 42
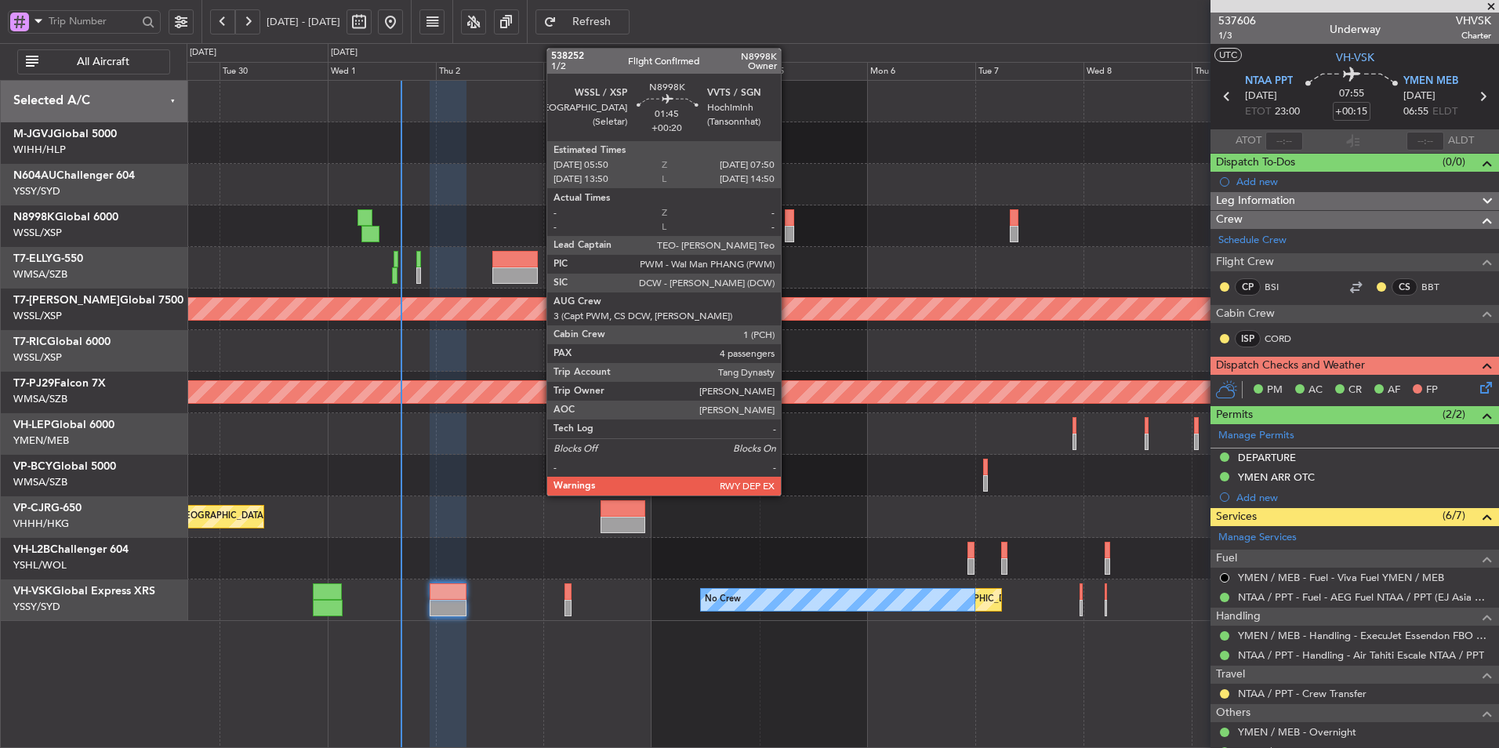
click at [788, 219] on div at bounding box center [789, 217] width 9 height 16
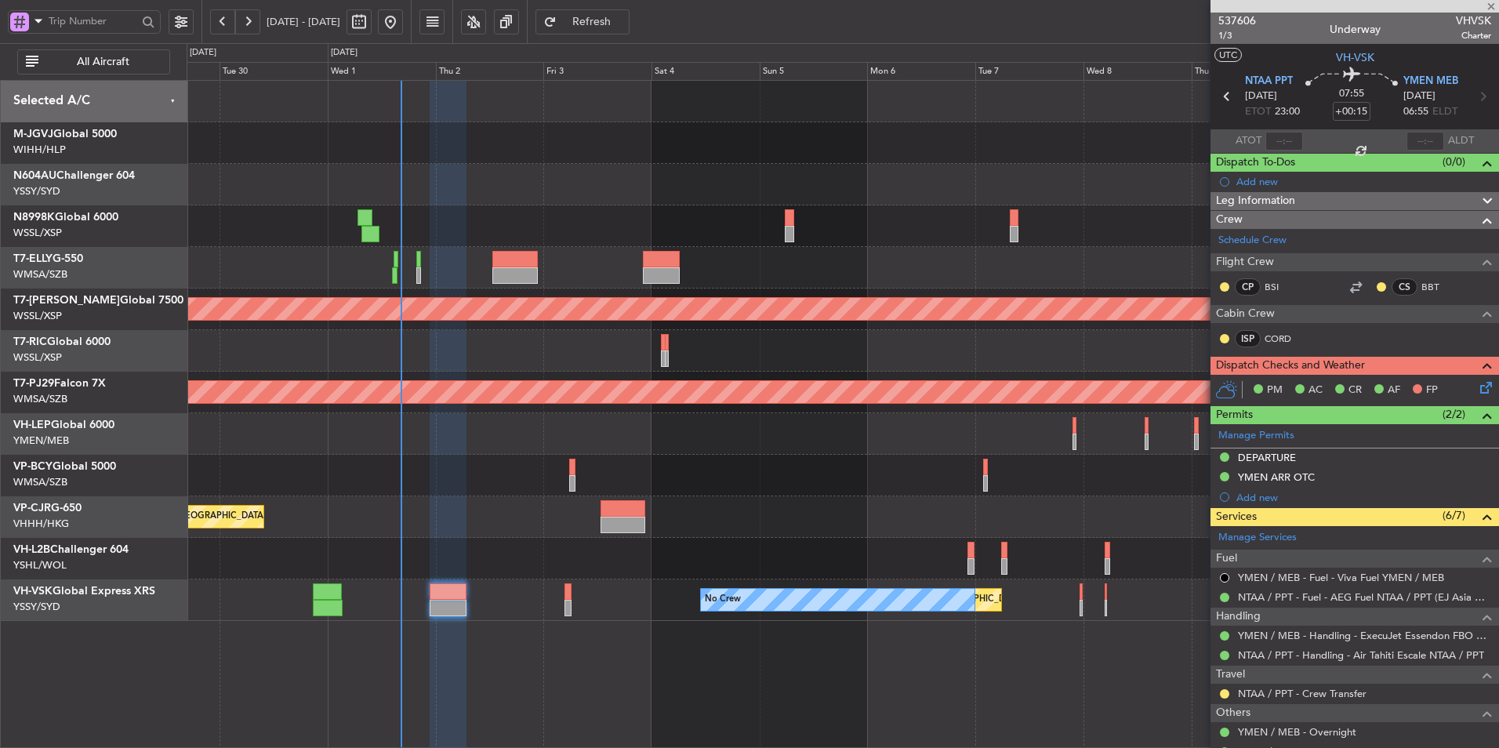
type input "+00:20"
type input "4"
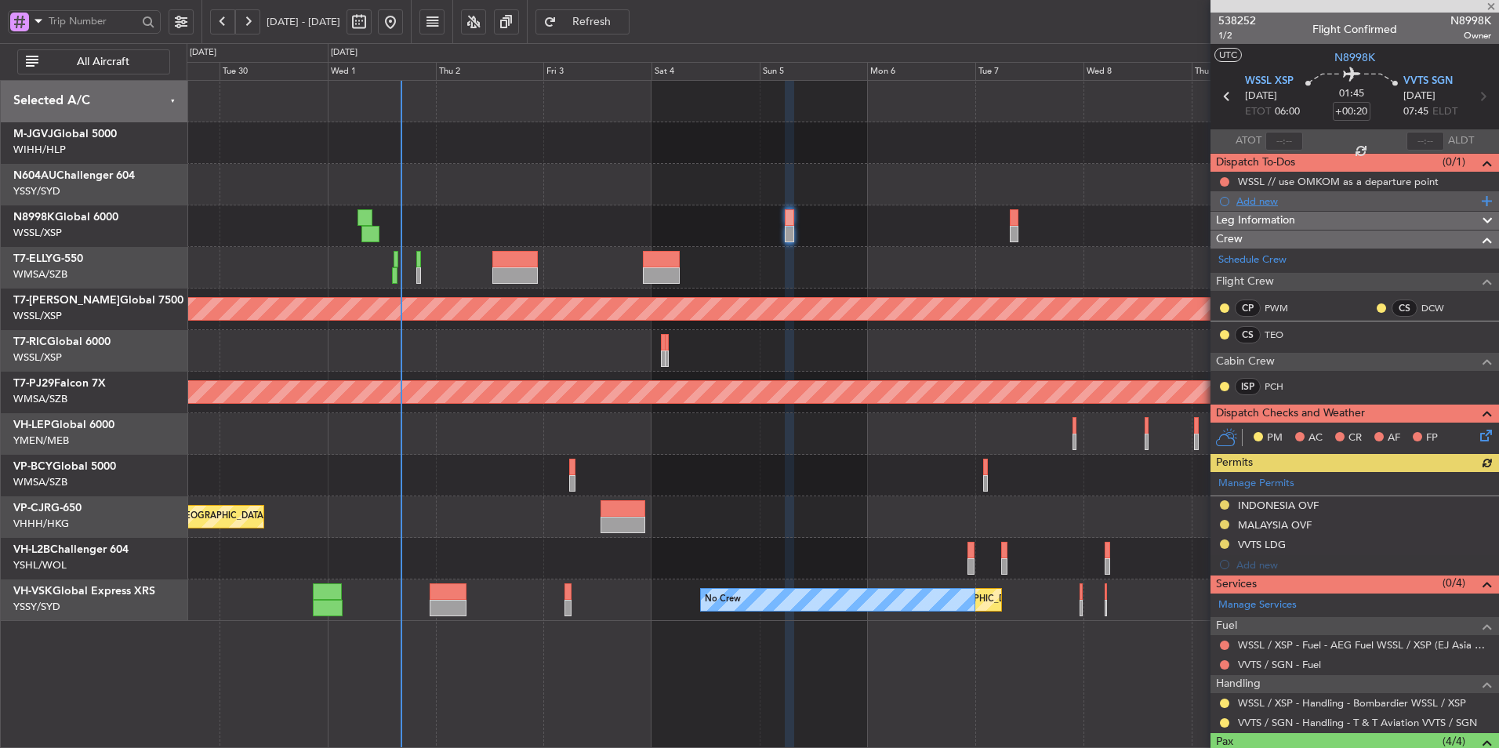
click at [1264, 202] on div "Add new" at bounding box center [1357, 200] width 241 height 13
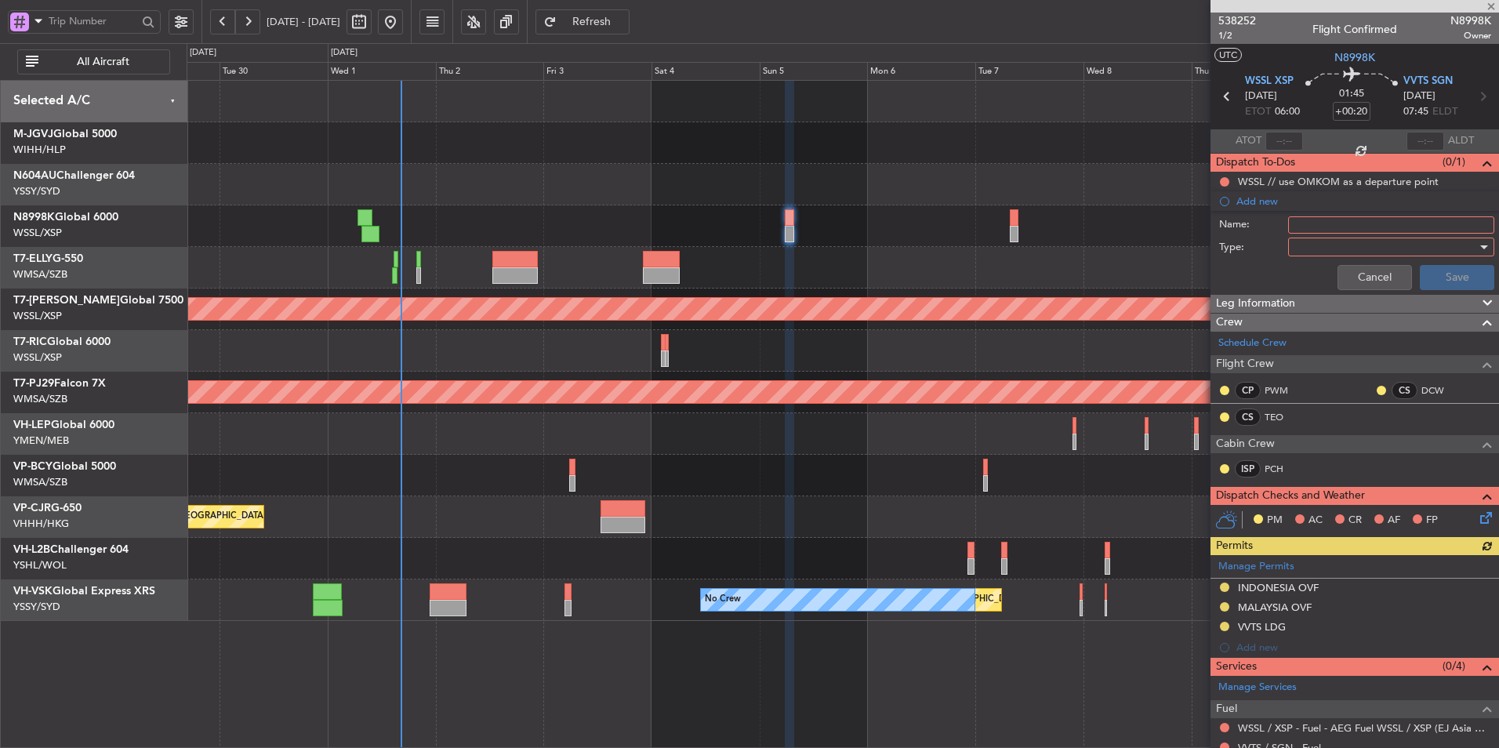
click at [1311, 223] on input "Name:" at bounding box center [1391, 224] width 206 height 17
type input "FPL"
click at [1322, 252] on div at bounding box center [1386, 247] width 183 height 24
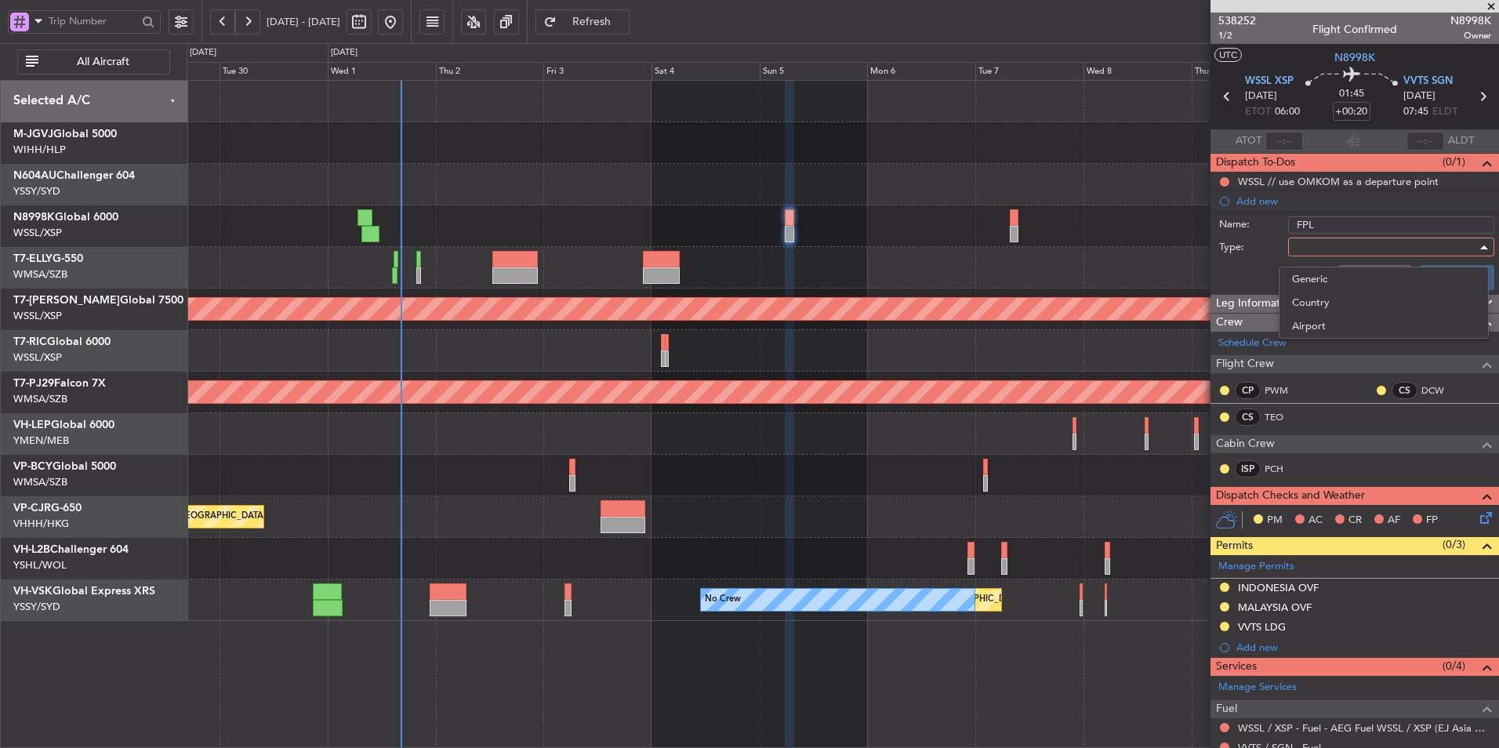
click at [1325, 267] on div "Generic Country Airport" at bounding box center [1384, 303] width 210 height 72
click at [1325, 271] on span "Generic" at bounding box center [1383, 279] width 183 height 24
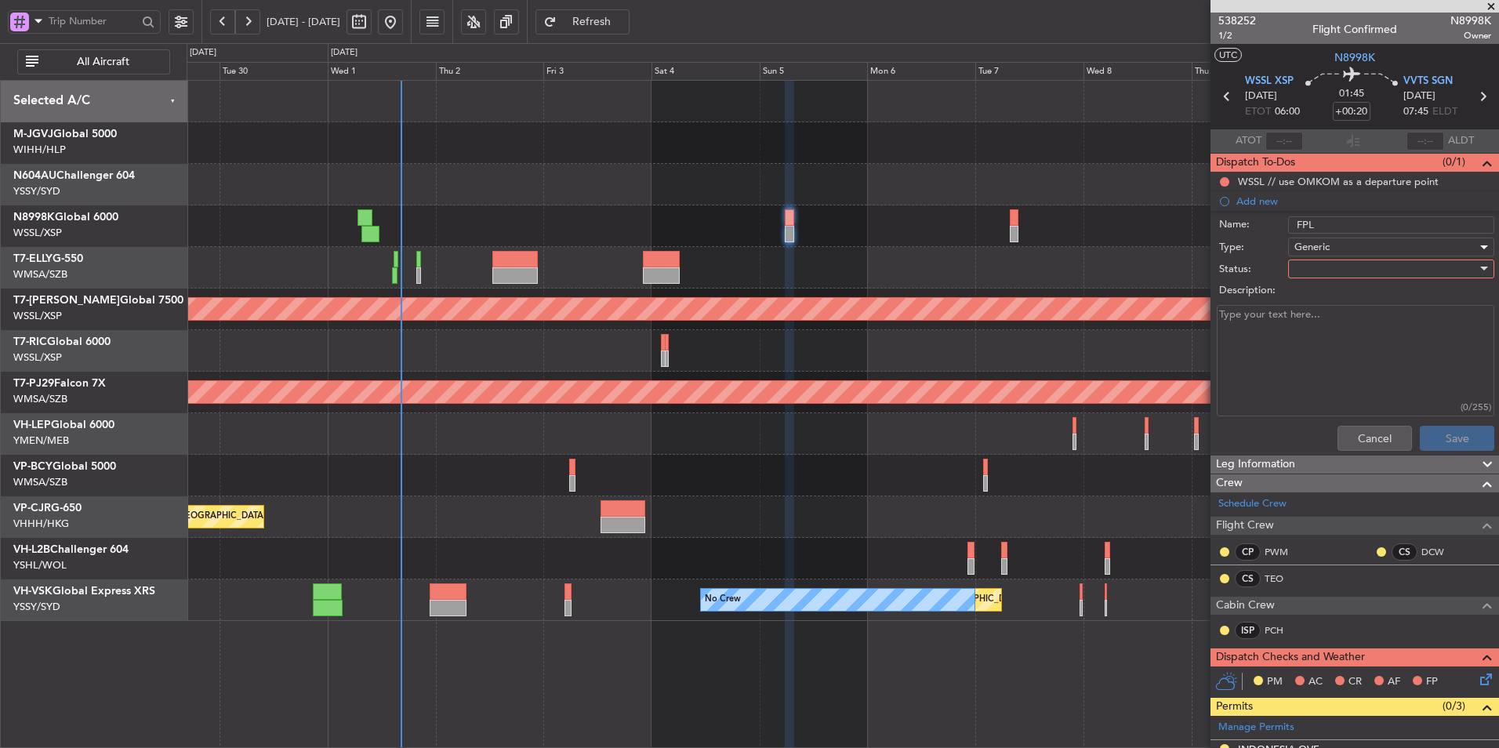
click at [1325, 271] on div at bounding box center [1386, 269] width 183 height 24
click at [1321, 289] on span "Not Started" at bounding box center [1383, 301] width 183 height 24
click at [1304, 325] on textarea "Description:" at bounding box center [1356, 361] width 278 height 112
type textarea "M85 FL410 14,000 LBS"
click at [1448, 442] on button "Save" at bounding box center [1457, 438] width 74 height 25
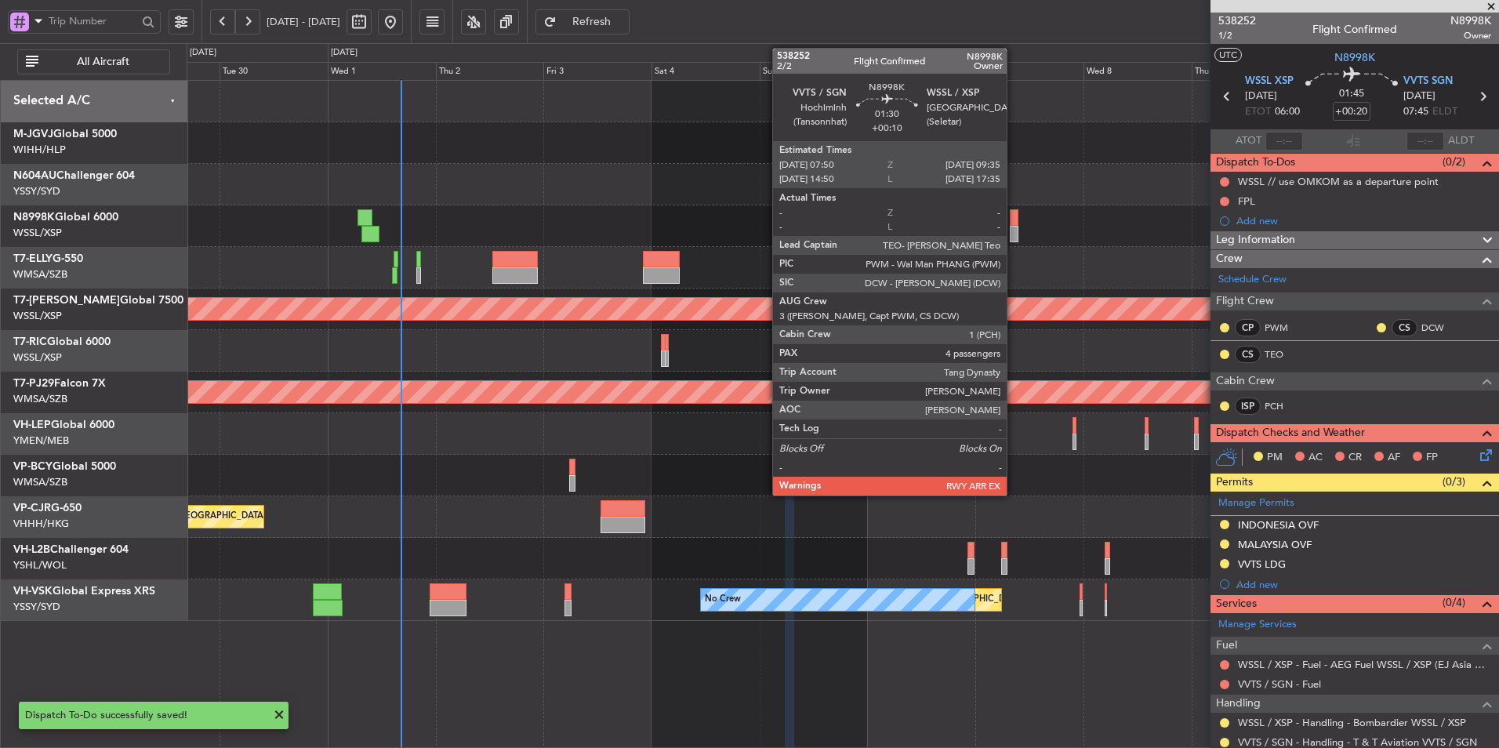
click at [1014, 229] on div at bounding box center [1014, 234] width 9 height 16
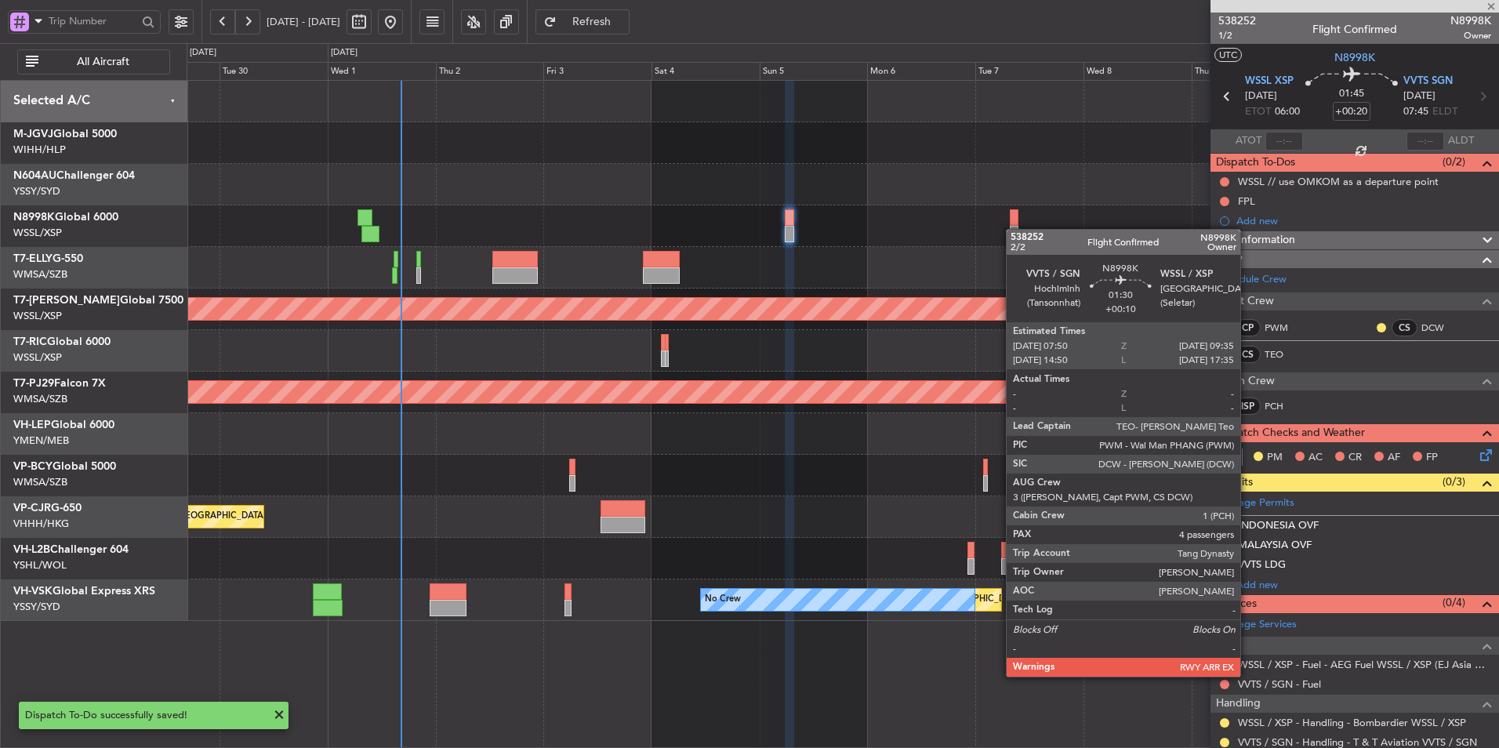
type input "+00:10"
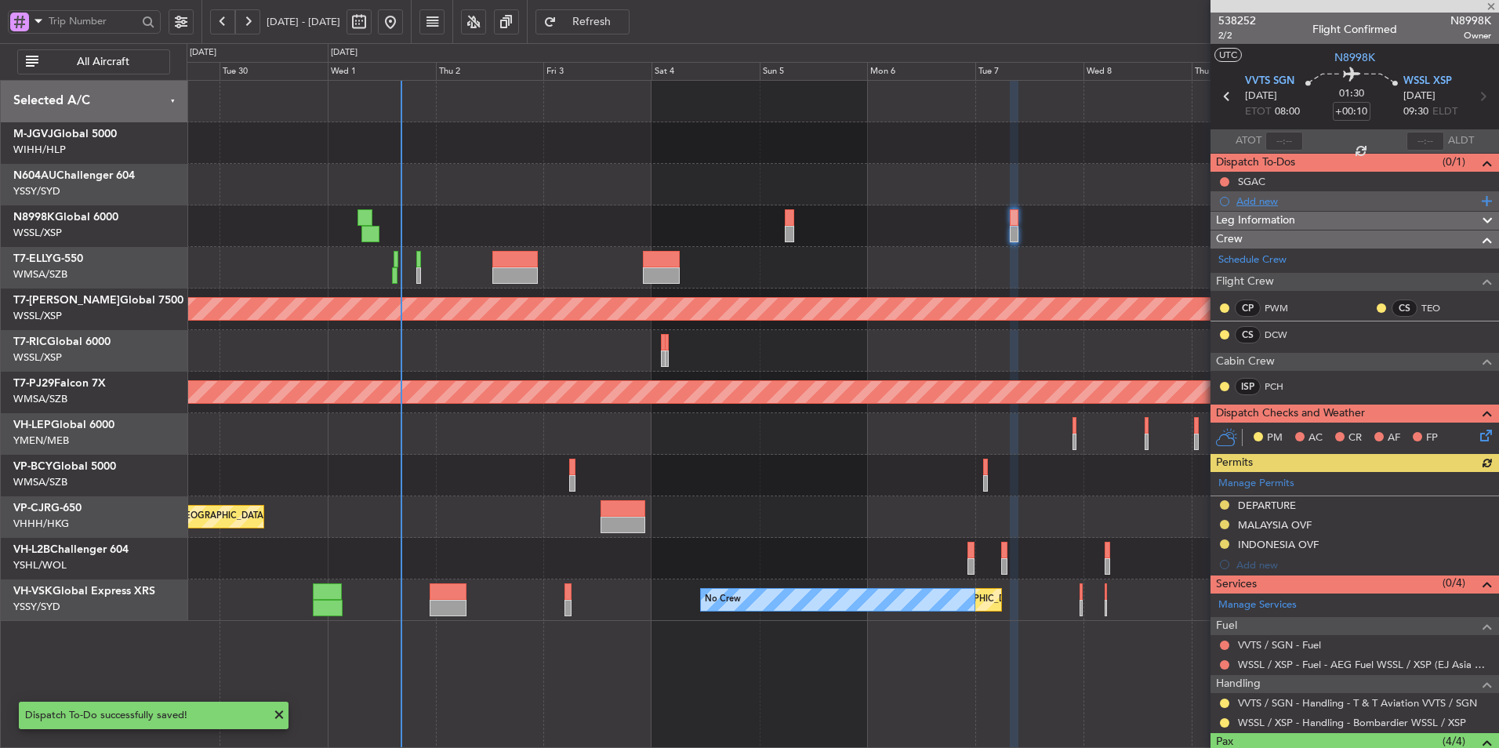
click at [1267, 201] on div "Add new" at bounding box center [1357, 200] width 241 height 13
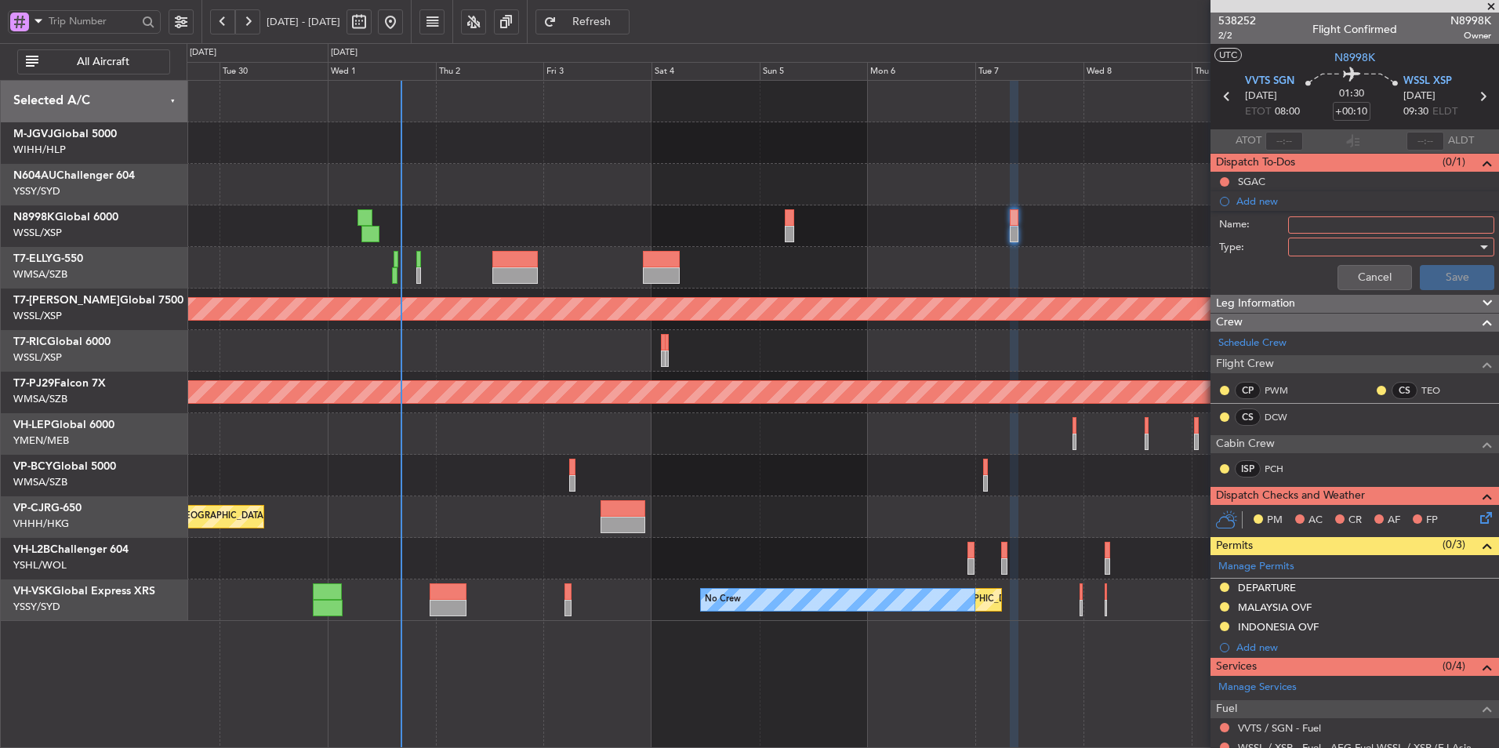
click at [1347, 228] on input "Name:" at bounding box center [1391, 224] width 206 height 17
type input "FPL"
click at [1298, 252] on div at bounding box center [1386, 247] width 183 height 24
click at [1303, 271] on span "Generic" at bounding box center [1383, 279] width 183 height 24
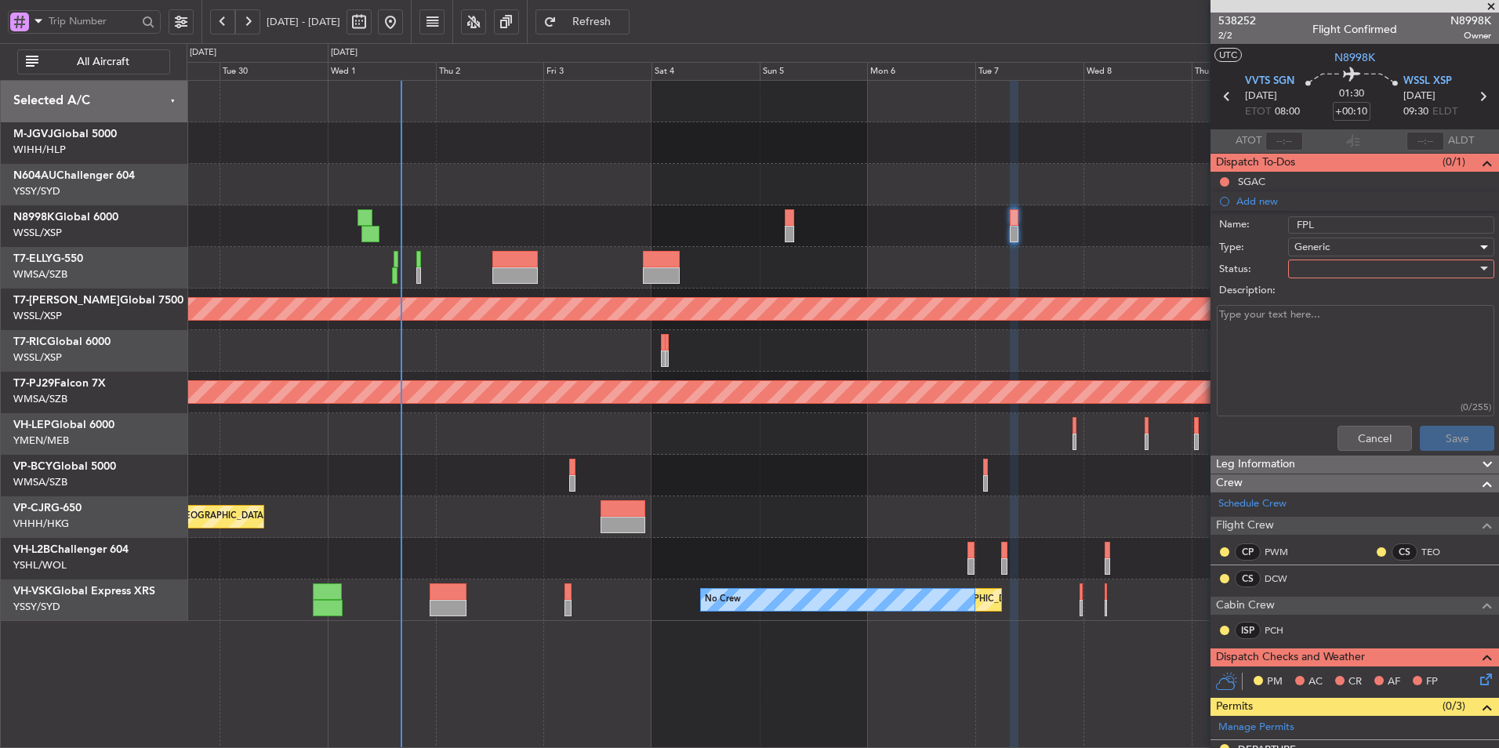
click at [1309, 266] on div at bounding box center [1386, 269] width 183 height 24
click at [1317, 290] on span "Not Started" at bounding box center [1383, 301] width 183 height 24
click at [1282, 335] on textarea "Description:" at bounding box center [1356, 361] width 278 height 112
type textarea "M85 FL400 14,000 LBS"
click at [1436, 426] on button "Save" at bounding box center [1457, 438] width 74 height 25
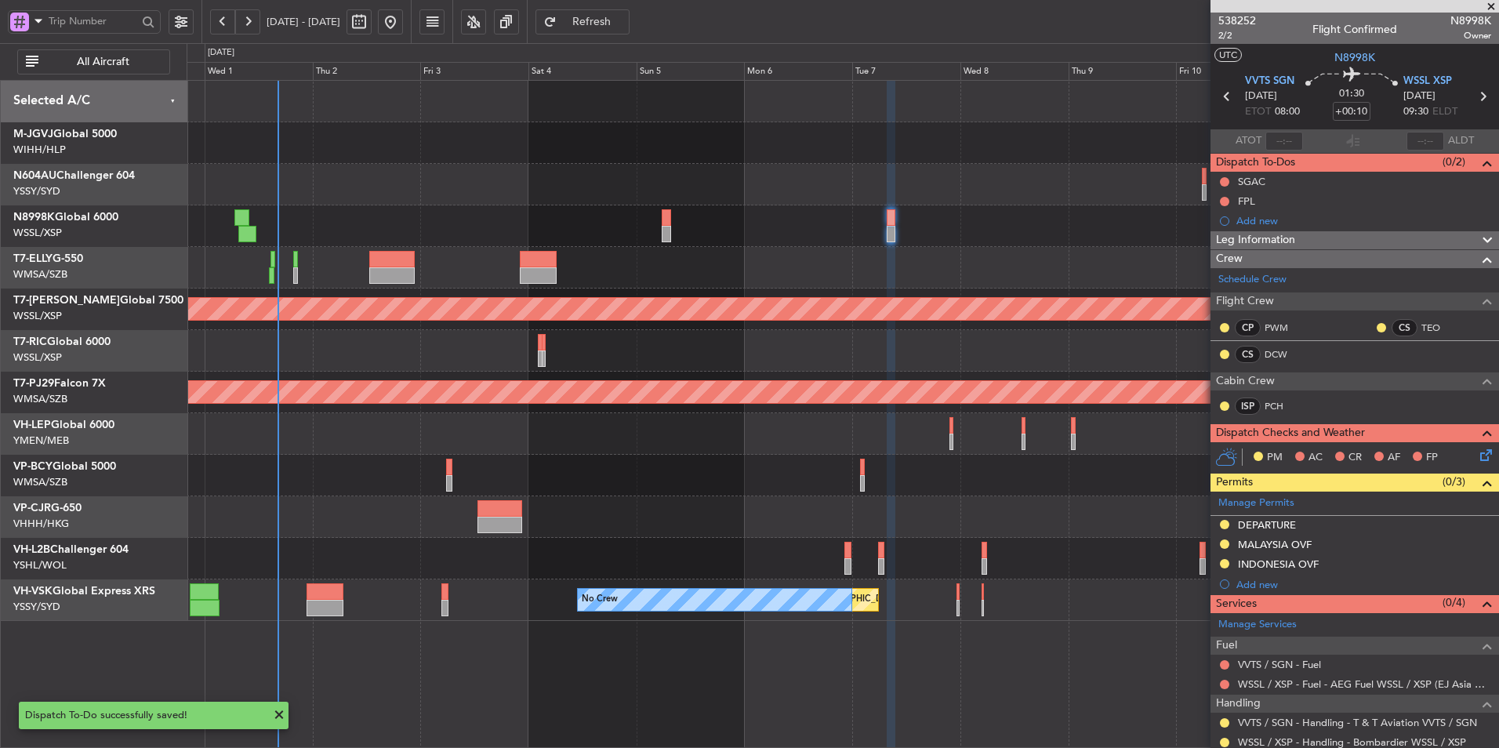
click at [825, 265] on div at bounding box center [843, 268] width 1312 height 42
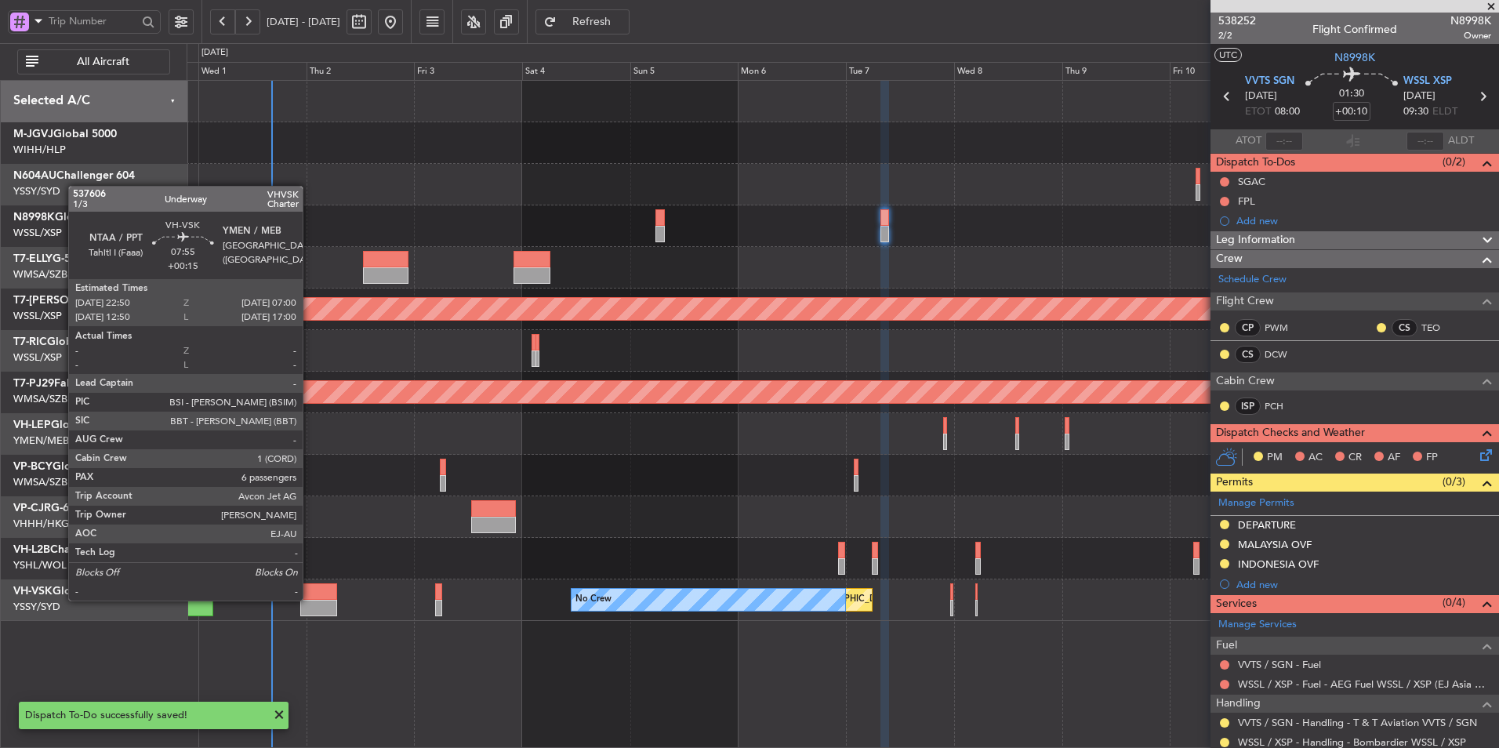
click at [310, 599] on div at bounding box center [318, 591] width 37 height 16
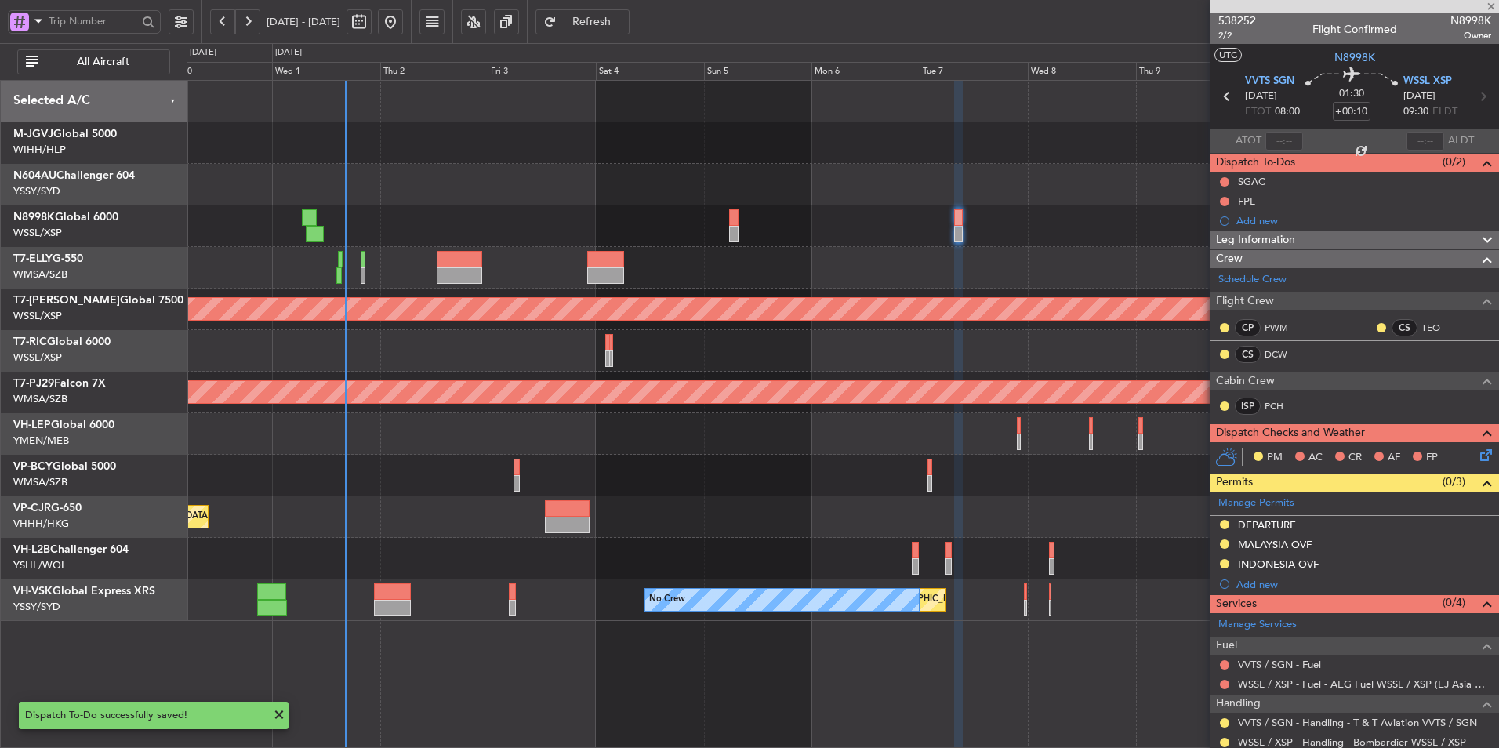
click at [542, 487] on div "Planned Maint Hong Kong (Hong Kong Intl) Planned Maint Singapore (Seletar) Plan…" at bounding box center [843, 351] width 1312 height 540
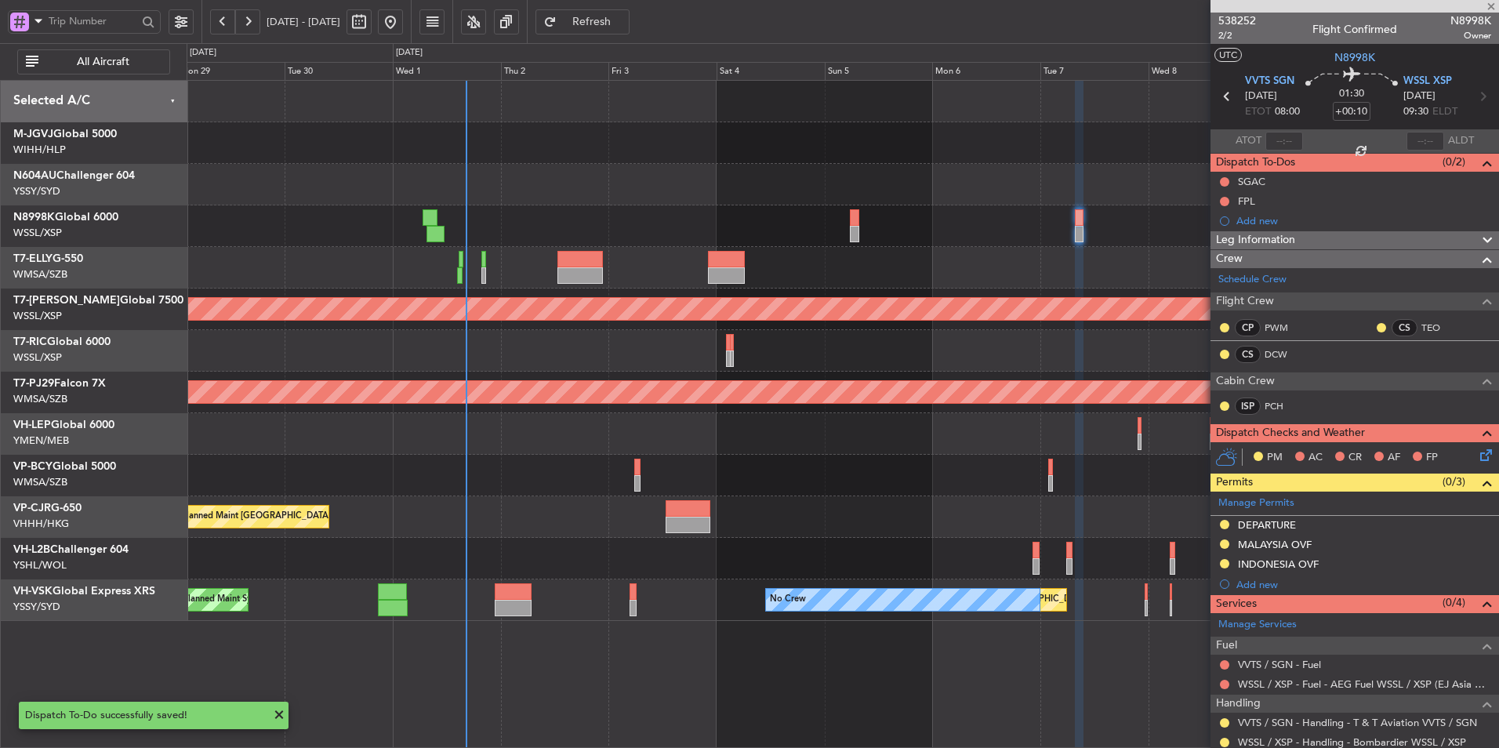
type input "+00:15"
type input "6"
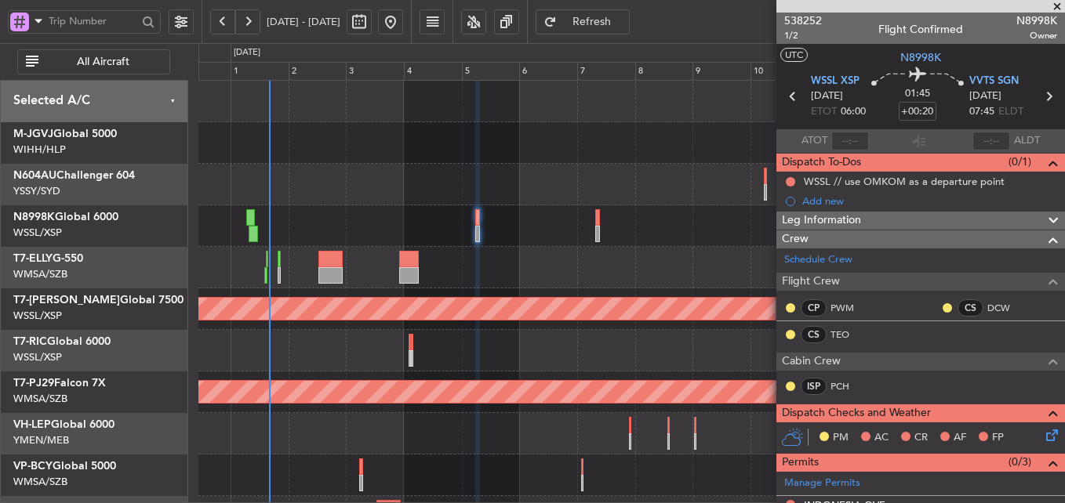
scroll to position [117, 0]
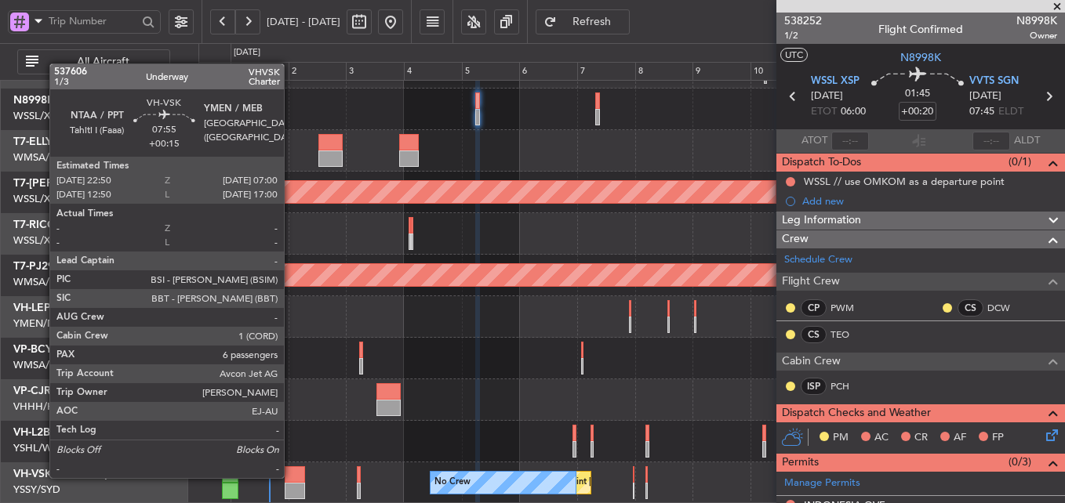
click at [290, 477] on div at bounding box center [295, 475] width 20 height 16
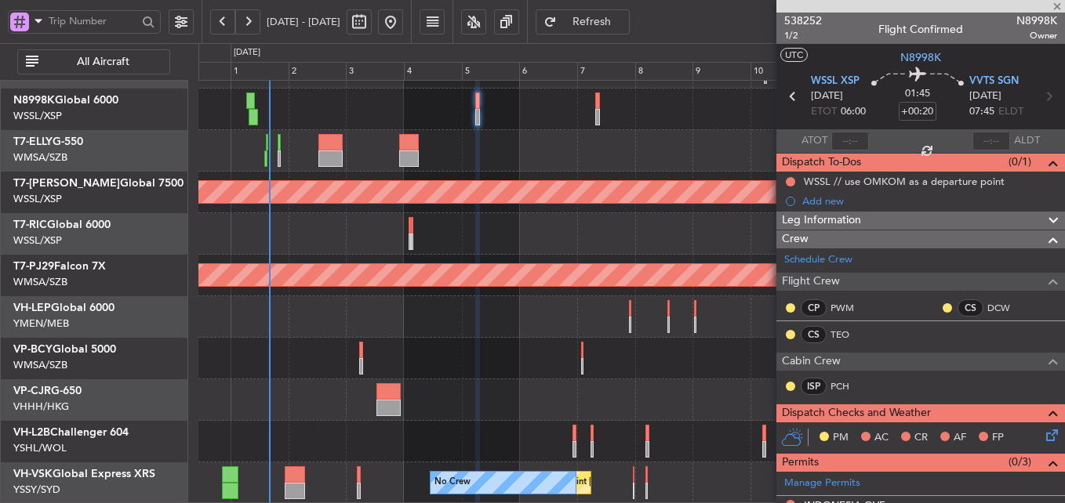
type input "+00:15"
type input "6"
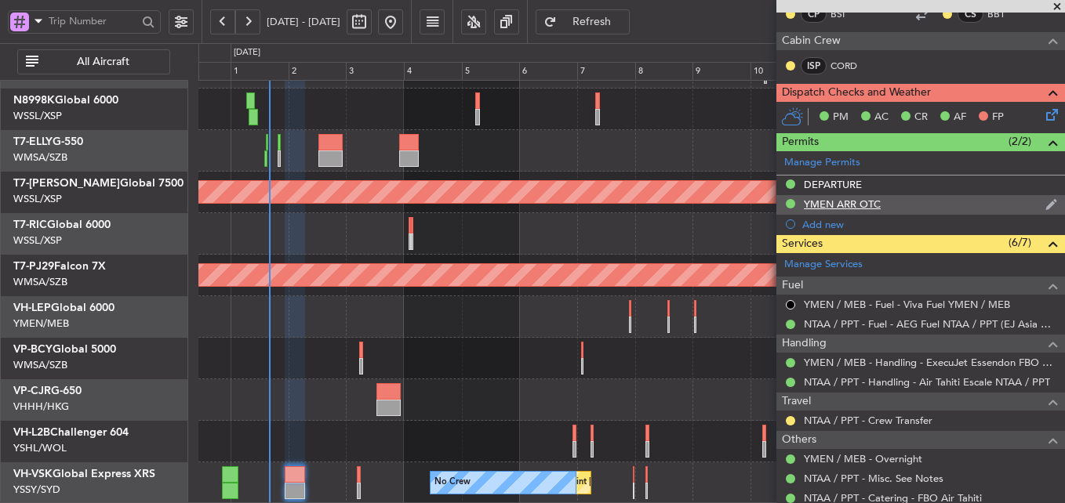
scroll to position [235, 0]
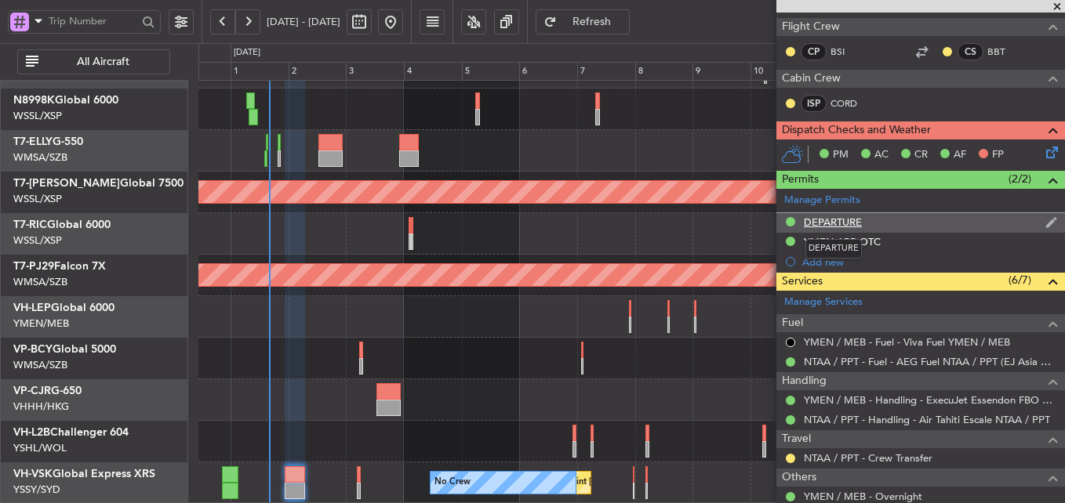
click at [834, 221] on div "DEPARTURE" at bounding box center [833, 222] width 58 height 13
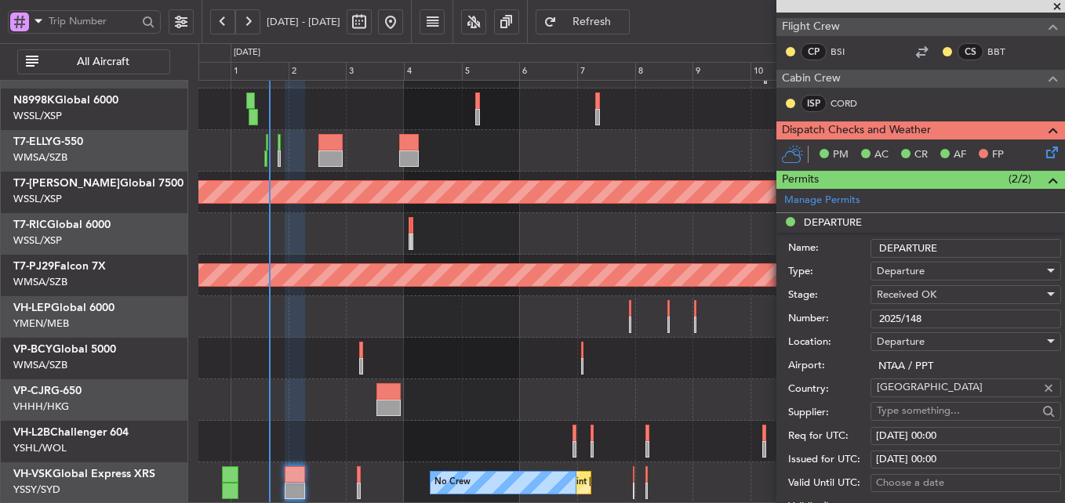
drag, startPoint x: 943, startPoint y: 317, endPoint x: 793, endPoint y: 311, distance: 150.6
click at [816, 311] on div "Number: 2025/148" at bounding box center [924, 319] width 273 height 24
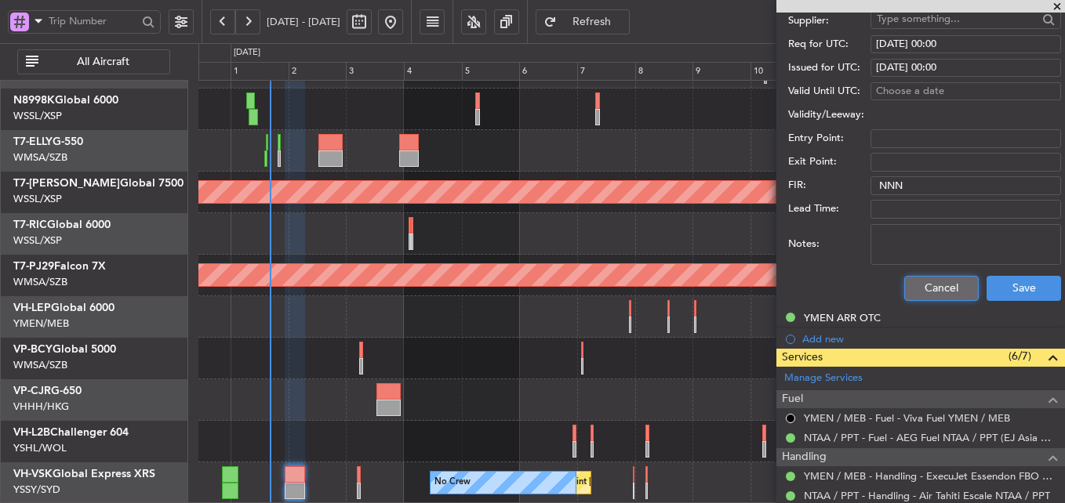
click at [931, 292] on button "Cancel" at bounding box center [941, 288] width 74 height 25
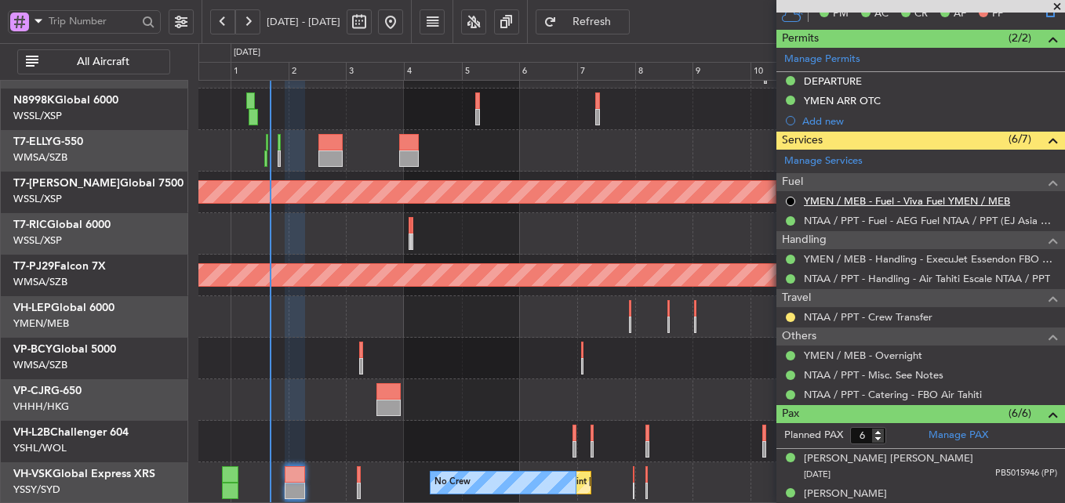
scroll to position [298, 0]
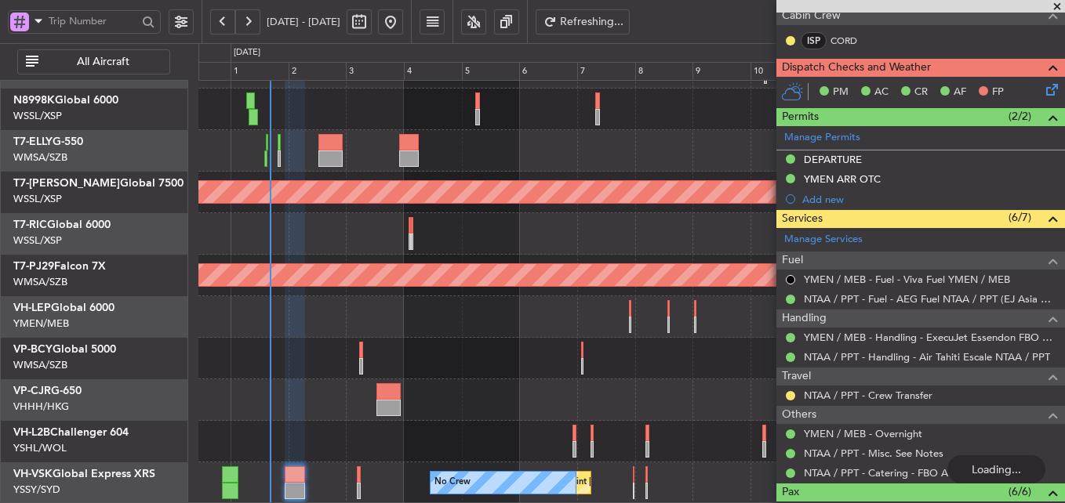
type input "+00:50"
type input "Hafiz Sapuwan (HHAFI)"
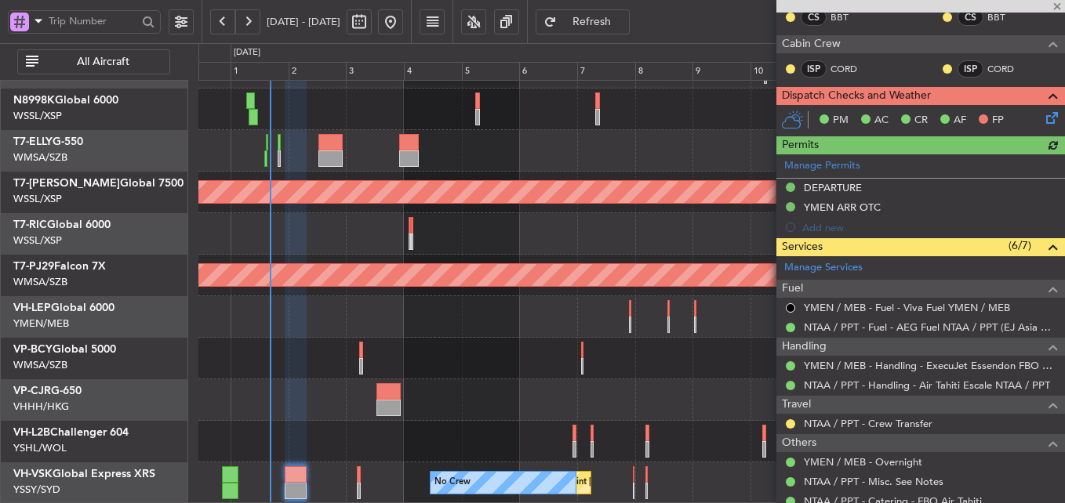
scroll to position [326, 0]
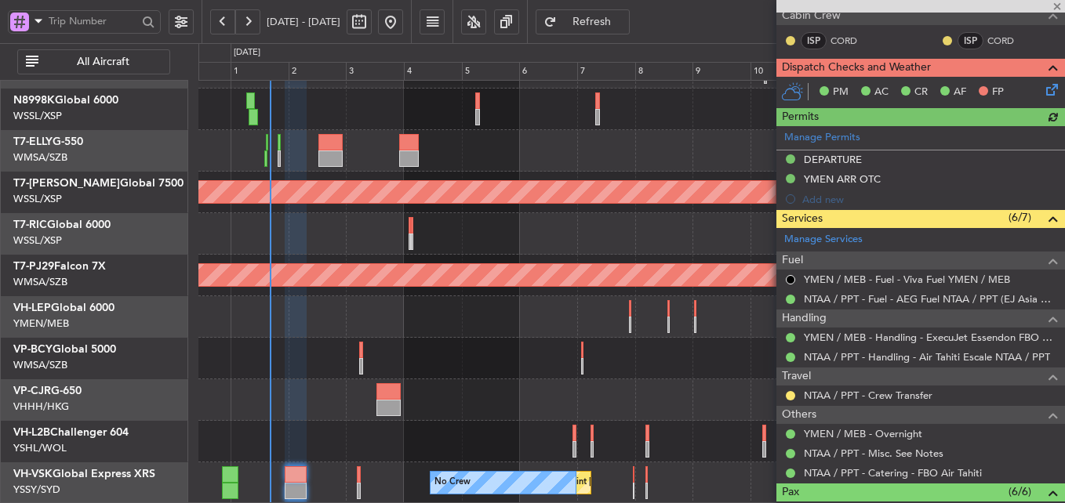
type input "Hafiz Sapuwan (HHAFI)"
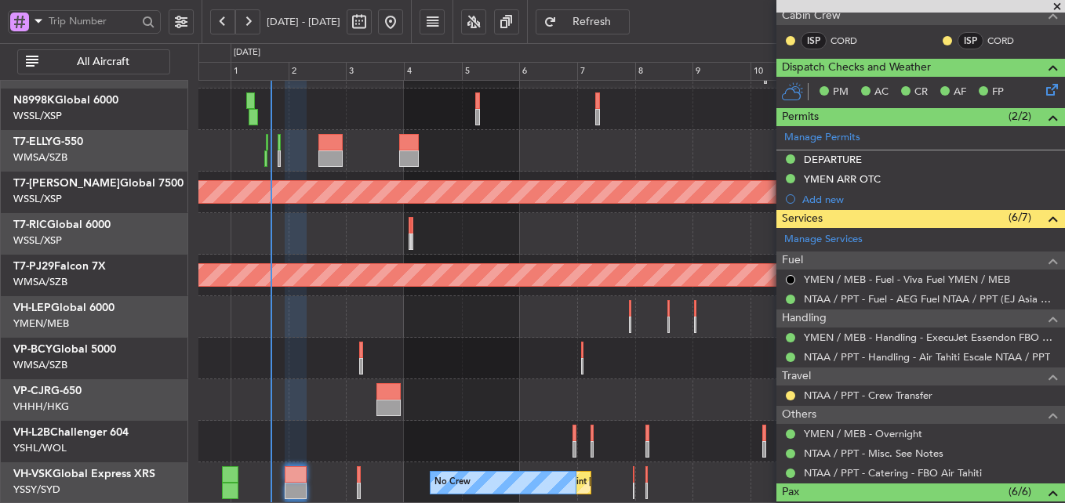
type input "Hafiz Sapuwan (HHAFI)"
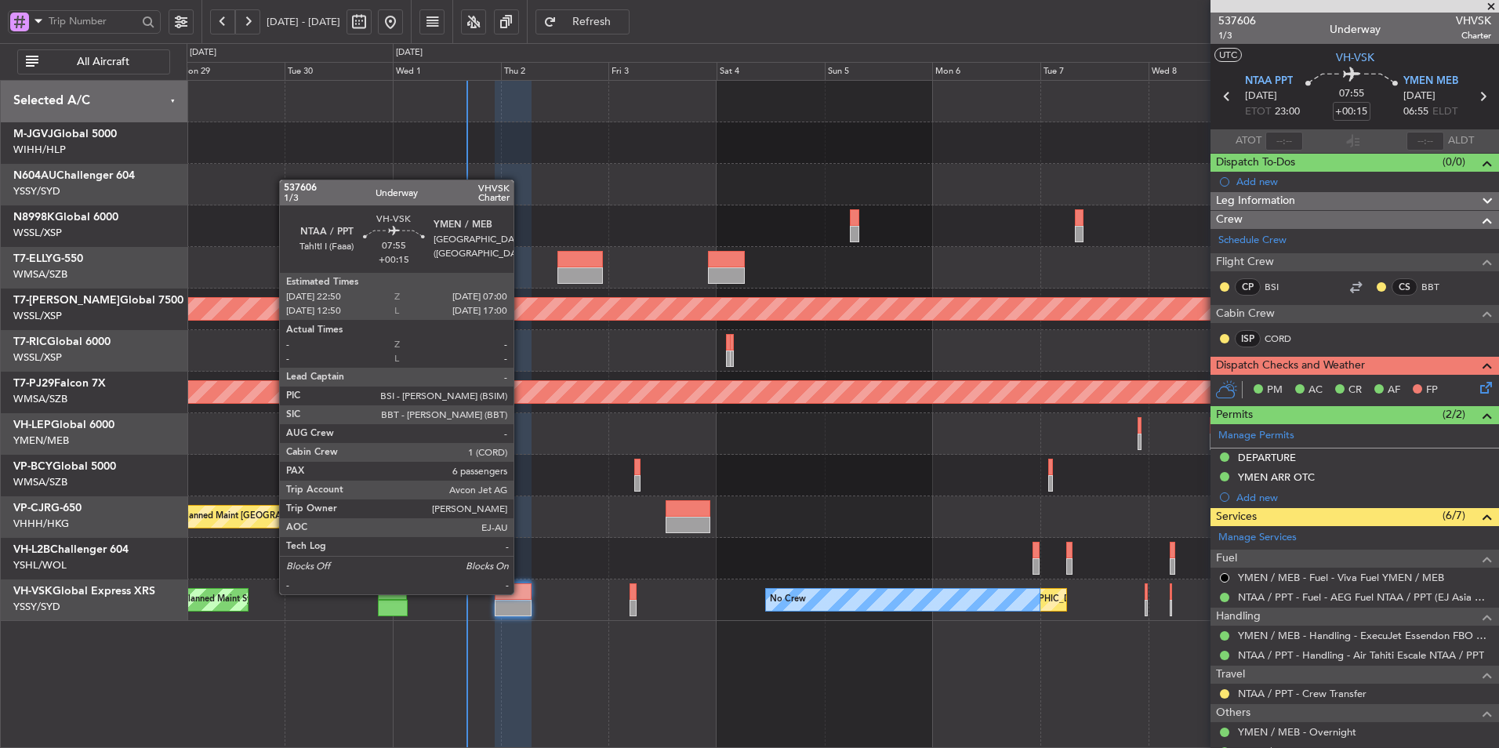
click at [521, 593] on div at bounding box center [513, 591] width 37 height 16
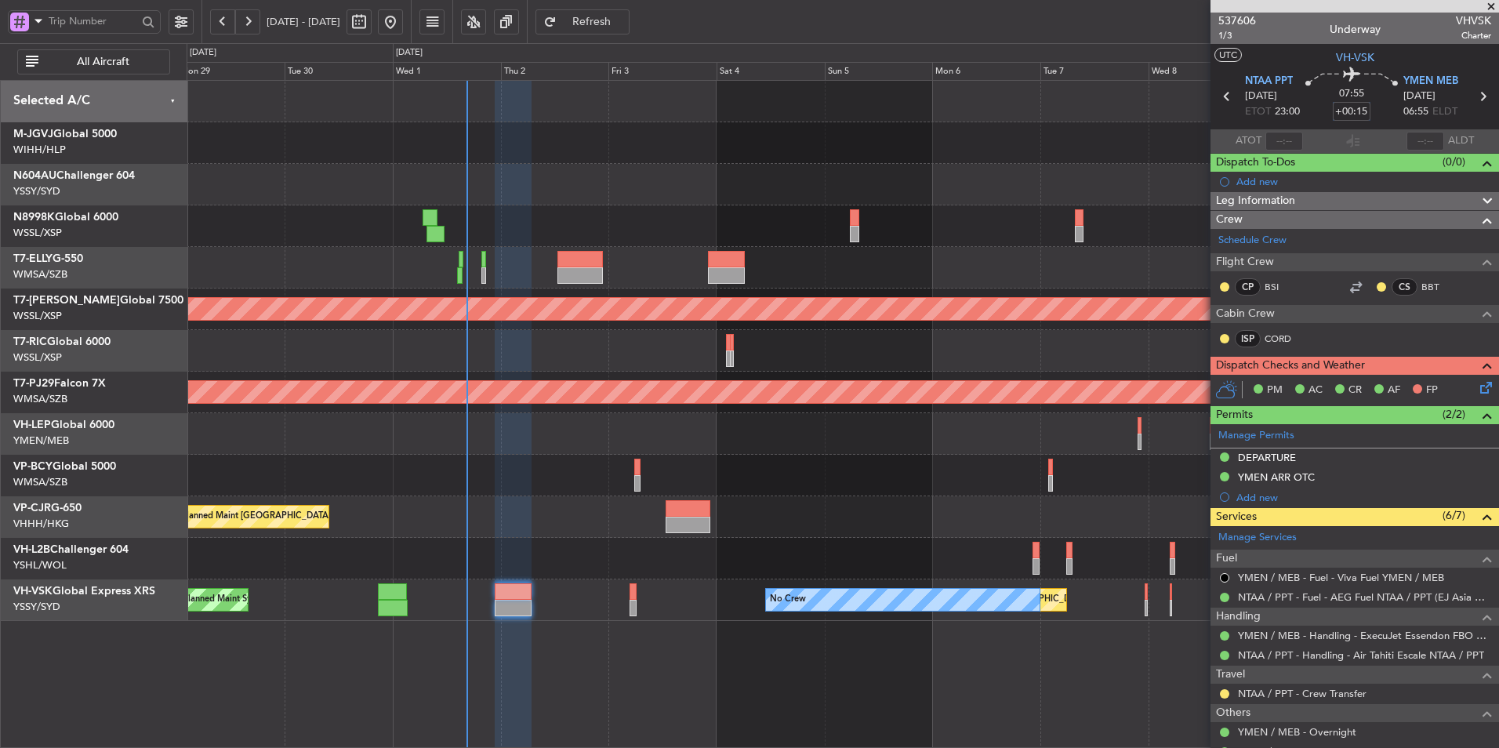
click at [1362, 113] on input "+00:15" at bounding box center [1352, 111] width 38 height 19
click at [1371, 118] on div "07:55 0" at bounding box center [1351, 96] width 103 height 58
type input "+00:00"
click at [1361, 113] on input at bounding box center [1352, 111] width 38 height 19
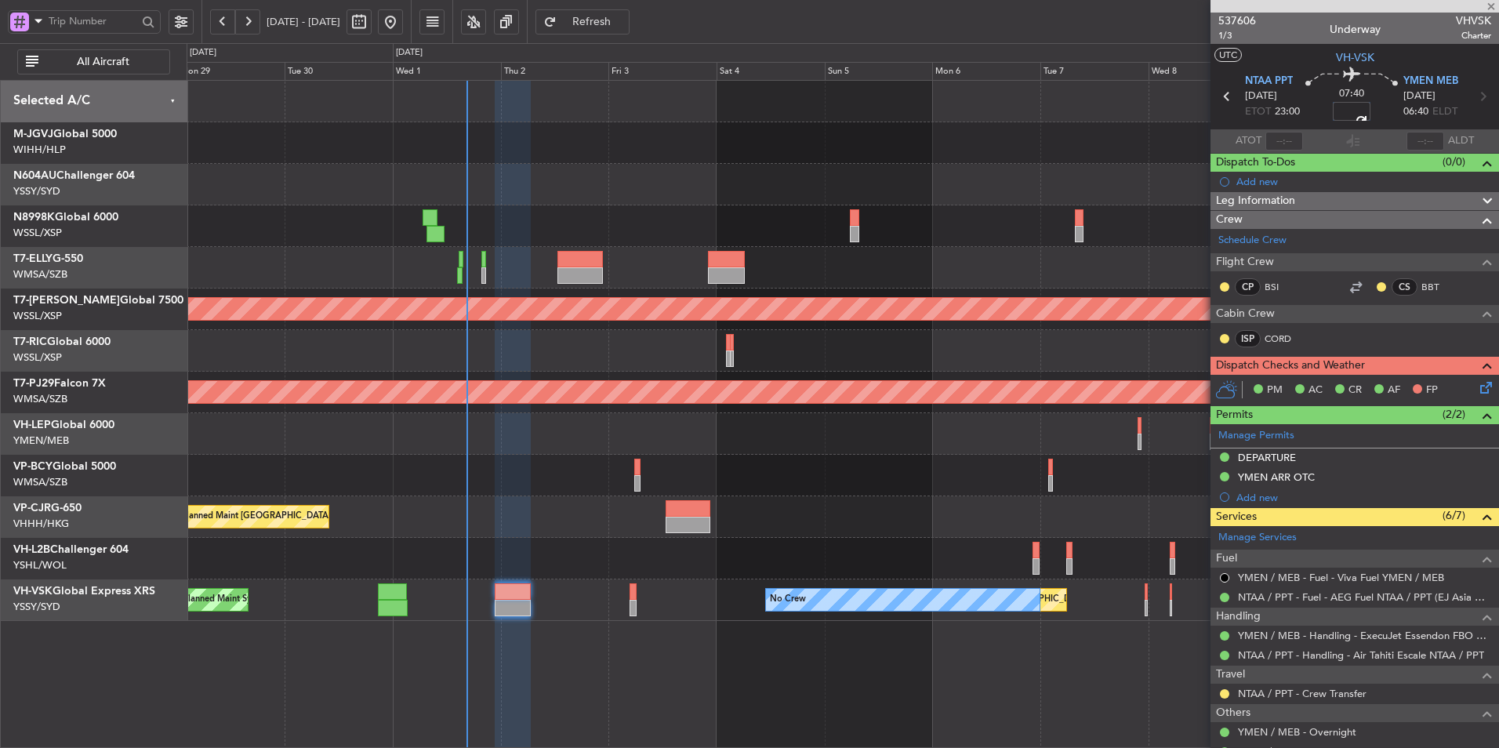
type input "+00:50"
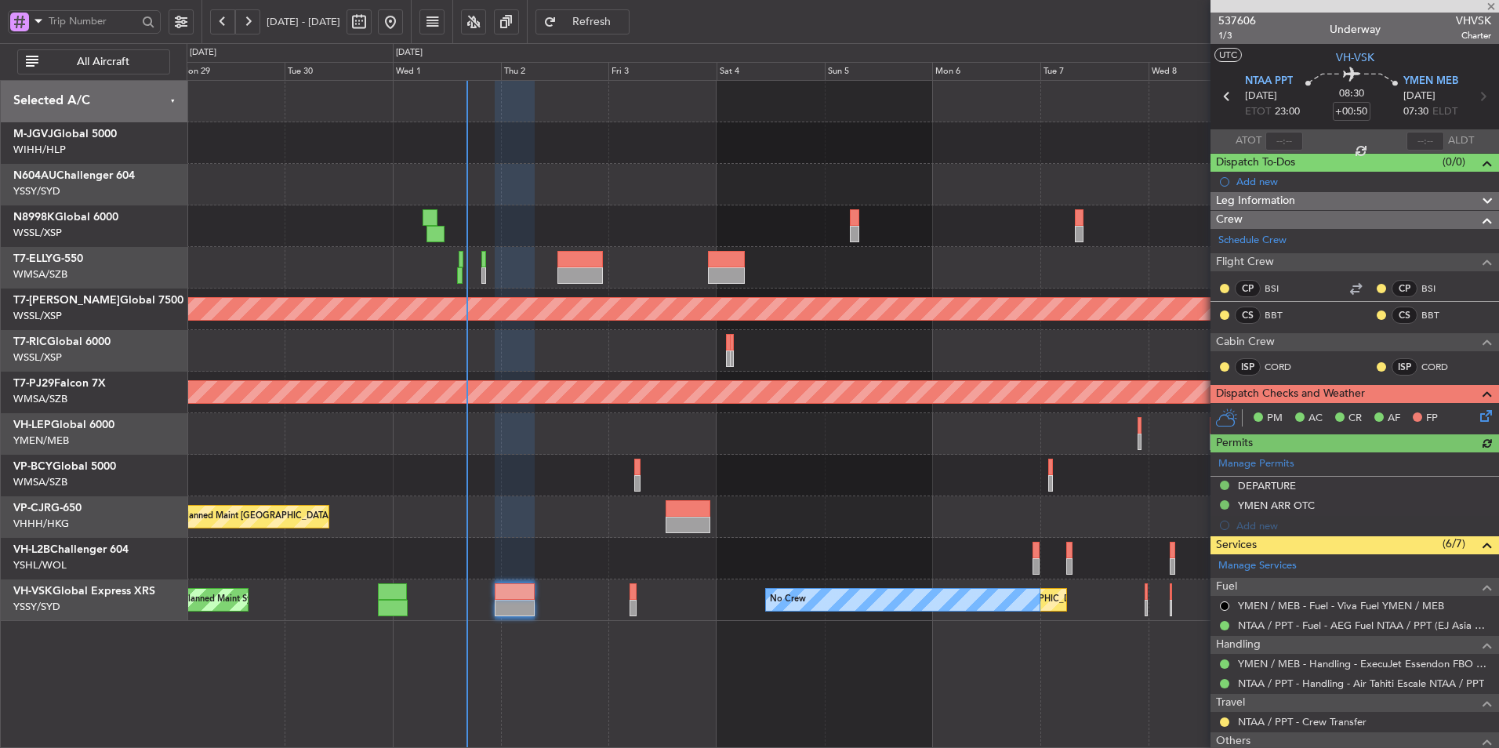
type input "Hafiz Sapuwan (HHAFI)"
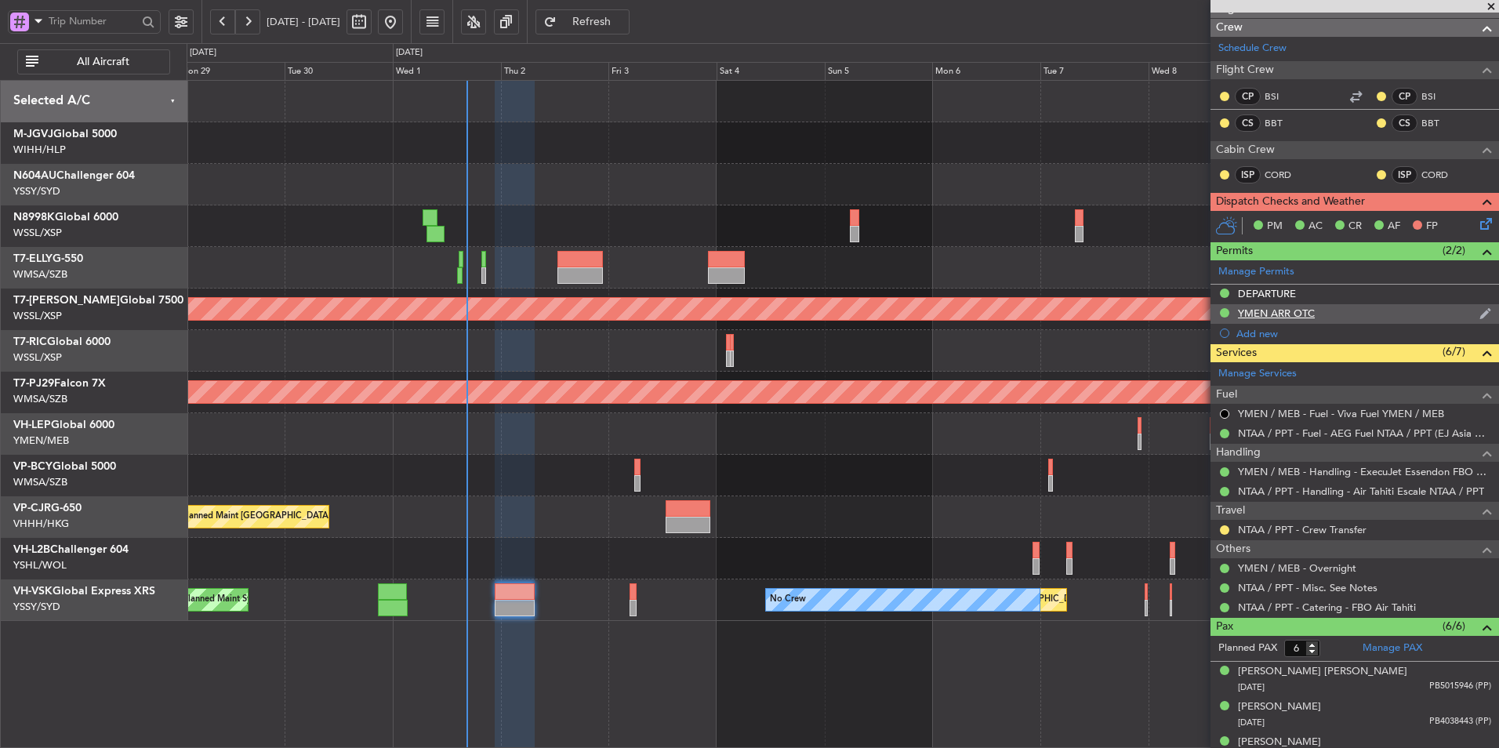
scroll to position [317, 0]
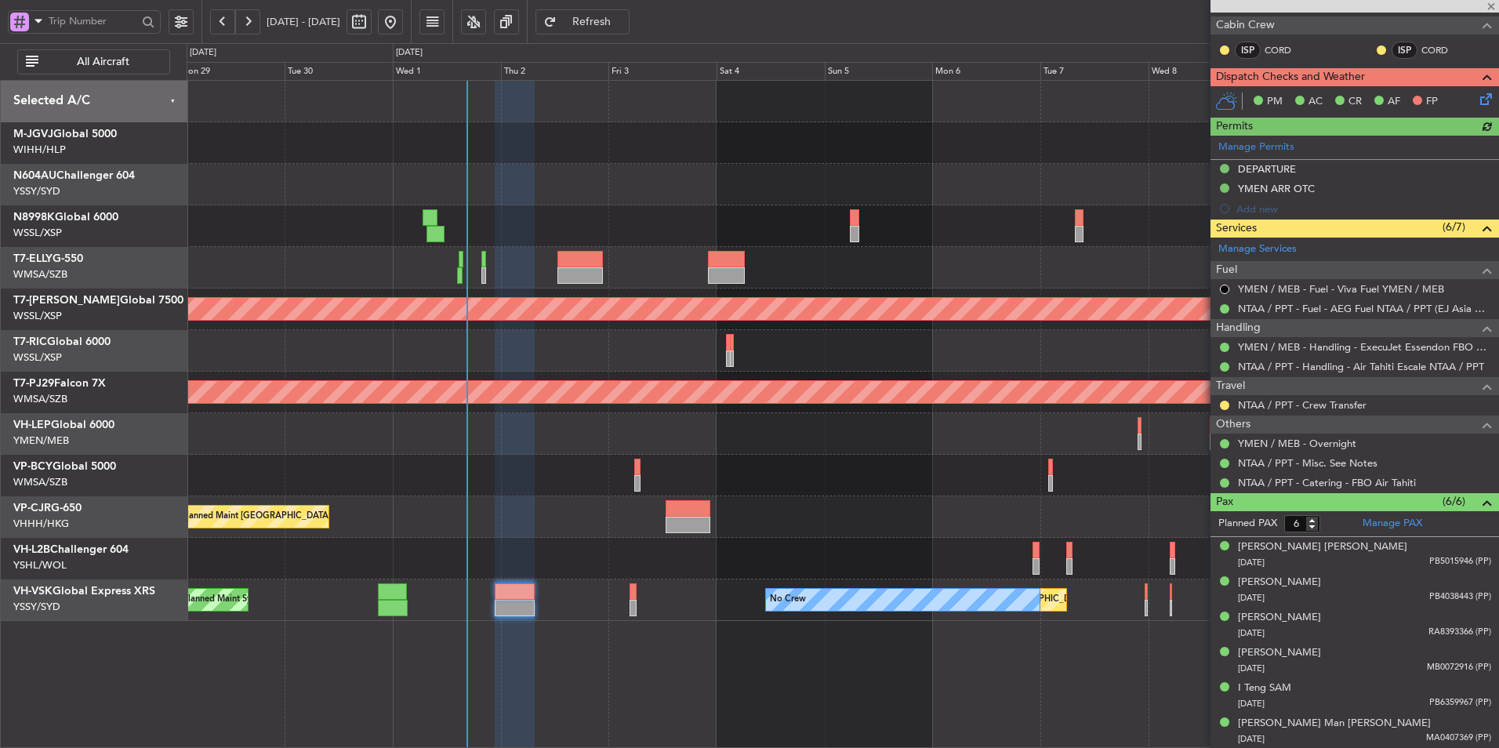
type input "Hafiz Sapuwan (HHAFI)"
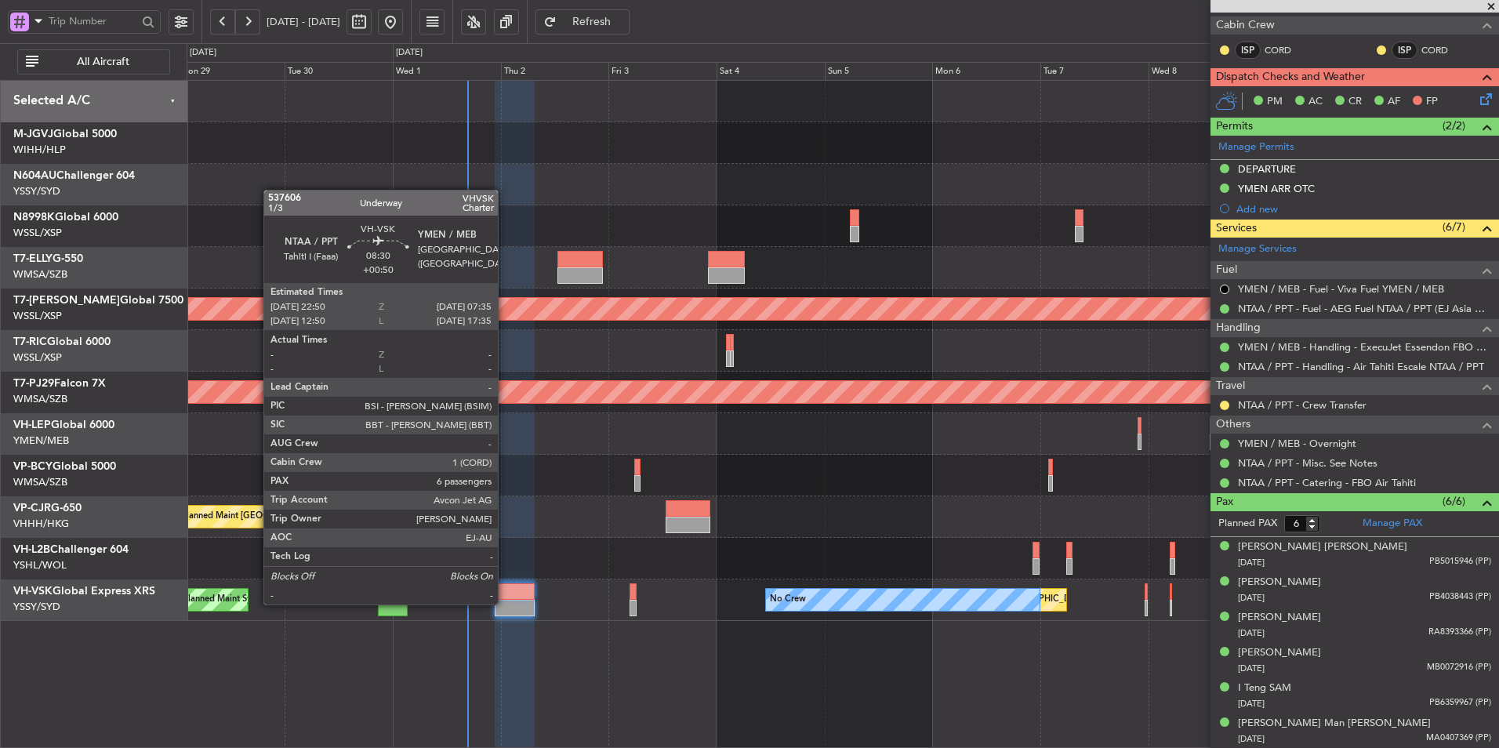
click at [505, 603] on div at bounding box center [515, 608] width 40 height 16
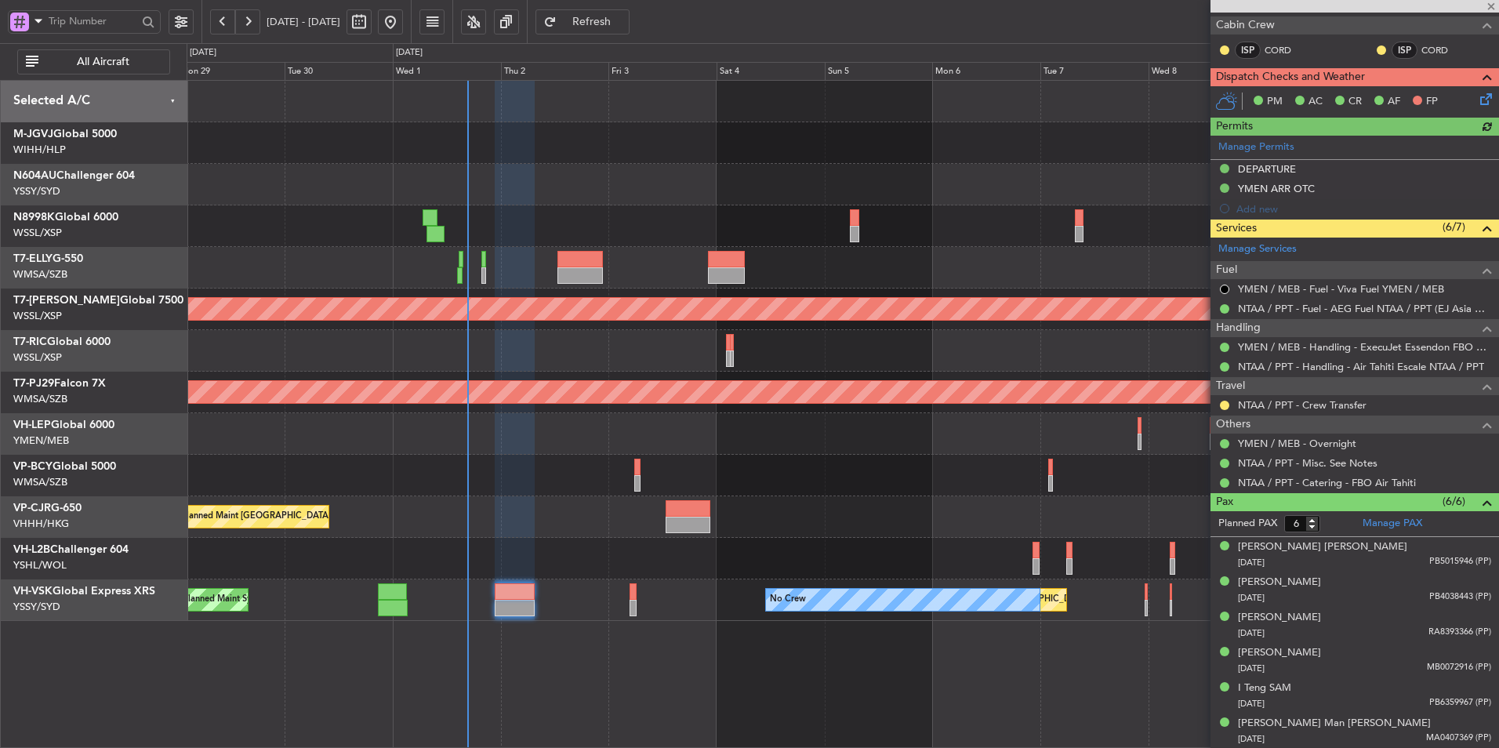
type input "Hafiz Sapuwan (HHAFI)"
click at [1477, 100] on icon at bounding box center [1483, 96] width 13 height 13
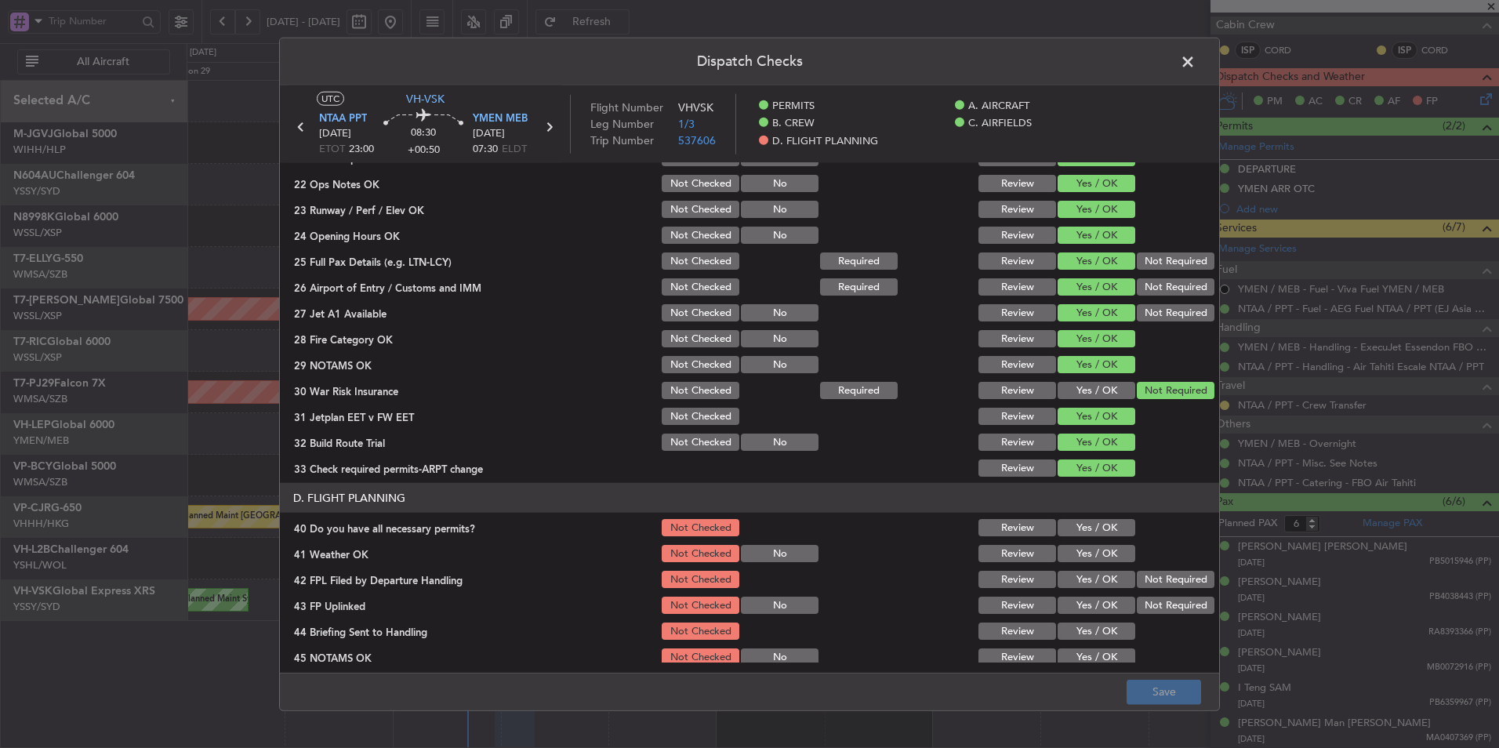
scroll to position [445, 0]
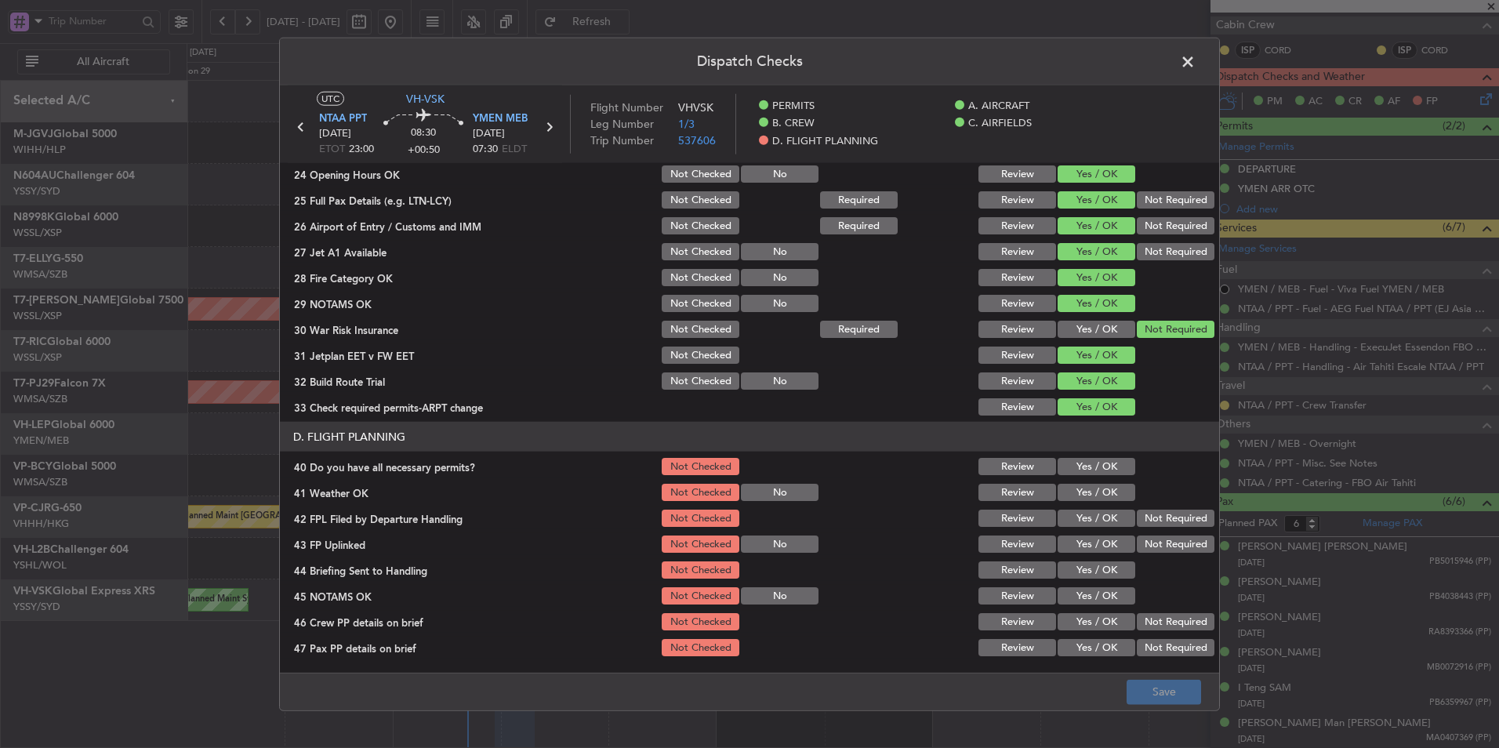
click at [1097, 467] on button "Yes / OK" at bounding box center [1097, 466] width 78 height 17
click at [1088, 495] on button "Yes / OK" at bounding box center [1097, 492] width 78 height 17
click at [1088, 514] on button "Yes / OK" at bounding box center [1097, 518] width 78 height 17
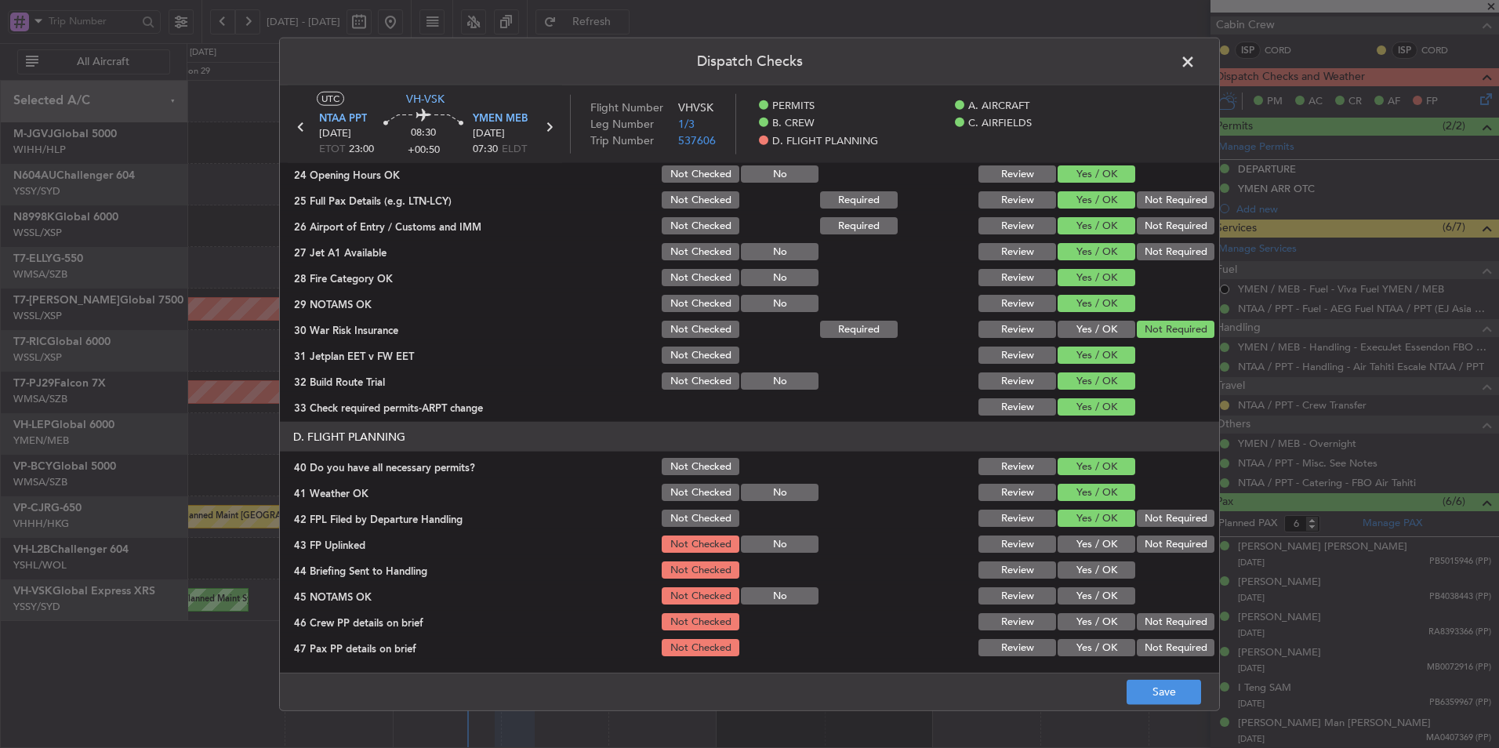
click at [1088, 537] on button "Yes / OK" at bounding box center [1097, 544] width 78 height 17
click at [1088, 568] on button "Yes / OK" at bounding box center [1097, 569] width 78 height 17
click at [1088, 595] on button "Yes / OK" at bounding box center [1097, 595] width 78 height 17
click at [1088, 616] on button "Yes / OK" at bounding box center [1097, 621] width 78 height 17
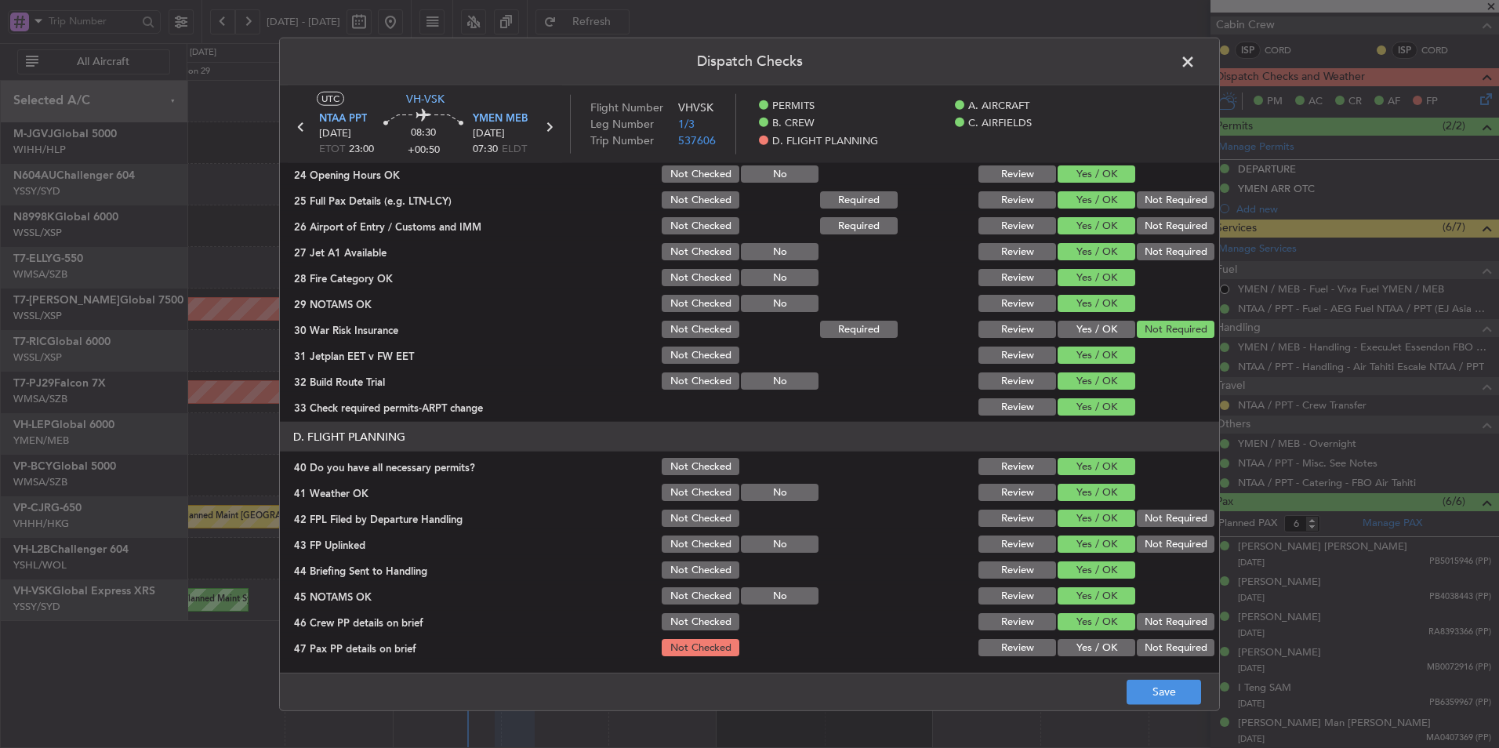
click at [1088, 641] on button "Yes / OK" at bounding box center [1097, 647] width 78 height 17
click at [1157, 695] on button "Save" at bounding box center [1164, 691] width 74 height 25
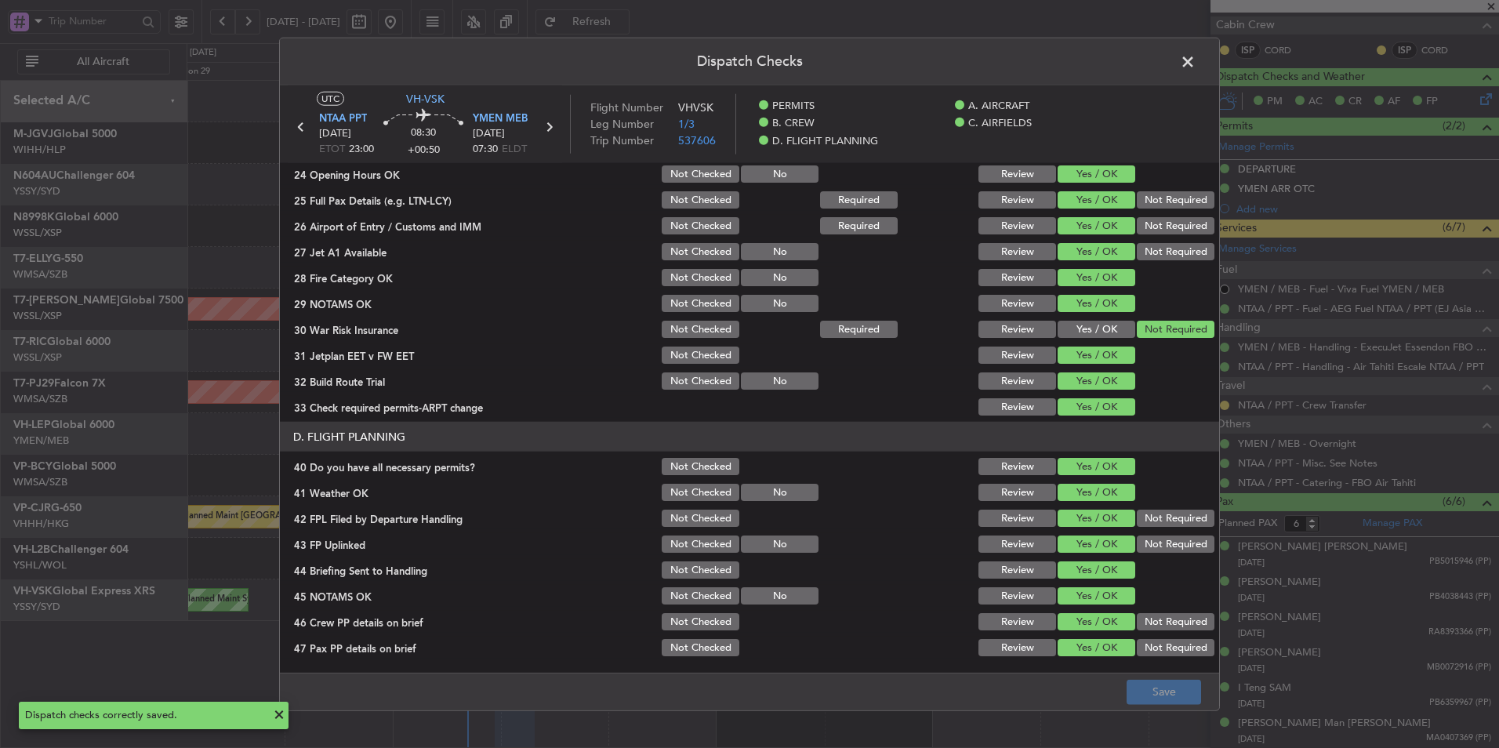
click at [1196, 53] on span at bounding box center [1196, 65] width 0 height 31
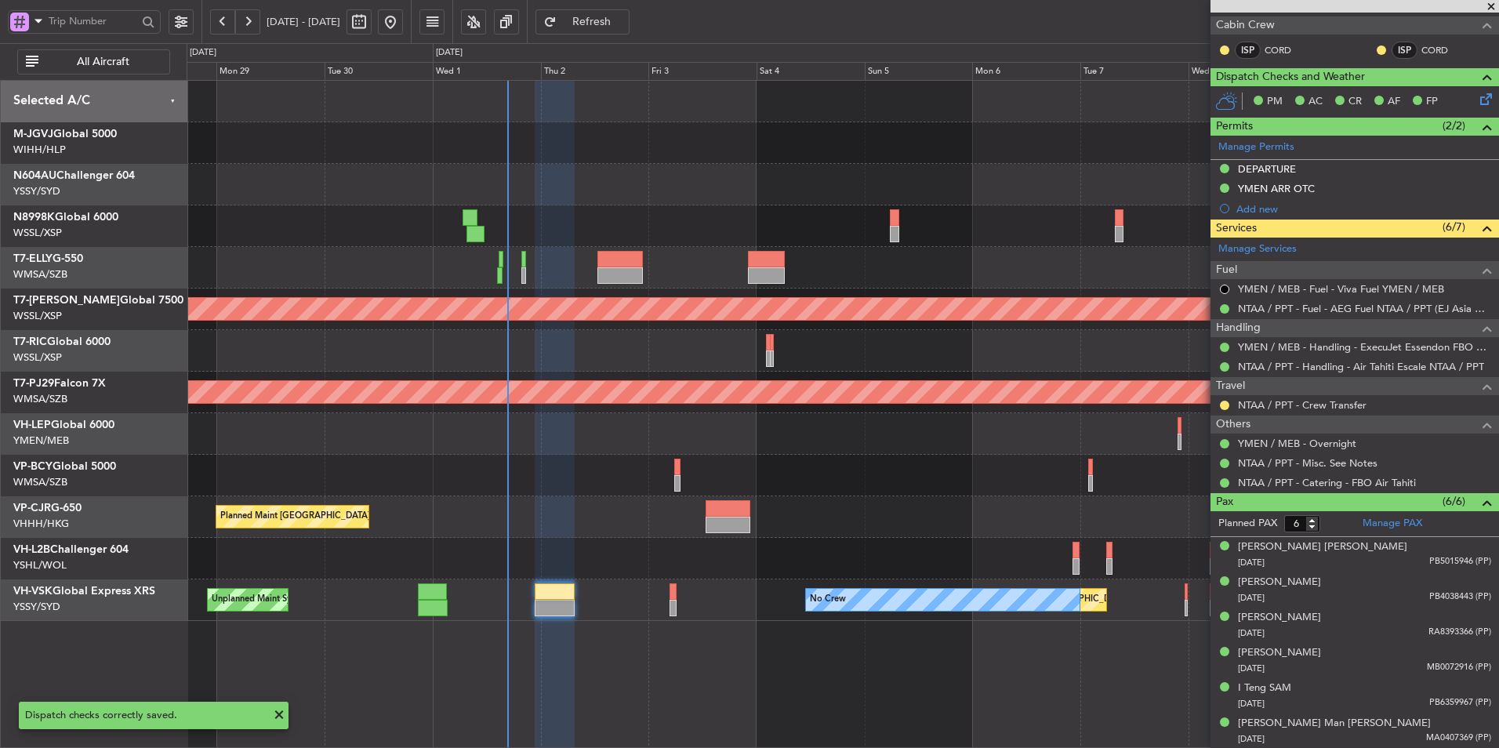
click at [942, 458] on div "Unplanned Maint [GEOGRAPHIC_DATA] (Sultan [PERSON_NAME] [PERSON_NAME] - Subang)" at bounding box center [843, 476] width 1312 height 42
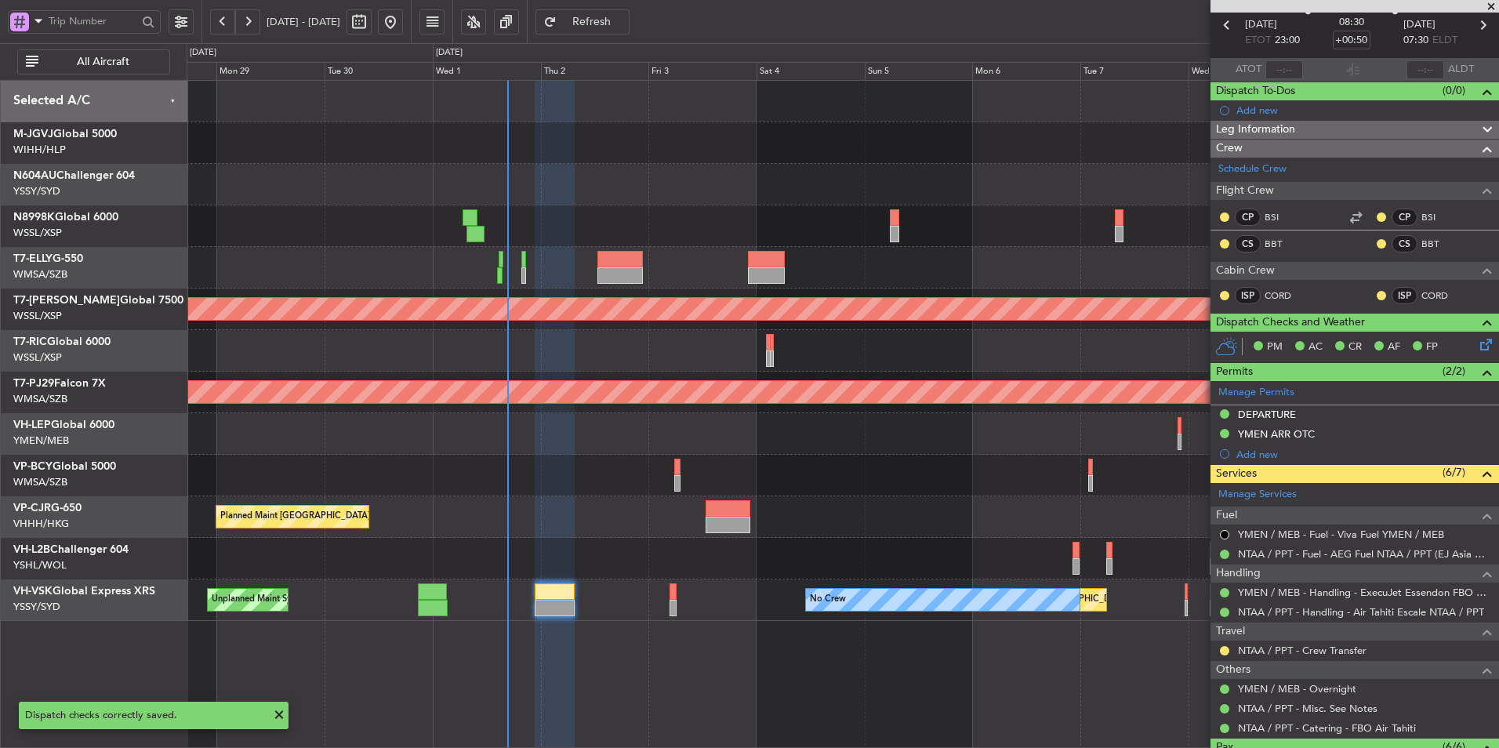
scroll to position [0, 0]
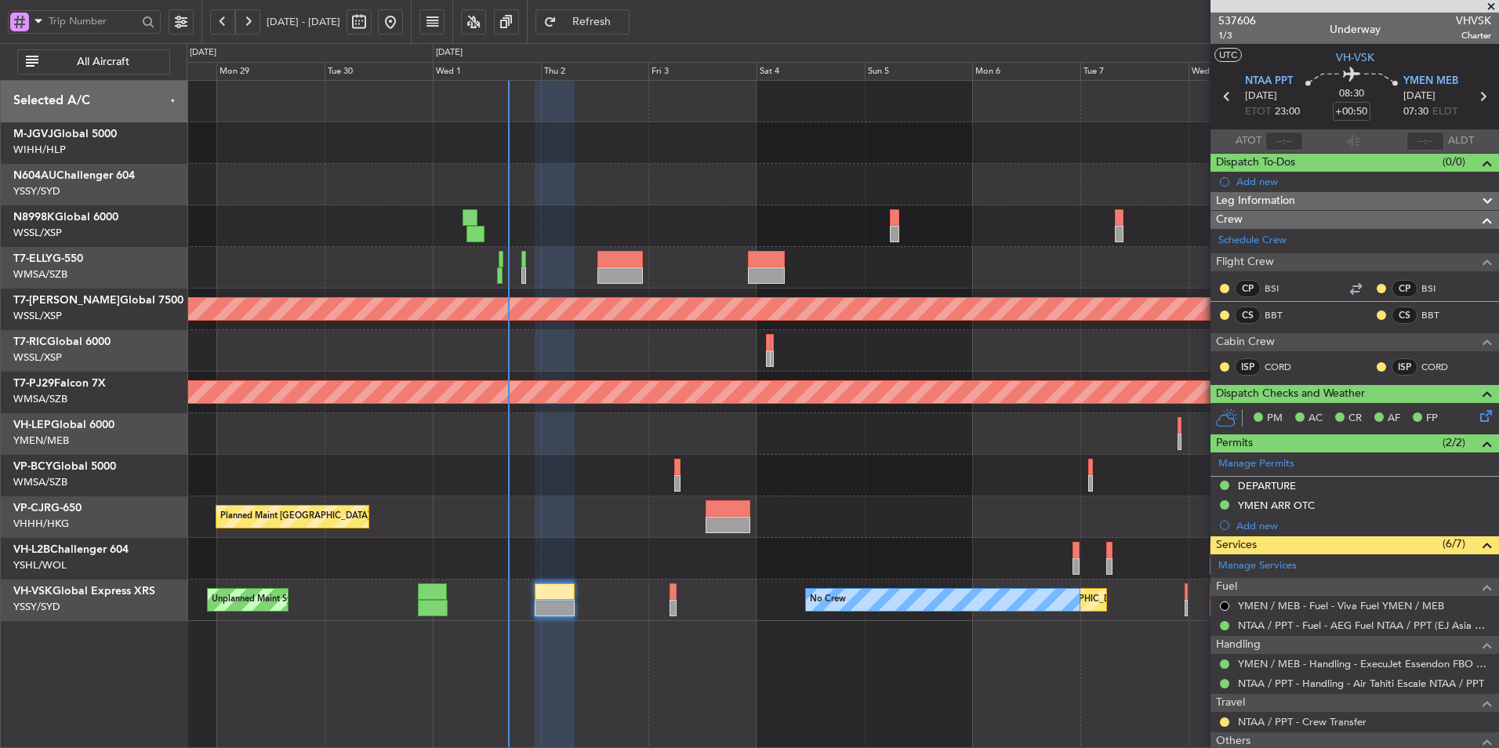
type input "Hafiz Sapuwan (HHAFI)"
click at [671, 530] on div "Planned Maint [GEOGRAPHIC_DATA] ([GEOGRAPHIC_DATA] Intl)" at bounding box center [843, 517] width 1312 height 42
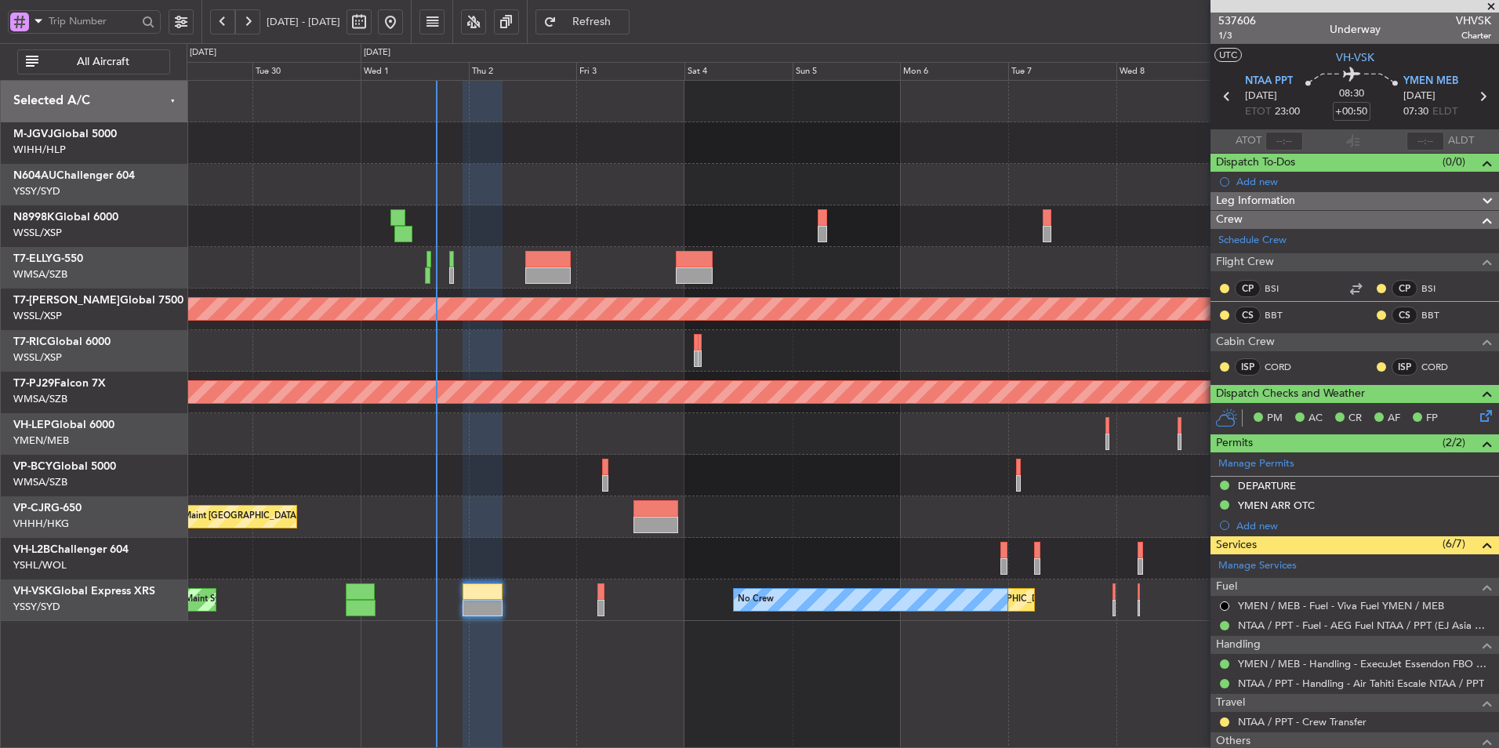
click at [787, 344] on div at bounding box center [843, 351] width 1312 height 42
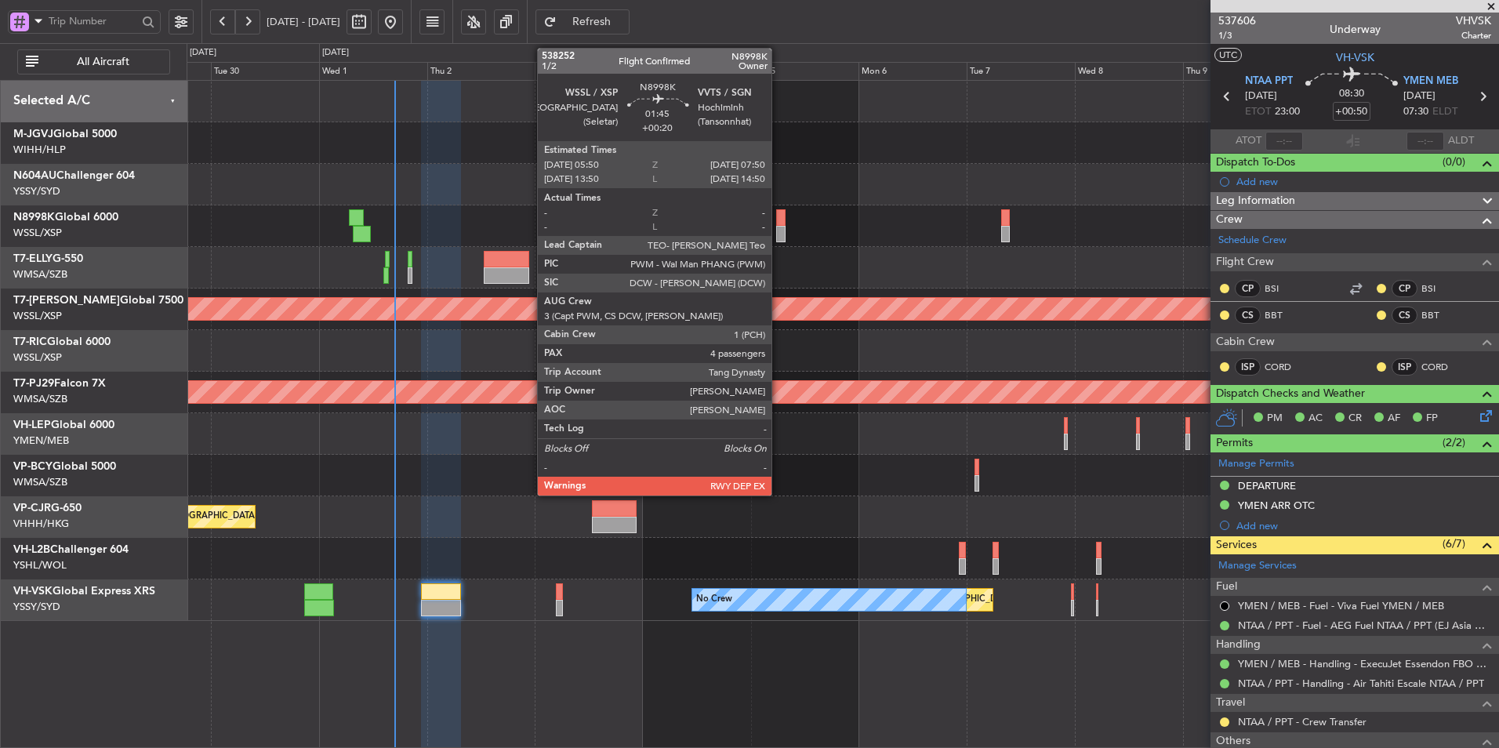
click at [779, 226] on div at bounding box center [780, 234] width 9 height 16
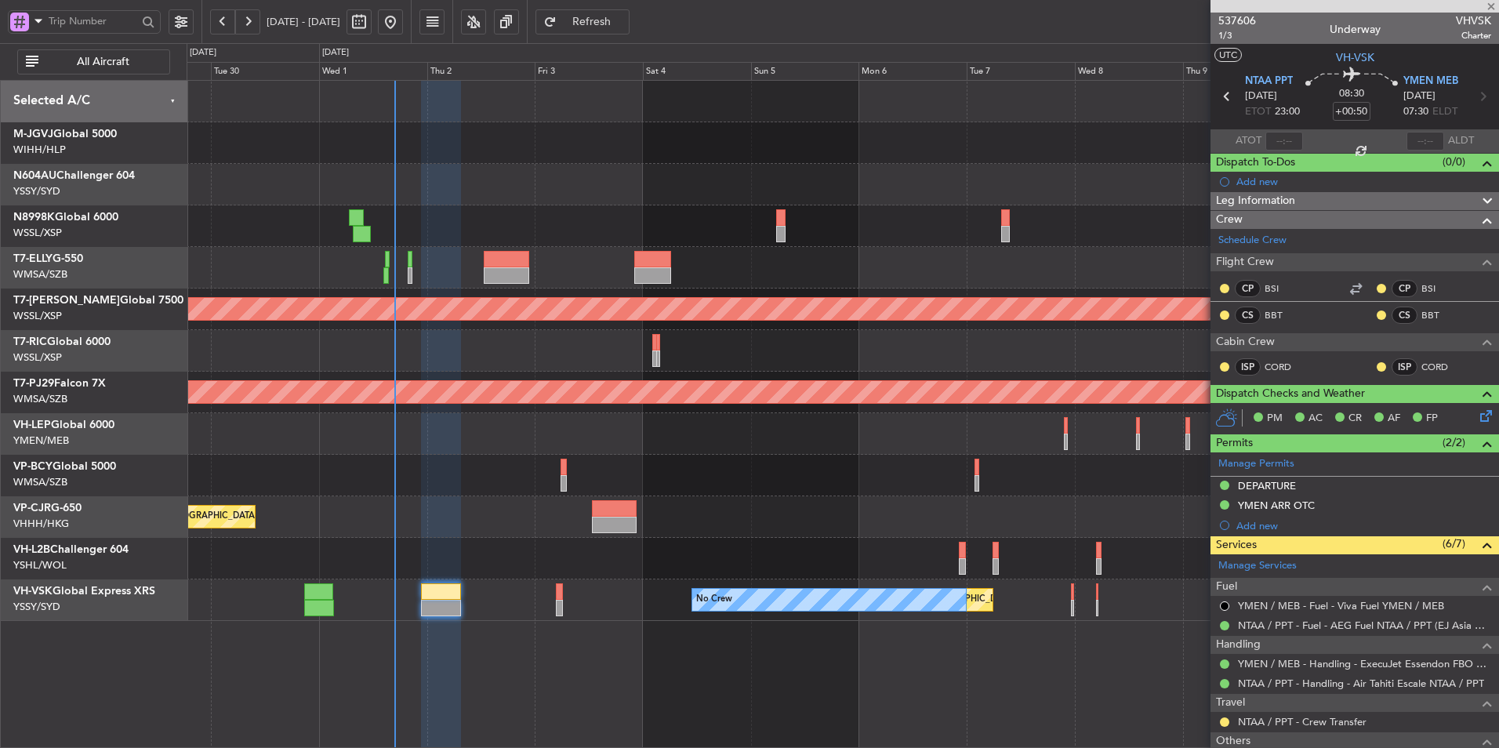
type input "+00:20"
type input "4"
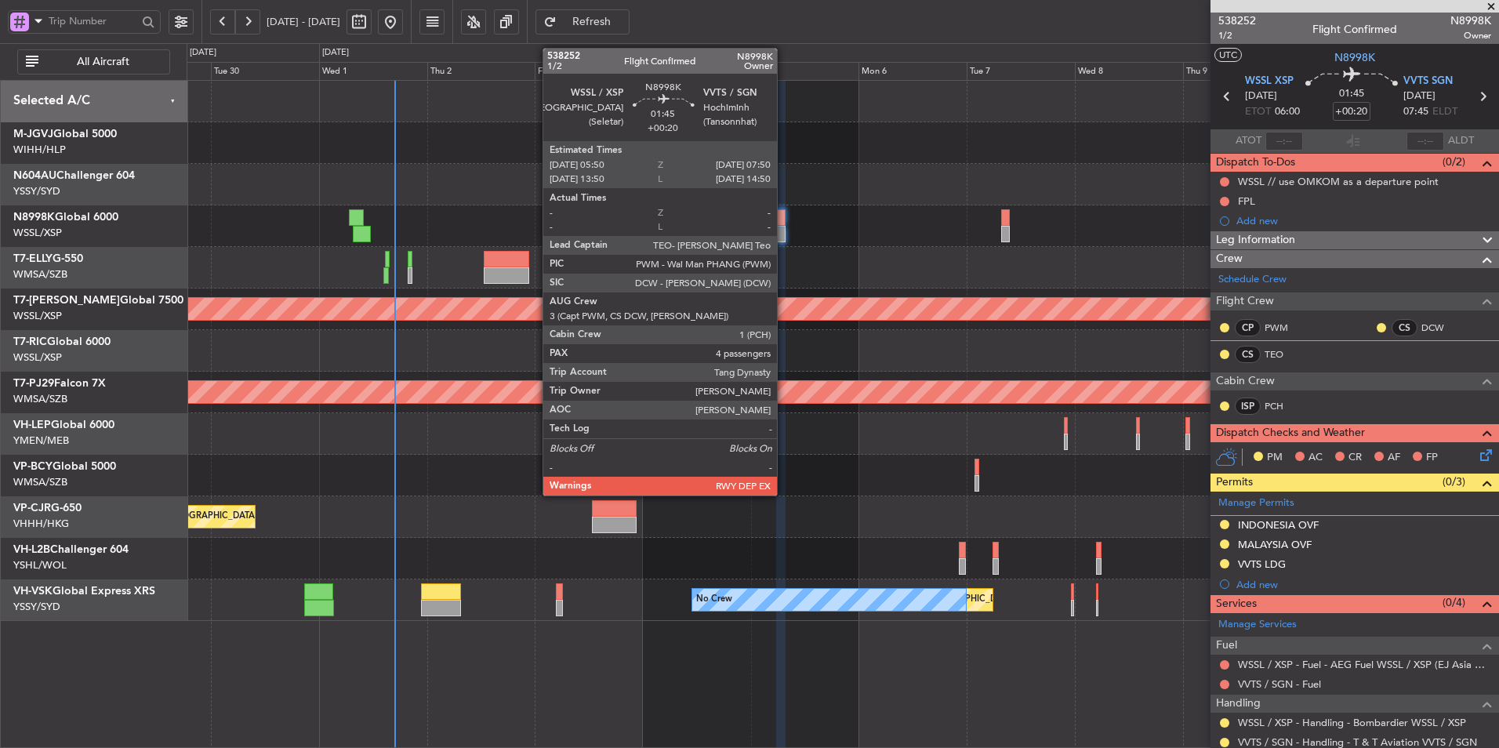
click at [781, 219] on div at bounding box center [780, 217] width 9 height 16
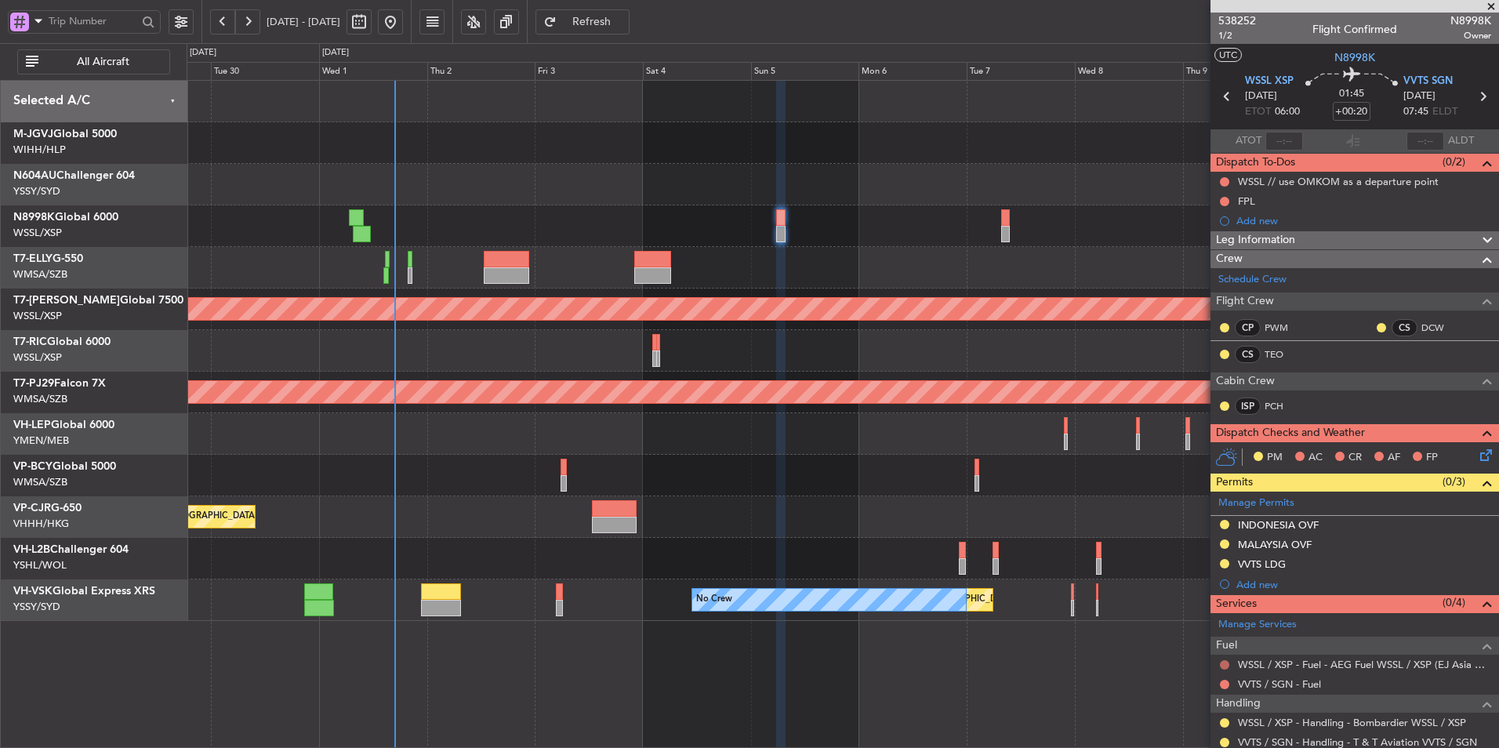
click at [1222, 661] on button at bounding box center [1224, 664] width 9 height 9
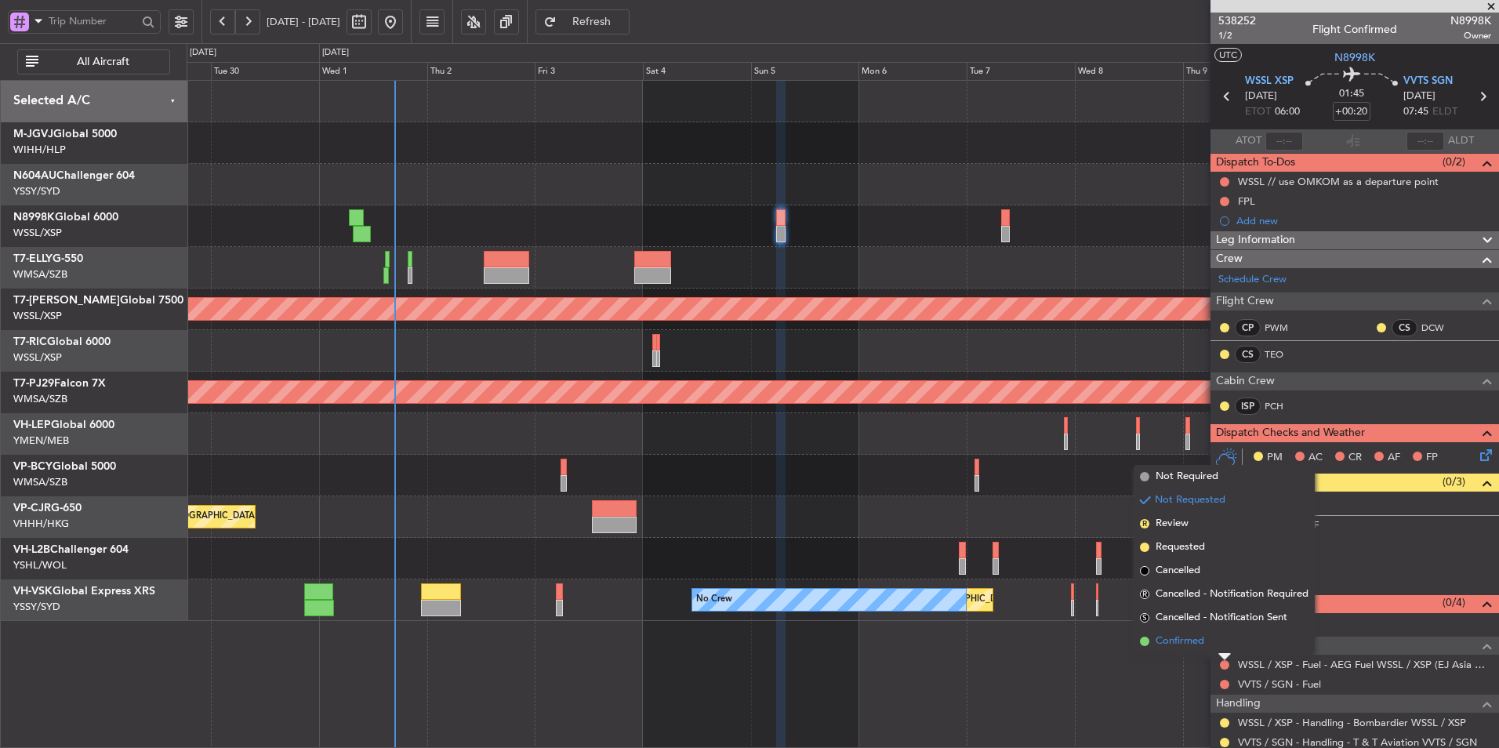
click at [1204, 646] on span "Confirmed" at bounding box center [1180, 642] width 49 height 16
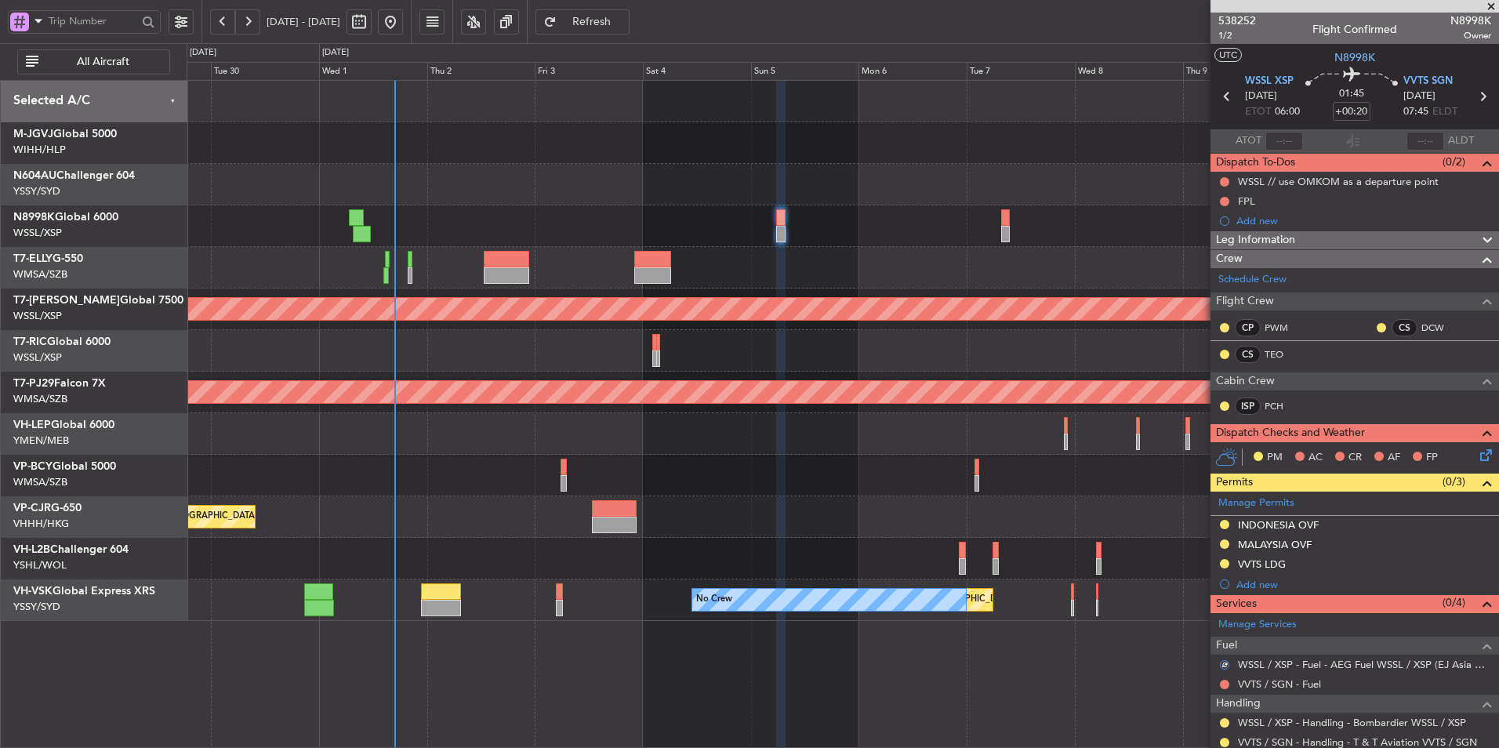
scroll to position [189, 0]
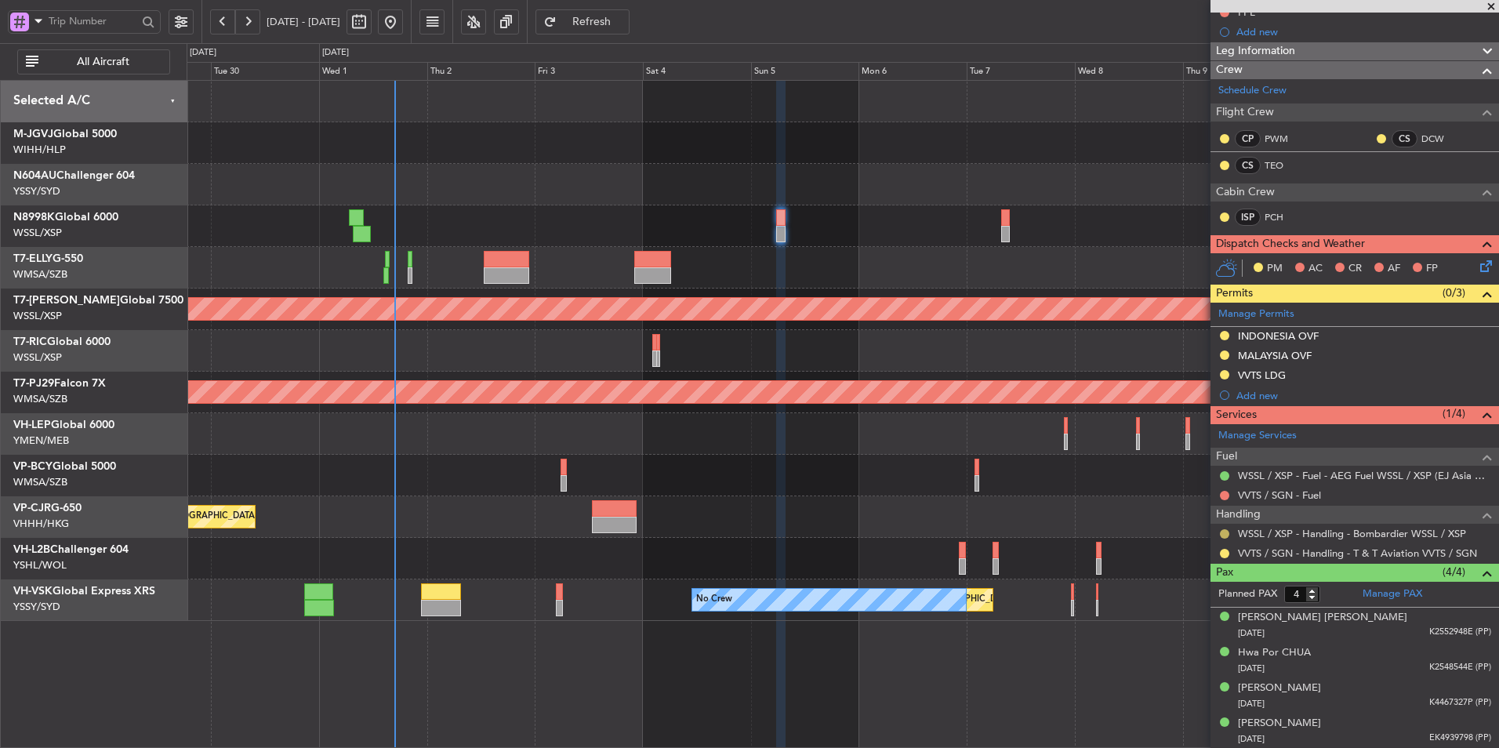
click at [1223, 534] on button at bounding box center [1224, 533] width 9 height 9
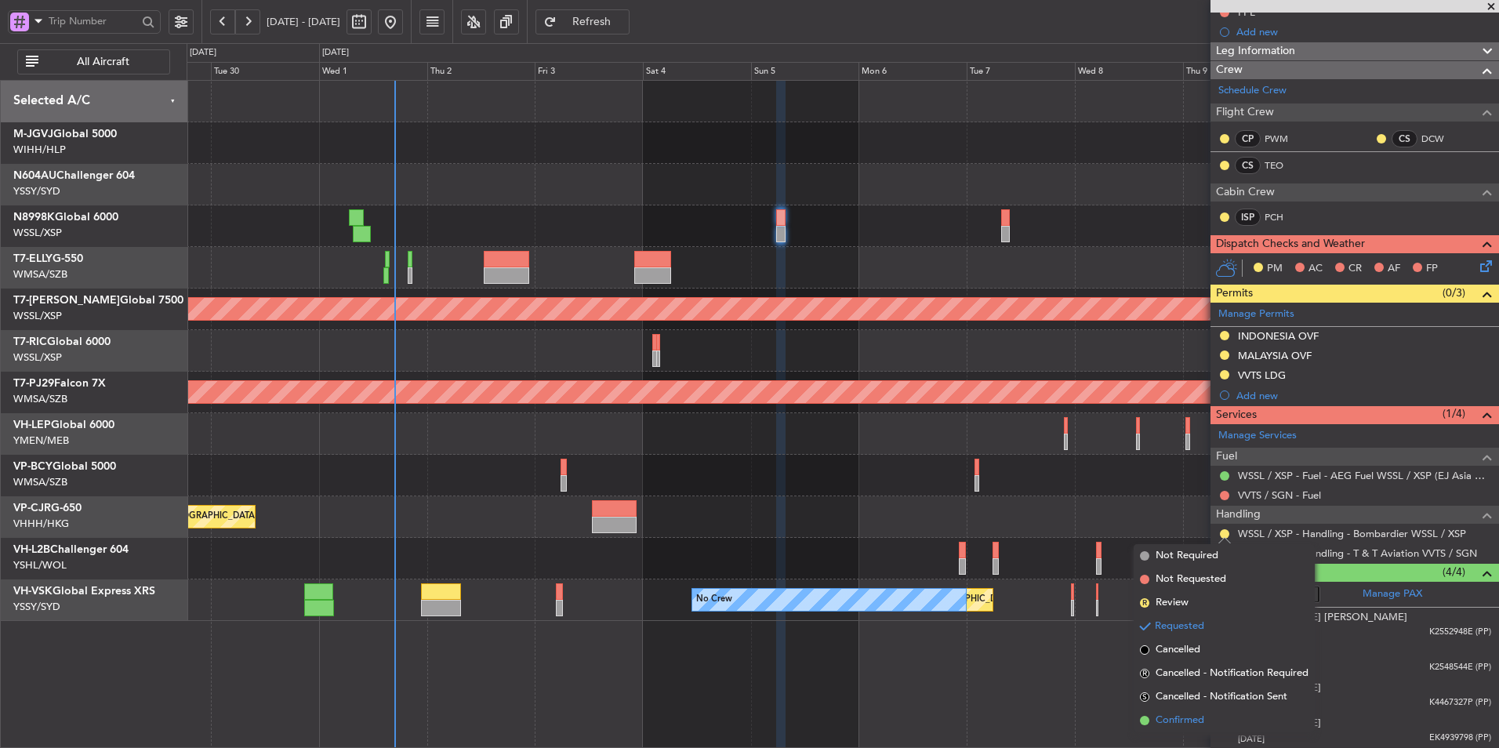
click at [1201, 719] on span "Confirmed" at bounding box center [1180, 721] width 49 height 16
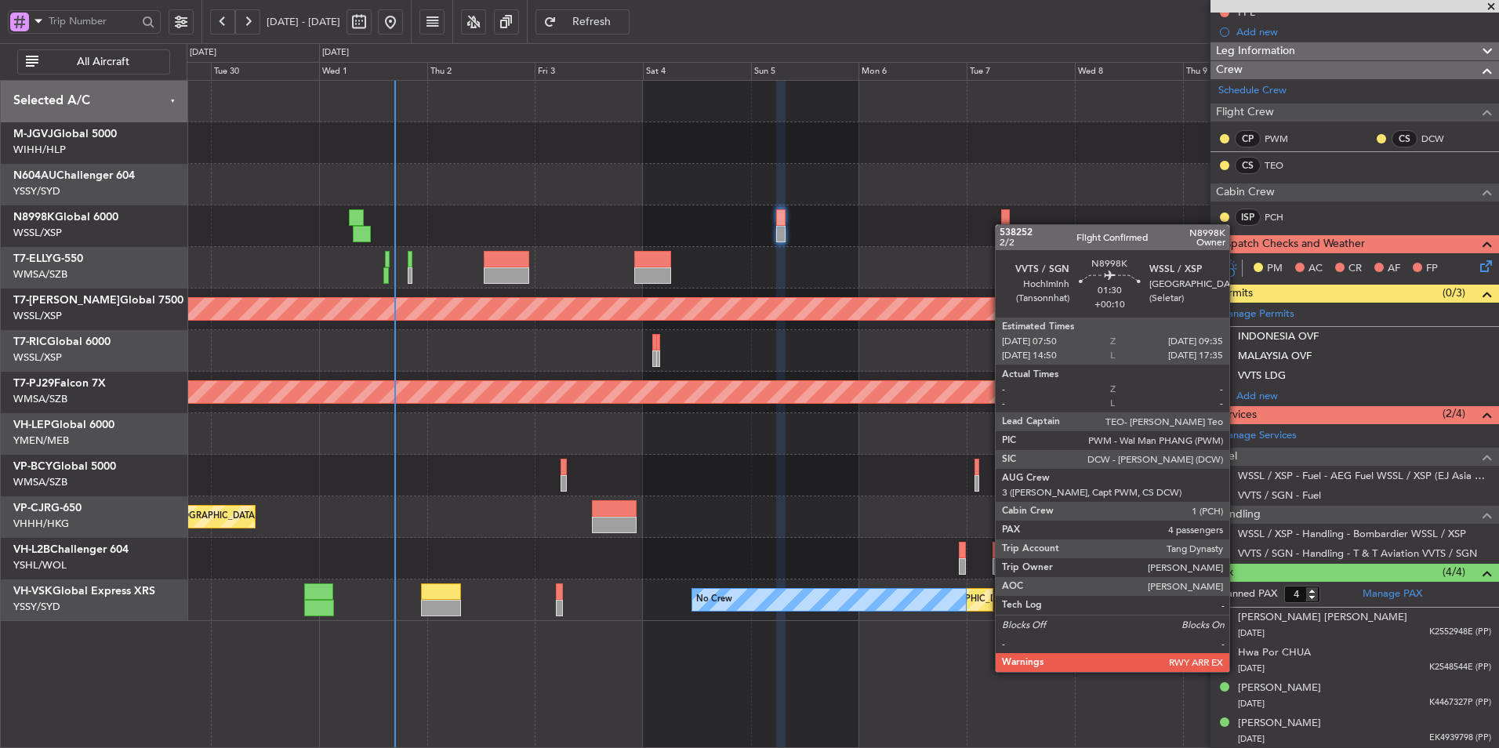
click at [1003, 224] on div "Planned Maint [GEOGRAPHIC_DATA] ([GEOGRAPHIC_DATA] Intl)" at bounding box center [843, 226] width 1312 height 42
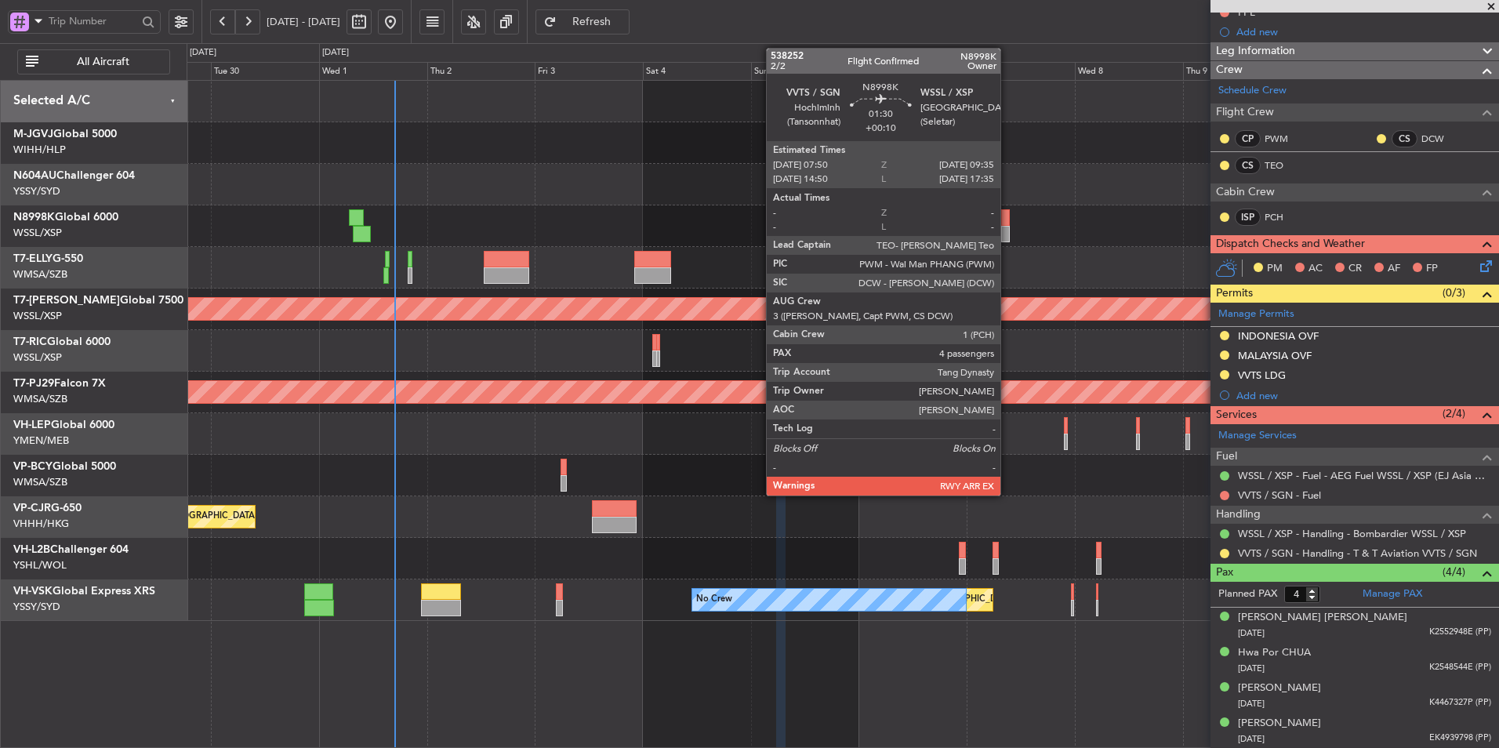
click at [1008, 224] on div at bounding box center [1005, 217] width 9 height 16
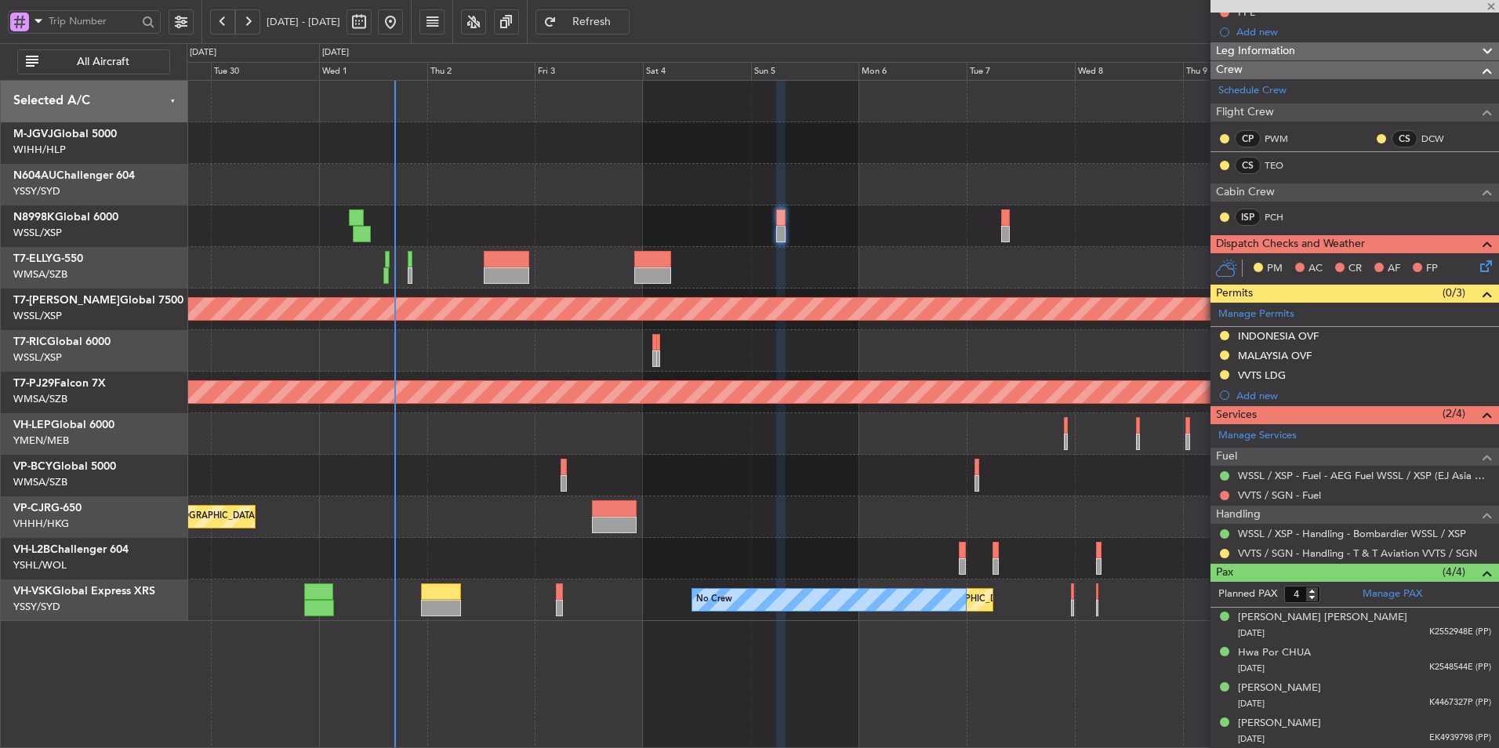
type input "+00:10"
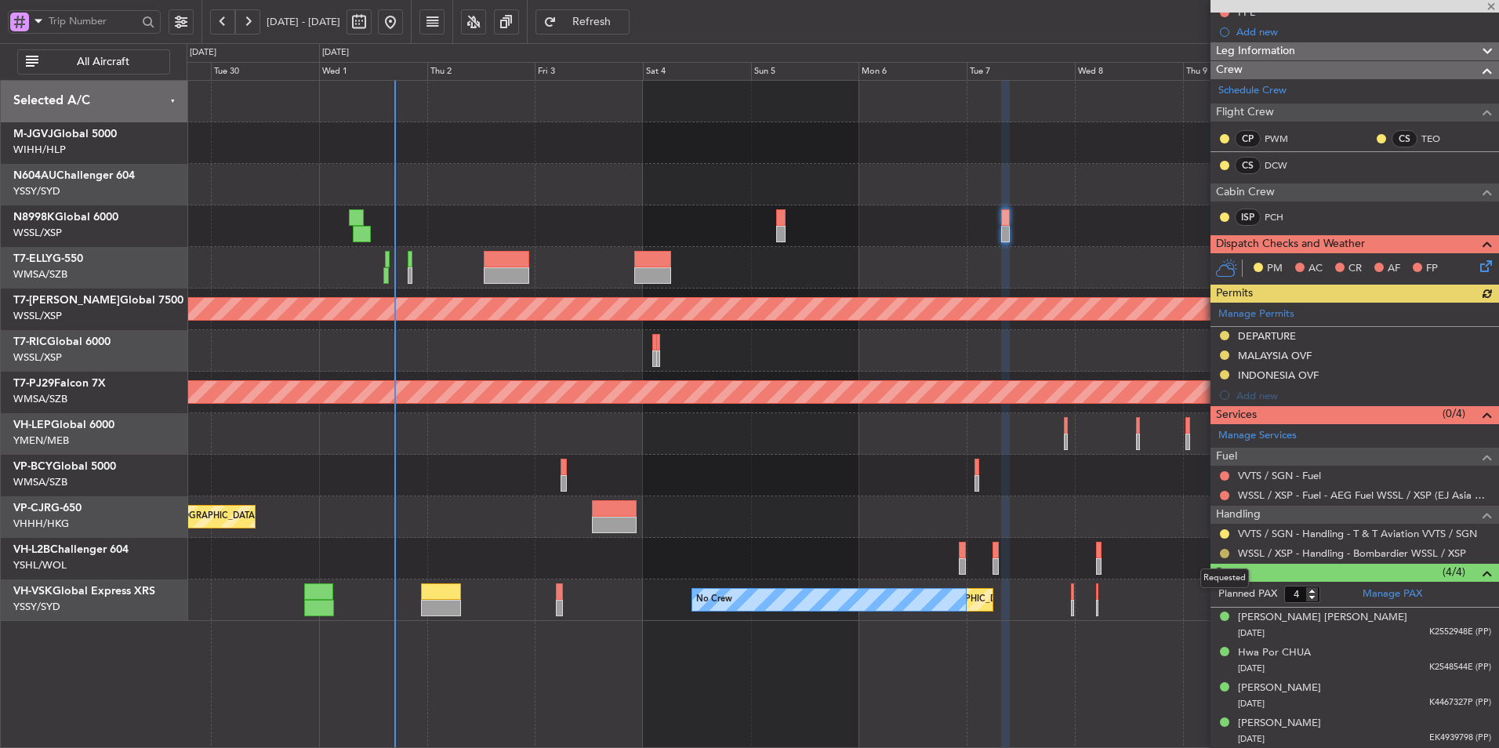
click at [1223, 550] on button at bounding box center [1224, 553] width 9 height 9
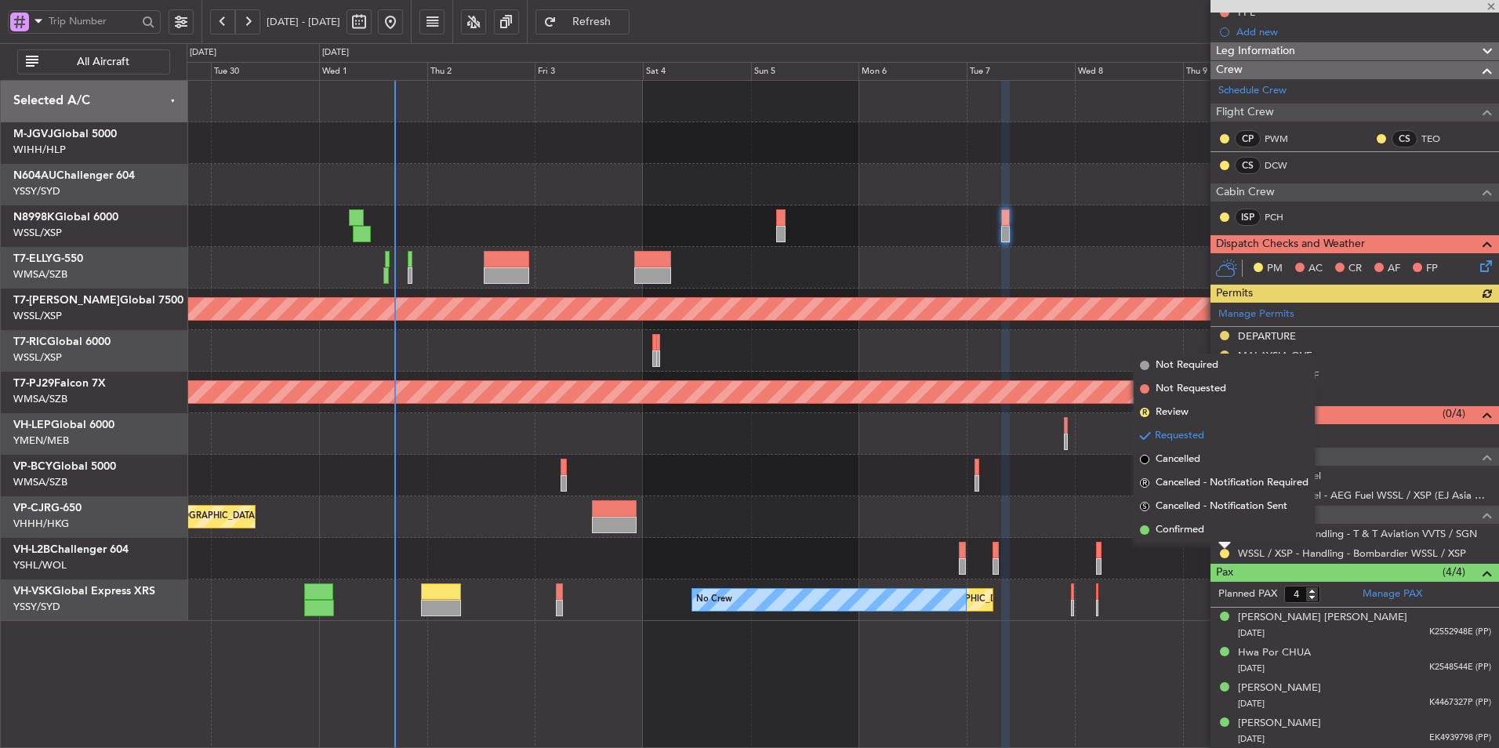
click at [1191, 533] on span "Confirmed" at bounding box center [1180, 530] width 49 height 16
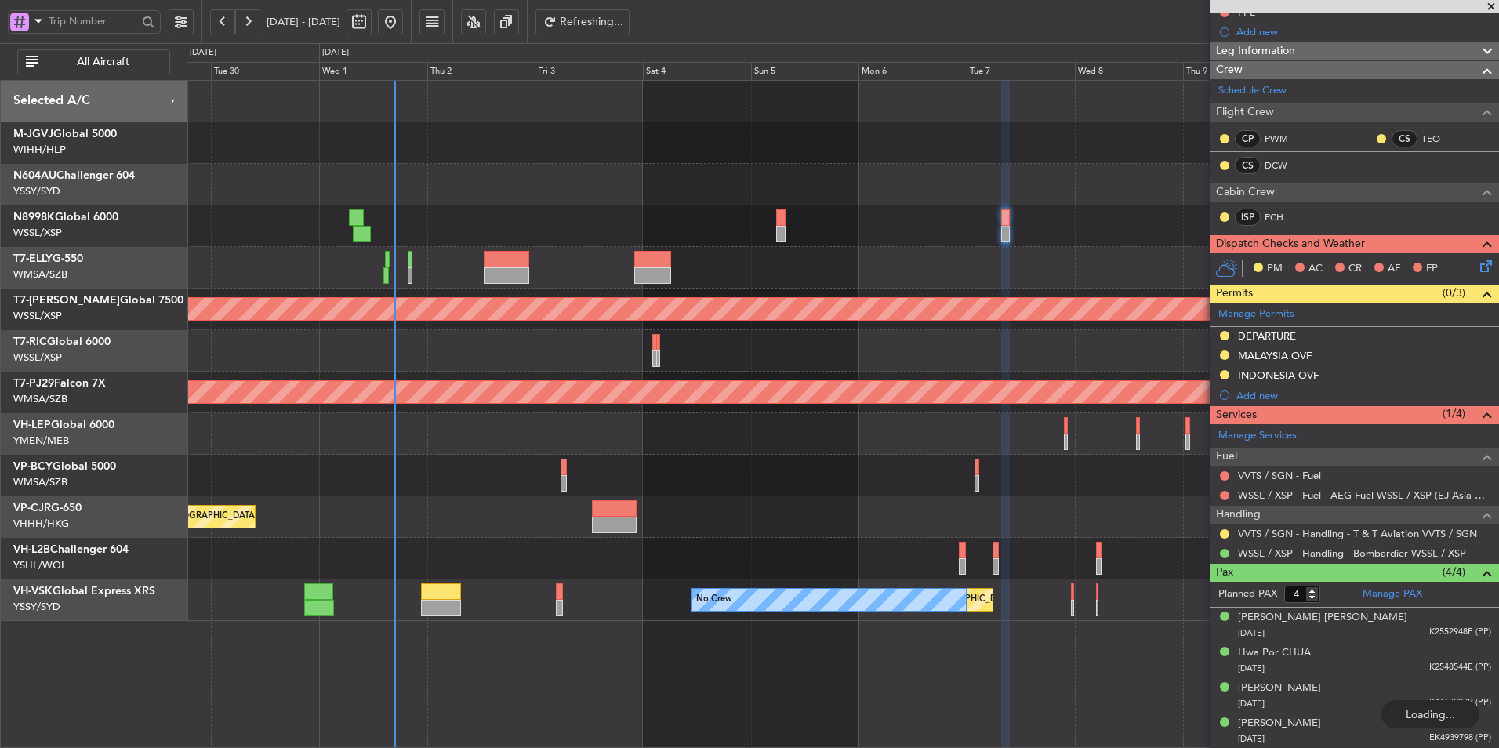
click at [492, 496] on div at bounding box center [843, 476] width 1312 height 42
